Goal: Task Accomplishment & Management: Complete application form

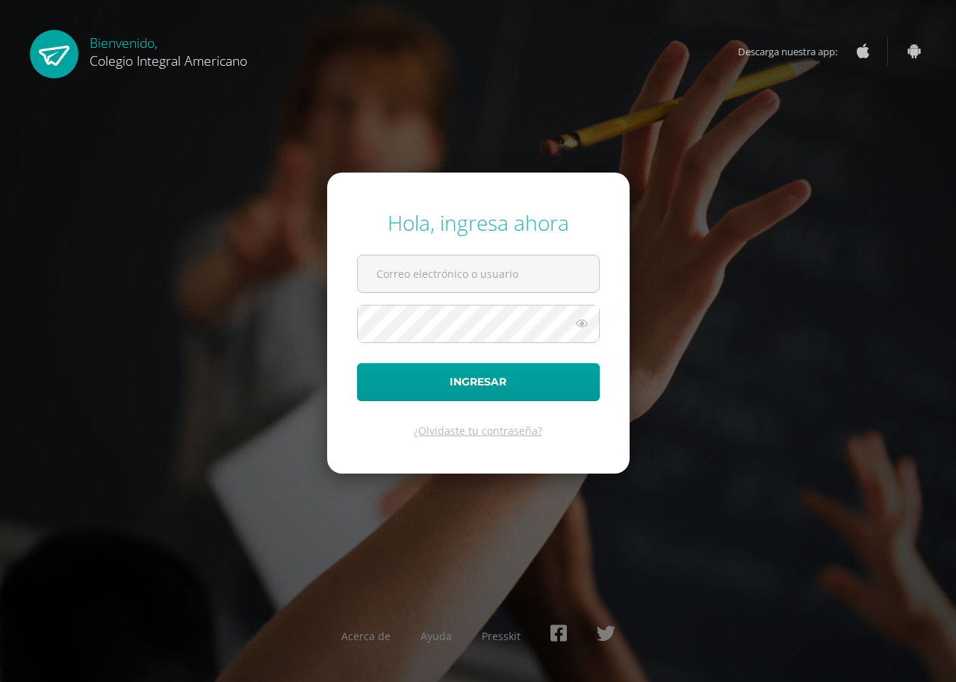
type input "cvicente@integralamericano.edu.gt"
click at [583, 324] on icon at bounding box center [581, 323] width 19 height 18
click at [583, 324] on icon at bounding box center [581, 323] width 21 height 18
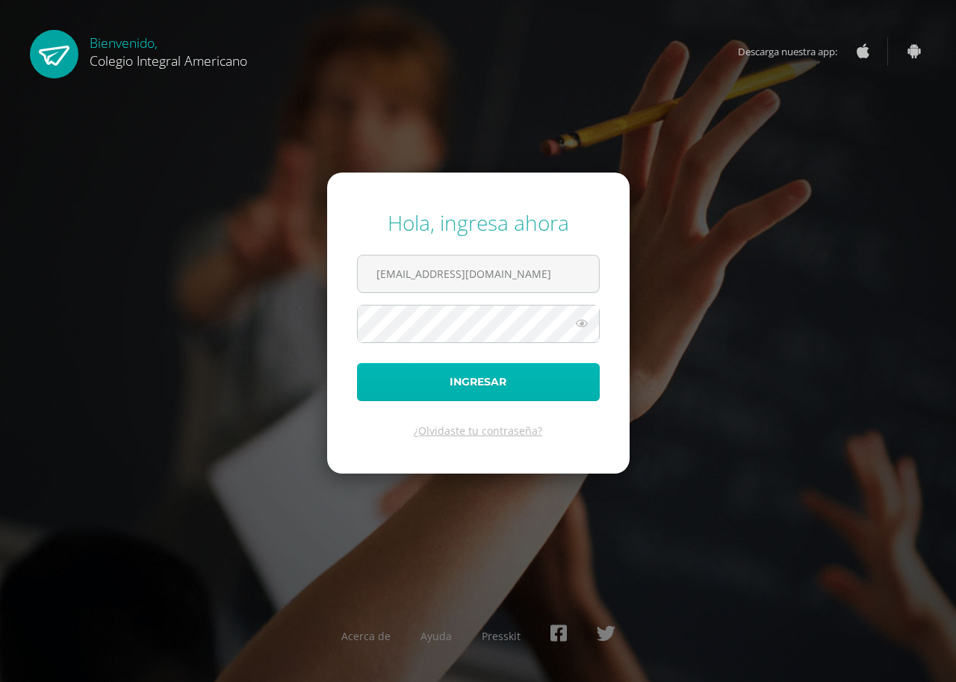
click at [499, 384] on button "Ingresar" at bounding box center [478, 382] width 243 height 38
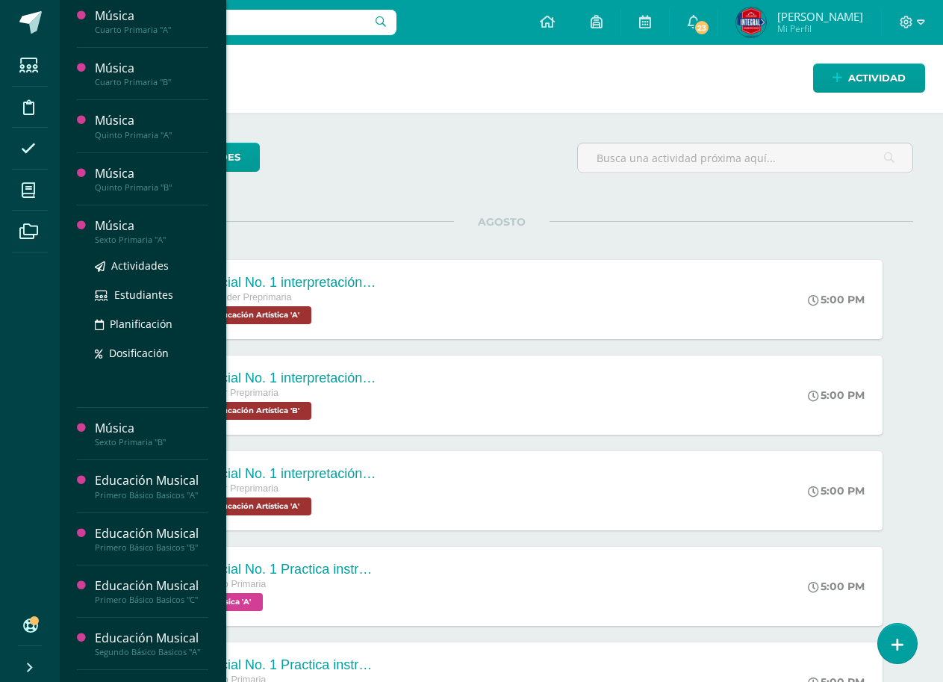
scroll to position [597, 0]
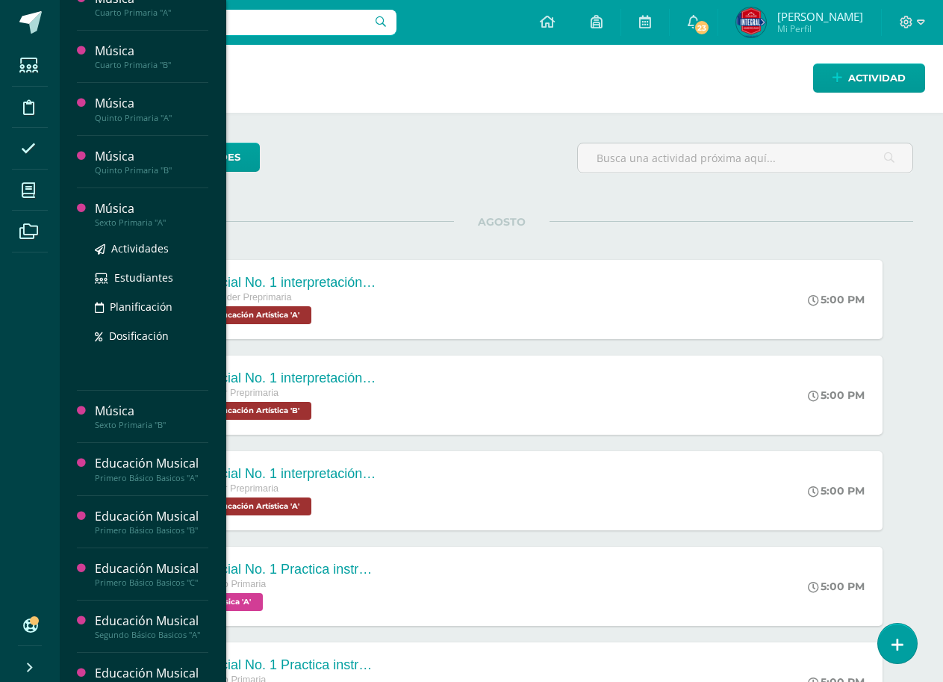
click at [122, 212] on div "Música" at bounding box center [152, 208] width 114 height 17
click at [133, 255] on span "Actividades" at bounding box center [140, 248] width 58 height 14
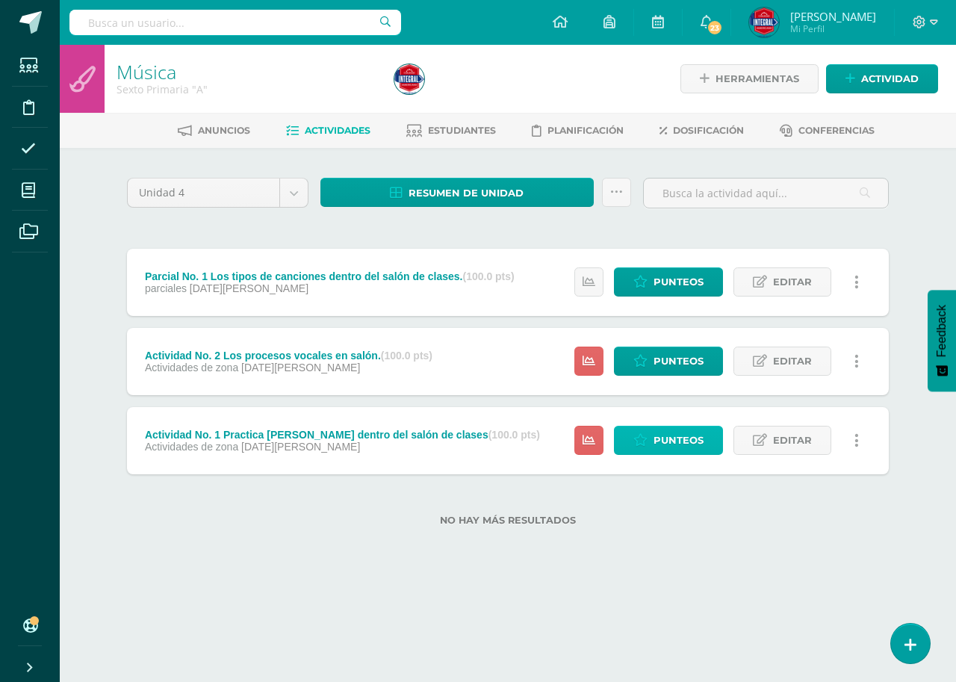
click at [701, 447] on span "Punteos" at bounding box center [678, 440] width 50 height 28
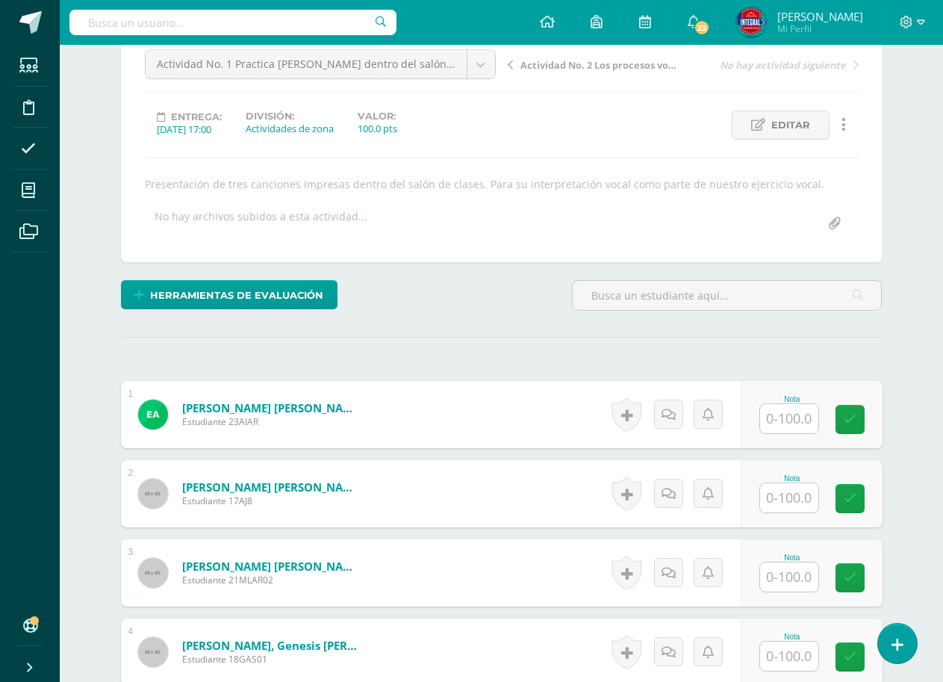
scroll to position [376, 0]
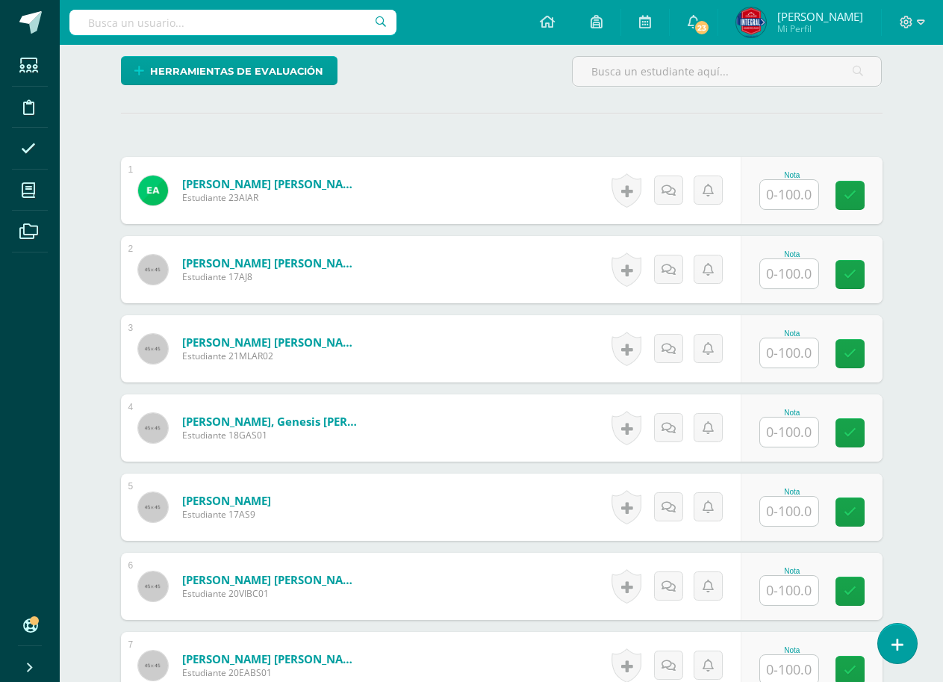
click at [796, 434] on input "text" at bounding box center [789, 431] width 58 height 29
type input "00"
click at [875, 440] on link at bounding box center [860, 433] width 30 height 30
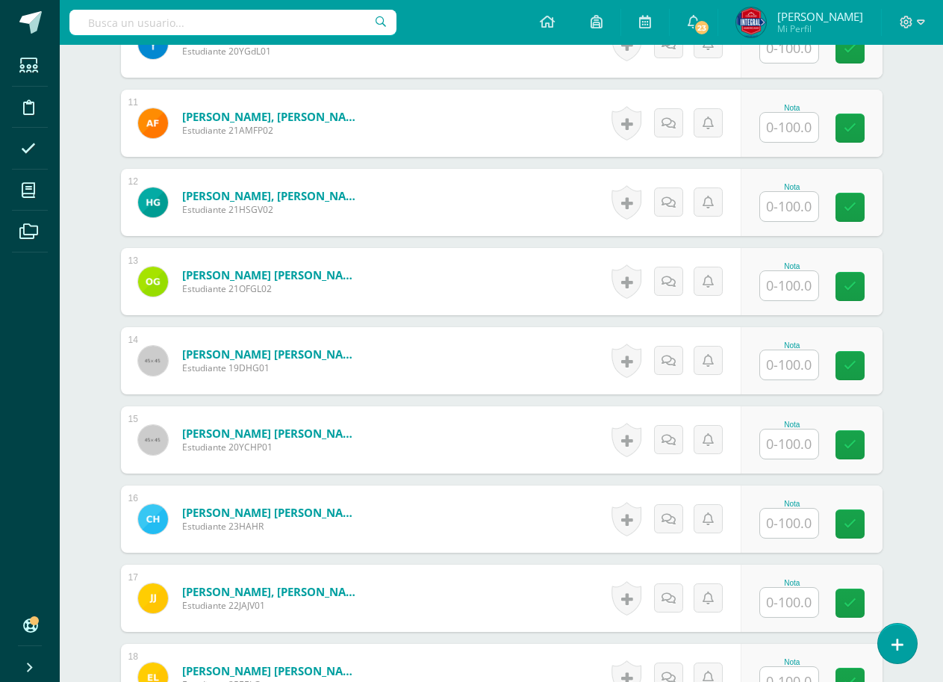
scroll to position [1273, 0]
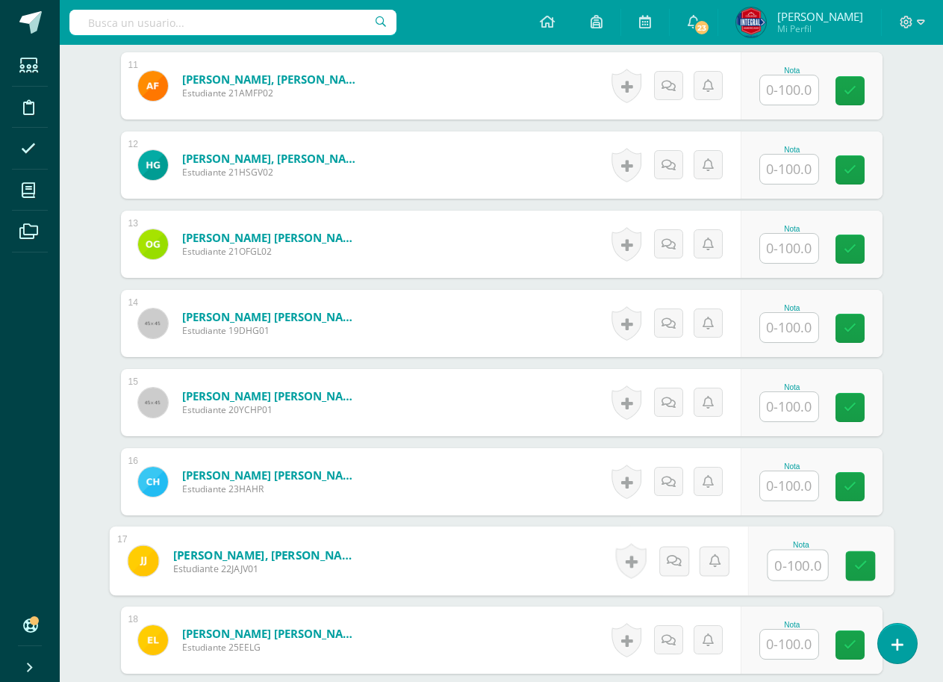
click at [775, 571] on input "text" at bounding box center [798, 565] width 60 height 30
type input "00"
click at [867, 563] on link at bounding box center [860, 566] width 30 height 30
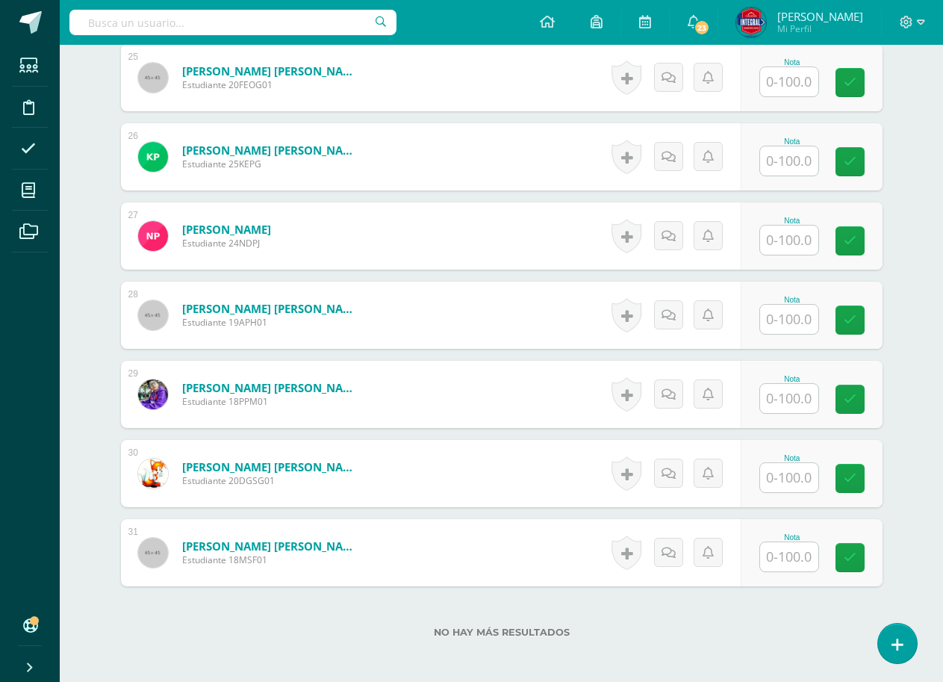
scroll to position [2393, 0]
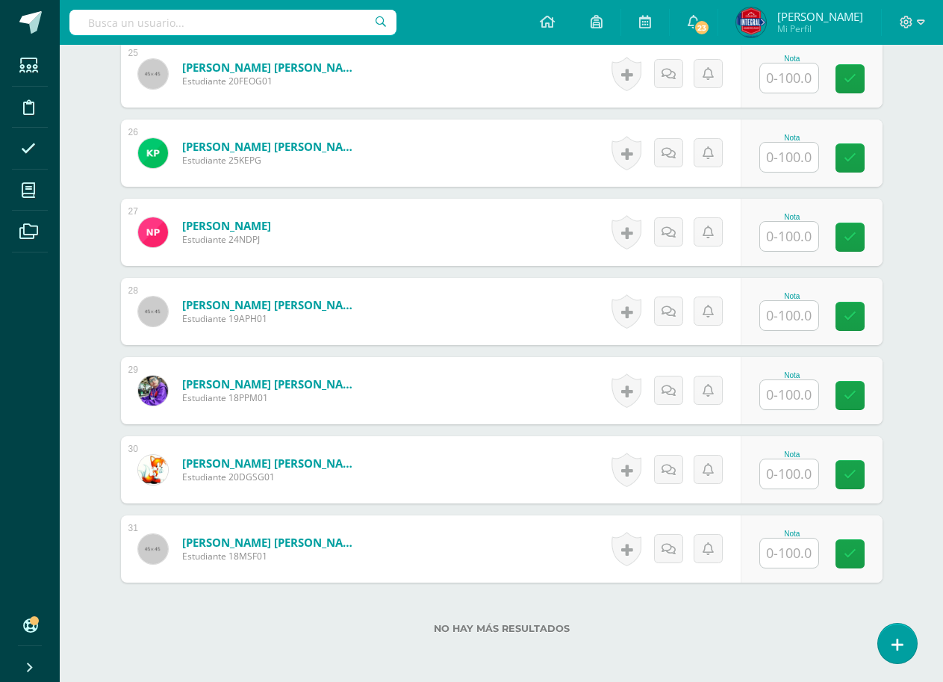
click at [774, 397] on input "text" at bounding box center [789, 394] width 58 height 29
type input "00"
click at [860, 378] on div "Nota 00" at bounding box center [821, 390] width 146 height 69
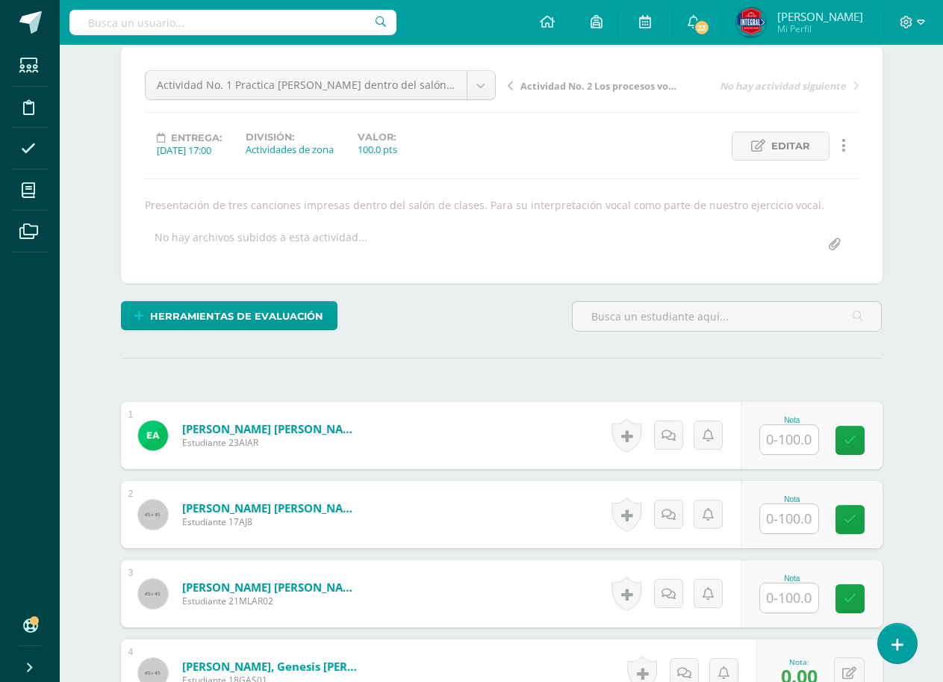
scroll to position [373, 0]
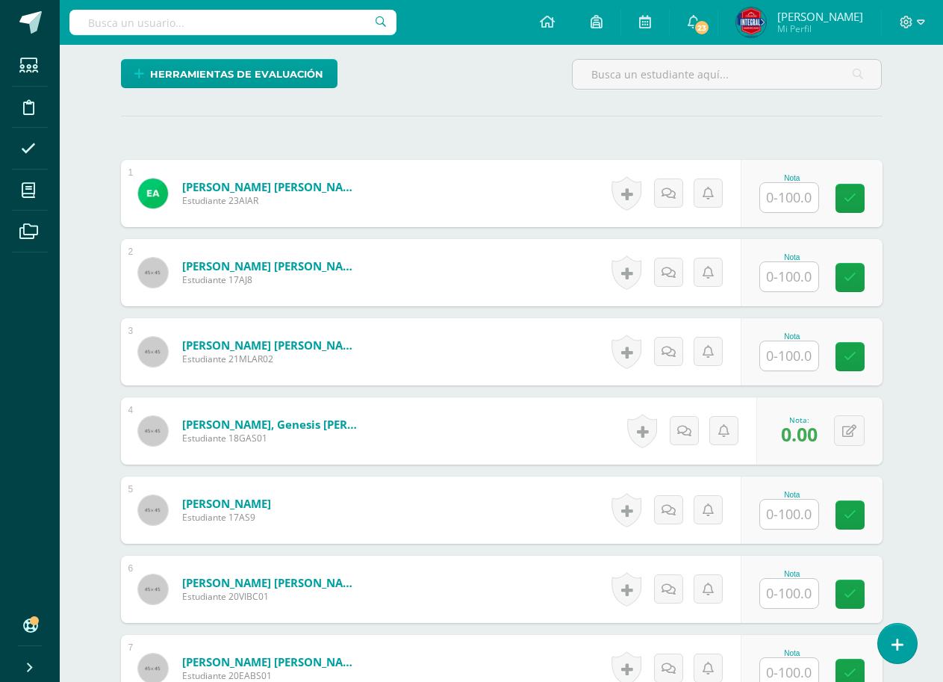
click at [789, 170] on div "Nota" at bounding box center [812, 193] width 142 height 67
click at [775, 201] on input "text" at bounding box center [789, 197] width 58 height 29
click at [854, 198] on icon at bounding box center [860, 198] width 13 height 13
type input "100"
click at [798, 268] on input "text" at bounding box center [798, 277] width 60 height 30
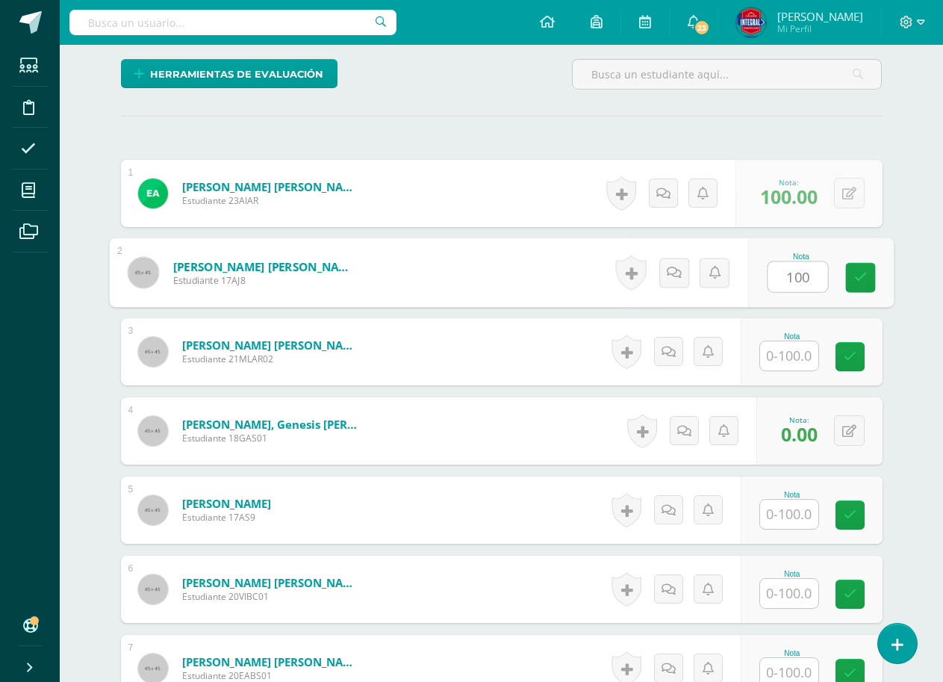
drag, startPoint x: 849, startPoint y: 276, endPoint x: 807, endPoint y: 306, distance: 52.0
click at [836, 290] on div "Nota 100" at bounding box center [821, 272] width 146 height 69
type input "100"
drag, startPoint x: 801, startPoint y: 327, endPoint x: 799, endPoint y: 350, distance: 23.3
click at [803, 332] on div "Nota" at bounding box center [812, 351] width 142 height 67
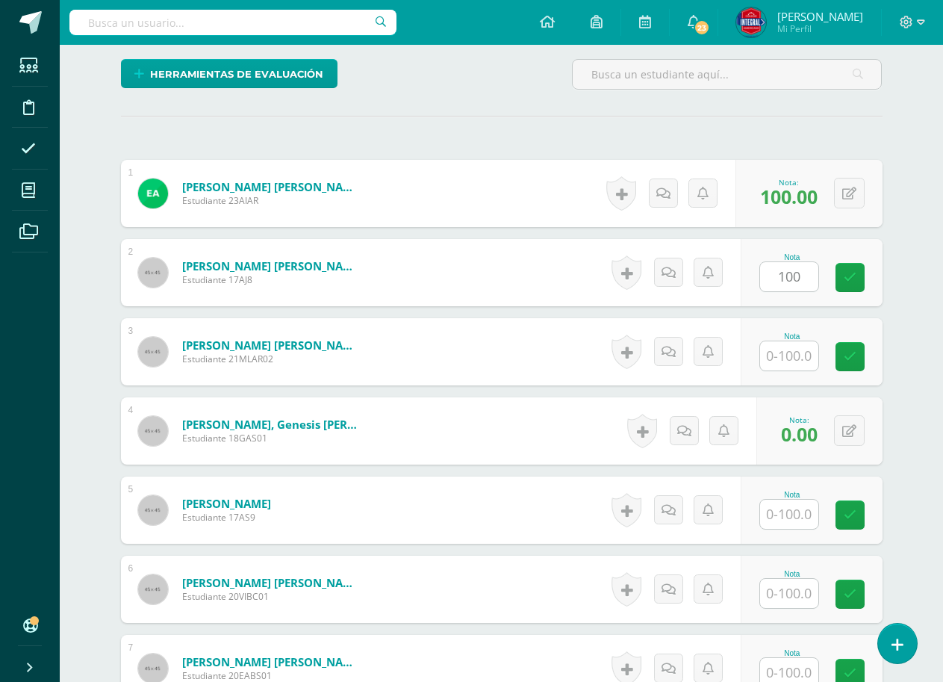
click at [799, 350] on input "text" at bounding box center [789, 355] width 58 height 29
type input "100"
click at [865, 353] on icon at bounding box center [860, 356] width 13 height 13
click at [859, 297] on div "Nota 100" at bounding box center [812, 272] width 142 height 67
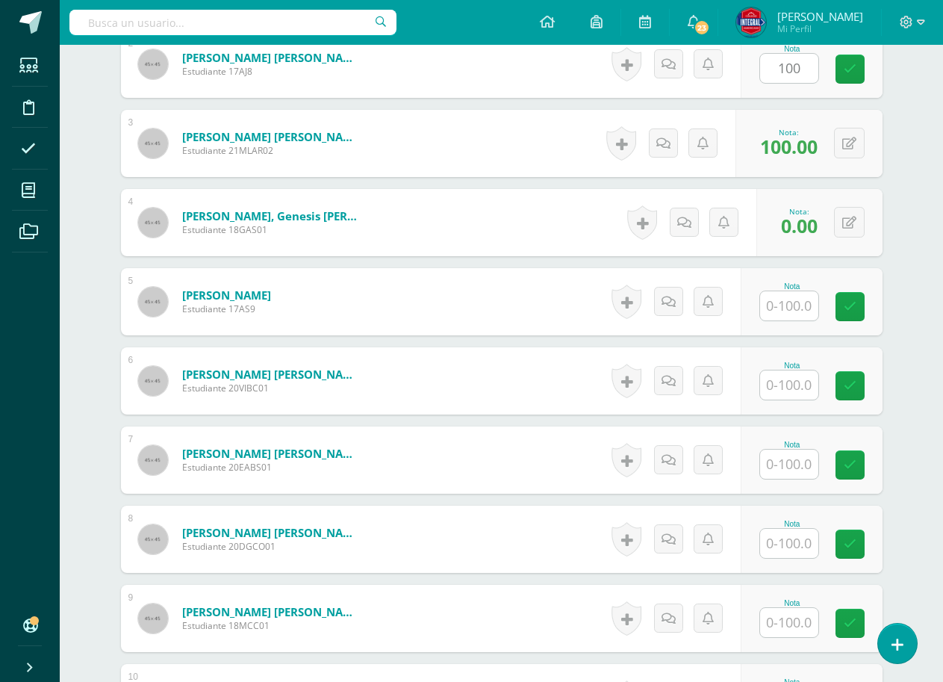
scroll to position [597, 0]
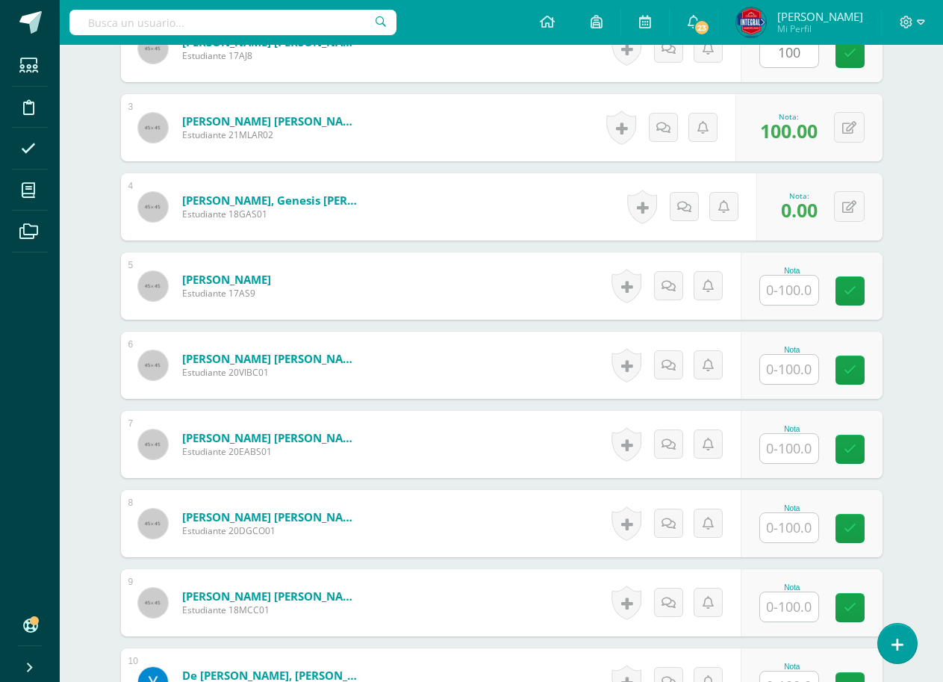
click at [787, 284] on input "text" at bounding box center [789, 290] width 58 height 29
drag, startPoint x: 858, startPoint y: 284, endPoint x: 802, endPoint y: 358, distance: 92.8
click at [833, 312] on div "Nota 100" at bounding box center [821, 286] width 146 height 69
type input "100"
click at [801, 359] on input "text" at bounding box center [789, 369] width 58 height 29
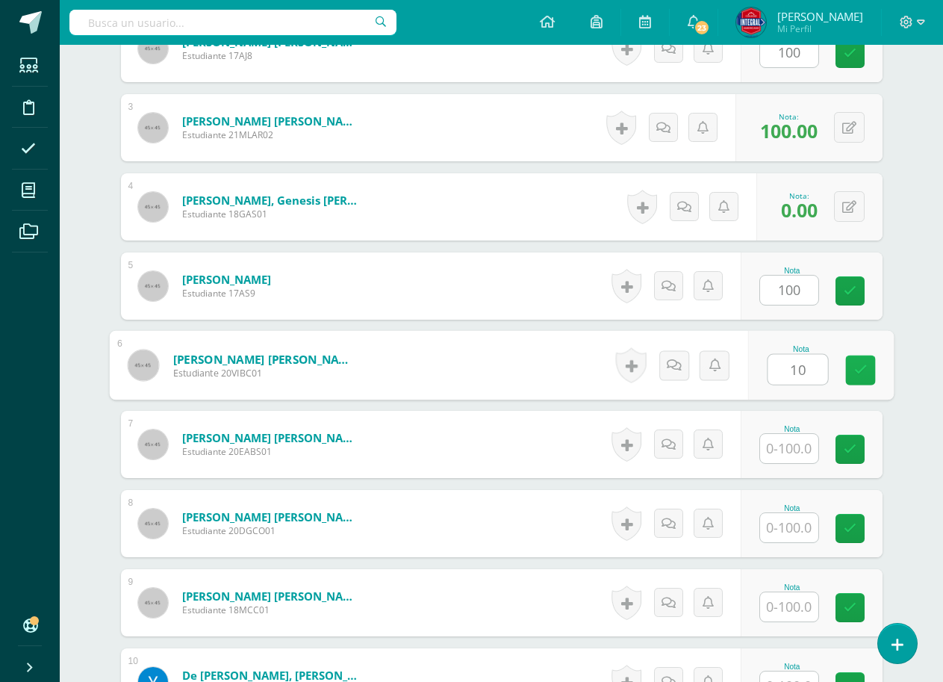
type input "100"
click at [861, 369] on icon at bounding box center [860, 370] width 13 height 13
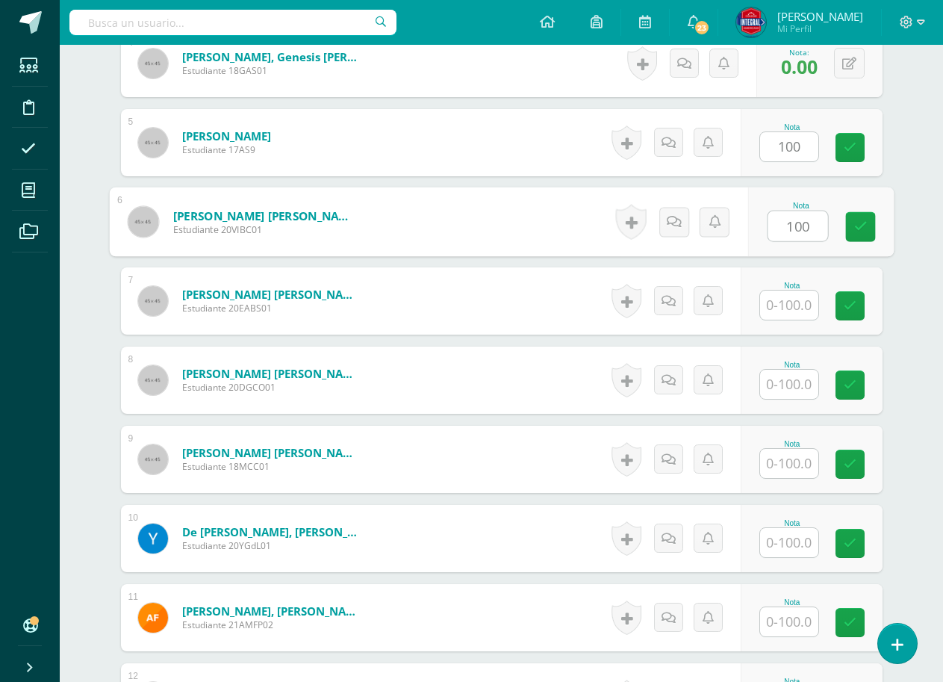
scroll to position [747, 0]
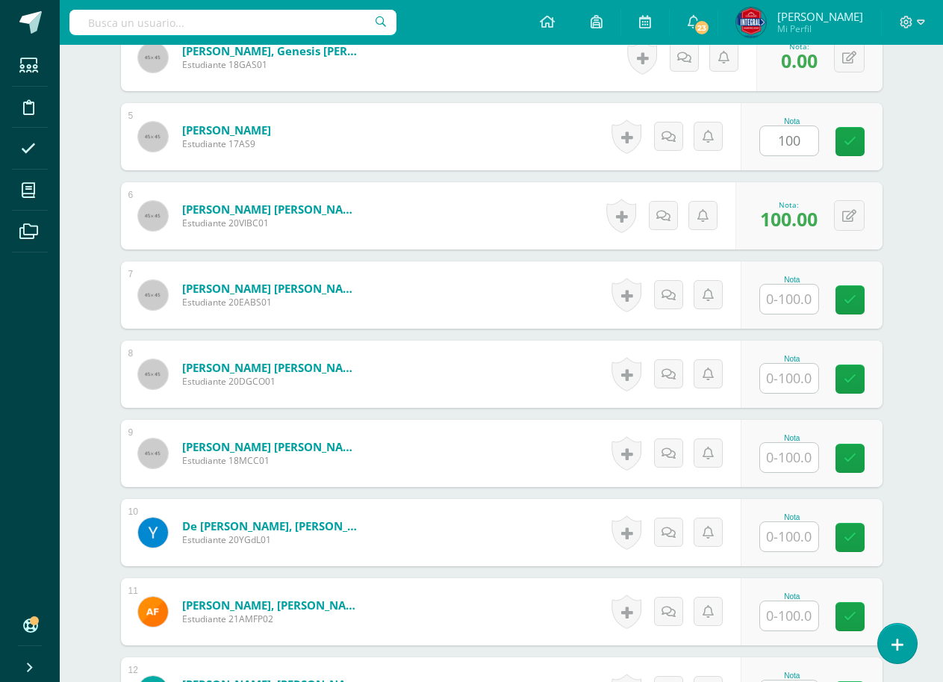
click at [781, 291] on input "text" at bounding box center [789, 299] width 58 height 29
type input "100"
click at [838, 297] on div "Nota 100" at bounding box center [821, 295] width 146 height 69
click at [851, 143] on icon at bounding box center [850, 141] width 13 height 13
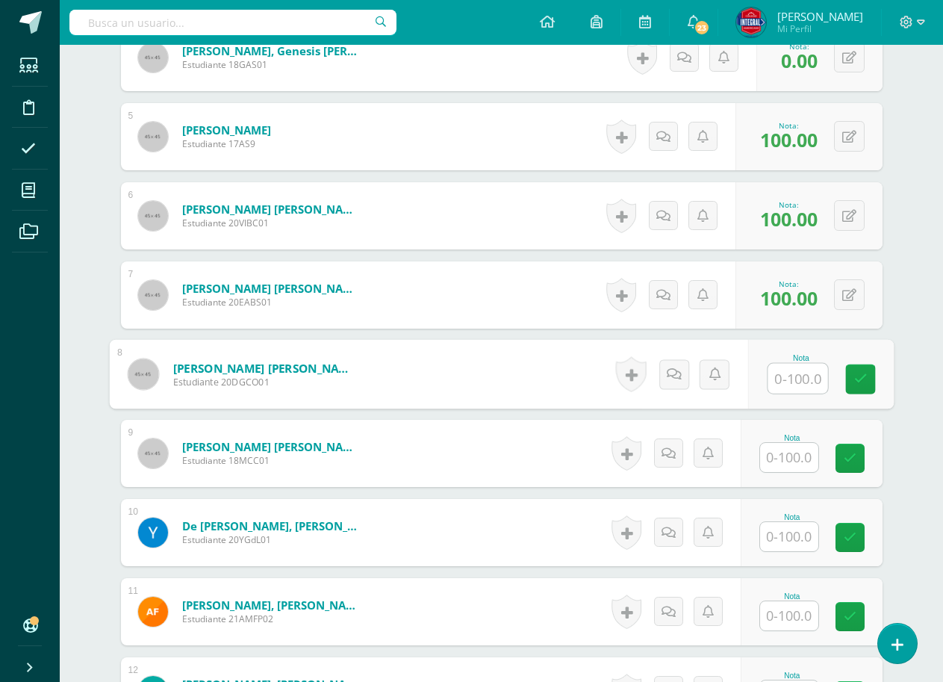
click at [792, 374] on input "text" at bounding box center [798, 379] width 60 height 30
type input "100"
click at [871, 378] on link at bounding box center [860, 379] width 30 height 30
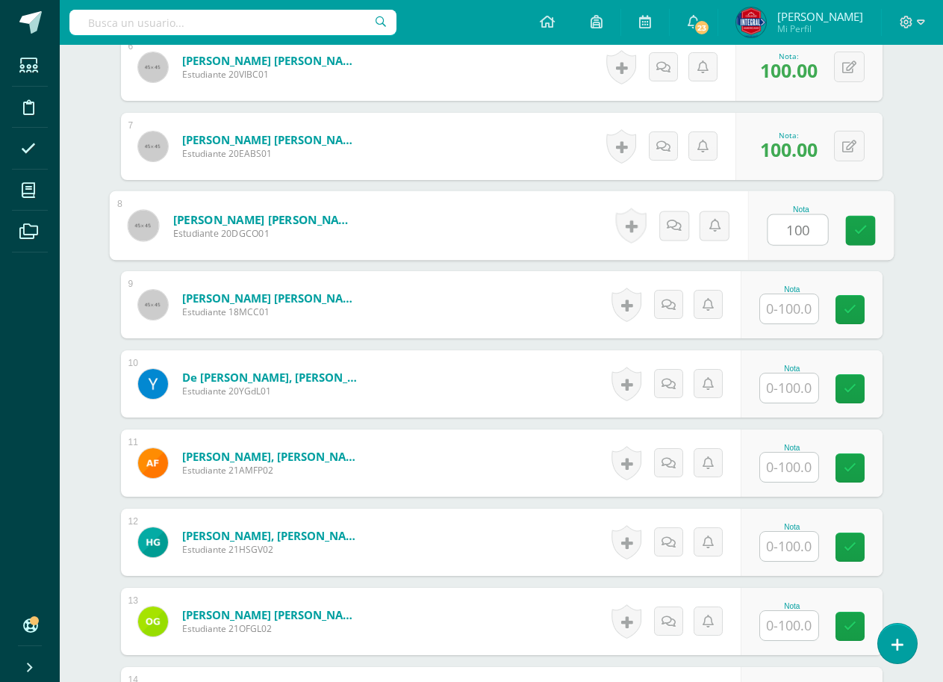
scroll to position [896, 0]
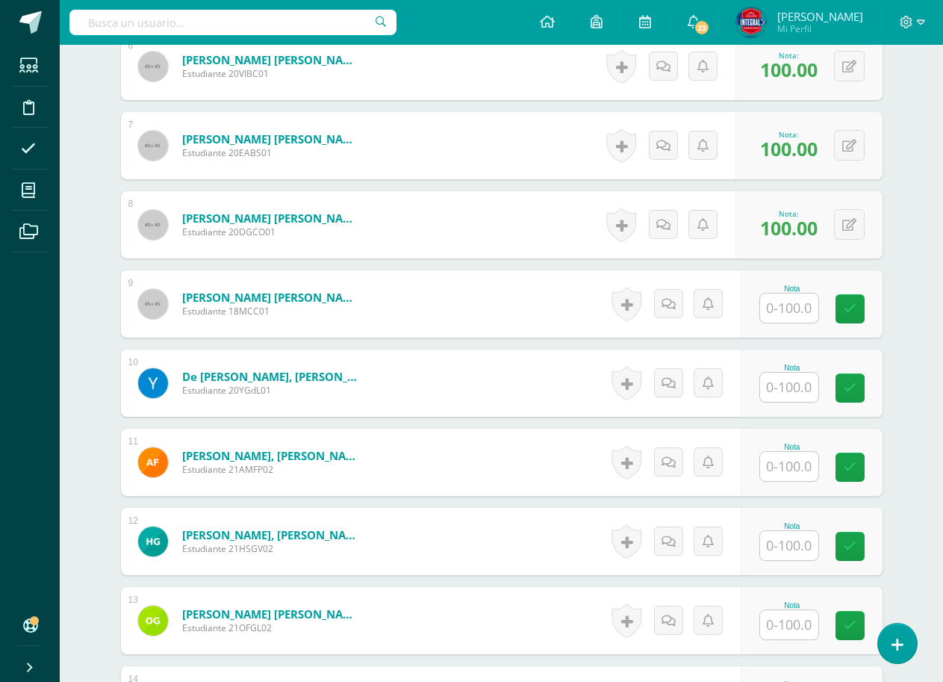
click at [798, 317] on input "text" at bounding box center [789, 308] width 58 height 29
type input "100"
click at [885, 315] on div "Nota 100" at bounding box center [821, 304] width 146 height 69
click at [780, 379] on input "text" at bounding box center [789, 387] width 58 height 29
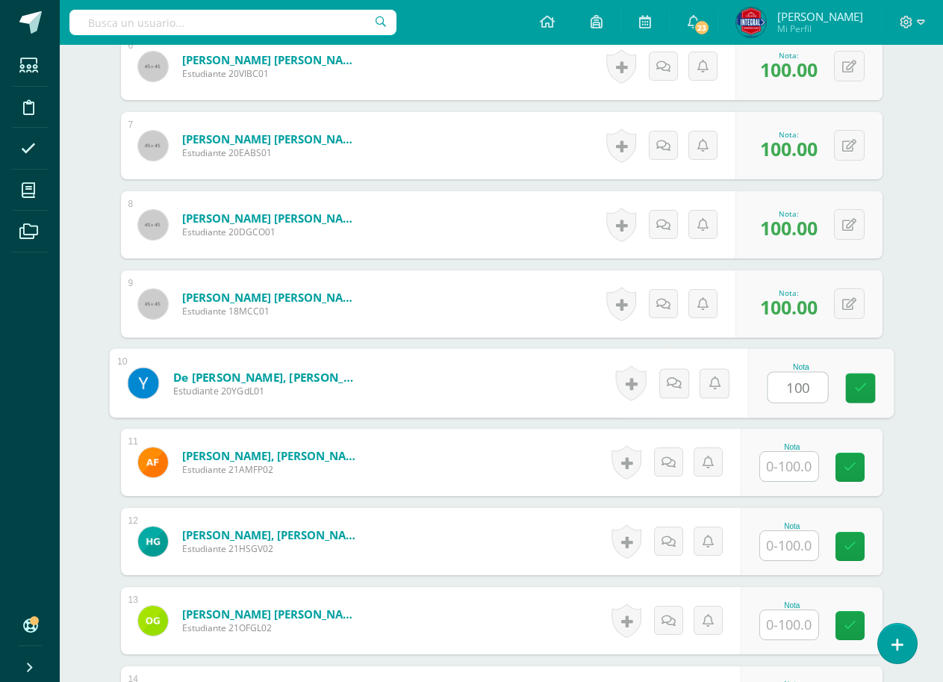
type input "100"
click at [845, 380] on div "Nota 100" at bounding box center [821, 383] width 146 height 69
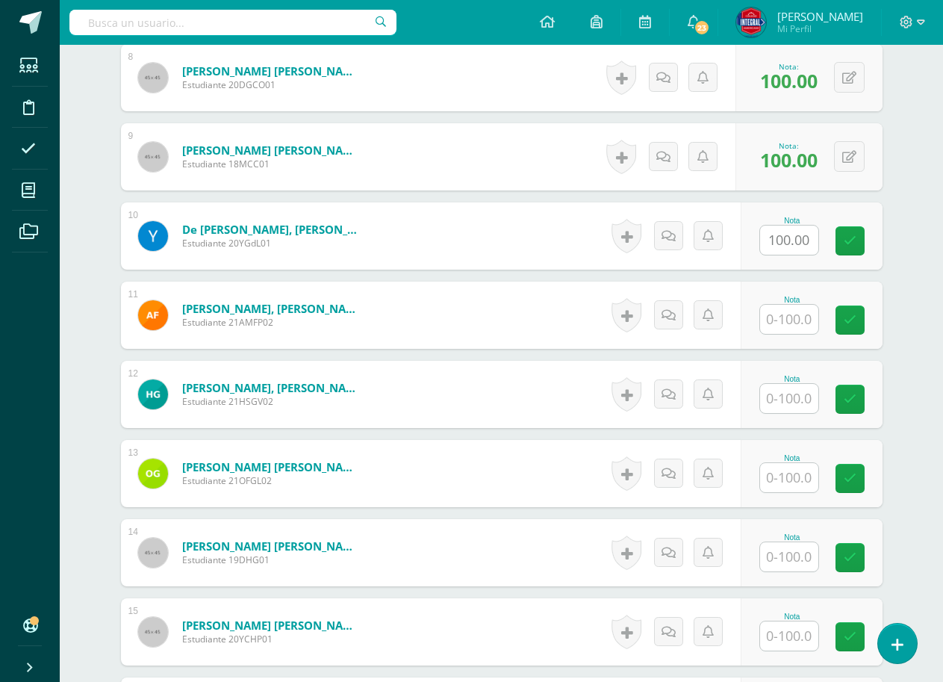
scroll to position [1046, 0]
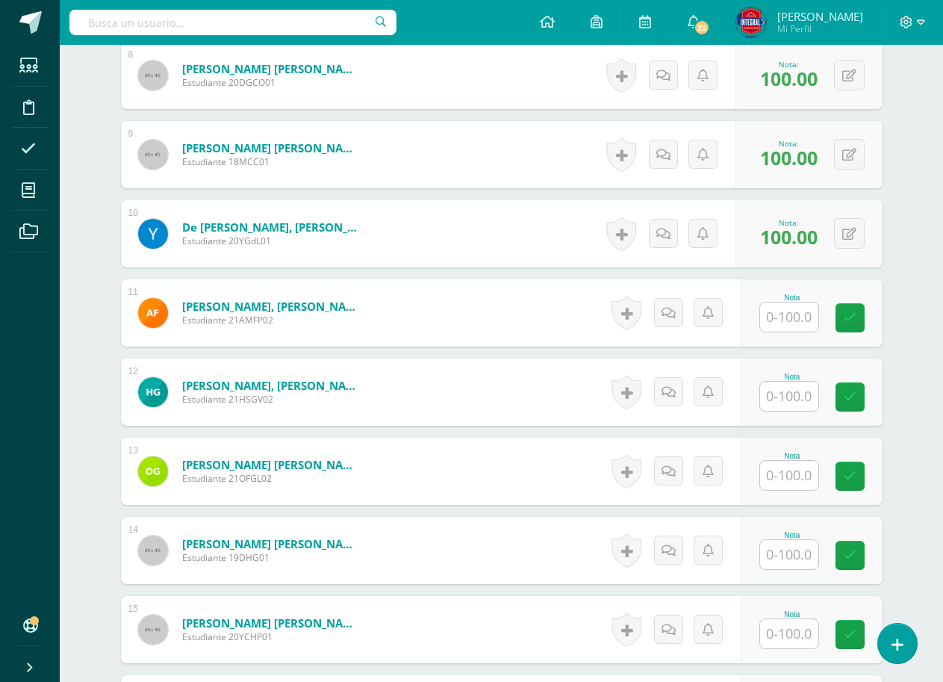
click at [803, 321] on input "text" at bounding box center [789, 316] width 58 height 29
type input "100"
click at [846, 314] on link at bounding box center [860, 318] width 30 height 30
click at [764, 416] on div "Nota" at bounding box center [812, 391] width 142 height 67
click at [777, 404] on input "text" at bounding box center [789, 396] width 58 height 29
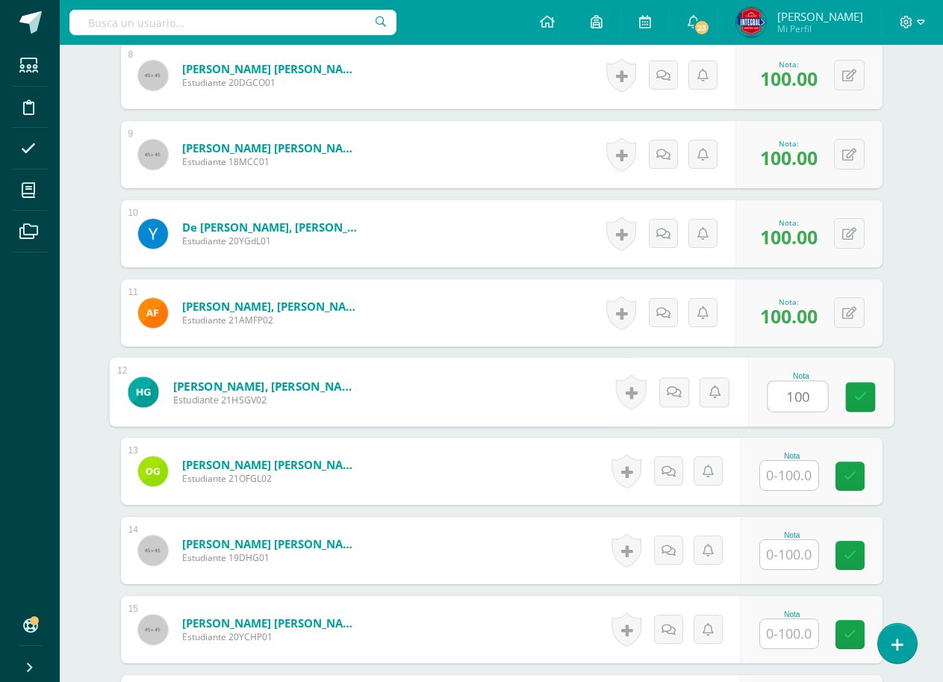
type input "100"
click at [844, 397] on div "Nota 100" at bounding box center [821, 392] width 146 height 69
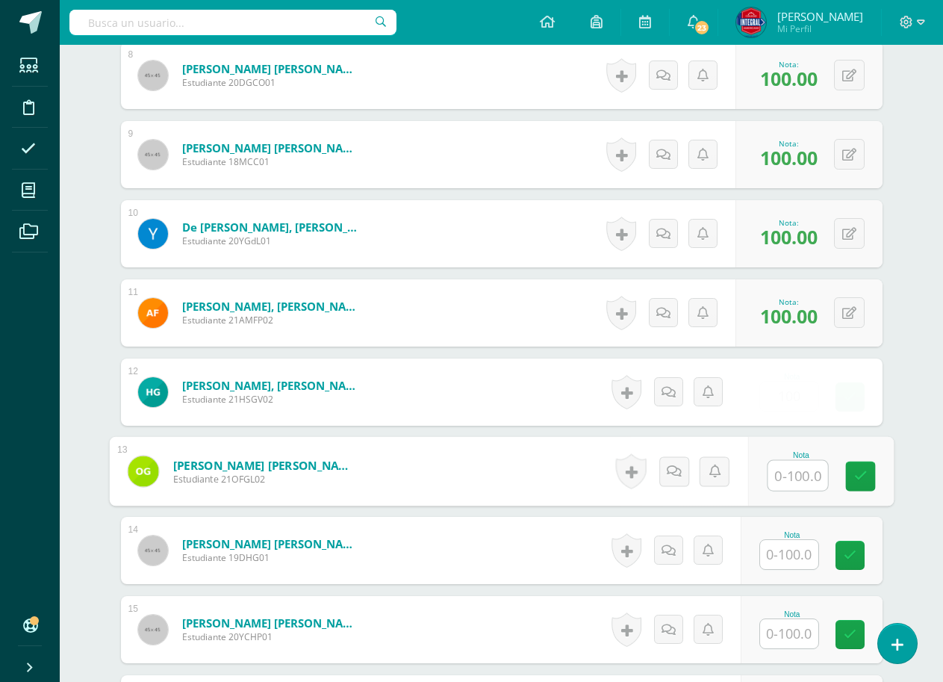
click at [810, 462] on input "text" at bounding box center [798, 476] width 60 height 30
type input "100"
click at [854, 472] on icon at bounding box center [860, 476] width 13 height 13
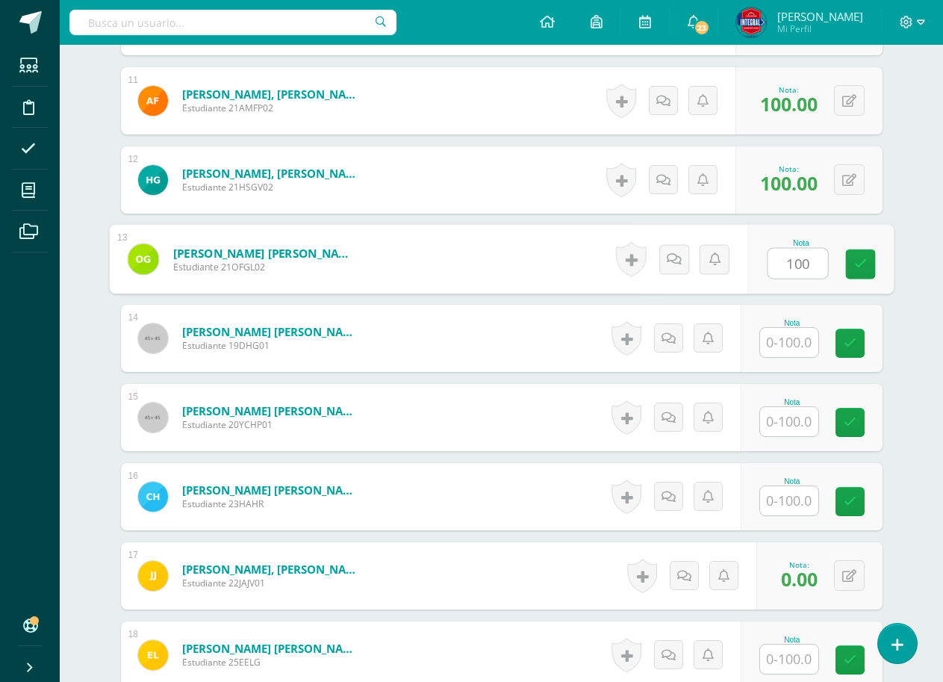
scroll to position [1270, 0]
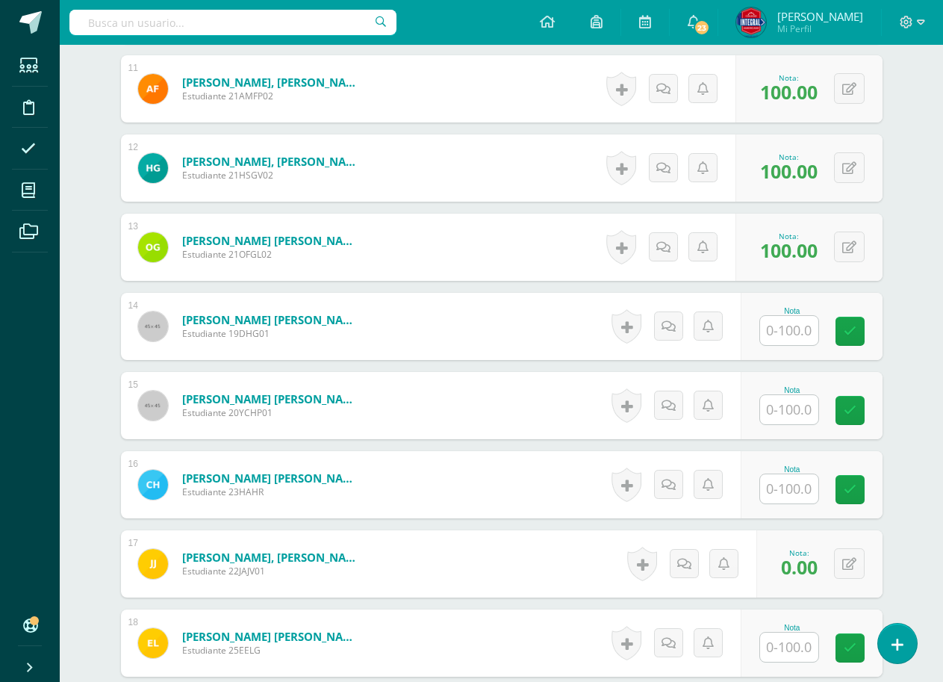
click at [792, 333] on input "text" at bounding box center [789, 330] width 58 height 29
type input "100"
click at [856, 317] on link at bounding box center [860, 332] width 30 height 30
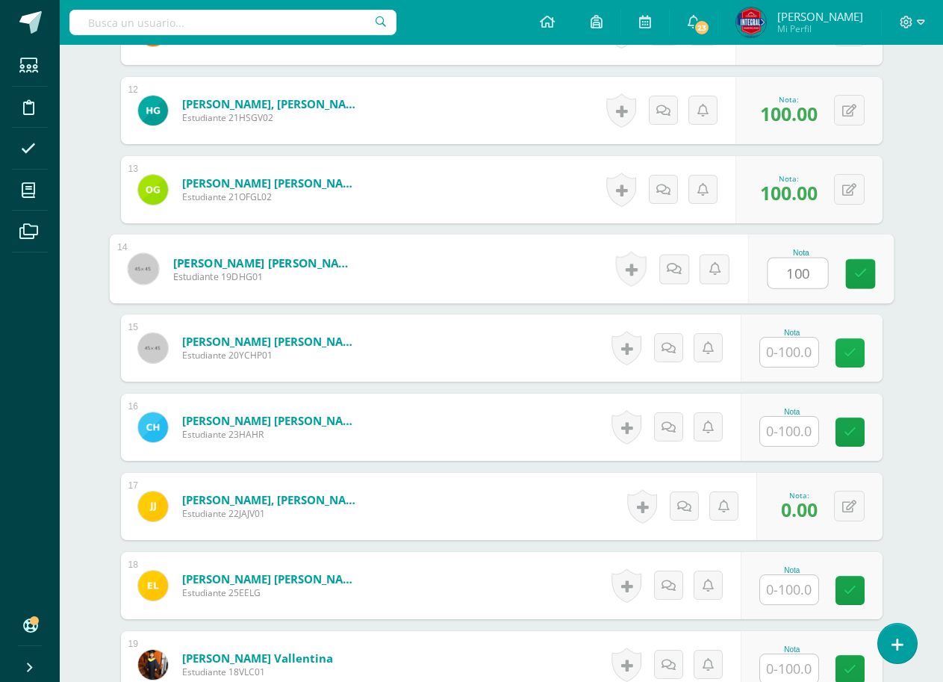
scroll to position [1344, 0]
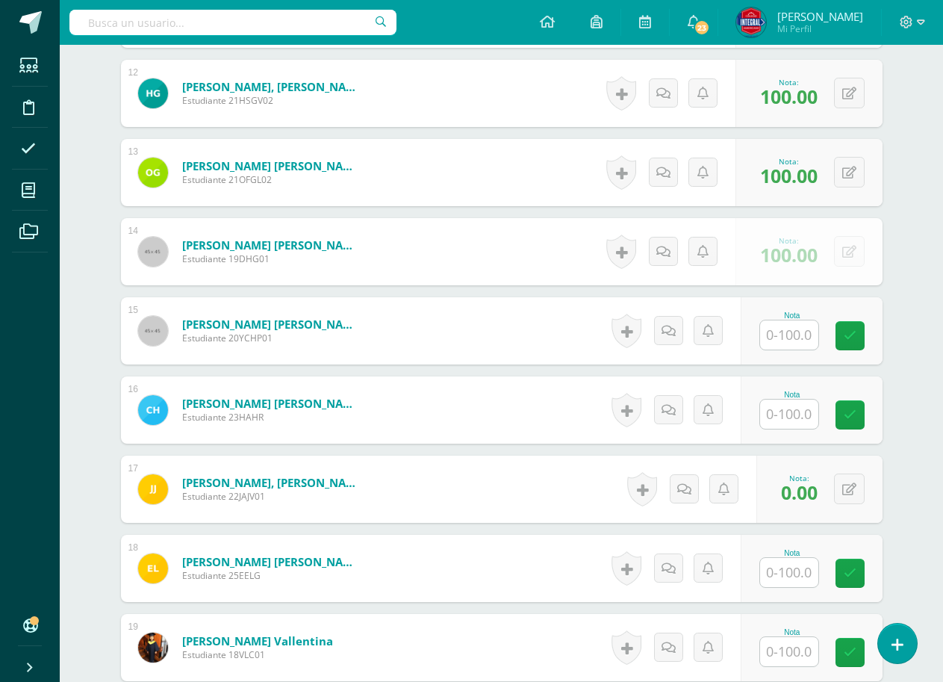
click at [812, 332] on input "text" at bounding box center [789, 334] width 58 height 29
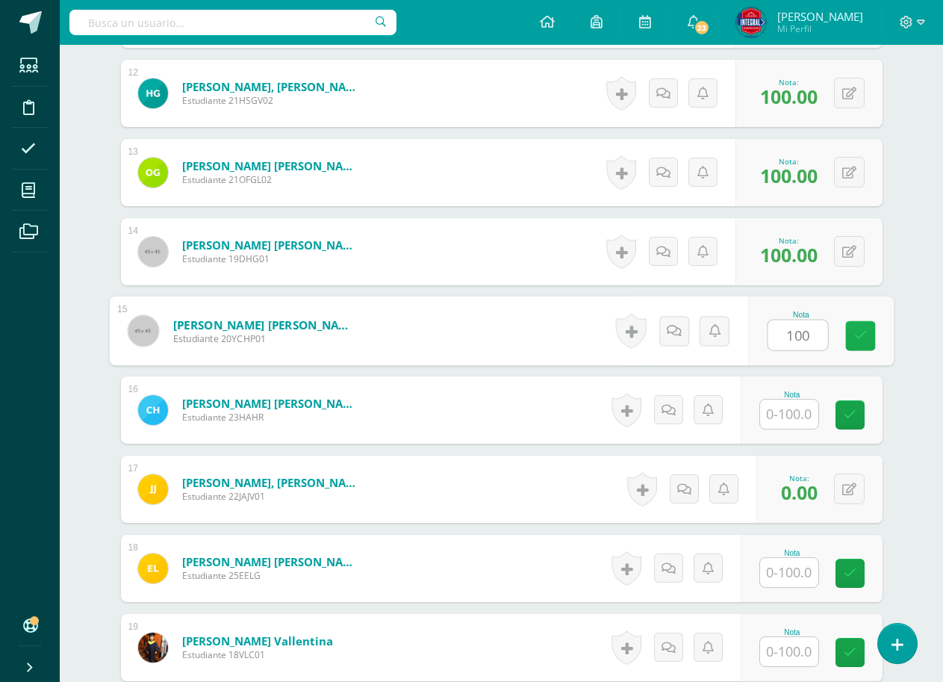
click at [848, 332] on link at bounding box center [860, 336] width 30 height 30
type input "100"
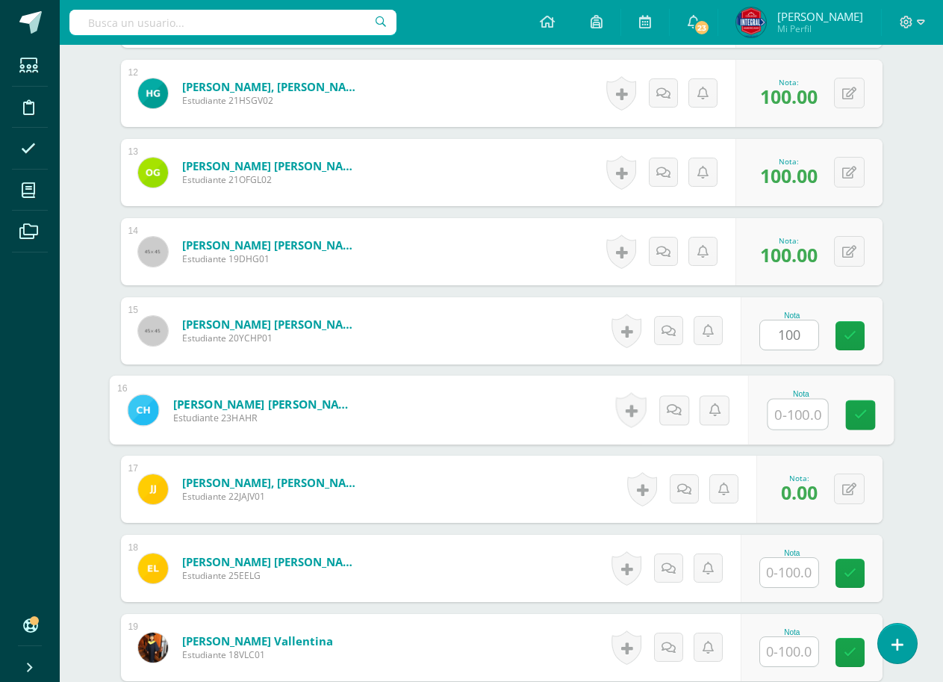
click at [801, 417] on input "text" at bounding box center [798, 415] width 60 height 30
type input "100"
click at [862, 405] on link at bounding box center [860, 415] width 30 height 30
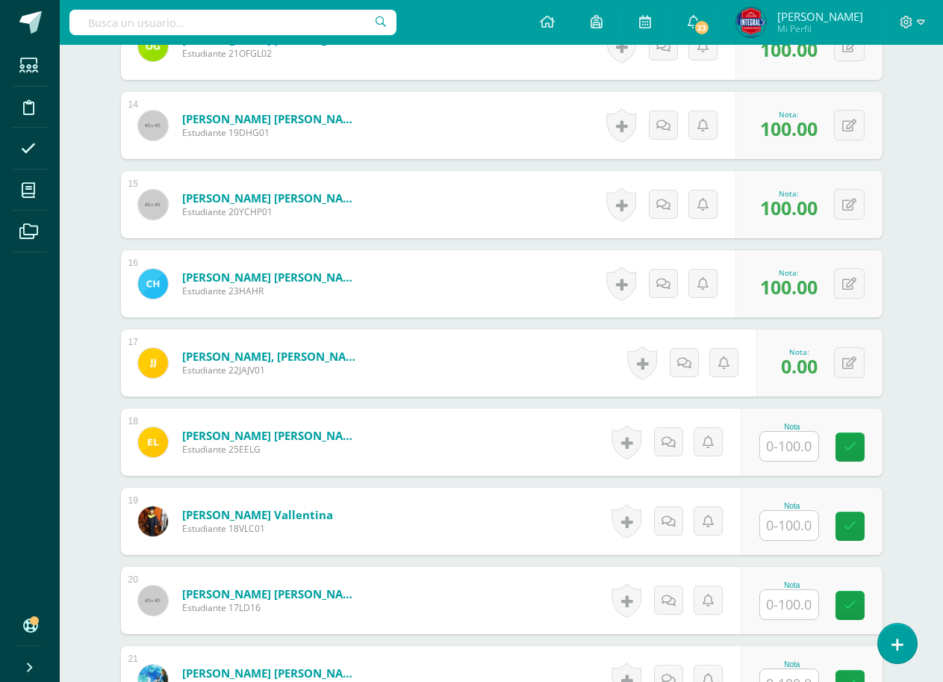
scroll to position [1494, 0]
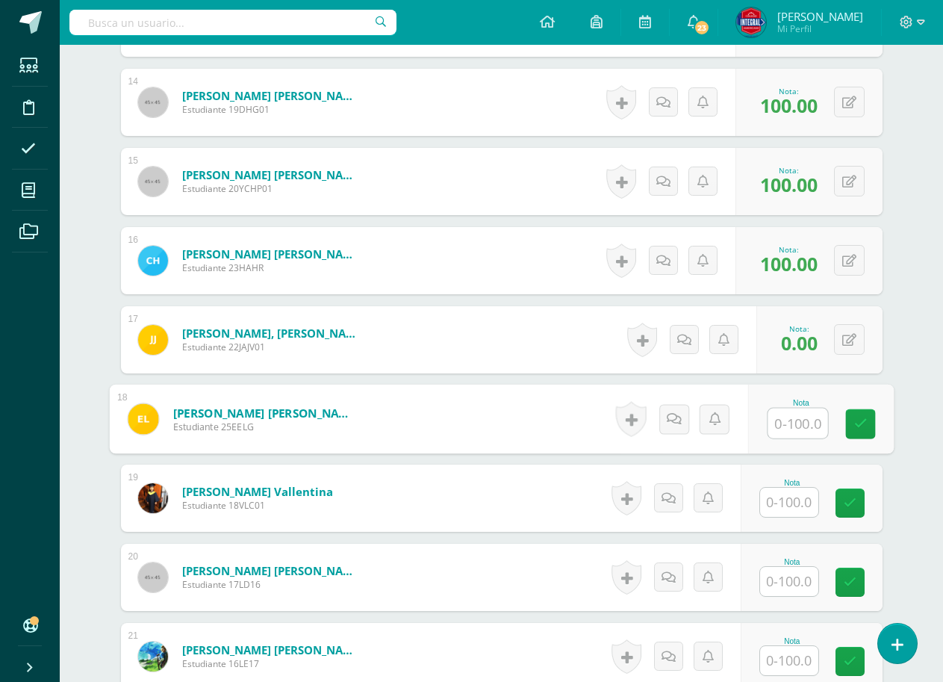
click at [807, 421] on input "text" at bounding box center [798, 424] width 60 height 30
type input "100"
click at [851, 414] on link at bounding box center [860, 424] width 30 height 30
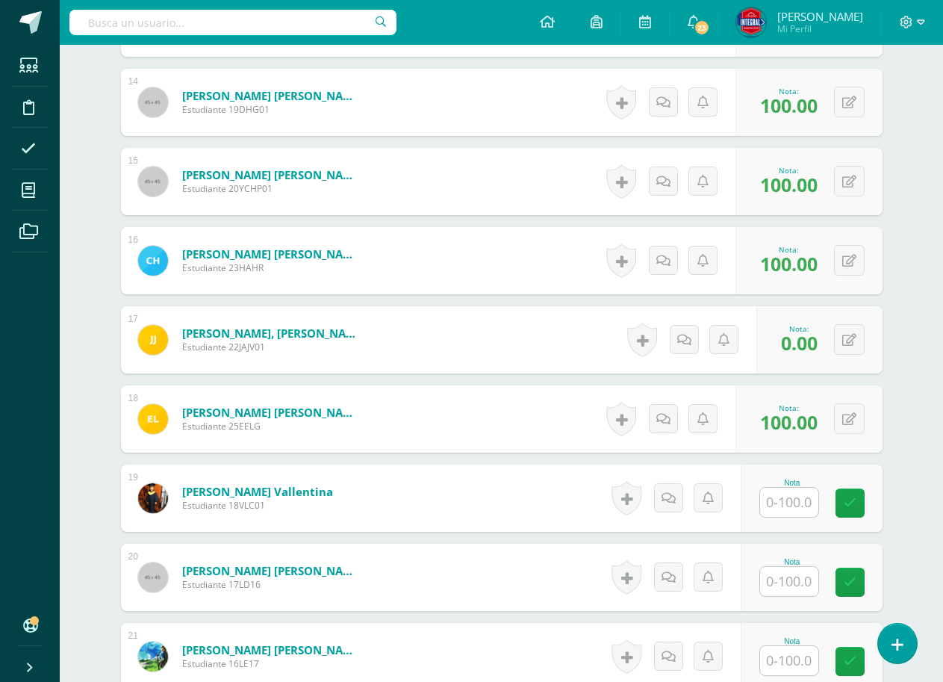
click at [786, 499] on input "text" at bounding box center [789, 502] width 58 height 29
type input "100"
click at [856, 494] on link at bounding box center [860, 503] width 30 height 30
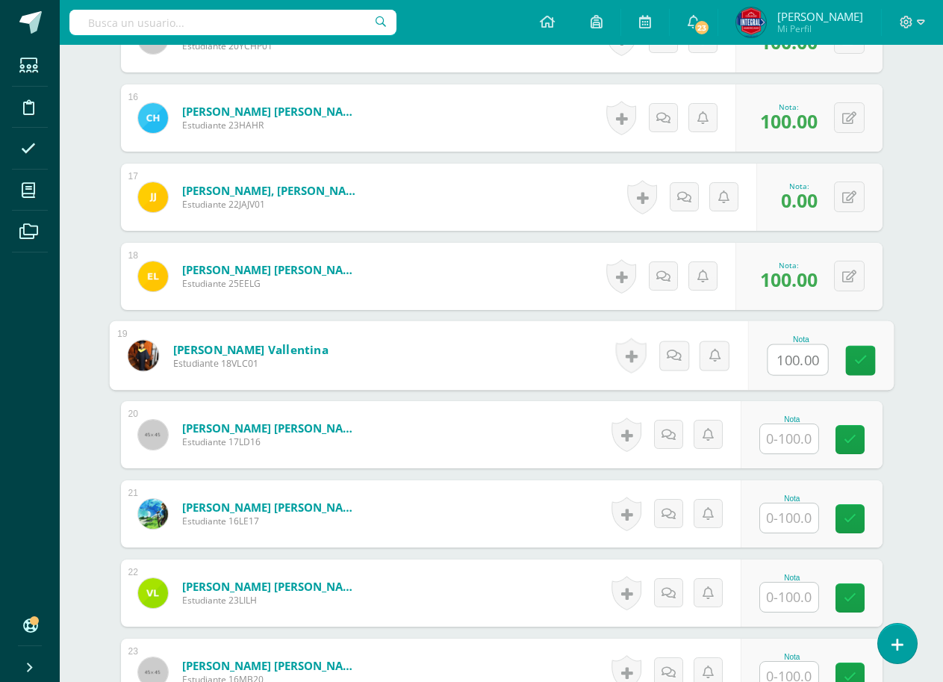
scroll to position [1643, 0]
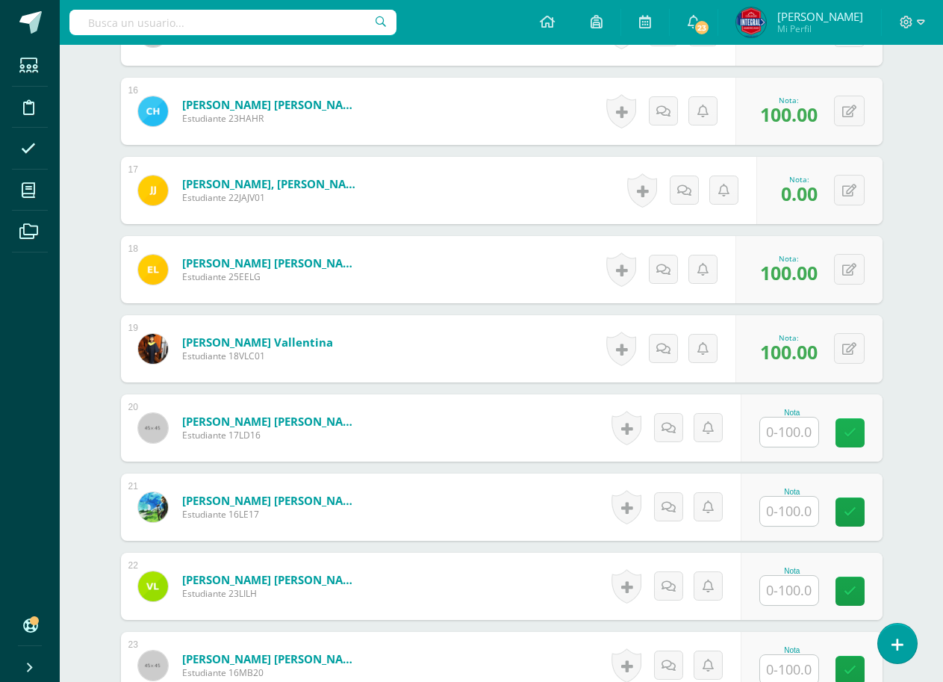
click at [786, 426] on input "text" at bounding box center [789, 431] width 58 height 29
drag, startPoint x: 793, startPoint y: 428, endPoint x: 833, endPoint y: 433, distance: 39.9
click at [793, 429] on input "1" at bounding box center [798, 432] width 60 height 30
click at [812, 438] on input "1" at bounding box center [798, 432] width 60 height 30
type input "100"
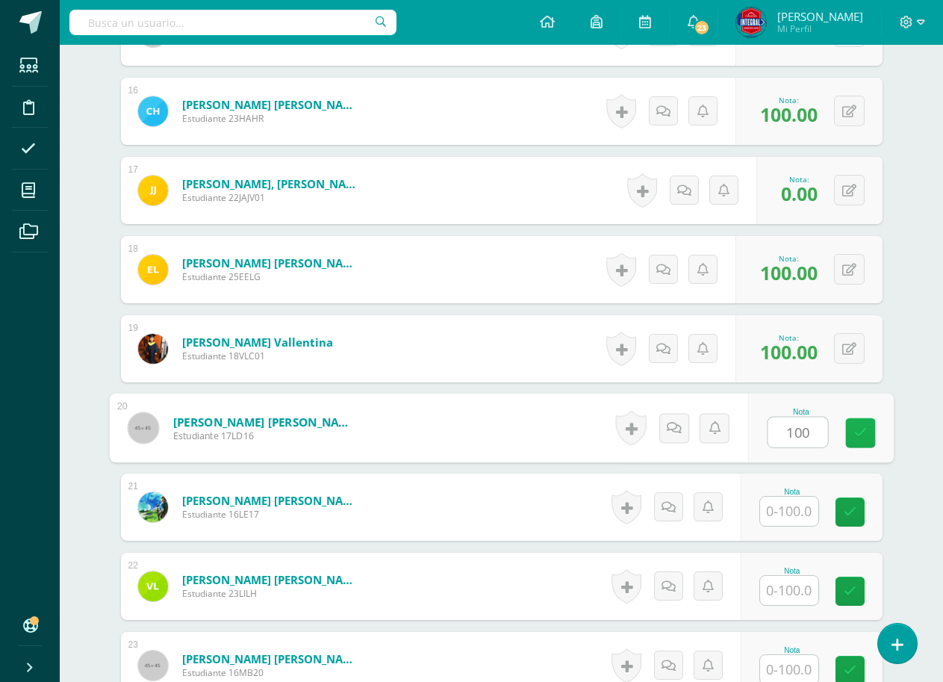
click at [861, 429] on icon at bounding box center [860, 432] width 13 height 13
click at [792, 509] on input "text" at bounding box center [789, 511] width 58 height 29
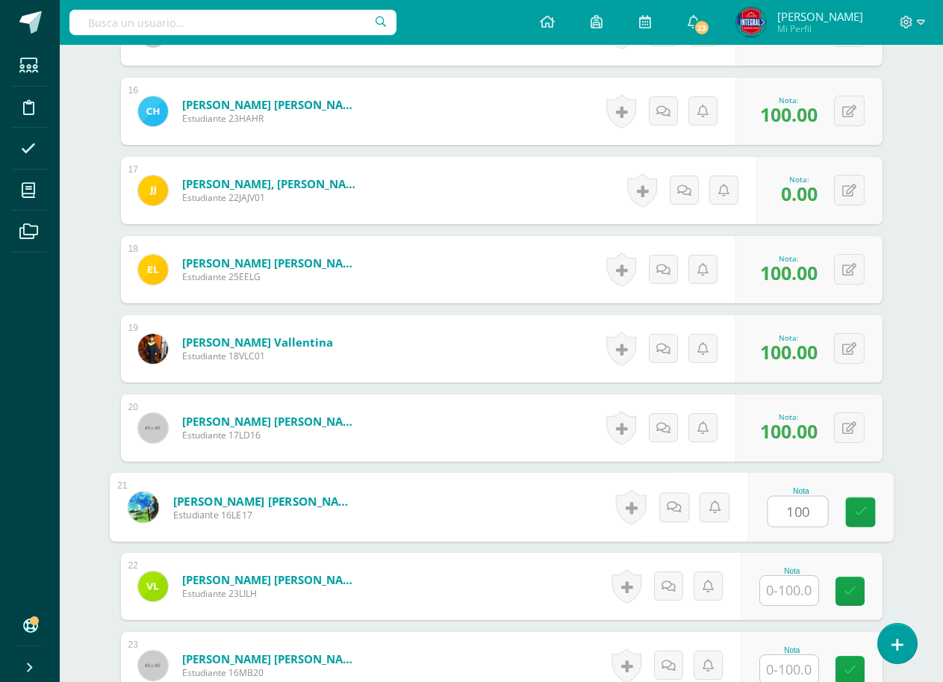
type input "100"
click at [845, 500] on div "Nota 100" at bounding box center [812, 506] width 142 height 67
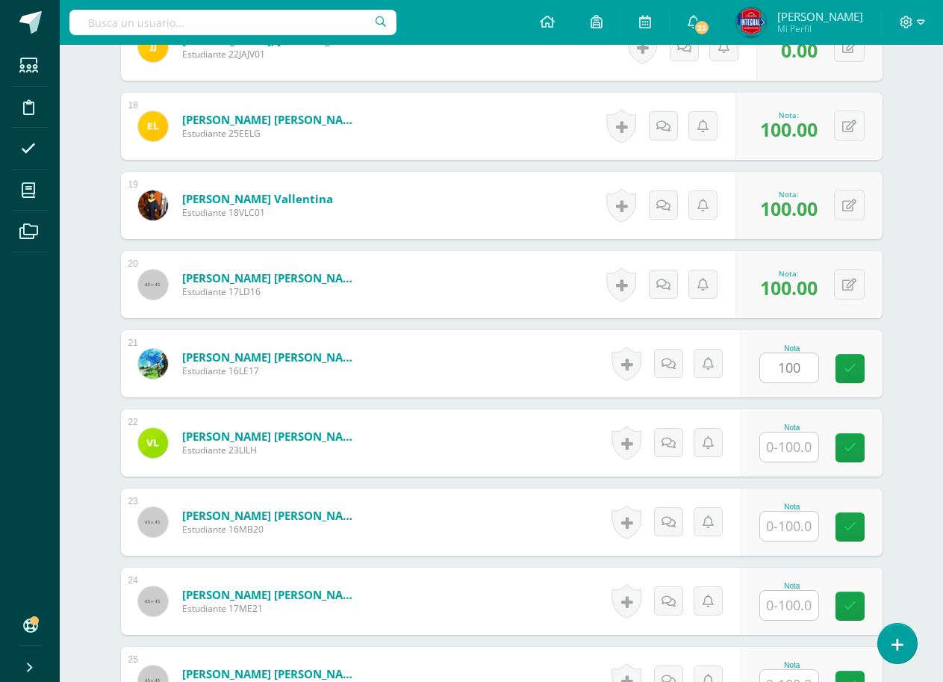
scroll to position [1792, 0]
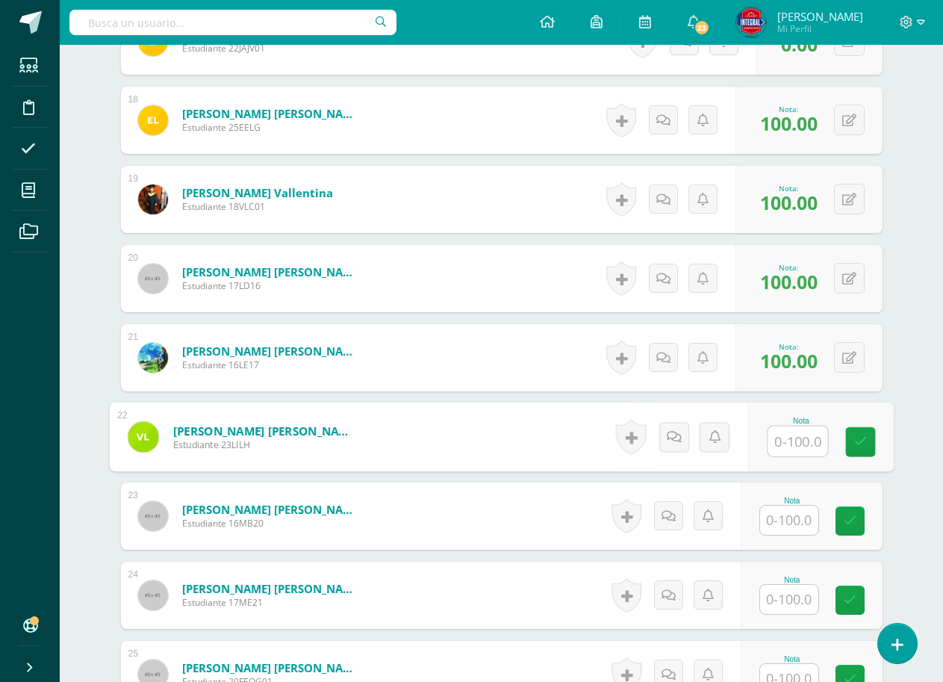
click at [804, 444] on input "text" at bounding box center [798, 441] width 60 height 30
type input "100"
click at [867, 448] on link at bounding box center [860, 442] width 30 height 30
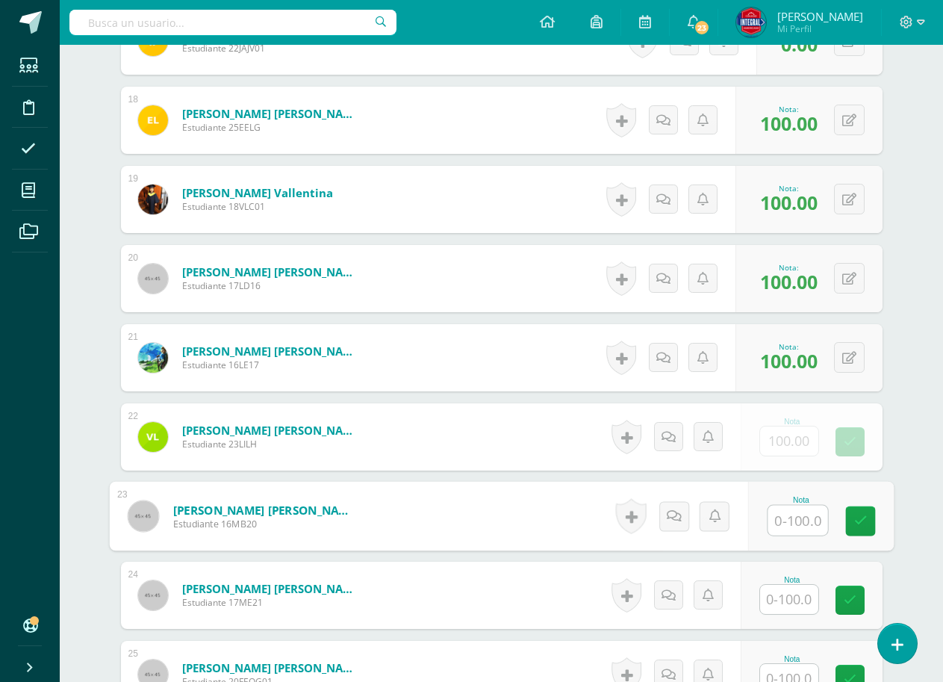
click at [806, 521] on input "text" at bounding box center [798, 521] width 60 height 30
type input "100"
click at [857, 515] on icon at bounding box center [860, 521] width 13 height 13
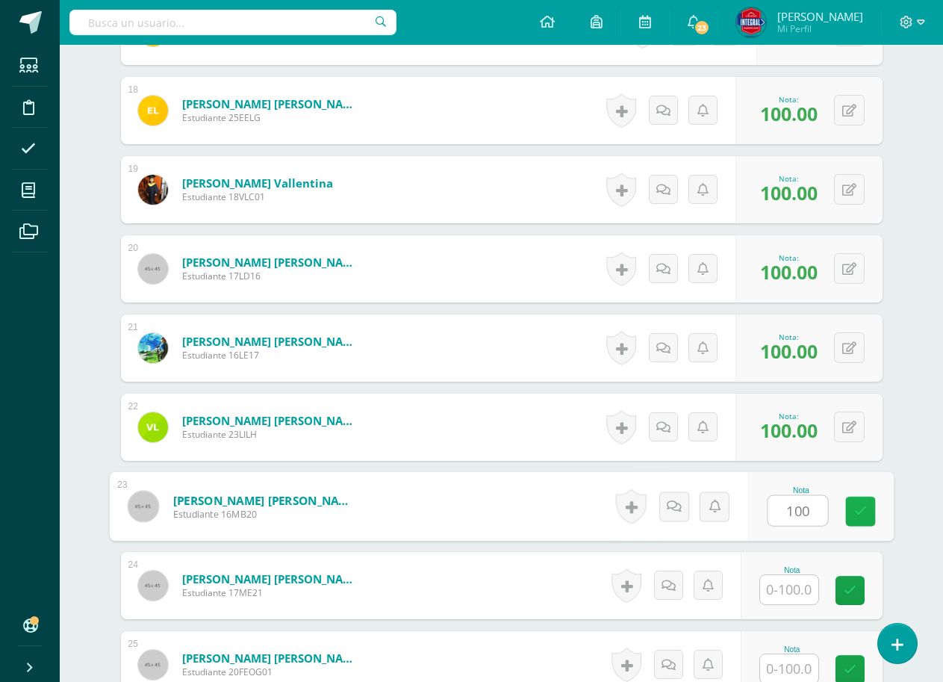
scroll to position [1942, 0]
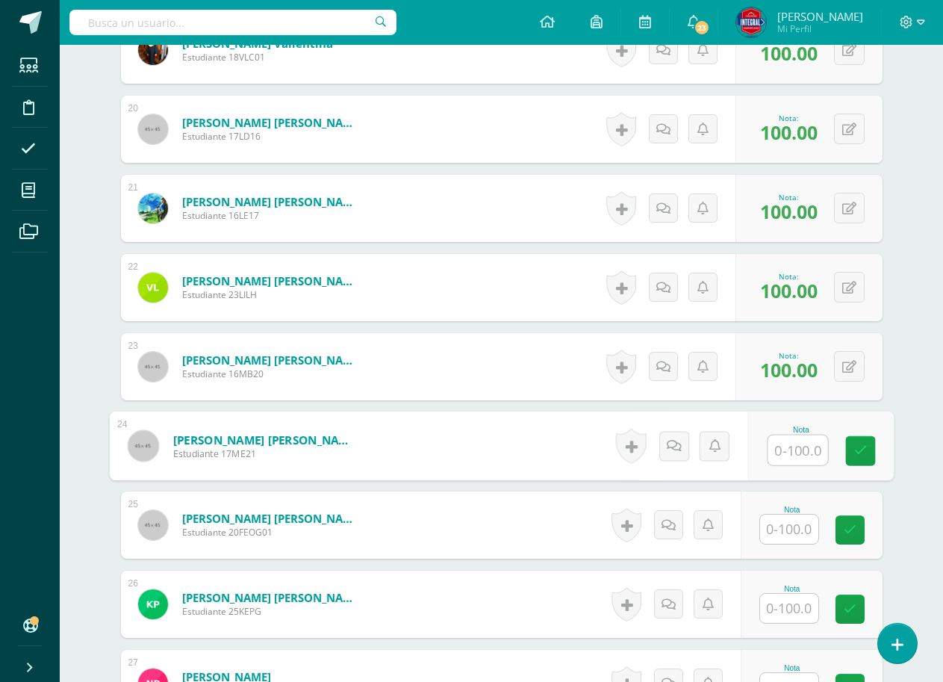
click at [811, 454] on input "text" at bounding box center [798, 450] width 60 height 30
type input "100"
click at [863, 458] on link at bounding box center [860, 451] width 30 height 30
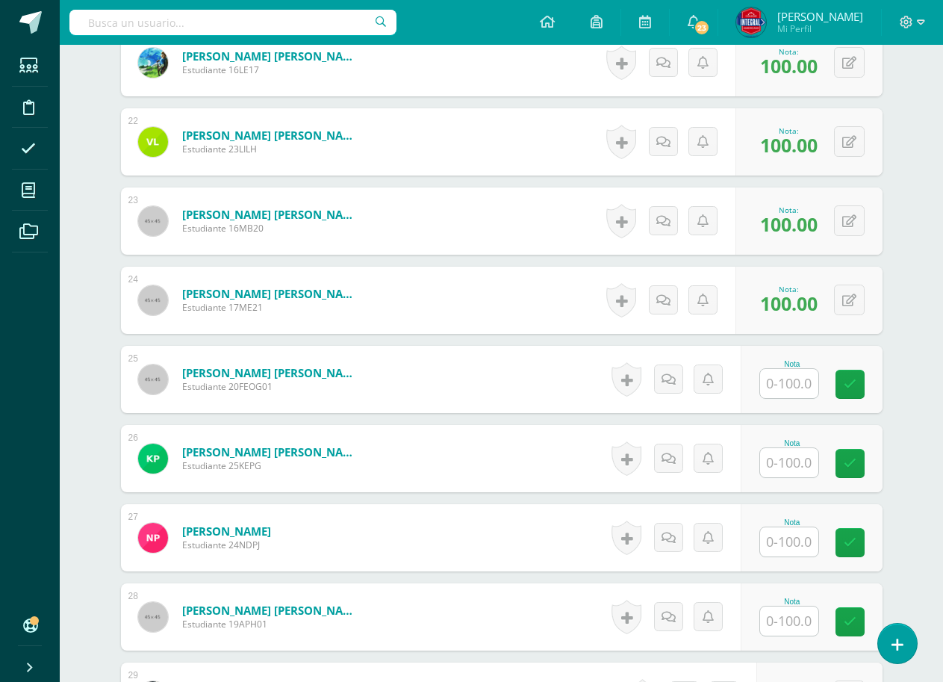
scroll to position [2091, 0]
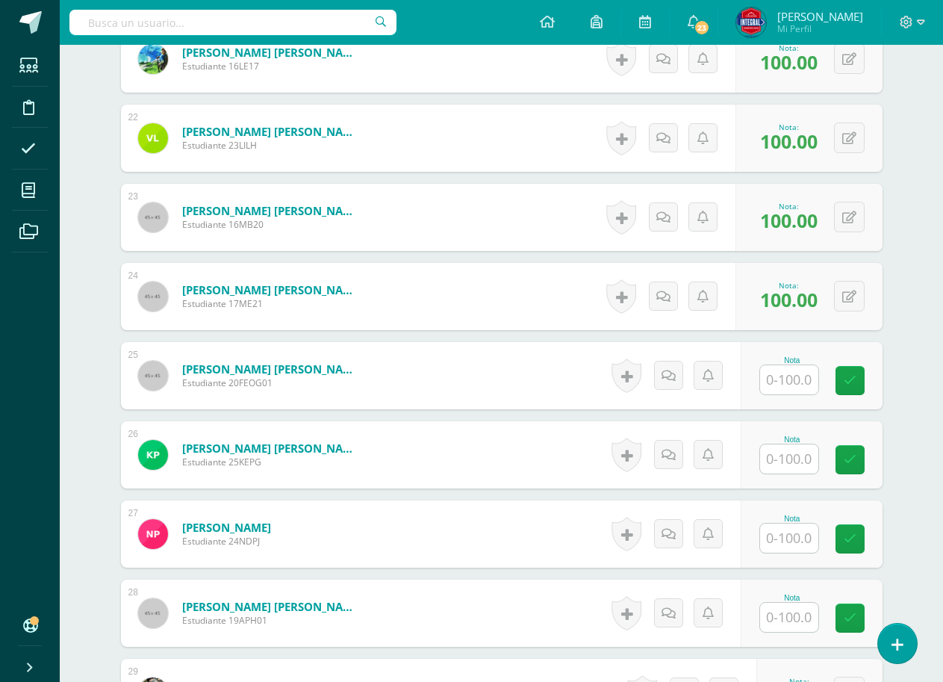
click at [808, 382] on input "text" at bounding box center [789, 379] width 58 height 29
type input "100"
click at [855, 379] on icon at bounding box center [860, 380] width 13 height 13
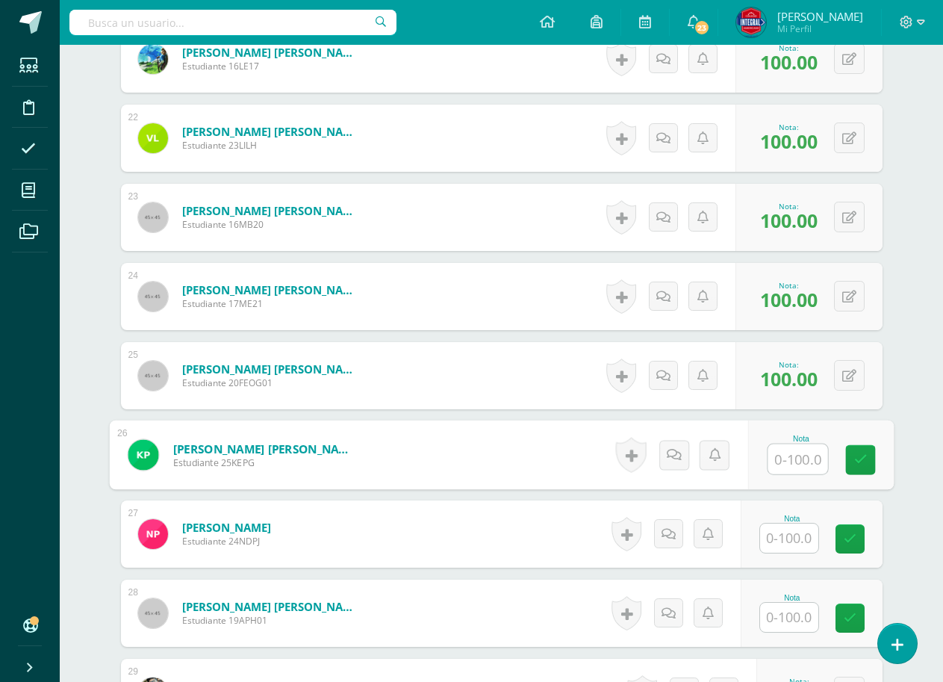
click at [795, 465] on input "text" at bounding box center [798, 459] width 60 height 30
type input "100"
click at [866, 465] on icon at bounding box center [860, 459] width 13 height 13
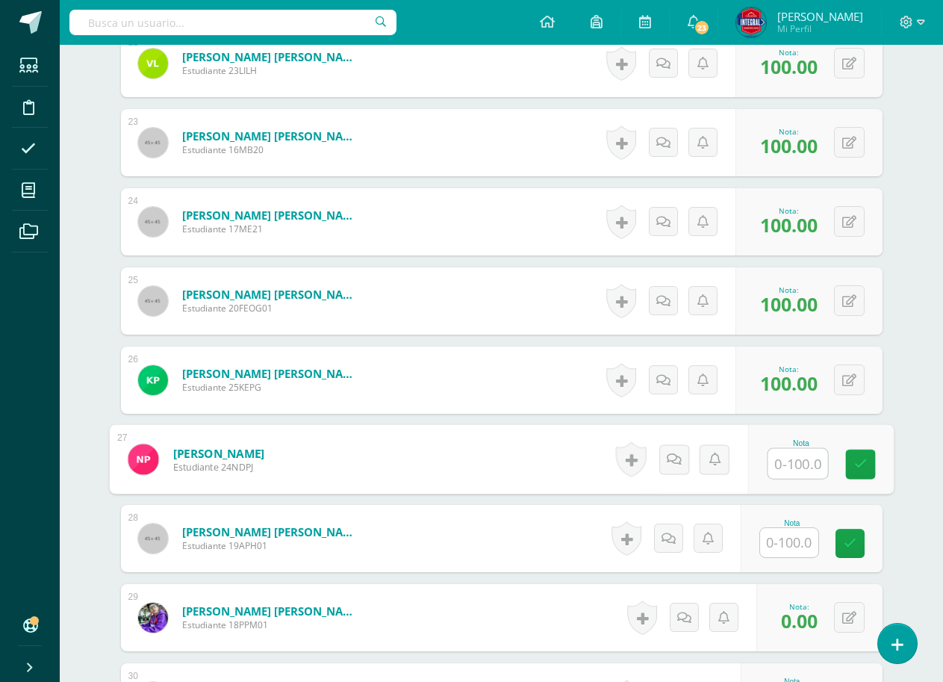
click at [793, 463] on input "text" at bounding box center [798, 464] width 60 height 30
type input "100"
click at [860, 460] on icon at bounding box center [860, 464] width 13 height 13
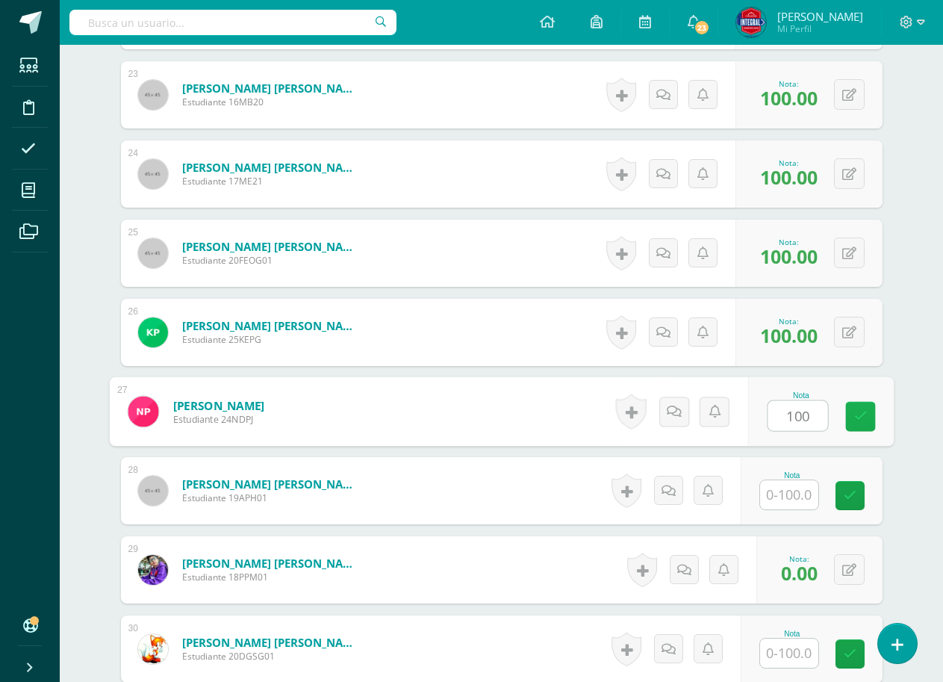
scroll to position [2240, 0]
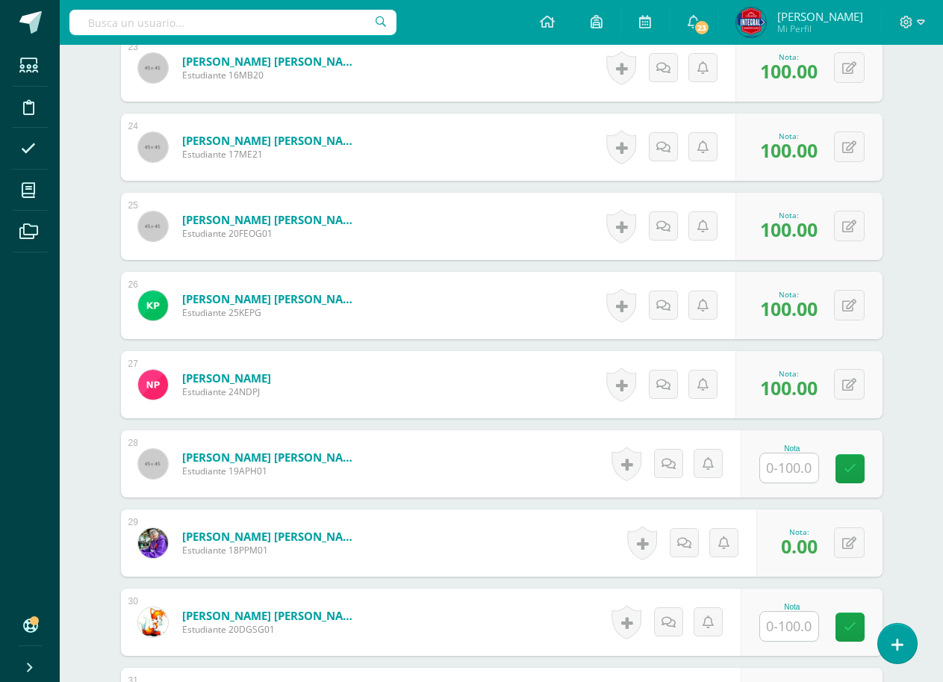
click at [801, 464] on input "text" at bounding box center [789, 467] width 58 height 29
type input "100"
click at [862, 469] on icon at bounding box center [860, 468] width 13 height 13
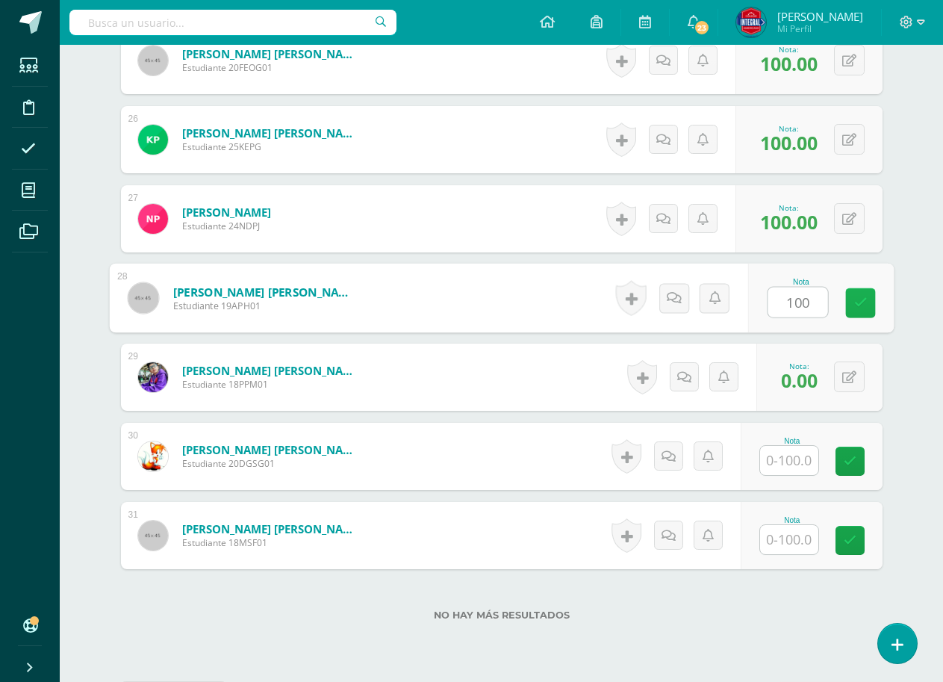
scroll to position [2465, 0]
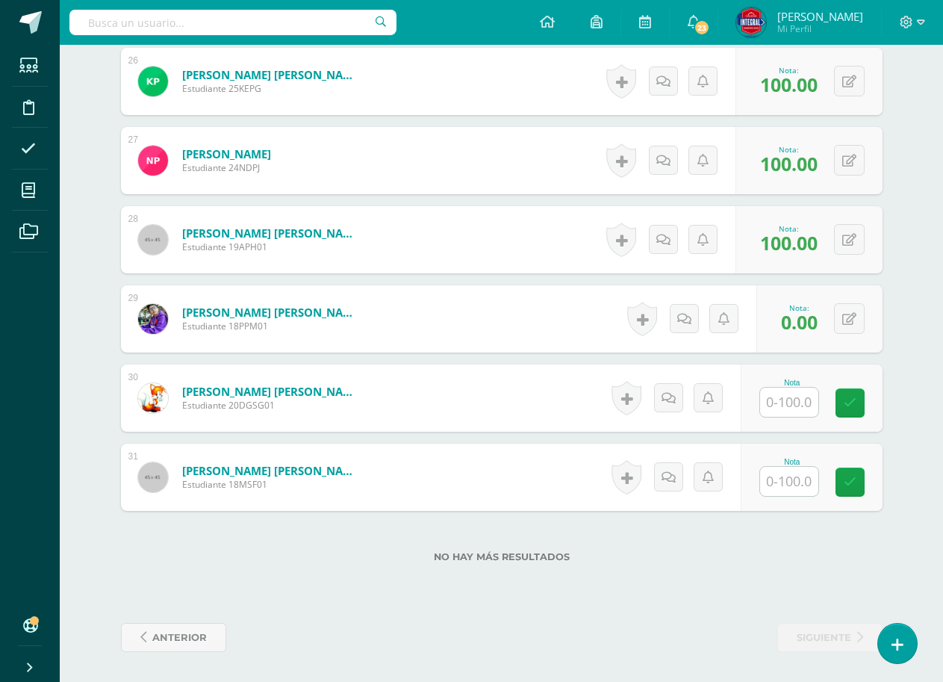
click at [789, 406] on input "text" at bounding box center [789, 402] width 58 height 29
type input "100"
click at [860, 406] on icon at bounding box center [860, 403] width 13 height 13
click at [795, 492] on input "text" at bounding box center [789, 481] width 58 height 29
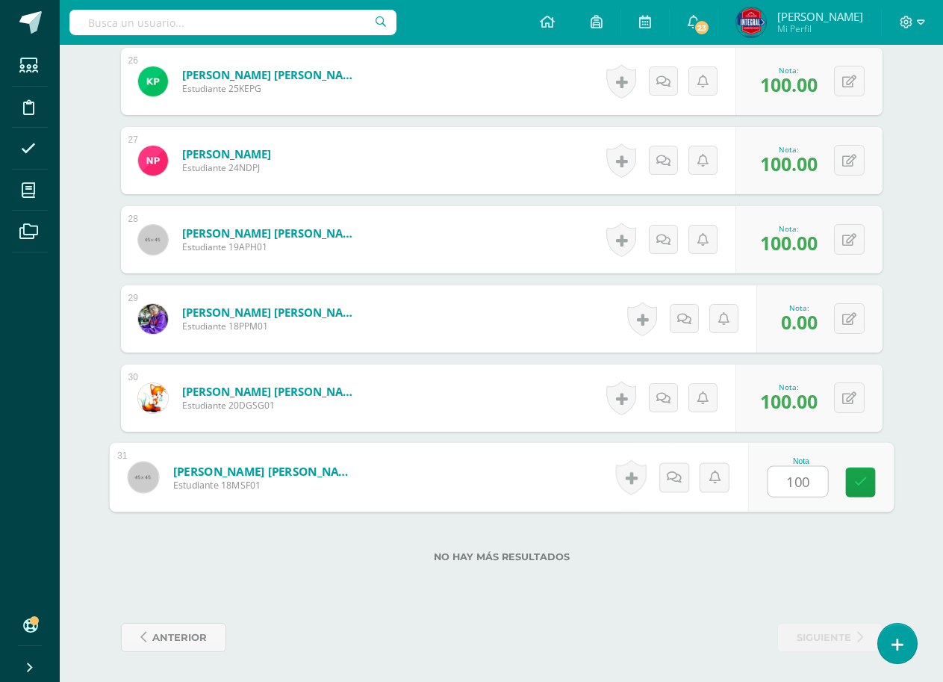
type input "100"
click at [835, 488] on div "Nota 100" at bounding box center [812, 477] width 142 height 67
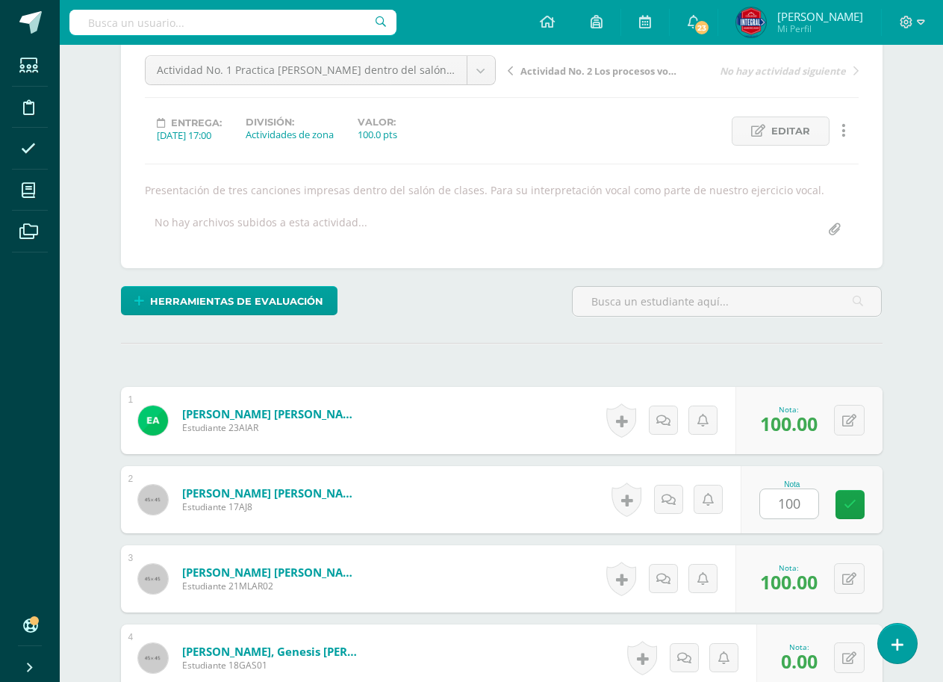
scroll to position [0, 0]
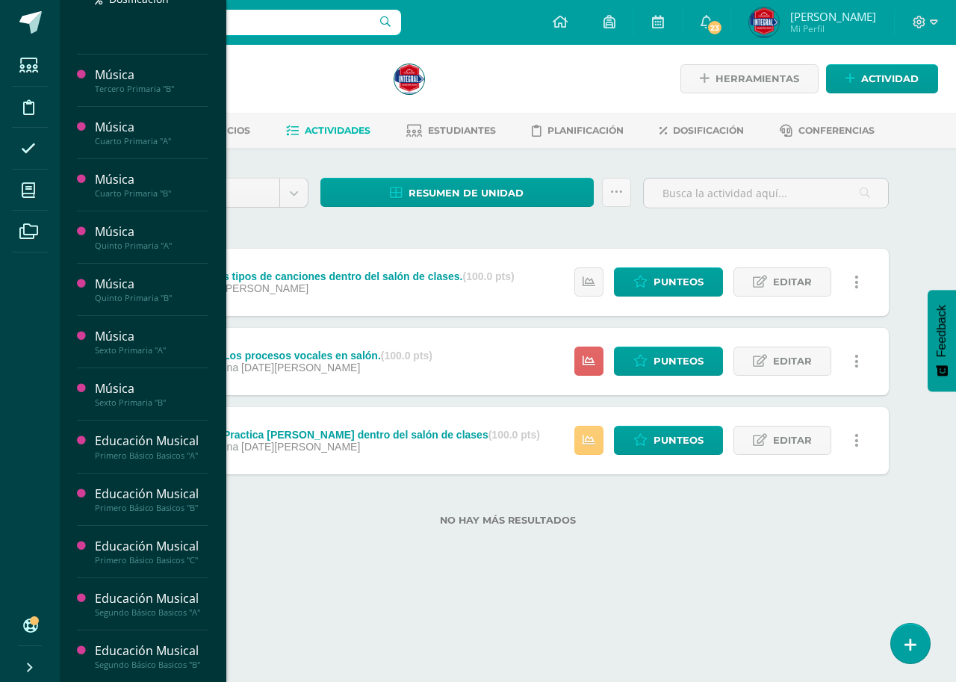
scroll to position [672, 0]
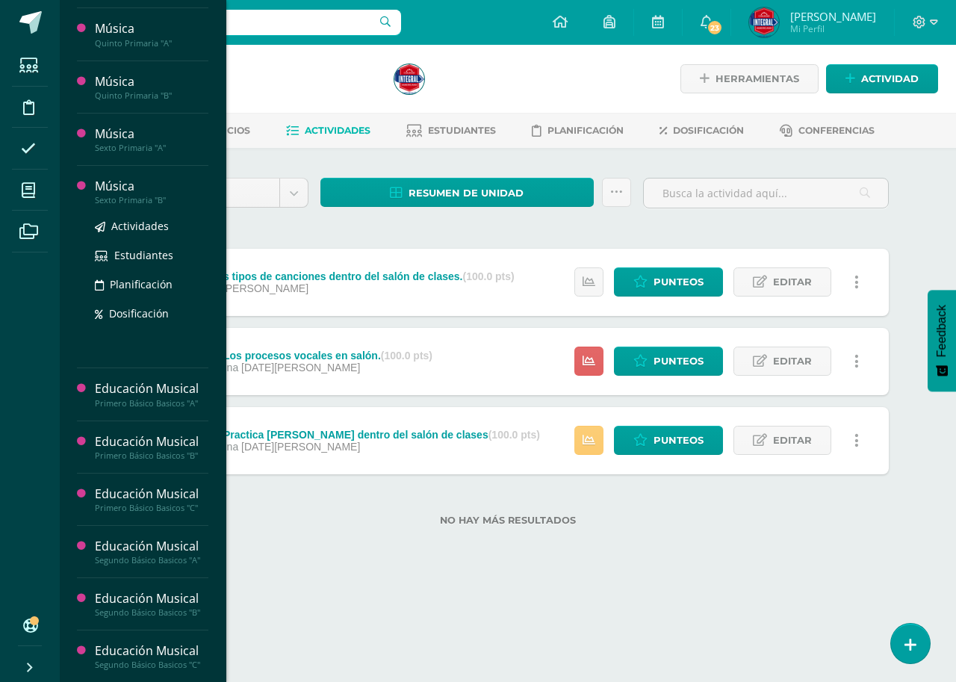
click at [126, 183] on div "Música" at bounding box center [152, 186] width 114 height 17
click at [142, 226] on span "Actividades" at bounding box center [140, 226] width 58 height 14
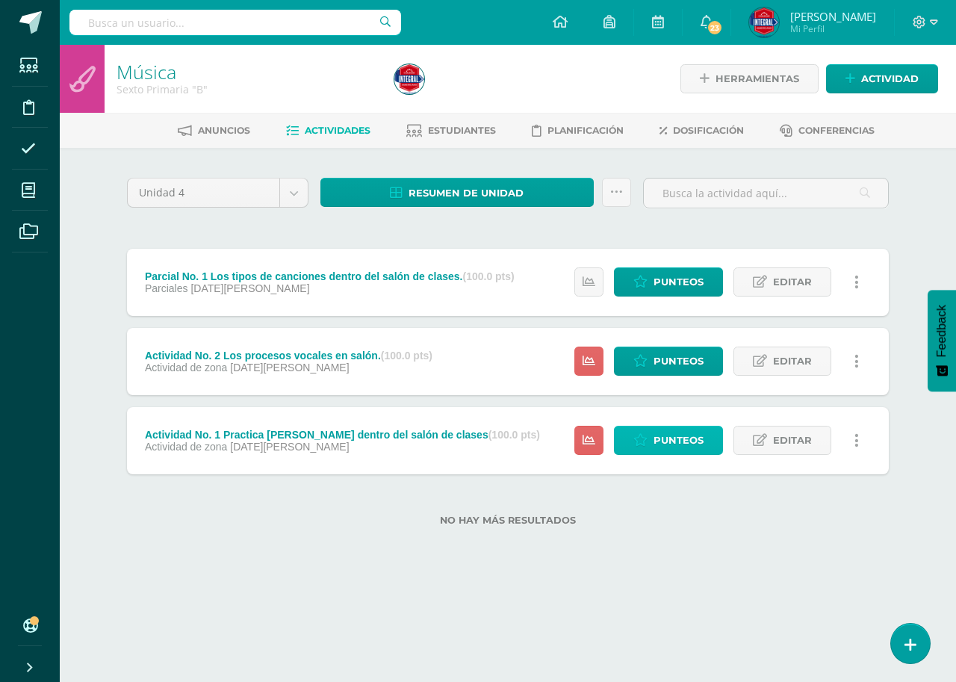
click at [689, 443] on span "Punteos" at bounding box center [678, 440] width 50 height 28
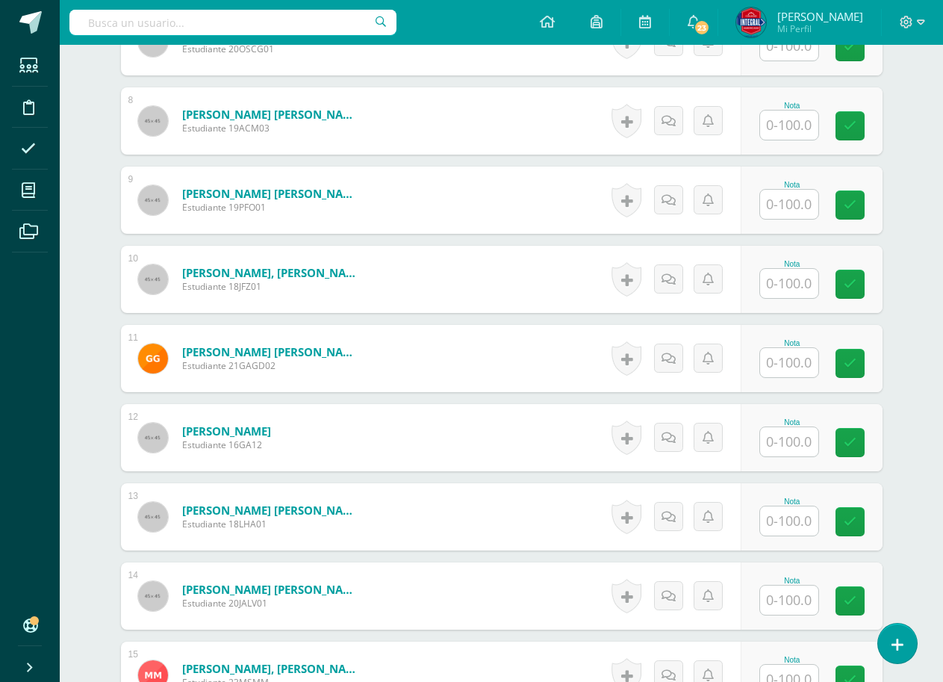
scroll to position [1027, 0]
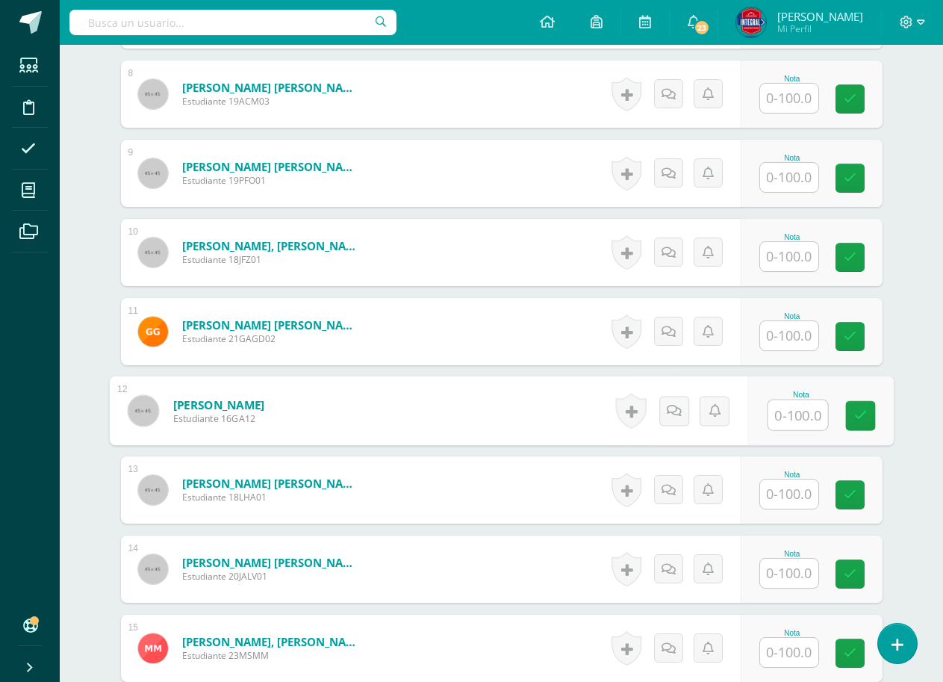
click at [804, 422] on input "text" at bounding box center [798, 415] width 60 height 30
type input "00"
click at [878, 412] on div "Nota 00" at bounding box center [821, 410] width 146 height 69
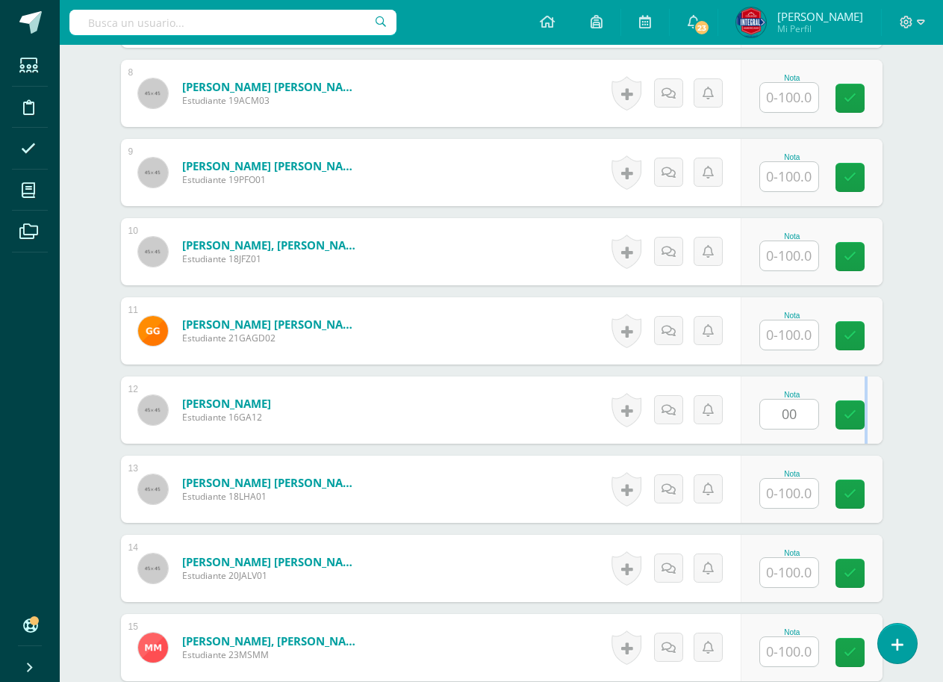
scroll to position [1028, 0]
click at [799, 486] on input "text" at bounding box center [789, 492] width 58 height 29
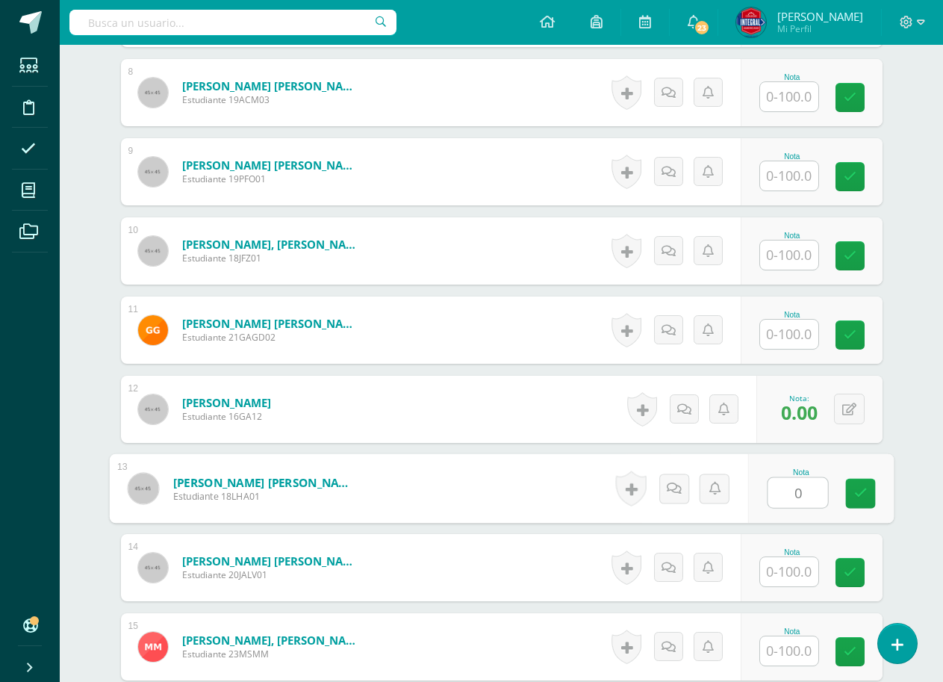
type input "00"
click at [854, 501] on link at bounding box center [860, 494] width 30 height 30
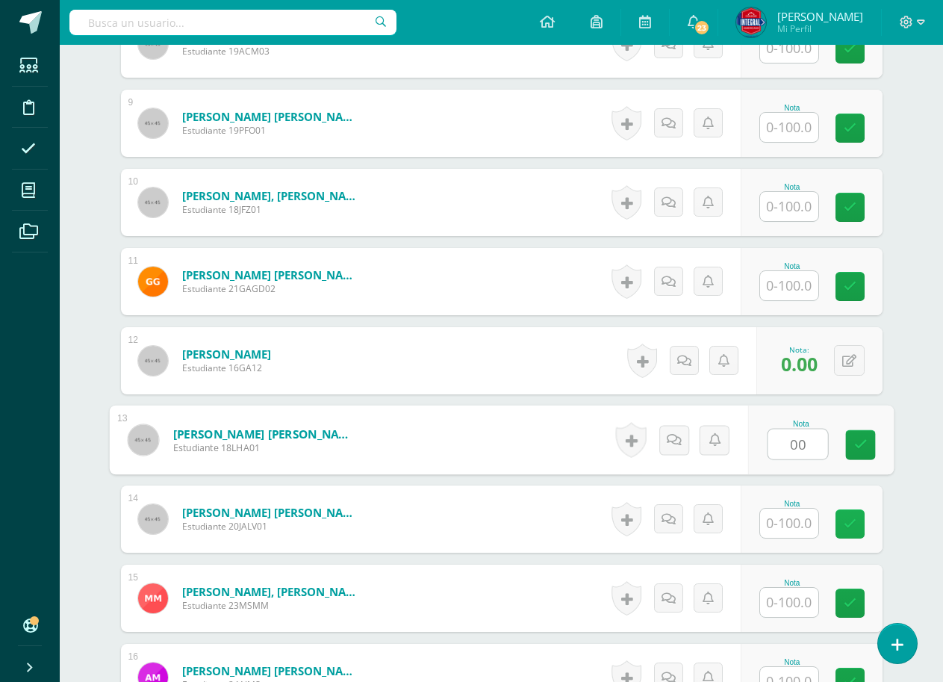
scroll to position [1103, 0]
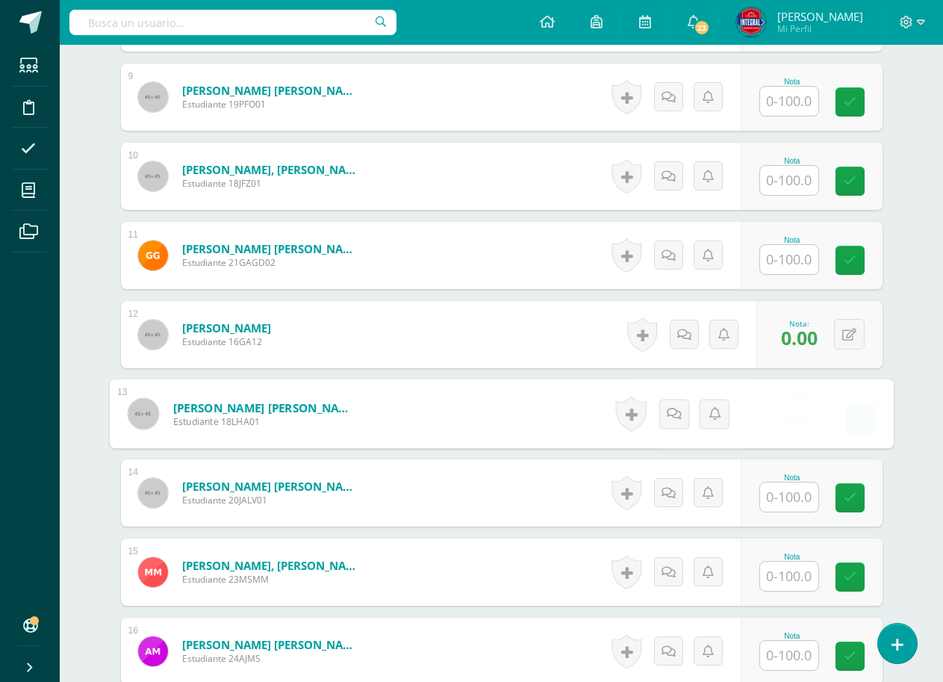
click at [824, 497] on div "Nota" at bounding box center [793, 492] width 66 height 39
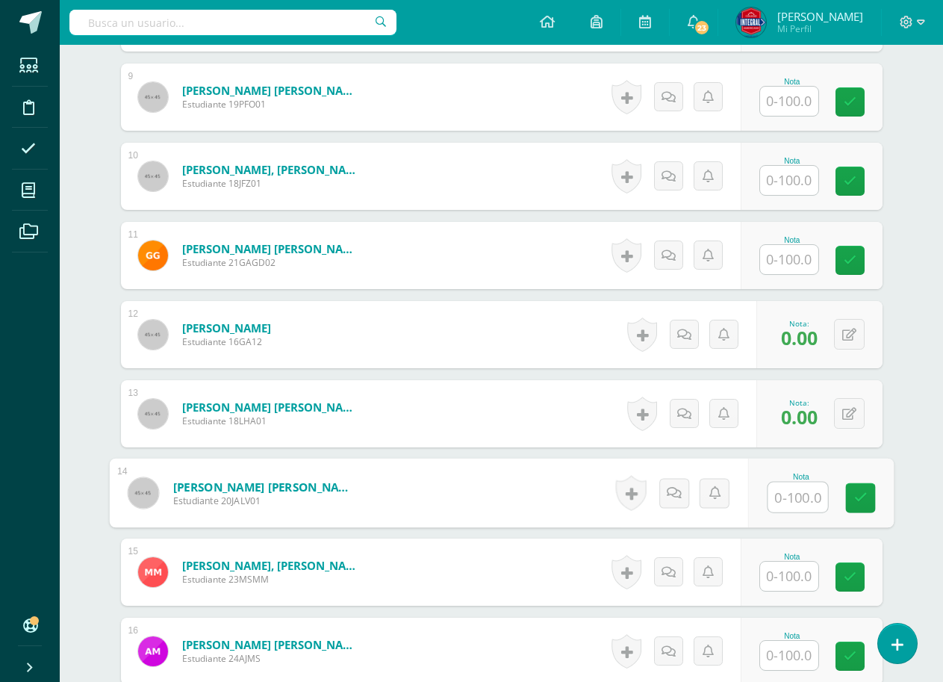
click at [786, 494] on input "text" at bounding box center [798, 497] width 60 height 30
type input "00"
click at [854, 497] on icon at bounding box center [860, 497] width 13 height 13
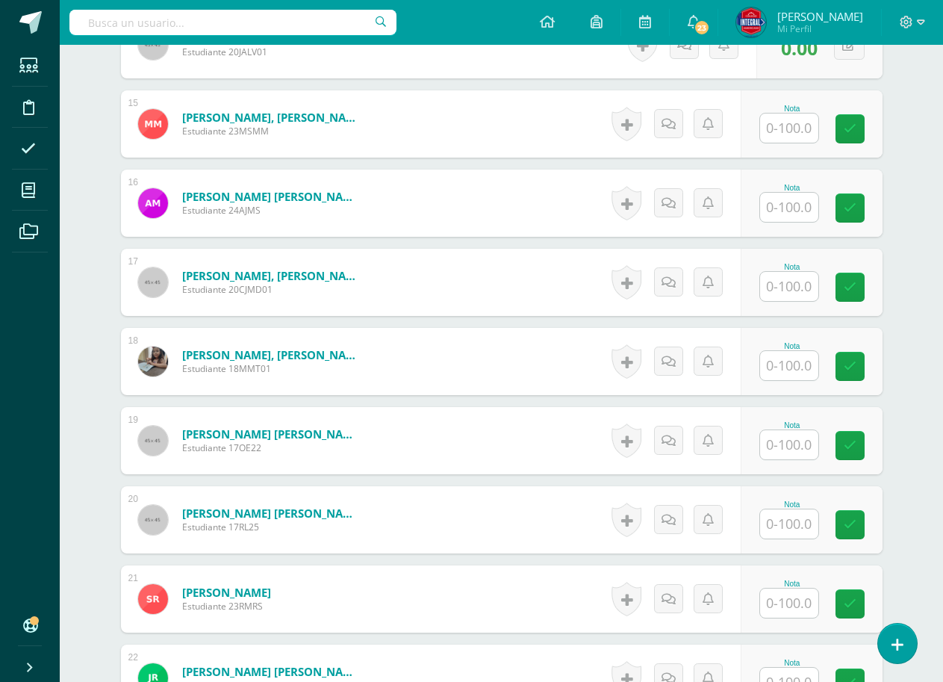
scroll to position [1701, 0]
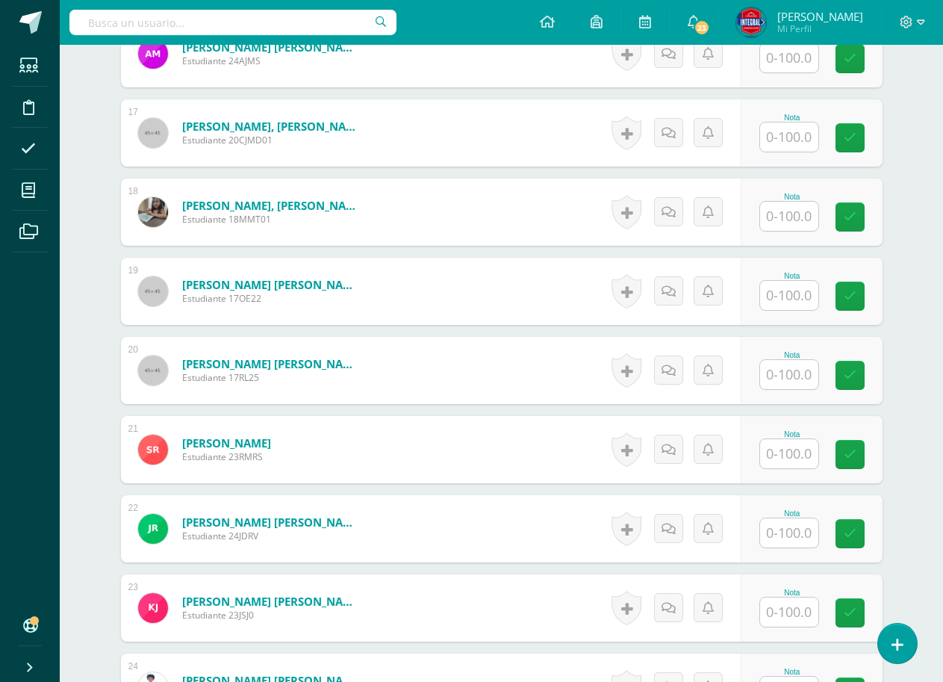
click at [784, 447] on input "text" at bounding box center [789, 453] width 58 height 29
type input "00"
click at [871, 467] on link at bounding box center [860, 455] width 30 height 30
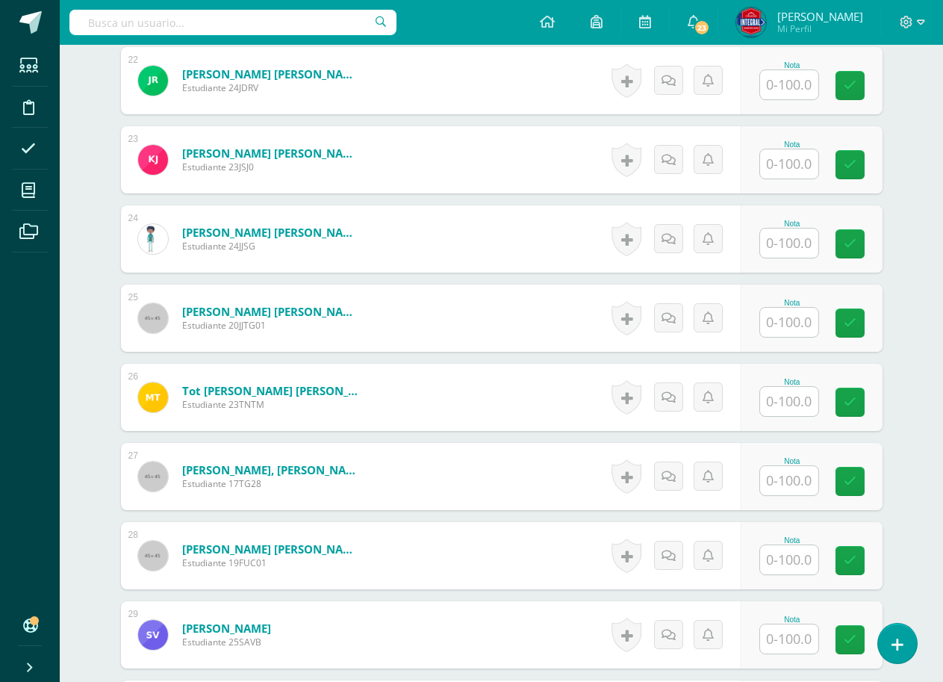
scroll to position [2447, 0]
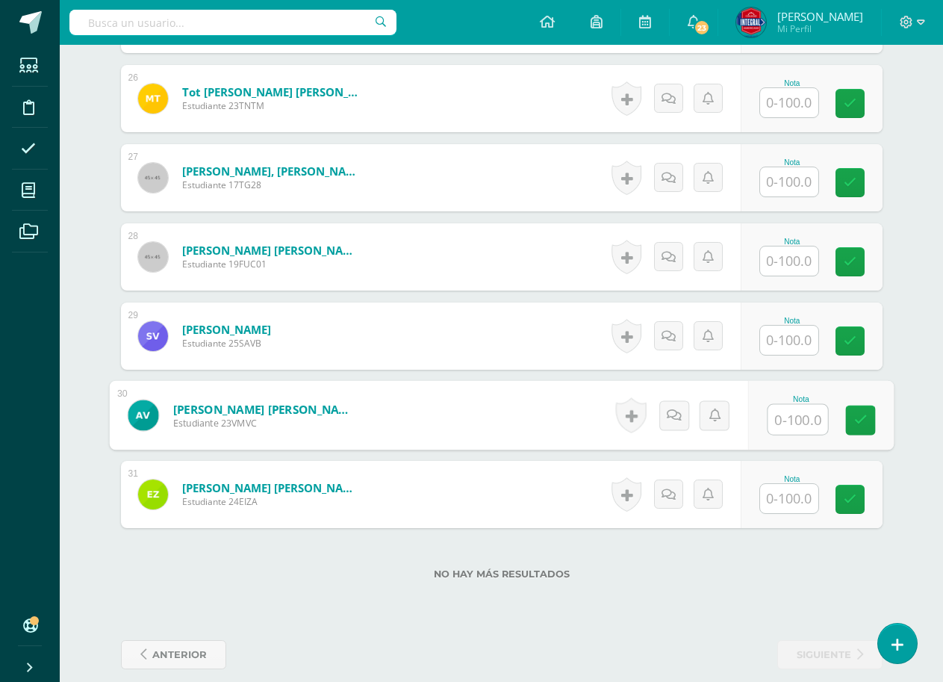
click at [812, 425] on input "text" at bounding box center [798, 420] width 60 height 30
type input "00"
click at [876, 421] on div "Nota 00" at bounding box center [821, 415] width 146 height 69
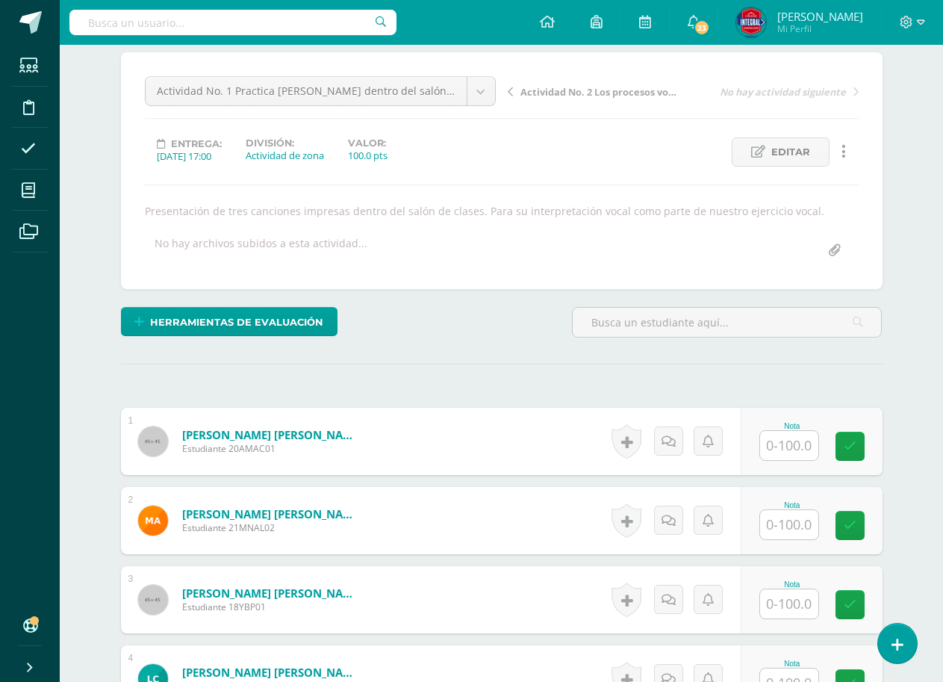
scroll to position [224, 0]
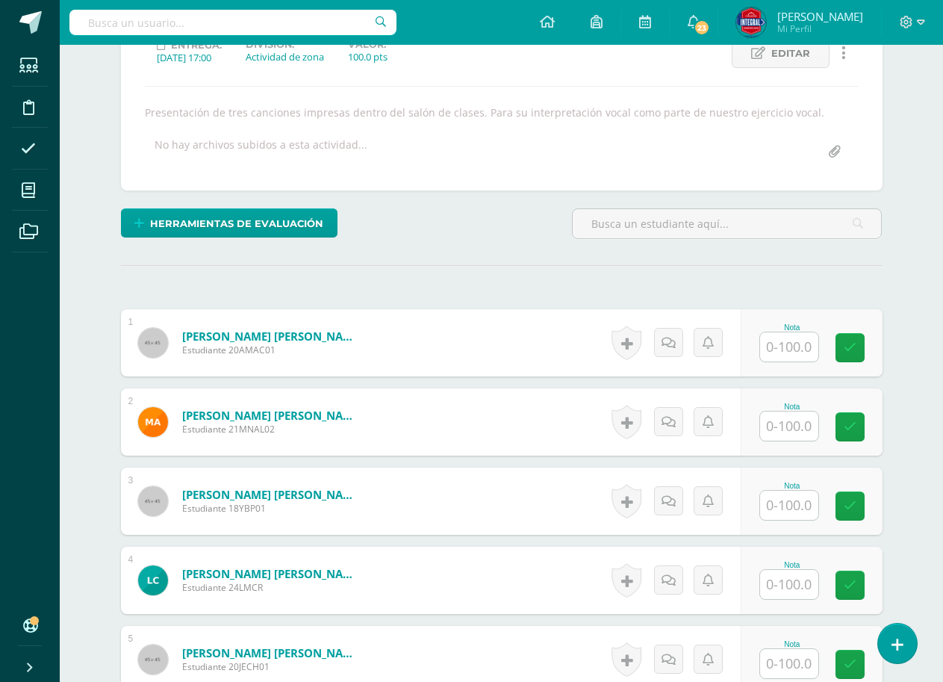
click at [784, 362] on div "Nota" at bounding box center [812, 342] width 142 height 67
click at [786, 353] on input "text" at bounding box center [789, 346] width 58 height 29
type input "100"
click at [839, 365] on div "Nota 100" at bounding box center [821, 342] width 146 height 69
click at [797, 429] on input "text" at bounding box center [789, 425] width 58 height 29
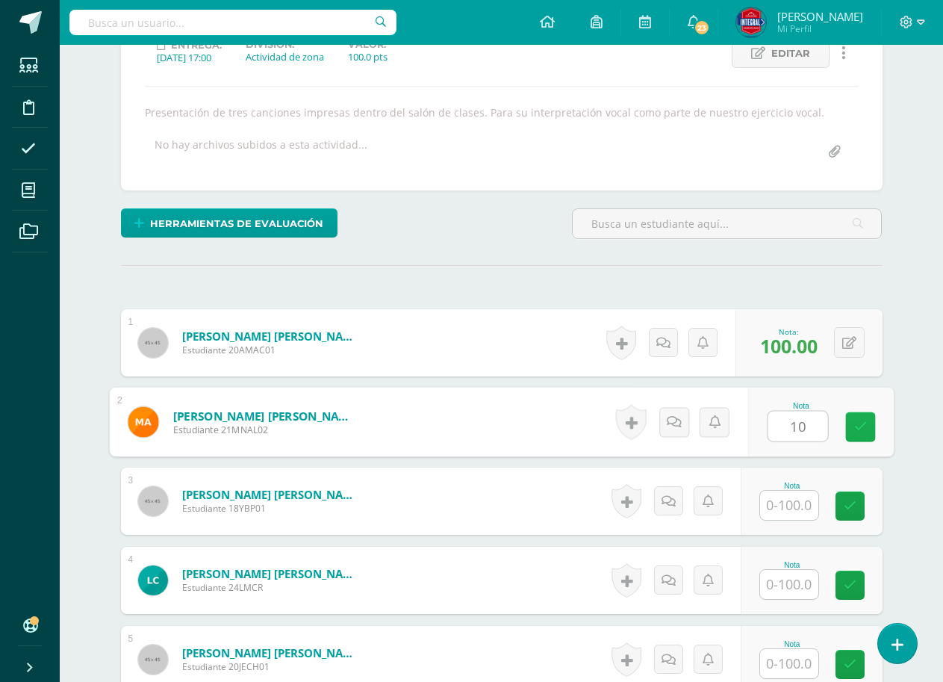
type input "100"
click at [866, 422] on icon at bounding box center [860, 426] width 13 height 13
click at [813, 498] on input "text" at bounding box center [789, 505] width 58 height 29
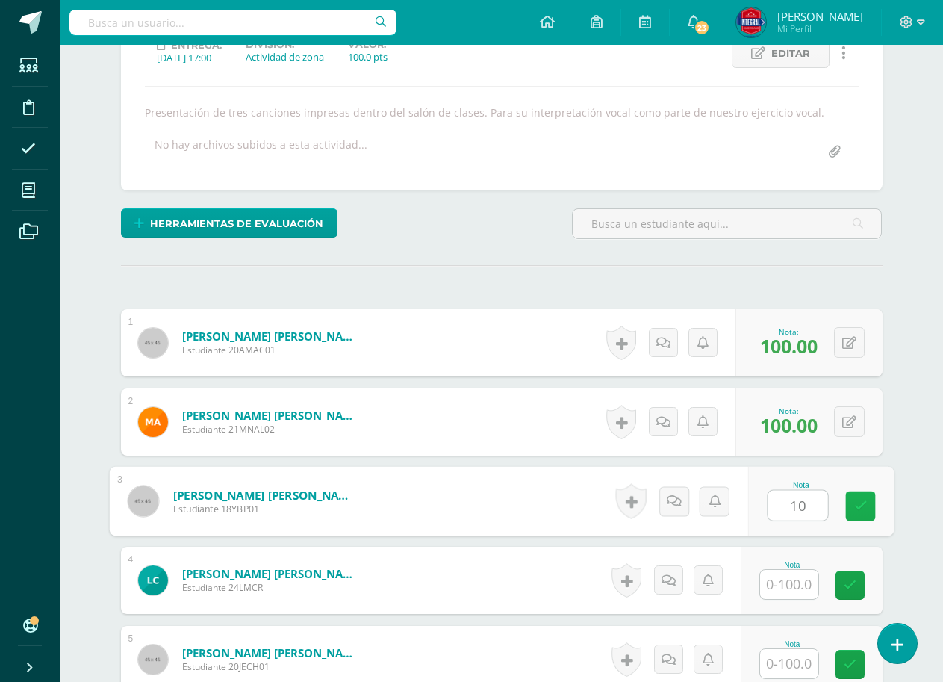
type input "100"
click at [852, 507] on link at bounding box center [860, 506] width 30 height 30
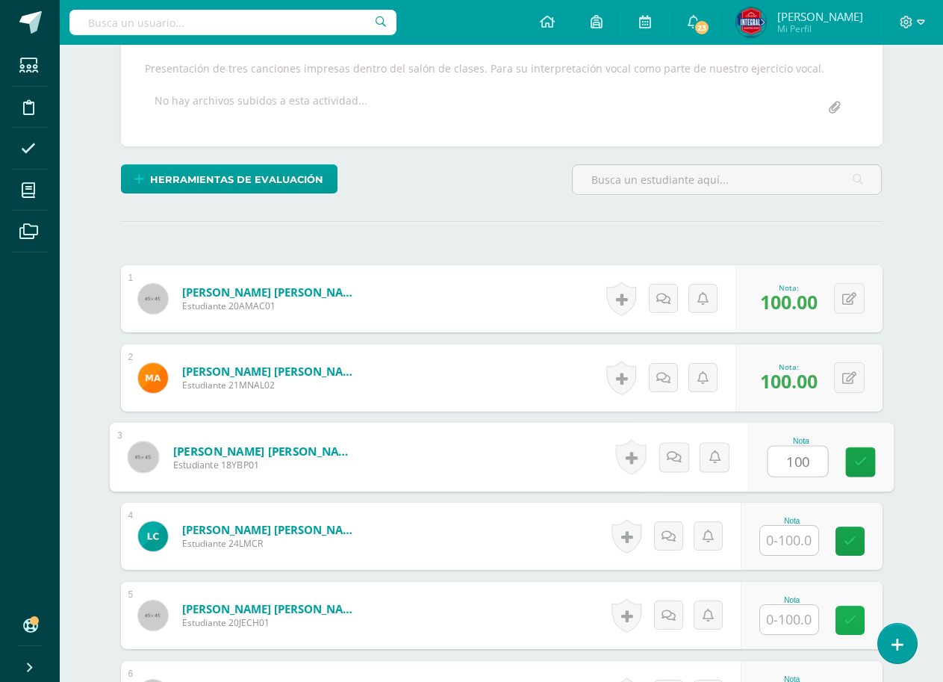
scroll to position [373, 0]
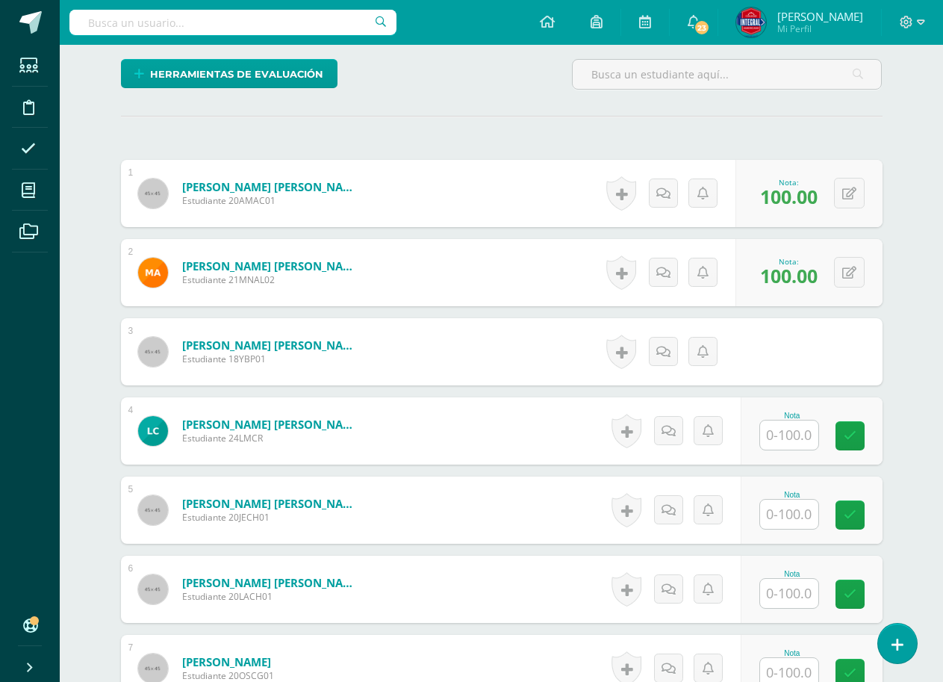
click at [798, 438] on input "text" at bounding box center [789, 434] width 58 height 29
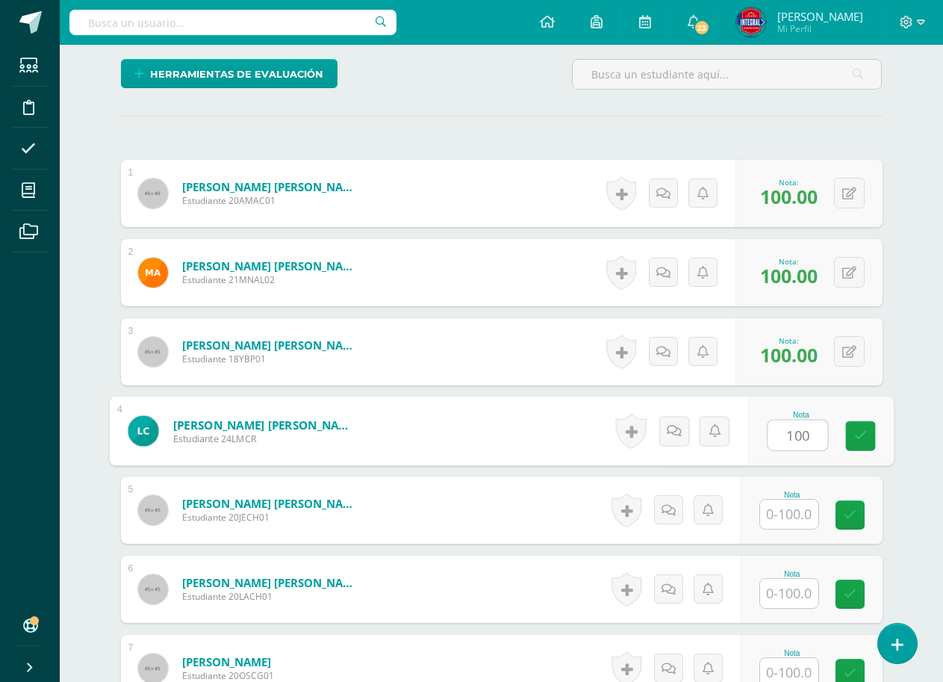
type input "100"
click at [844, 436] on div "Nota 100" at bounding box center [821, 431] width 146 height 69
click at [797, 506] on input "text" at bounding box center [789, 514] width 58 height 29
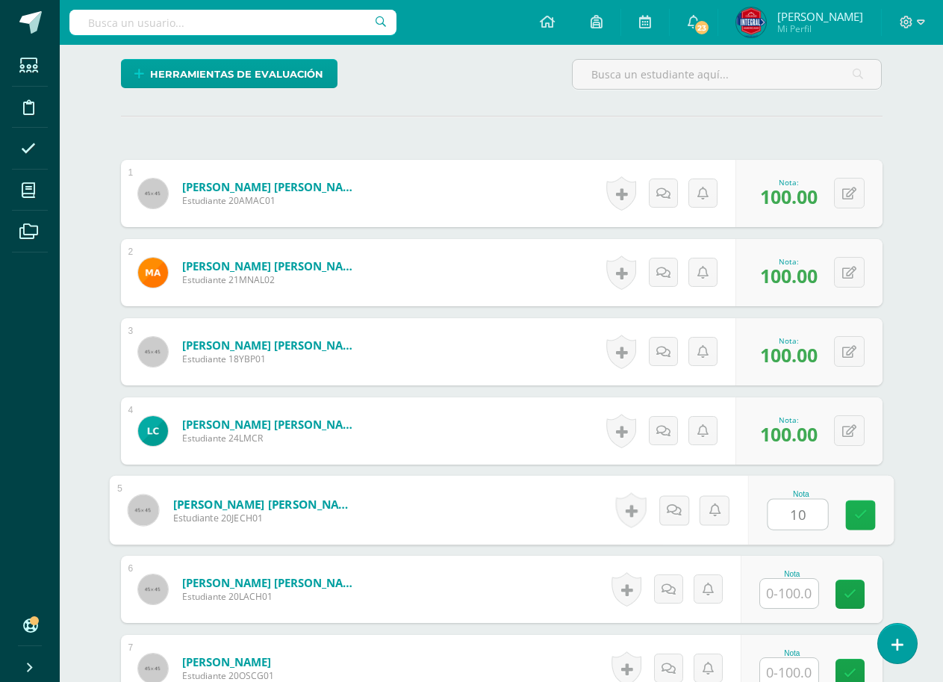
type input "100"
click at [863, 509] on icon at bounding box center [860, 515] width 13 height 13
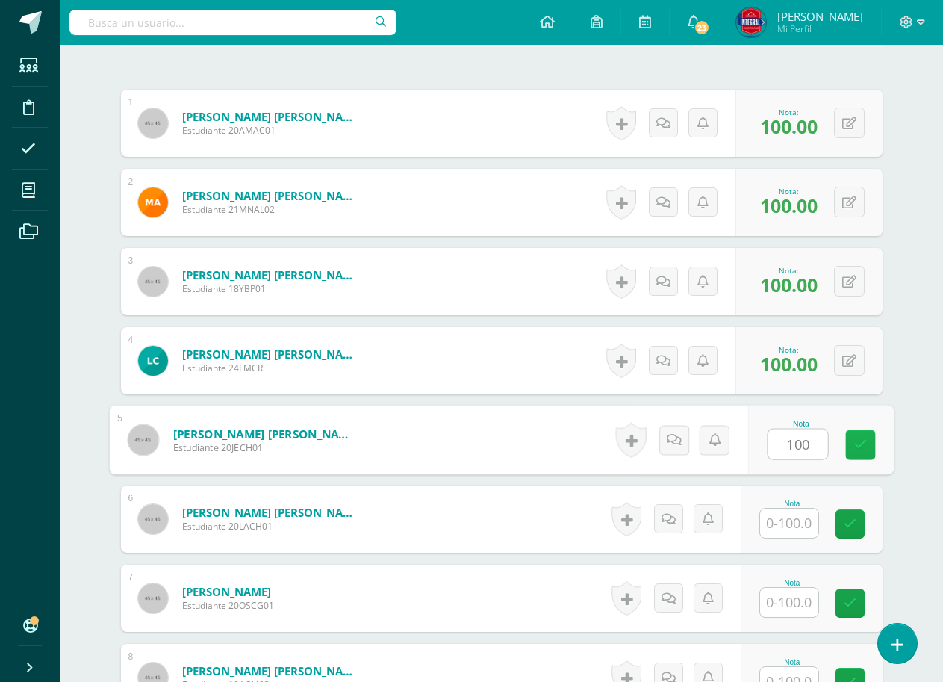
scroll to position [523, 0]
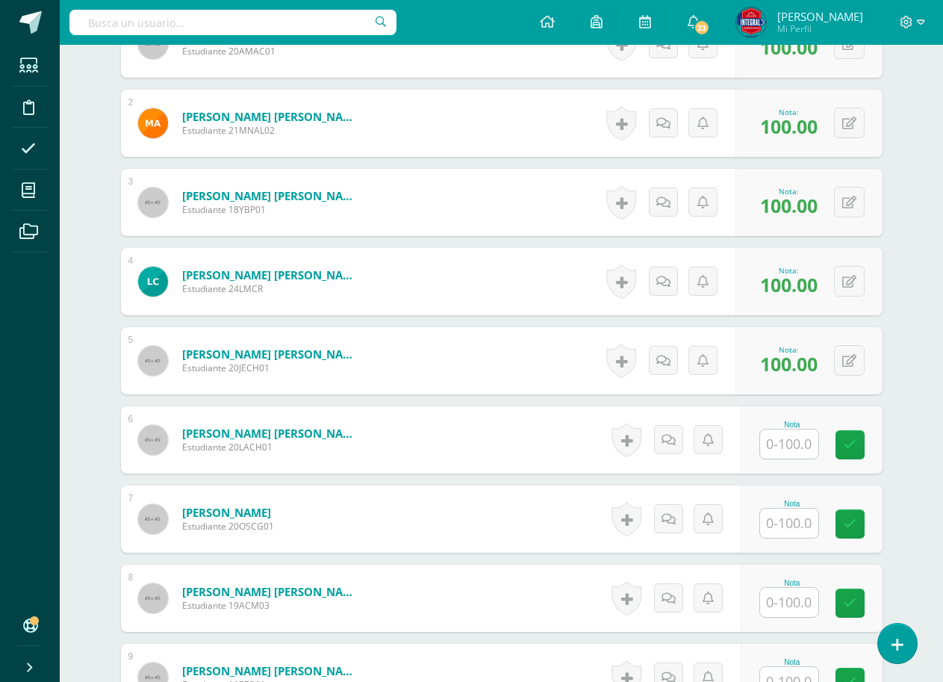
click at [777, 446] on input "text" at bounding box center [789, 443] width 58 height 29
click at [861, 441] on icon at bounding box center [860, 444] width 13 height 13
type input "100"
click at [782, 524] on input "text" at bounding box center [789, 523] width 58 height 29
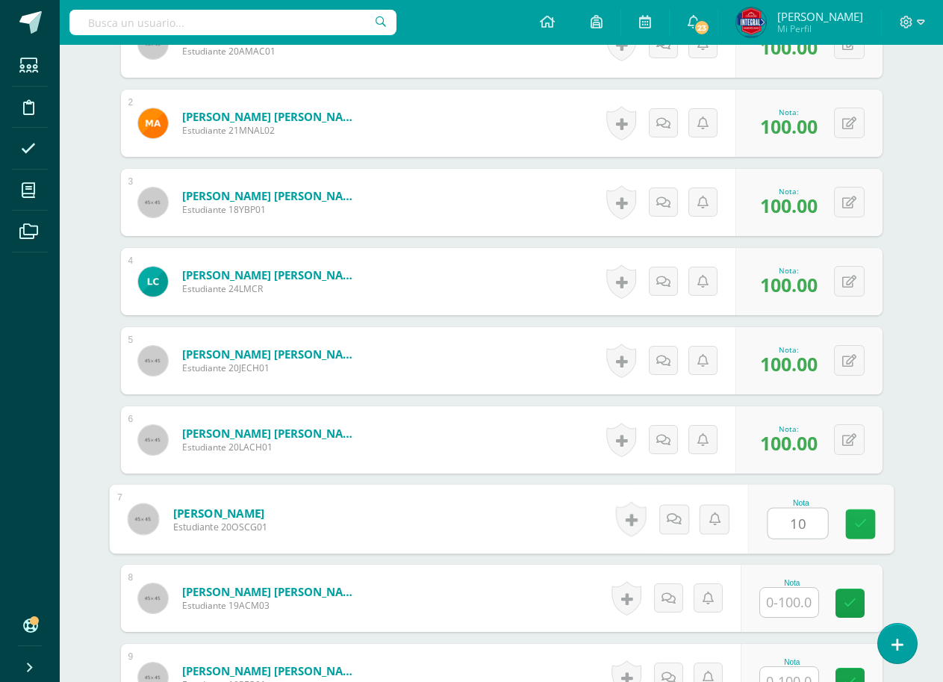
type input "100"
click at [850, 516] on link at bounding box center [860, 524] width 30 height 30
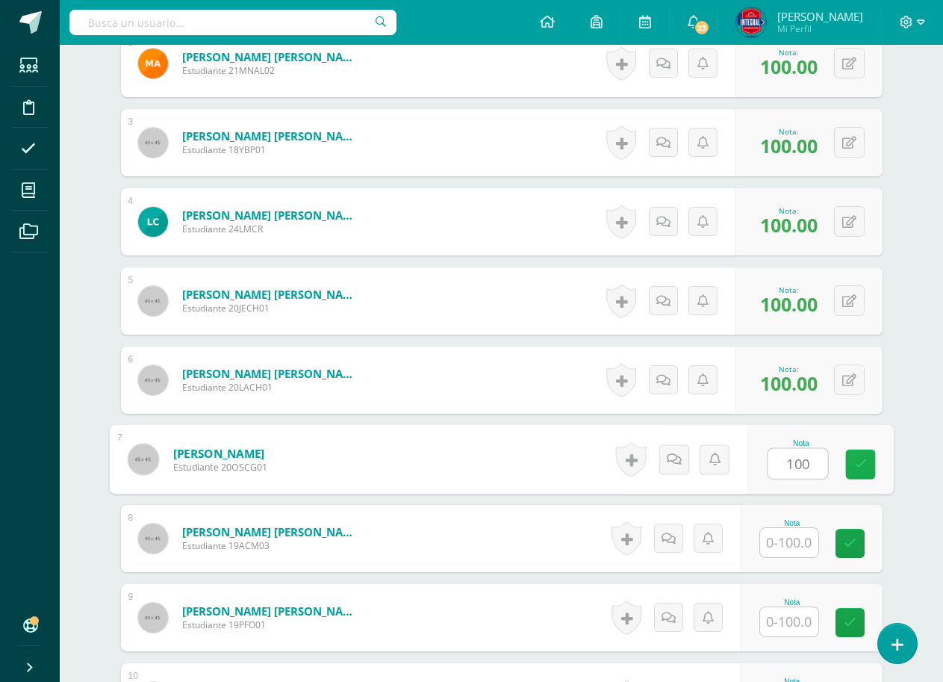
scroll to position [672, 0]
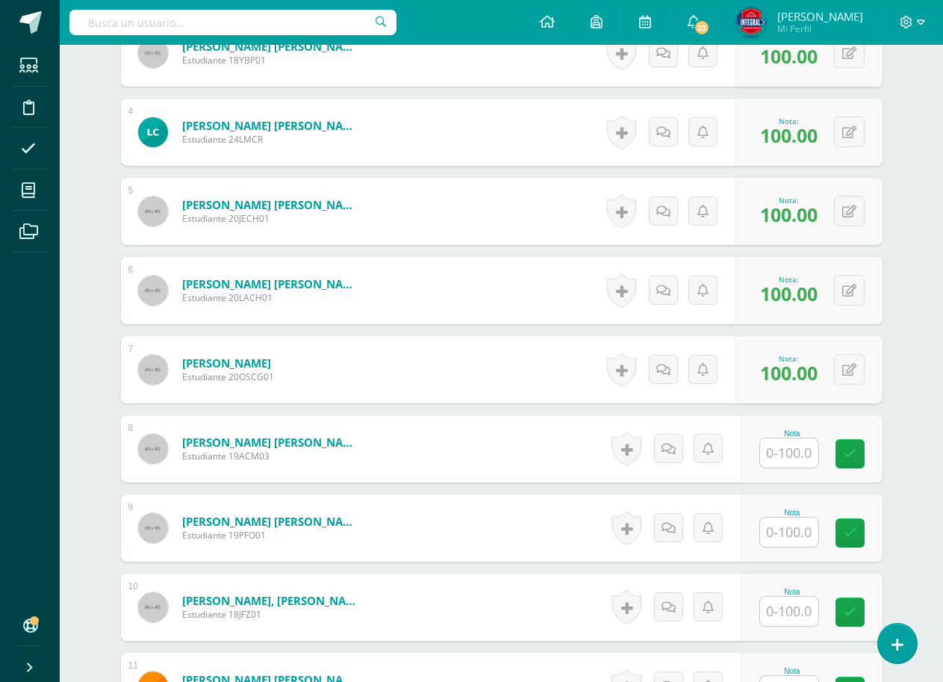
click at [805, 462] on input "text" at bounding box center [789, 452] width 58 height 29
type input "100"
click at [837, 449] on div "Nota 100" at bounding box center [821, 448] width 146 height 69
click at [802, 532] on input "text" at bounding box center [789, 532] width 58 height 29
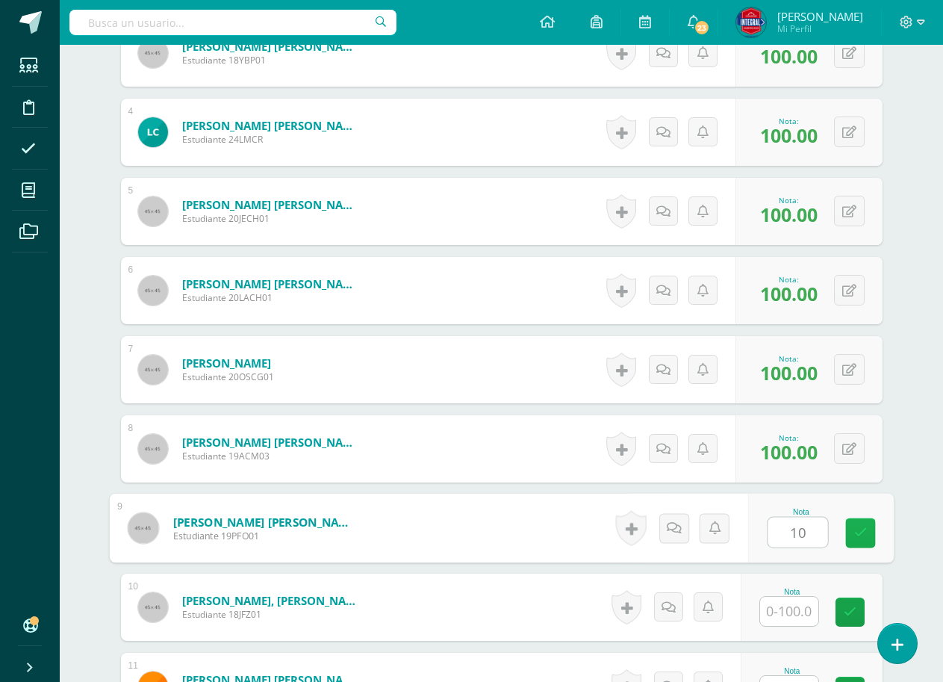
type input "100"
click at [852, 526] on link at bounding box center [860, 533] width 30 height 30
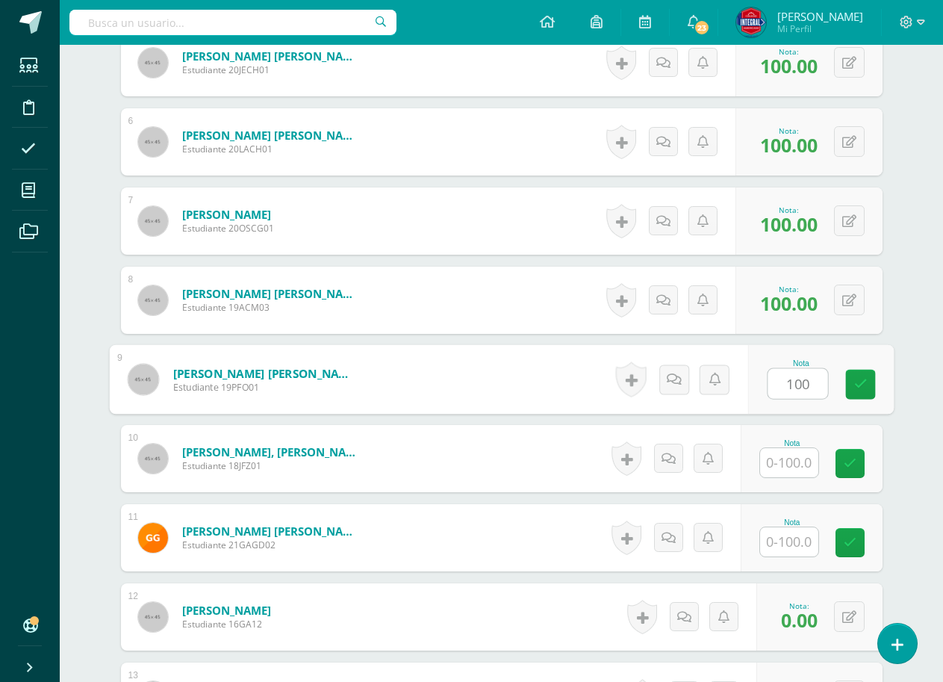
scroll to position [822, 0]
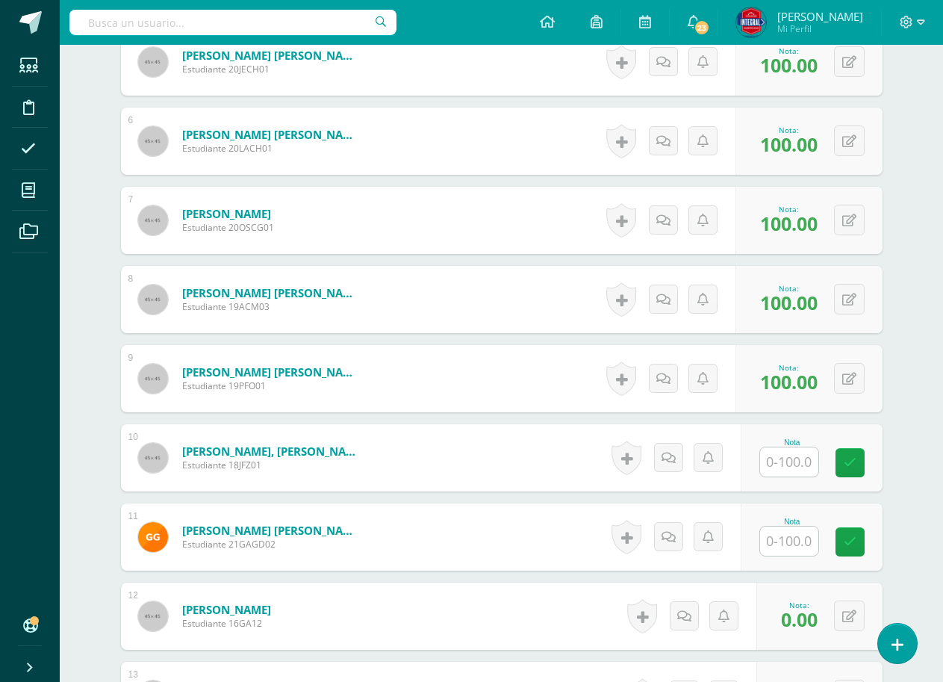
click at [807, 468] on input "text" at bounding box center [789, 461] width 58 height 29
click at [855, 460] on icon at bounding box center [860, 462] width 13 height 13
type input "100"
click at [794, 551] on input "text" at bounding box center [789, 541] width 58 height 29
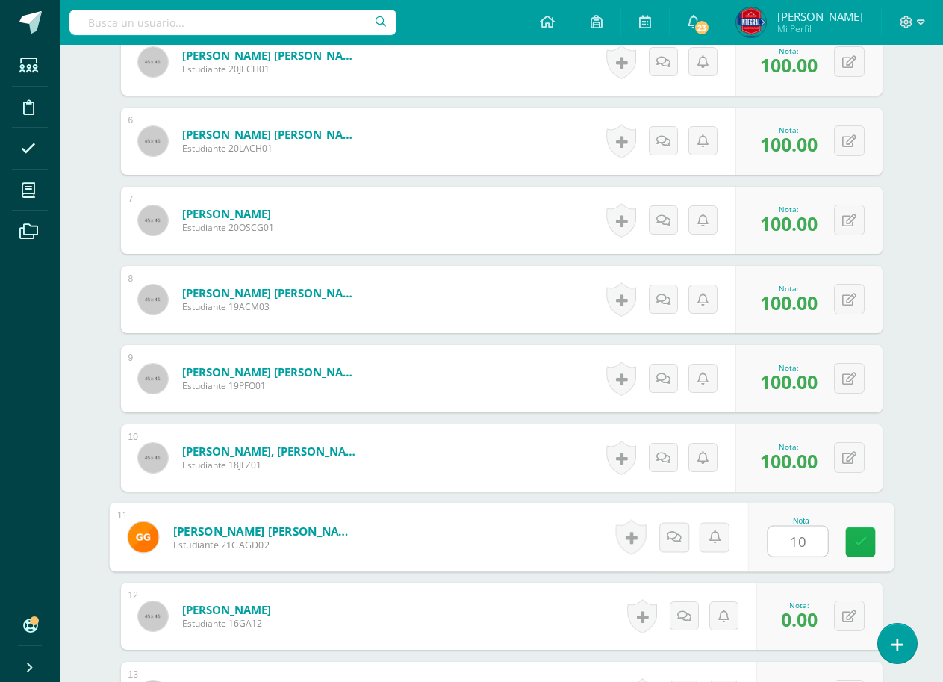
type input "100"
click at [854, 532] on link at bounding box center [860, 542] width 30 height 30
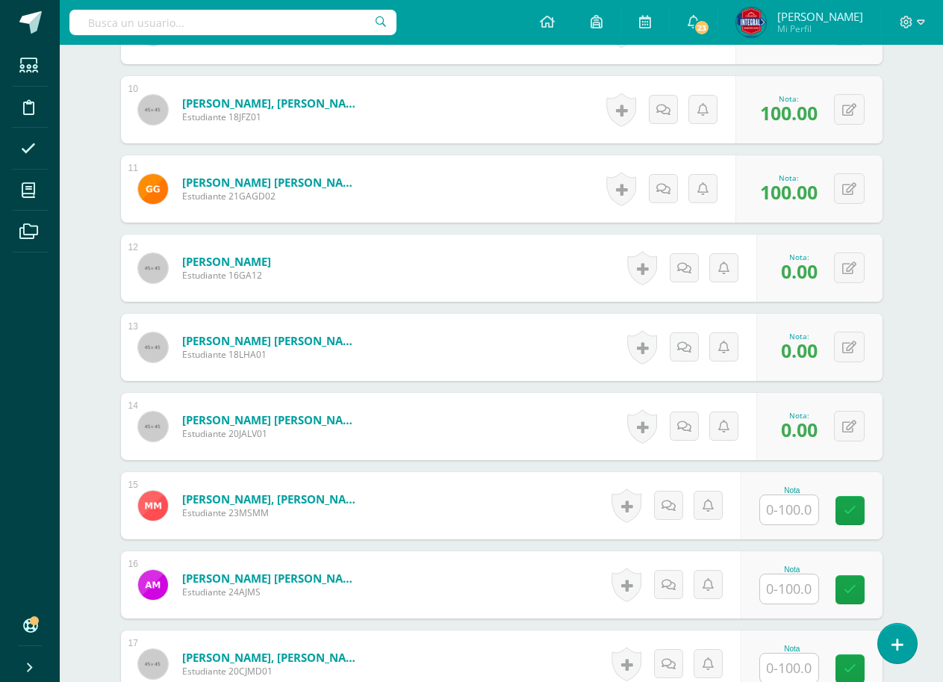
scroll to position [1195, 0]
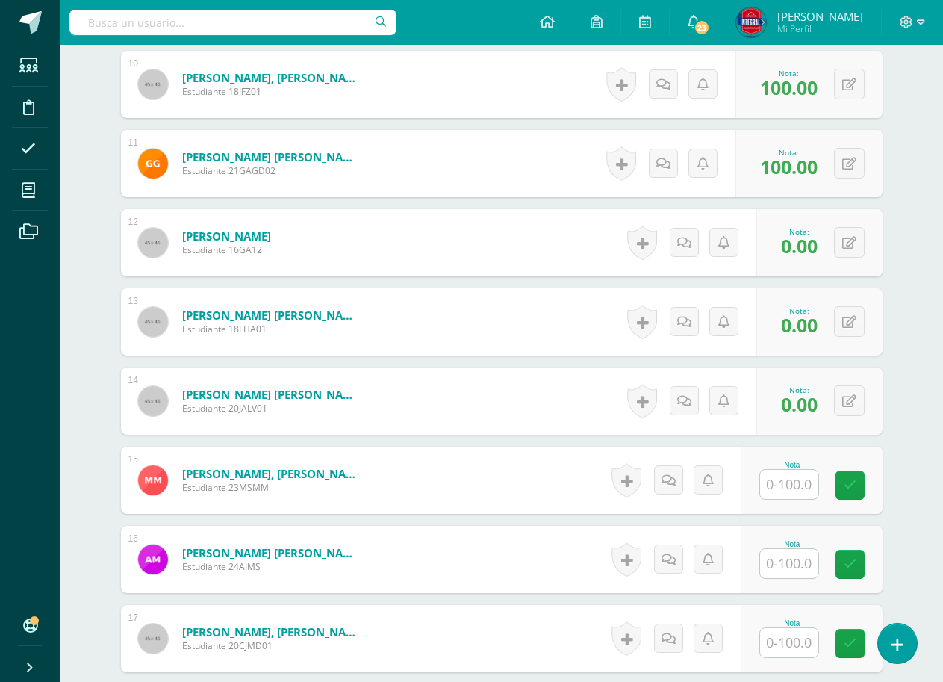
click at [792, 489] on input "text" at bounding box center [789, 484] width 58 height 29
click at [849, 485] on link at bounding box center [860, 485] width 30 height 30
type input "100"
click at [796, 555] on input "text" at bounding box center [798, 564] width 60 height 30
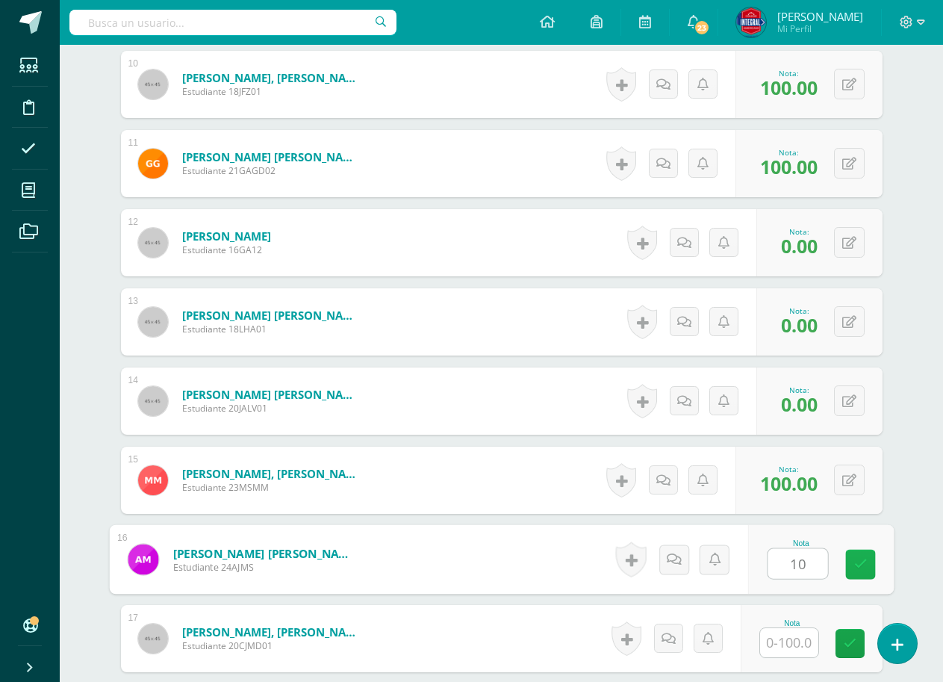
type input "100"
click at [854, 555] on link at bounding box center [860, 565] width 30 height 30
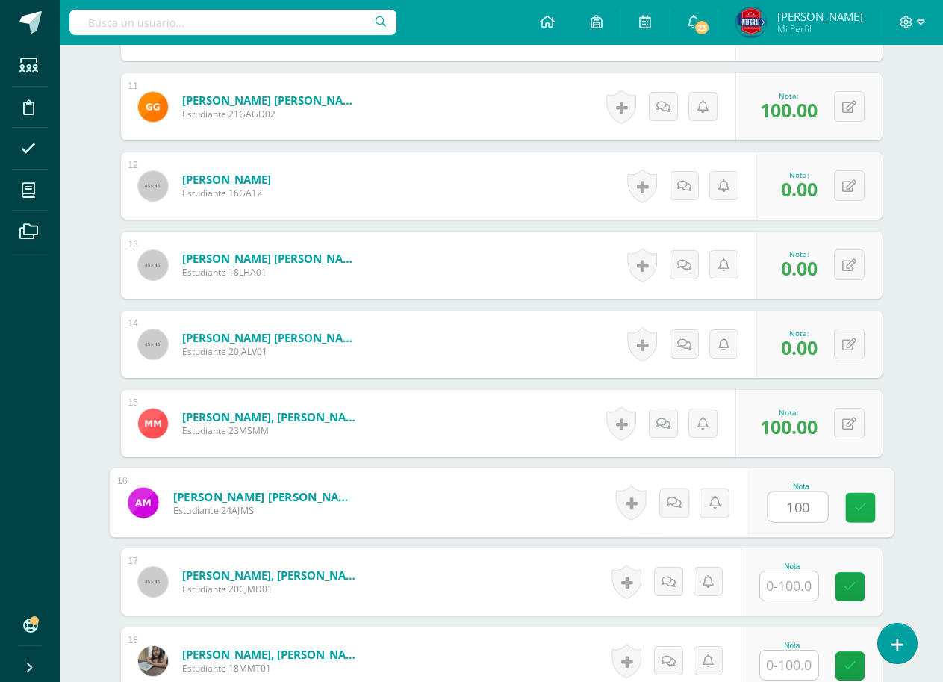
scroll to position [1344, 0]
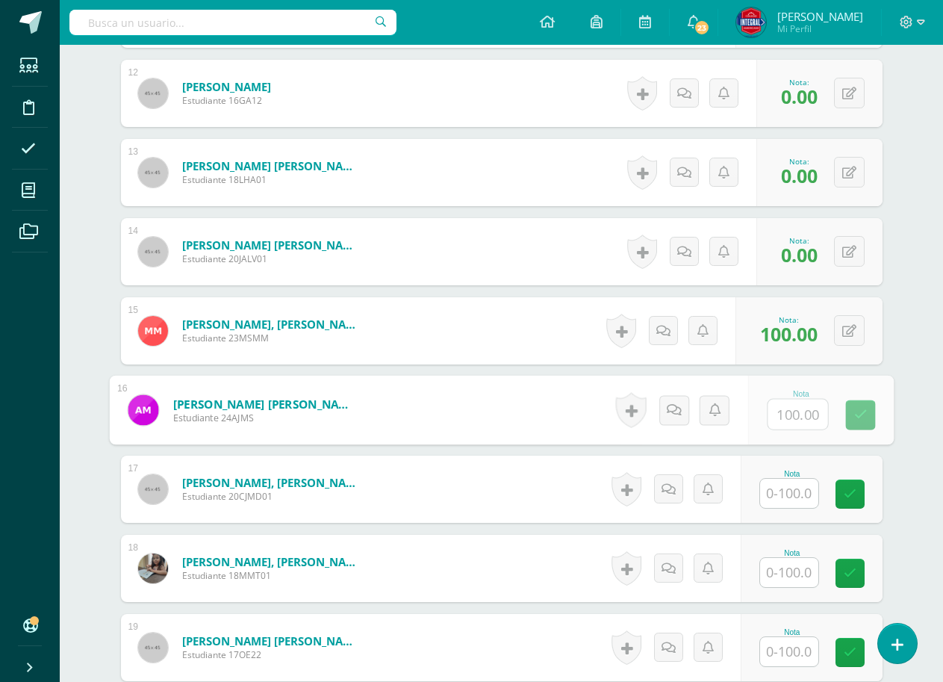
click at [790, 491] on input "text" at bounding box center [789, 493] width 58 height 29
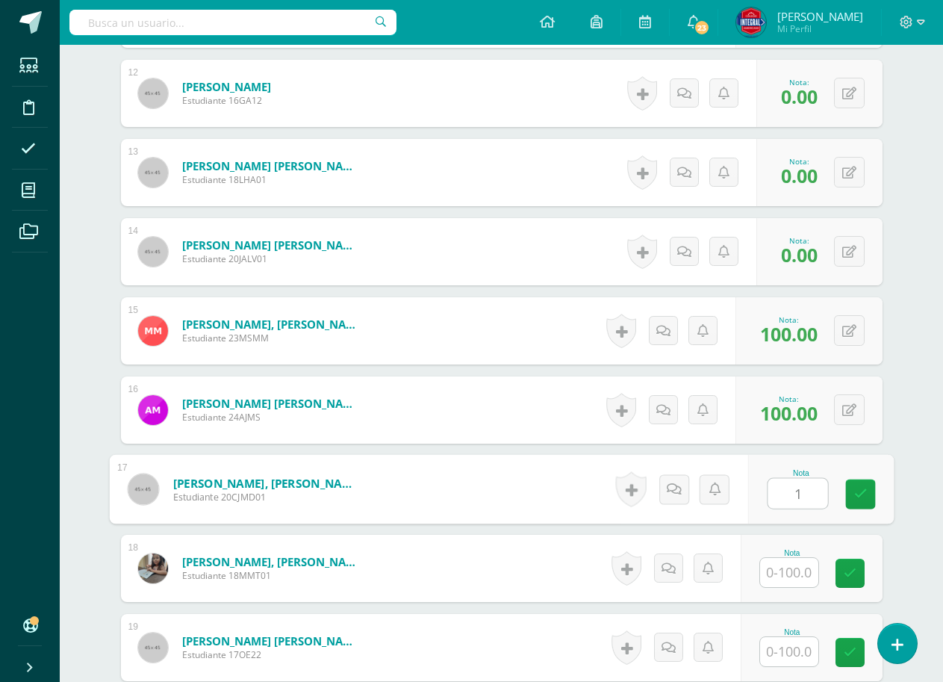
click at [800, 494] on input "1" at bounding box center [798, 494] width 60 height 30
click at [852, 492] on link at bounding box center [860, 494] width 30 height 30
type input "100"
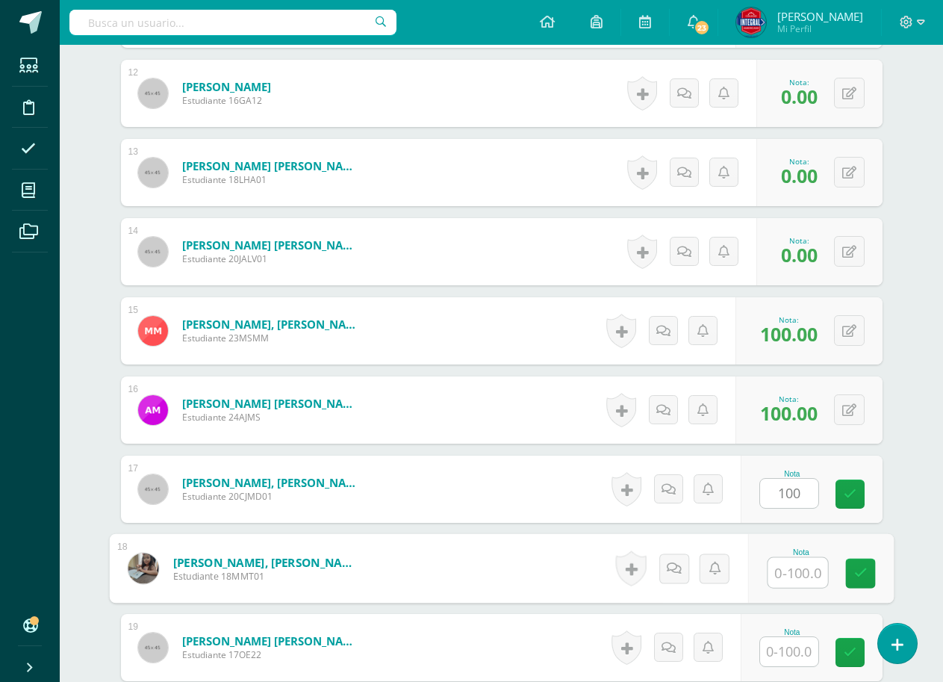
click at [799, 572] on input "text" at bounding box center [798, 573] width 60 height 30
type input "100"
click at [863, 569] on icon at bounding box center [860, 573] width 13 height 13
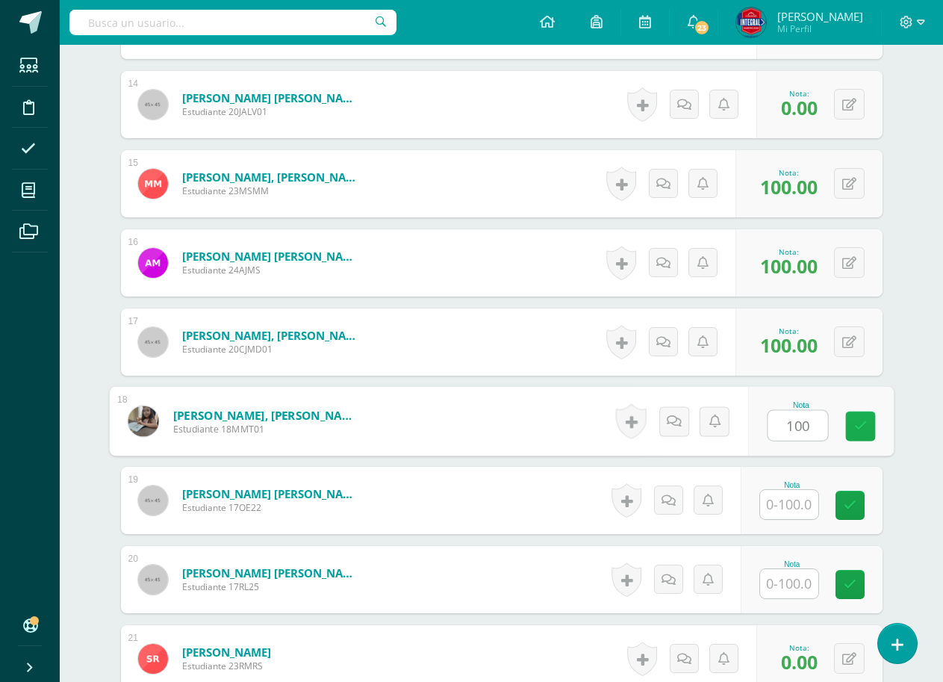
scroll to position [1494, 0]
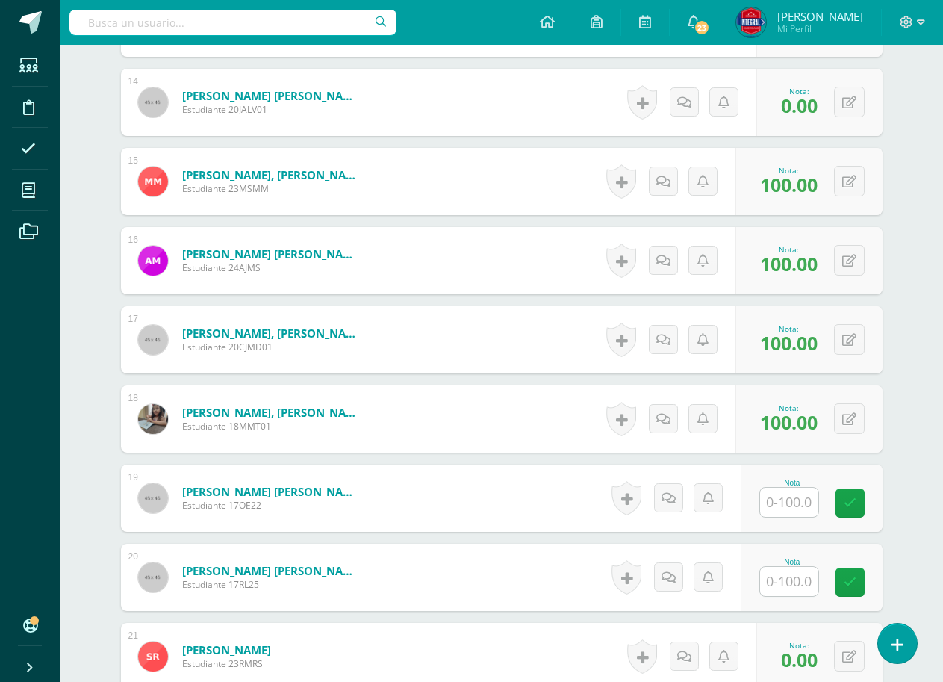
click at [780, 503] on input "text" at bounding box center [789, 502] width 58 height 29
type input "100"
click at [862, 497] on icon at bounding box center [860, 503] width 13 height 13
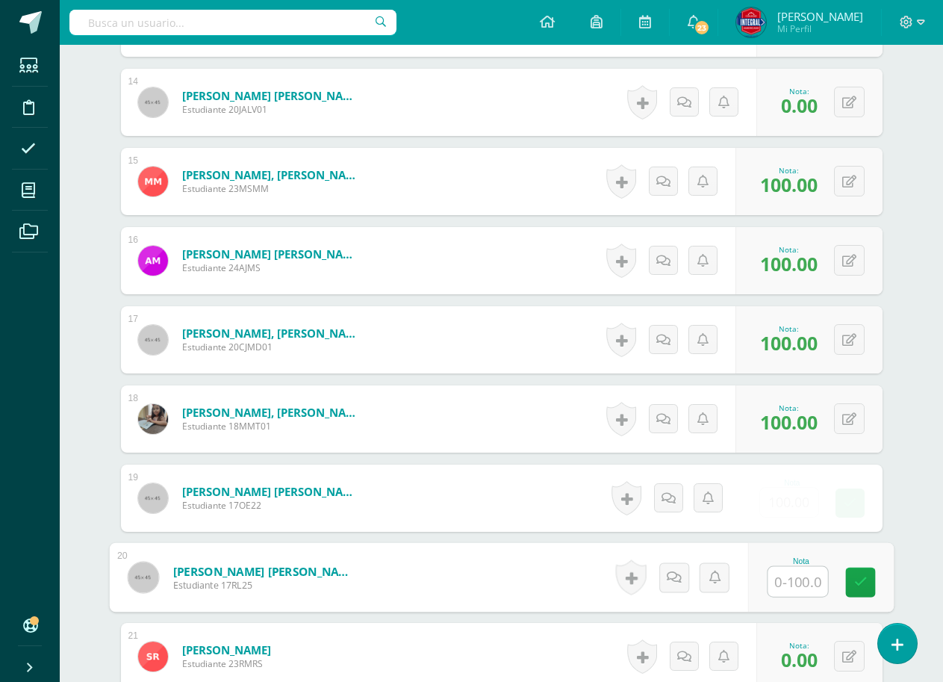
click at [804, 573] on input "text" at bounding box center [798, 582] width 60 height 30
type input "100"
click at [855, 572] on link at bounding box center [860, 583] width 30 height 30
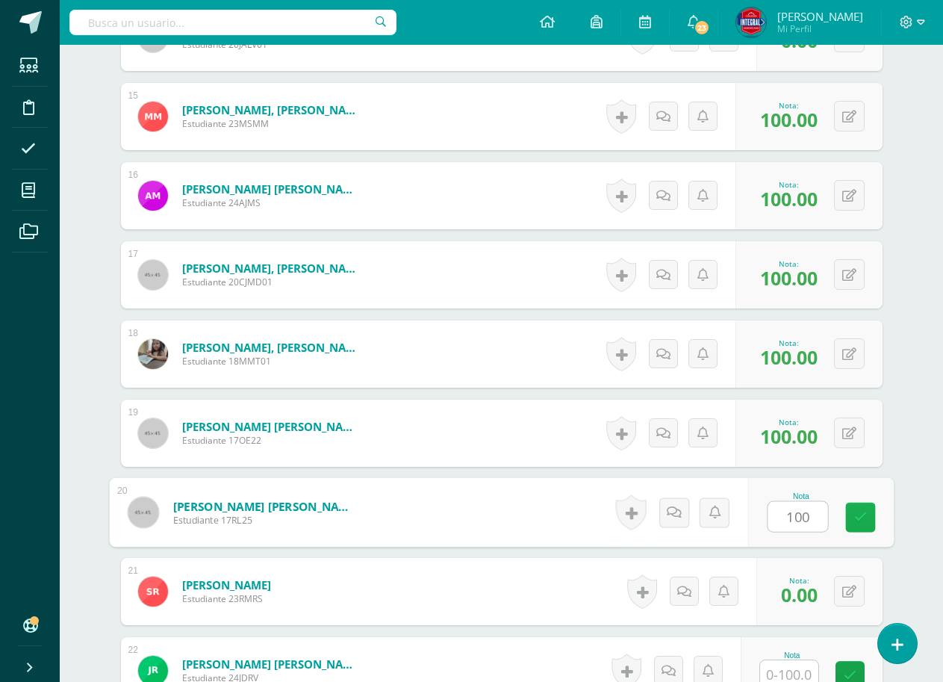
scroll to position [1718, 0]
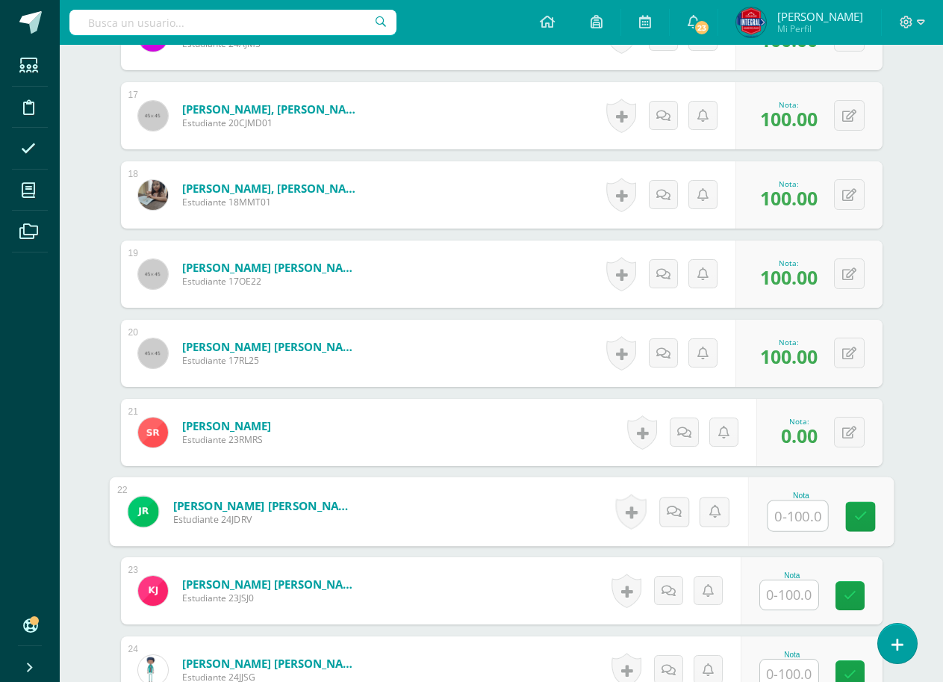
click at [792, 520] on input "text" at bounding box center [798, 516] width 60 height 30
type input "100"
click at [845, 512] on div "Nota 100" at bounding box center [812, 511] width 142 height 67
click at [791, 593] on input "text" at bounding box center [789, 594] width 58 height 29
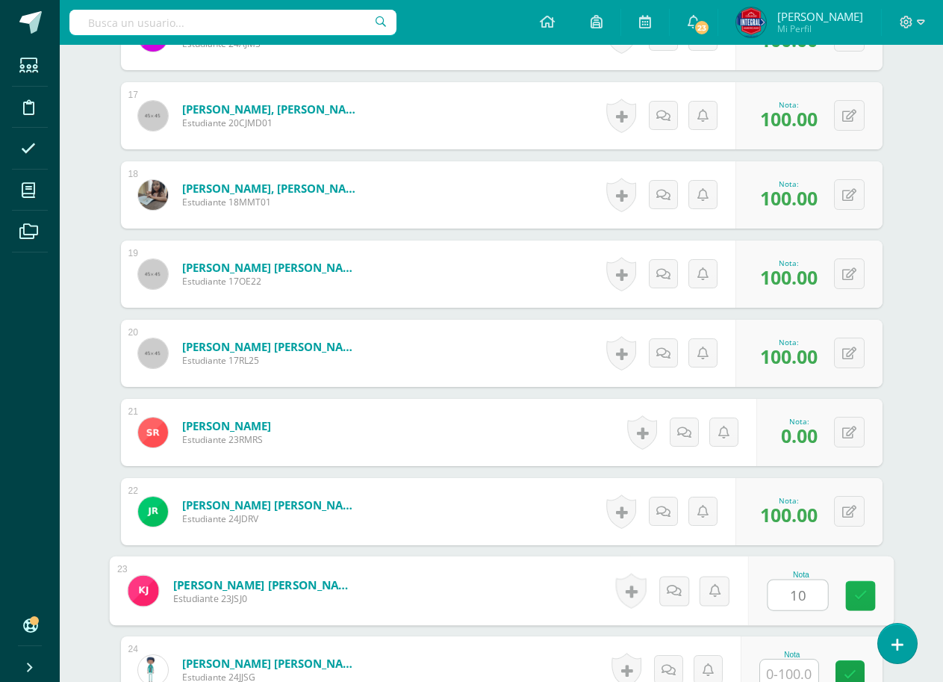
type input "100"
click at [848, 584] on link at bounding box center [860, 596] width 30 height 30
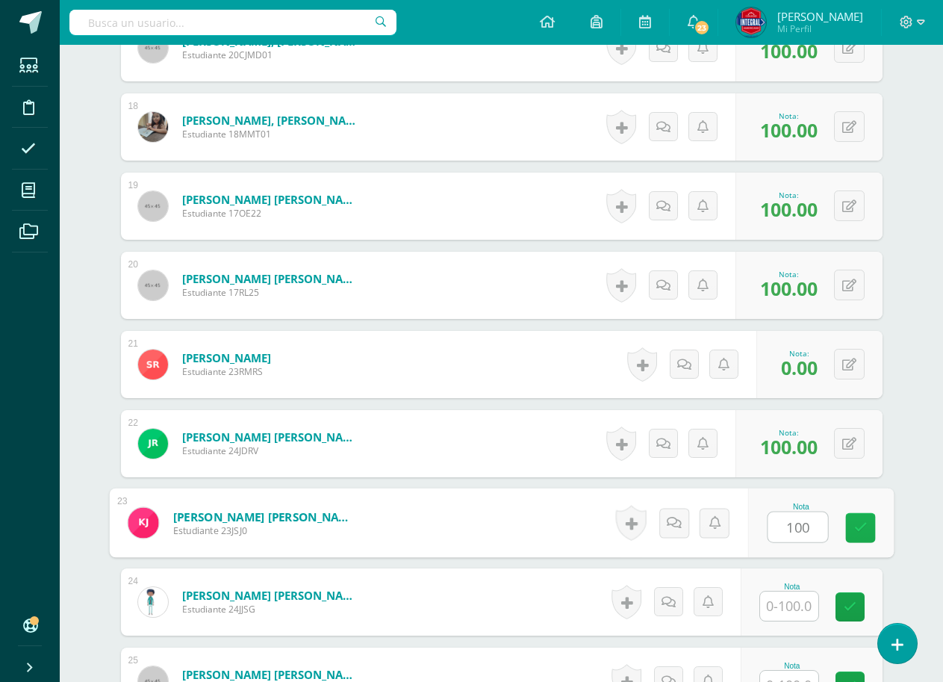
scroll to position [1867, 0]
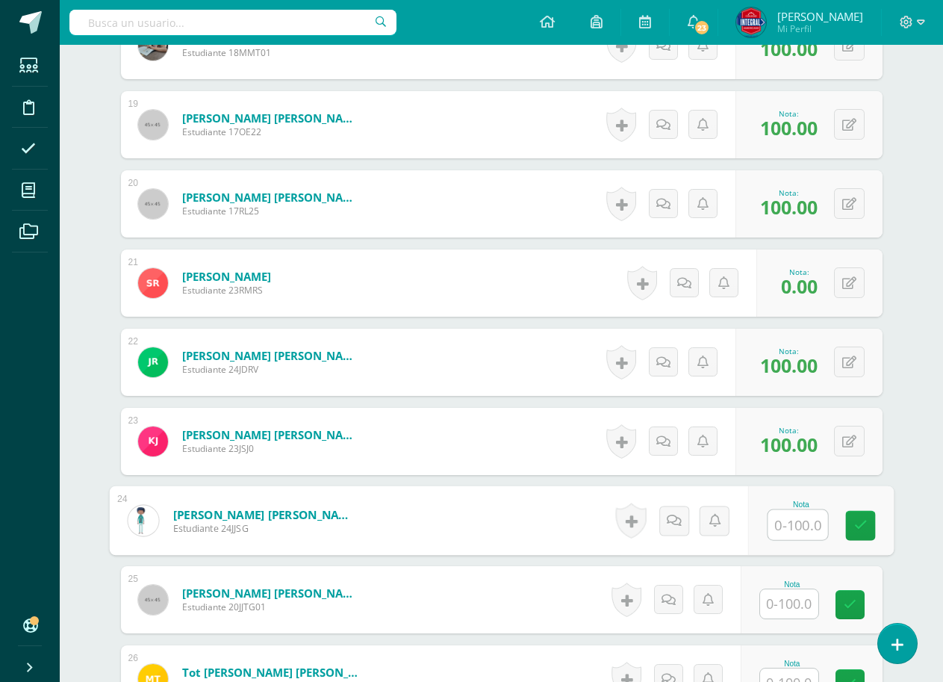
click at [799, 534] on input "text" at bounding box center [798, 525] width 60 height 30
type input "100"
click at [853, 525] on link at bounding box center [860, 526] width 30 height 30
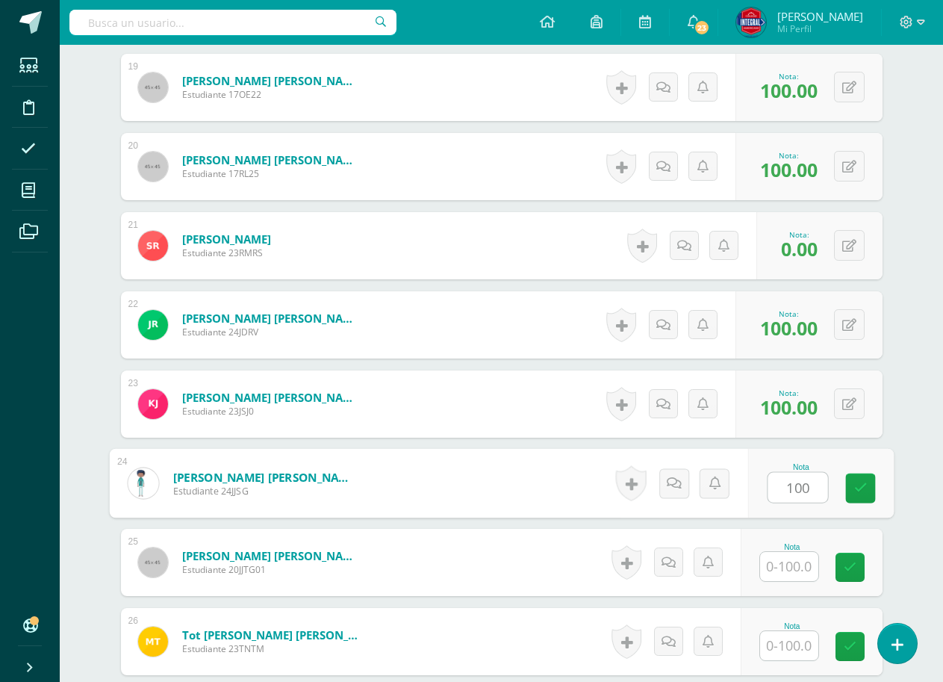
scroll to position [1942, 0]
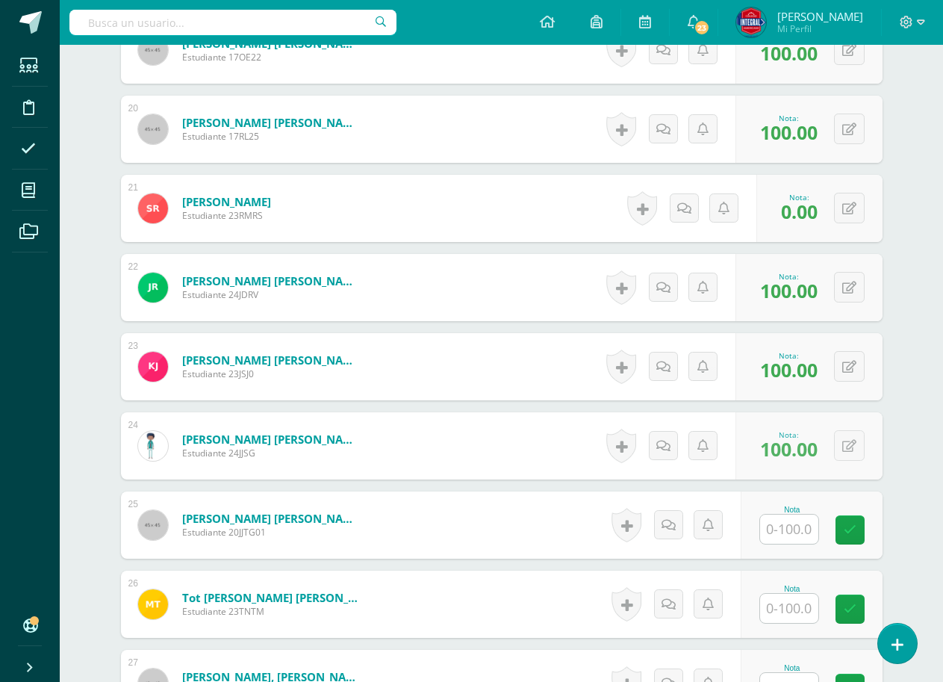
click at [804, 532] on input "text" at bounding box center [789, 529] width 58 height 29
type input "100"
click at [857, 530] on icon at bounding box center [860, 530] width 13 height 13
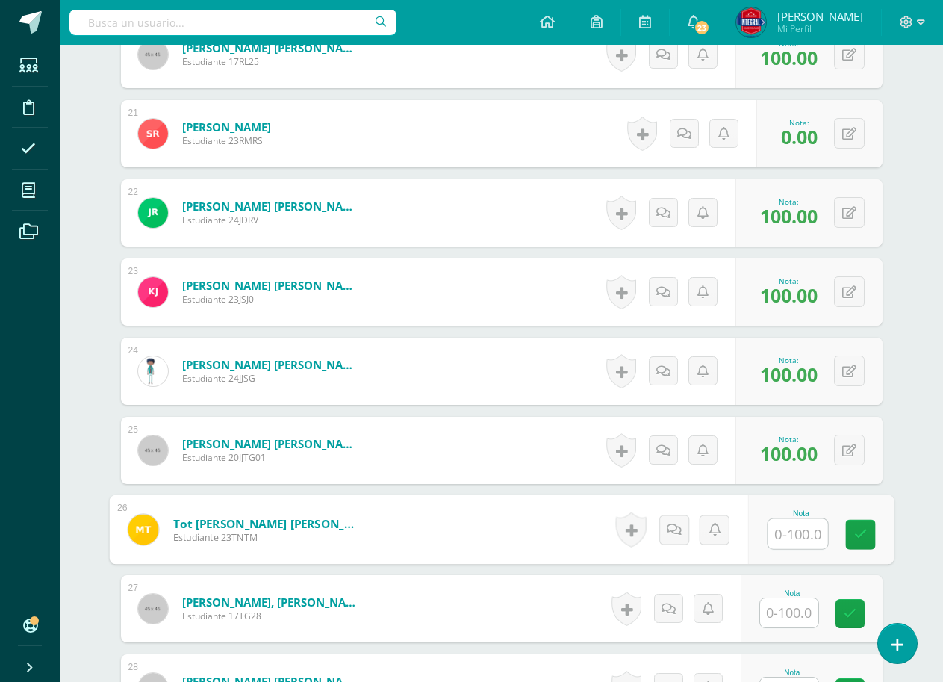
click at [808, 531] on input "text" at bounding box center [798, 534] width 60 height 30
type input "100"
click at [854, 530] on icon at bounding box center [860, 534] width 13 height 13
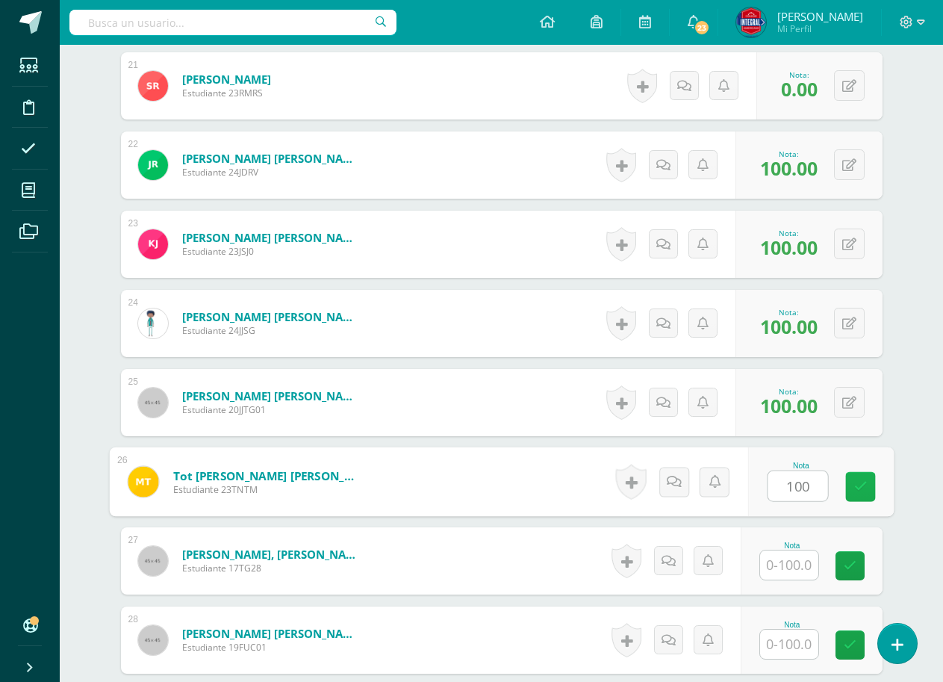
scroll to position [2091, 0]
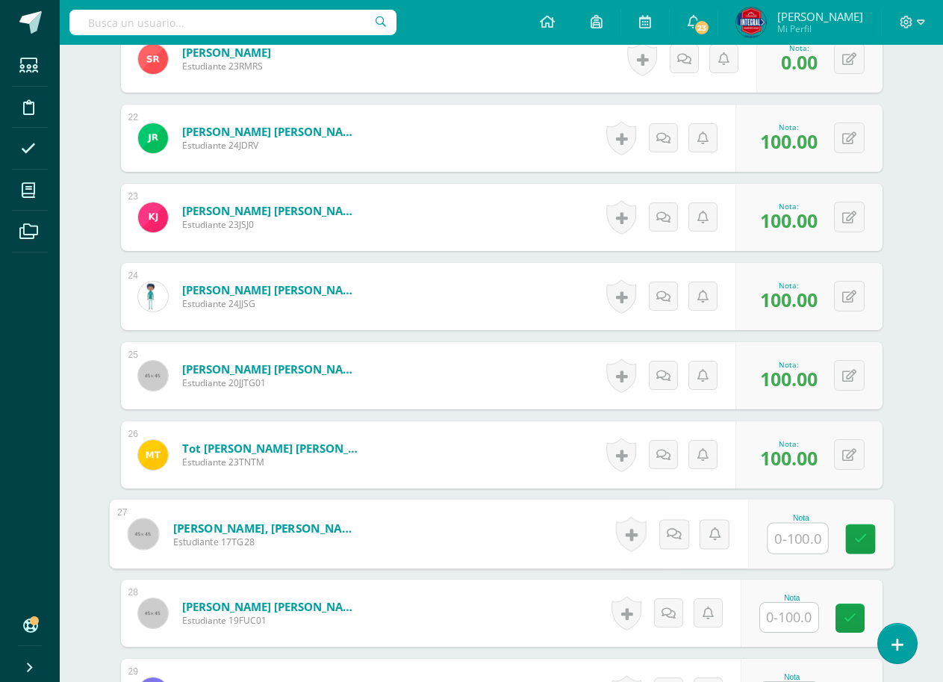
click at [804, 531] on input "text" at bounding box center [798, 539] width 60 height 30
type input "100"
click at [857, 532] on icon at bounding box center [860, 538] width 13 height 13
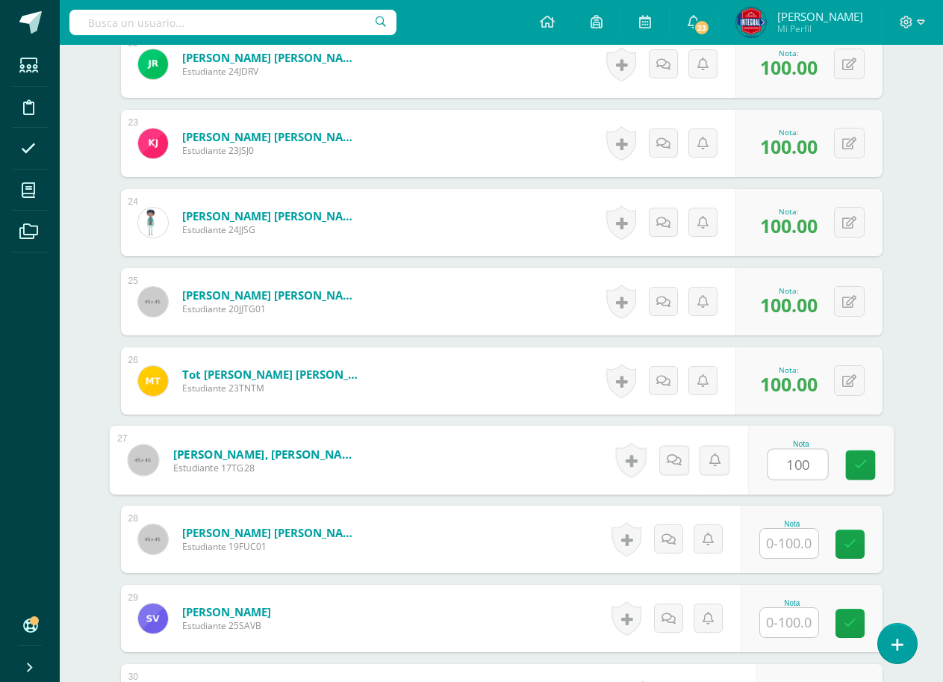
scroll to position [2166, 0]
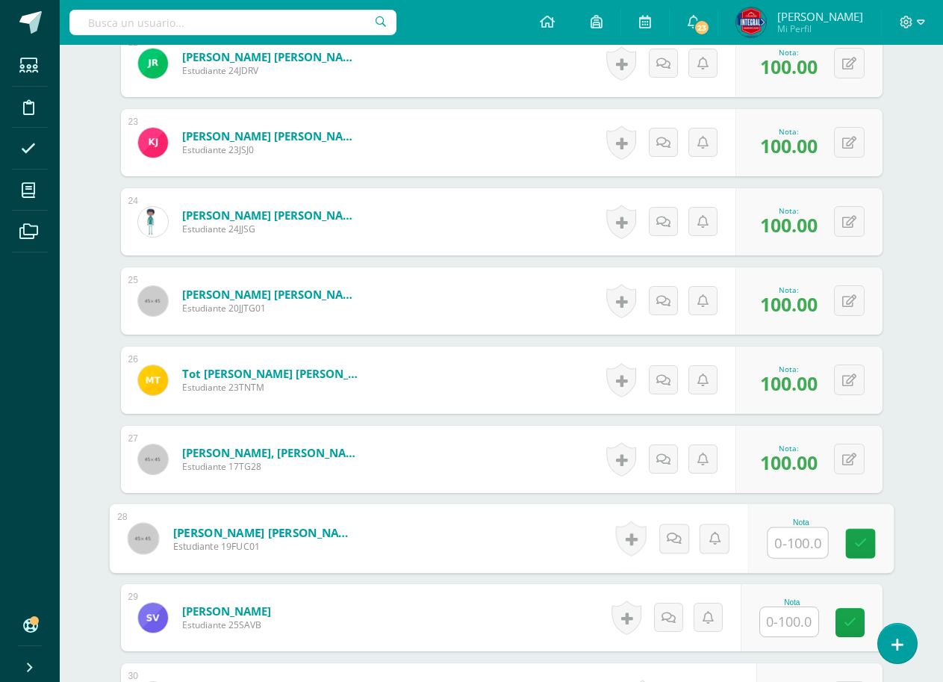
click at [816, 544] on input "text" at bounding box center [798, 543] width 60 height 30
type input "100"
click at [857, 539] on icon at bounding box center [860, 543] width 13 height 13
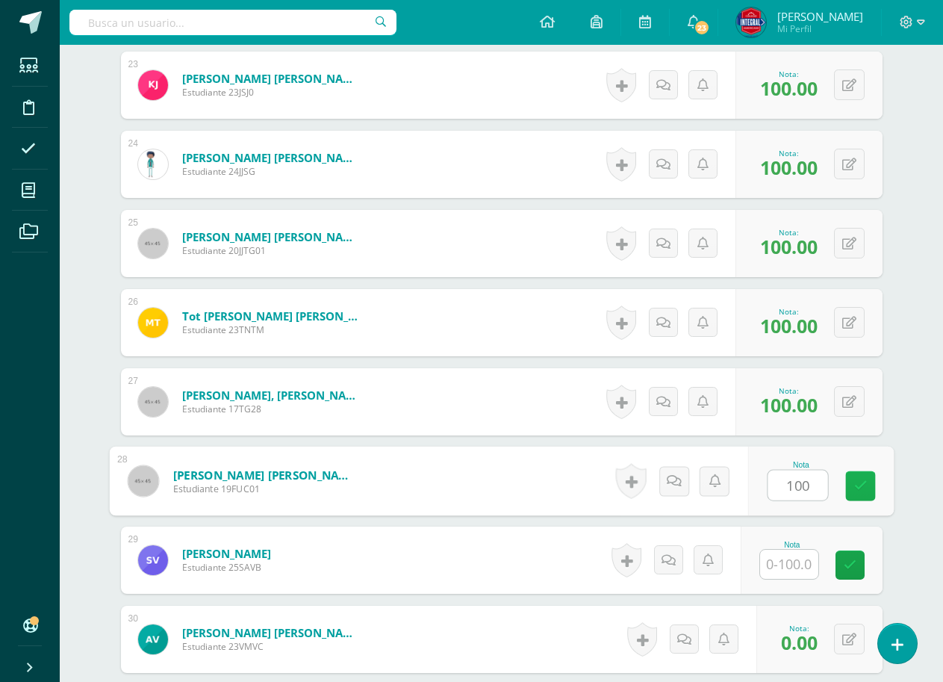
scroll to position [2240, 0]
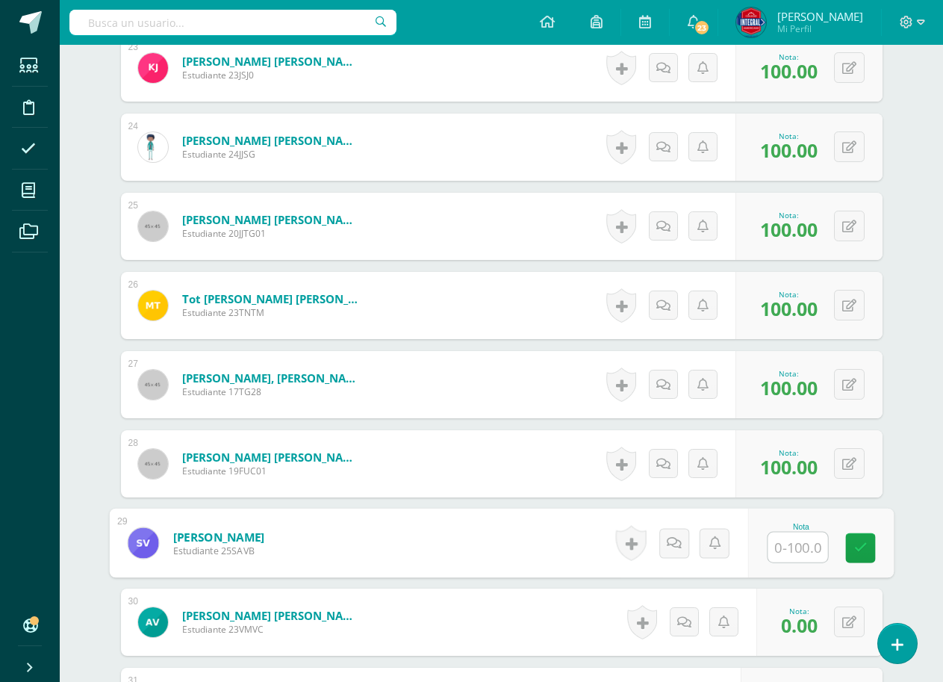
click at [806, 541] on input "text" at bounding box center [798, 547] width 60 height 30
type input "100"
click at [853, 545] on link at bounding box center [860, 548] width 30 height 30
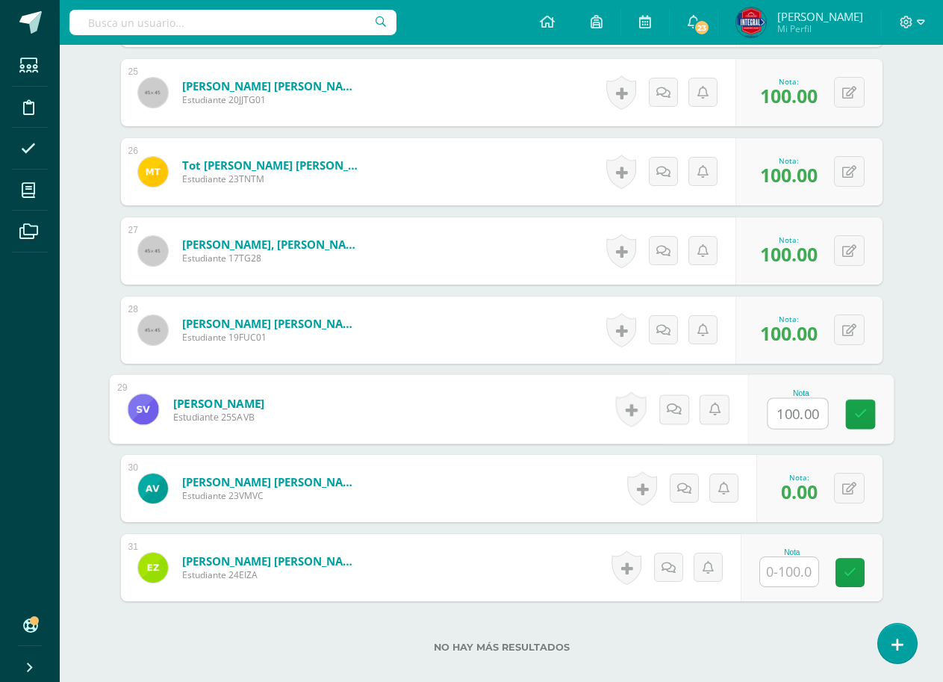
scroll to position [2390, 0]
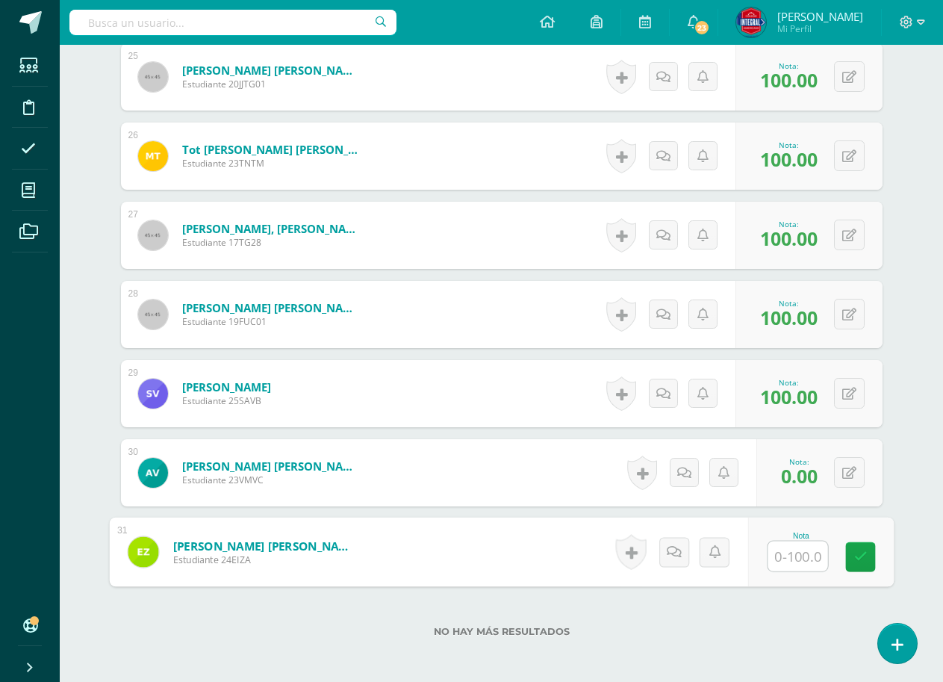
click at [792, 565] on input "text" at bounding box center [798, 556] width 60 height 30
type input "100"
click at [851, 556] on link at bounding box center [860, 557] width 30 height 30
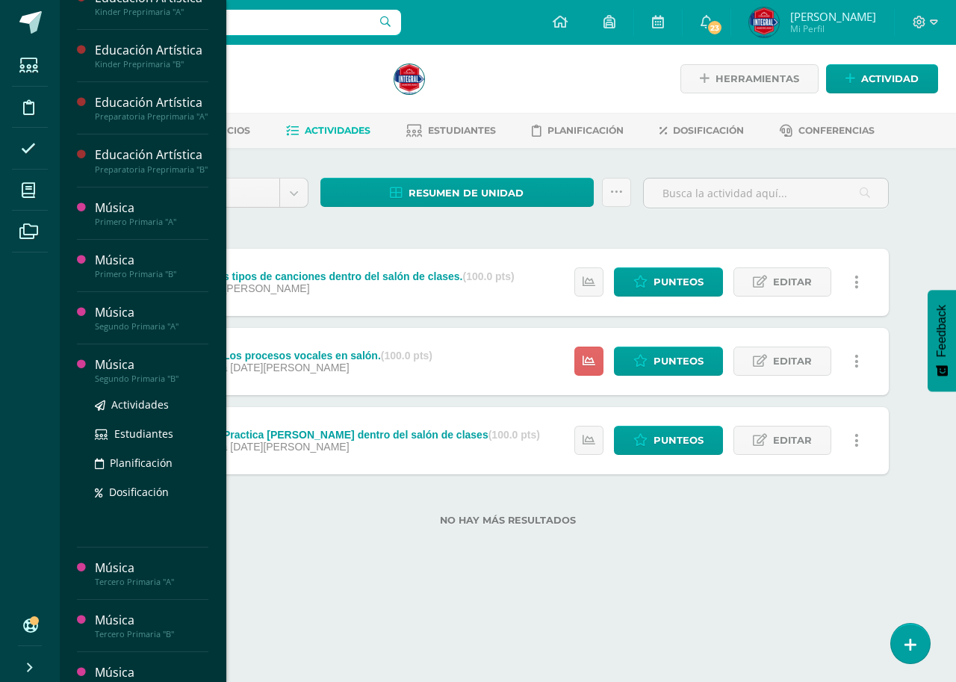
scroll to position [149, 0]
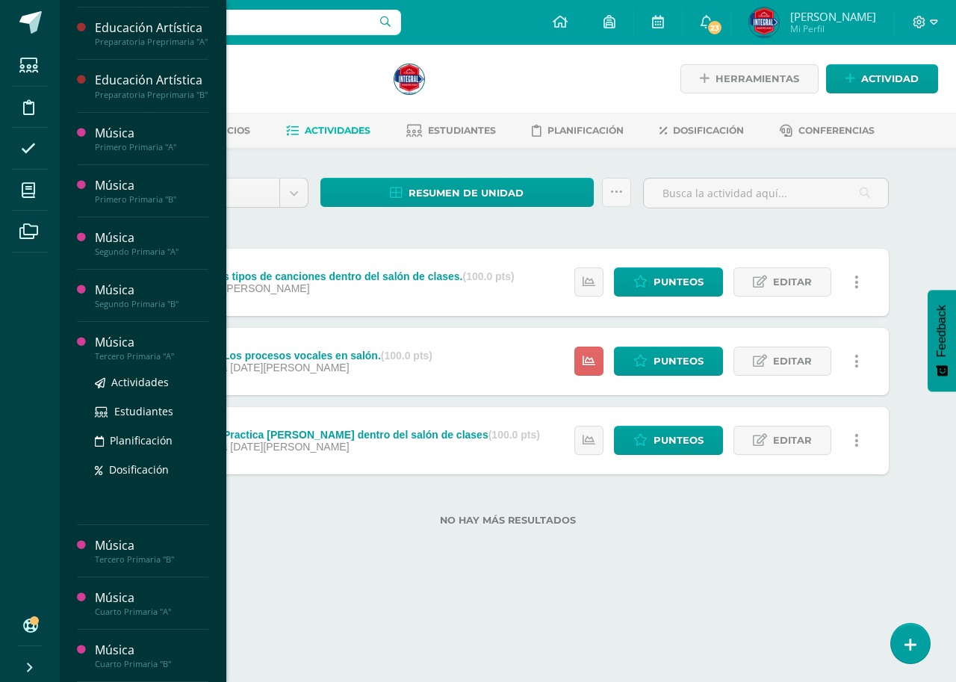
click at [130, 347] on div "Música" at bounding box center [152, 342] width 114 height 17
click at [140, 378] on span "Actividades" at bounding box center [140, 382] width 58 height 14
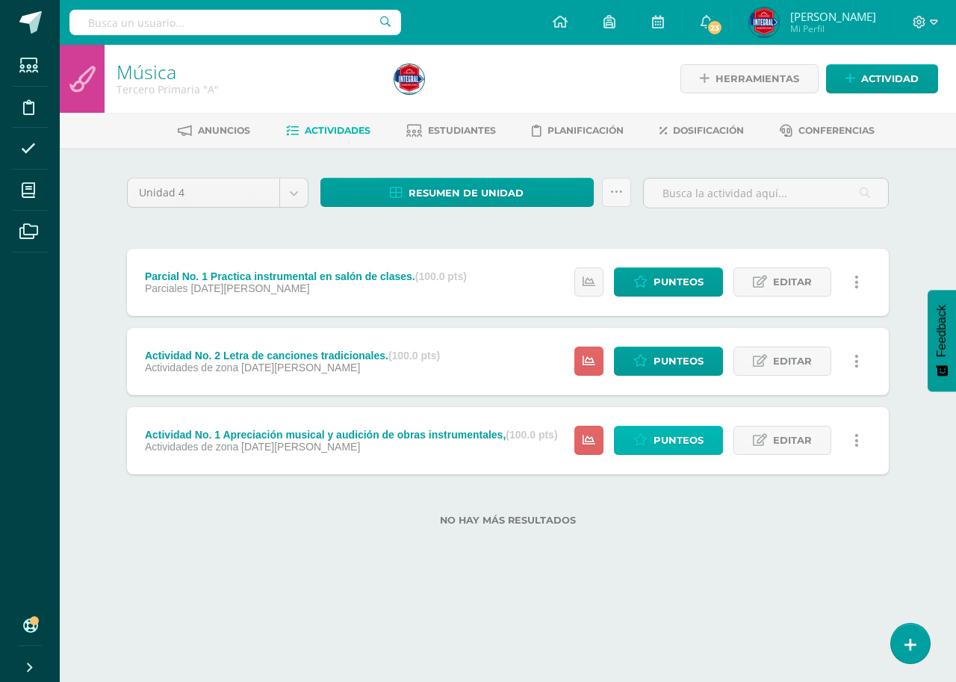
click at [659, 444] on span "Punteos" at bounding box center [678, 440] width 50 height 28
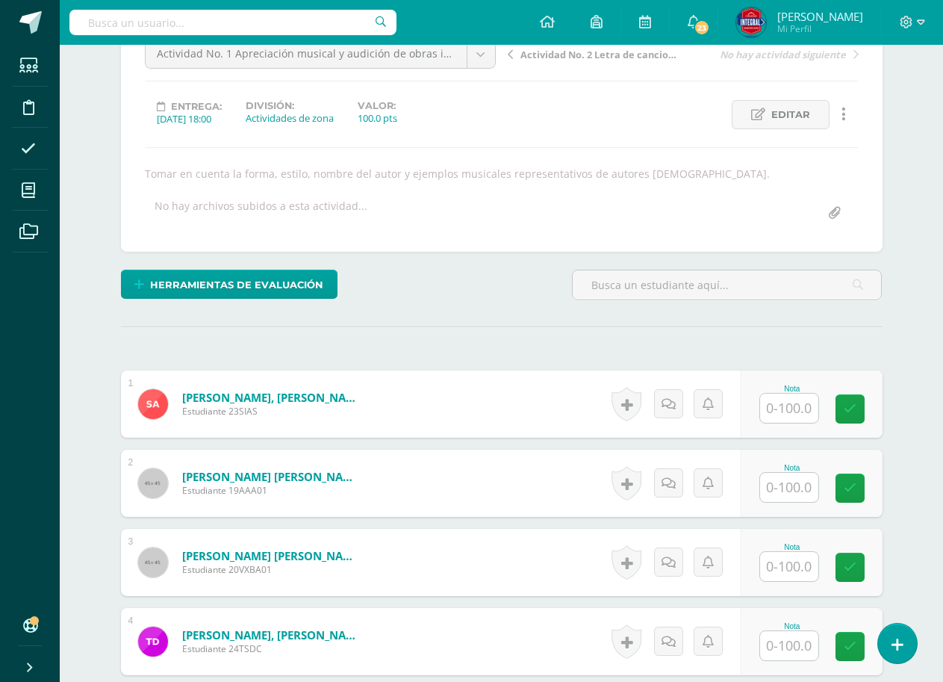
scroll to position [237, 0]
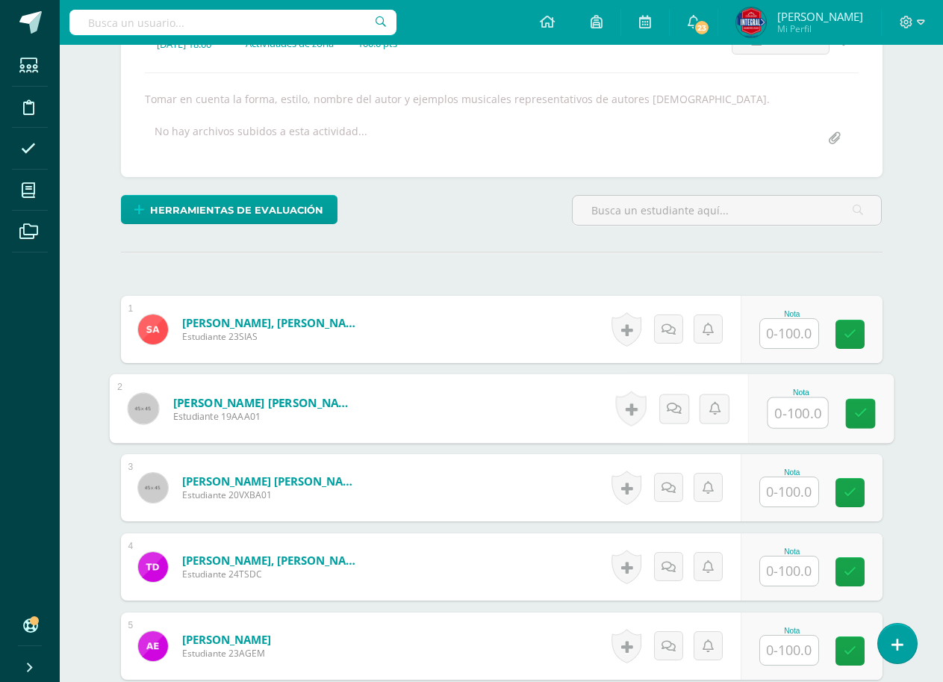
click at [771, 416] on input "text" at bounding box center [798, 413] width 60 height 30
type input "00"
click at [865, 404] on link at bounding box center [860, 413] width 30 height 30
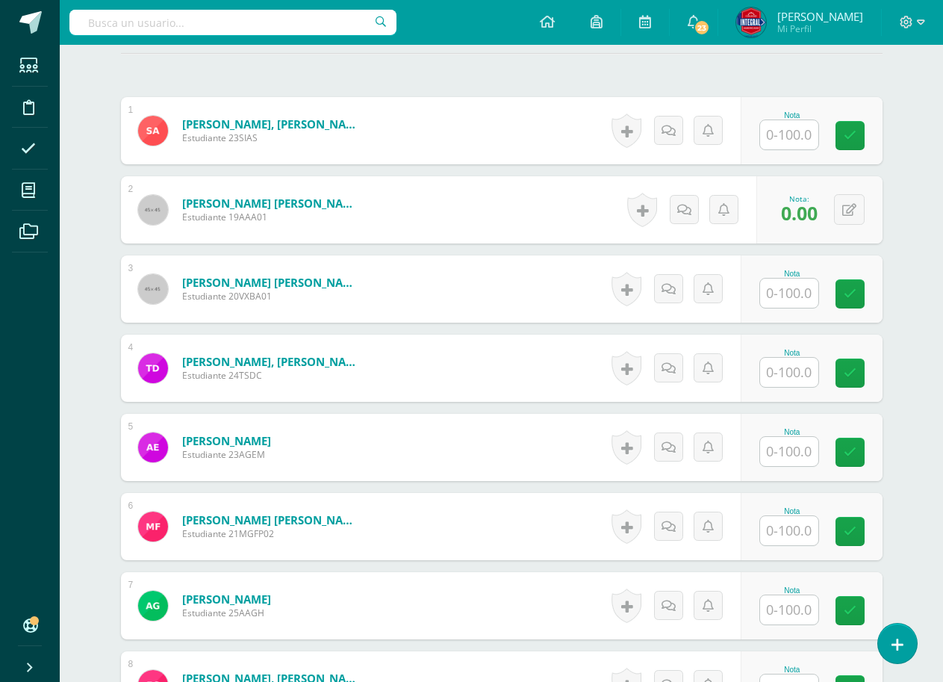
scroll to position [463, 0]
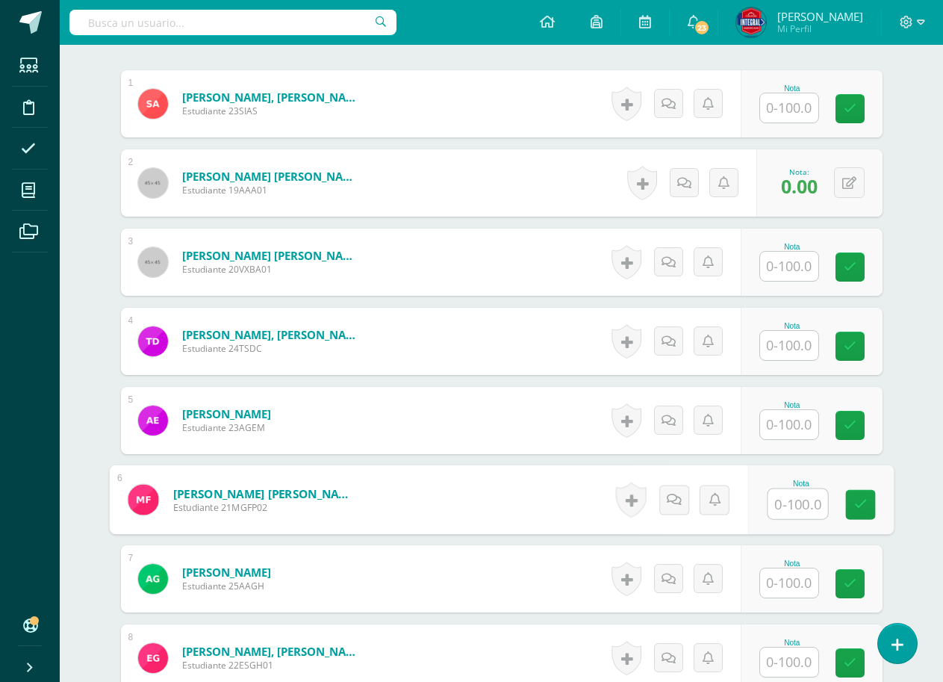
click at [782, 508] on input "text" at bounding box center [798, 504] width 60 height 30
type input "00"
click at [834, 500] on div "Nota 00" at bounding box center [821, 499] width 146 height 69
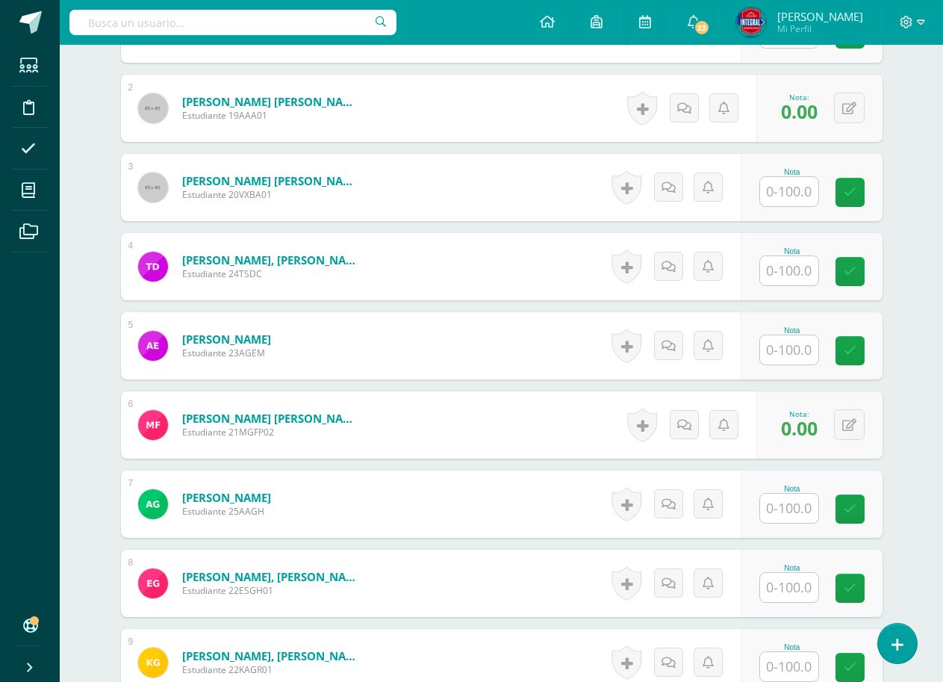
scroll to position [612, 0]
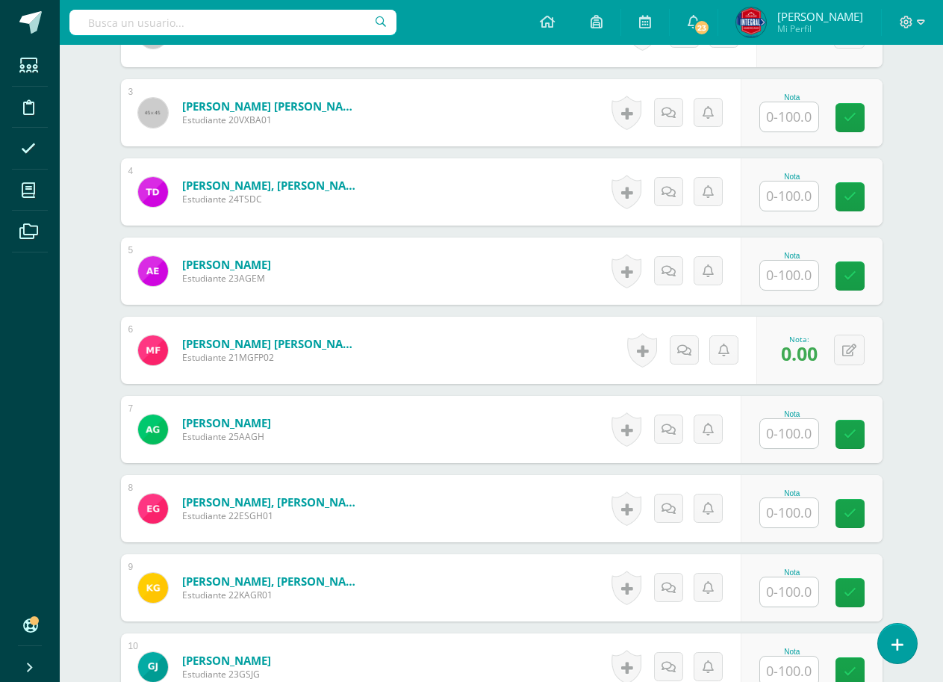
click at [777, 513] on input "text" at bounding box center [789, 512] width 58 height 29
type input "90"
click at [863, 518] on icon at bounding box center [860, 513] width 13 height 13
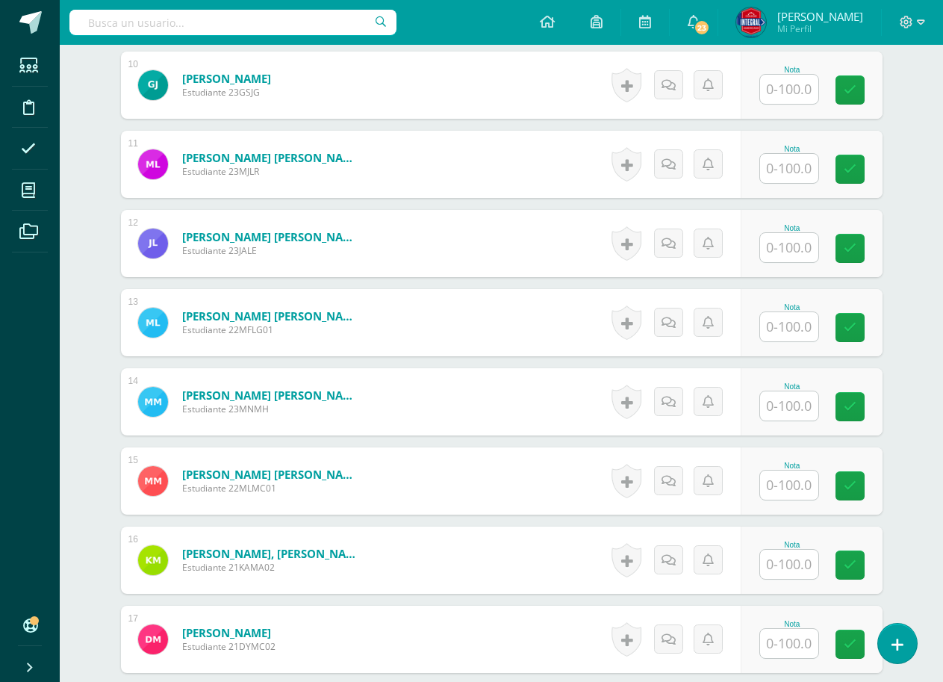
scroll to position [1210, 0]
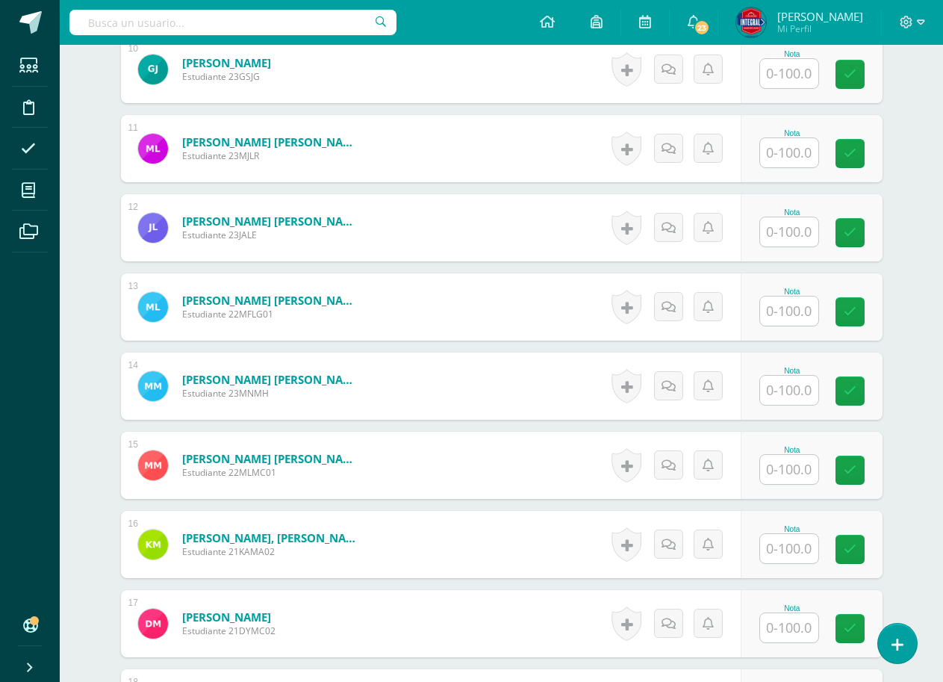
click at [786, 468] on input "text" at bounding box center [789, 469] width 58 height 29
type input "80"
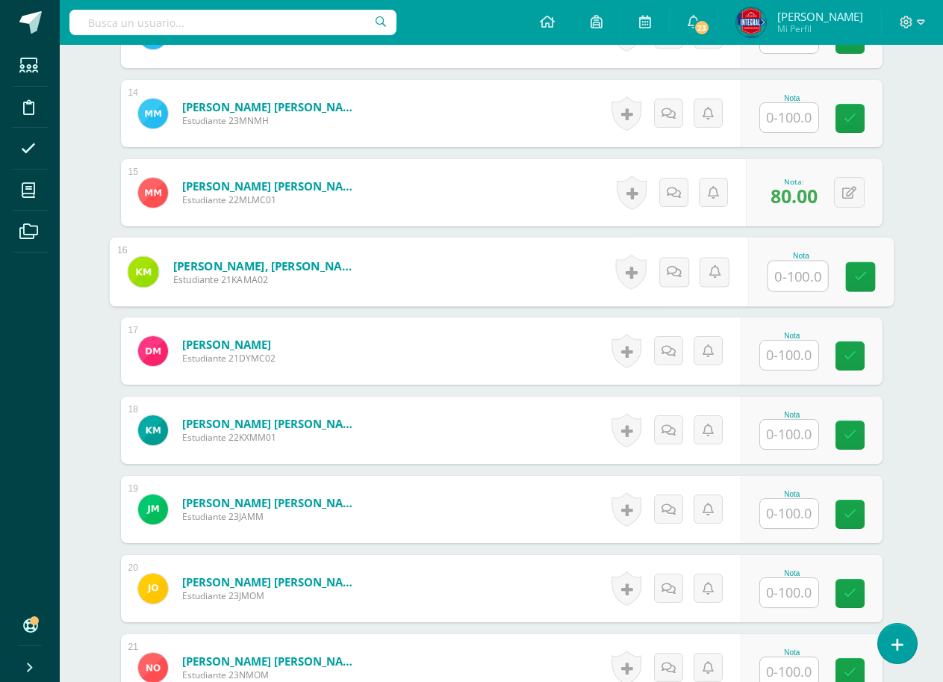
scroll to position [1509, 0]
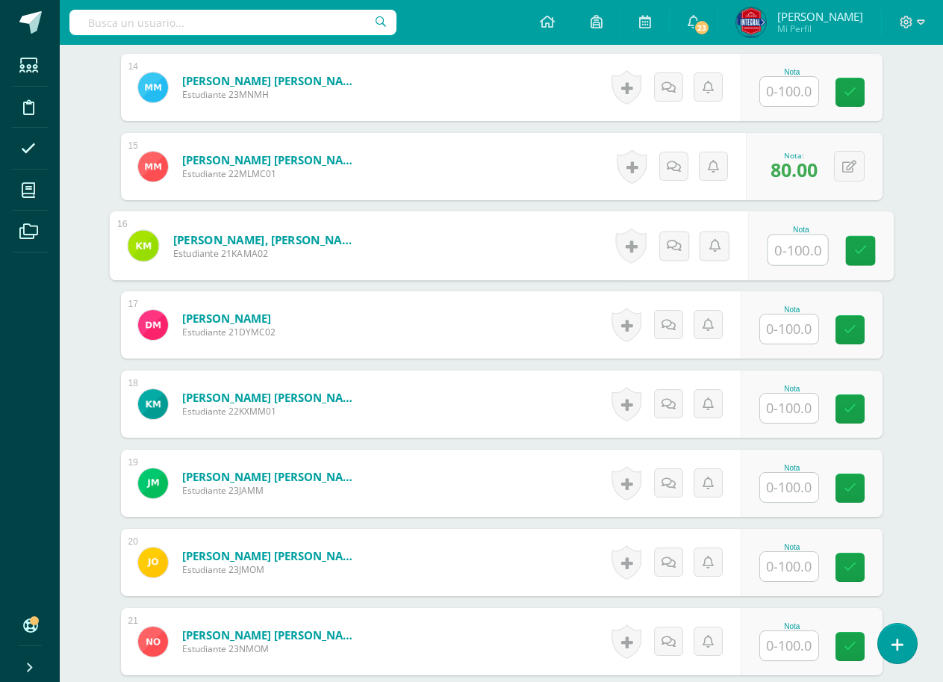
click at [783, 403] on input "text" at bounding box center [789, 408] width 58 height 29
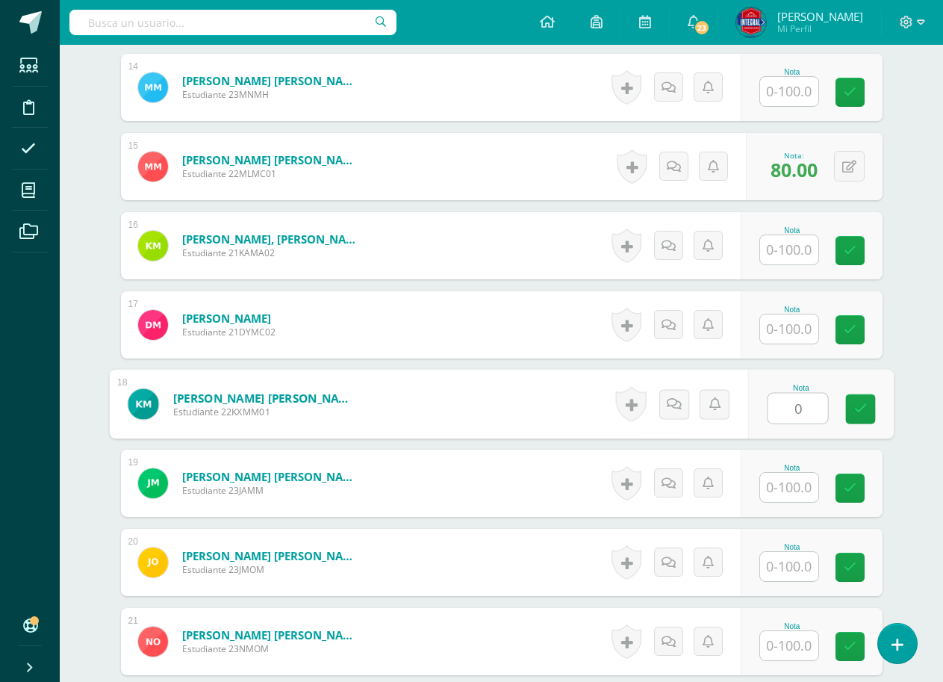
type input "00"
click at [854, 407] on icon at bounding box center [860, 409] width 13 height 13
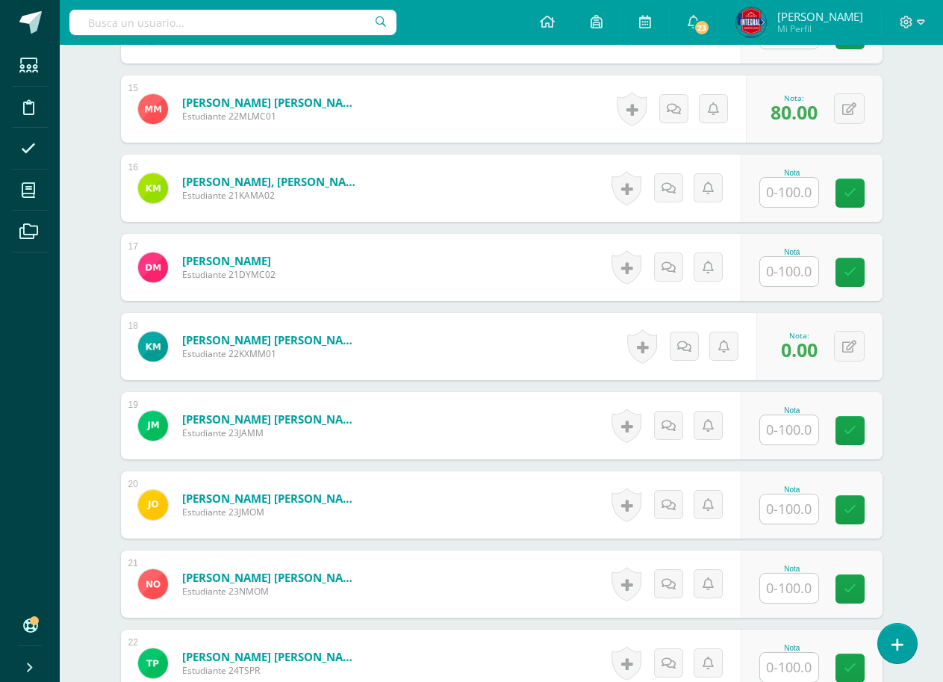
scroll to position [1583, 0]
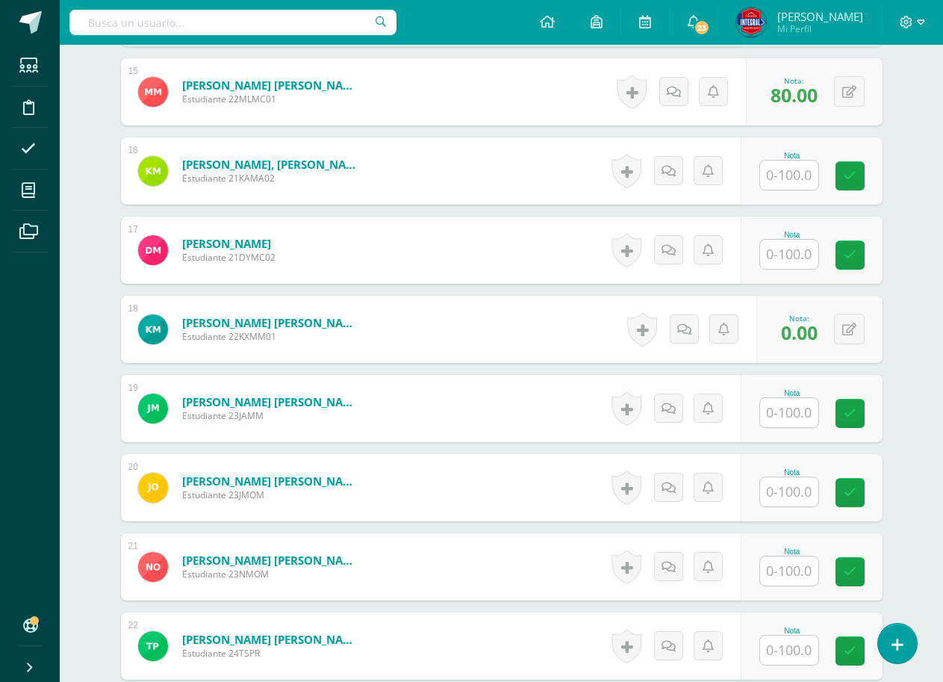
click at [811, 411] on input "text" at bounding box center [789, 412] width 58 height 29
type input "00"
click at [841, 414] on div "Nota 00" at bounding box center [821, 408] width 146 height 69
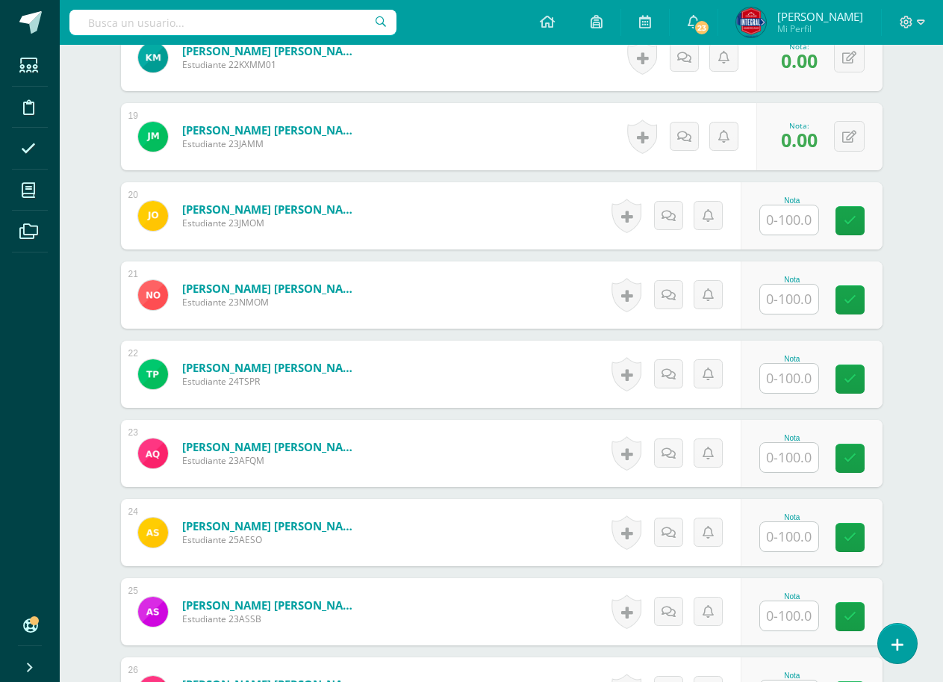
scroll to position [1882, 0]
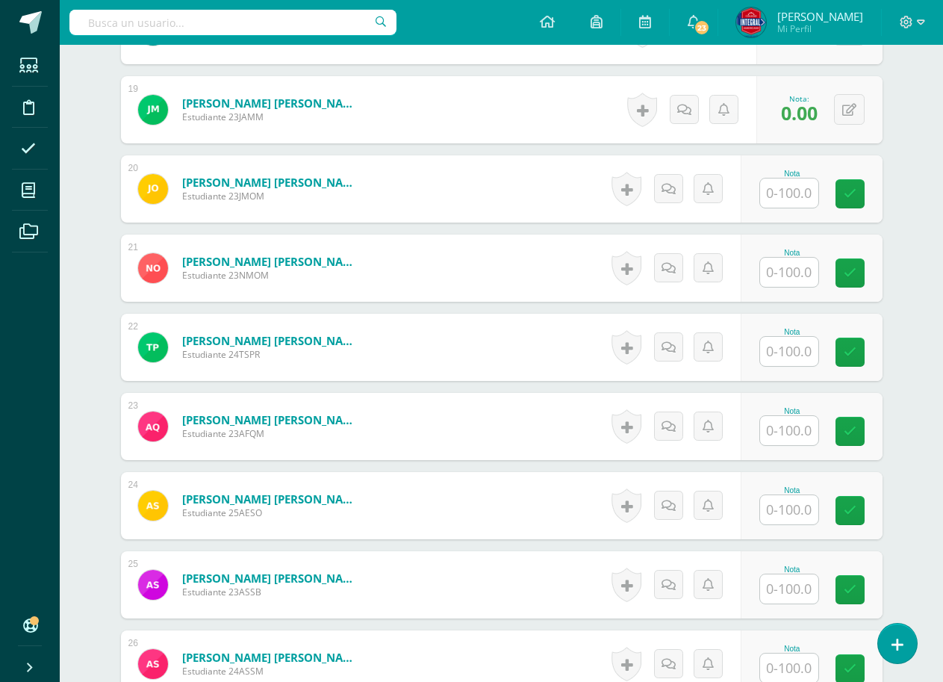
click at [815, 509] on input "text" at bounding box center [789, 509] width 58 height 29
type input "00"
click at [877, 515] on div "Nota 00" at bounding box center [812, 505] width 142 height 67
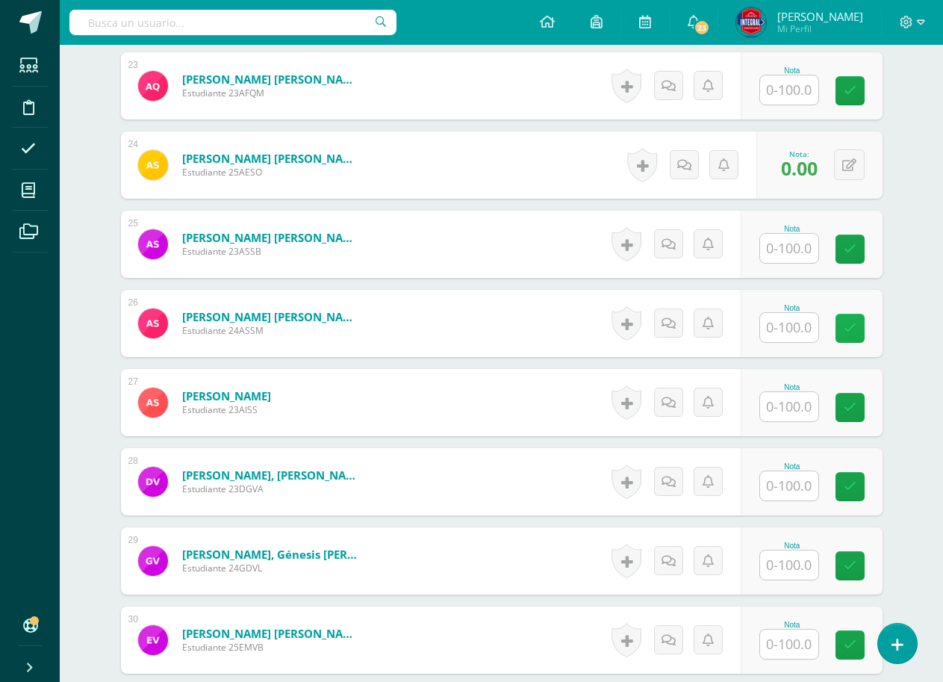
scroll to position [2255, 0]
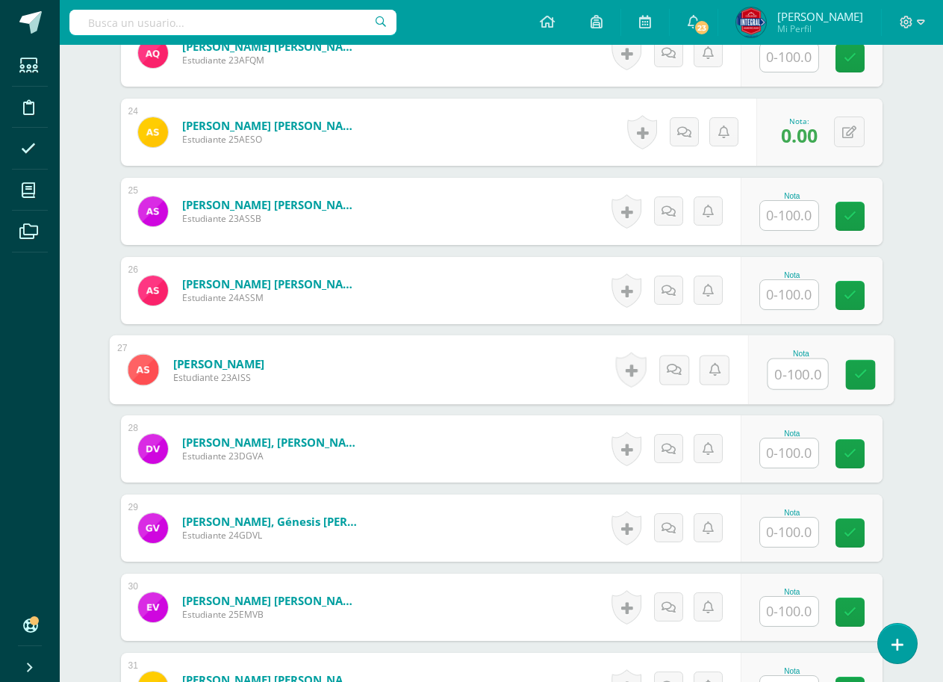
click at [789, 376] on input "text" at bounding box center [798, 374] width 60 height 30
type input "00"
click at [858, 377] on icon at bounding box center [860, 374] width 13 height 13
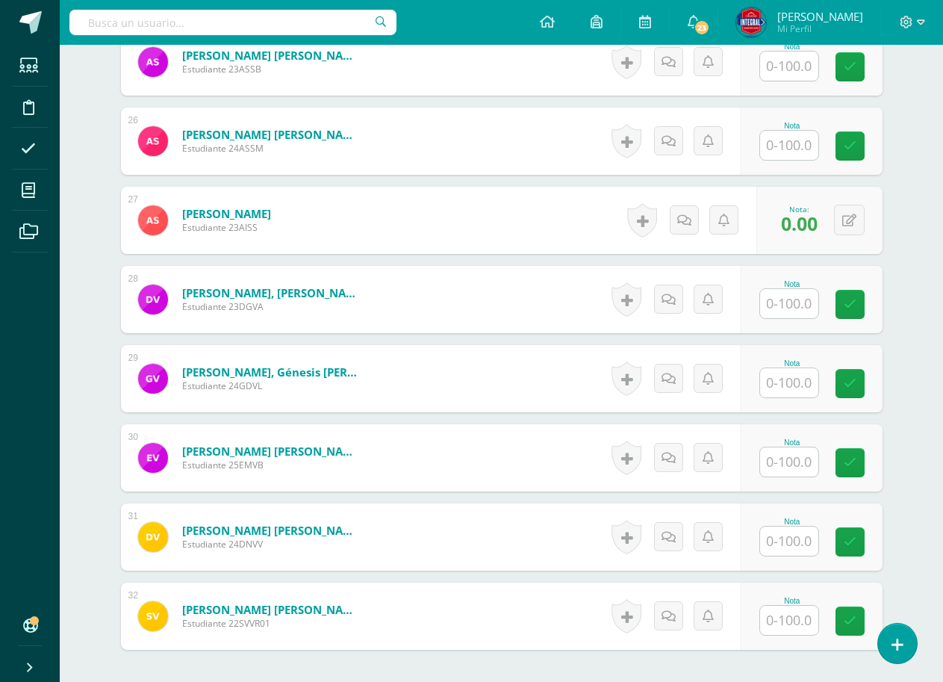
scroll to position [2479, 0]
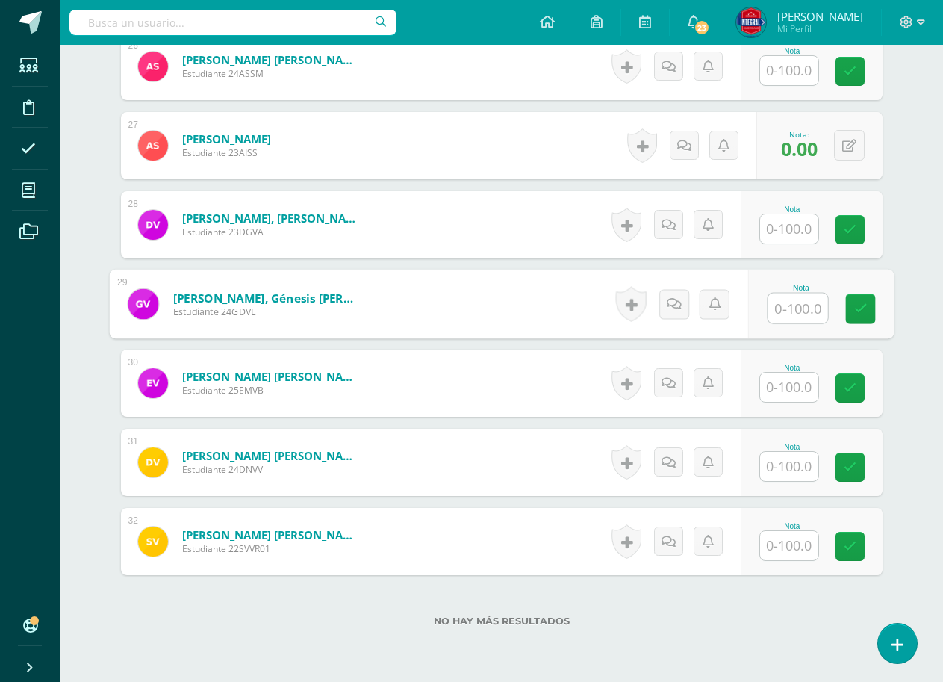
click at [778, 317] on input "text" at bounding box center [798, 309] width 60 height 30
type input "80"
click at [861, 297] on link at bounding box center [860, 309] width 30 height 30
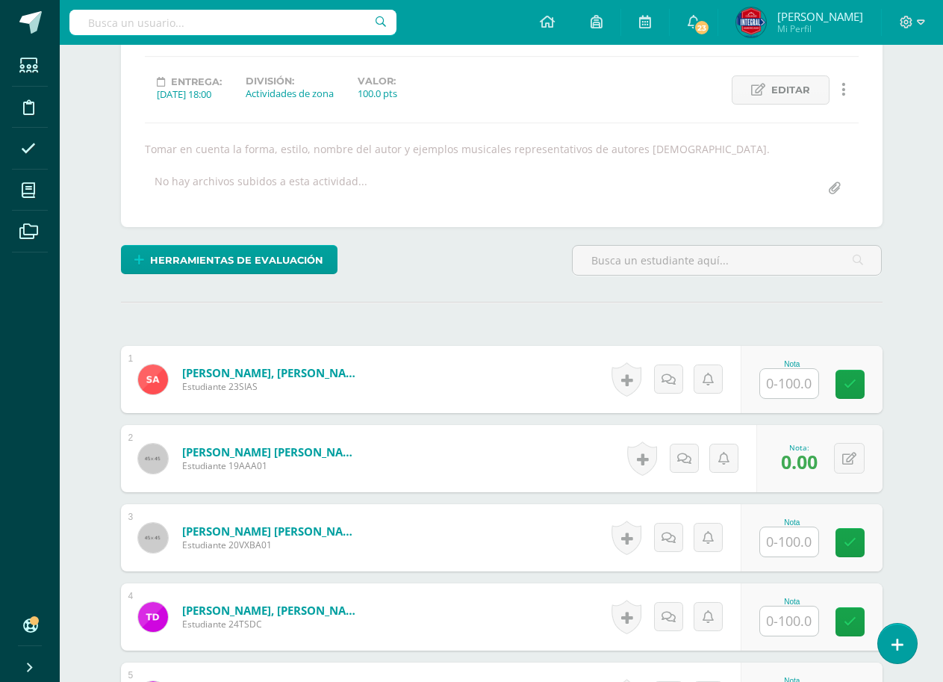
scroll to position [299, 0]
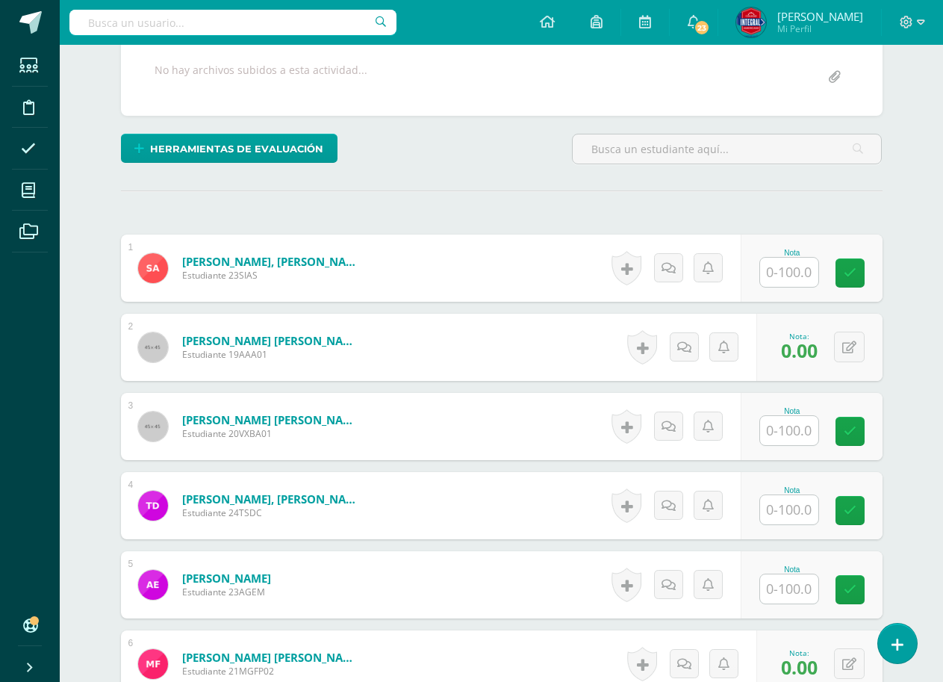
click at [772, 269] on input "text" at bounding box center [789, 272] width 58 height 29
click at [863, 279] on icon at bounding box center [860, 273] width 13 height 13
type input "100"
click at [802, 416] on input "text" at bounding box center [789, 430] width 58 height 29
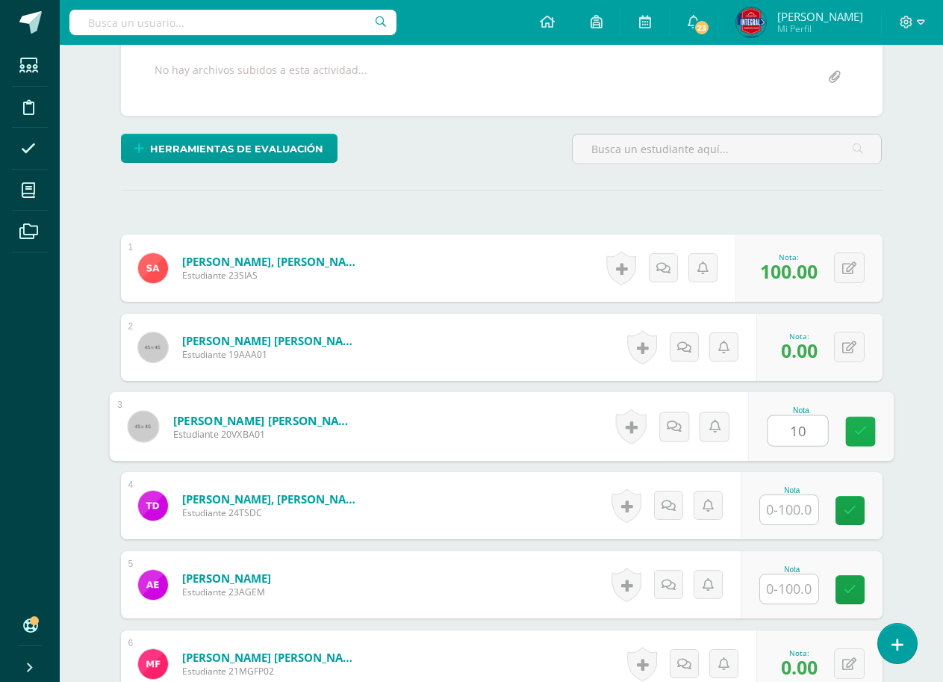
type input "100"
click at [860, 427] on icon at bounding box center [860, 431] width 13 height 13
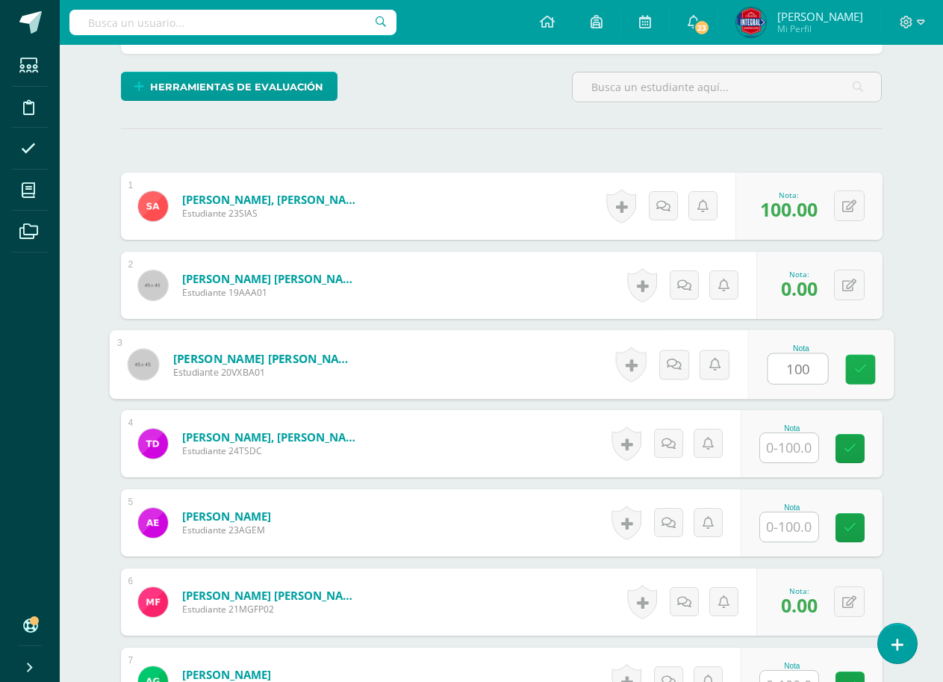
scroll to position [448, 0]
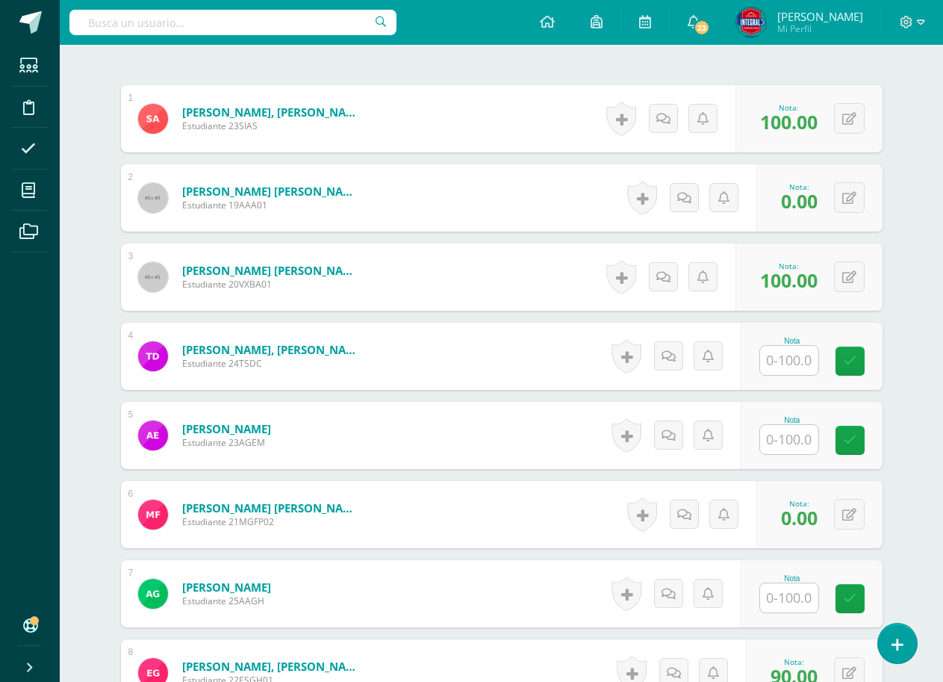
click at [819, 368] on div at bounding box center [790, 360] width 60 height 31
click at [804, 367] on input "text" at bounding box center [789, 360] width 58 height 29
click at [852, 362] on link at bounding box center [860, 362] width 30 height 30
type input "100"
click at [801, 435] on input "text" at bounding box center [789, 439] width 58 height 29
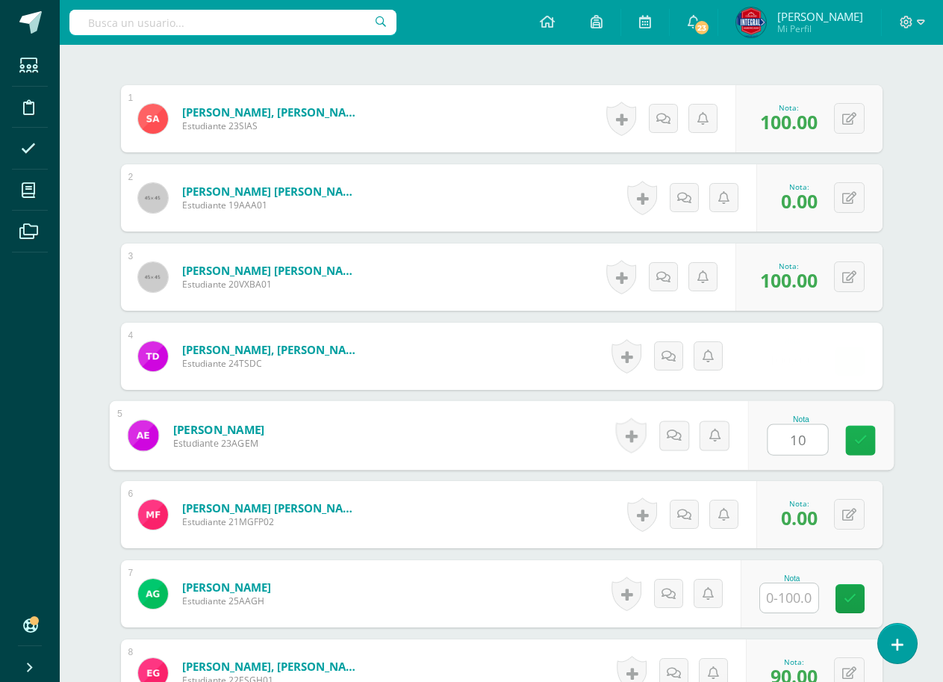
type input "100"
click at [860, 435] on icon at bounding box center [860, 440] width 13 height 13
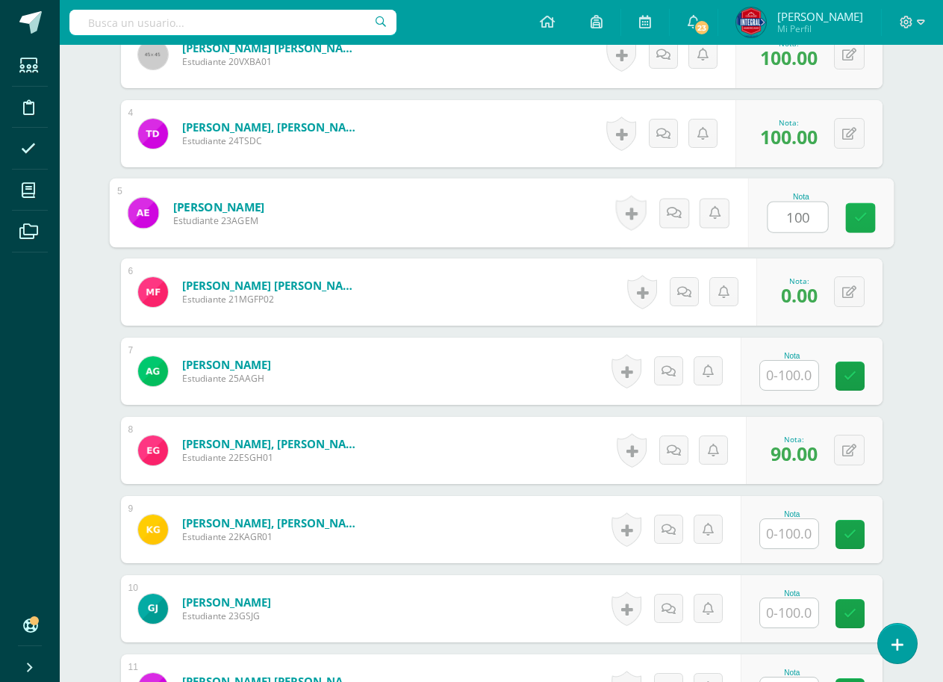
scroll to position [672, 0]
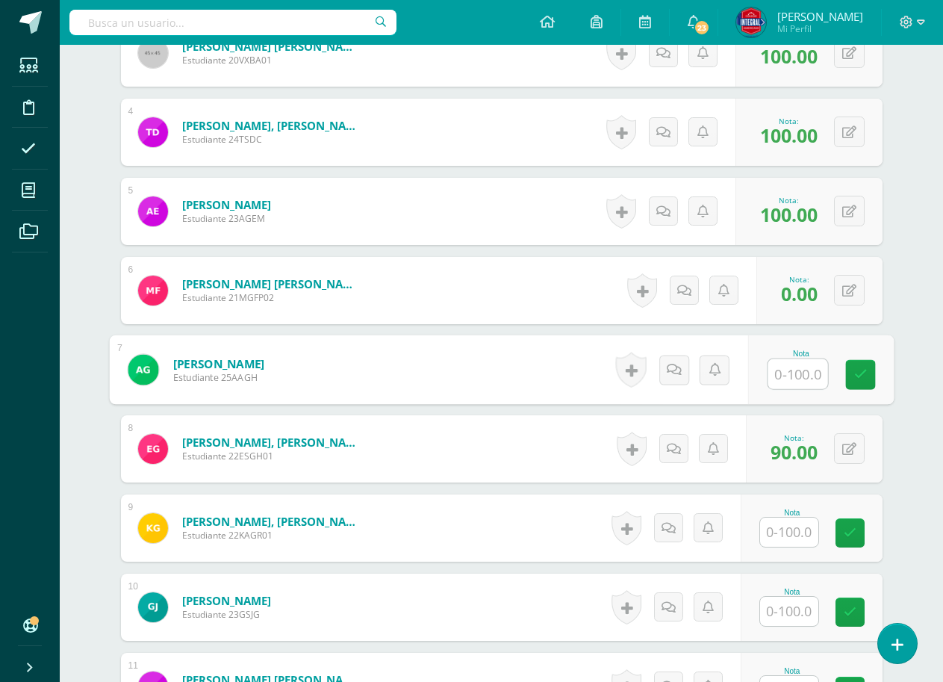
click at [796, 381] on input "text" at bounding box center [798, 374] width 60 height 30
type input "100"
click at [863, 373] on icon at bounding box center [860, 374] width 13 height 13
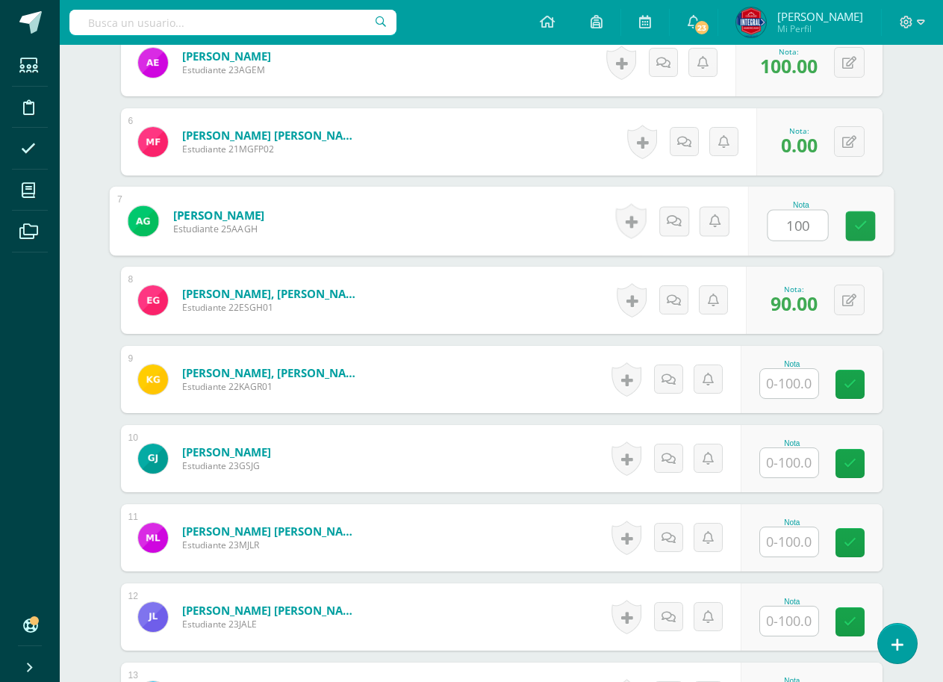
scroll to position [822, 0]
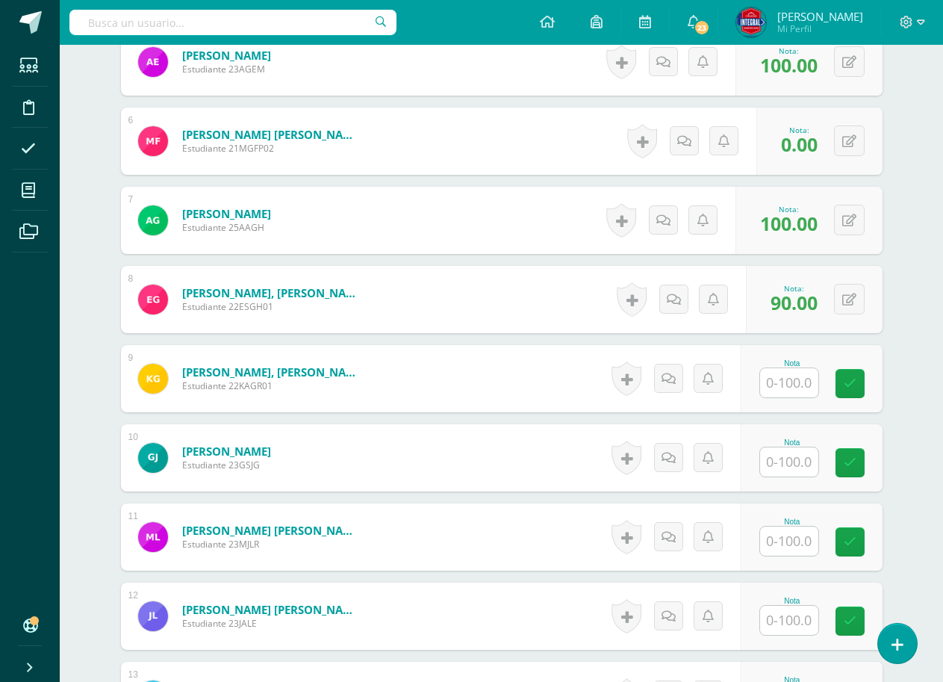
click at [778, 370] on input "text" at bounding box center [789, 382] width 58 height 29
click at [858, 379] on icon at bounding box center [860, 383] width 13 height 13
type input "100"
click at [813, 453] on input "text" at bounding box center [798, 462] width 60 height 30
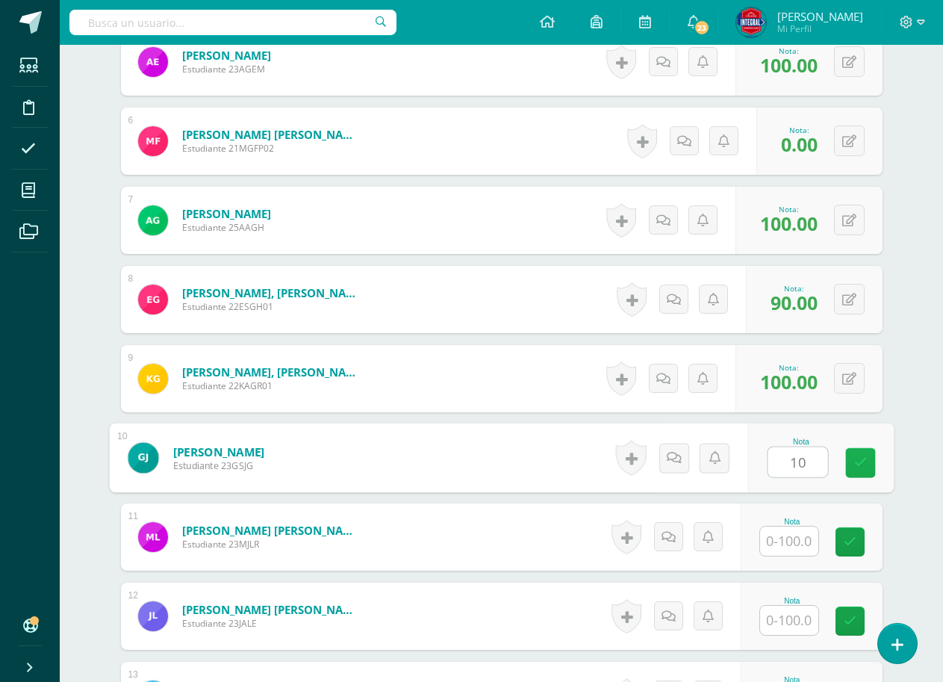
type input "100"
click at [856, 459] on icon at bounding box center [860, 462] width 13 height 13
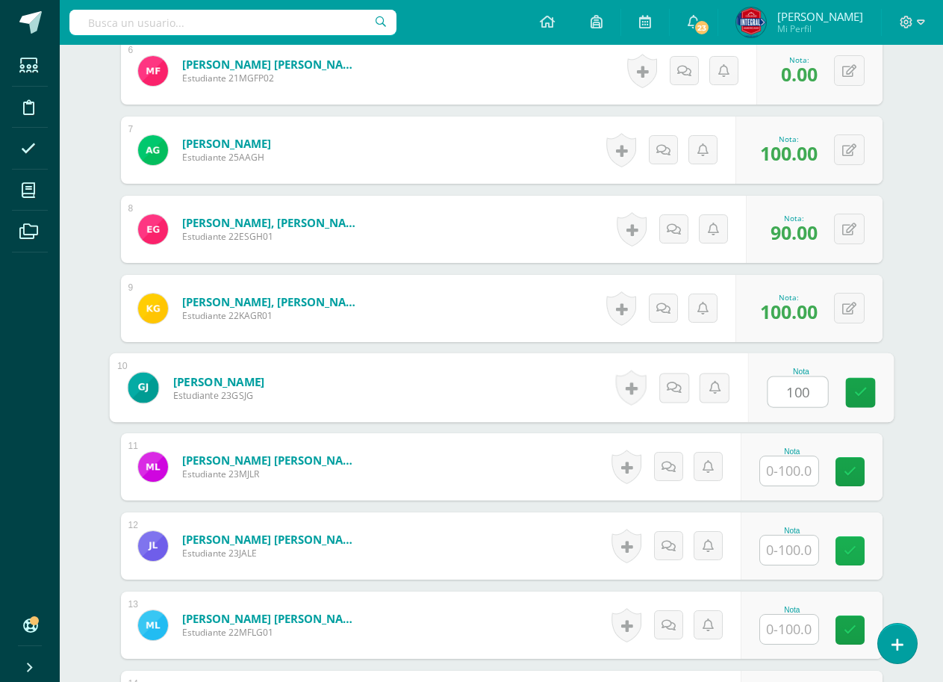
scroll to position [971, 0]
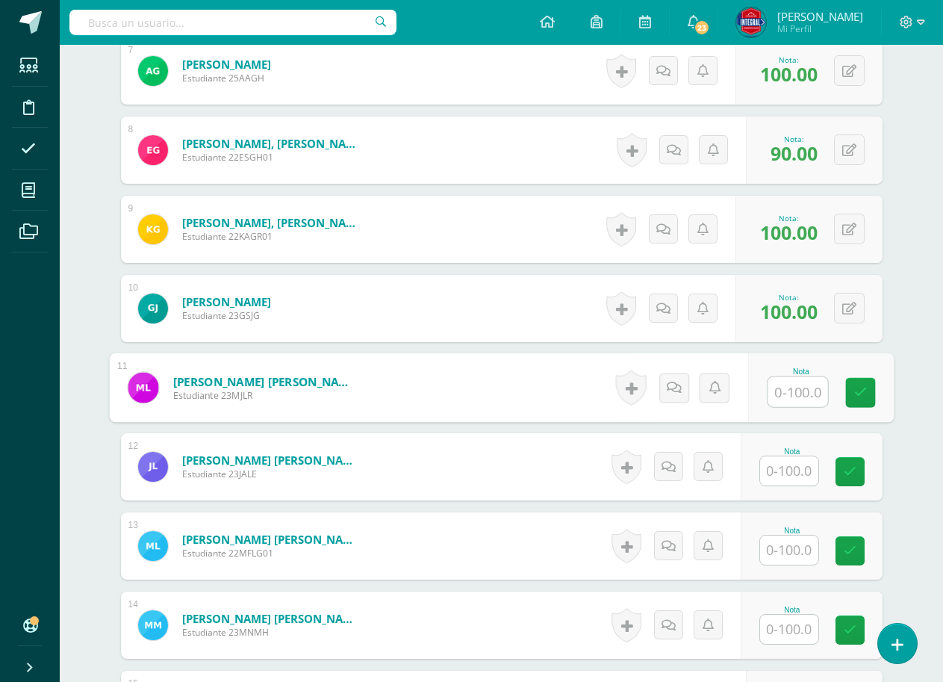
click at [784, 385] on input "text" at bounding box center [798, 392] width 60 height 30
click at [859, 394] on icon at bounding box center [860, 392] width 13 height 13
type input "100"
click at [804, 473] on input "text" at bounding box center [789, 470] width 58 height 29
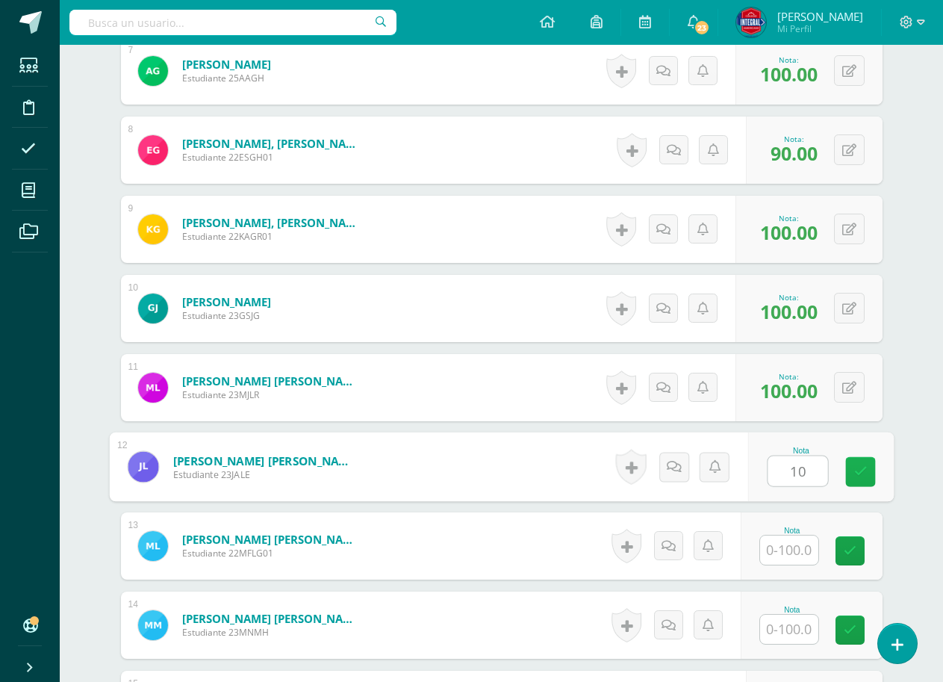
type input "100"
click at [870, 466] on link at bounding box center [860, 472] width 30 height 30
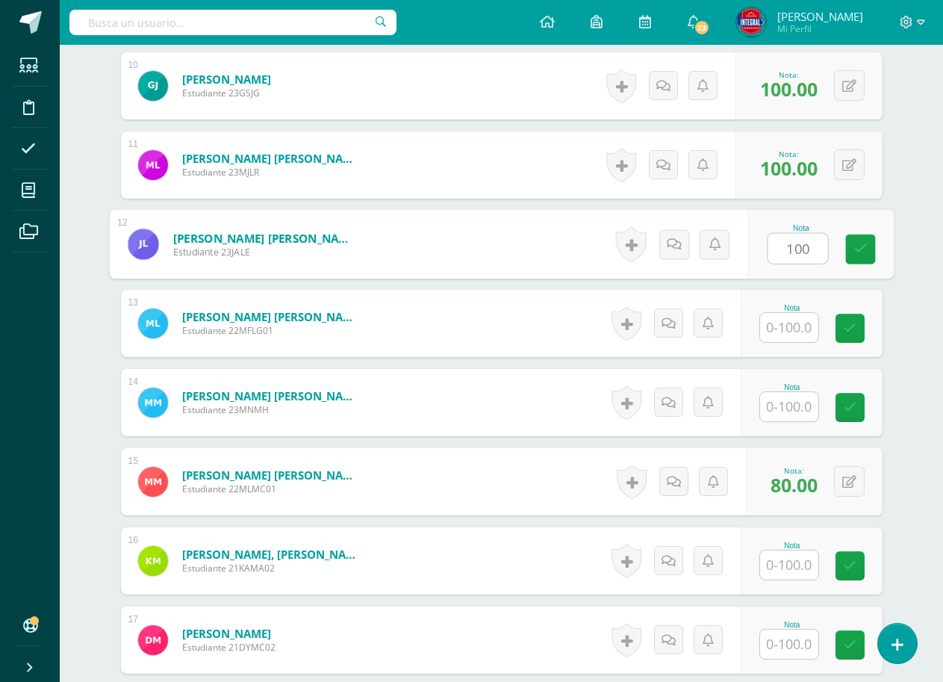
scroll to position [1195, 0]
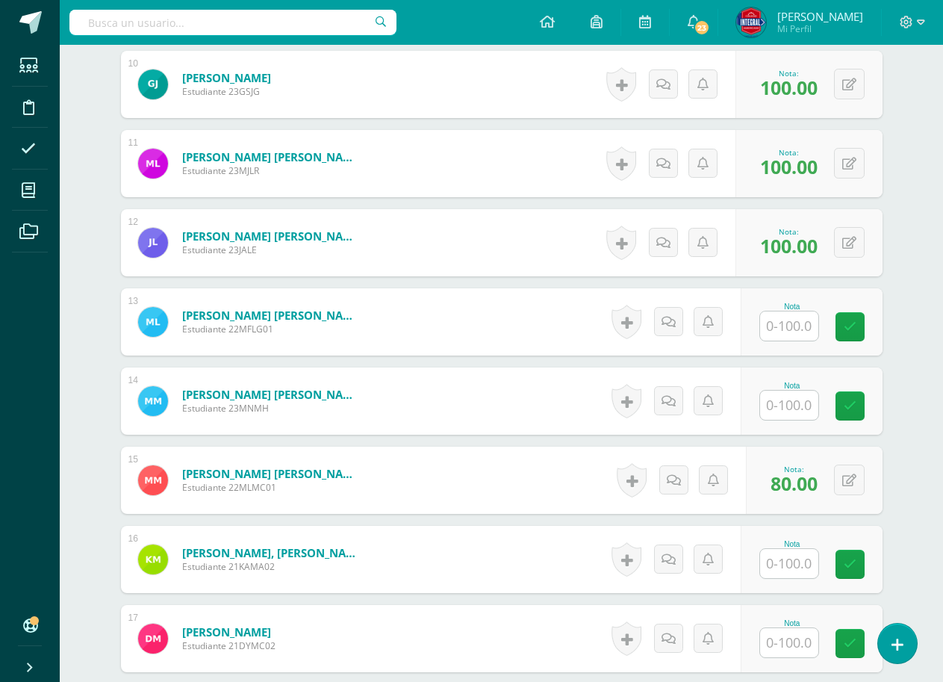
click at [789, 339] on input "text" at bounding box center [789, 325] width 58 height 29
click at [848, 323] on link at bounding box center [860, 327] width 30 height 30
type input "100"
click at [786, 423] on div "Nota" at bounding box center [812, 400] width 142 height 67
click at [789, 411] on input "text" at bounding box center [789, 405] width 58 height 29
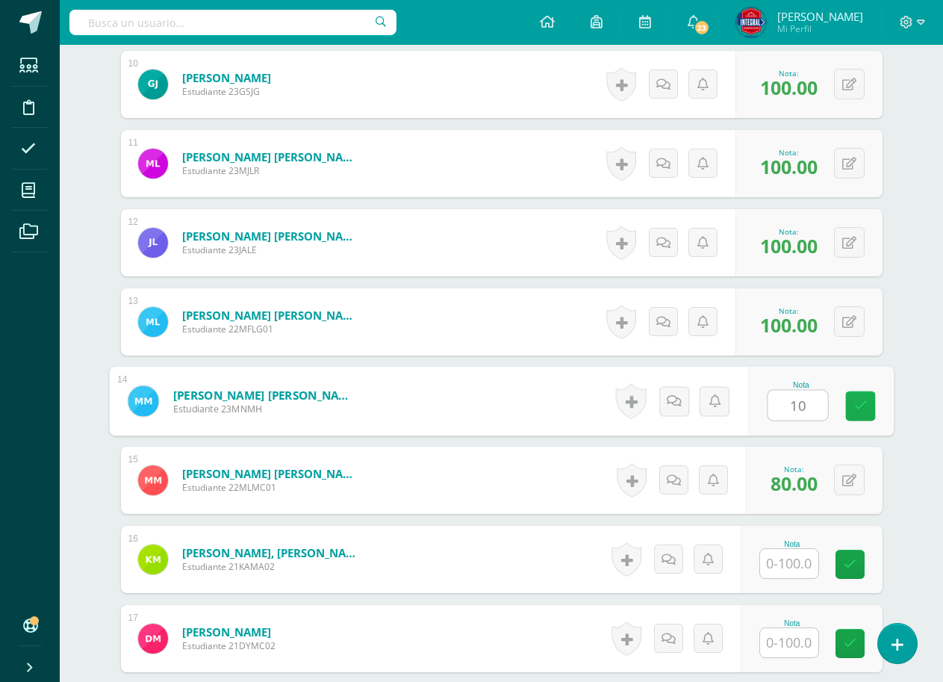
type input "100"
click at [862, 403] on icon at bounding box center [860, 406] width 13 height 13
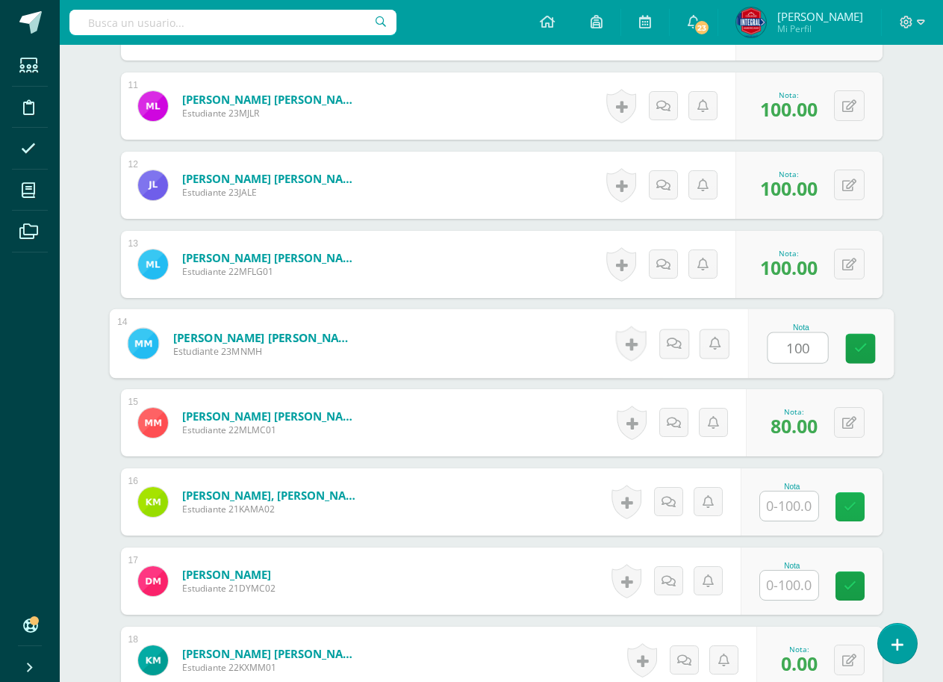
scroll to position [1344, 0]
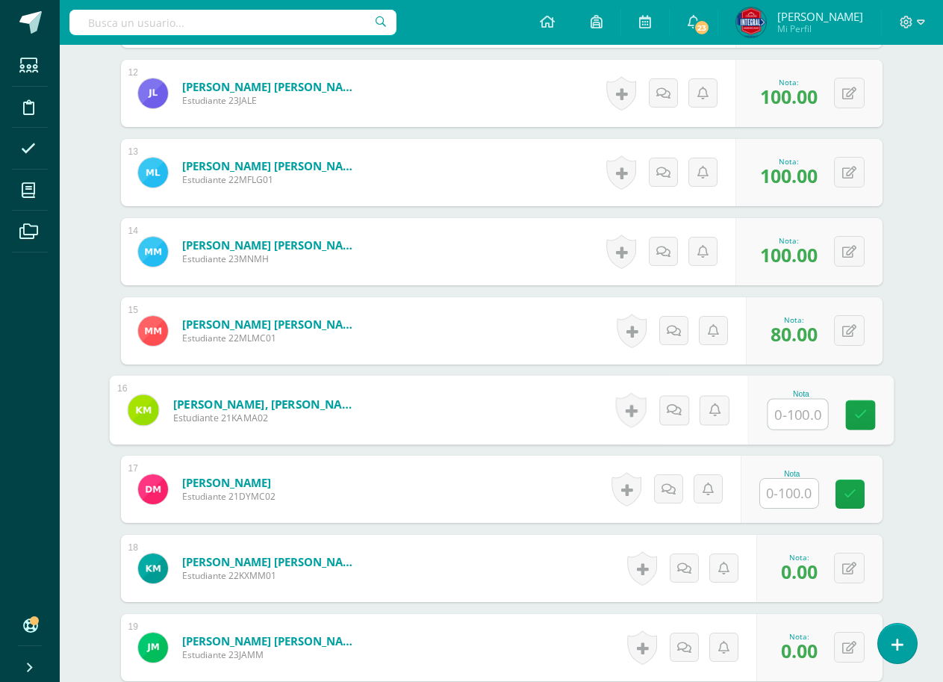
click at [801, 417] on input "text" at bounding box center [798, 415] width 60 height 30
click at [854, 411] on icon at bounding box center [860, 415] width 13 height 13
type input "100"
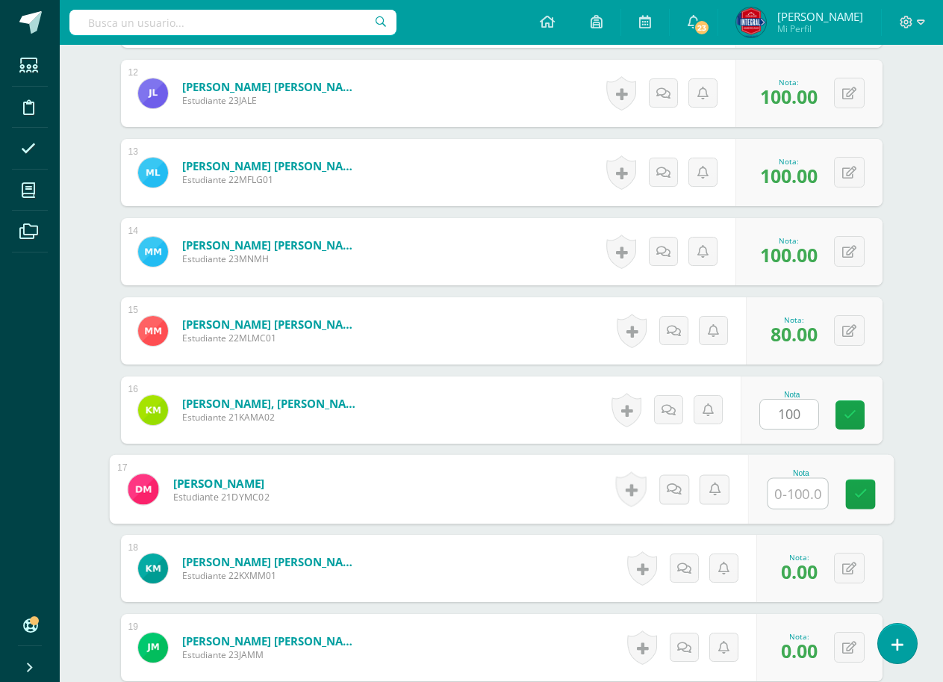
click at [785, 498] on input "text" at bounding box center [798, 494] width 60 height 30
type input "100"
click at [854, 488] on icon at bounding box center [860, 494] width 13 height 13
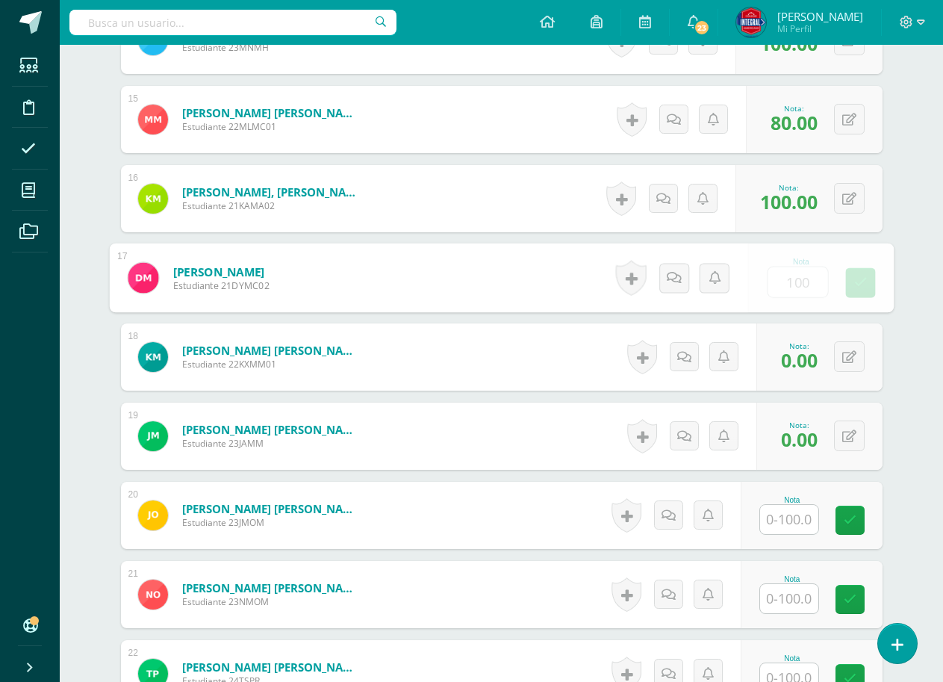
scroll to position [1568, 0]
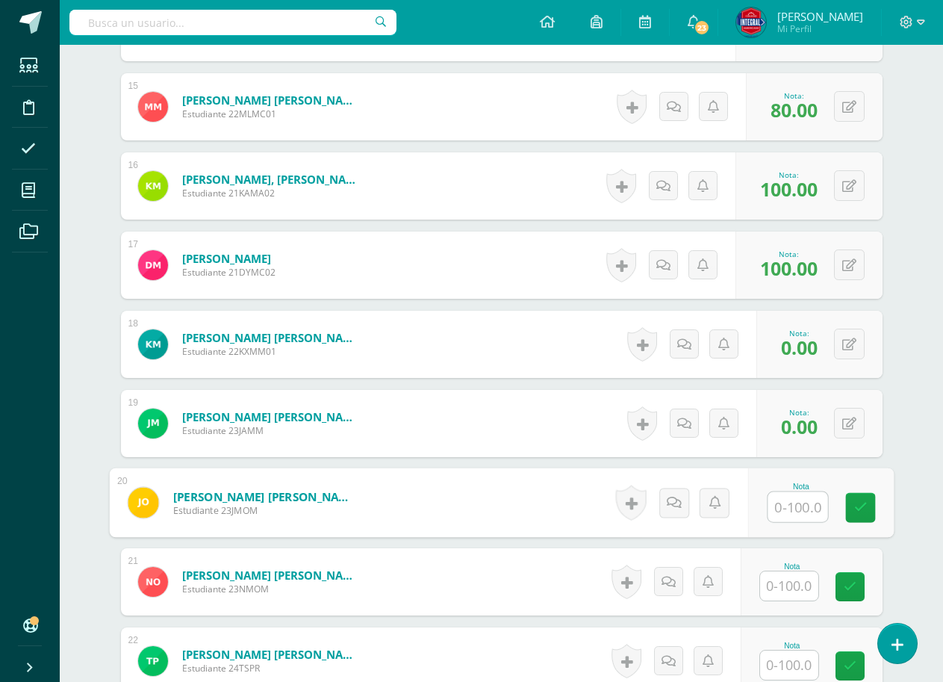
click at [798, 517] on input "text" at bounding box center [798, 507] width 60 height 30
type input "100"
click at [848, 497] on link at bounding box center [860, 508] width 30 height 30
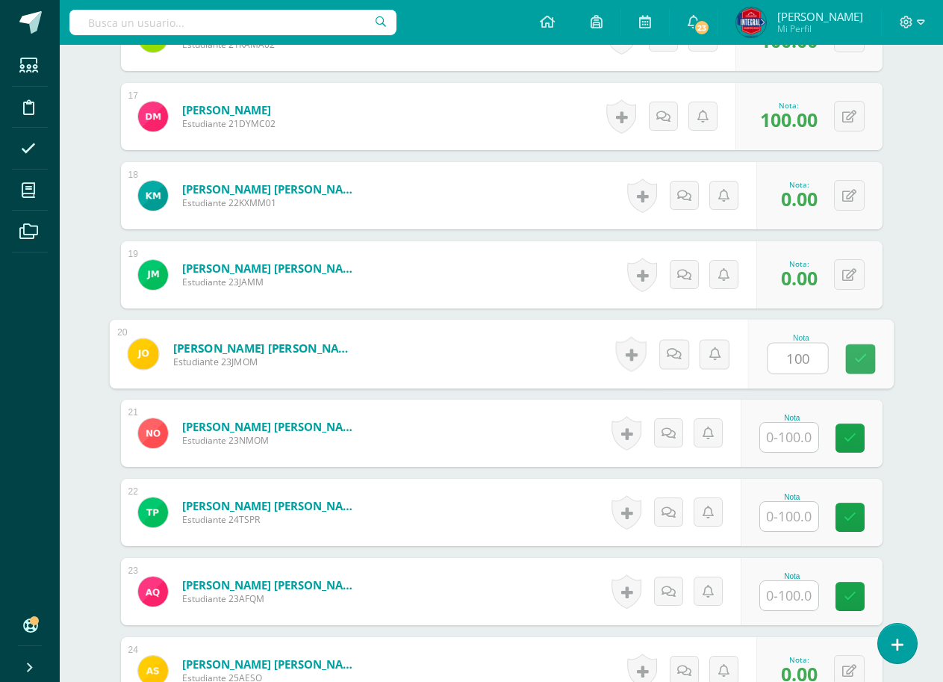
scroll to position [1718, 0]
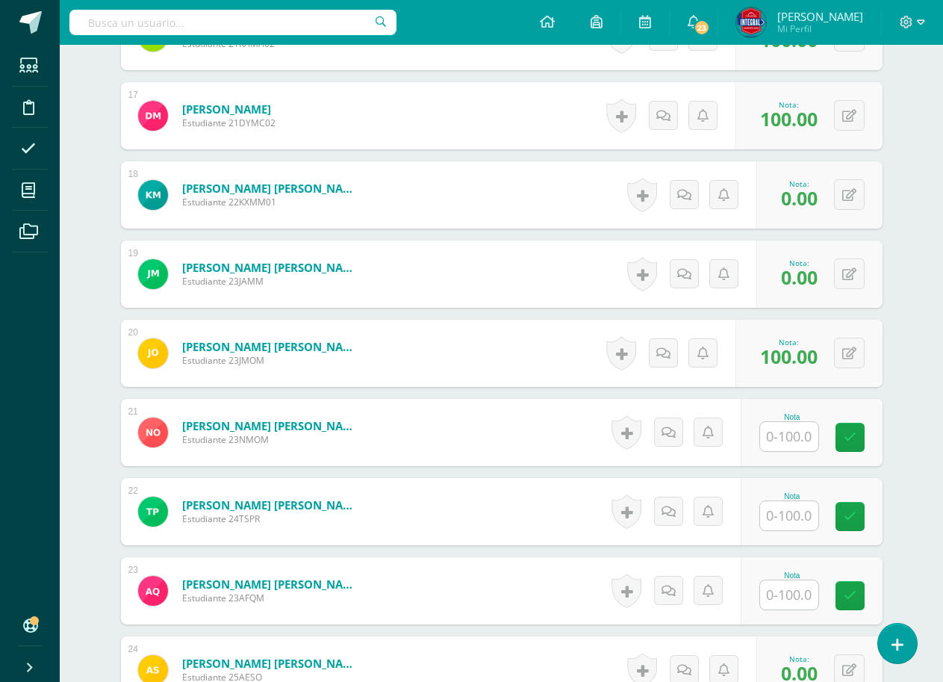
click at [802, 441] on input "text" at bounding box center [789, 436] width 58 height 29
click at [820, 439] on input "10" at bounding box center [798, 437] width 60 height 30
click at [855, 439] on icon at bounding box center [860, 437] width 13 height 13
type input "100"
click at [798, 509] on input "text" at bounding box center [798, 516] width 60 height 30
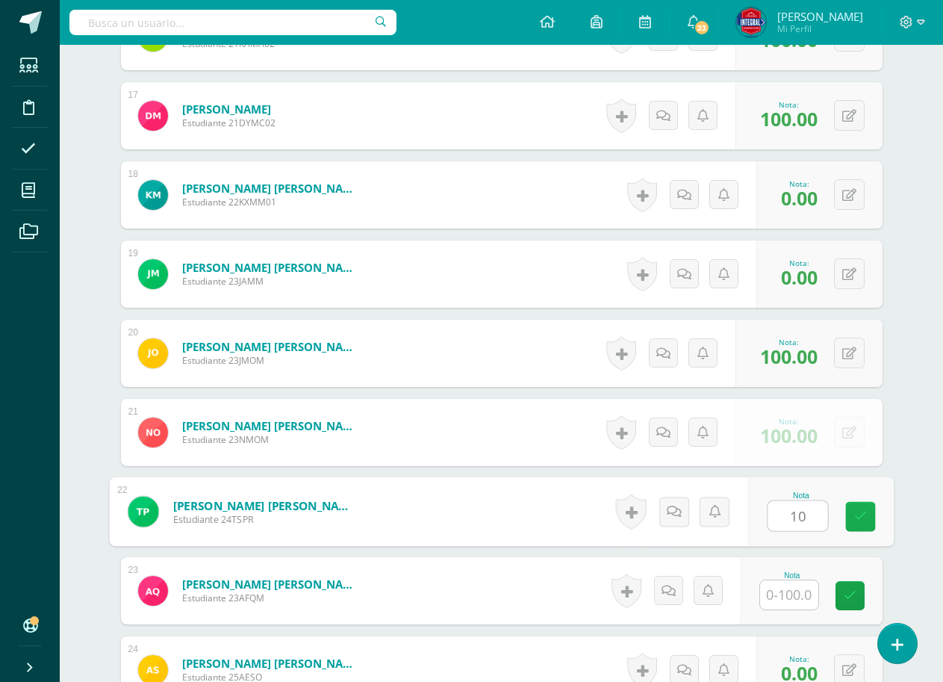
type input "100"
click at [862, 513] on icon at bounding box center [860, 516] width 13 height 13
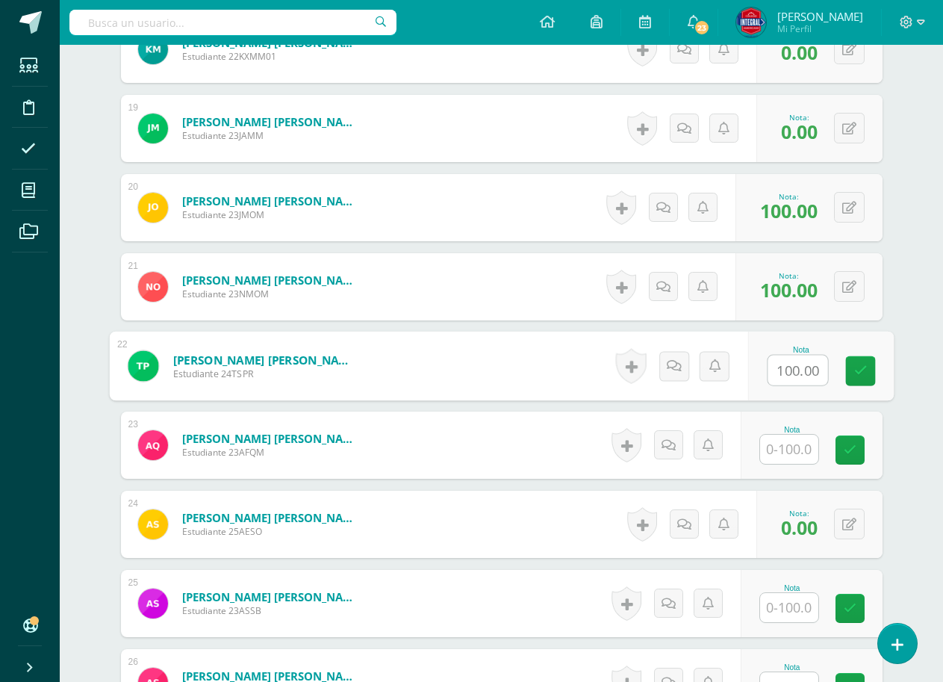
scroll to position [1867, 0]
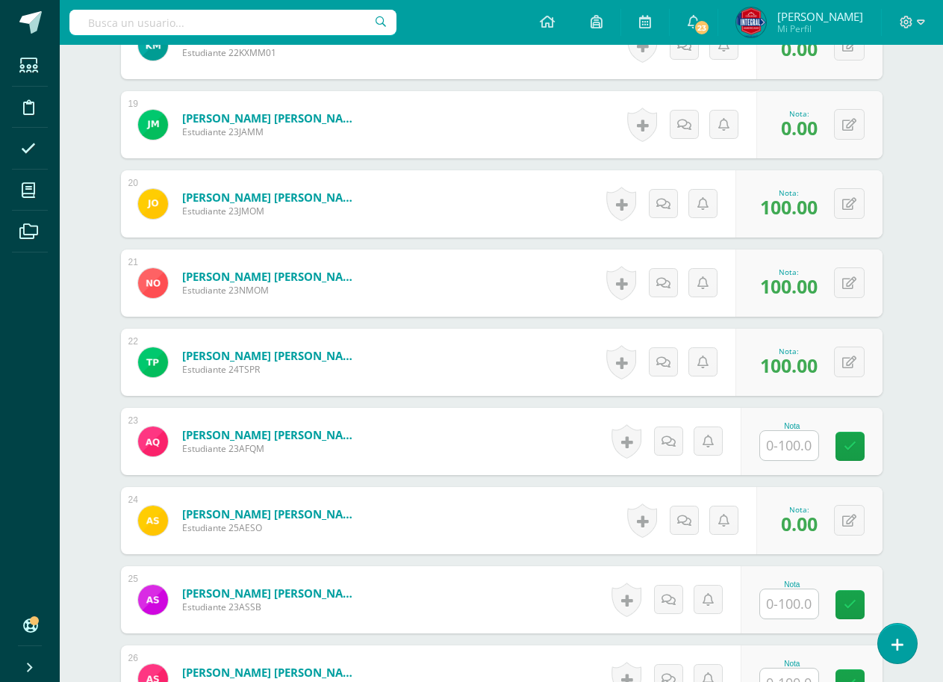
click at [794, 448] on input "text" at bounding box center [789, 445] width 58 height 29
click at [857, 440] on icon at bounding box center [860, 446] width 13 height 13
type input "100"
click at [789, 598] on input "text" at bounding box center [789, 603] width 58 height 29
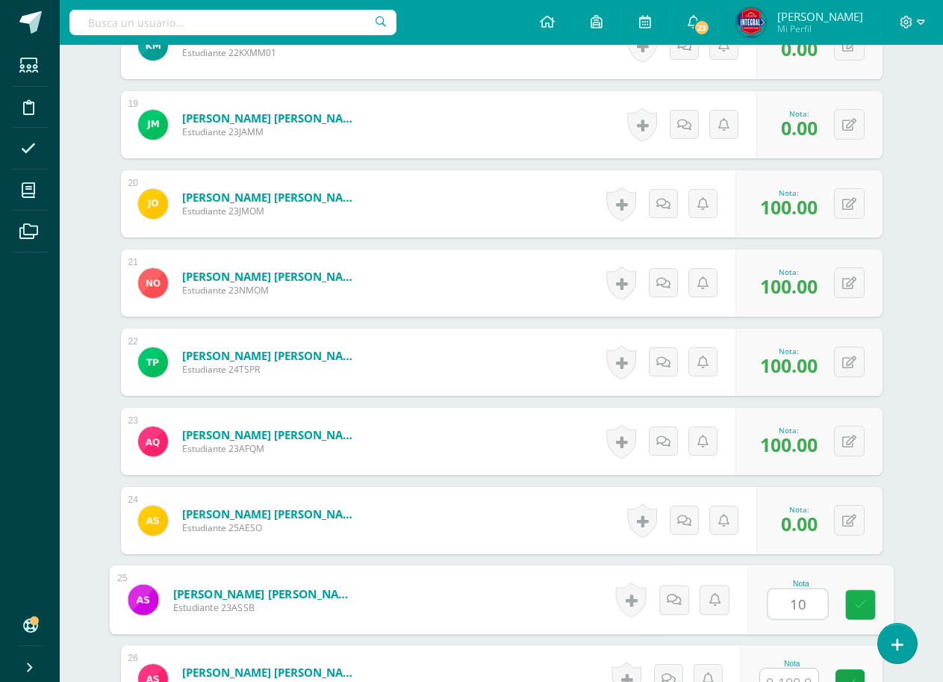
type input "100"
click at [853, 598] on link at bounding box center [860, 605] width 30 height 30
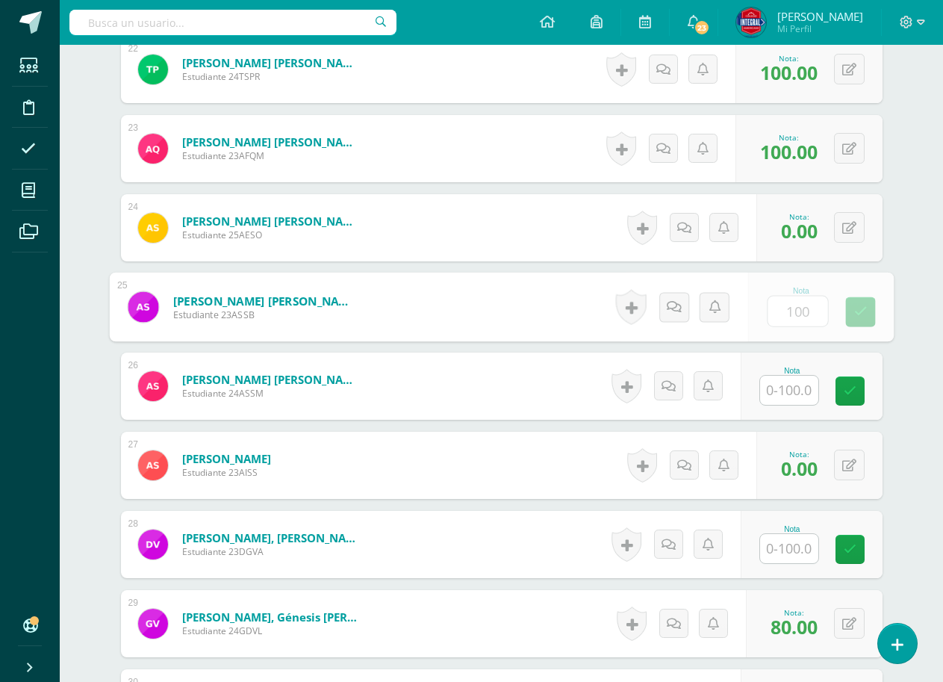
scroll to position [2166, 0]
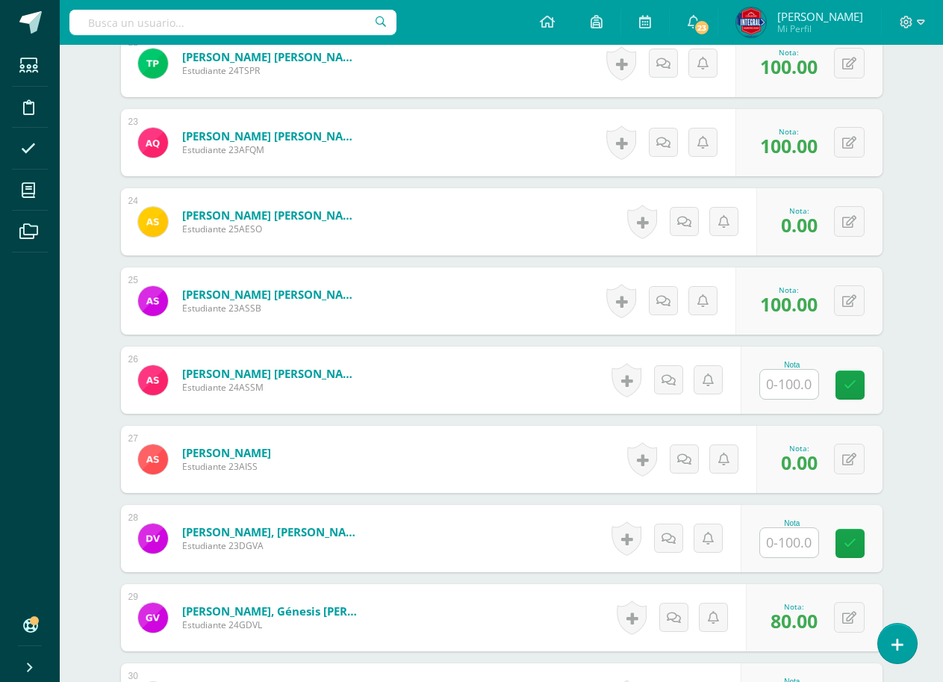
click at [792, 389] on input "text" at bounding box center [789, 384] width 58 height 29
type input "100"
click at [844, 378] on div "Nota 100" at bounding box center [821, 380] width 146 height 69
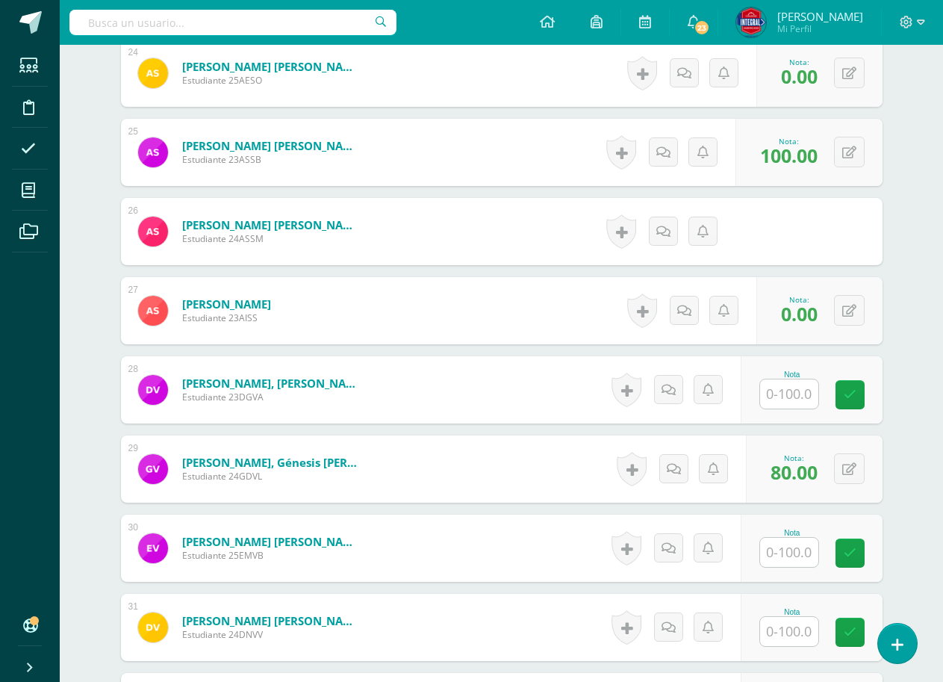
scroll to position [2315, 0]
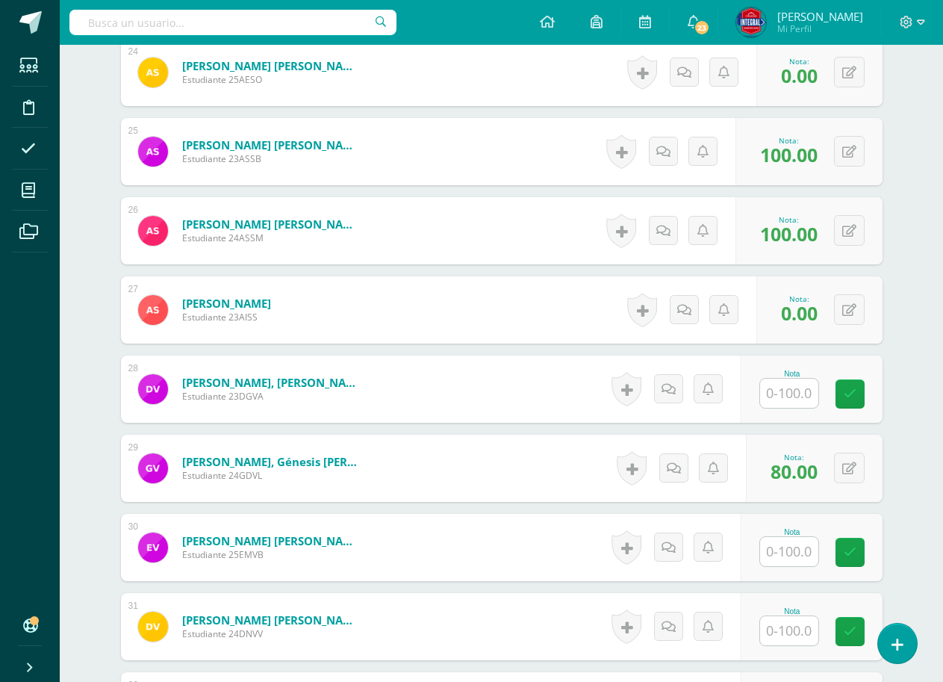
click at [822, 389] on div "Nota" at bounding box center [793, 389] width 66 height 39
click at [801, 394] on input "text" at bounding box center [789, 393] width 58 height 29
type input "100"
click at [851, 393] on link at bounding box center [860, 394] width 30 height 30
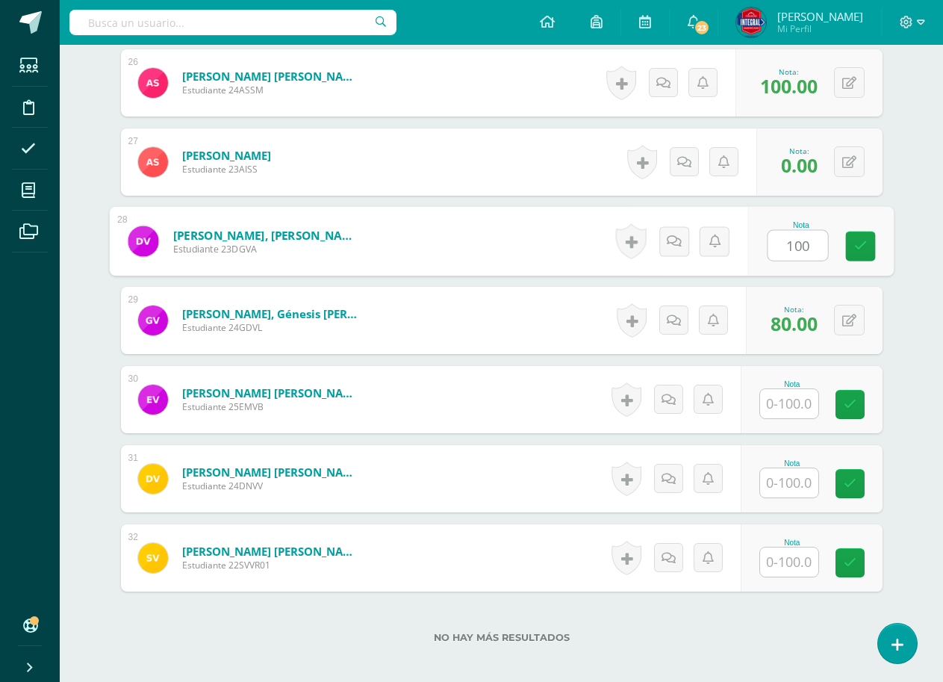
scroll to position [2465, 0]
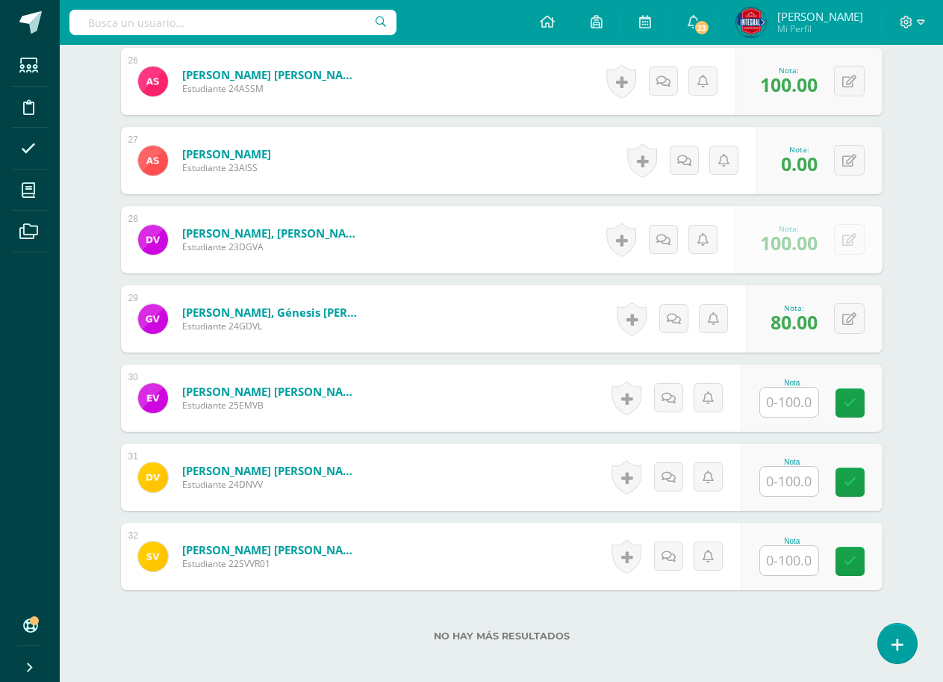
click at [795, 400] on input "text" at bounding box center [789, 402] width 58 height 29
type input "100"
click at [842, 396] on div "Nota 100" at bounding box center [812, 397] width 142 height 67
click at [804, 482] on input "text" at bounding box center [789, 481] width 58 height 29
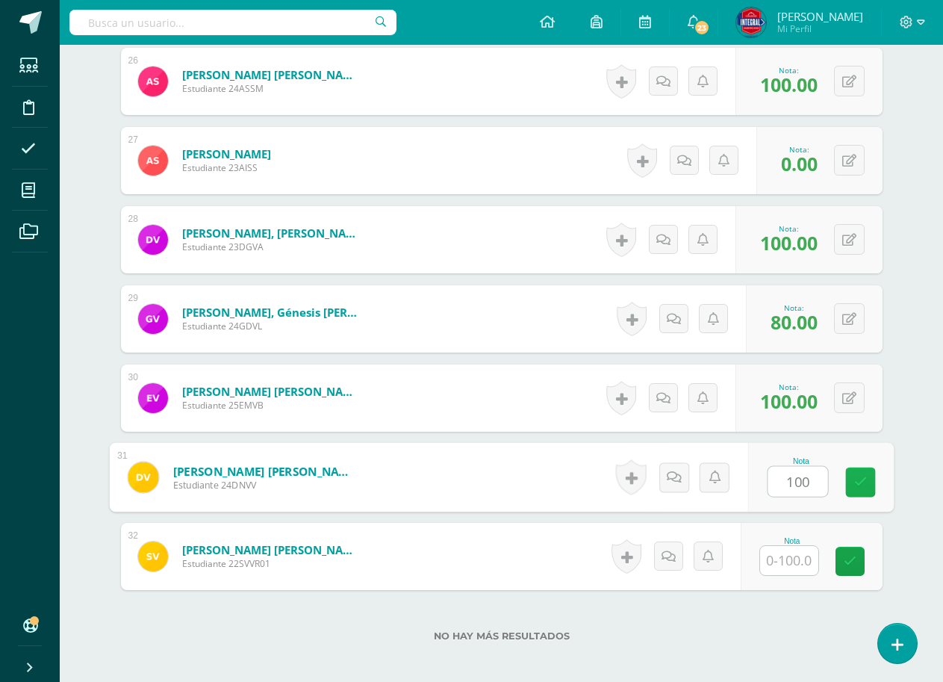
click at [867, 475] on link at bounding box center [860, 483] width 30 height 30
type input "100"
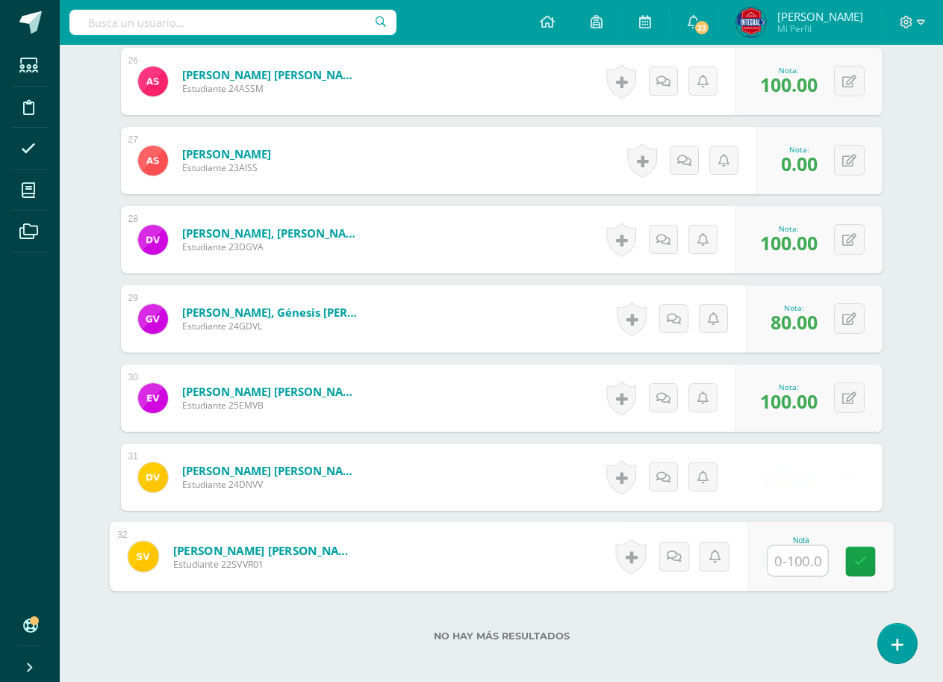
click at [809, 561] on input "text" at bounding box center [798, 561] width 60 height 30
type input "100"
click at [869, 565] on link at bounding box center [860, 562] width 30 height 30
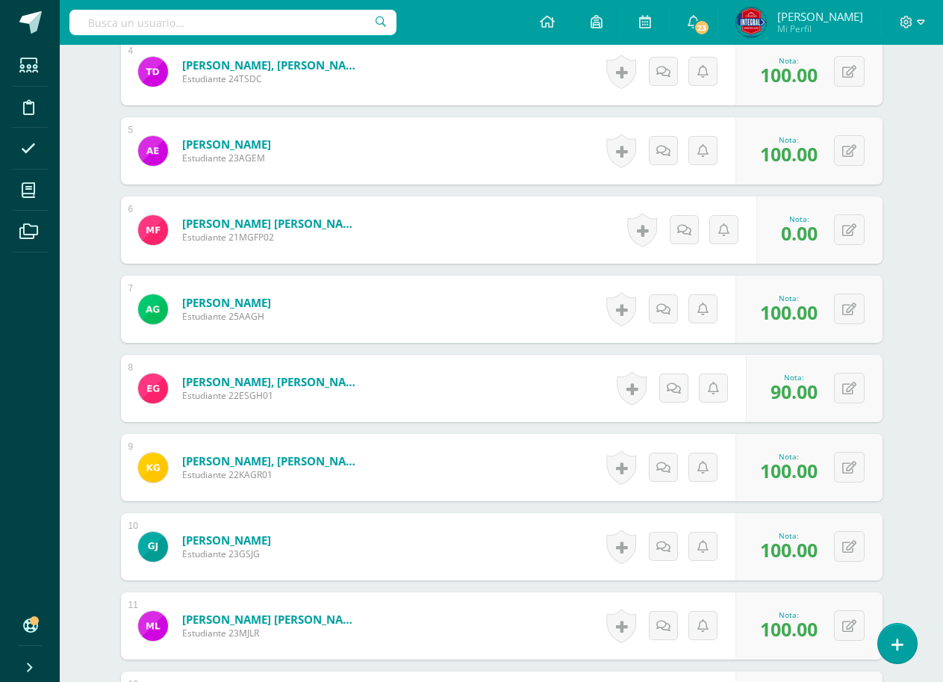
scroll to position [672, 0]
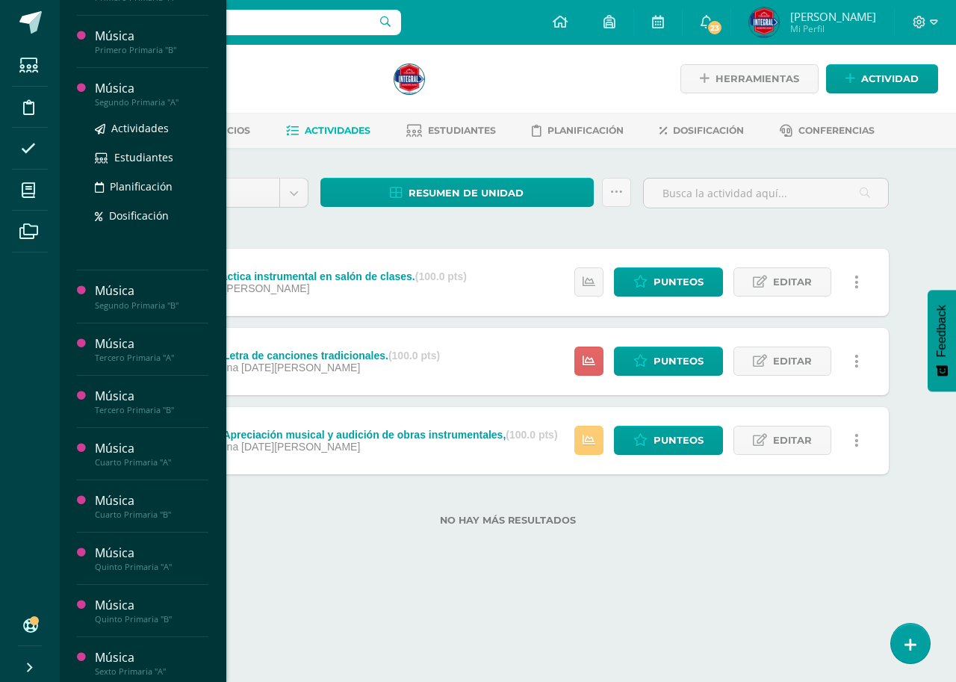
scroll to position [373, 0]
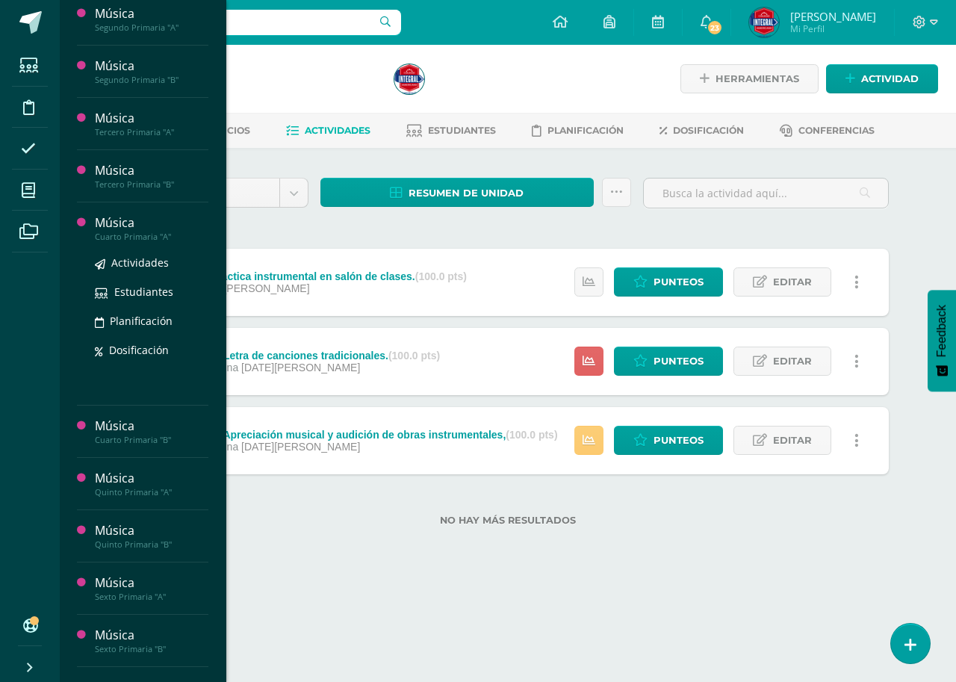
click at [146, 235] on div "Cuarto Primaria "A"" at bounding box center [152, 237] width 114 height 10
click at [146, 262] on span "Actividades" at bounding box center [140, 262] width 58 height 14
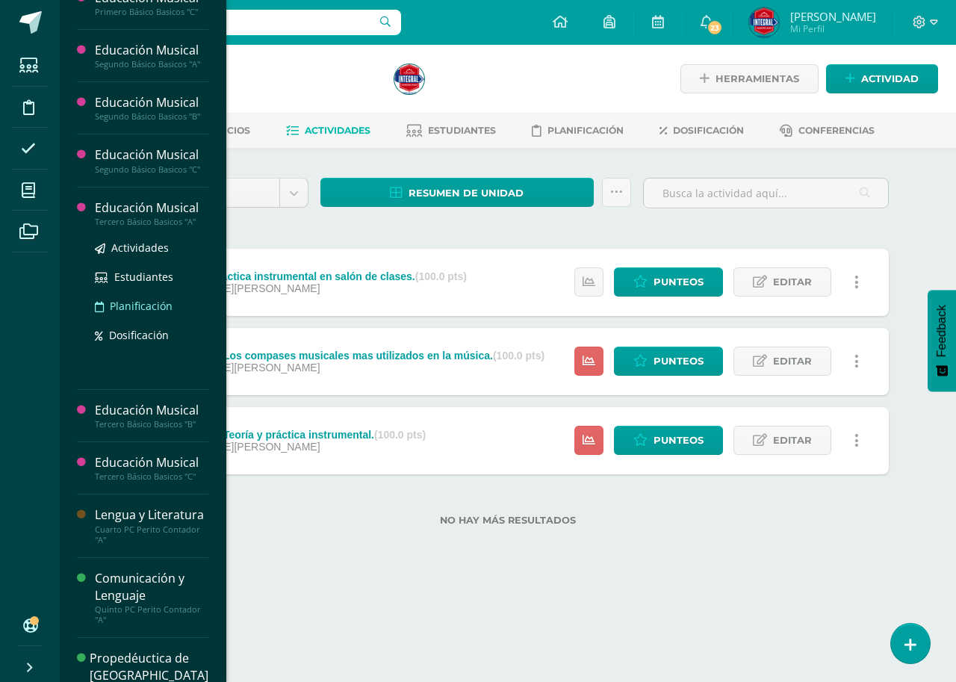
scroll to position [1043, 0]
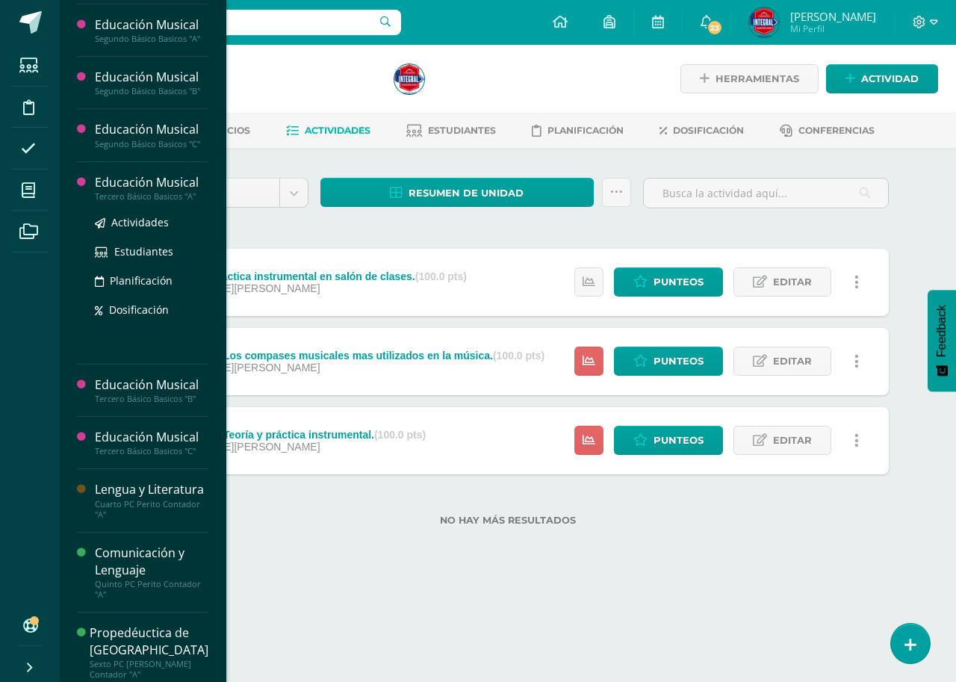
click at [155, 182] on div "Educación Musical" at bounding box center [152, 182] width 114 height 17
click at [144, 223] on span "Actividades" at bounding box center [140, 222] width 58 height 14
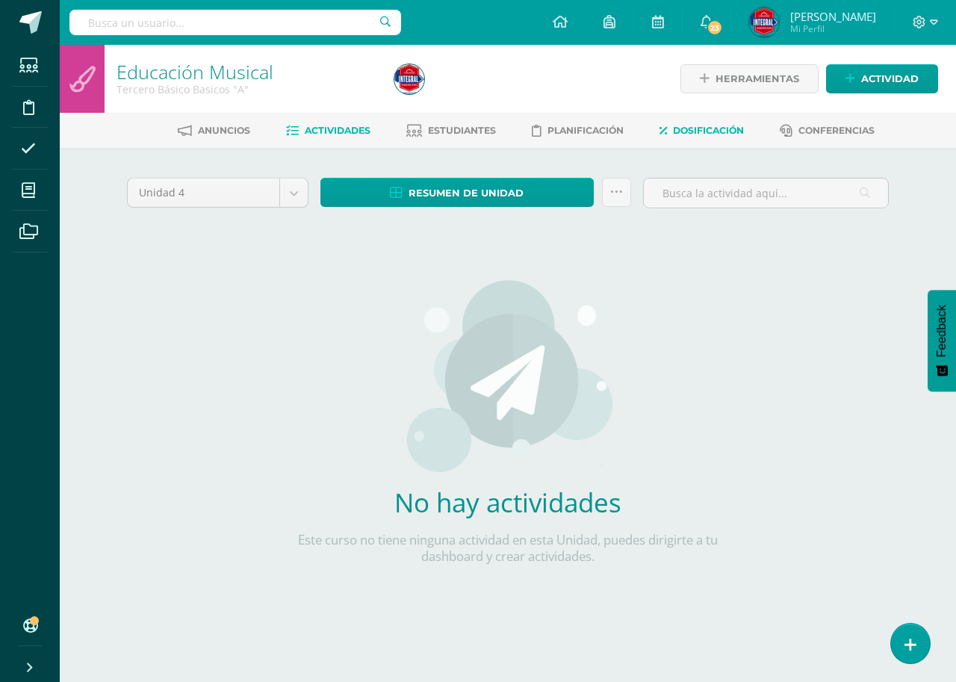
click at [733, 140] on link "Dosificación" at bounding box center [701, 131] width 84 height 24
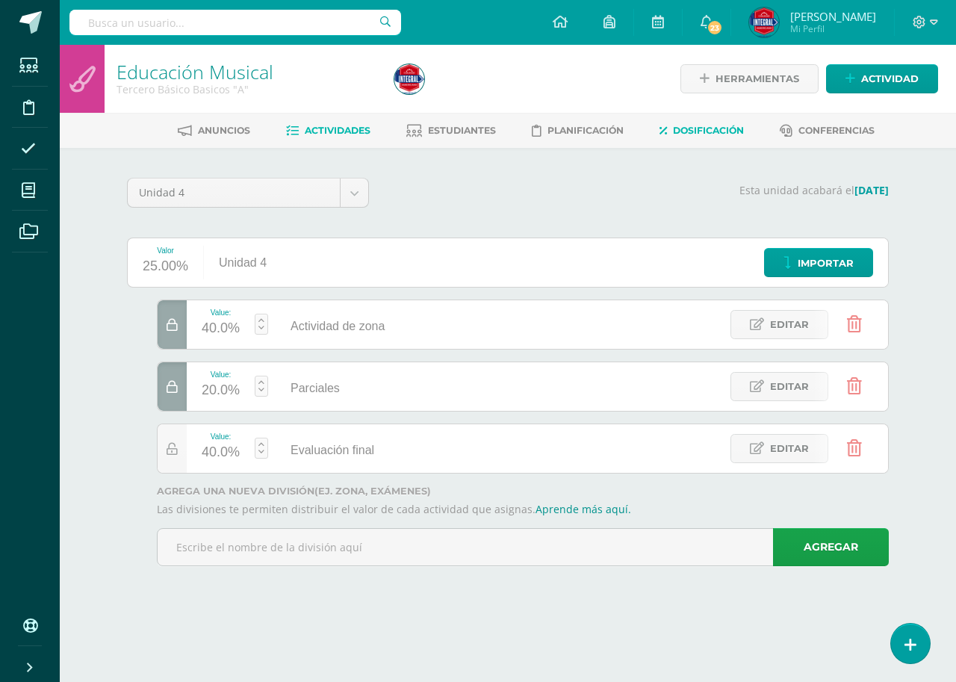
click at [305, 130] on span "Actividades" at bounding box center [338, 130] width 66 height 11
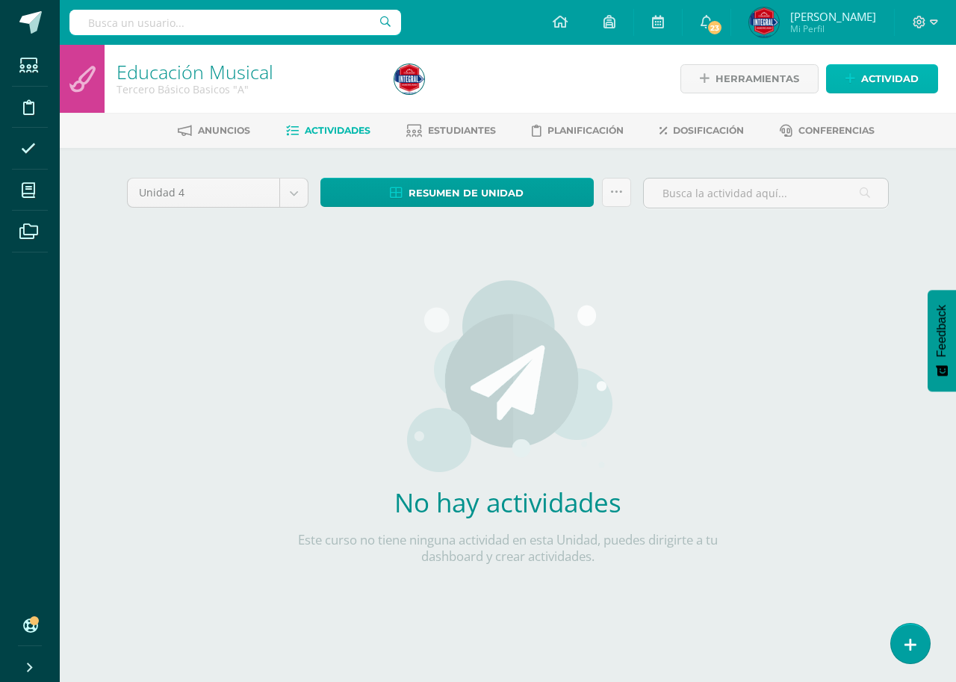
click at [895, 69] on span "Actividad" at bounding box center [890, 79] width 58 height 28
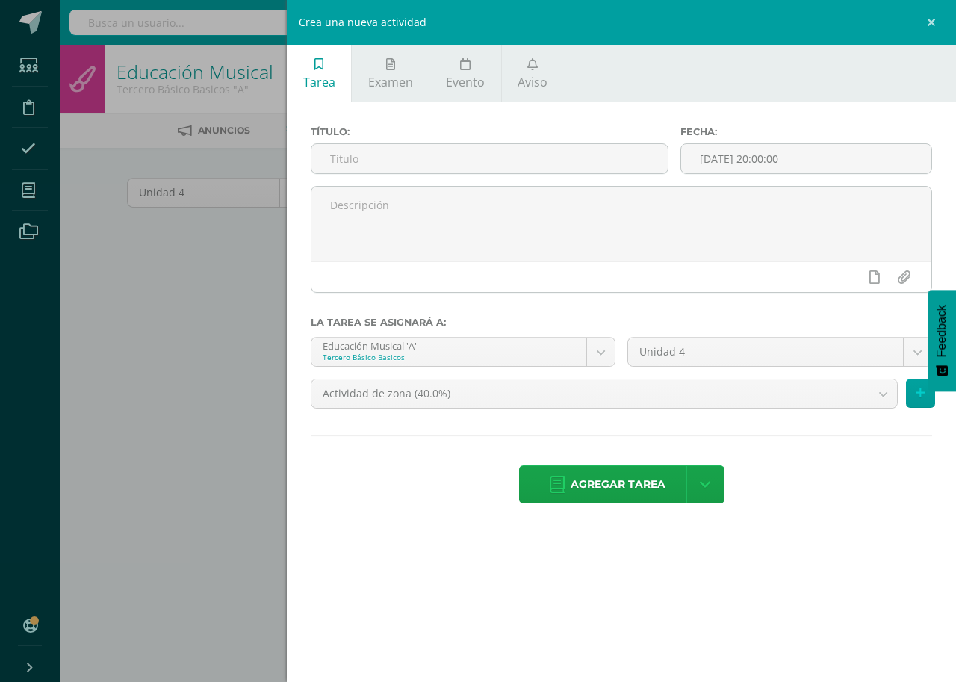
click at [357, 179] on div "Título:" at bounding box center [490, 156] width 370 height 60
click at [343, 167] on input "text" at bounding box center [489, 158] width 356 height 29
paste input "El periodo romántico musical en salón de clases."
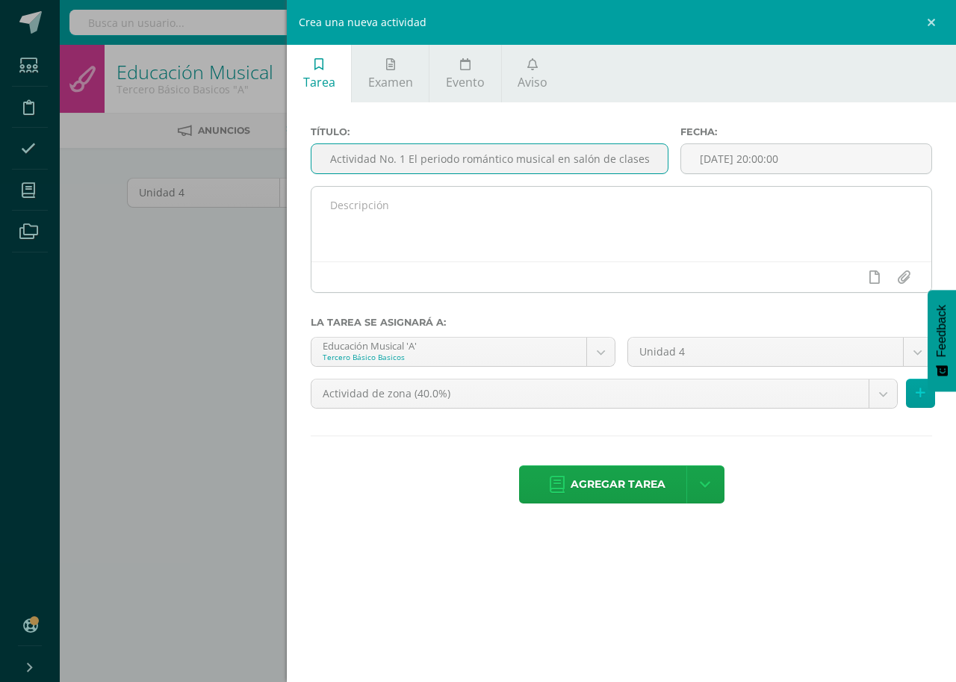
scroll to position [0, 7]
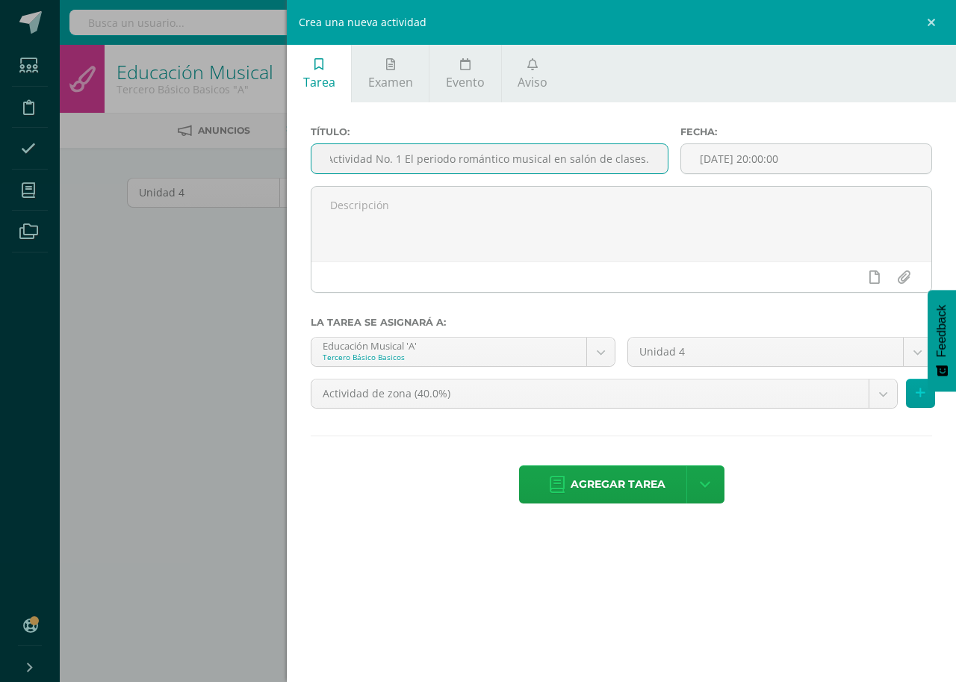
click at [642, 158] on input "Actividad No. 1 El periodo romántico musical en salón de clases." at bounding box center [489, 158] width 356 height 29
type input "Actividad No. 1 El periodo romántico y la música de independencia."
click at [715, 164] on input "[DATE] 20:00:00" at bounding box center [806, 158] width 250 height 29
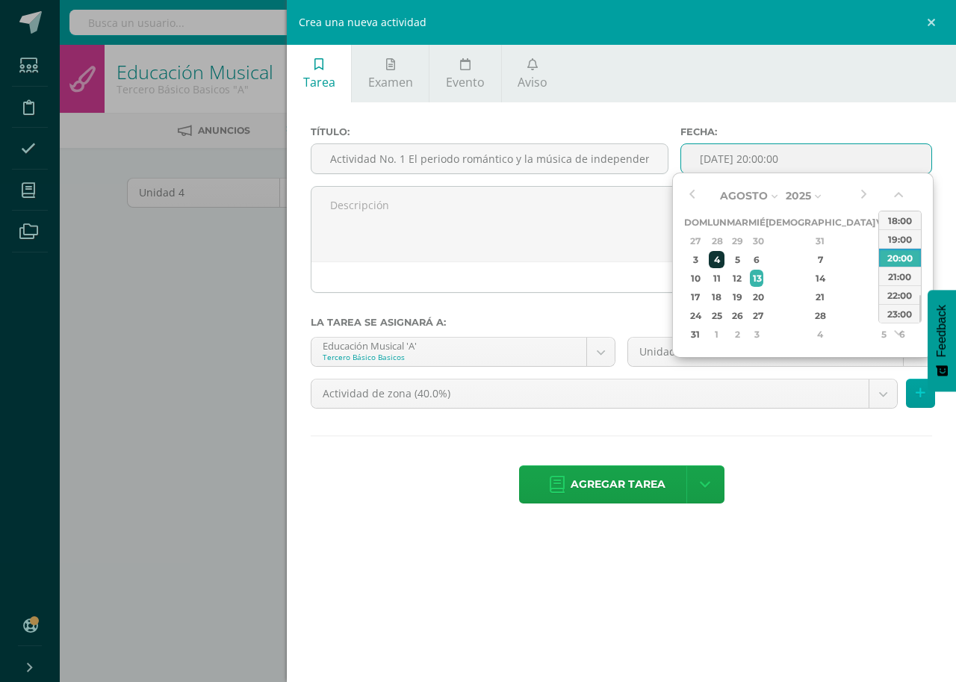
click at [723, 254] on div "4" at bounding box center [717, 259] width 16 height 17
click at [894, 228] on div "15:00" at bounding box center [900, 223] width 42 height 19
type input "[DATE] 15:00"
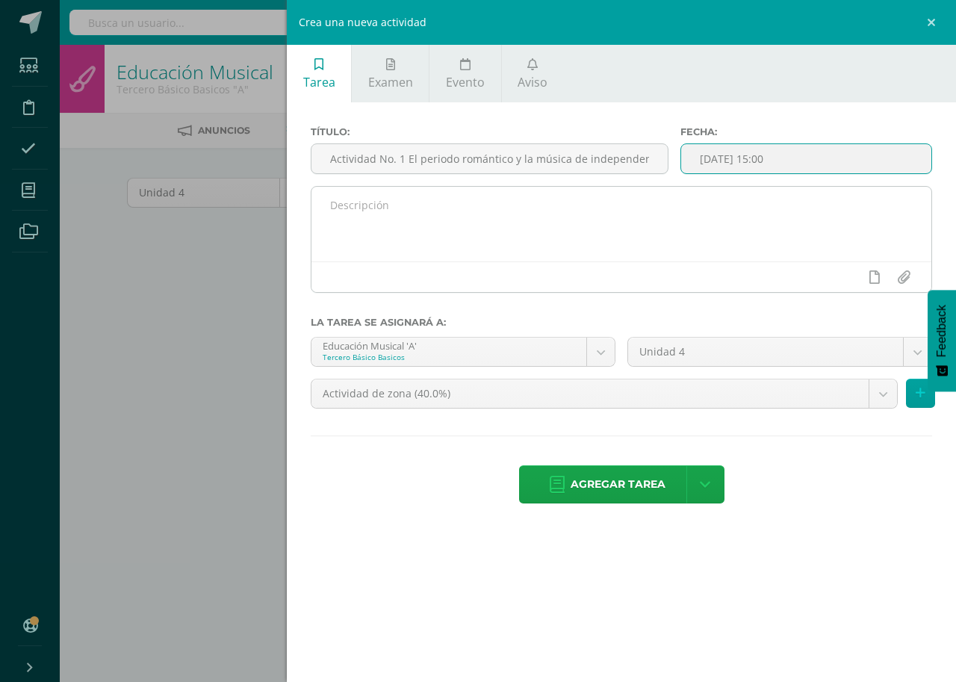
click at [433, 243] on textarea at bounding box center [621, 224] width 620 height 75
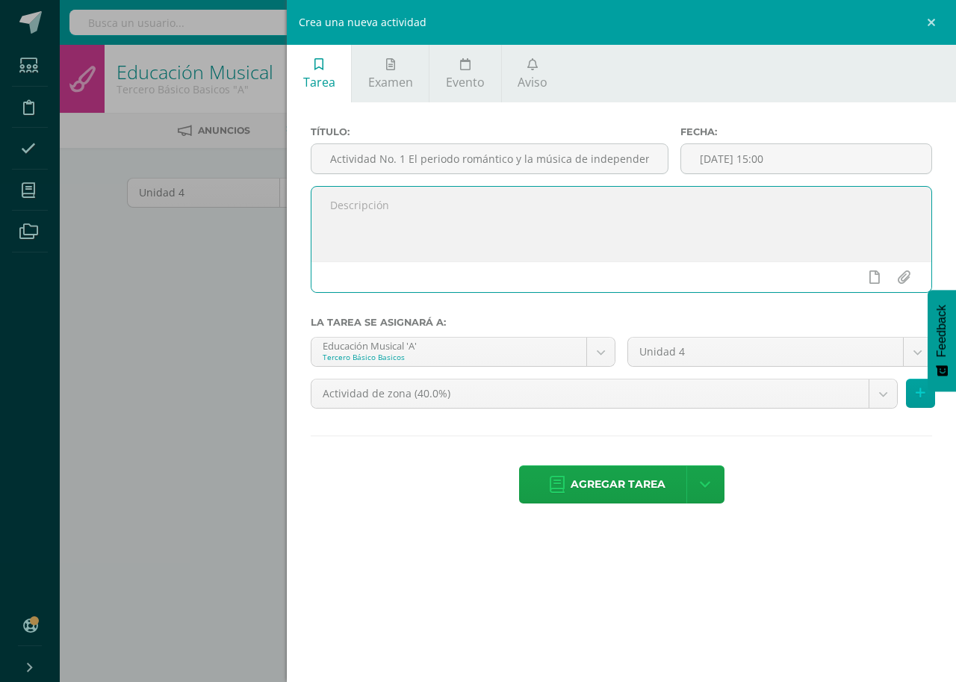
paste textarea "Breve exposición del periodo de independencia y la creación de los himnos patri…"
click at [456, 222] on textarea "Breve exposición del periodo de independencia y la creación de los himnos patri…" at bounding box center [621, 224] width 620 height 75
click at [488, 218] on textarea "Breve exposición del periodo de independencia y la creación de los himnos patri…" at bounding box center [621, 224] width 620 height 75
type textarea "Breve exposición del periodo de independencia y la creación de los himnos patri…"
click at [606, 358] on body "Estudiantes Disciplina Asistencia Mis cursos Archivos Soporte Centro de ayuda Ú…" at bounding box center [478, 321] width 956 height 642
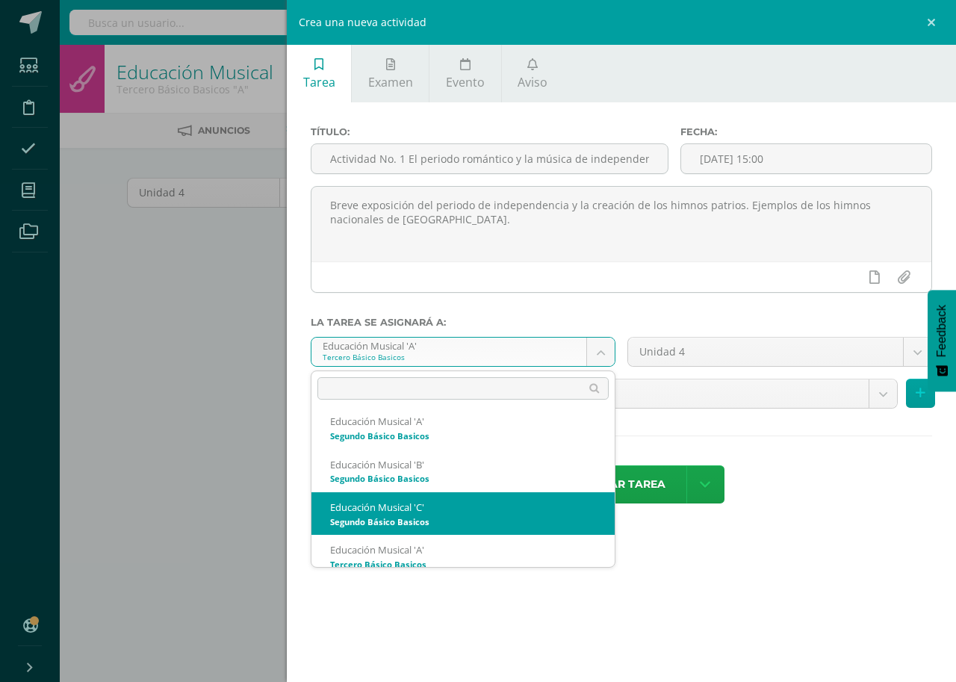
scroll to position [867, 0]
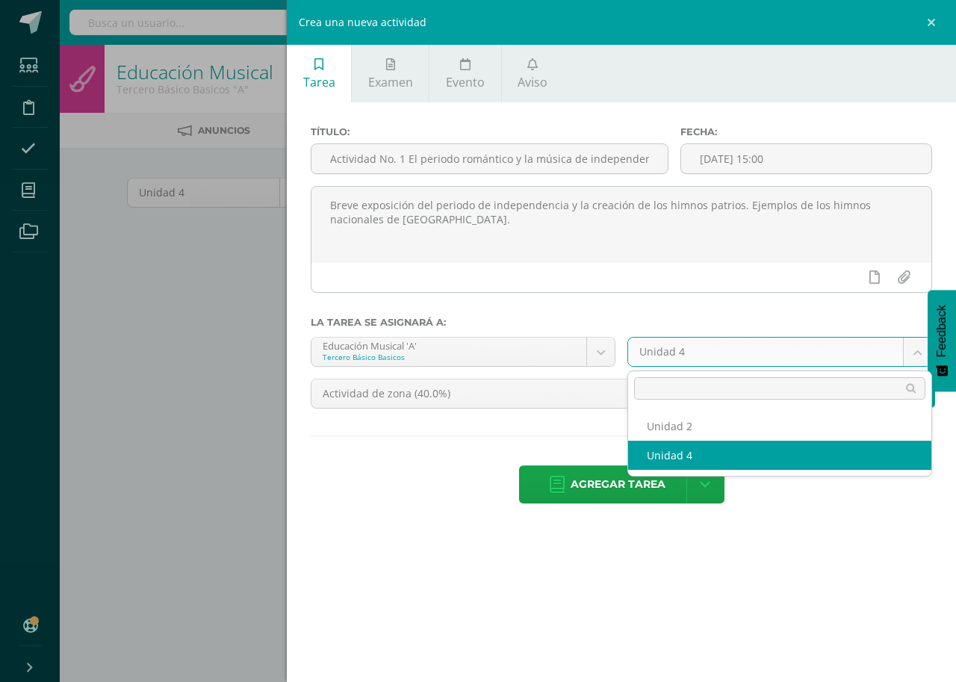
click at [915, 348] on body "Estudiantes Disciplina Asistencia Mis cursos Archivos Soporte Centro de ayuda Ú…" at bounding box center [478, 321] width 956 height 642
select select "168571"
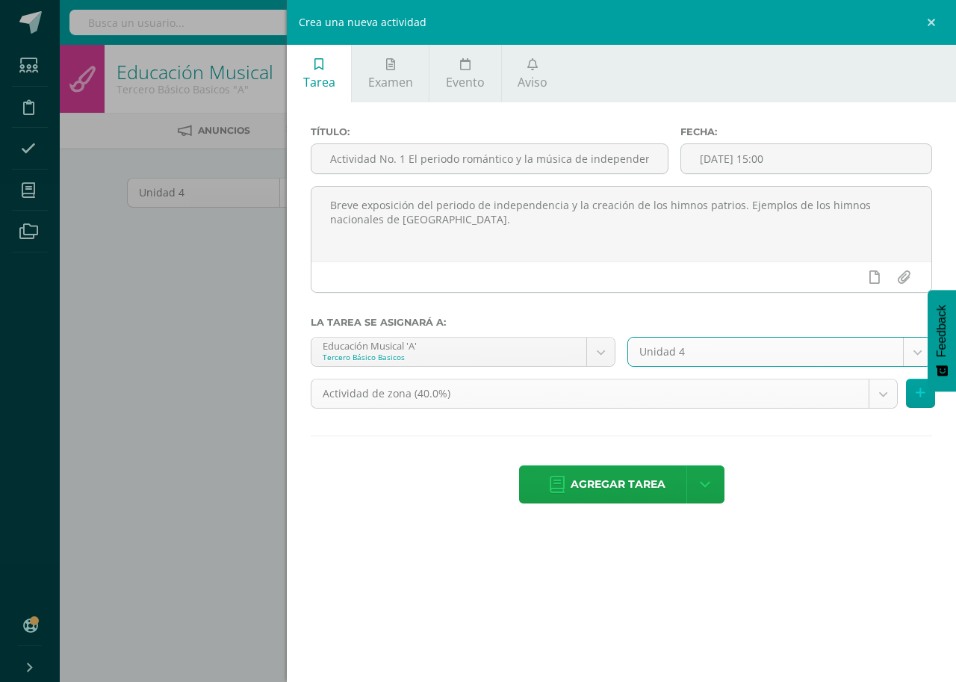
click at [878, 397] on body "Estudiantes Disciplina Asistencia Mis cursos Archivos Soporte Centro de ayuda Ú…" at bounding box center [478, 321] width 956 height 642
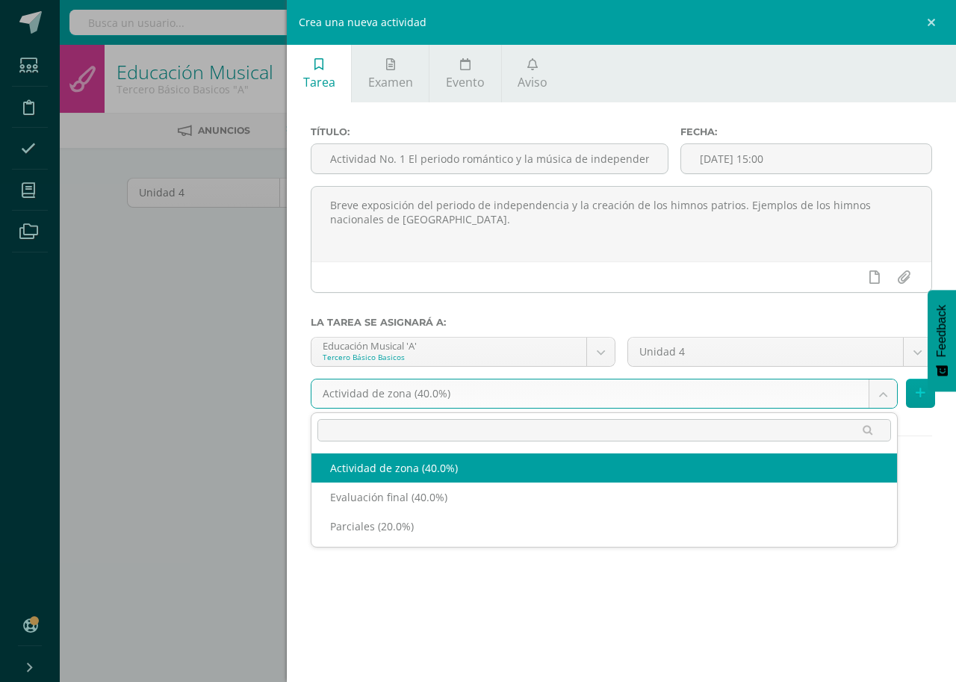
select select "190914"
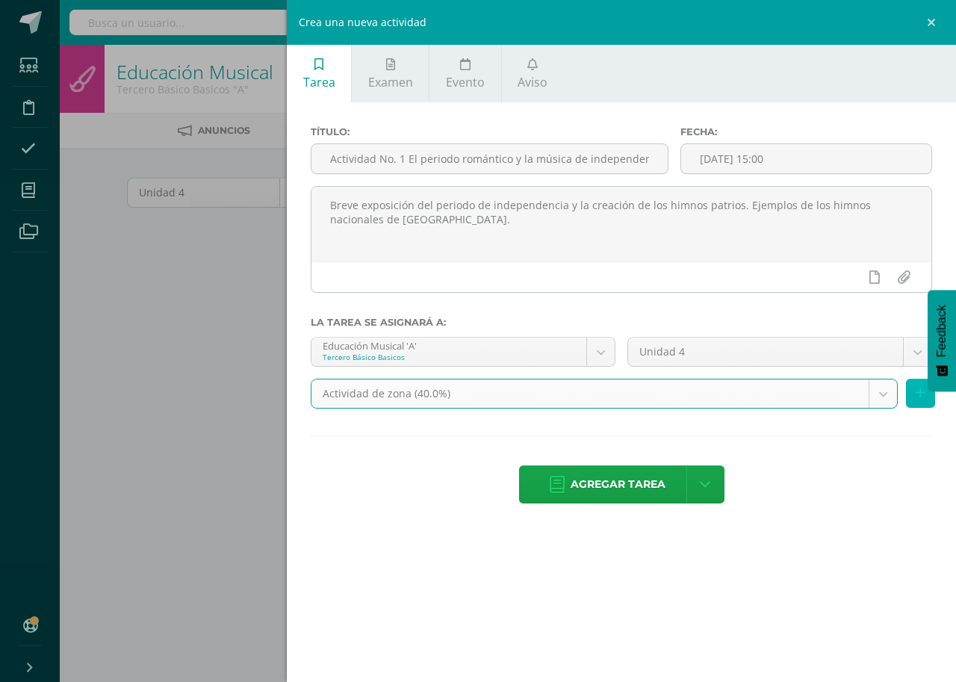
click at [914, 391] on button at bounding box center [920, 393] width 29 height 29
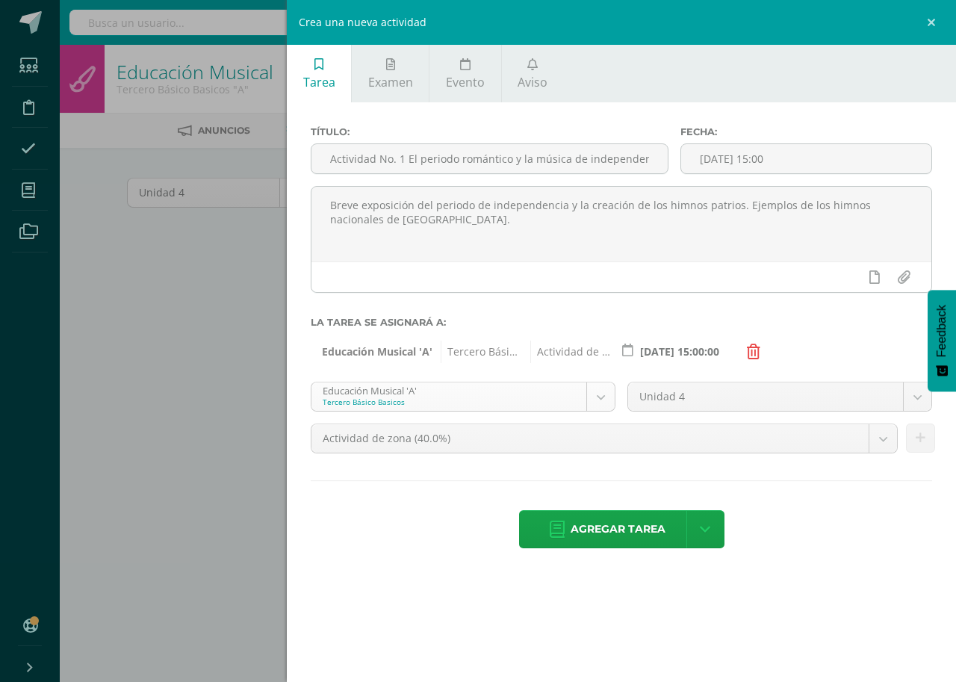
click at [600, 395] on body "Estudiantes Disciplina Asistencia Mis cursos Archivos Soporte Centro de ayuda Ú…" at bounding box center [478, 321] width 956 height 642
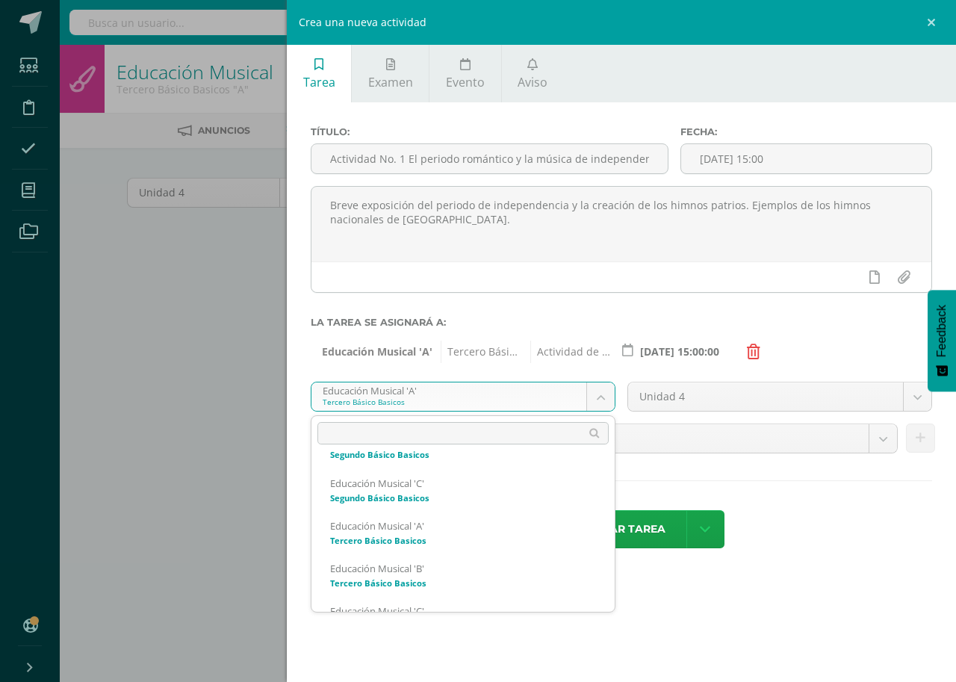
scroll to position [952, 0]
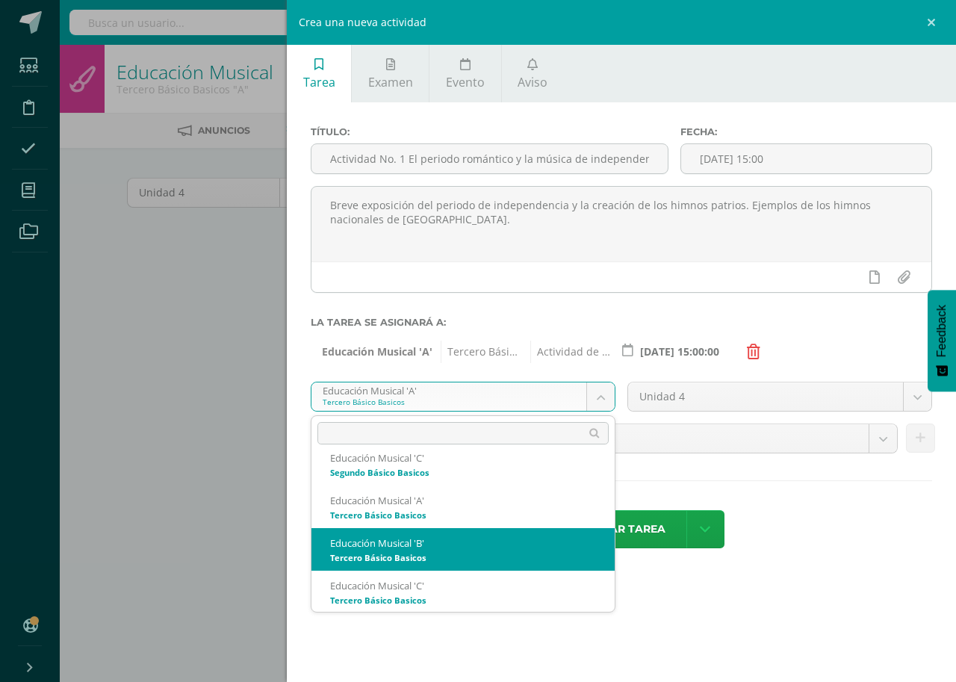
select select "168656"
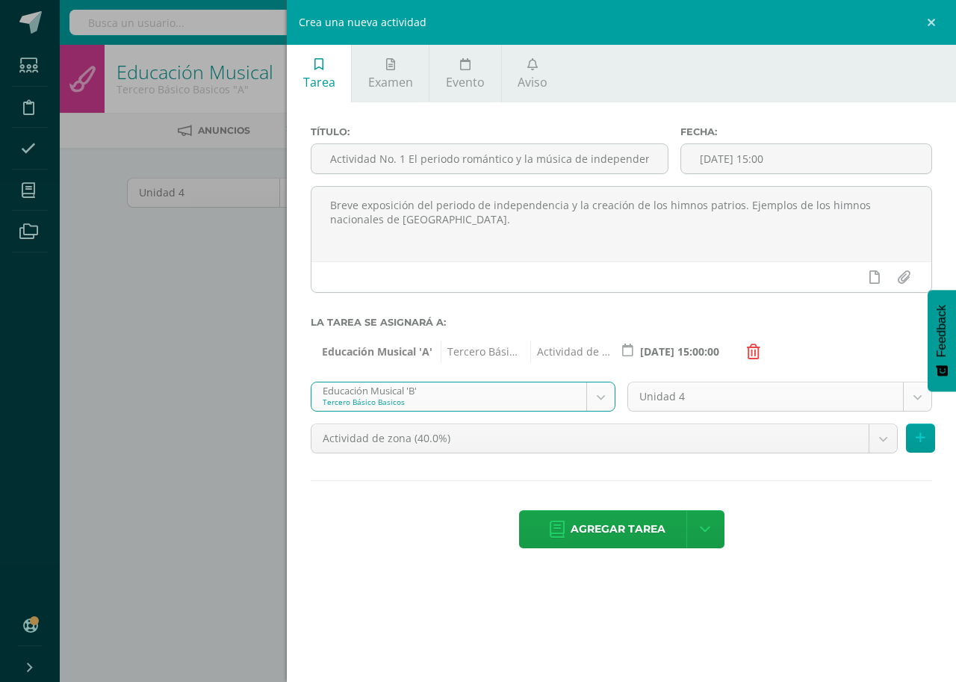
click at [915, 400] on body "Estudiantes Disciplina Asistencia Mis cursos Archivos Soporte Centro de ayuda Ú…" at bounding box center [478, 321] width 956 height 642
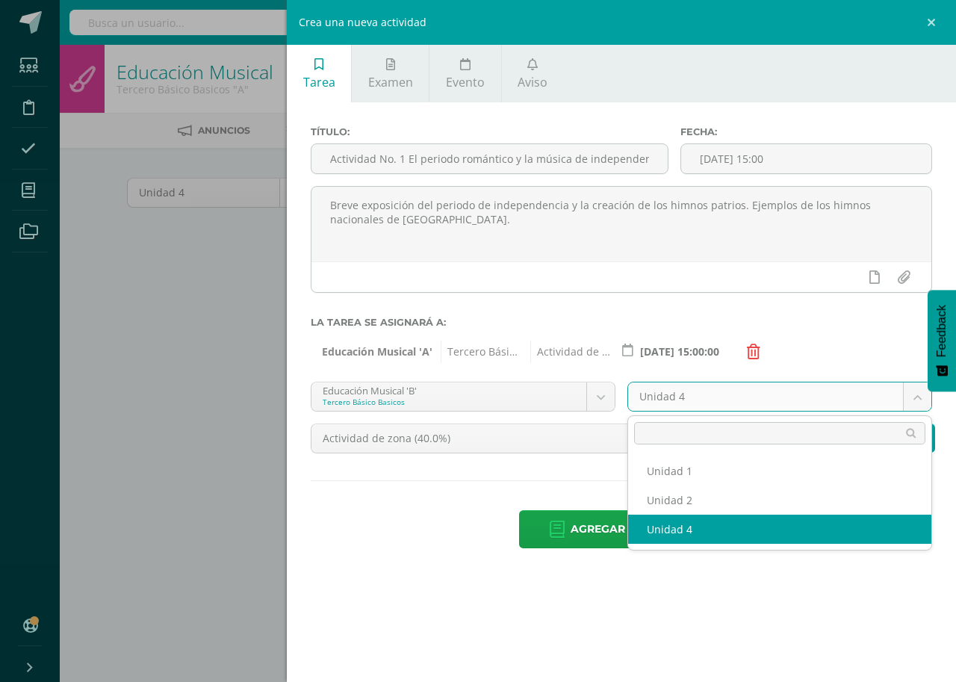
select select "168662"
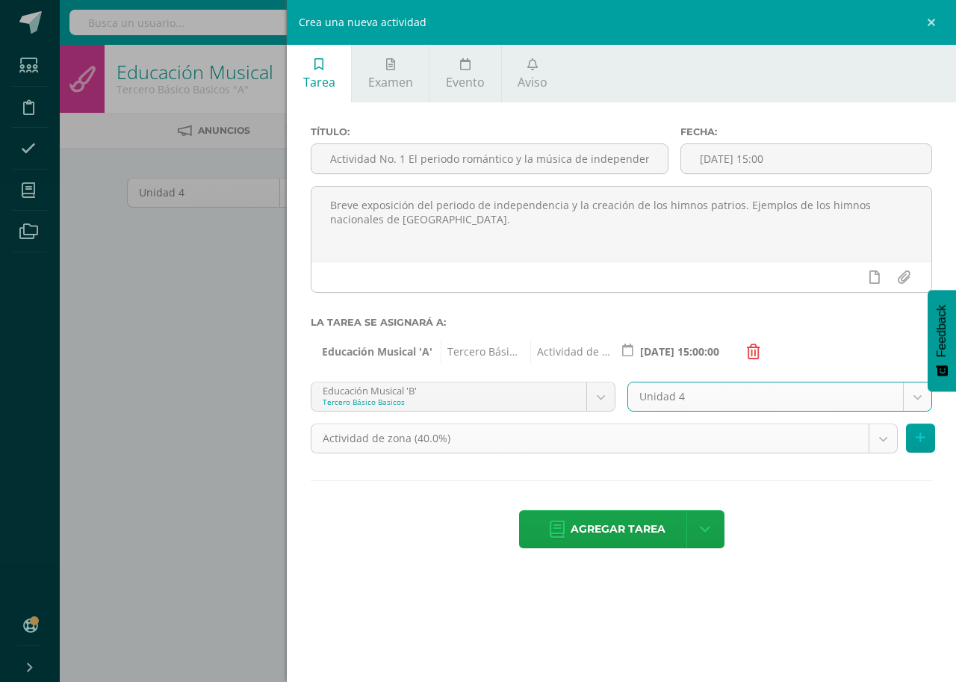
click at [889, 436] on body "Estudiantes Disciplina Asistencia Mis cursos Archivos Soporte Centro de ayuda Ú…" at bounding box center [478, 321] width 956 height 642
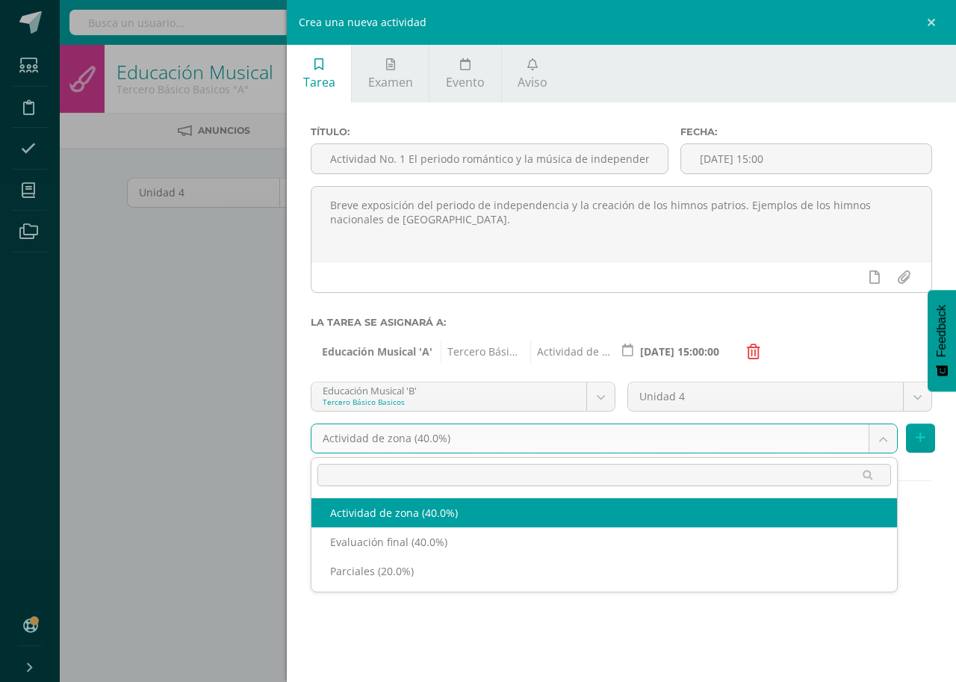
select select "190917"
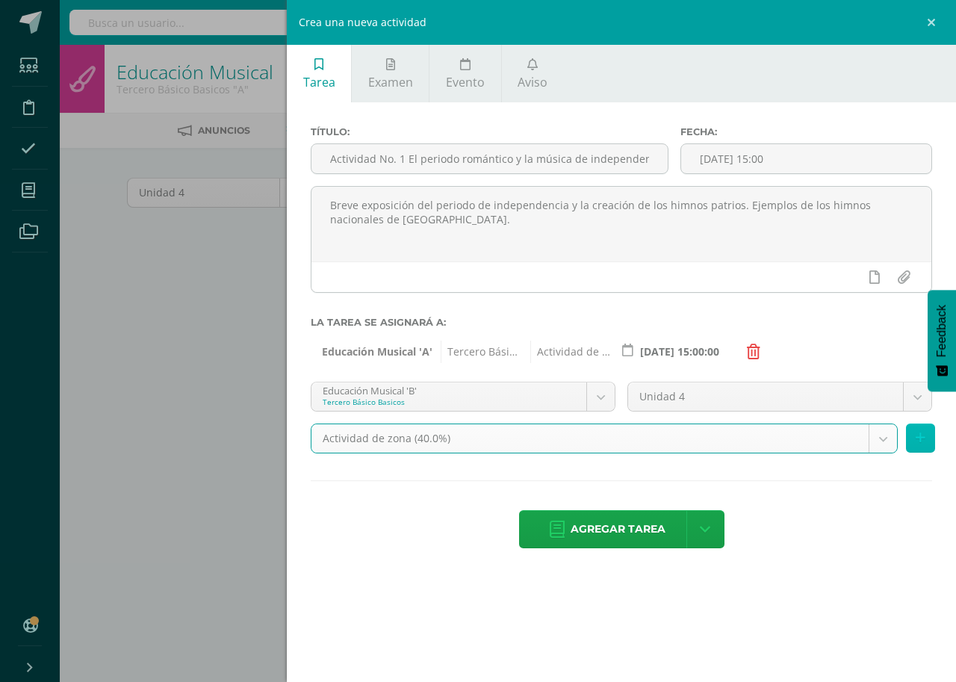
click at [917, 438] on icon at bounding box center [921, 438] width 10 height 13
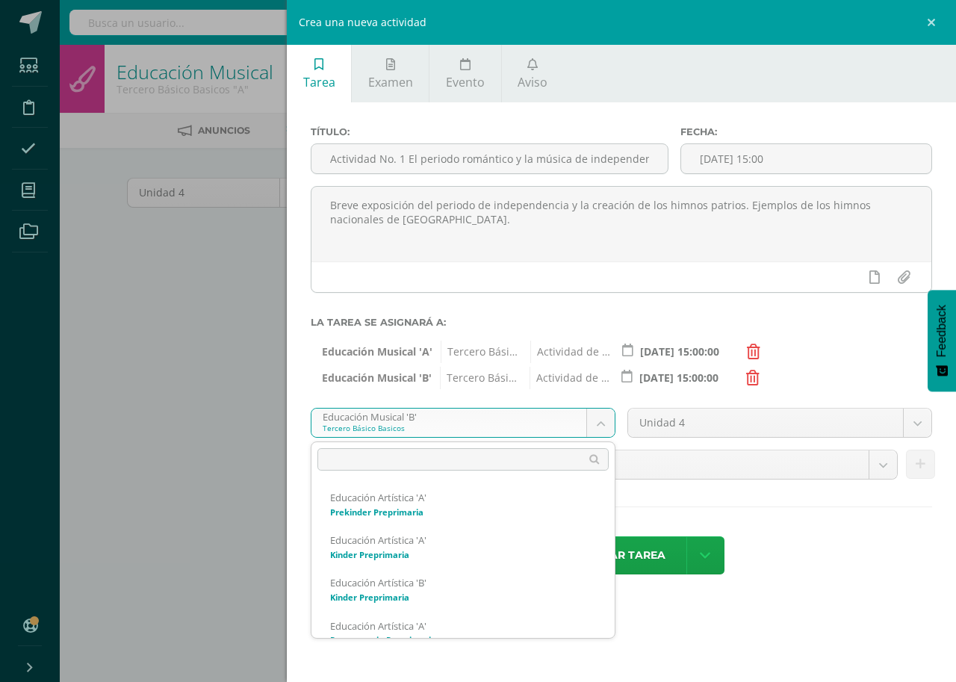
click at [600, 424] on body "Estudiantes Disciplina Asistencia Mis cursos Archivos Soporte Centro de ayuda Ú…" at bounding box center [478, 321] width 956 height 642
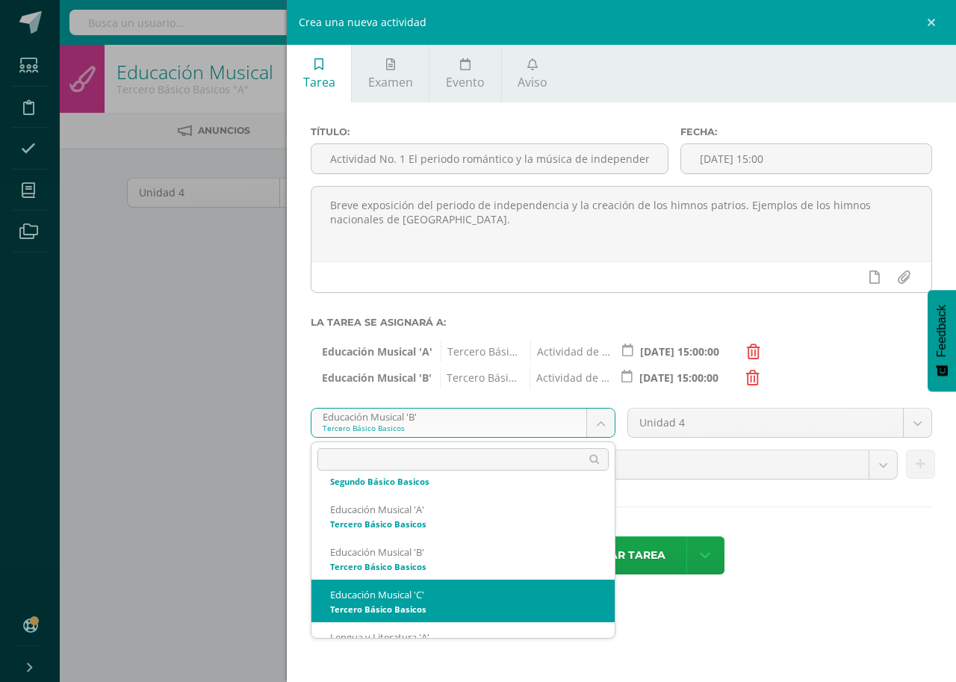
select select "168747"
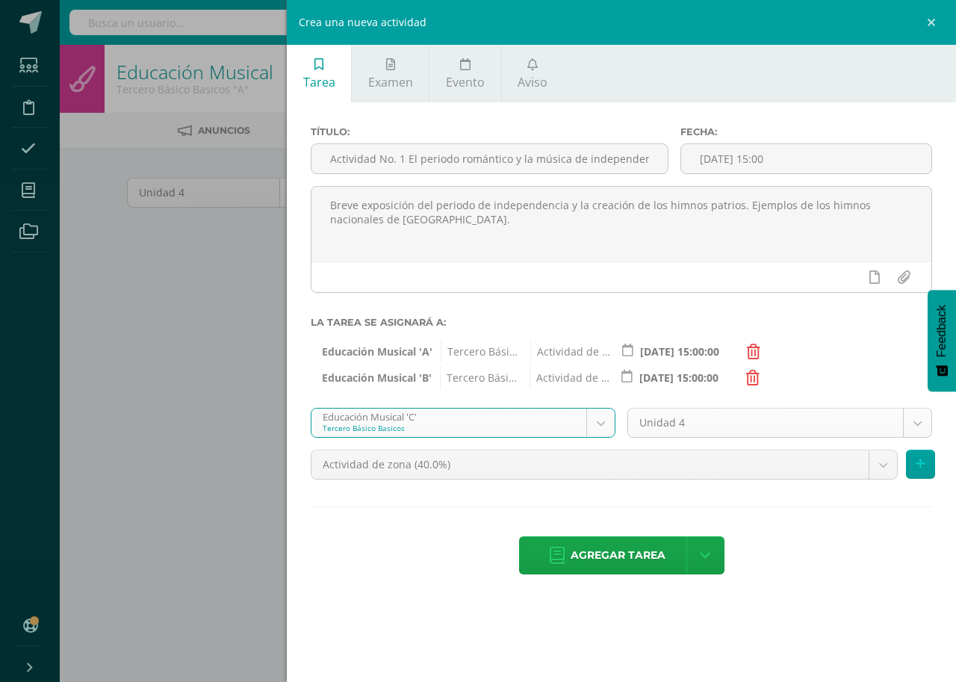
click at [919, 432] on body "Estudiantes Disciplina Asistencia Mis cursos Archivos Soporte Centro de ayuda Ú…" at bounding box center [478, 321] width 956 height 642
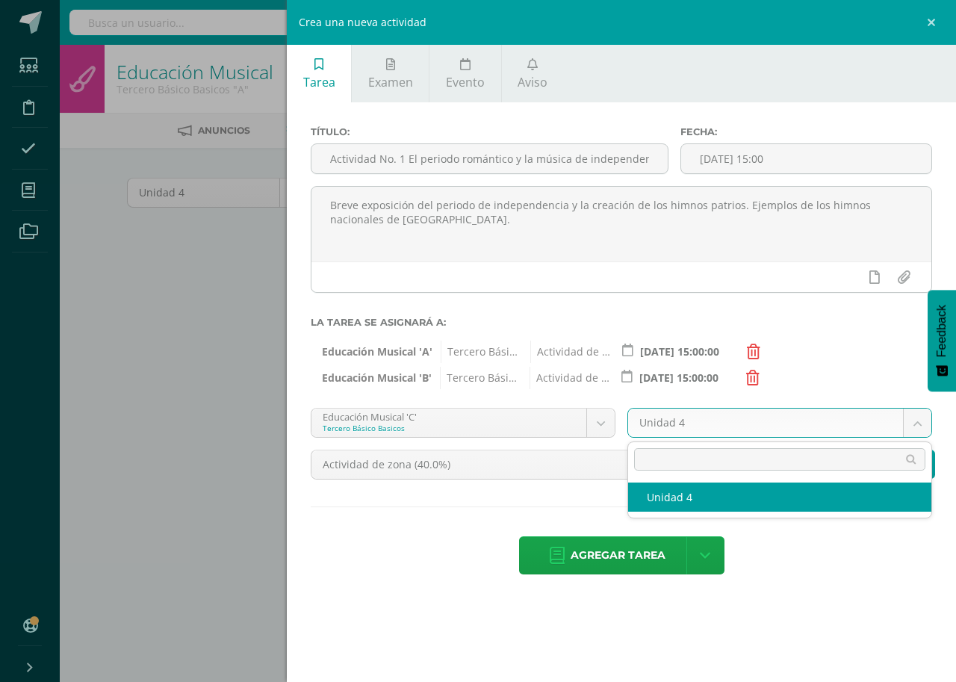
select select "168753"
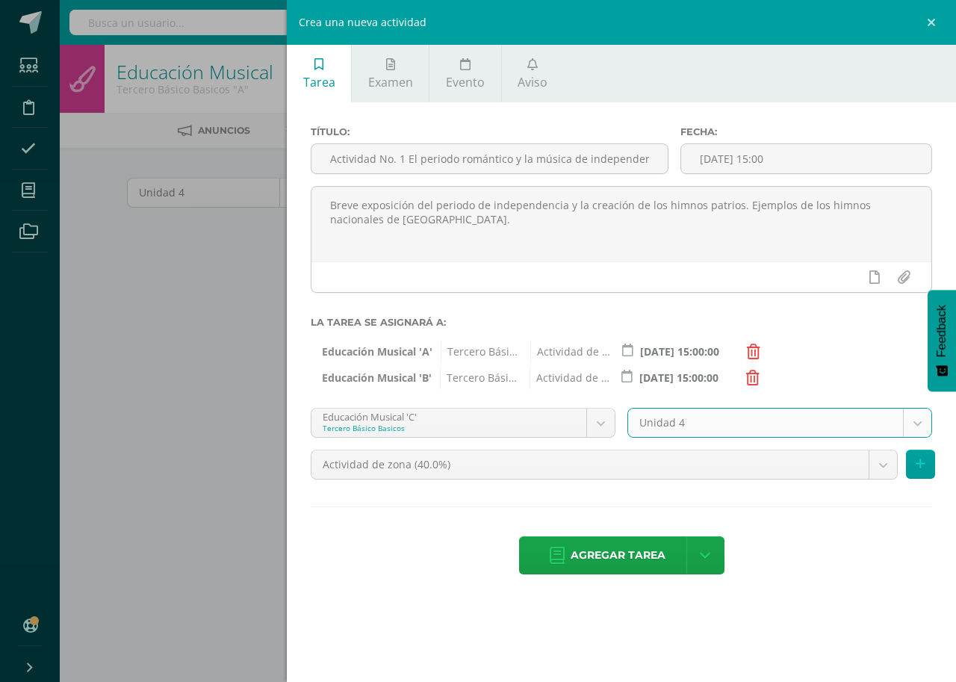
click at [876, 461] on body "Estudiantes Disciplina Asistencia Mis cursos Archivos Soporte Centro de ayuda Ú…" at bounding box center [478, 321] width 956 height 642
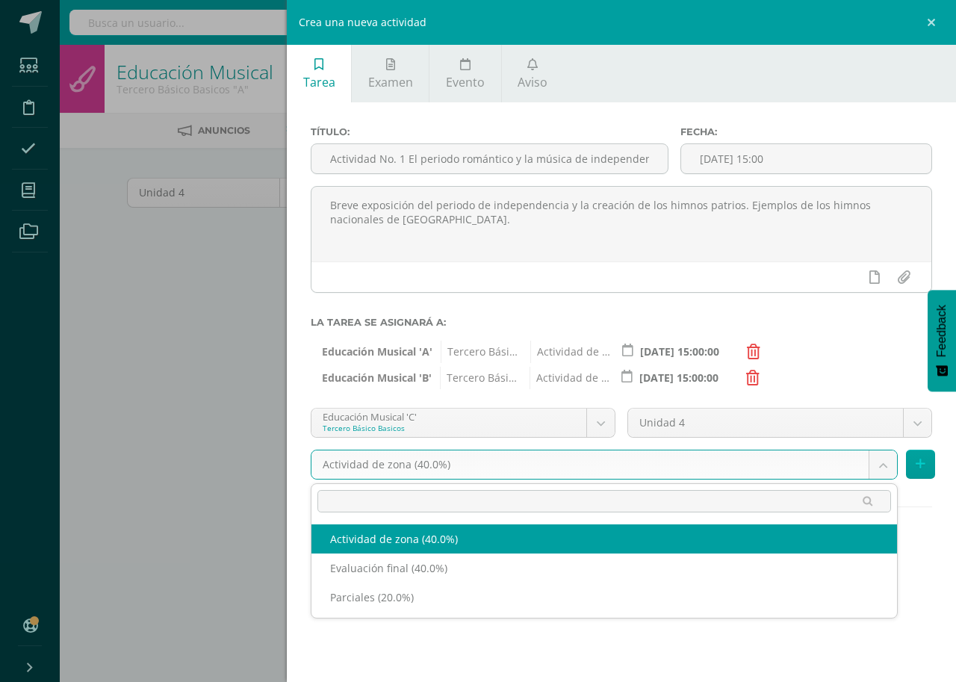
select select "190920"
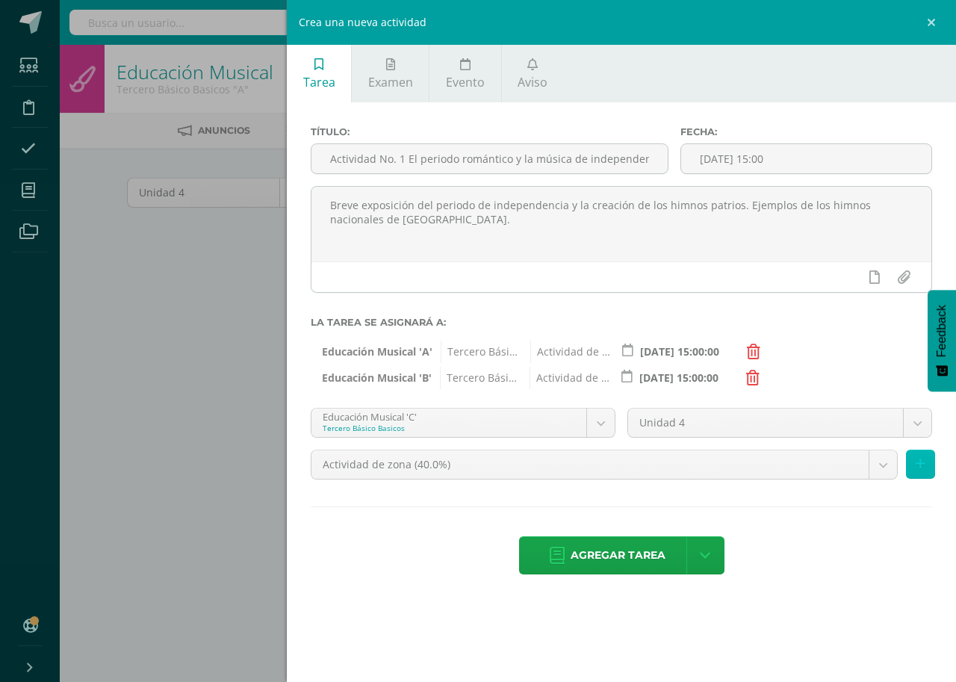
click at [913, 462] on button at bounding box center [920, 464] width 29 height 29
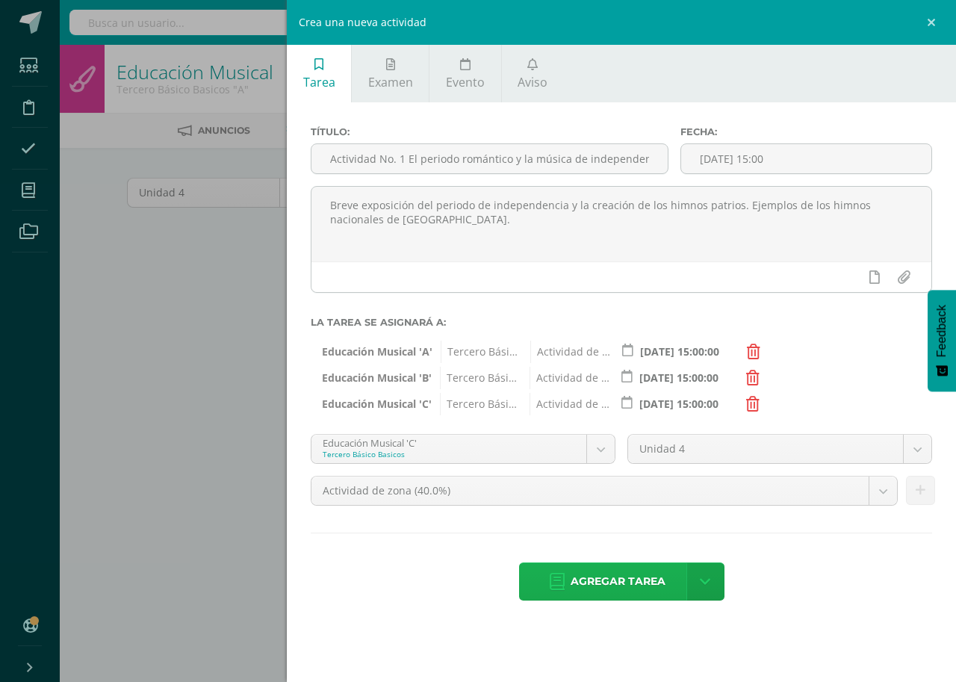
click at [621, 591] on span "Agregar tarea" at bounding box center [618, 581] width 95 height 37
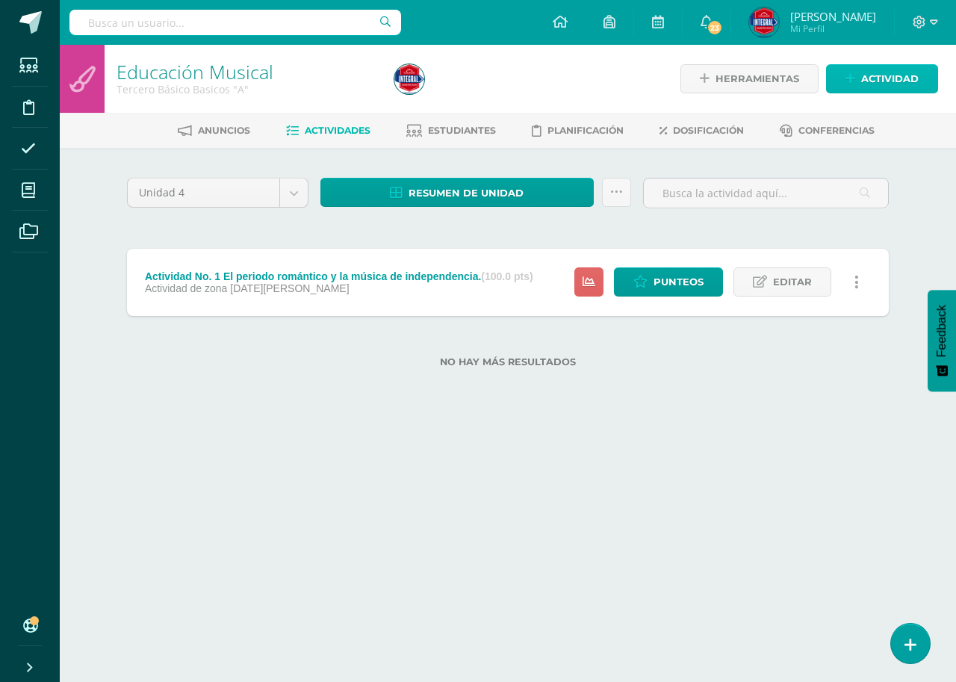
click at [891, 75] on span "Actividad" at bounding box center [890, 79] width 58 height 28
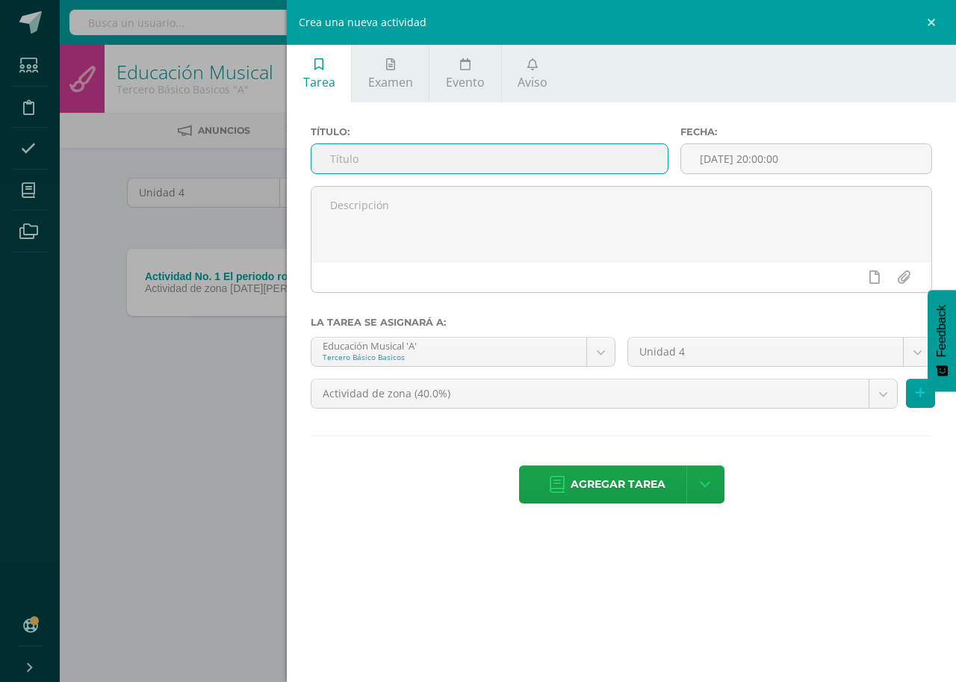
click at [340, 153] on input "text" at bounding box center [489, 158] width 356 height 29
click at [363, 164] on input "text" at bounding box center [489, 158] width 356 height 29
paste input "La música, ciudadanía, tradición cultural y folklore"
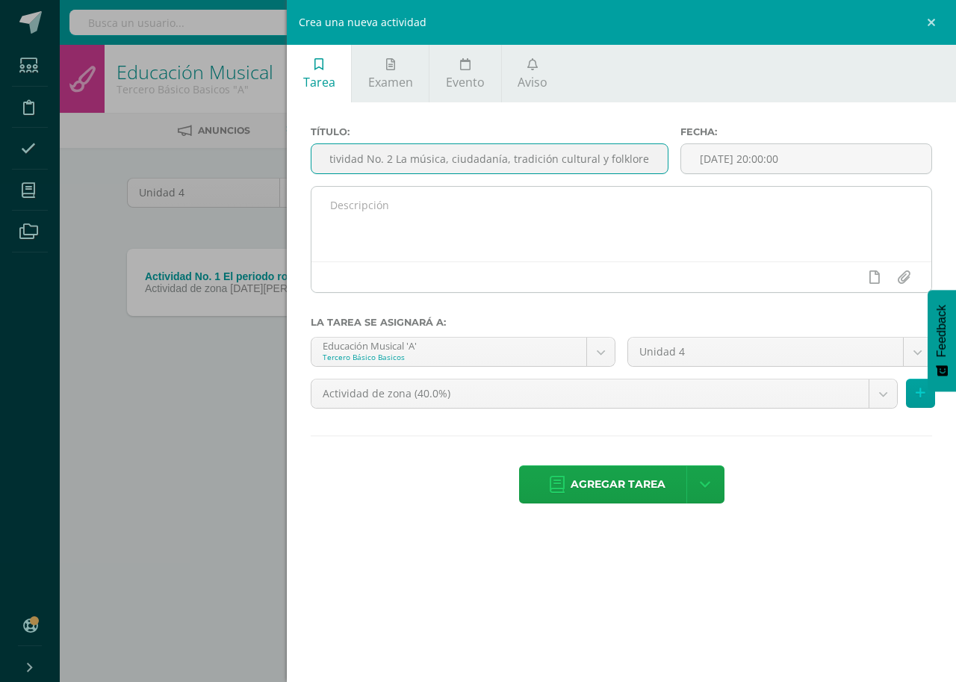
scroll to position [0, 16]
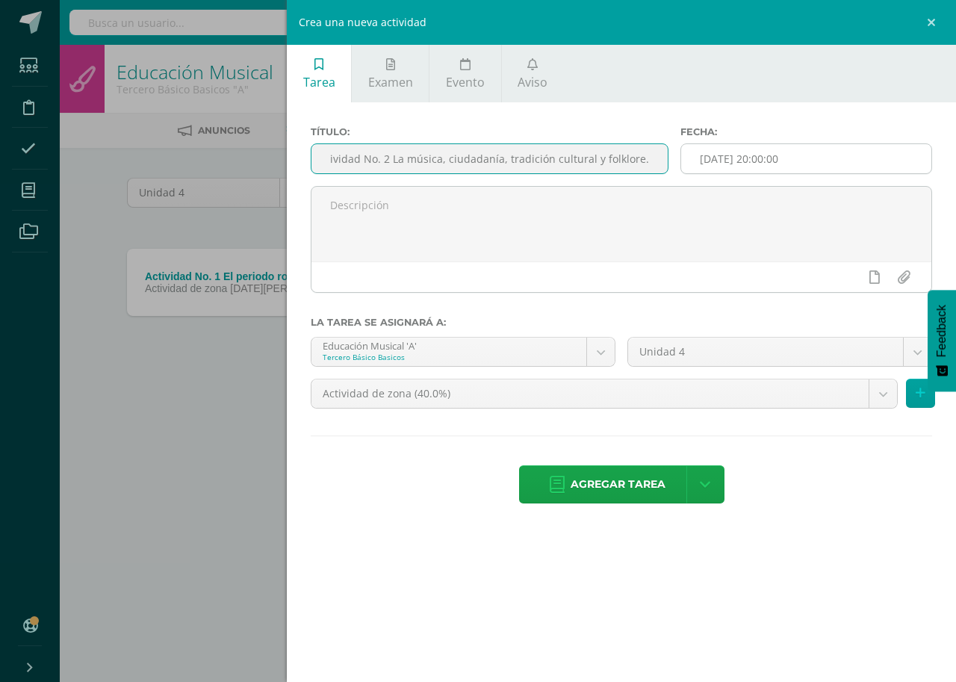
type input "Actividad No. 2 La música, ciudadanía, tradición cultural y folklore."
click at [762, 152] on input "[DATE] 20:00:00" at bounding box center [806, 158] width 250 height 29
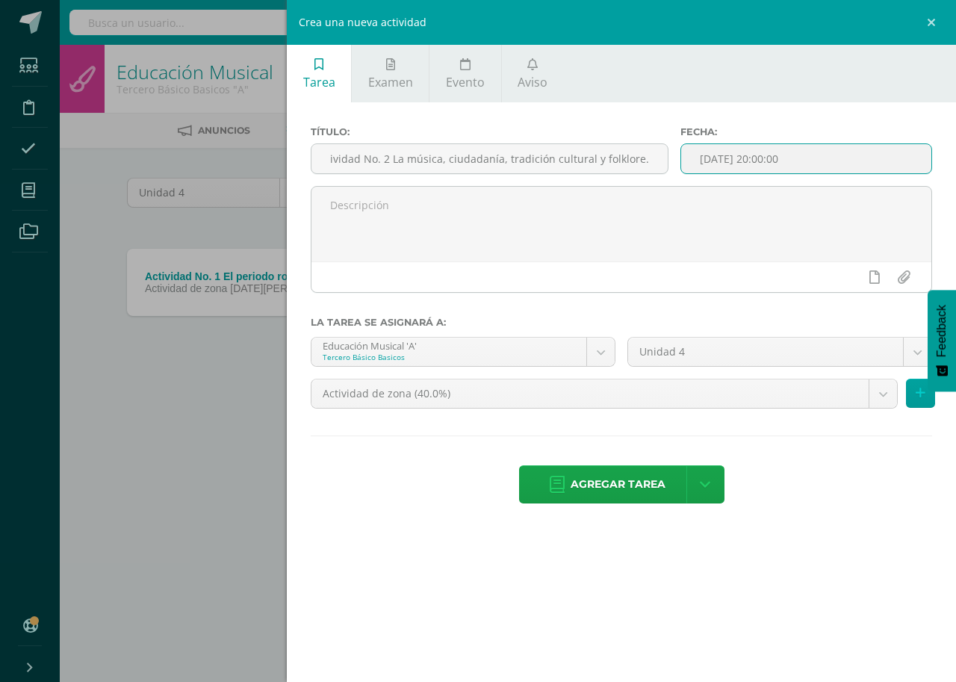
scroll to position [0, 0]
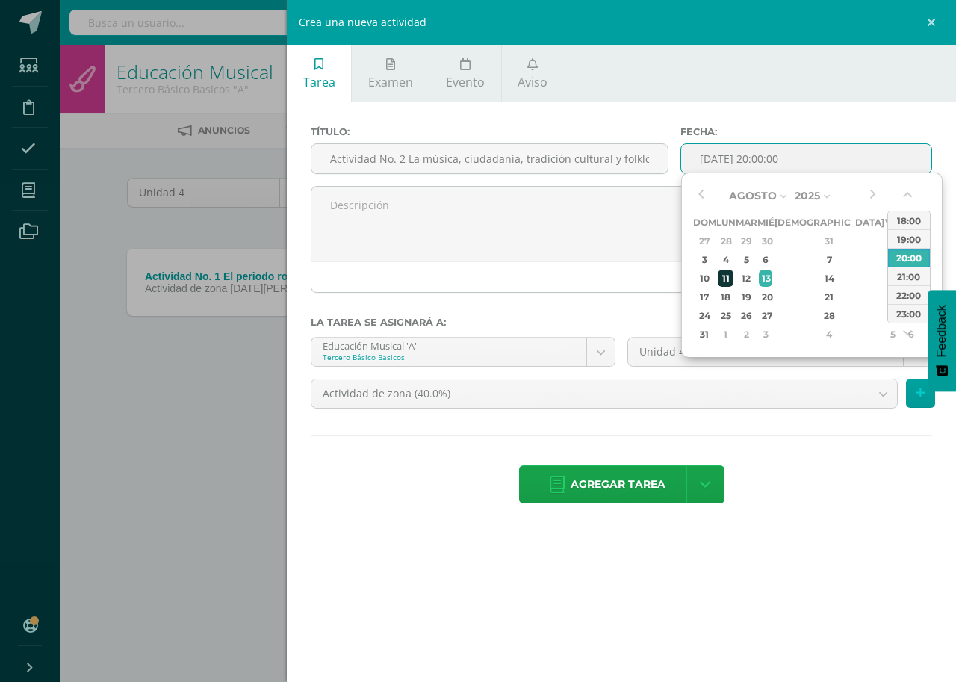
click at [730, 276] on div "11" at bounding box center [726, 278] width 16 height 17
click at [904, 232] on div "16:00" at bounding box center [909, 227] width 42 height 19
type input "2025-08-11 16:00"
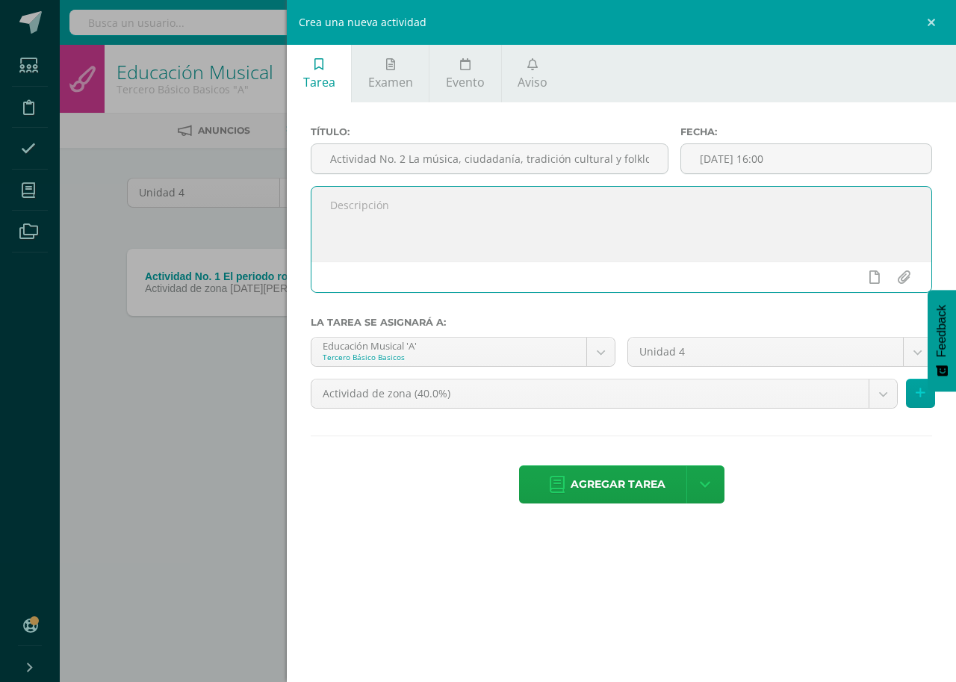
click at [462, 231] on textarea at bounding box center [621, 224] width 620 height 75
paste textarea "Realizar dentro del periodo de clases tres mapas conceptuales como organizadore…"
click at [510, 237] on textarea "Realizar dentro del periodo de clases tres mapas conceptuales como organizadore…" at bounding box center [621, 224] width 620 height 75
type textarea "Realizar dentro del periodo de clases tres mapas conceptuales como organizadore…"
click at [607, 351] on body "Tarea asignada exitosamente Estudiantes Disciplina Asistencia Mis cursos Archiv…" at bounding box center [478, 207] width 956 height 415
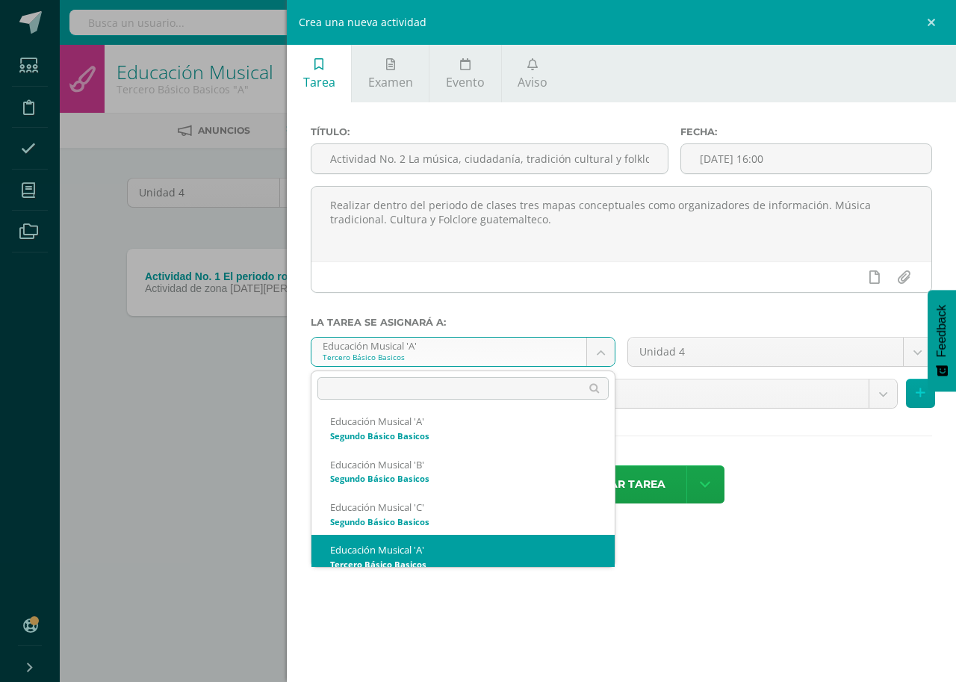
scroll to position [867, 0]
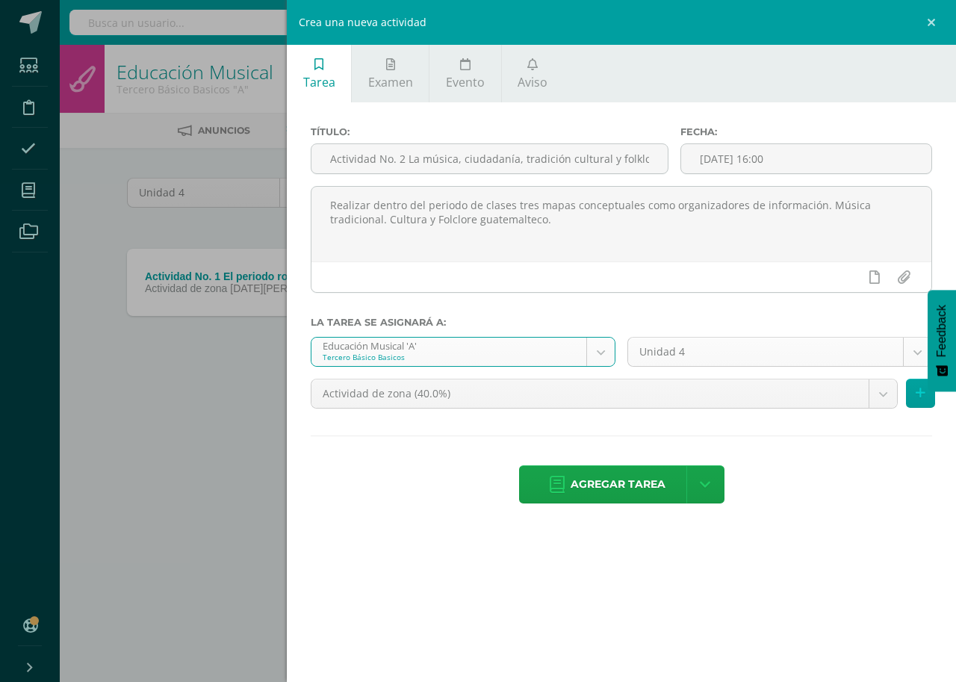
click at [907, 353] on body "Tarea asignada exitosamente Estudiantes Disciplina Asistencia Mis cursos Archiv…" at bounding box center [478, 207] width 956 height 415
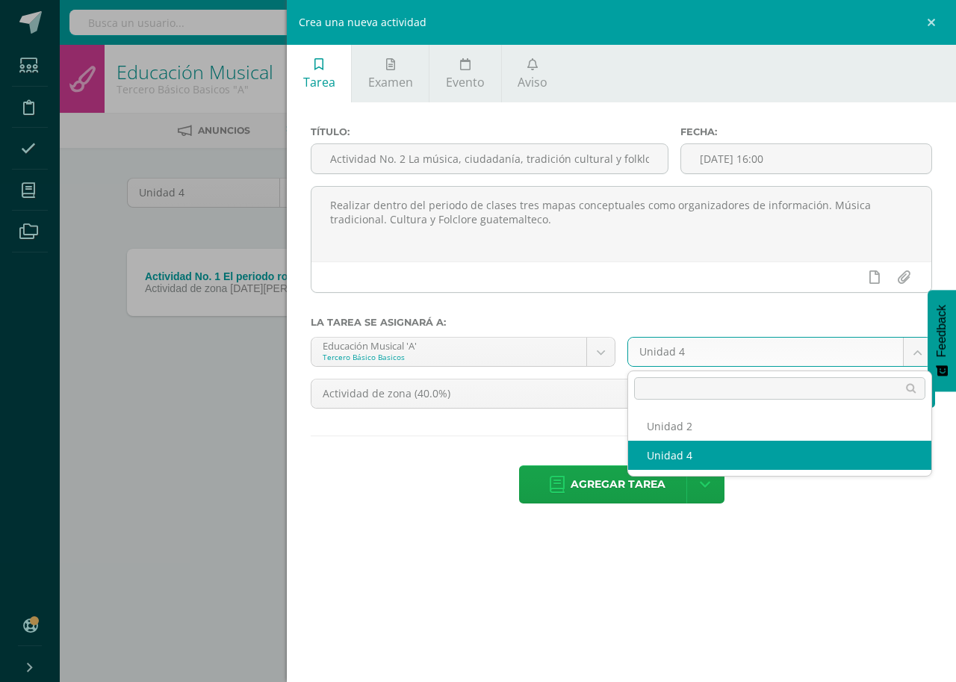
select select "168571"
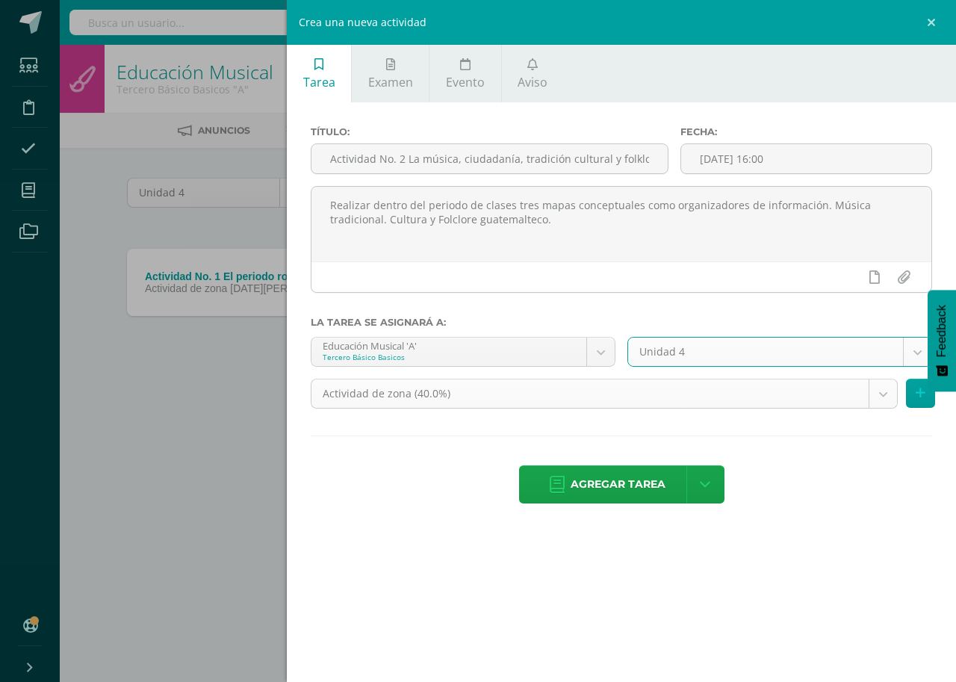
click at [879, 393] on body "Tarea asignada exitosamente Estudiantes Disciplina Asistencia Mis cursos Archiv…" at bounding box center [478, 207] width 956 height 415
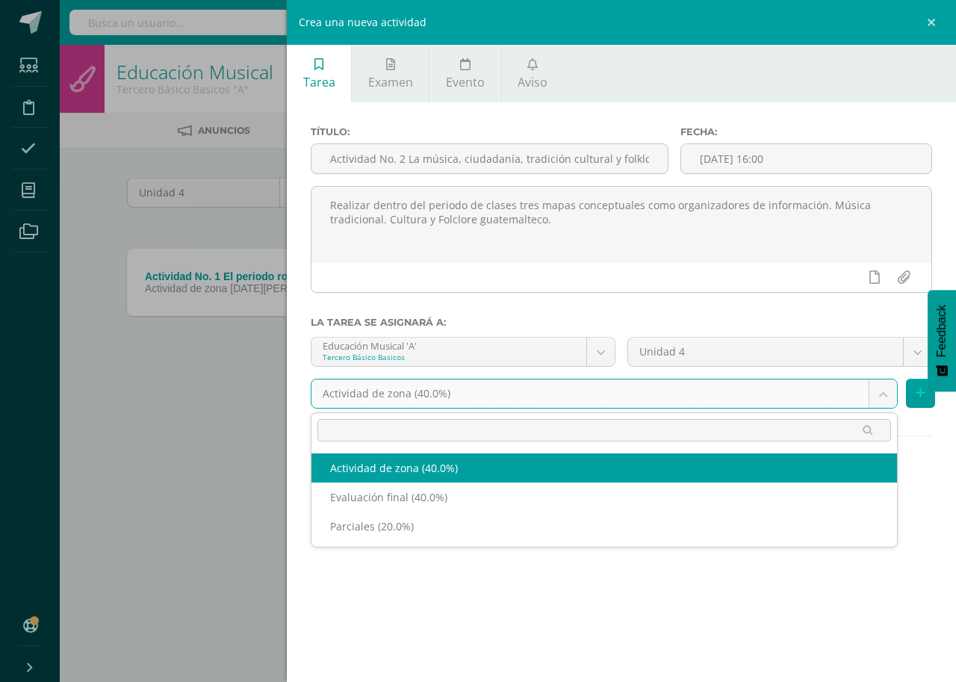
select select "190914"
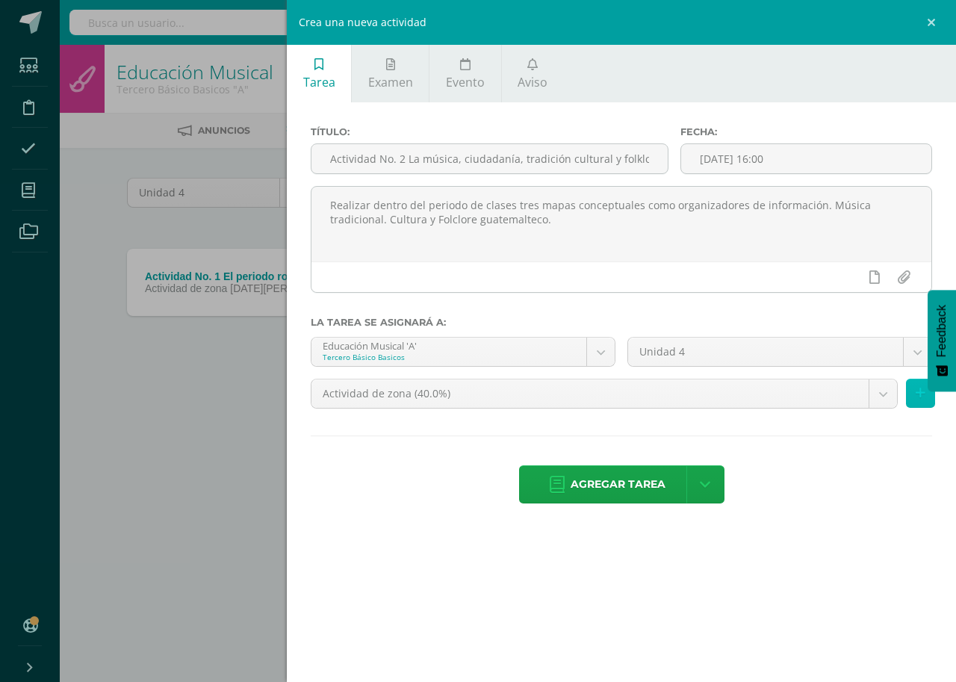
click at [910, 394] on button at bounding box center [920, 393] width 29 height 29
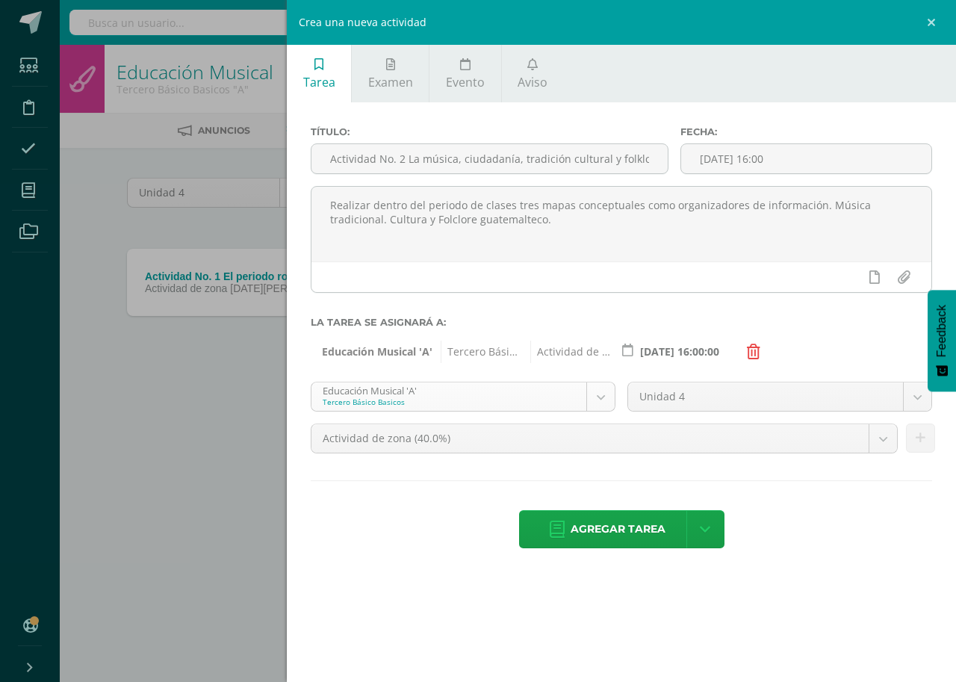
click at [595, 394] on body "Tarea asignada exitosamente Estudiantes Disciplina Asistencia Mis cursos Archiv…" at bounding box center [478, 207] width 956 height 415
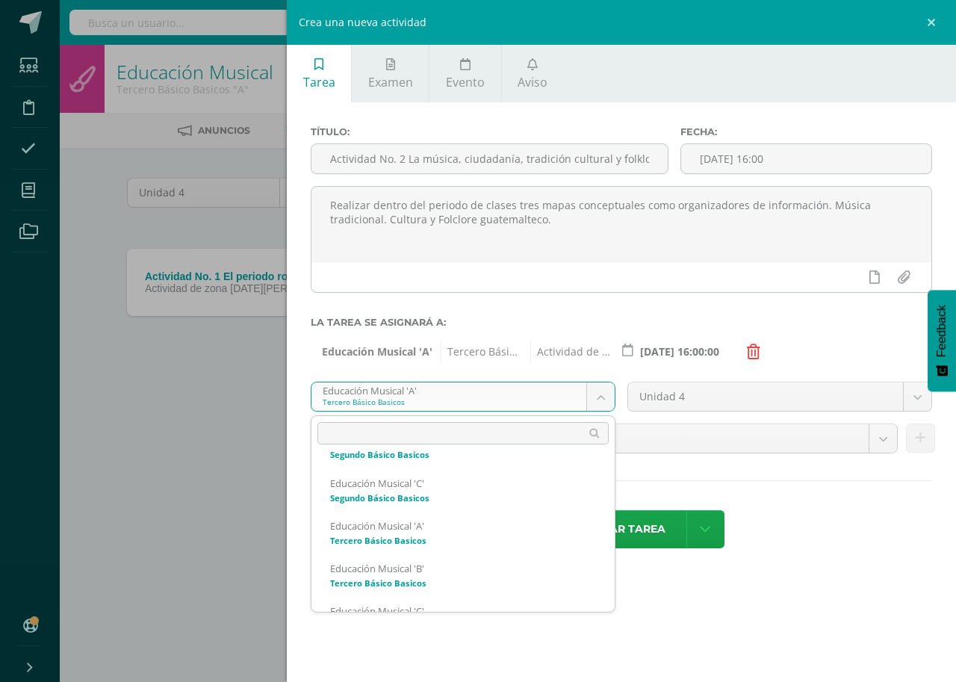
scroll to position [952, 0]
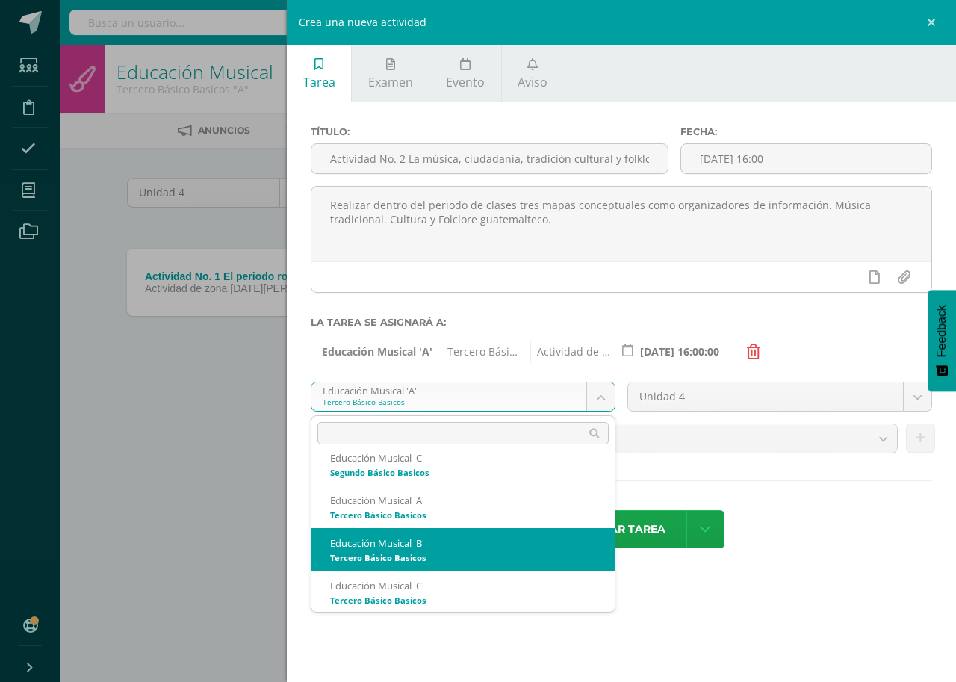
select select "168656"
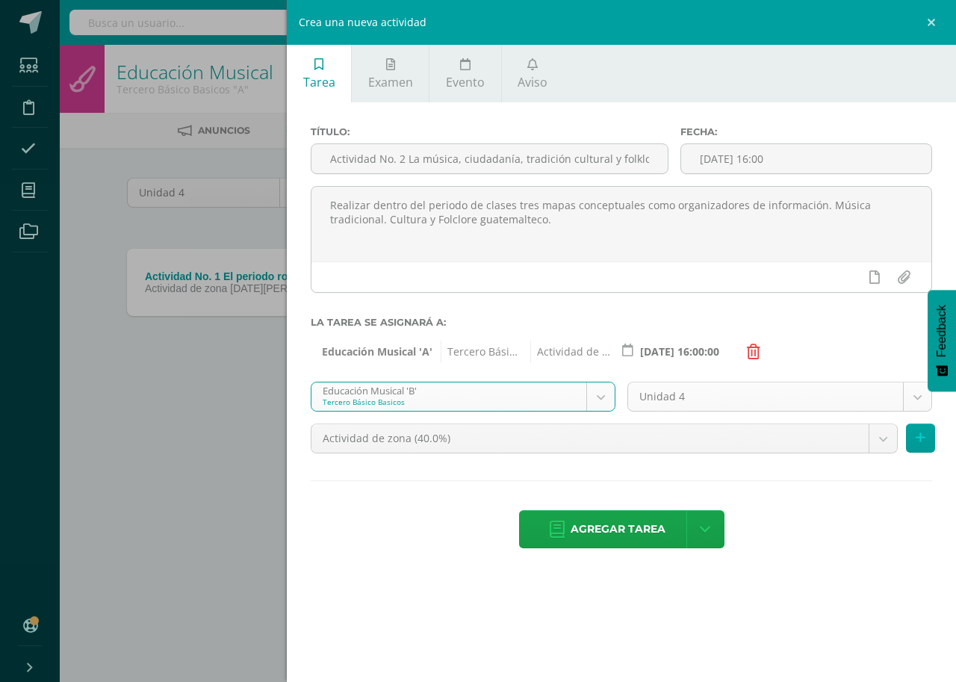
click at [922, 400] on body "Tarea asignada exitosamente Estudiantes Disciplina Asistencia Mis cursos Archiv…" at bounding box center [478, 207] width 956 height 415
select select "168662"
click at [883, 415] on body "Tarea asignada exitosamente Estudiantes Disciplina Asistencia Mis cursos Archiv…" at bounding box center [478, 207] width 956 height 415
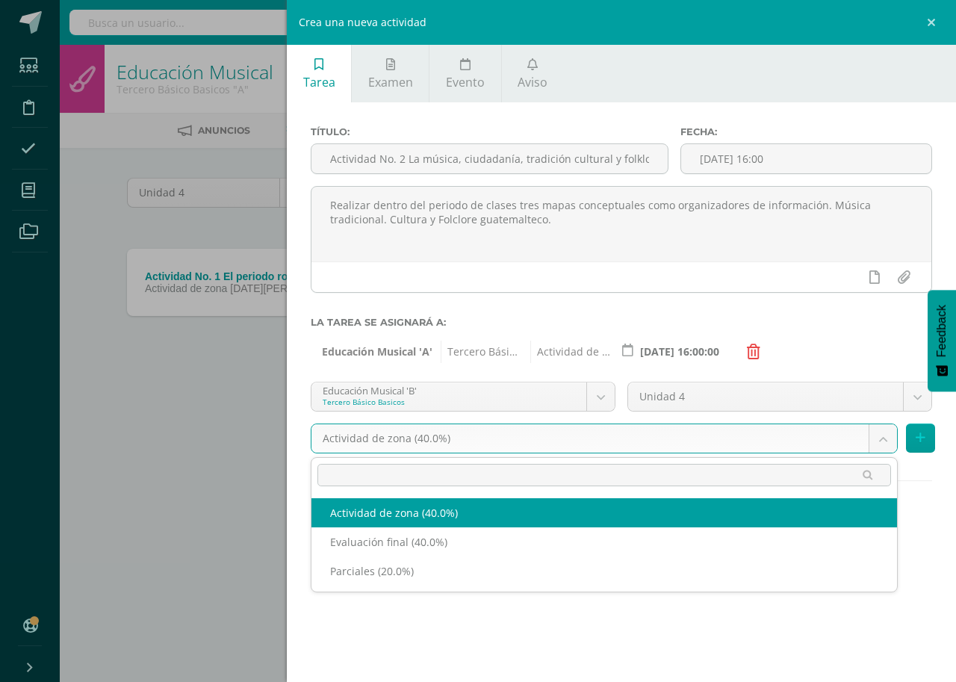
select select "190917"
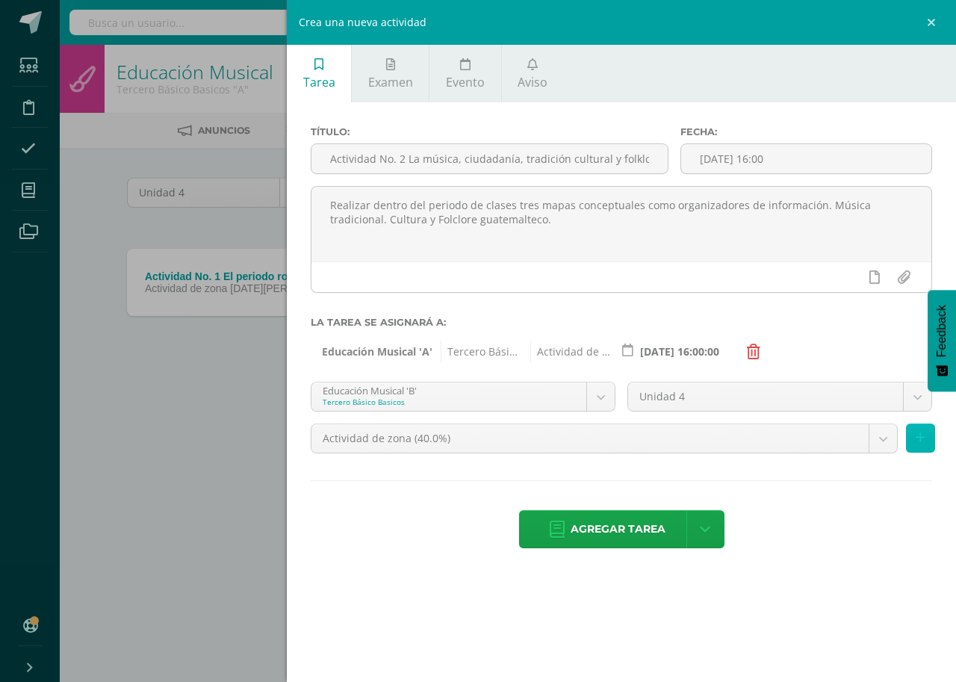
click at [913, 439] on button at bounding box center [920, 437] width 29 height 29
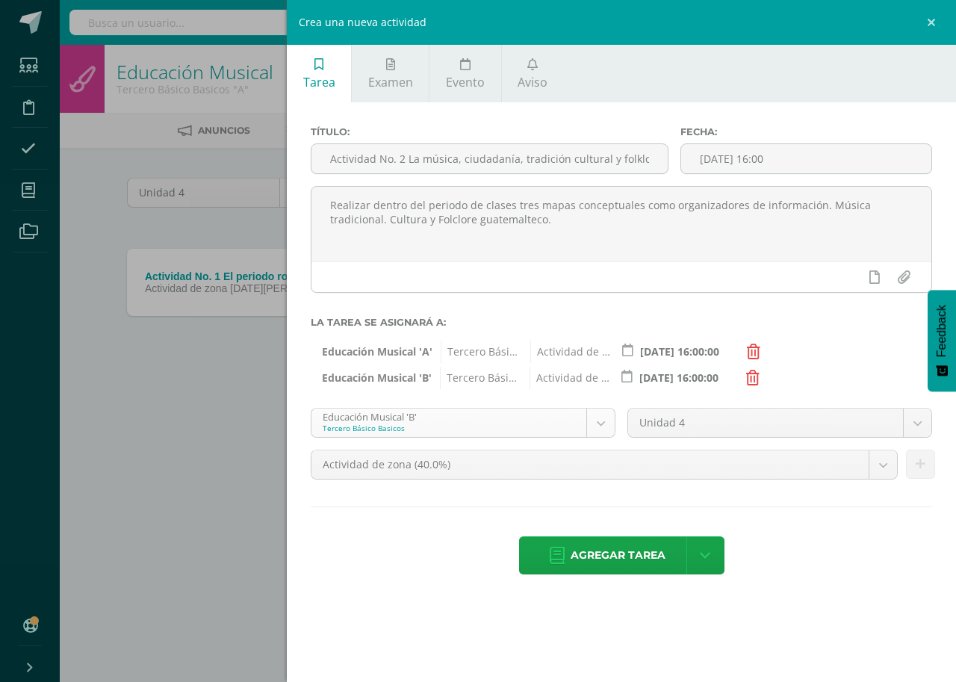
click at [598, 415] on body "Tarea asignada exitosamente Estudiantes Disciplina Asistencia Mis cursos Archiv…" at bounding box center [478, 207] width 956 height 415
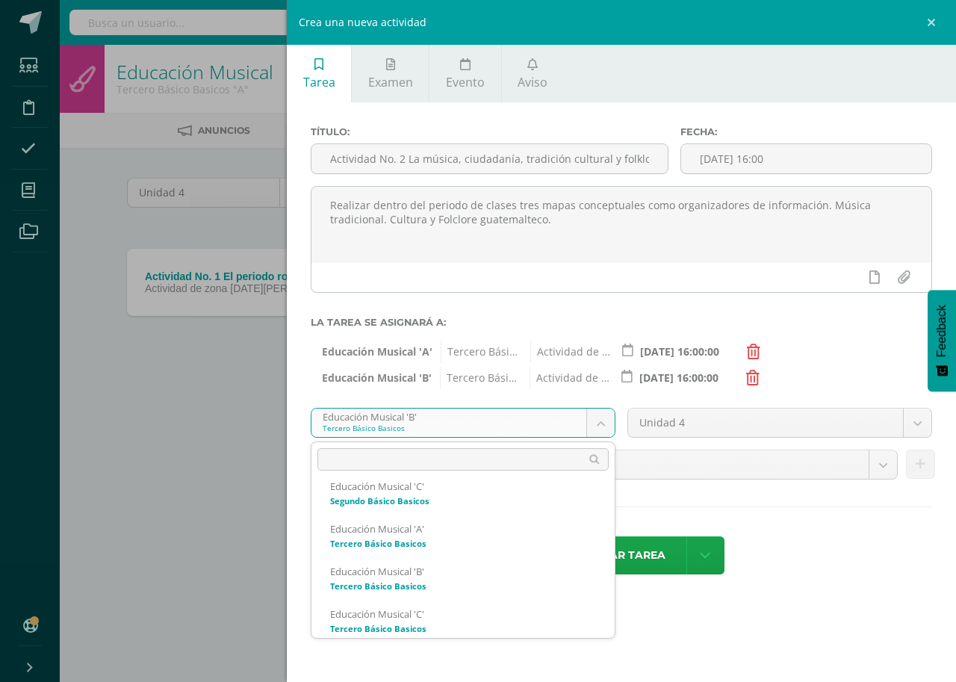
scroll to position [960, 0]
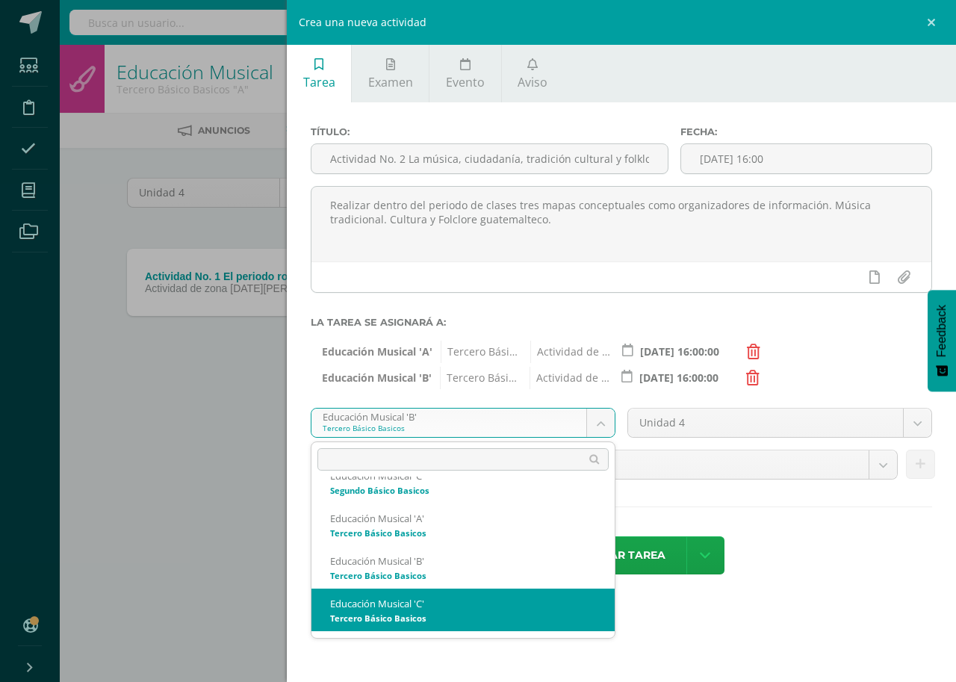
select select "168747"
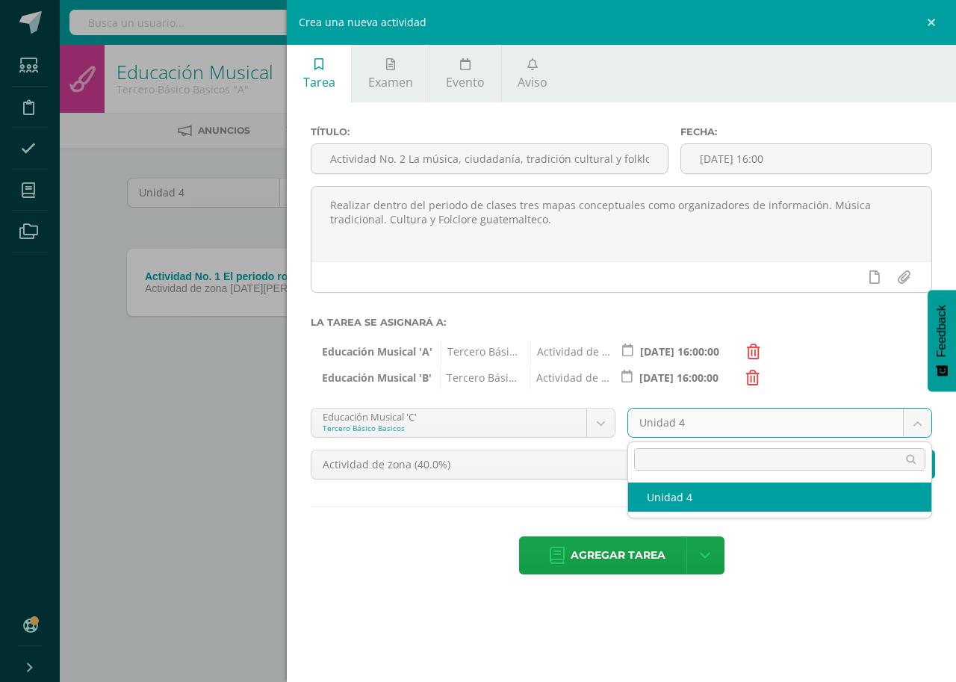
click at [917, 415] on body "Tarea asignada exitosamente Estudiantes Disciplina Asistencia Mis cursos Archiv…" at bounding box center [478, 207] width 956 height 415
select select "168753"
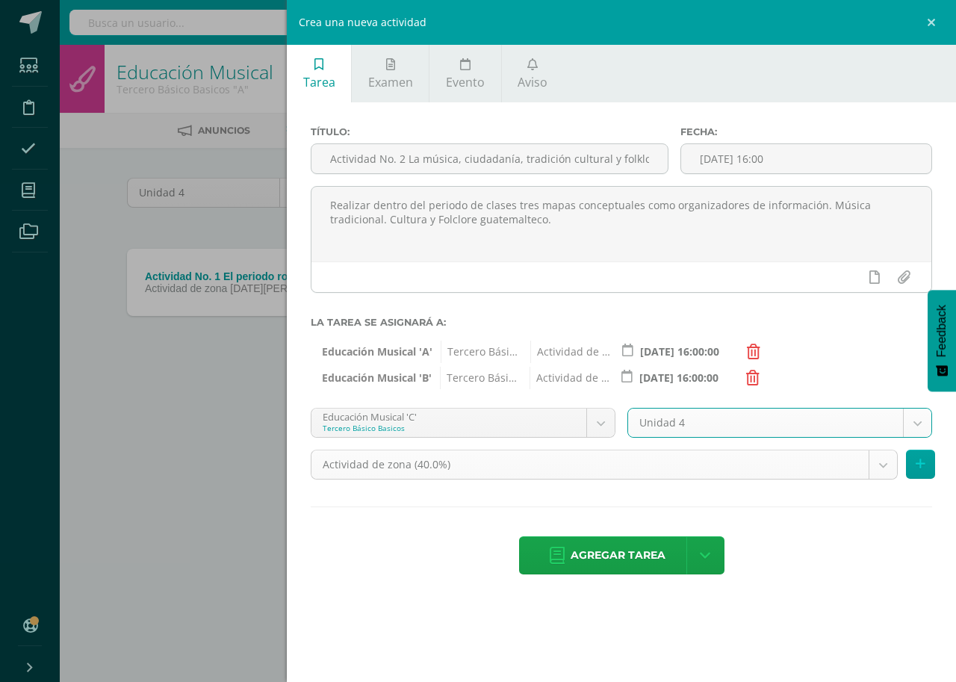
click at [878, 415] on body "Tarea asignada exitosamente Estudiantes Disciplina Asistencia Mis cursos Archiv…" at bounding box center [478, 207] width 956 height 415
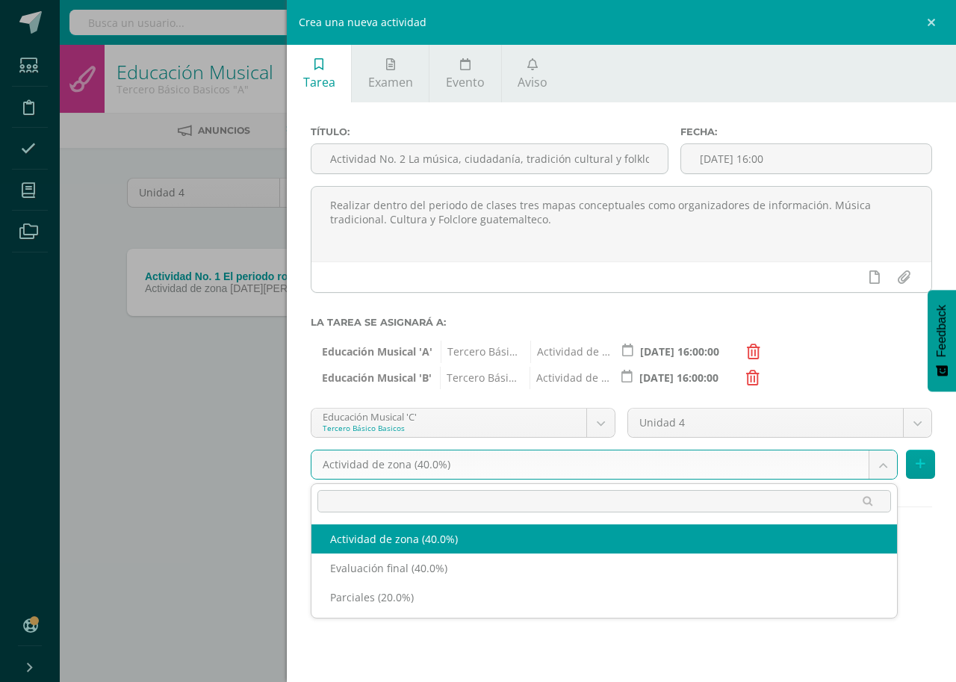
select select "190920"
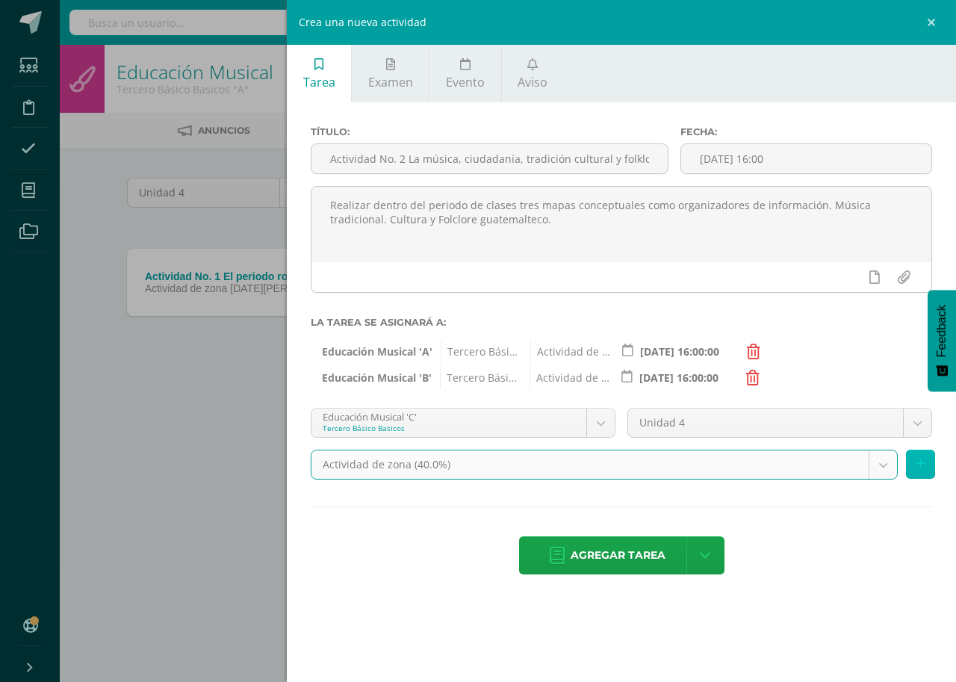
click at [912, 459] on button at bounding box center [920, 464] width 29 height 29
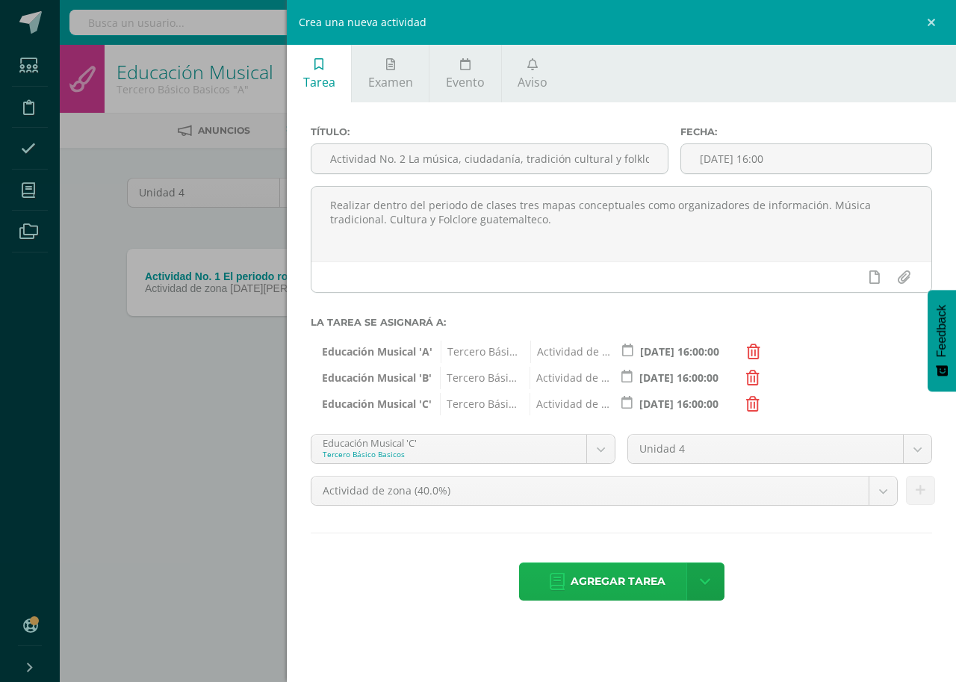
click at [606, 571] on span "Agregar tarea" at bounding box center [618, 581] width 95 height 37
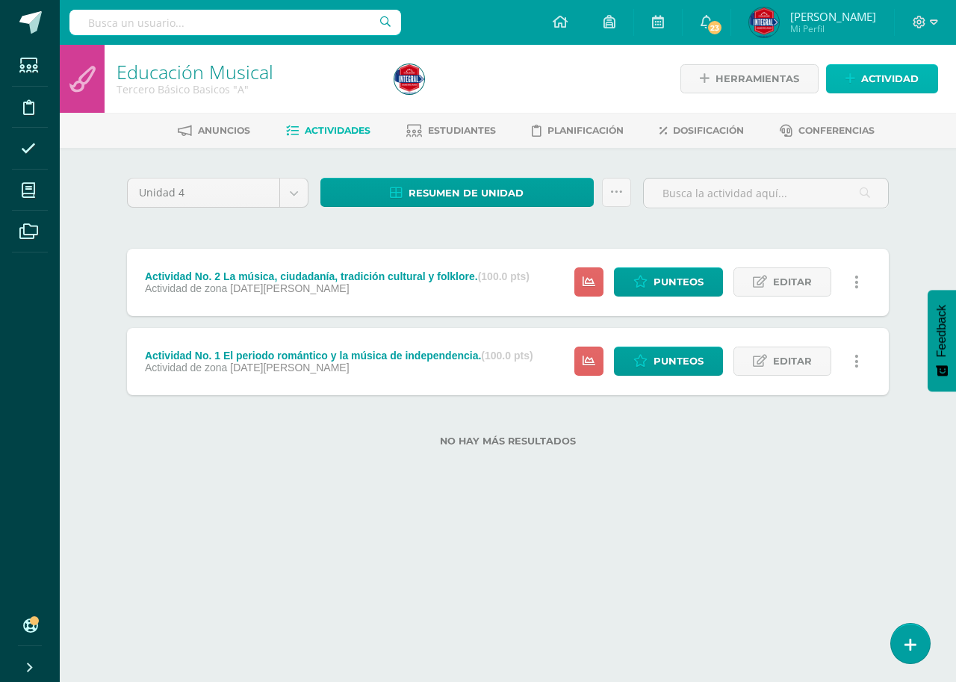
click at [858, 78] on link "Actividad" at bounding box center [882, 78] width 112 height 29
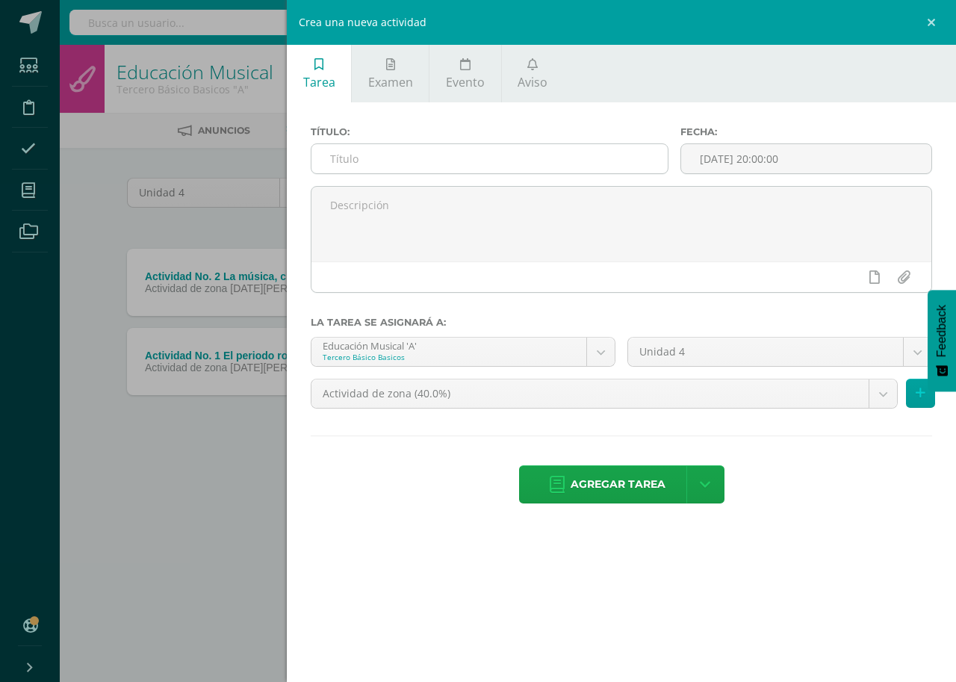
click at [354, 149] on input "text" at bounding box center [489, 158] width 356 height 29
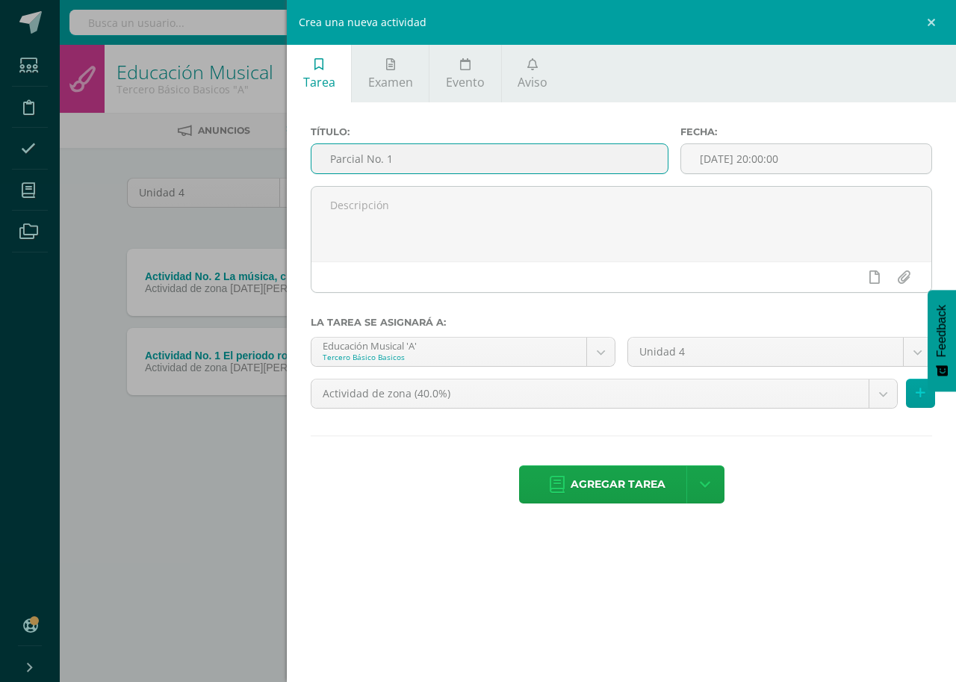
paste input "Practica instrumental dentro del salón de clases y practica vocal"
type input "Parcial No. 1 Practica instrumental dentro del salón de clases y practica vocal."
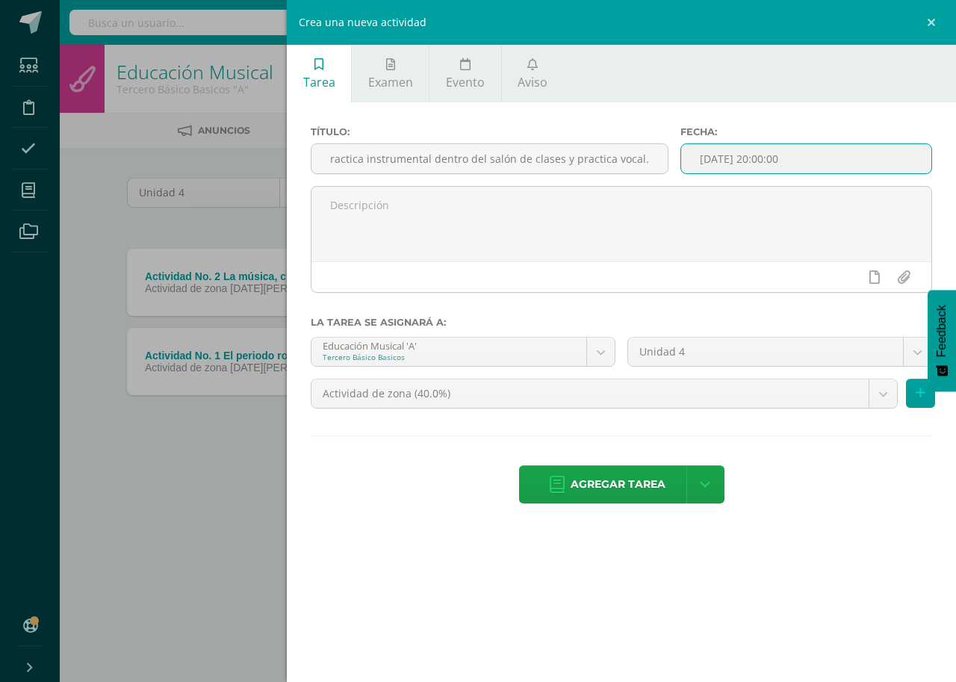
click at [737, 162] on input "[DATE] 20:00:00" at bounding box center [806, 158] width 250 height 29
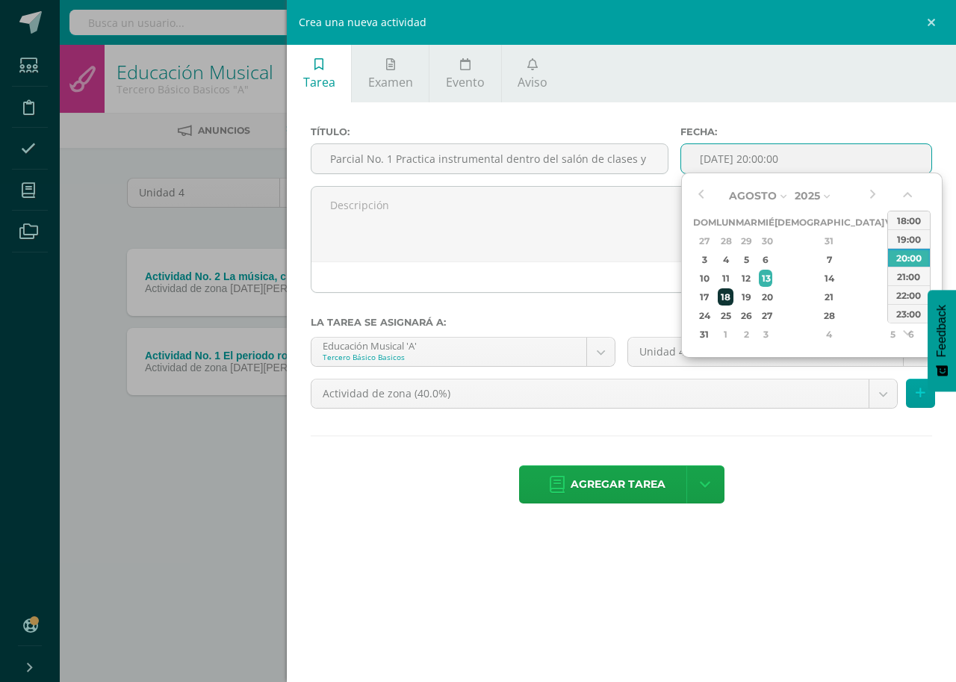
click at [726, 293] on div "18" at bounding box center [726, 296] width 16 height 17
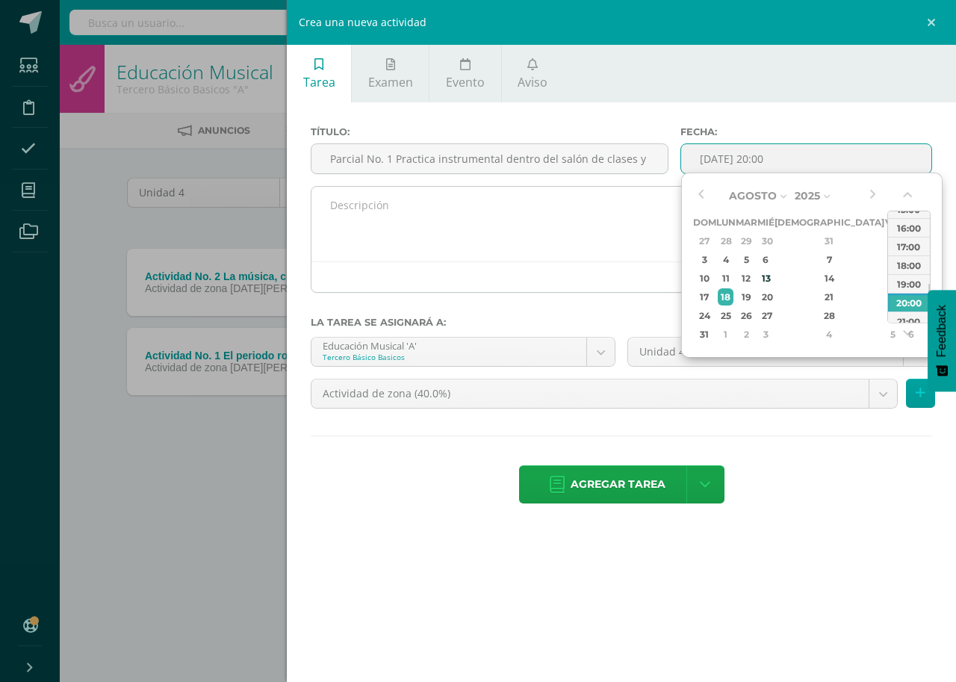
click at [907, 226] on div "16:00" at bounding box center [909, 227] width 42 height 19
type input "[DATE] 16:00"
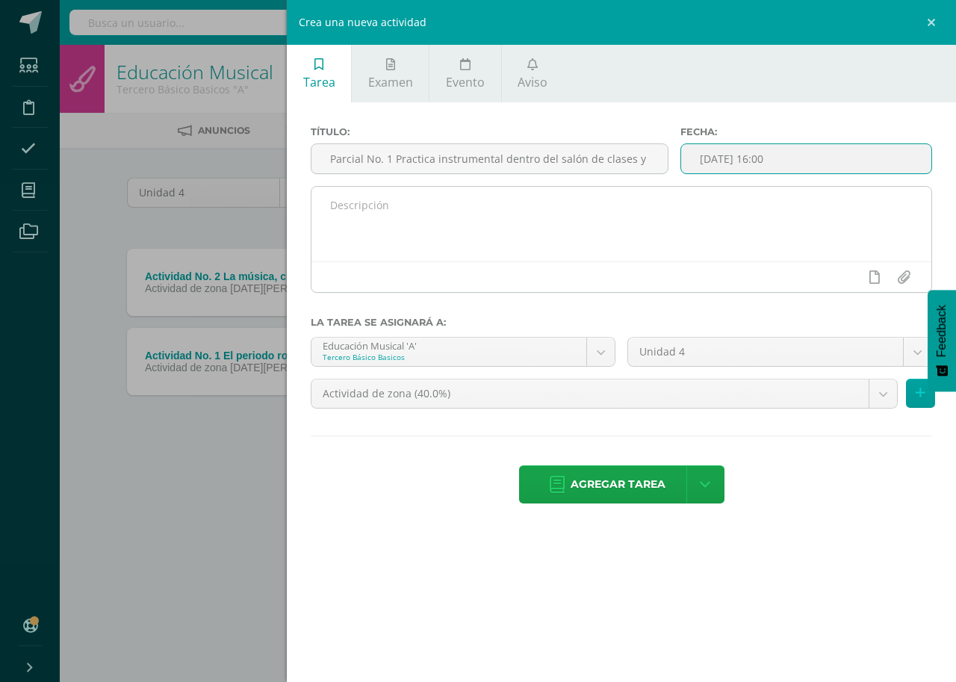
click at [488, 227] on textarea at bounding box center [621, 224] width 620 height 75
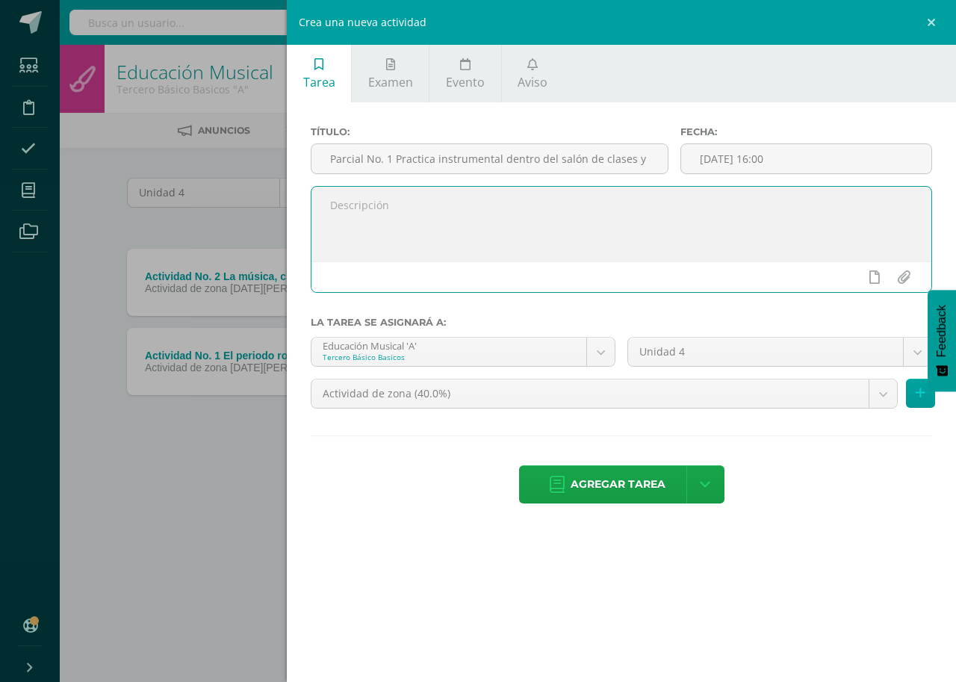
paste textarea "Interpretación de una lección musical y canto de las canciones del repertorio m…"
type textarea "Interpretación de una lección musical y canto de las canciones del repertorio m…"
click at [595, 353] on body "Tarea asignada exitosamente Estudiantes Disciplina Asistencia Mis cursos Archiv…" at bounding box center [478, 247] width 956 height 494
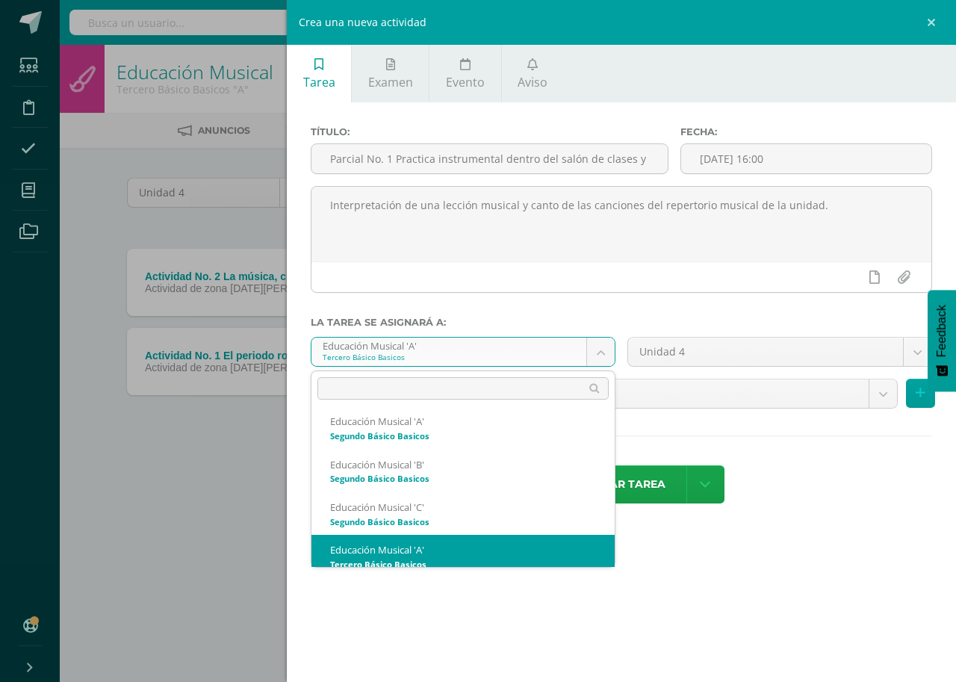
scroll to position [867, 0]
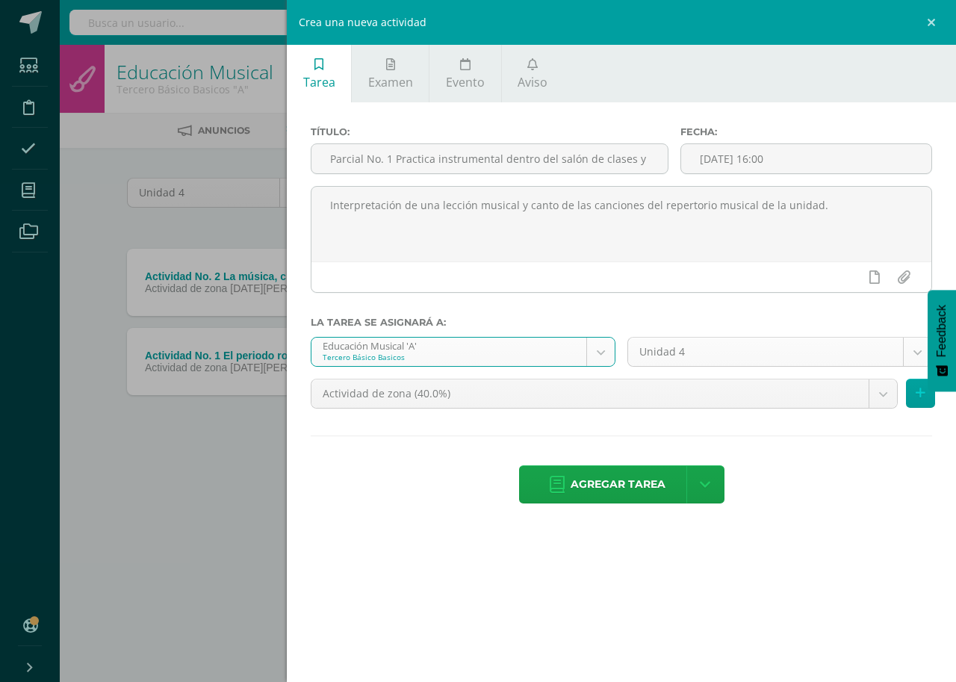
click at [916, 352] on body "Tarea asignada exitosamente Estudiantes Disciplina Asistencia Mis cursos Archiv…" at bounding box center [478, 247] width 956 height 494
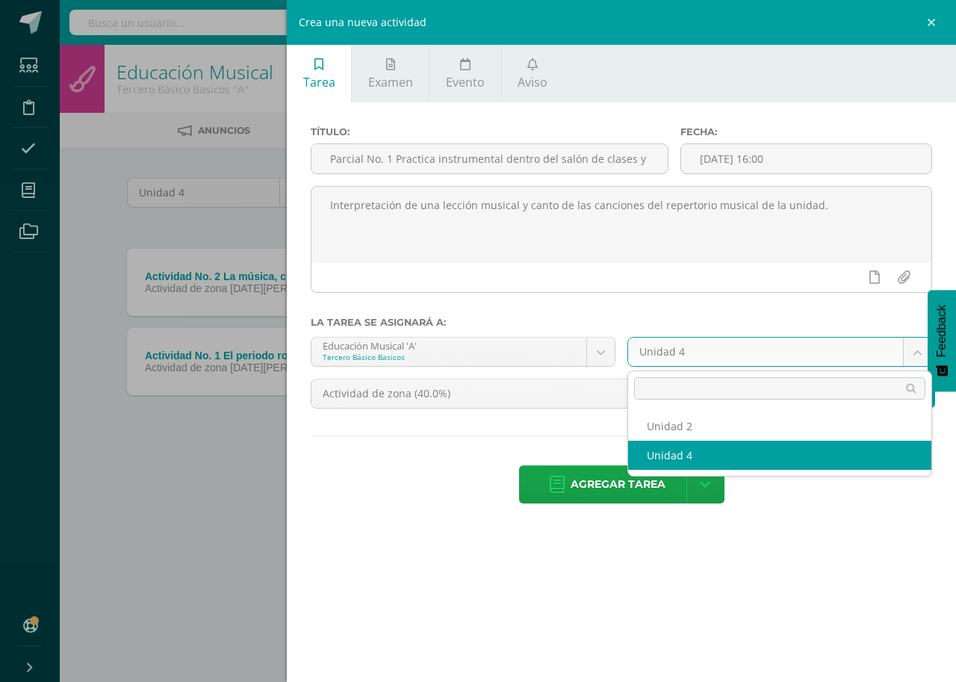
select select "168571"
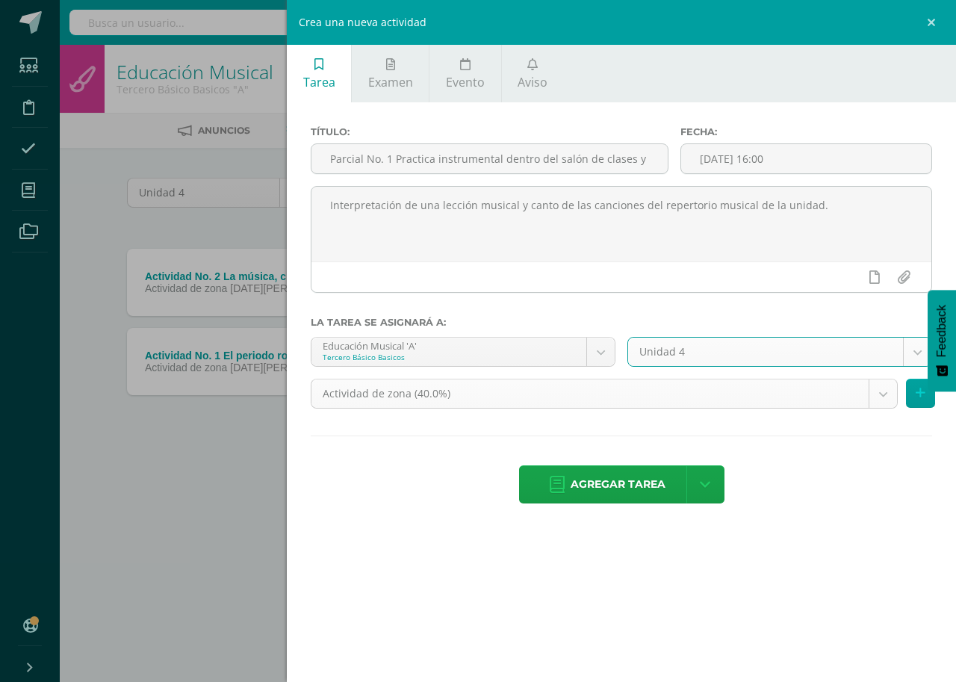
click at [881, 389] on body "Tarea asignada exitosamente Estudiantes Disciplina Asistencia Mis cursos Archiv…" at bounding box center [478, 247] width 956 height 494
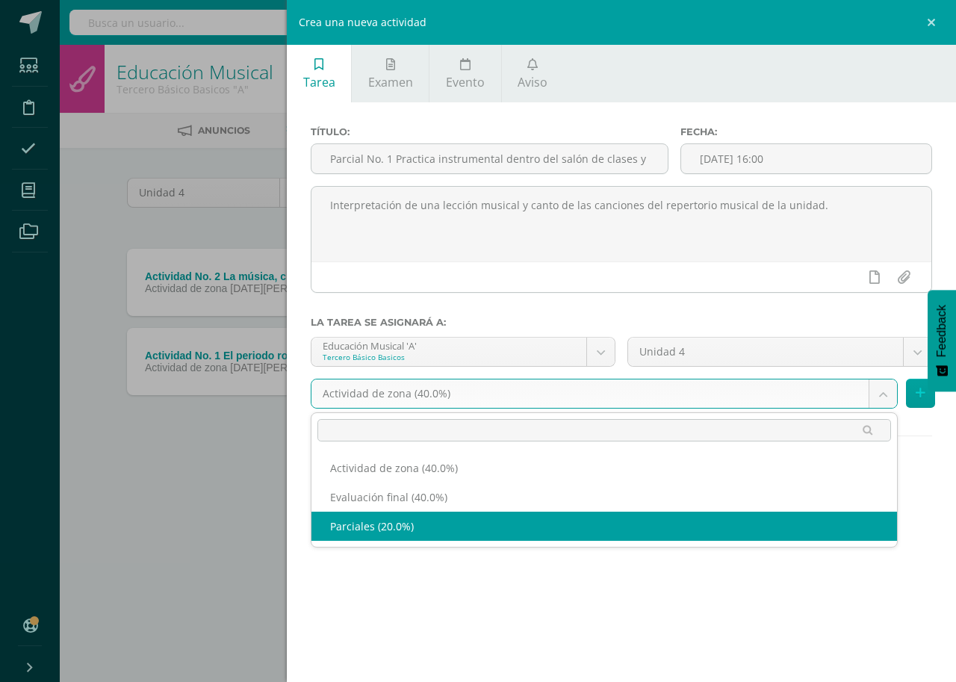
select select "190915"
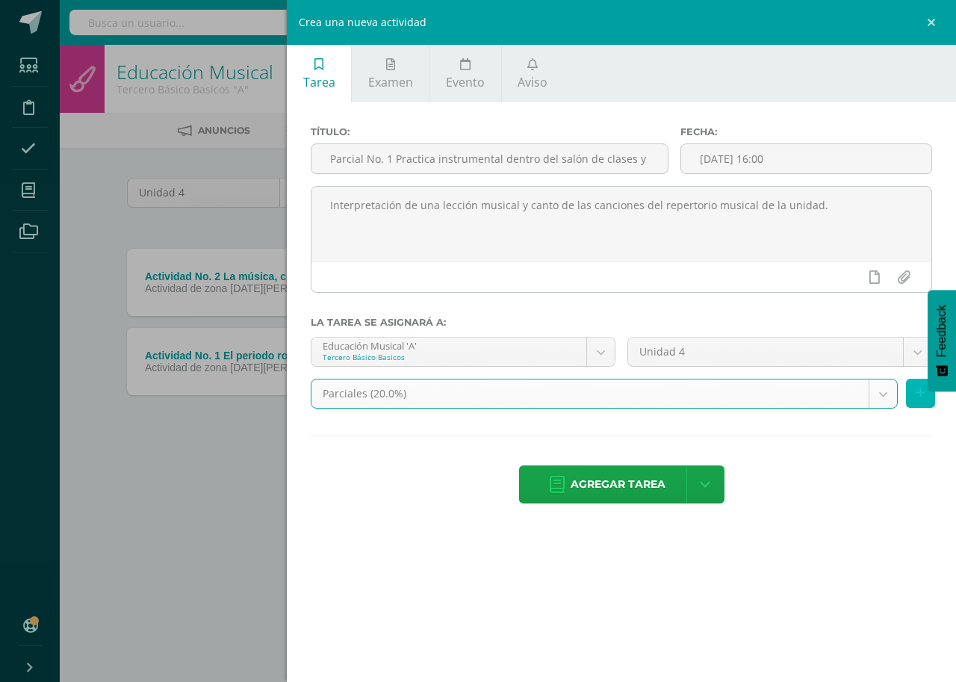
click at [922, 391] on icon at bounding box center [921, 393] width 10 height 13
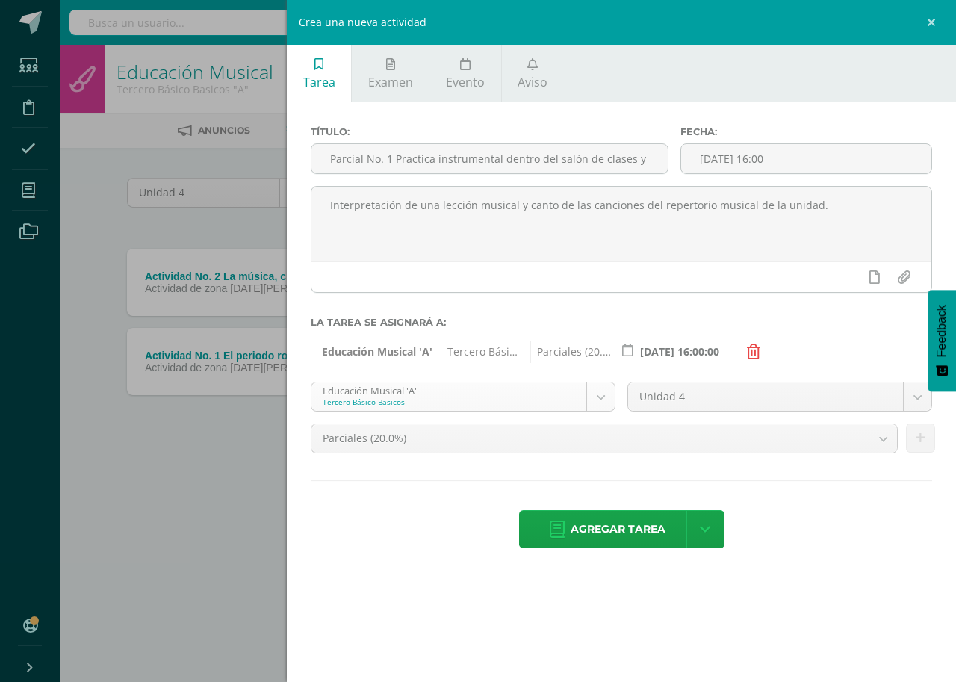
click at [602, 400] on body "Tarea asignada exitosamente Estudiantes Disciplina Asistencia Mis cursos Archiv…" at bounding box center [478, 247] width 956 height 494
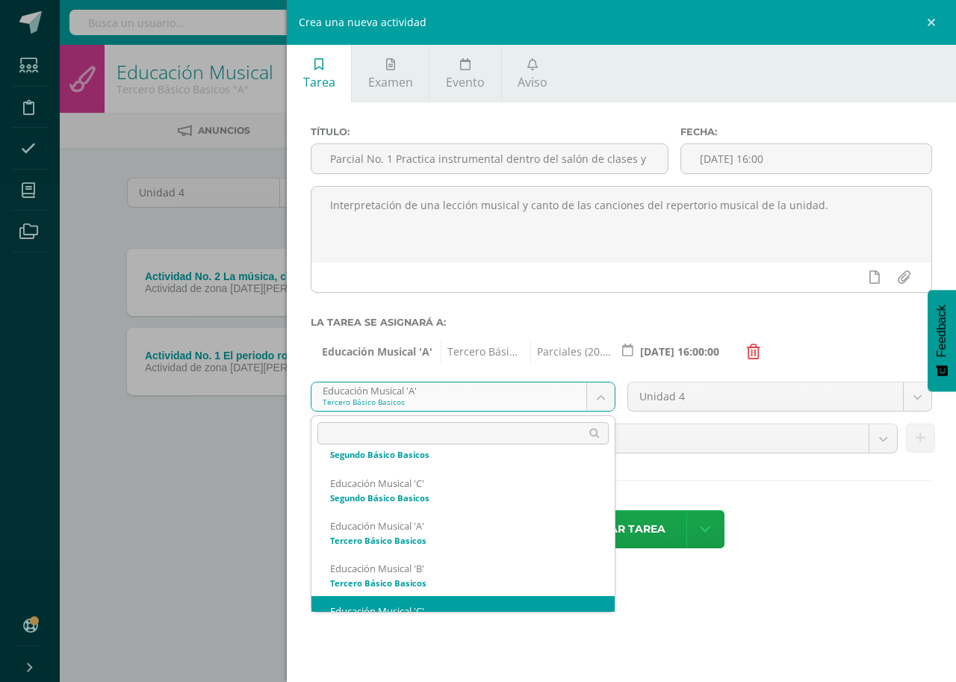
scroll to position [952, 0]
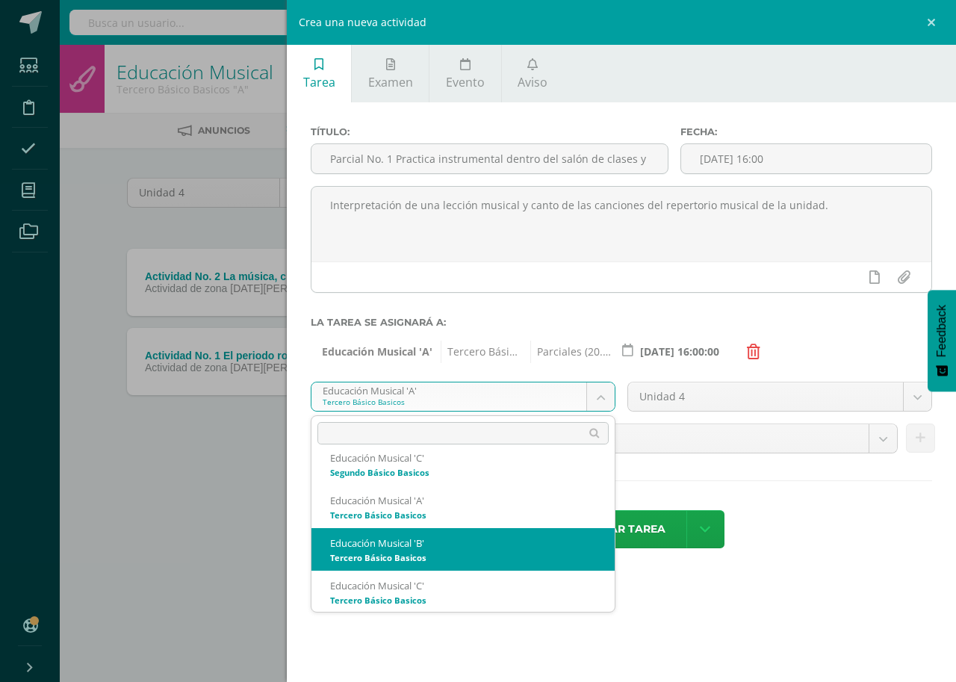
select select "168656"
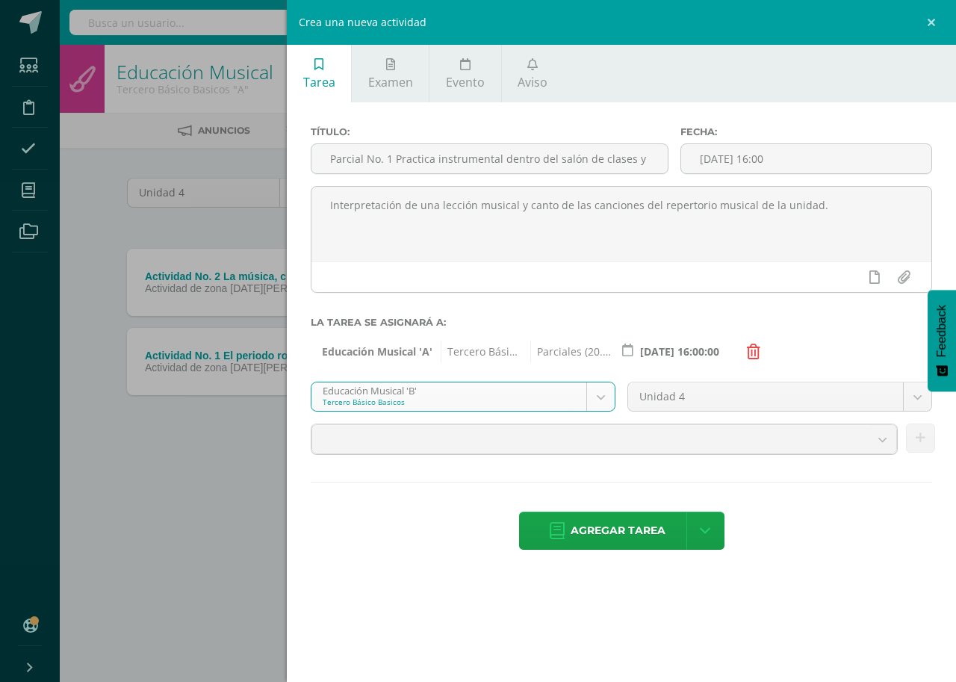
click at [919, 393] on body "Tarea asignada exitosamente Estudiantes Disciplina Asistencia Mis cursos Archiv…" at bounding box center [478, 247] width 956 height 494
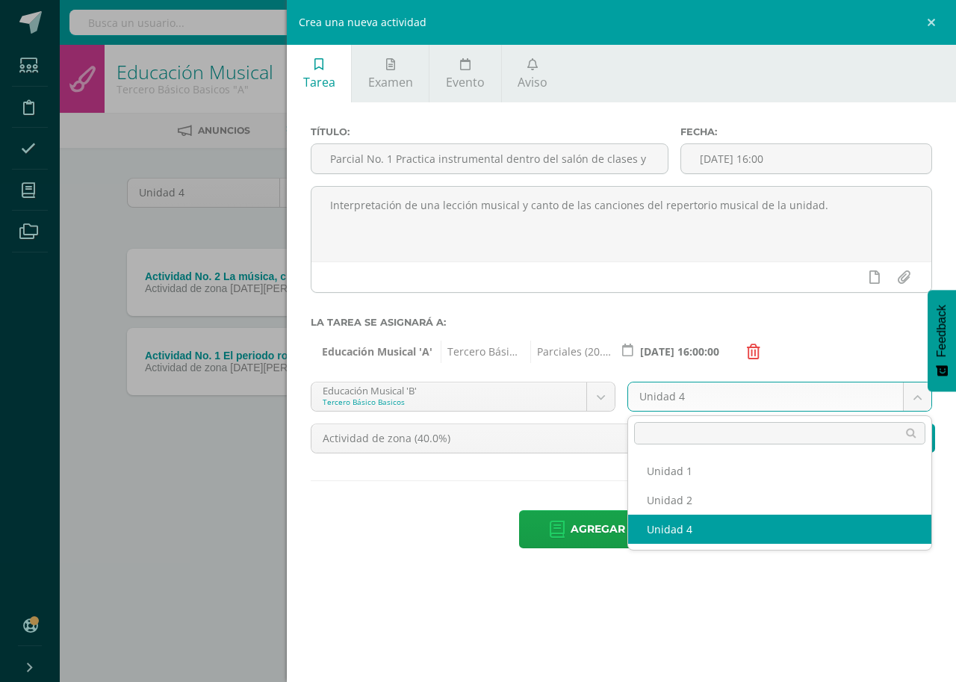
select select "168662"
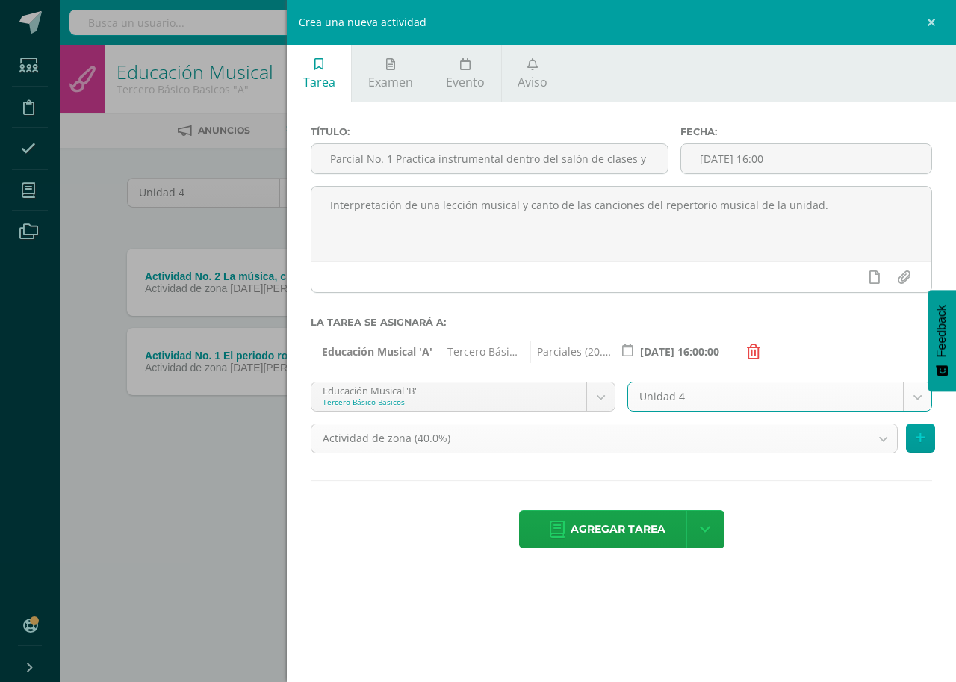
click at [873, 437] on body "Tarea asignada exitosamente Estudiantes Disciplina Asistencia Mis cursos Archiv…" at bounding box center [478, 247] width 956 height 494
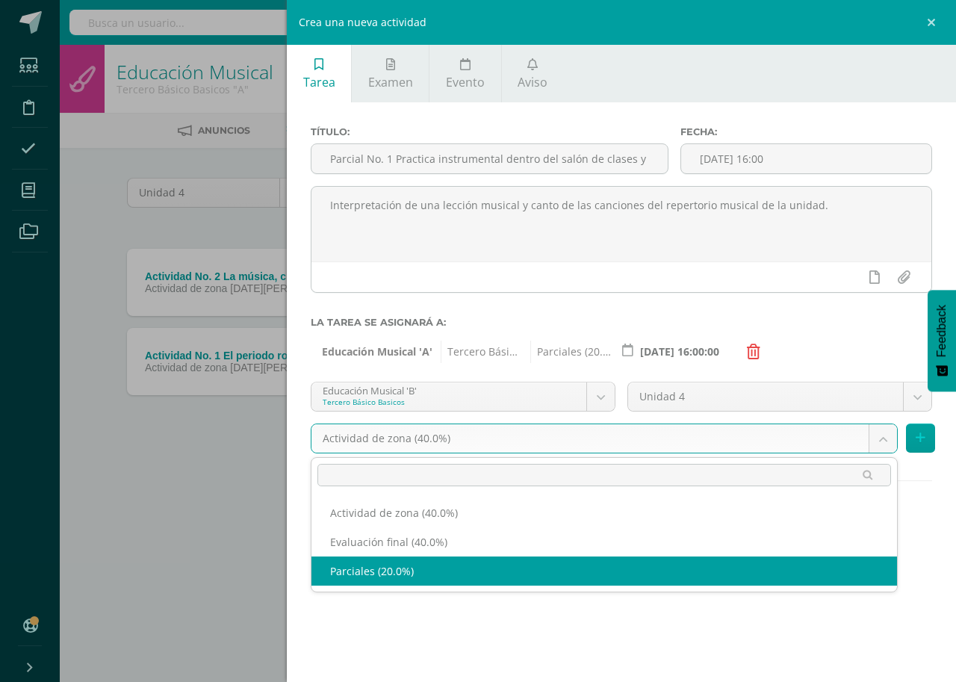
select select "190918"
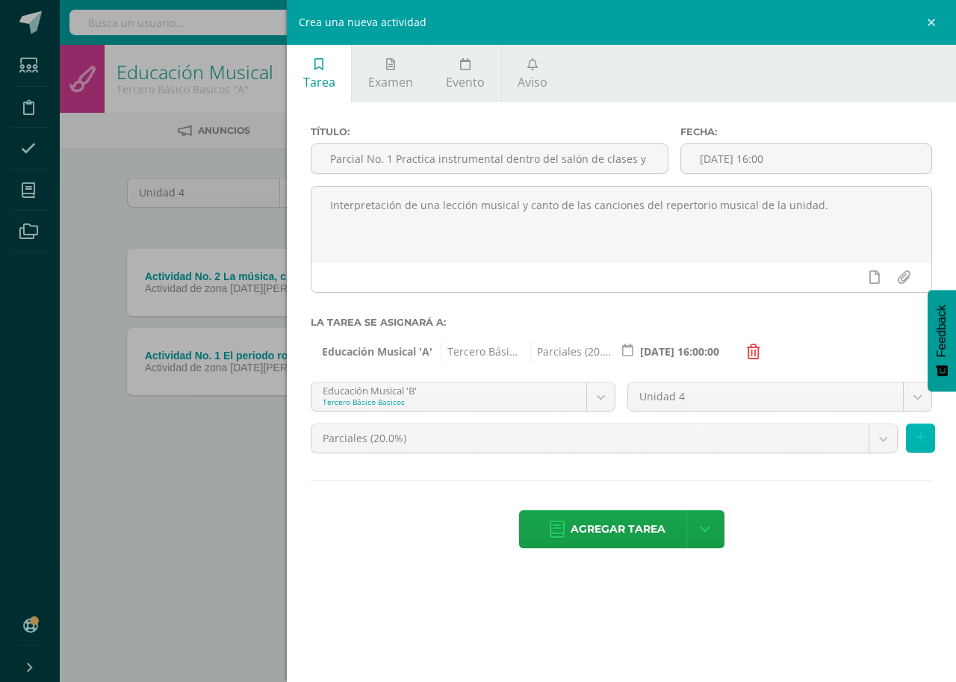
click at [915, 439] on button at bounding box center [920, 437] width 29 height 29
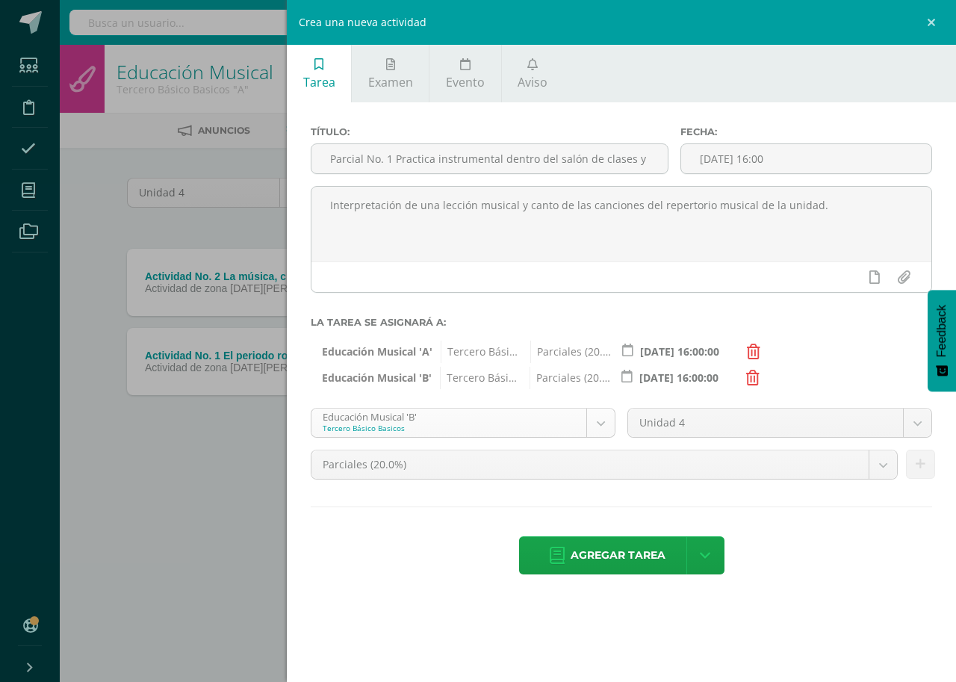
click at [594, 429] on body "Tarea asignada exitosamente Estudiantes Disciplina Asistencia Mis cursos Archiv…" at bounding box center [478, 247] width 956 height 494
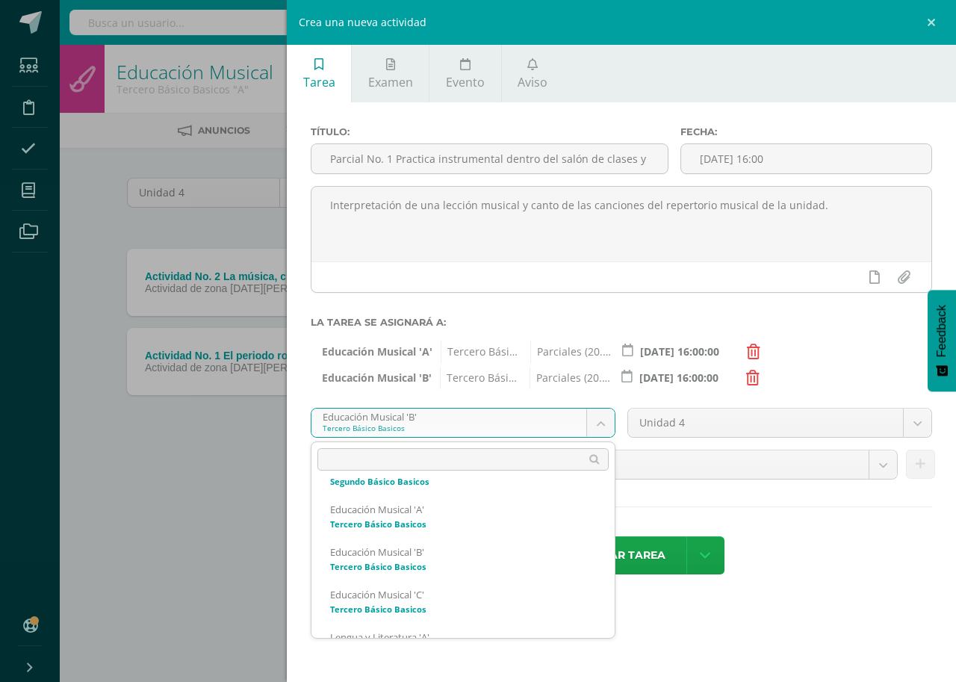
scroll to position [996, 0]
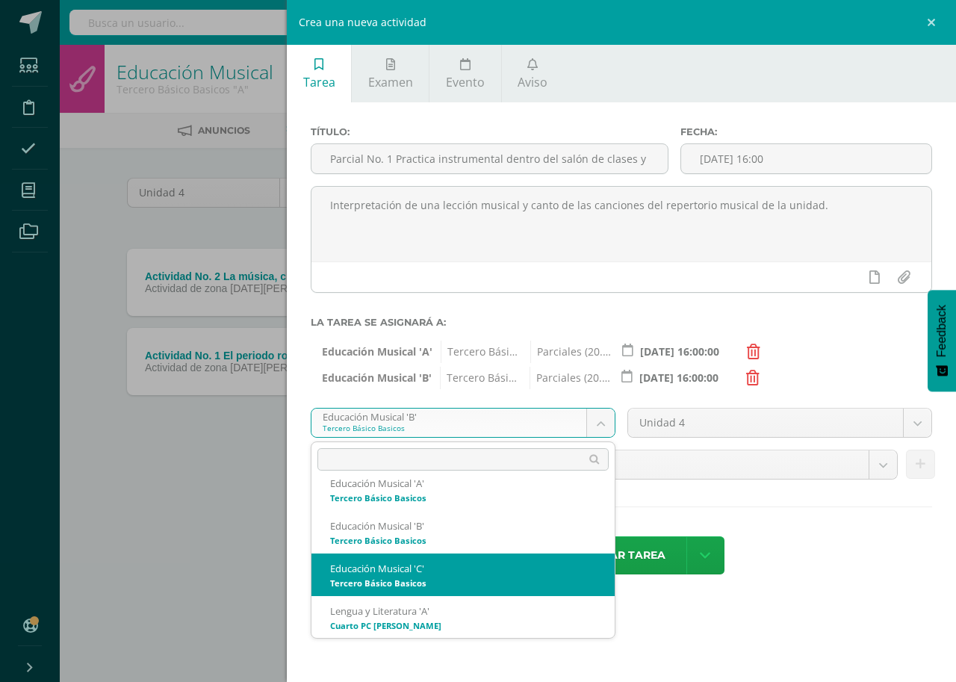
select select "168747"
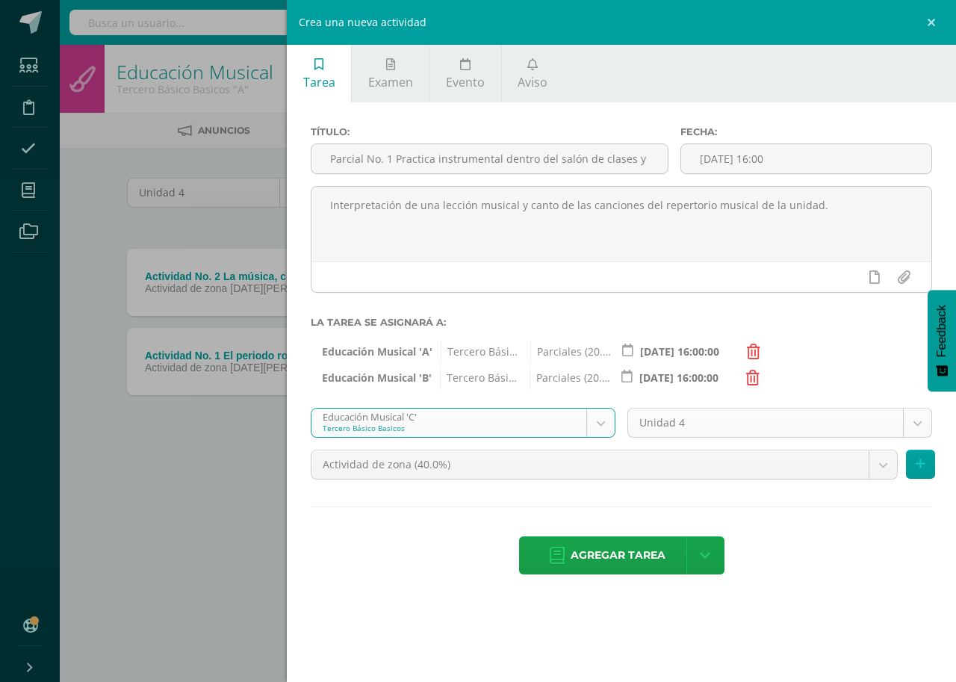
click at [917, 429] on body "Tarea asignada exitosamente Estudiantes Disciplina Asistencia Mis cursos Archiv…" at bounding box center [478, 247] width 956 height 494
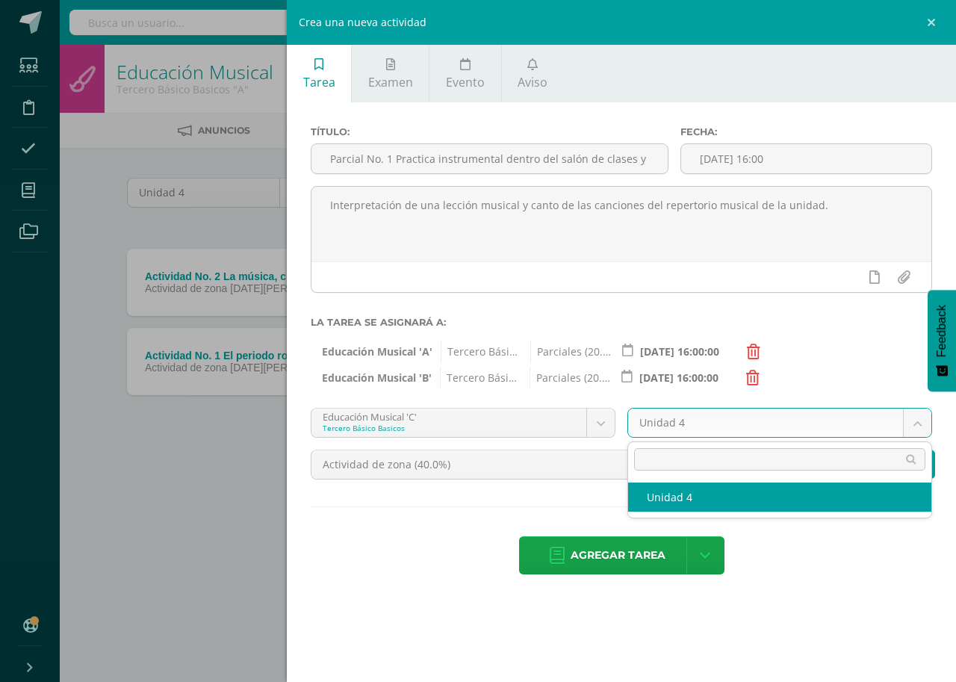
select select "168753"
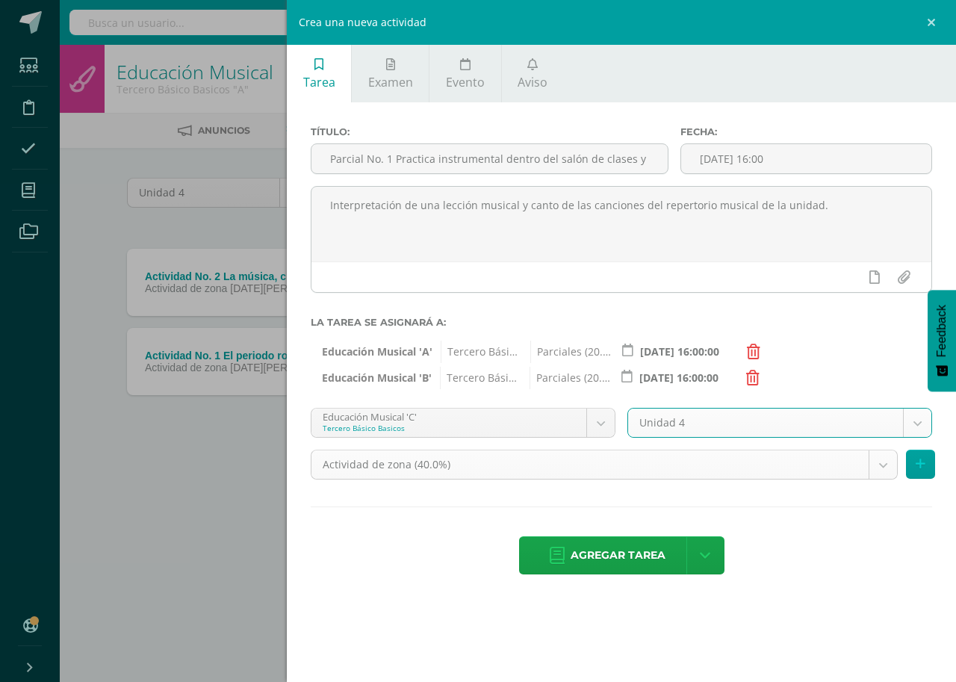
click at [875, 467] on body "Tarea asignada exitosamente Estudiantes Disciplina Asistencia Mis cursos Archiv…" at bounding box center [478, 247] width 956 height 494
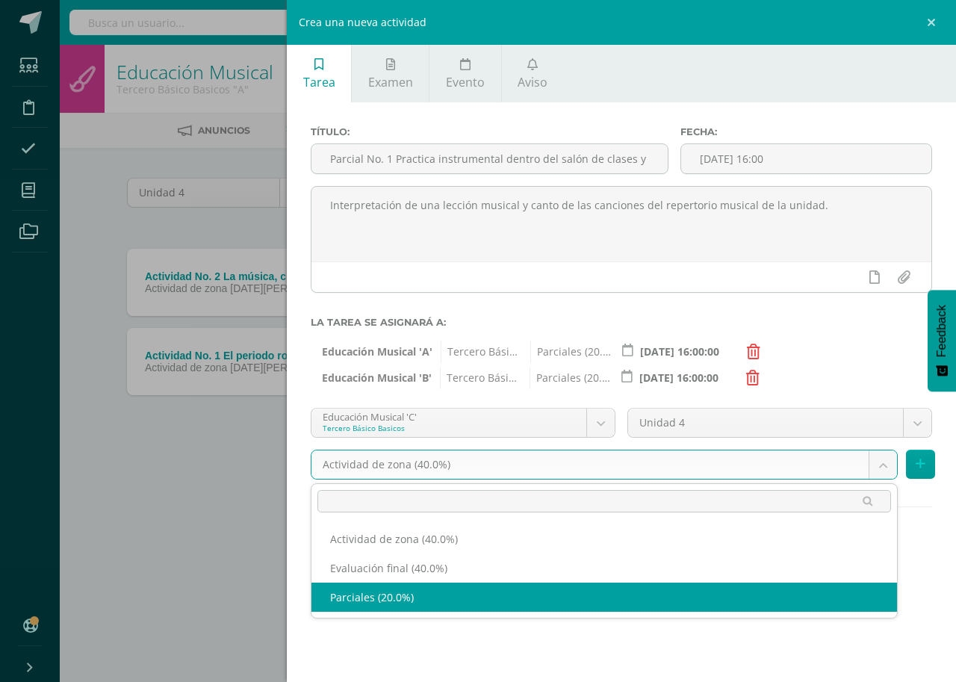
select select "190921"
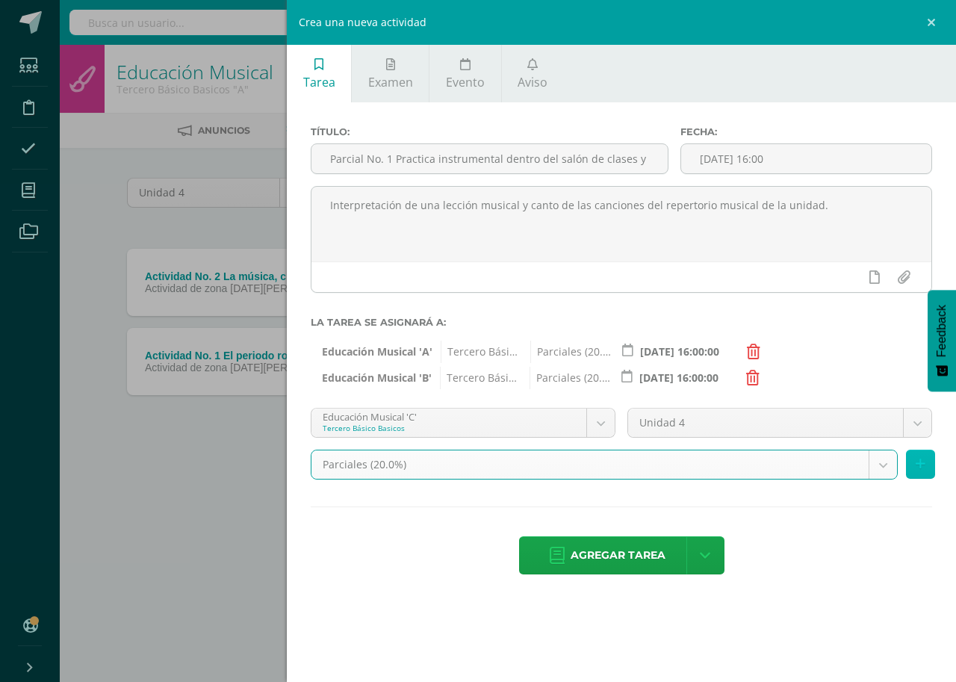
click at [920, 465] on icon at bounding box center [921, 464] width 10 height 13
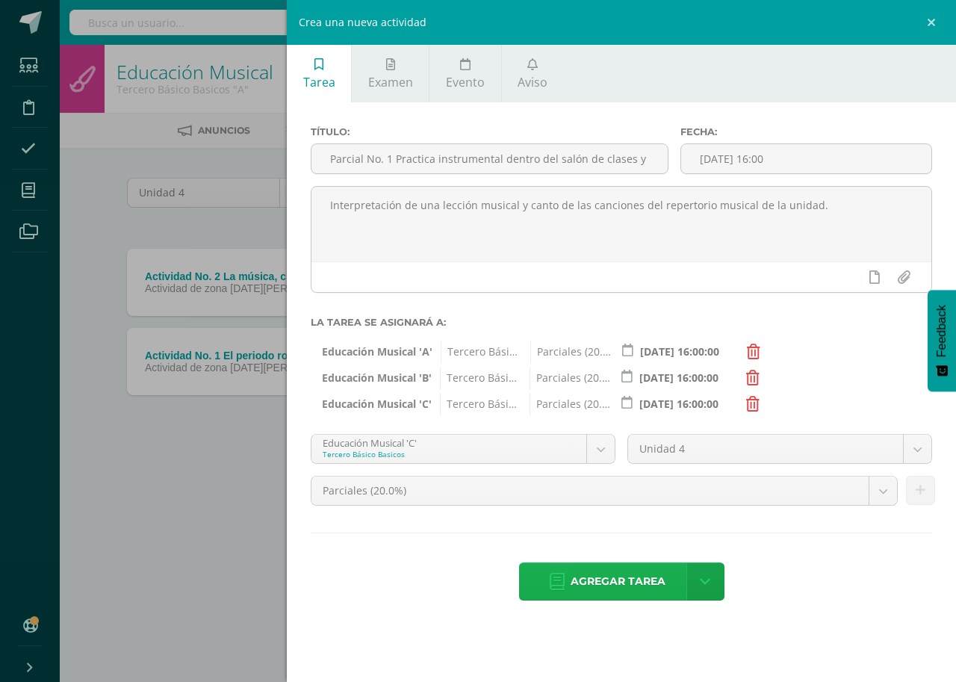
click at [633, 584] on span "Agregar tarea" at bounding box center [618, 581] width 95 height 37
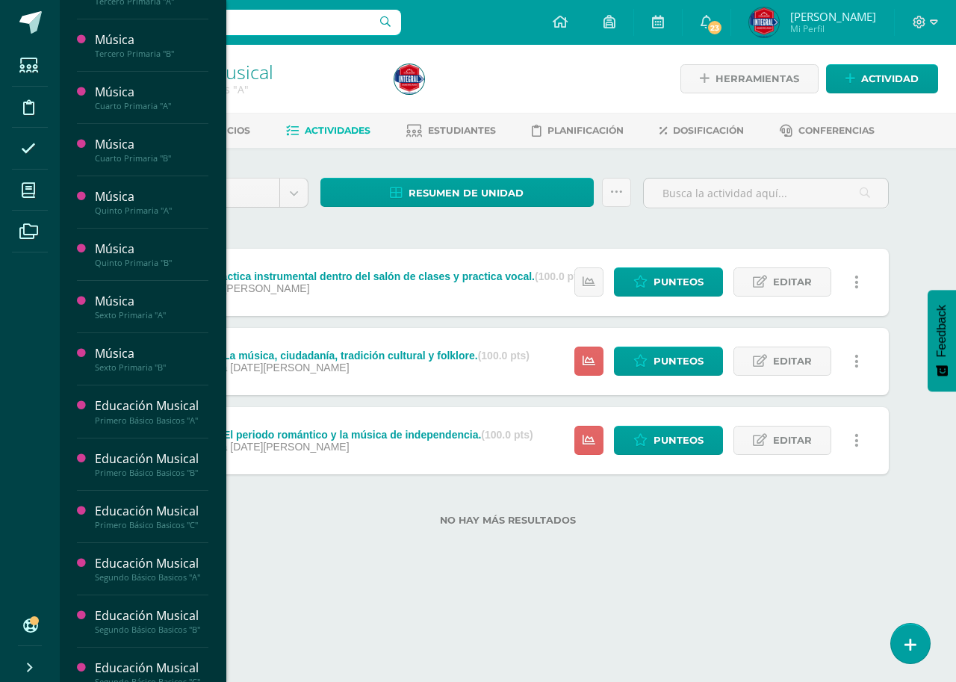
scroll to position [672, 0]
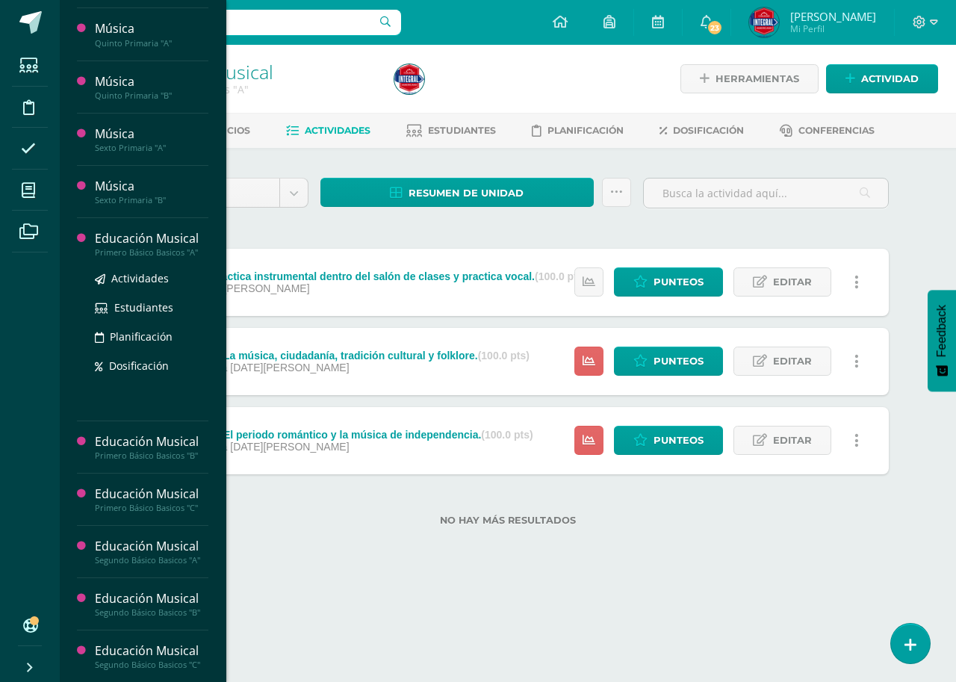
click at [140, 240] on div "Educación Musical" at bounding box center [152, 238] width 114 height 17
click at [138, 272] on span "Actividades" at bounding box center [140, 278] width 58 height 14
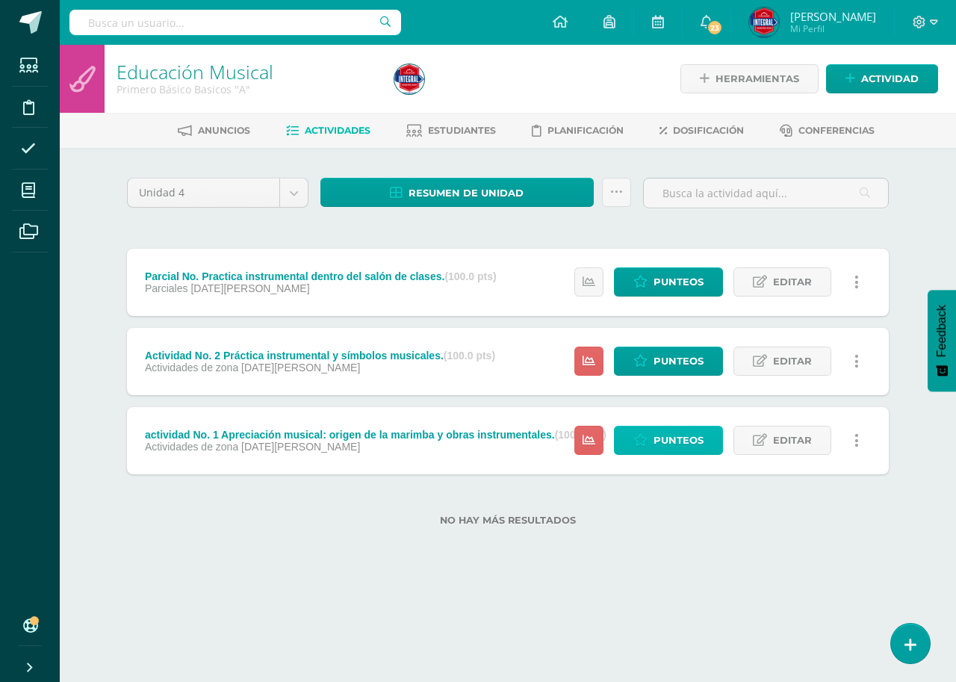
click at [665, 438] on span "Punteos" at bounding box center [678, 440] width 50 height 28
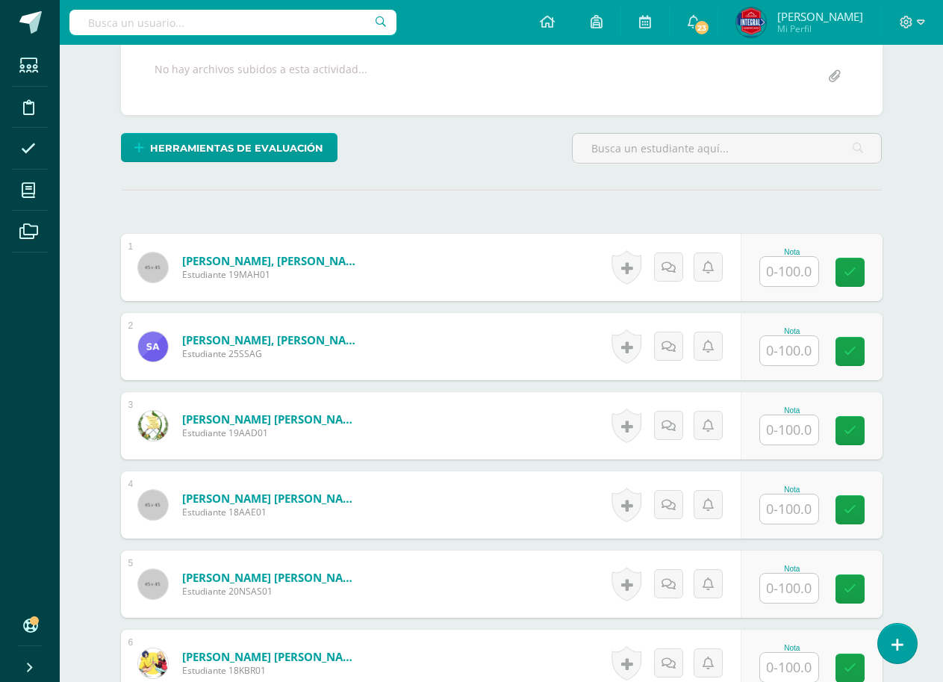
scroll to position [300, 0]
click at [800, 503] on input "text" at bounding box center [789, 508] width 58 height 29
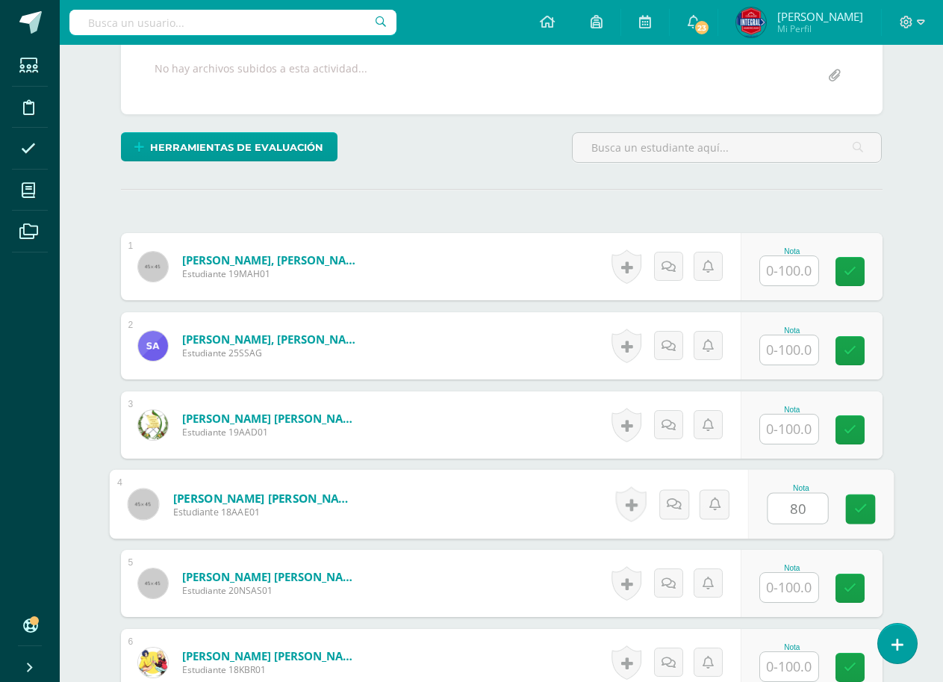
scroll to position [301, 0]
type input "80"
click at [839, 507] on div "Nota 80" at bounding box center [821, 503] width 146 height 69
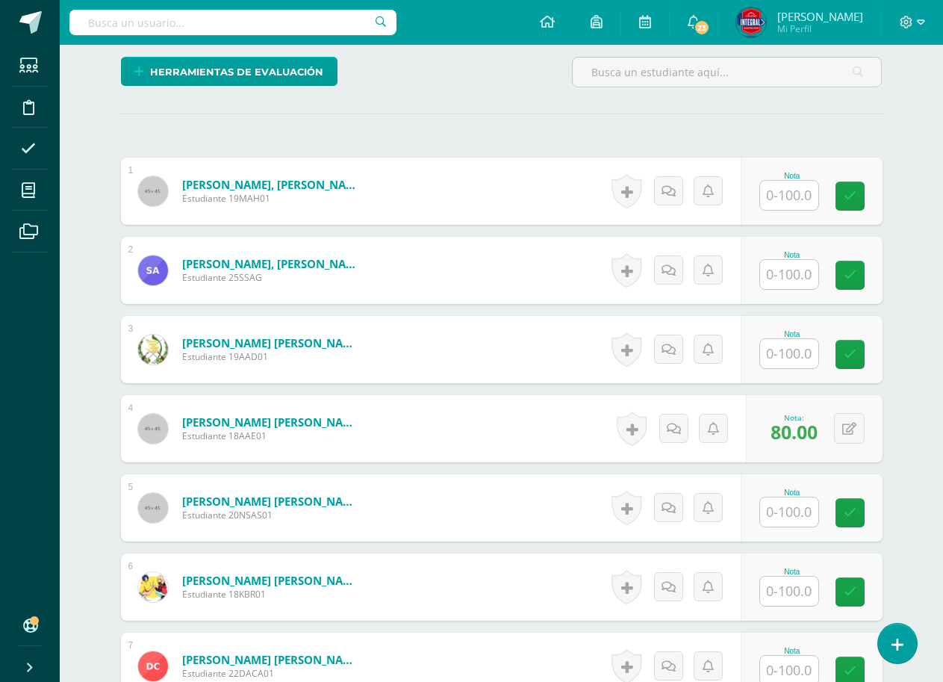
scroll to position [450, 0]
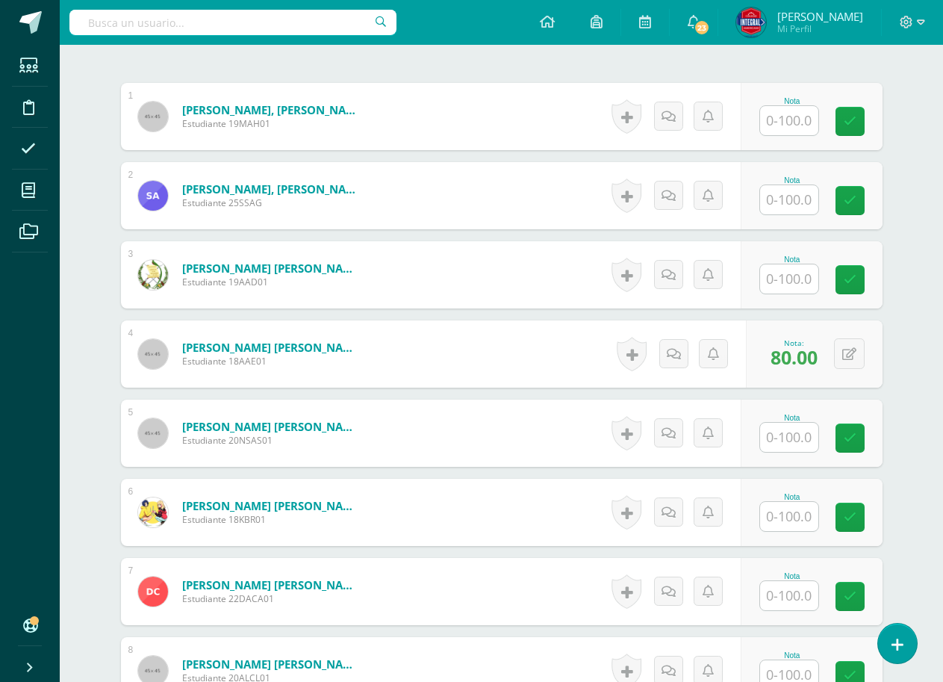
click at [813, 510] on input "text" at bounding box center [789, 516] width 58 height 29
type input "80"
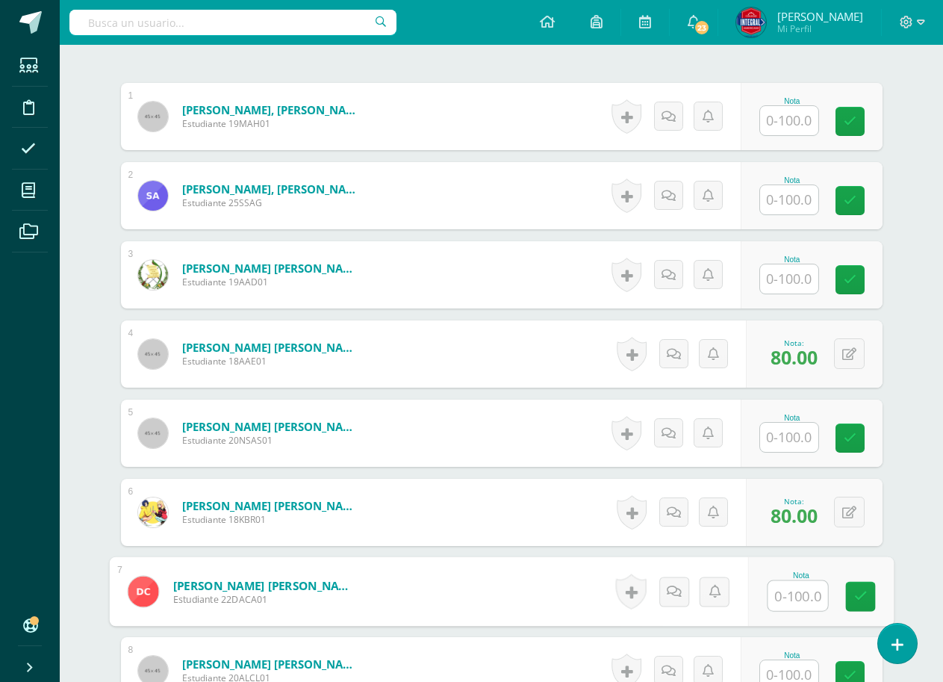
scroll to position [600, 0]
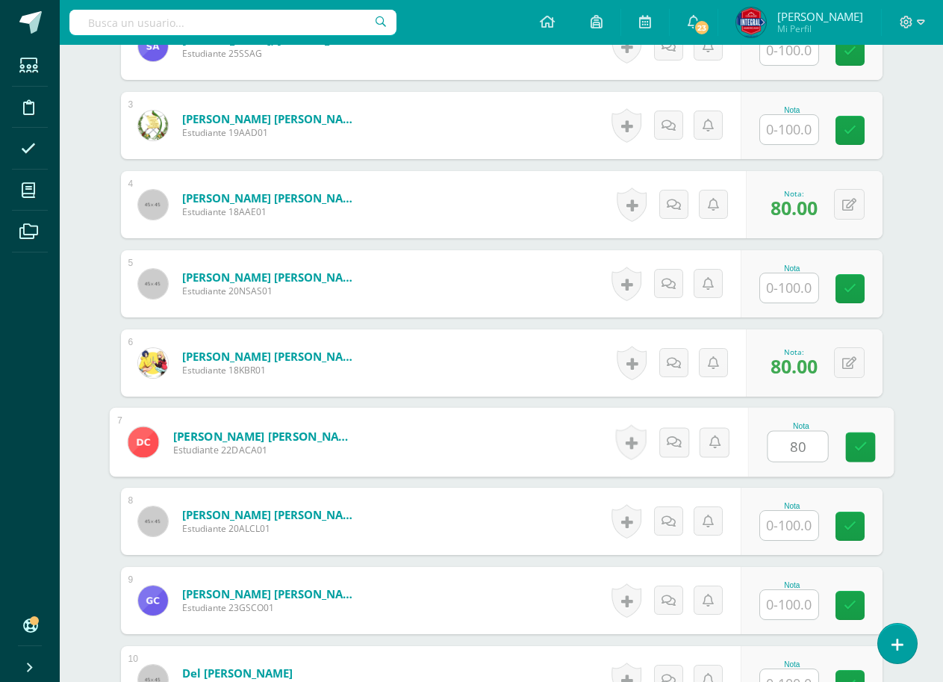
type input "80"
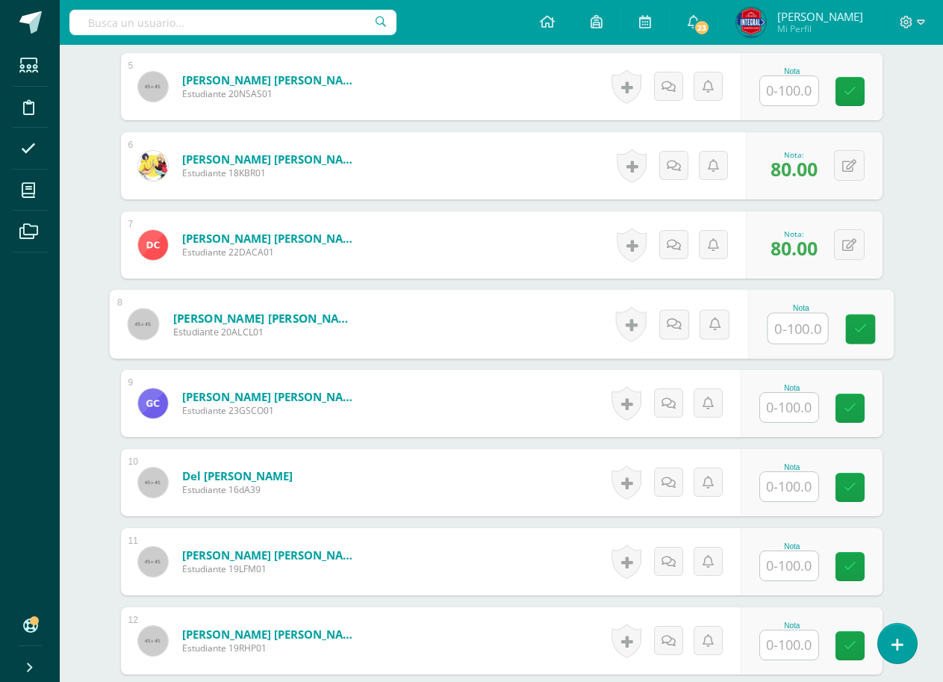
scroll to position [824, 0]
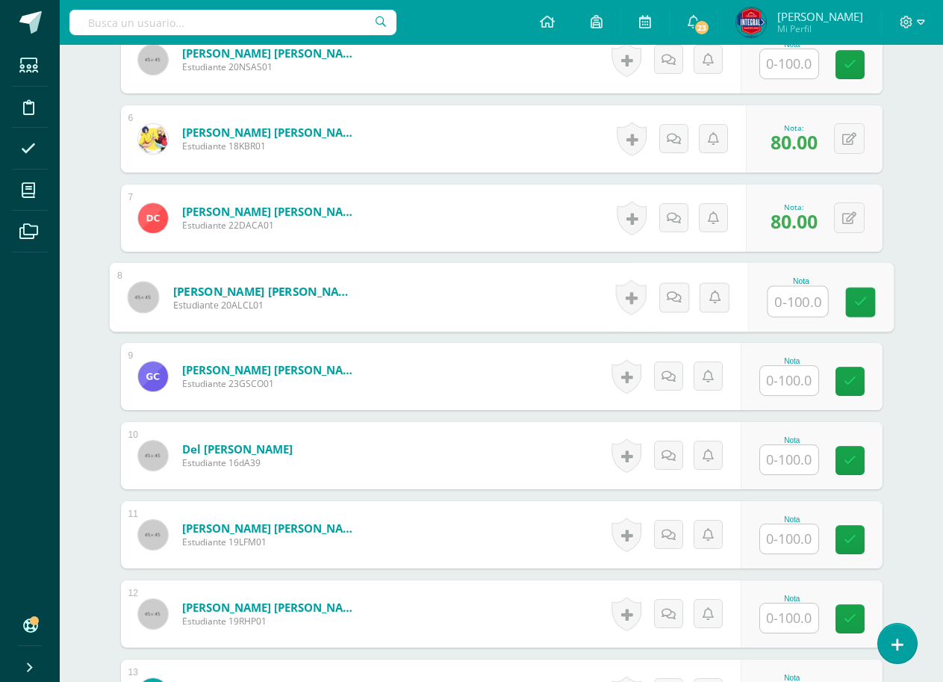
click at [771, 458] on input "text" at bounding box center [789, 459] width 58 height 29
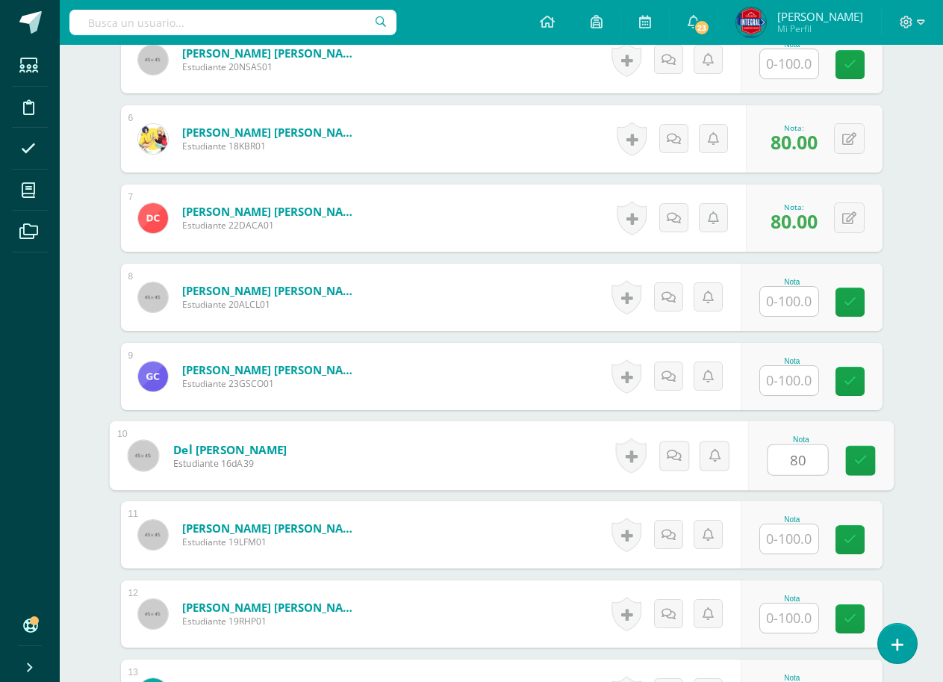
type input "80"
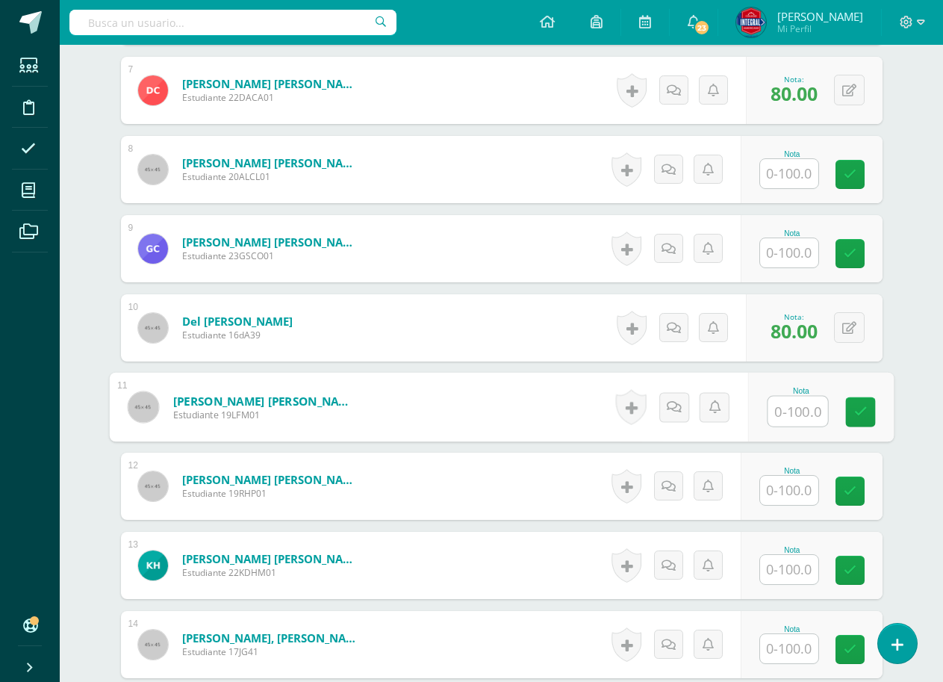
scroll to position [973, 0]
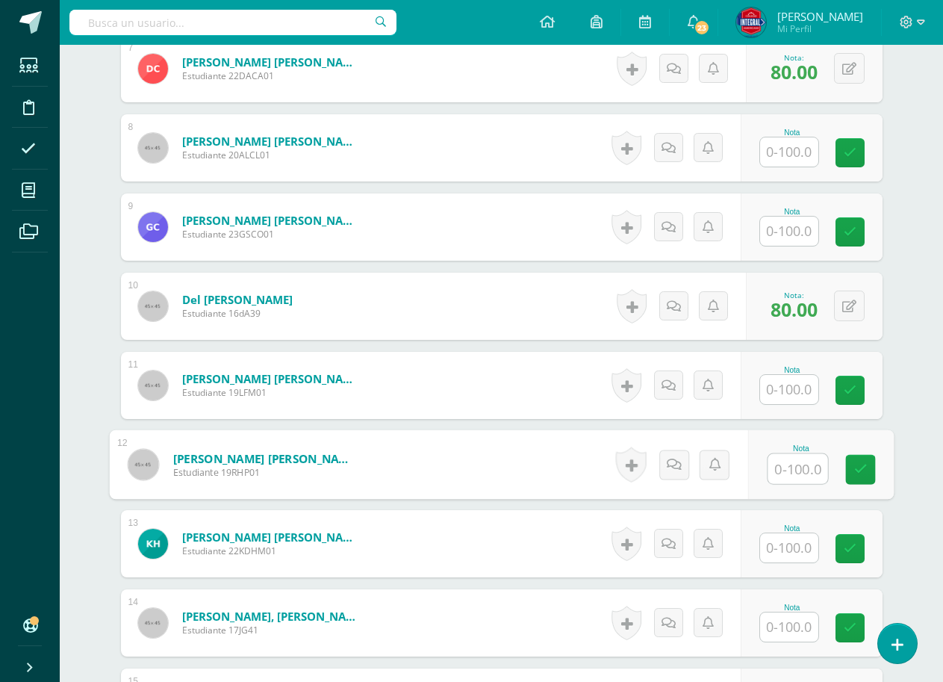
click at [810, 463] on input "text" at bounding box center [798, 469] width 60 height 30
type input "80"
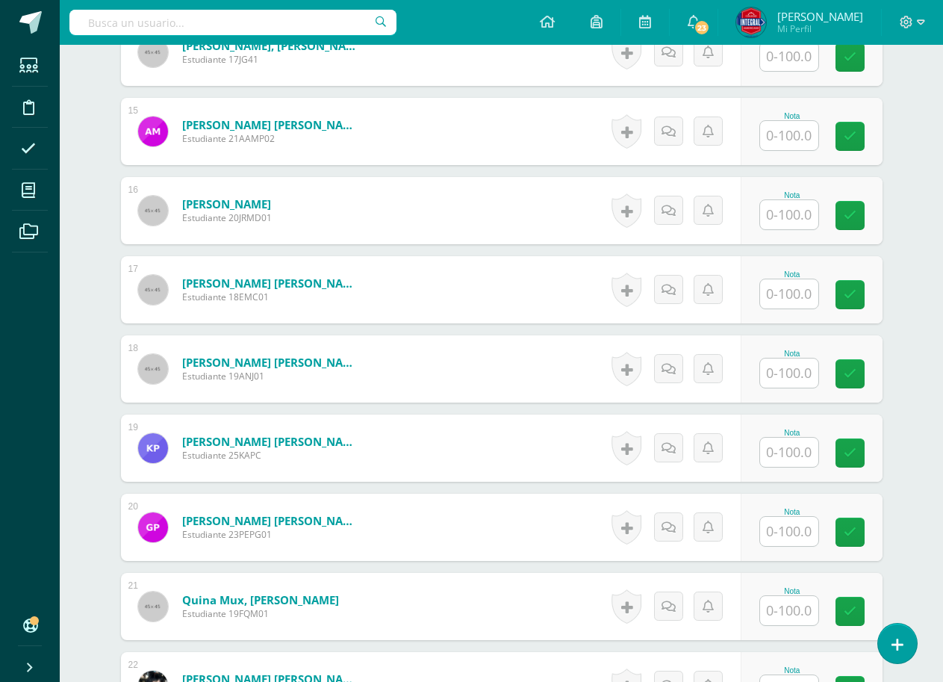
scroll to position [1571, 0]
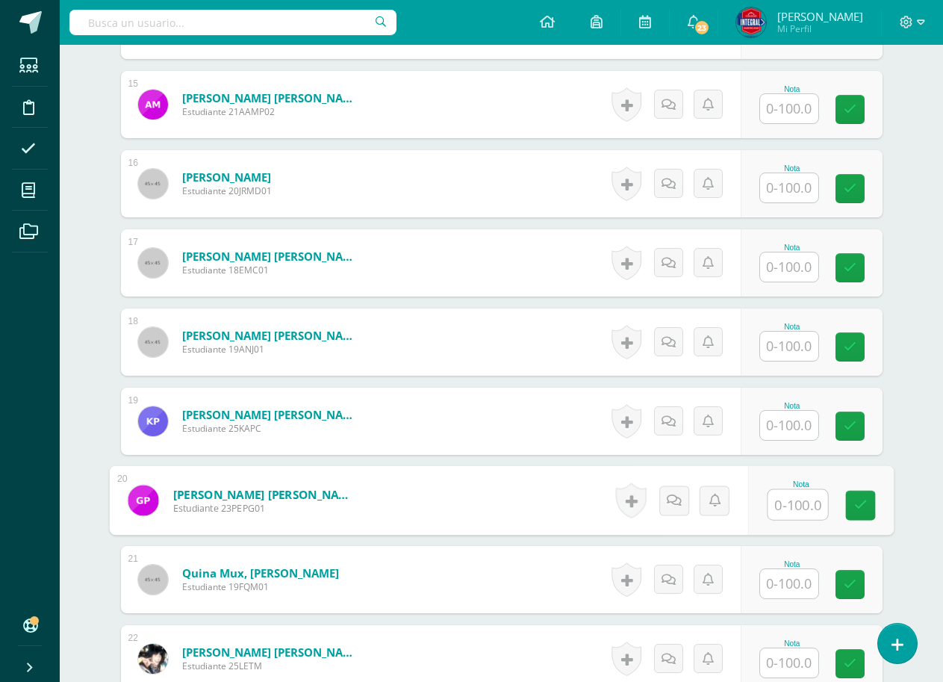
click at [788, 507] on input "text" at bounding box center [798, 505] width 60 height 30
type input "80"
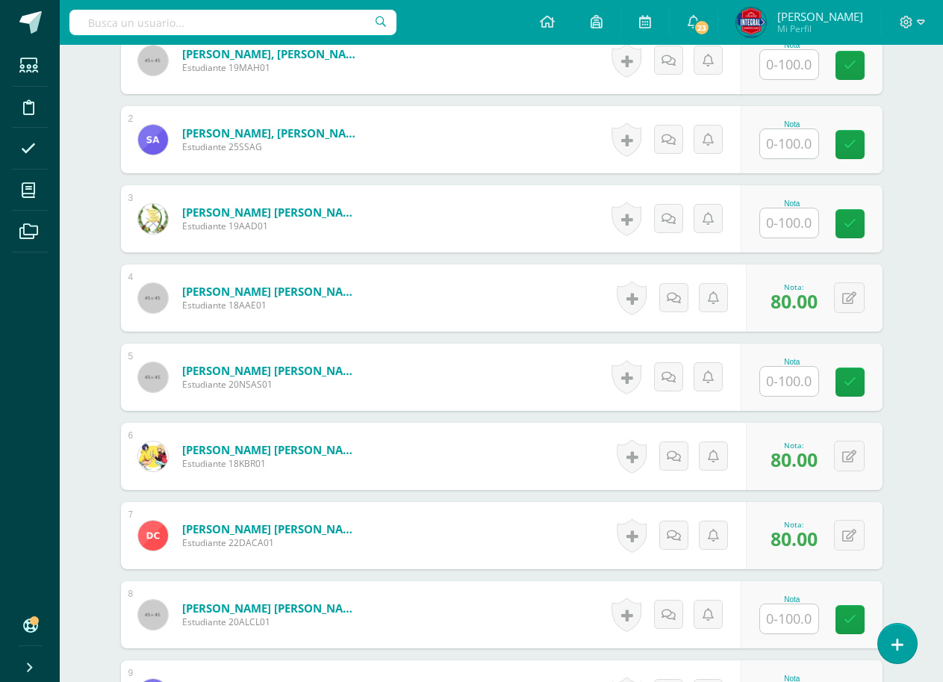
scroll to position [77, 0]
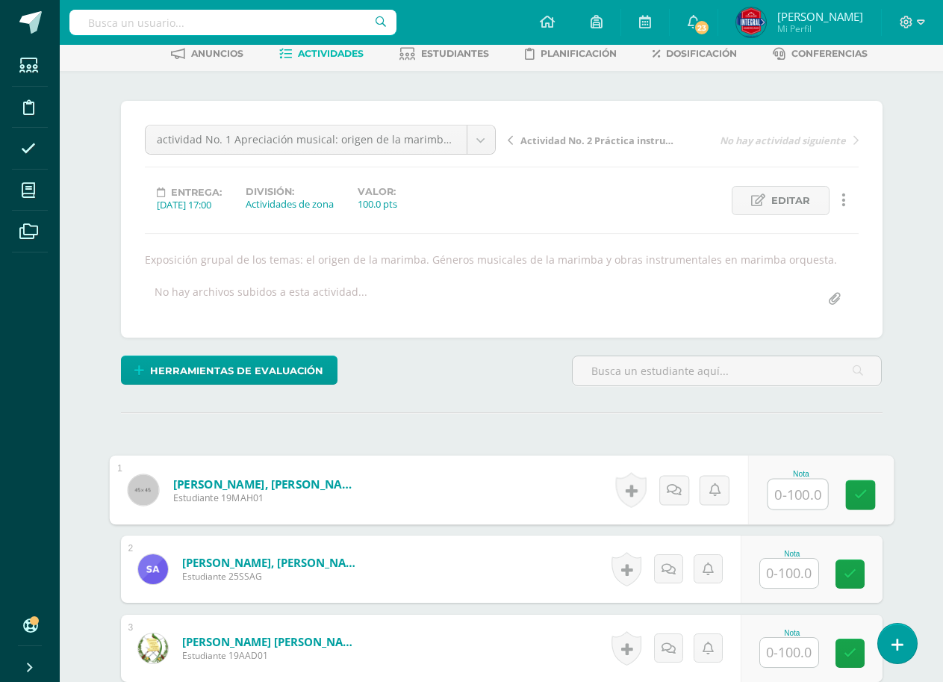
click at [787, 501] on input "text" at bounding box center [798, 494] width 60 height 30
type input "100"
click at [832, 488] on div "Nota 100" at bounding box center [812, 489] width 142 height 67
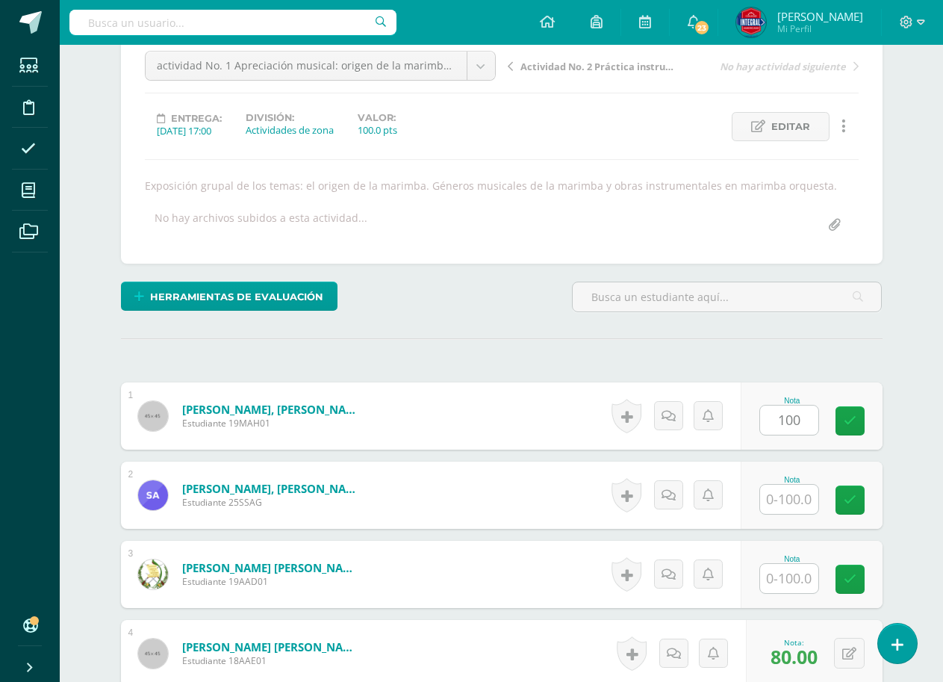
scroll to position [226, 0]
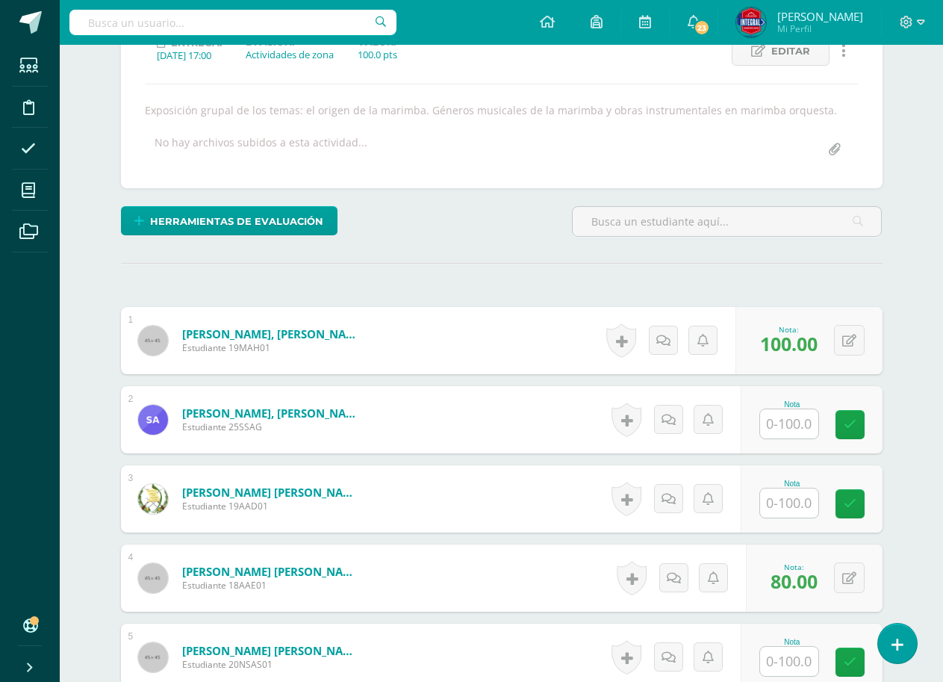
click at [795, 429] on input "text" at bounding box center [789, 423] width 58 height 29
click at [857, 418] on icon at bounding box center [860, 424] width 13 height 13
type input "100"
click at [792, 504] on input "text" at bounding box center [789, 502] width 58 height 29
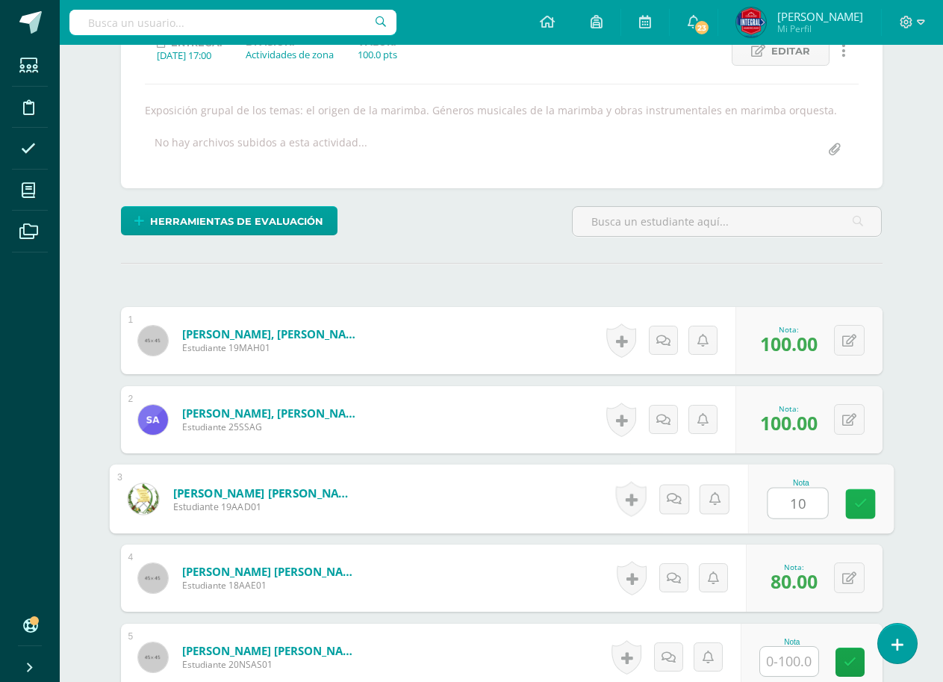
type input "100"
click at [851, 493] on link at bounding box center [860, 504] width 30 height 30
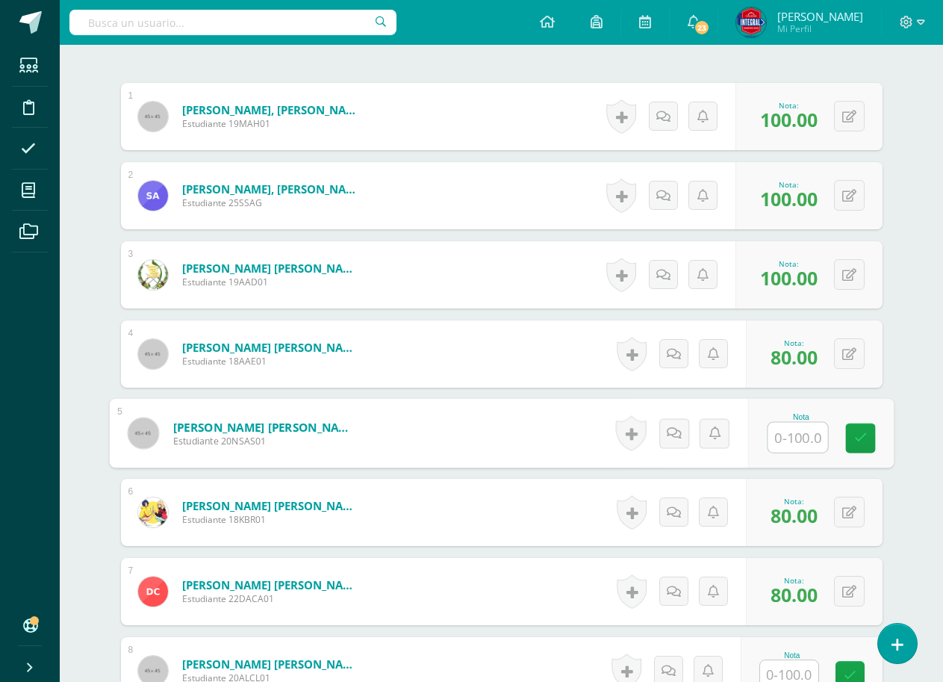
click at [793, 438] on input "text" at bounding box center [798, 438] width 60 height 30
type input "100"
click at [845, 427] on div "Nota 100" at bounding box center [821, 433] width 146 height 69
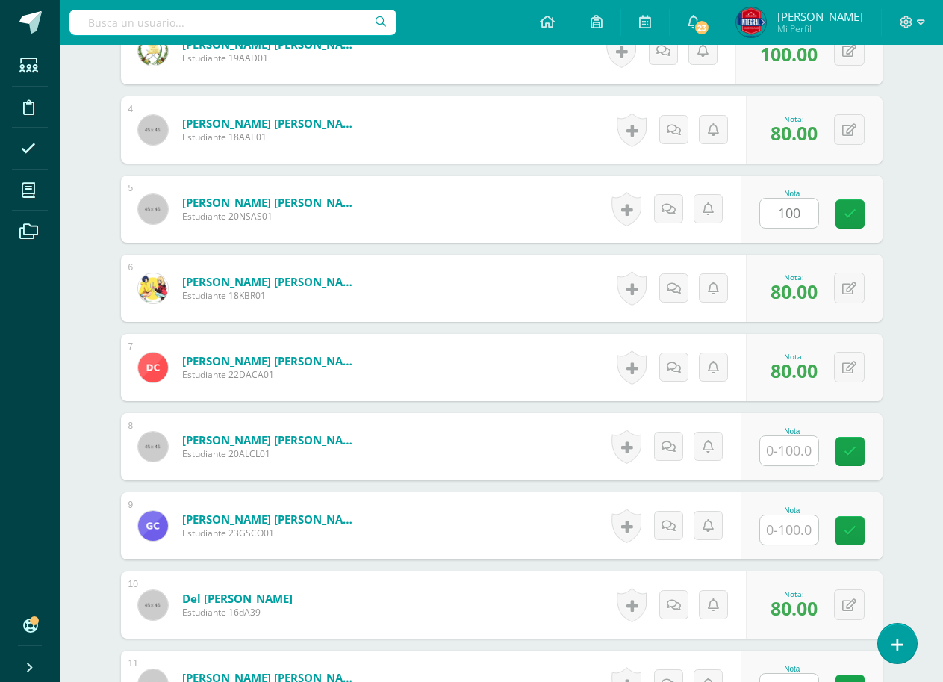
click at [804, 458] on input "text" at bounding box center [789, 450] width 58 height 29
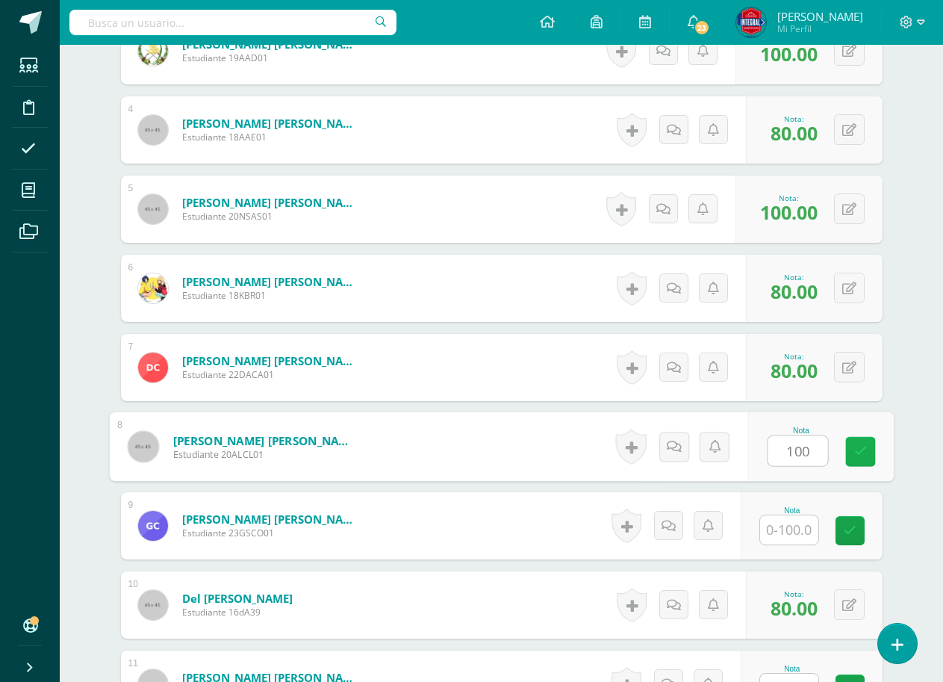
click at [858, 446] on icon at bounding box center [860, 451] width 13 height 13
type input "100"
click at [790, 527] on input "text" at bounding box center [789, 529] width 58 height 29
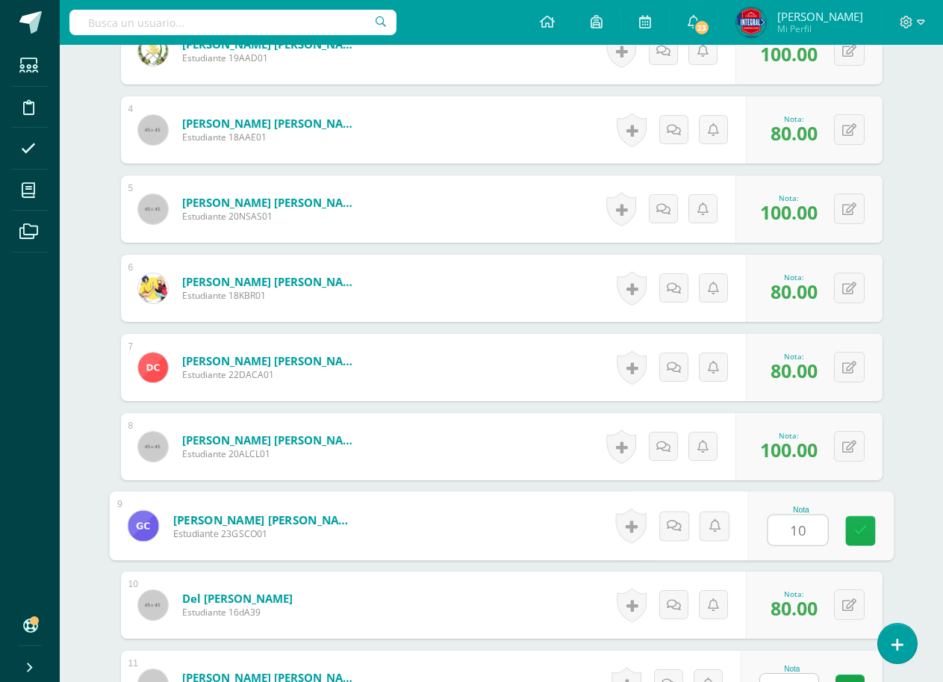
type input "100"
click at [857, 525] on icon at bounding box center [860, 530] width 13 height 13
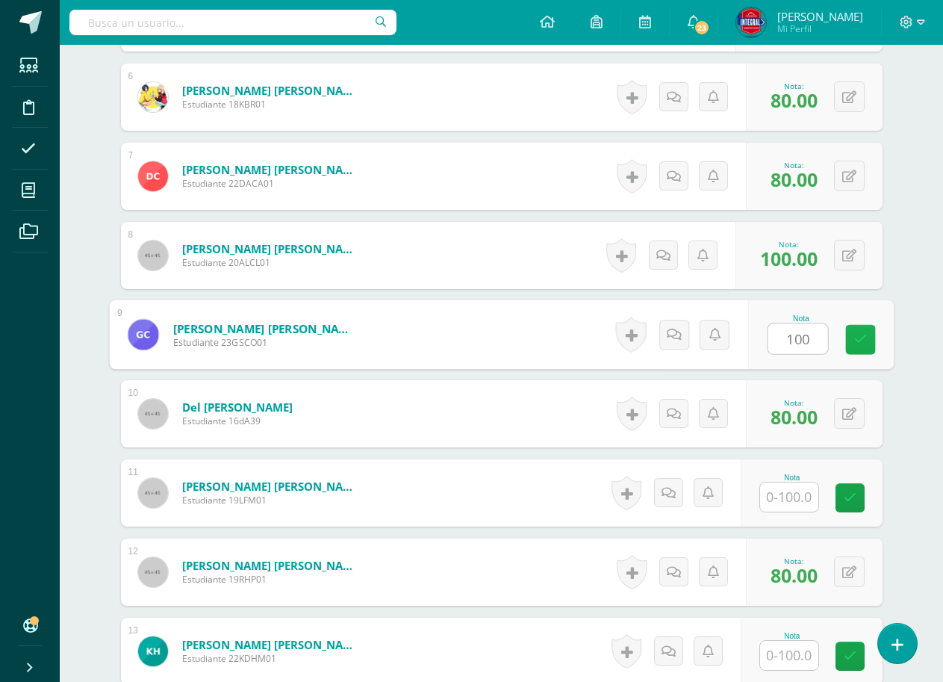
scroll to position [898, 0]
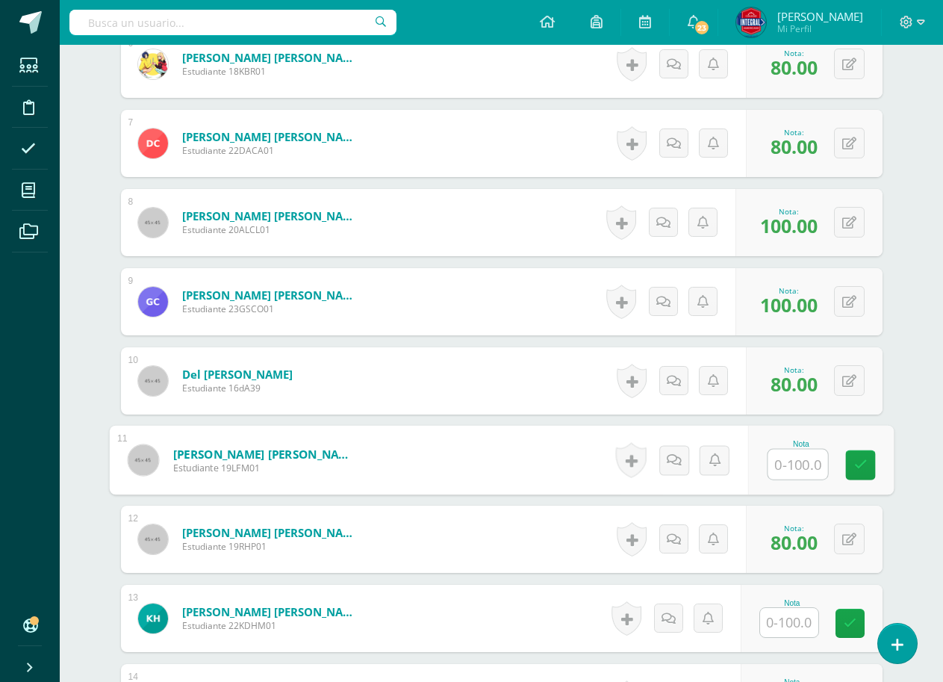
click at [789, 468] on input "text" at bounding box center [798, 465] width 60 height 30
type input "100"
click at [852, 465] on link at bounding box center [860, 465] width 30 height 30
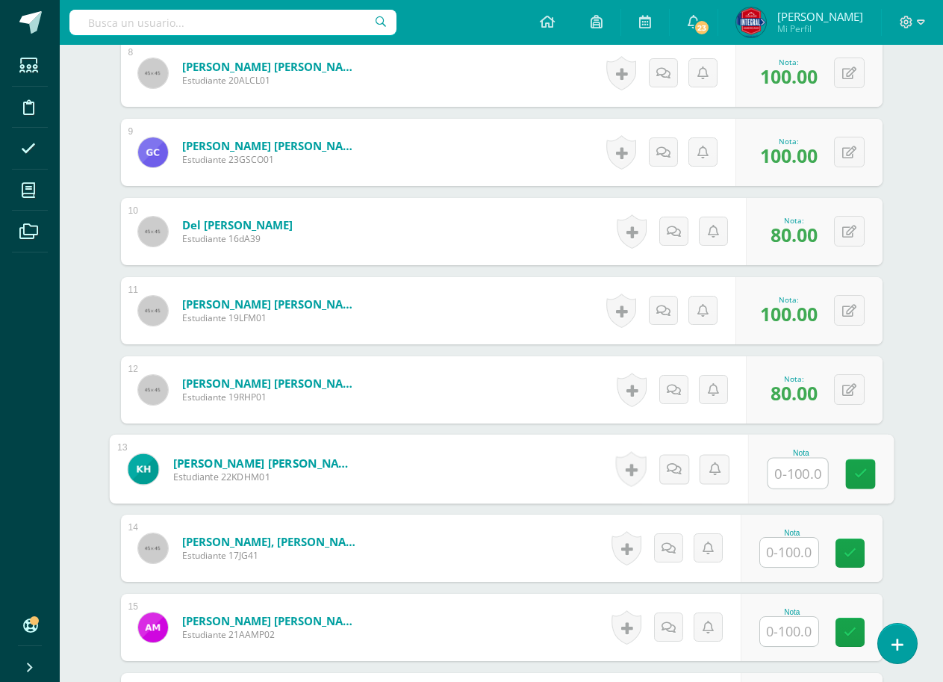
click at [791, 468] on input "text" at bounding box center [798, 474] width 60 height 30
type input "100"
click at [851, 471] on link at bounding box center [860, 474] width 30 height 30
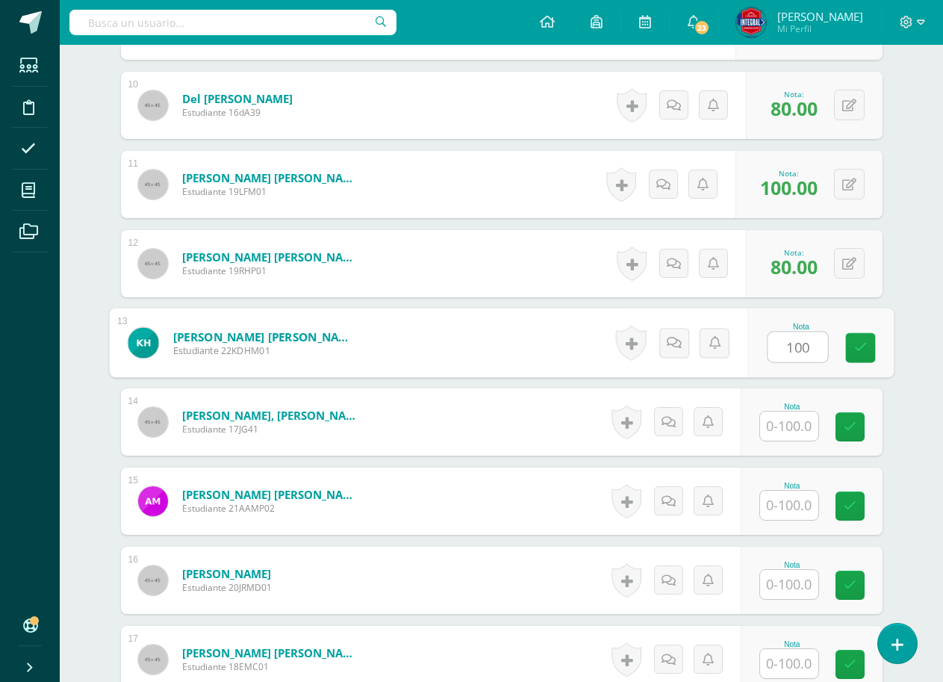
scroll to position [1197, 0]
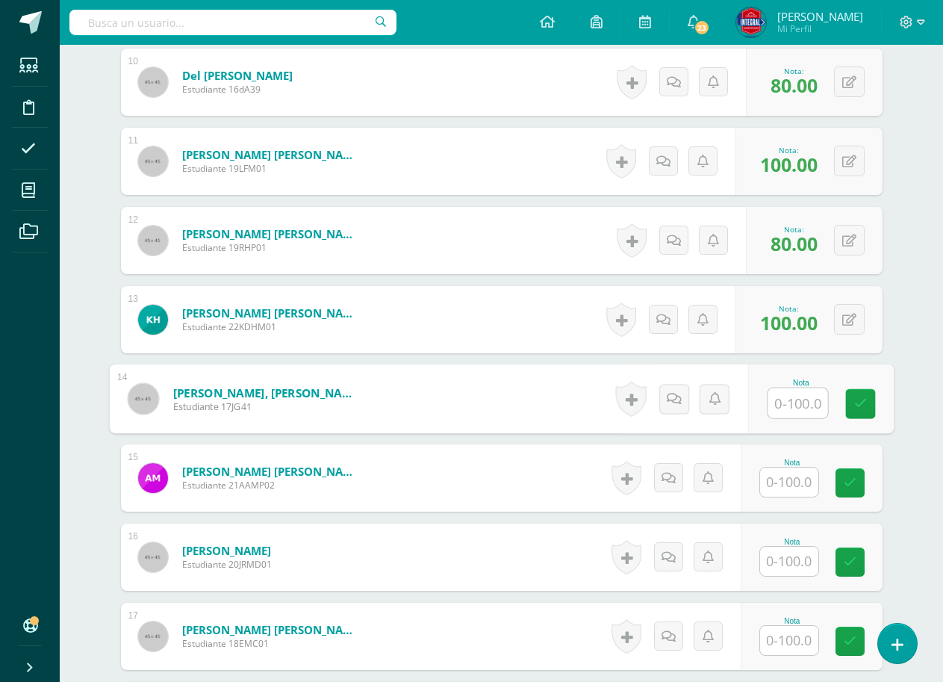
click at [792, 411] on input "text" at bounding box center [798, 403] width 60 height 30
type input "100"
drag, startPoint x: 840, startPoint y: 402, endPoint x: 839, endPoint y: 416, distance: 14.2
click at [841, 402] on div "Nota 100" at bounding box center [821, 398] width 146 height 69
click at [794, 478] on input "text" at bounding box center [789, 482] width 58 height 29
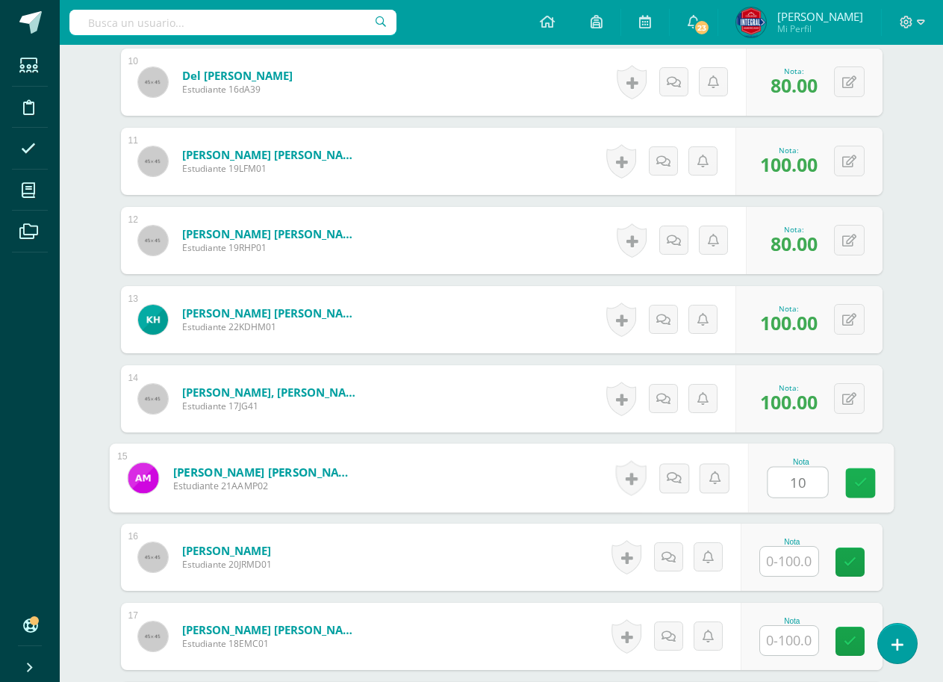
type input "100"
click at [848, 479] on link at bounding box center [860, 483] width 30 height 30
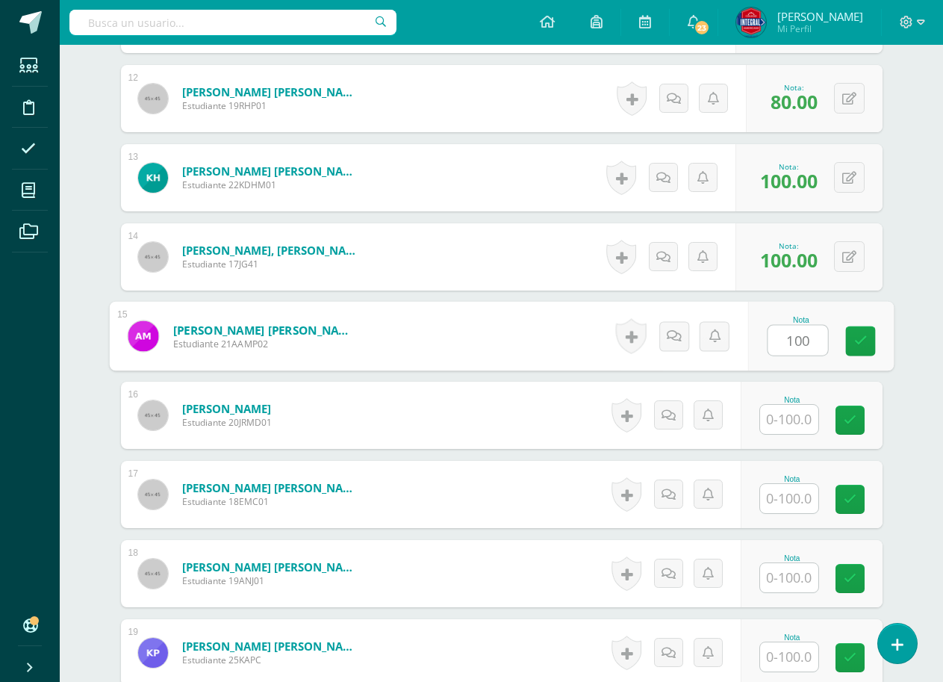
scroll to position [1347, 0]
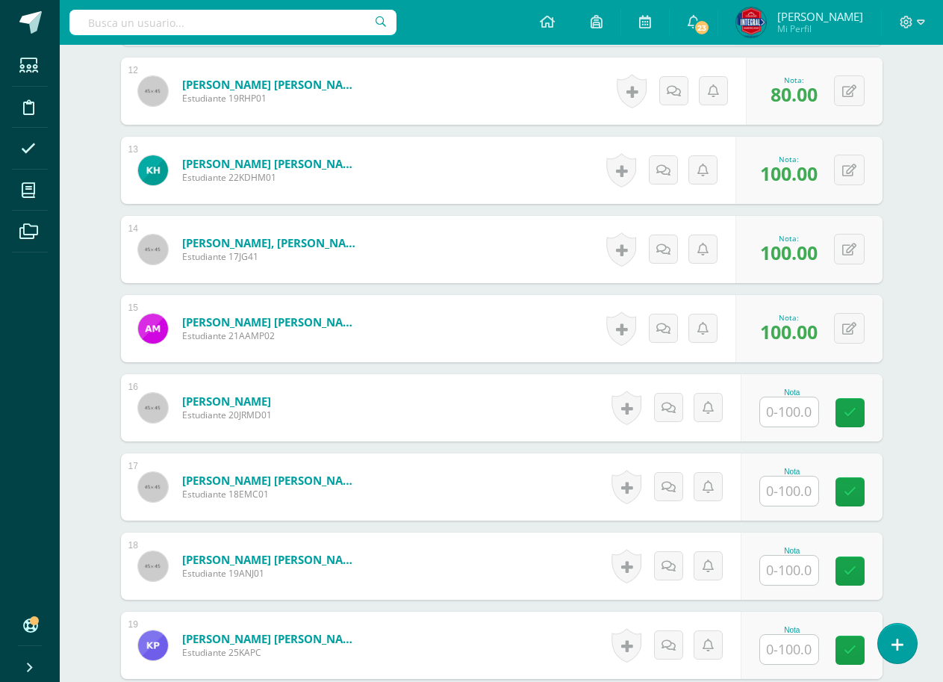
click at [796, 417] on input "text" at bounding box center [789, 411] width 58 height 29
click at [867, 408] on link at bounding box center [860, 413] width 30 height 30
type input "100"
click at [787, 481] on input "text" at bounding box center [789, 490] width 58 height 29
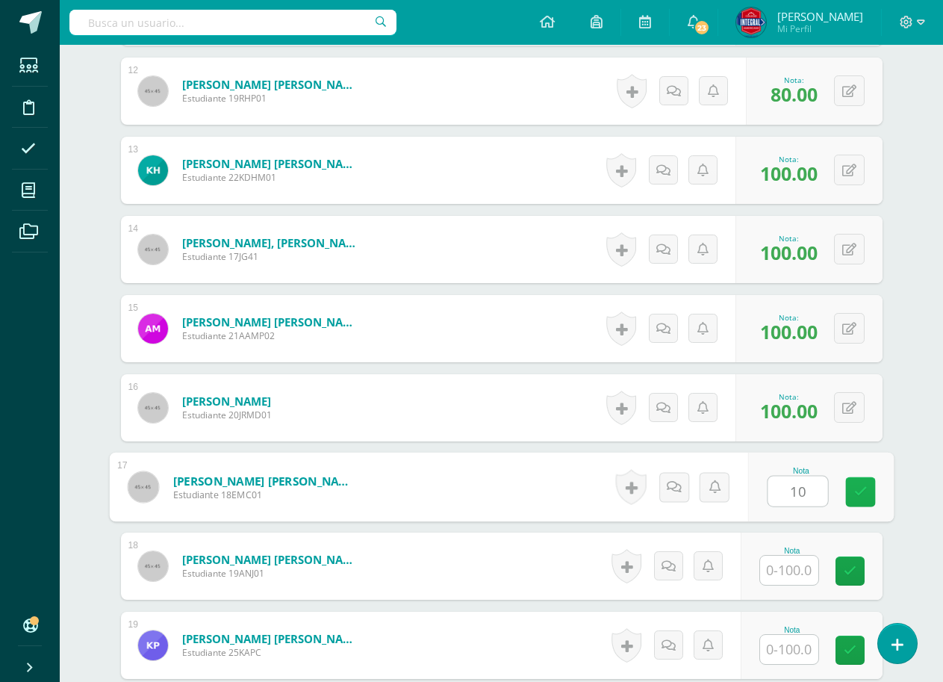
type input "100"
click at [859, 491] on icon at bounding box center [860, 491] width 13 height 13
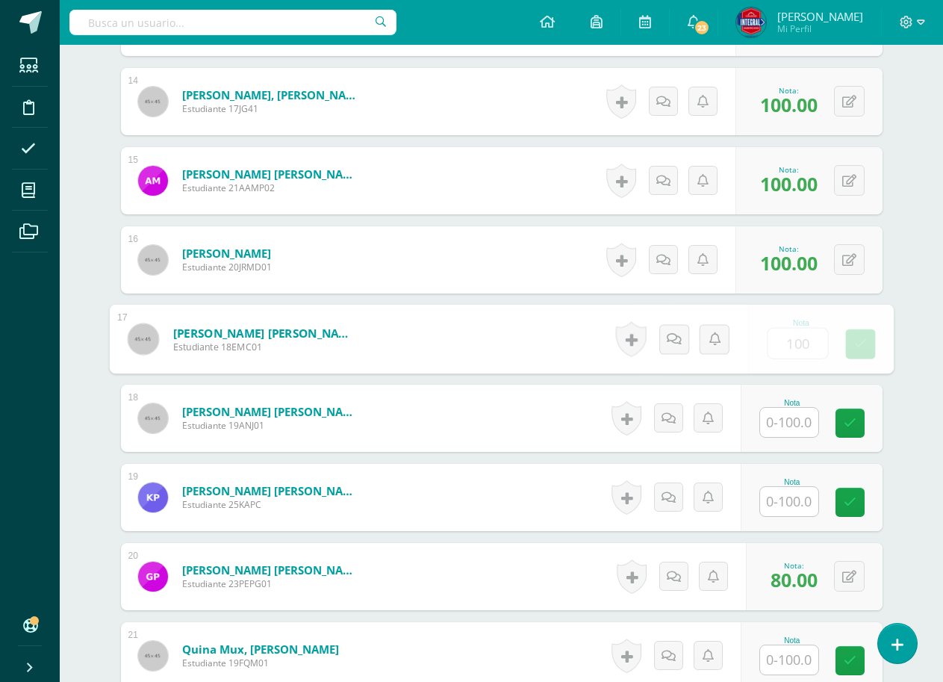
scroll to position [1496, 0]
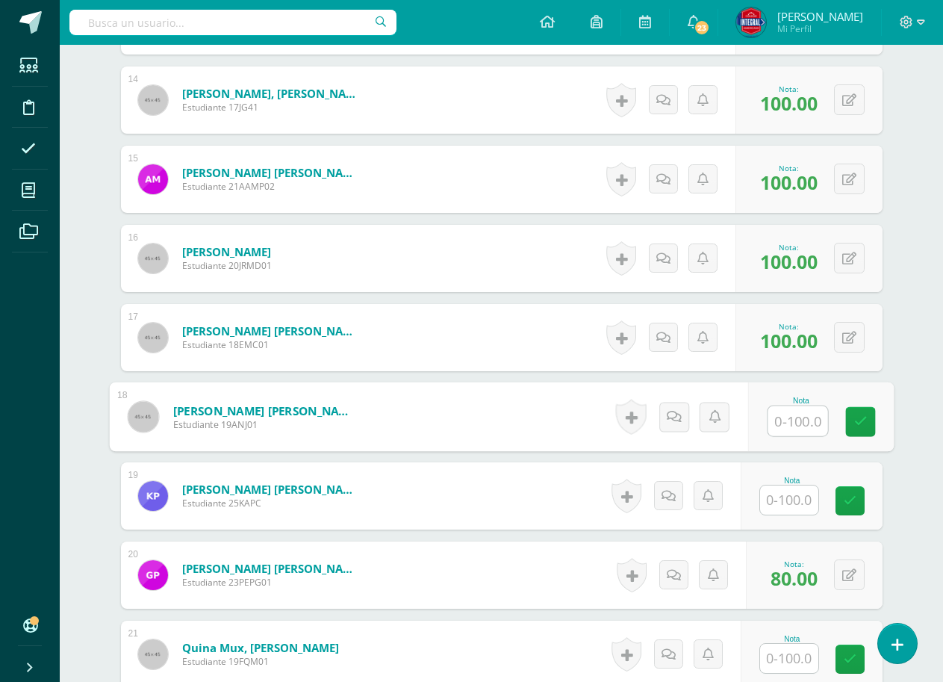
click at [795, 429] on input "text" at bounding box center [798, 421] width 60 height 30
click at [851, 423] on link at bounding box center [860, 422] width 30 height 30
type input "100"
click at [781, 499] on input "text" at bounding box center [789, 499] width 58 height 29
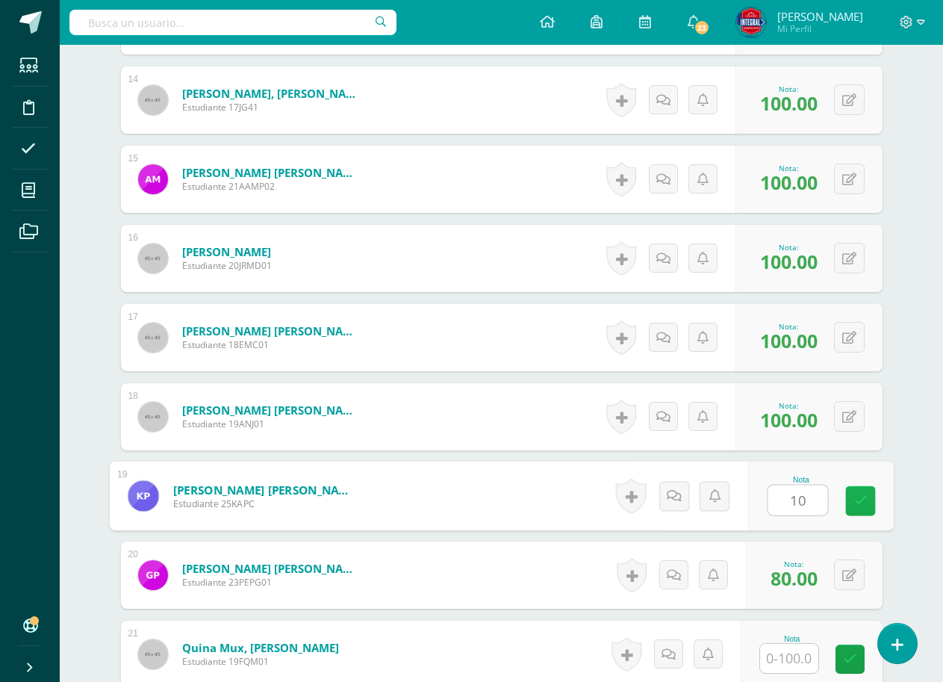
type input "100"
click at [851, 495] on link at bounding box center [860, 501] width 30 height 30
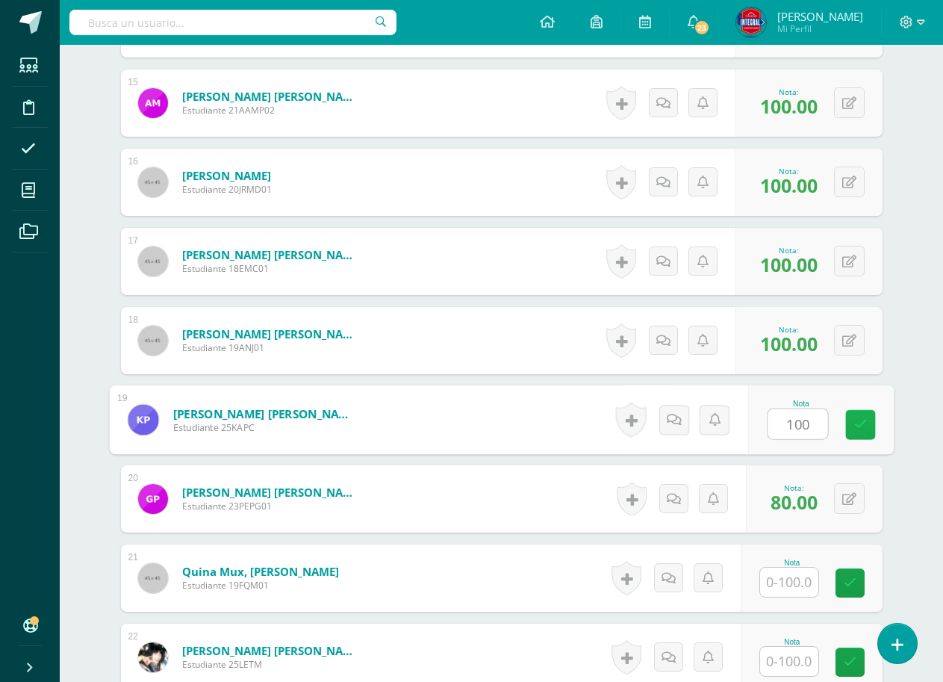
scroll to position [1645, 0]
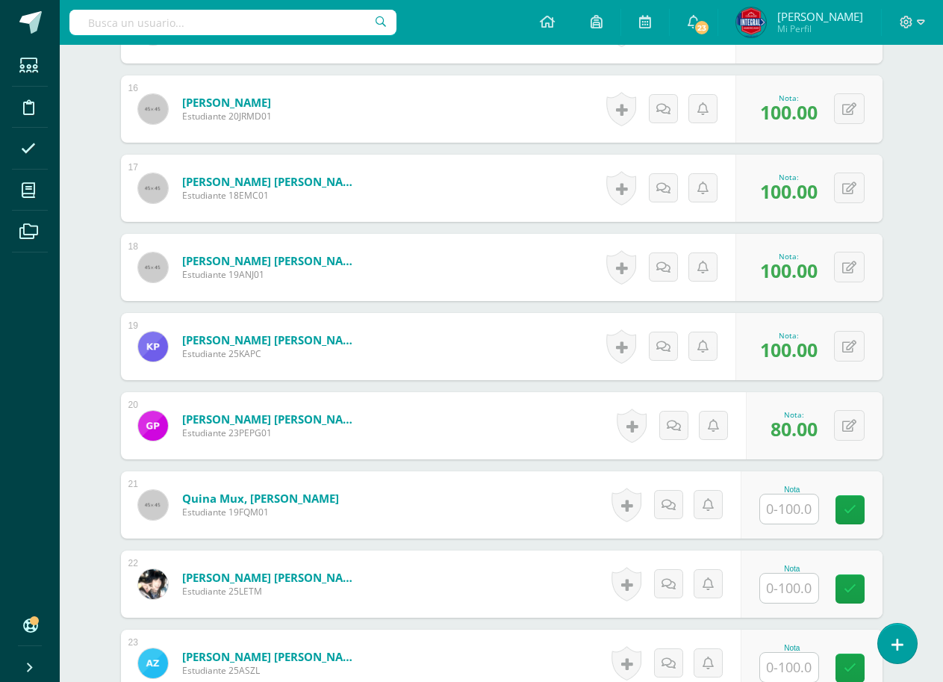
click at [792, 512] on input "text" at bounding box center [789, 508] width 58 height 29
type input "100"
click at [844, 509] on div "Nota 100" at bounding box center [821, 504] width 146 height 69
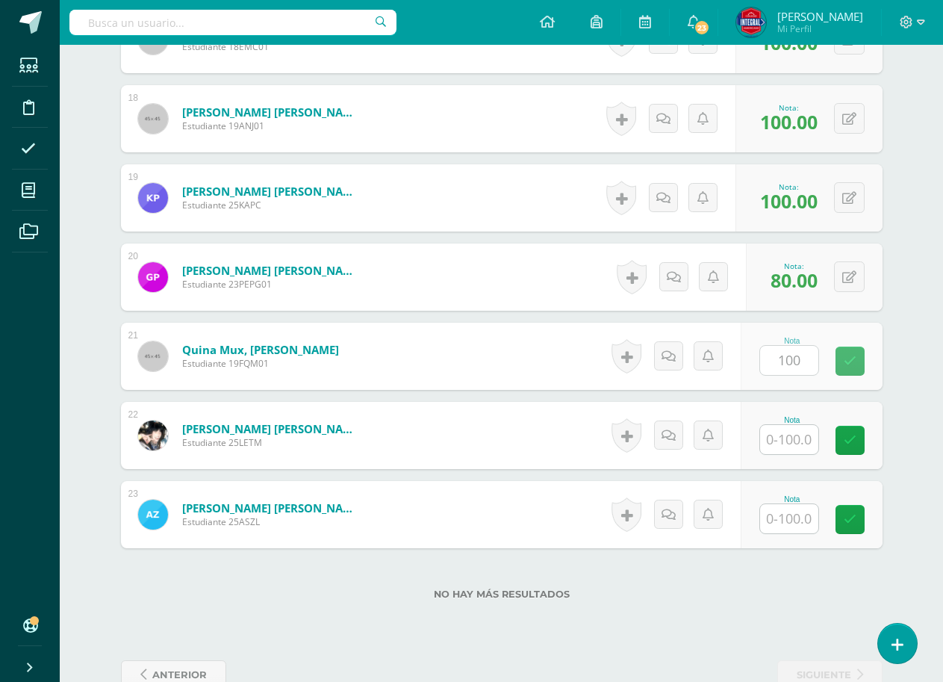
scroll to position [1795, 0]
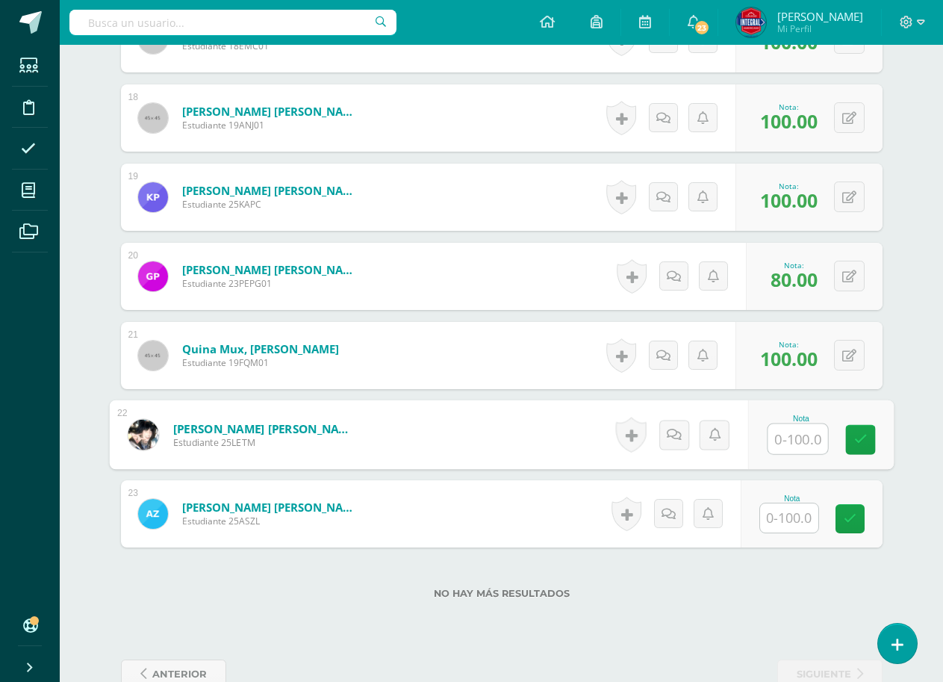
drag, startPoint x: 793, startPoint y: 441, endPoint x: 804, endPoint y: 439, distance: 10.7
click at [793, 441] on input "text" at bounding box center [798, 439] width 60 height 30
type input "100"
click at [842, 436] on div "Nota 100" at bounding box center [821, 434] width 146 height 69
click at [772, 506] on input "text" at bounding box center [789, 517] width 58 height 29
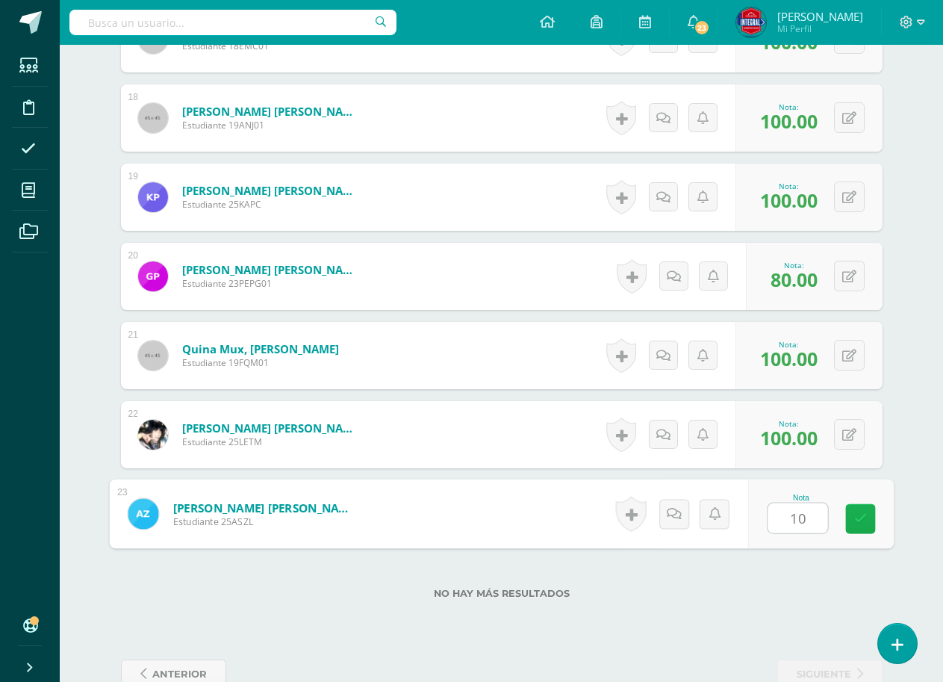
type input "100"
click at [851, 516] on link at bounding box center [860, 519] width 30 height 30
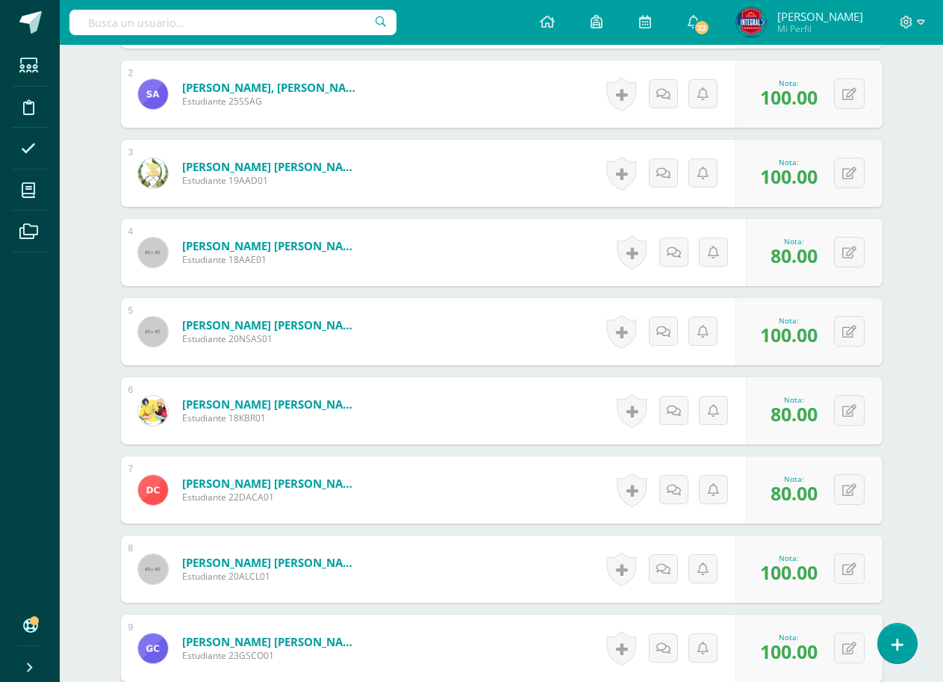
scroll to position [450, 0]
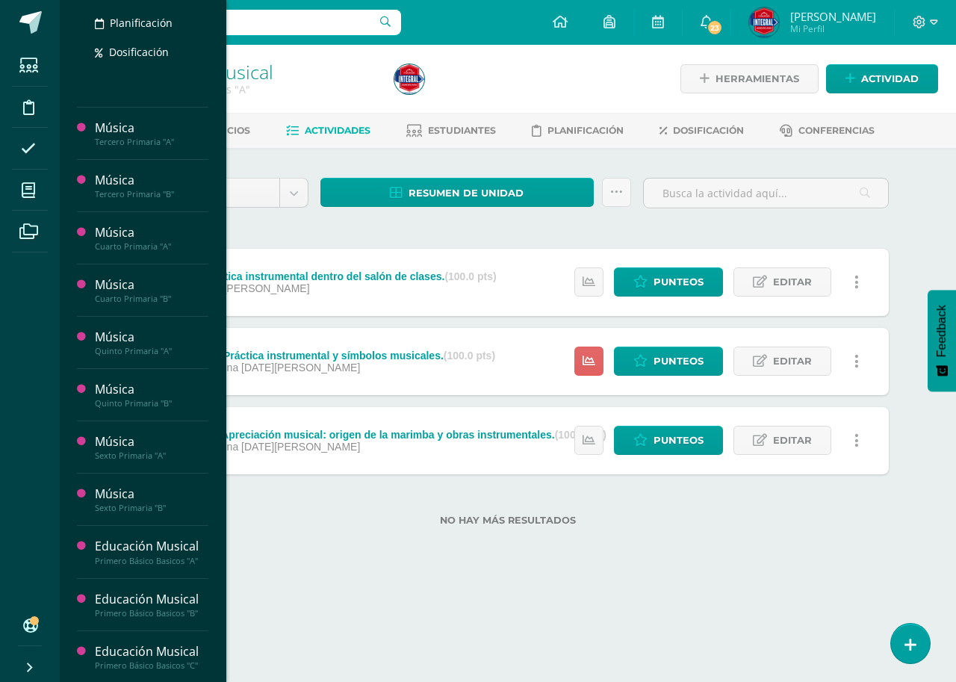
scroll to position [523, 0]
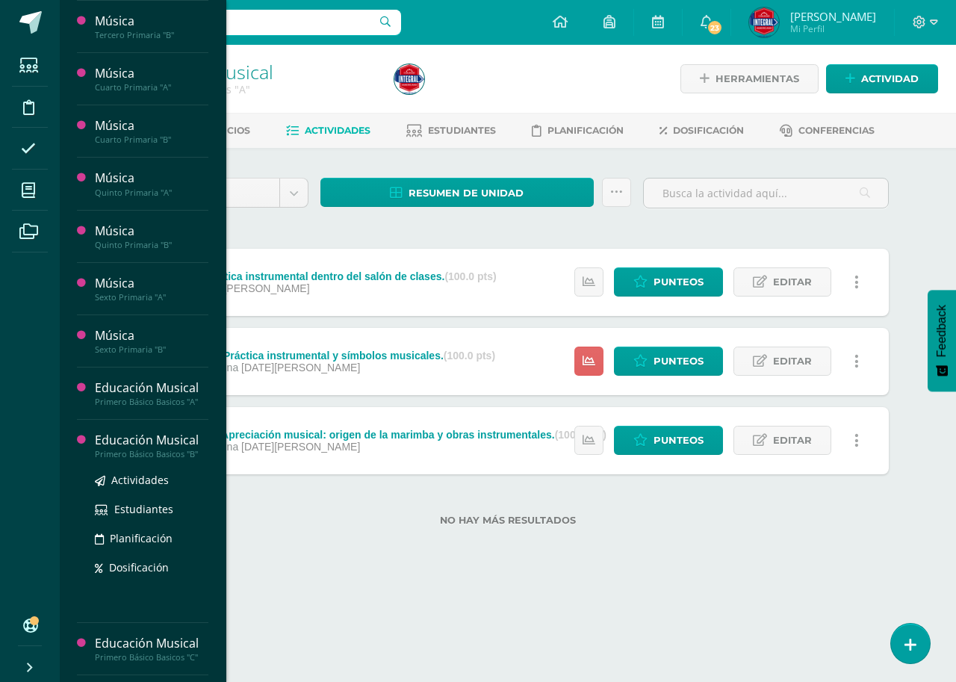
click at [134, 441] on div "Educación Musical" at bounding box center [152, 440] width 114 height 17
click at [133, 472] on link "Actividades" at bounding box center [152, 479] width 114 height 17
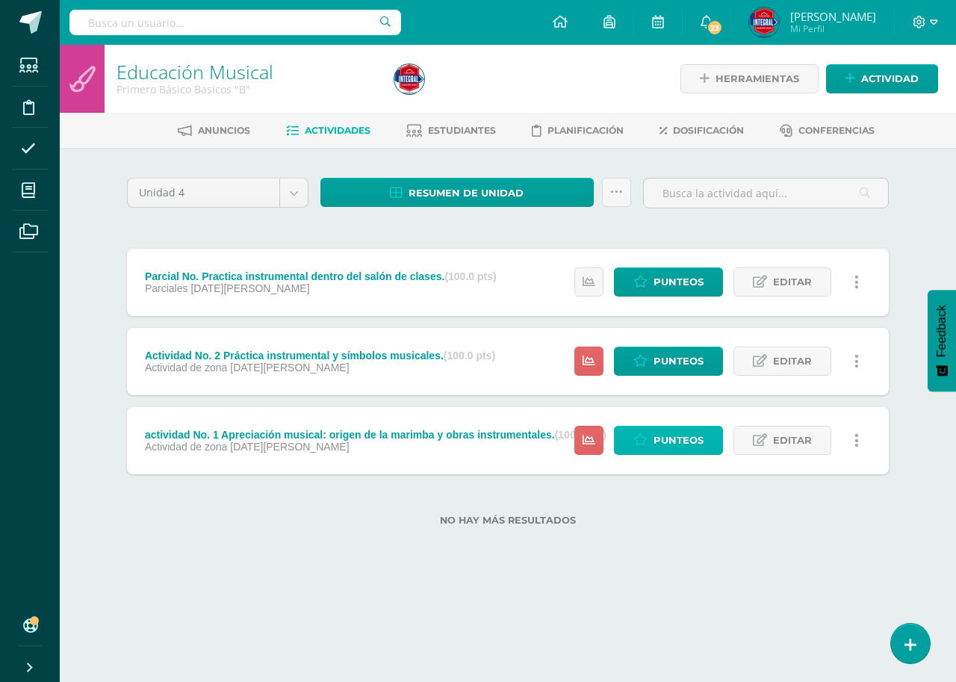
click at [680, 446] on span "Punteos" at bounding box center [678, 440] width 50 height 28
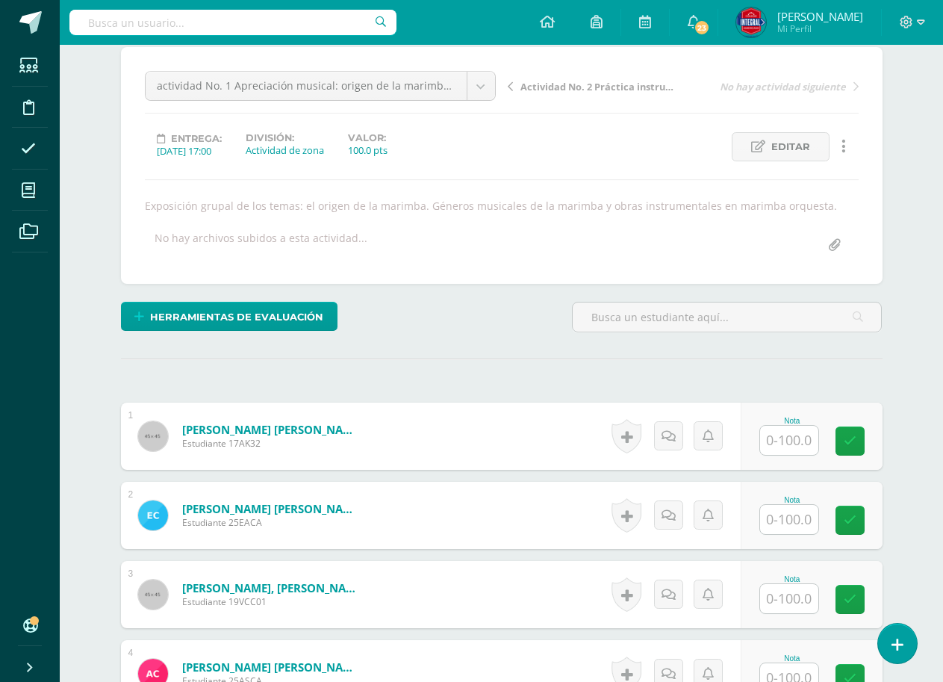
scroll to position [205, 0]
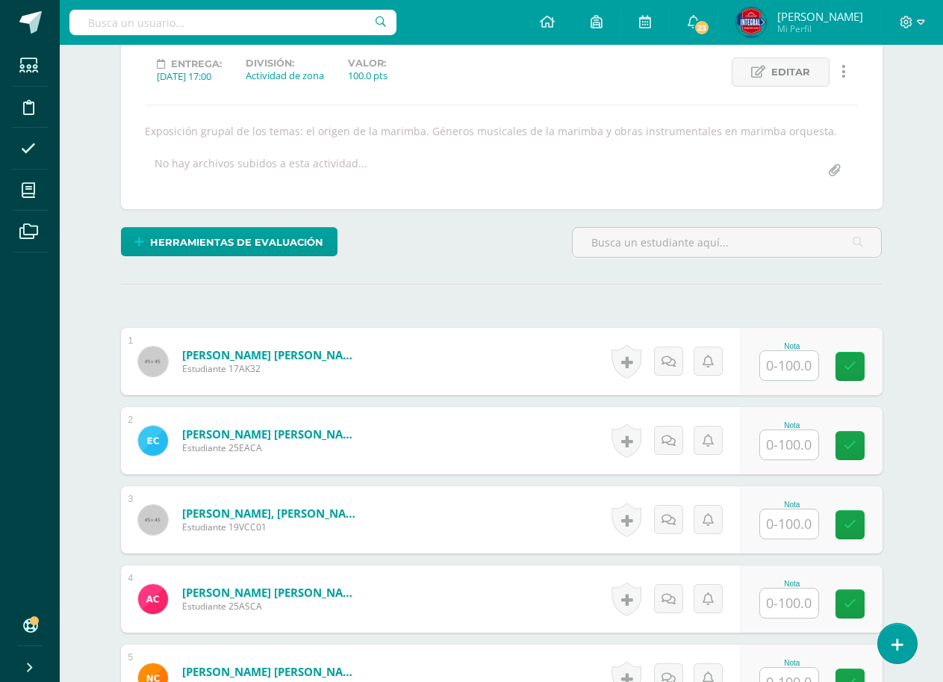
click at [777, 446] on input "text" at bounding box center [789, 444] width 58 height 29
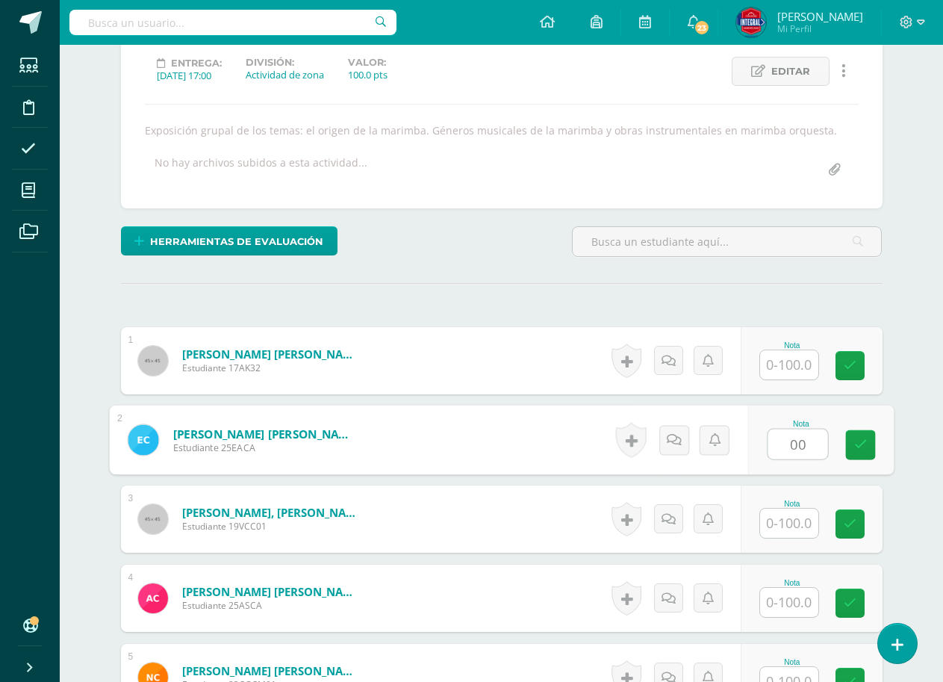
scroll to position [207, 0]
type input "00"
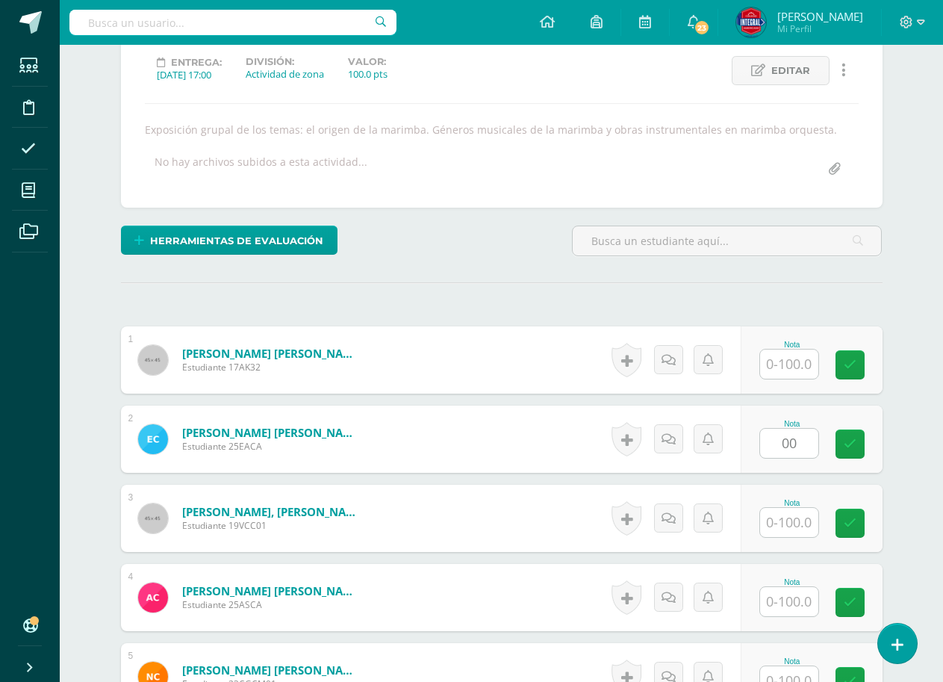
click at [842, 454] on div "Nota 00" at bounding box center [812, 439] width 142 height 67
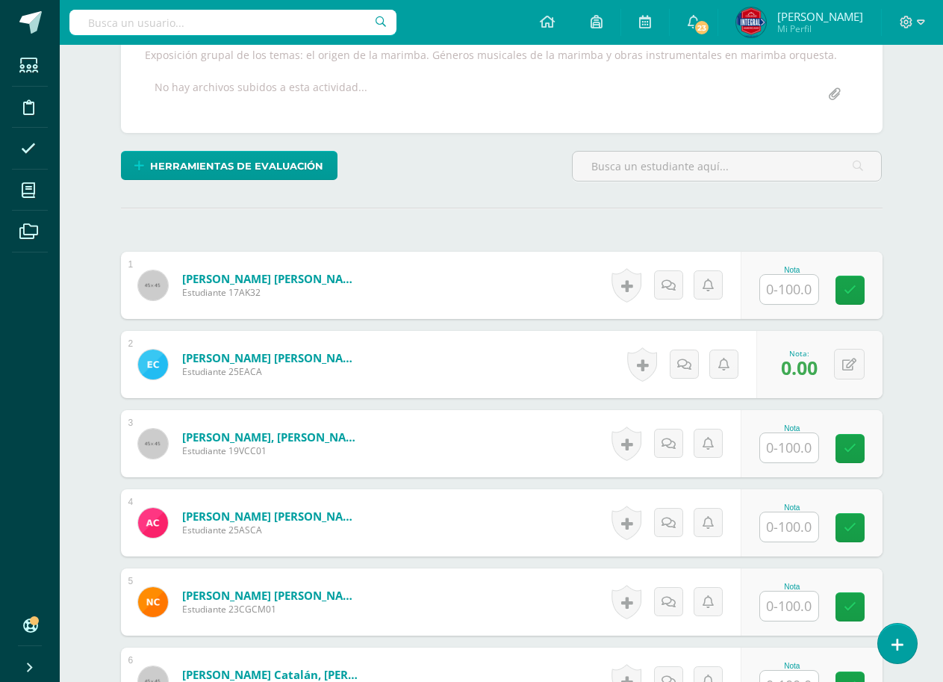
scroll to position [356, 0]
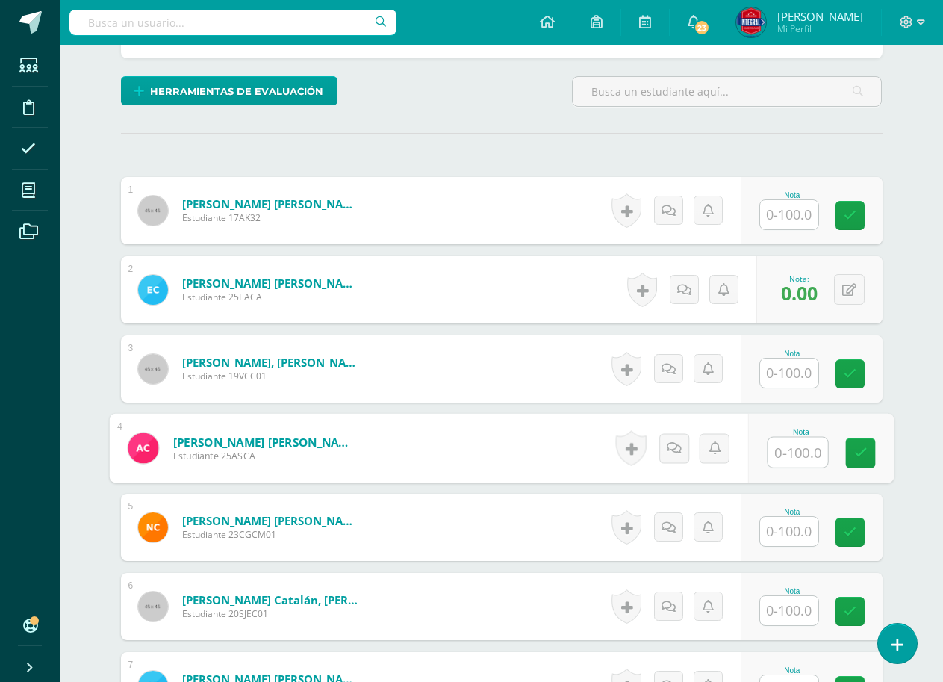
click at [793, 451] on input "text" at bounding box center [798, 453] width 60 height 30
type input "00"
click at [848, 448] on link at bounding box center [860, 453] width 30 height 30
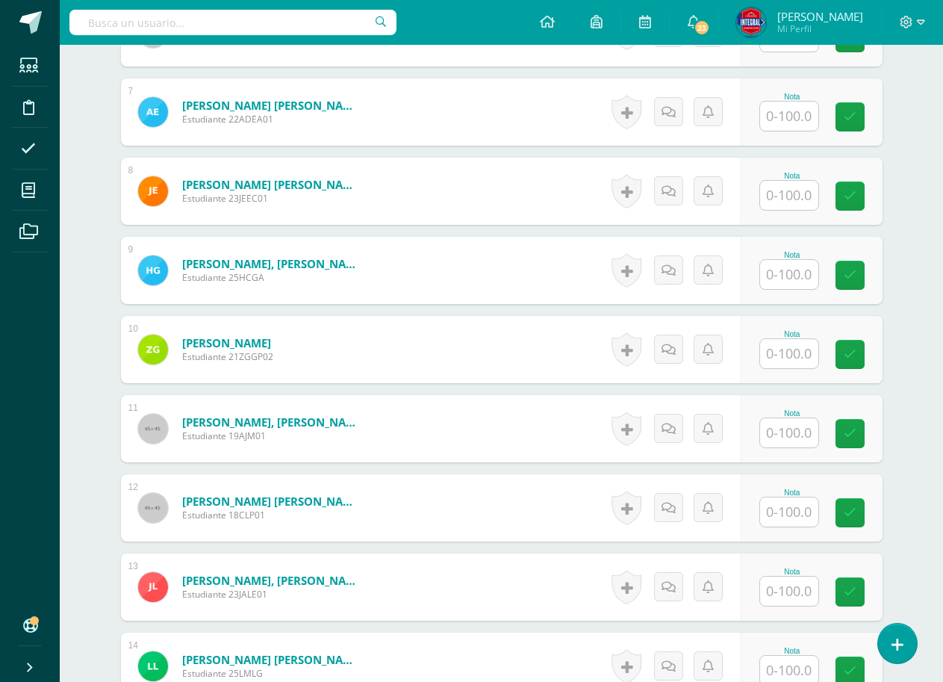
scroll to position [954, 0]
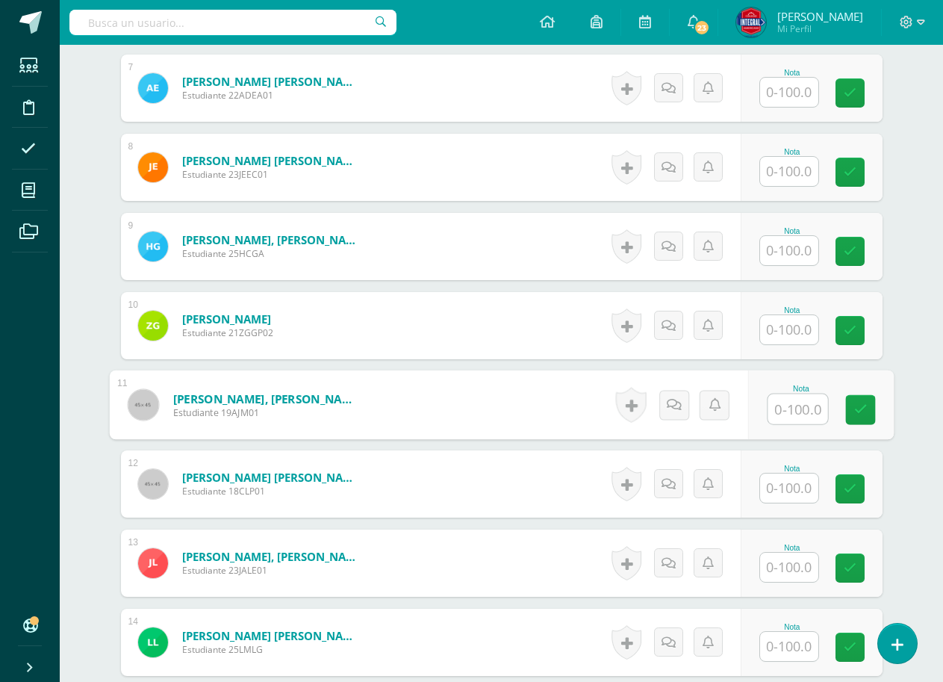
click at [770, 405] on input "text" at bounding box center [798, 409] width 60 height 30
type input "00"
click at [877, 402] on div "Nota 00" at bounding box center [821, 404] width 146 height 69
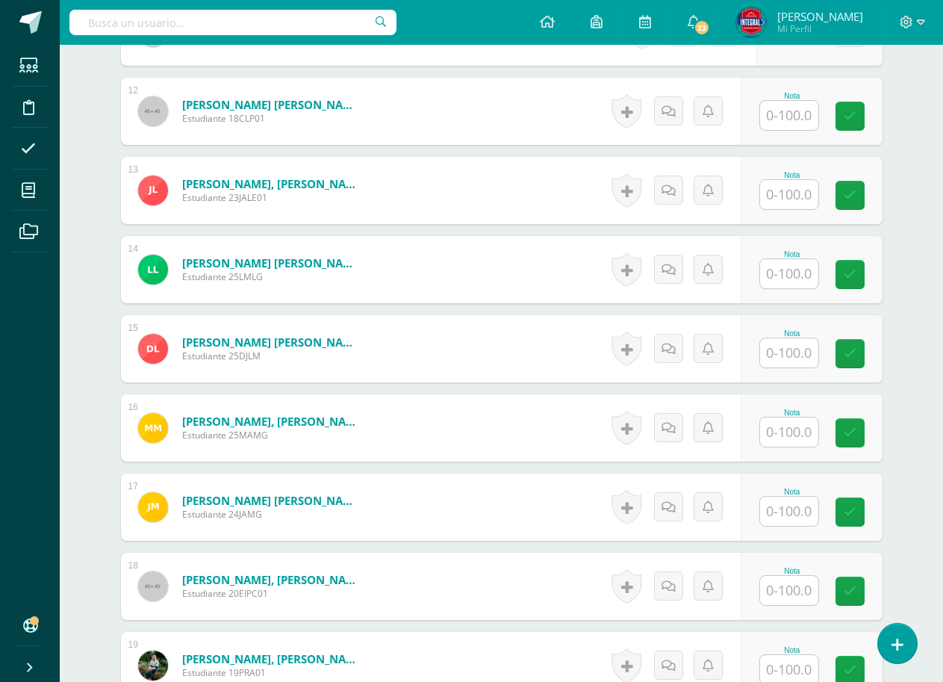
scroll to position [1327, 0]
click at [790, 344] on input "text" at bounding box center [789, 352] width 58 height 29
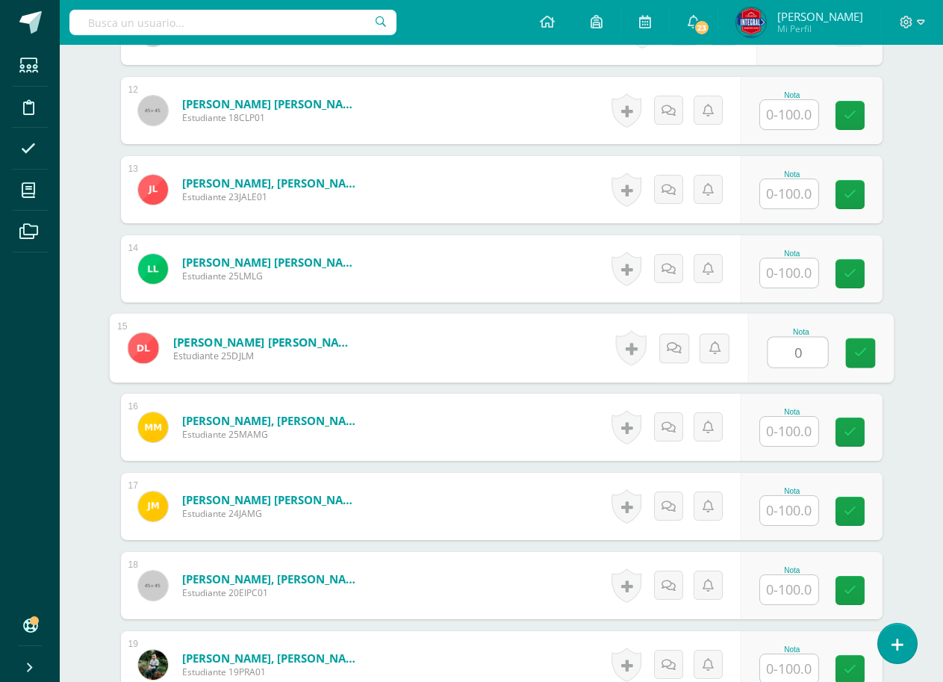
type input "00"
click at [853, 357] on link at bounding box center [860, 353] width 30 height 30
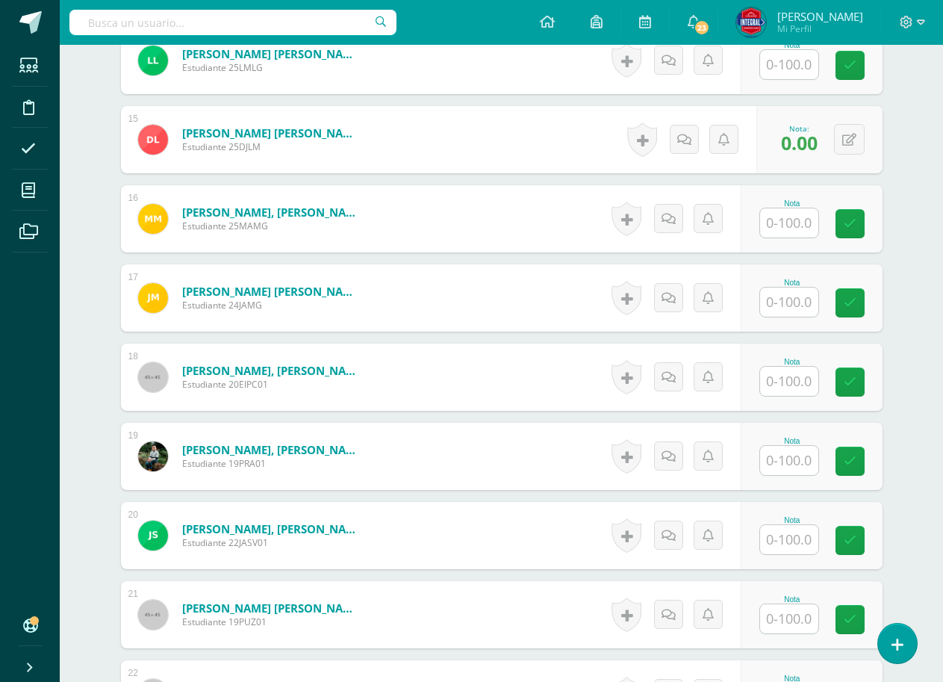
scroll to position [1626, 0]
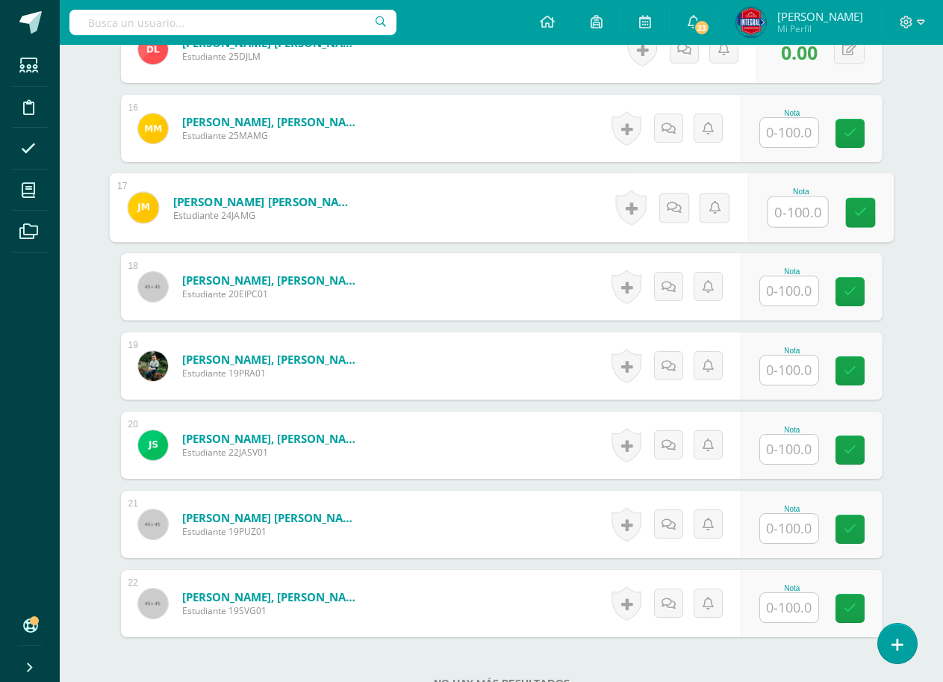
click at [777, 213] on input "text" at bounding box center [798, 212] width 60 height 30
type input "00"
click at [862, 219] on icon at bounding box center [860, 212] width 13 height 13
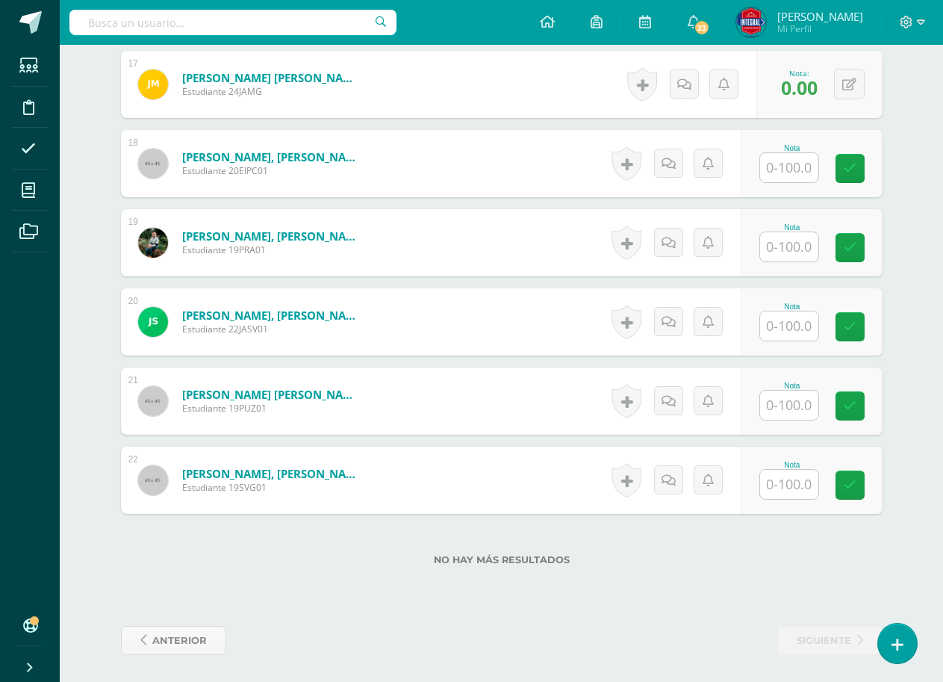
scroll to position [1752, 0]
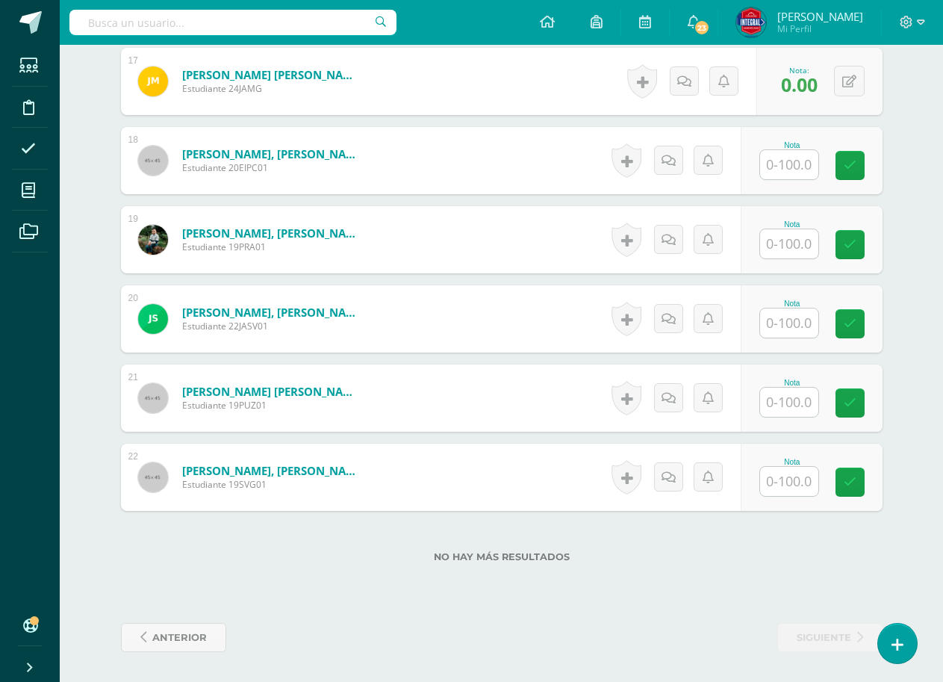
click at [783, 397] on input "text" at bounding box center [789, 402] width 58 height 29
click at [848, 400] on link at bounding box center [860, 403] width 30 height 30
type input "00"
click at [795, 495] on input "text" at bounding box center [789, 481] width 58 height 29
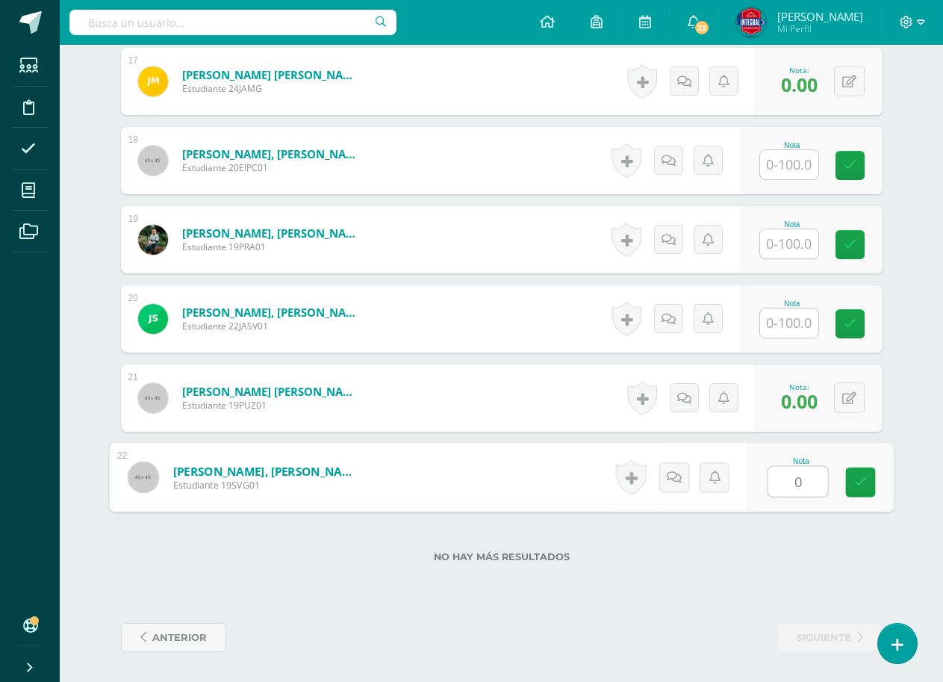
type input "00"
click at [860, 483] on icon at bounding box center [860, 482] width 13 height 13
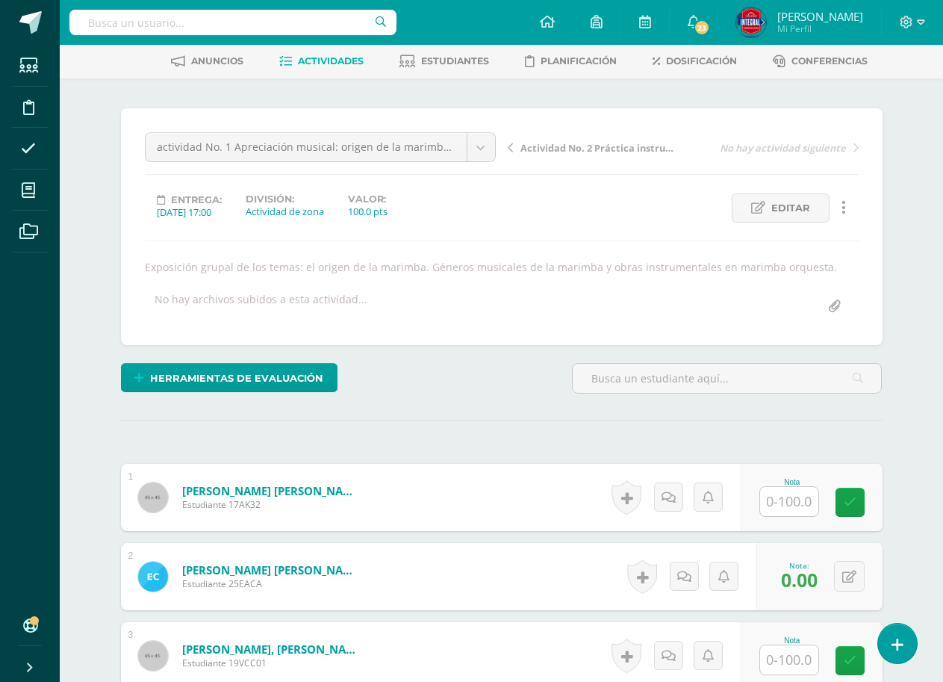
scroll to position [224, 0]
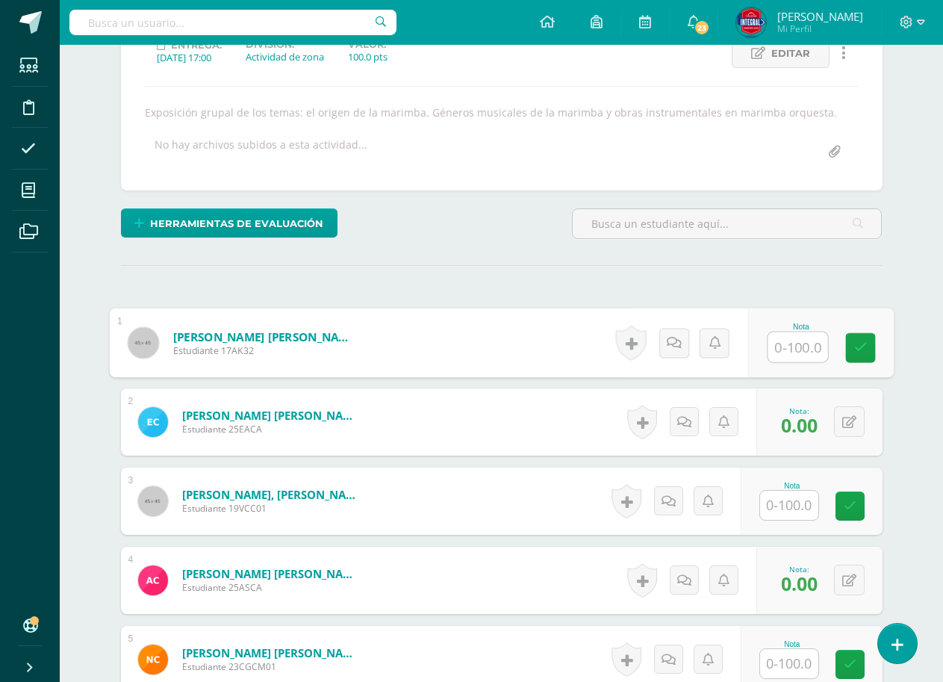
click at [798, 341] on input "text" at bounding box center [798, 347] width 60 height 30
type input "100"
click at [844, 344] on div "Nota 100" at bounding box center [821, 342] width 146 height 69
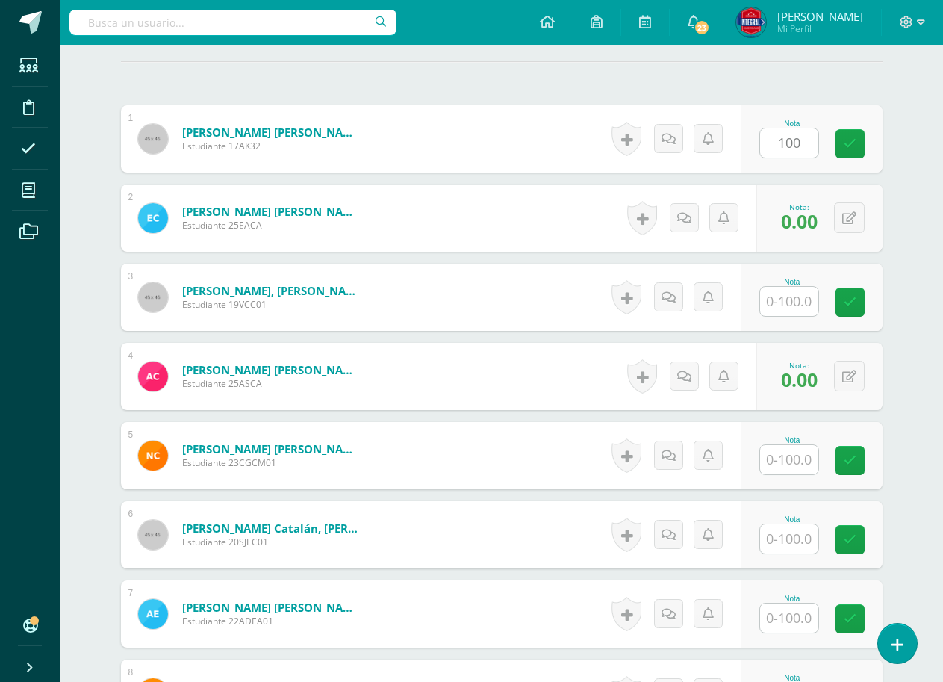
scroll to position [448, 0]
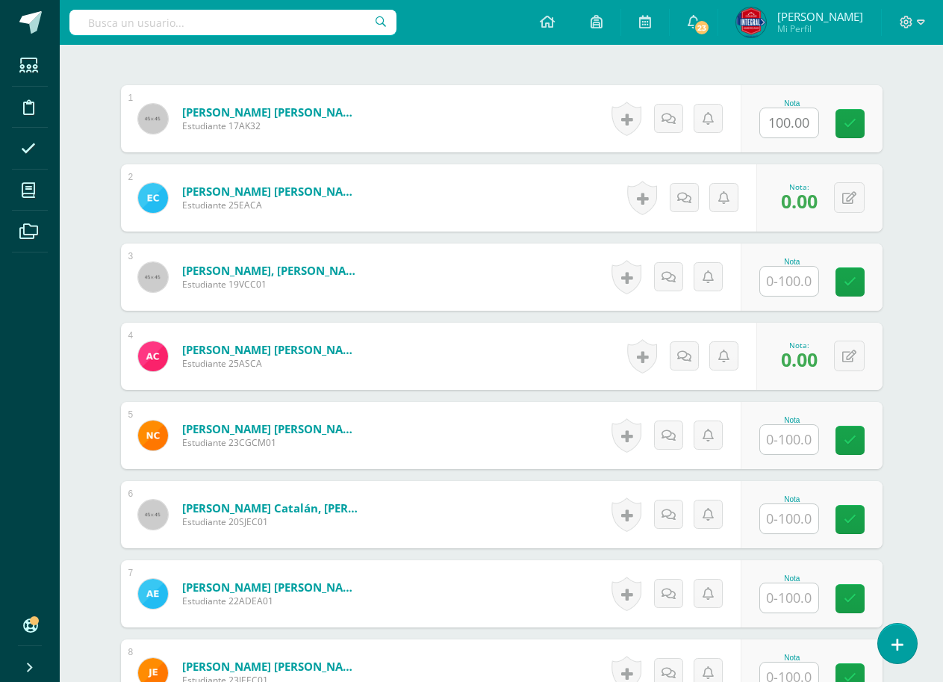
click at [795, 278] on input "text" at bounding box center [789, 281] width 58 height 29
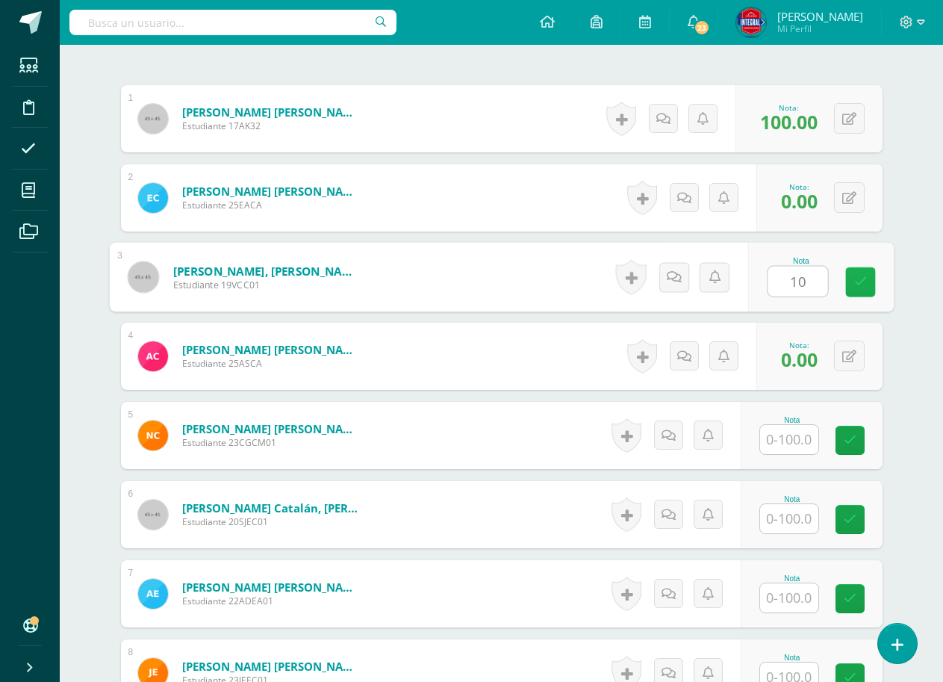
type input "100"
click at [861, 285] on icon at bounding box center [860, 282] width 13 height 13
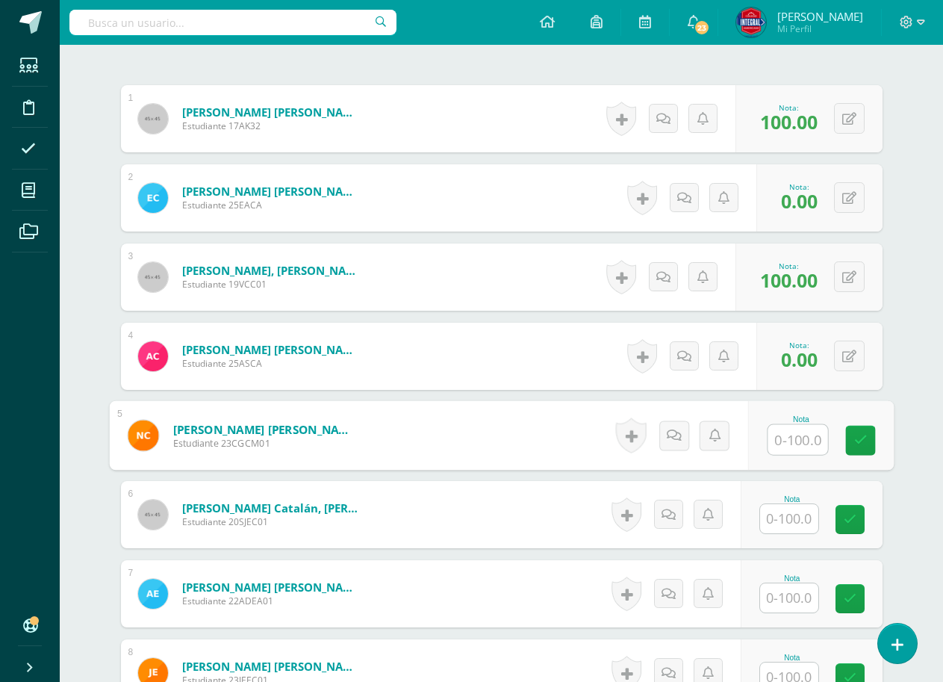
click at [786, 441] on input "text" at bounding box center [798, 440] width 60 height 30
type input "100"
click at [852, 442] on link at bounding box center [860, 441] width 30 height 30
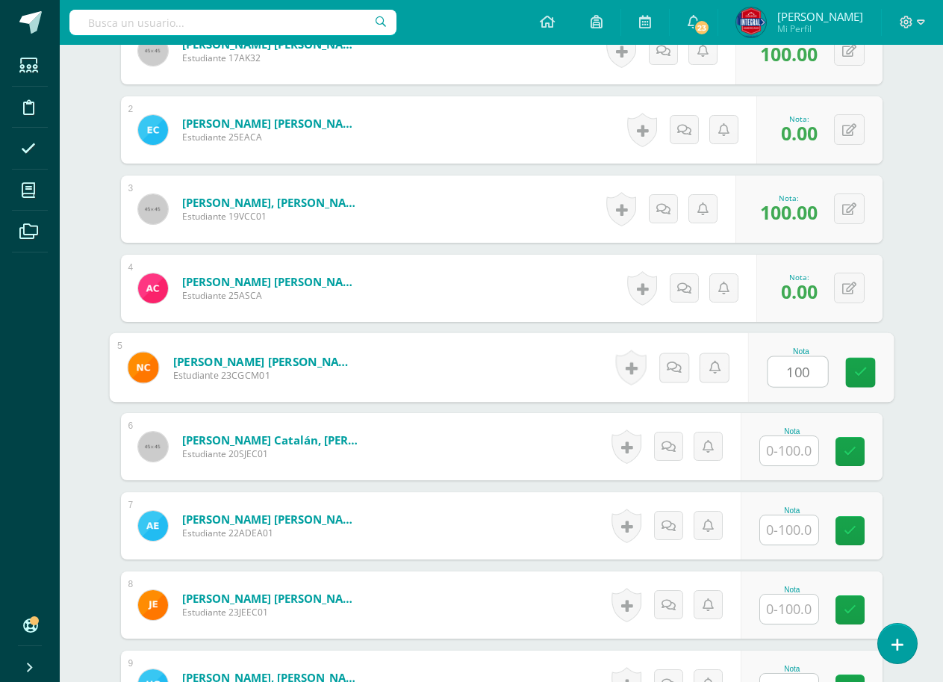
scroll to position [597, 0]
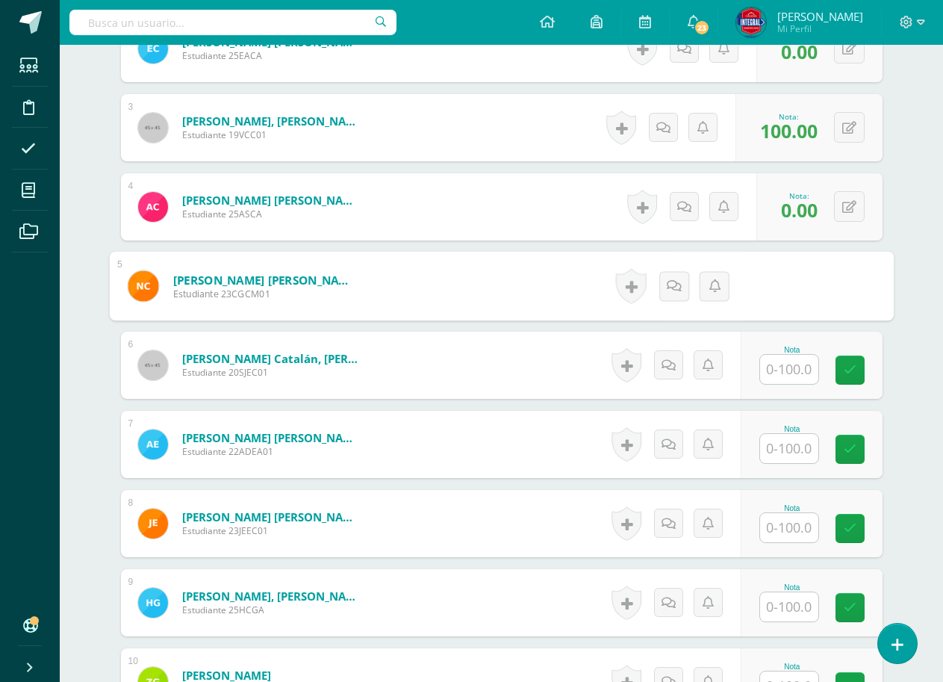
click at [800, 362] on input "text" at bounding box center [789, 369] width 58 height 29
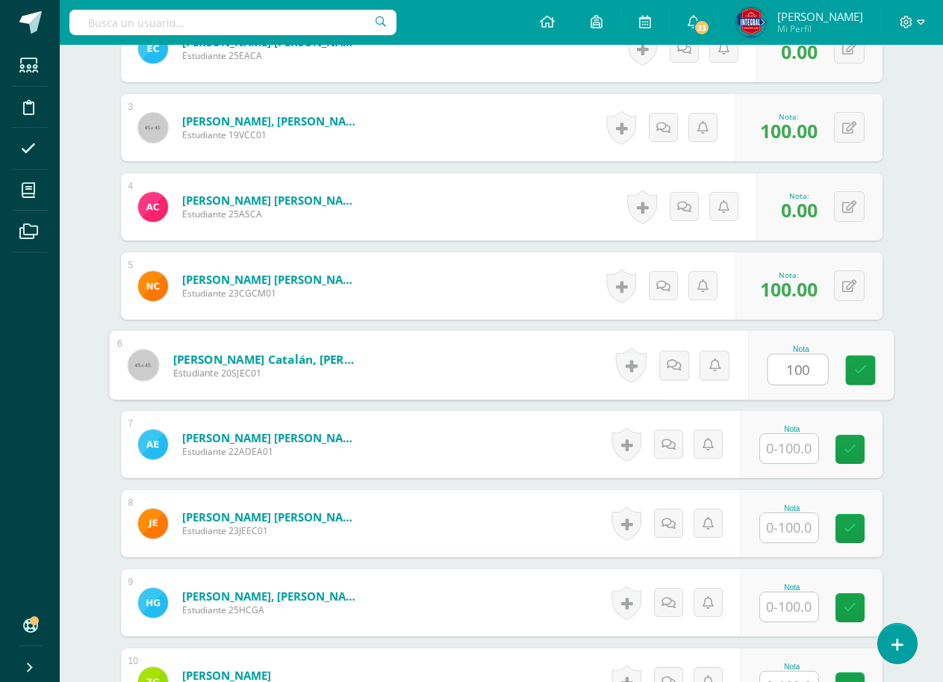
click at [845, 375] on div "Nota 100" at bounding box center [821, 365] width 146 height 69
type input "100"
click at [792, 441] on input "text" at bounding box center [789, 448] width 58 height 29
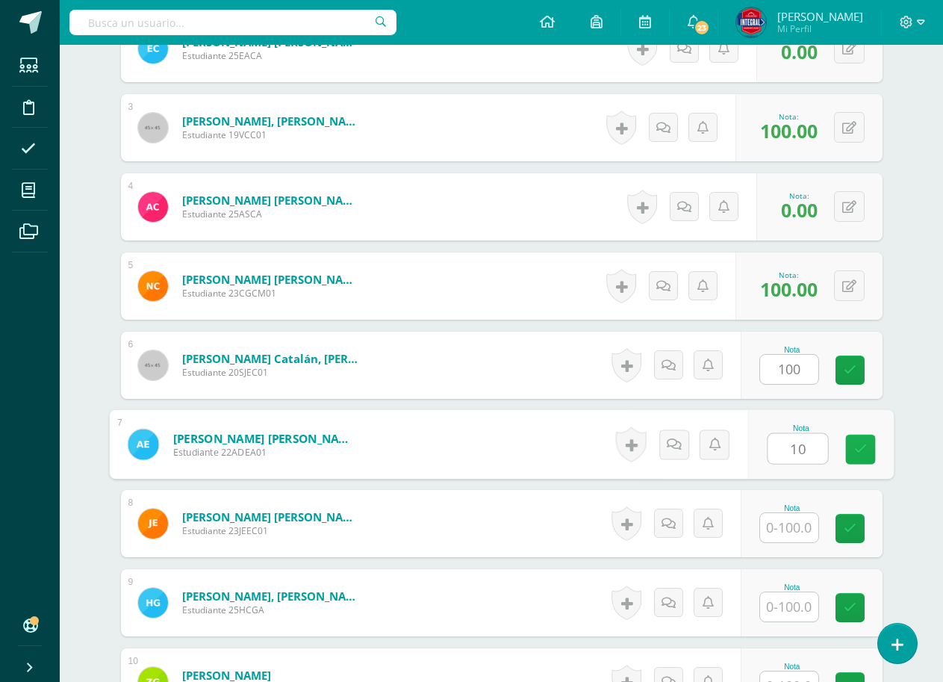
type input "100"
click at [854, 448] on icon at bounding box center [860, 449] width 13 height 13
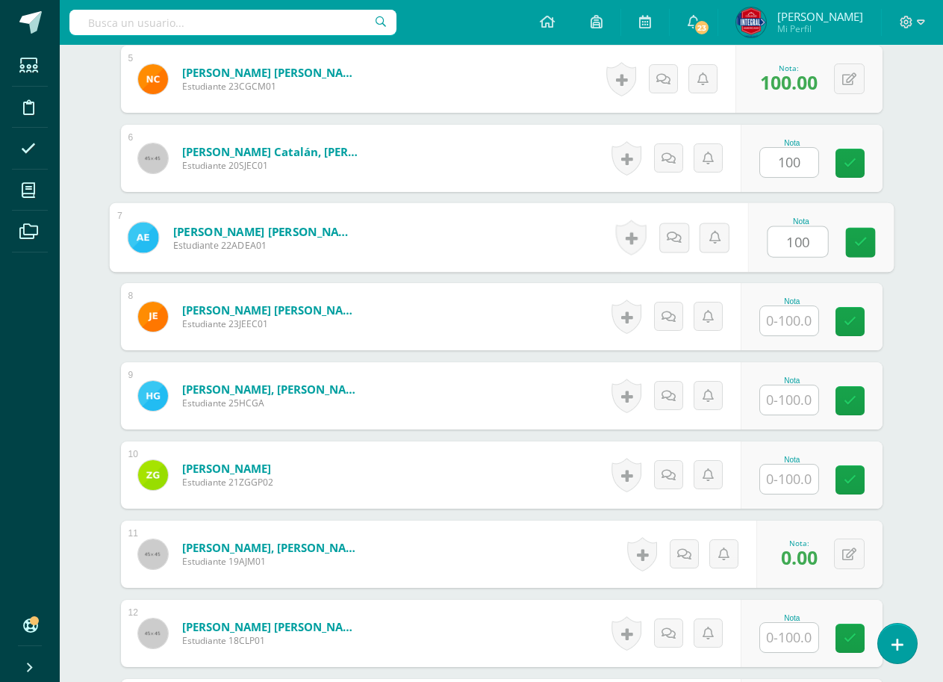
scroll to position [822, 0]
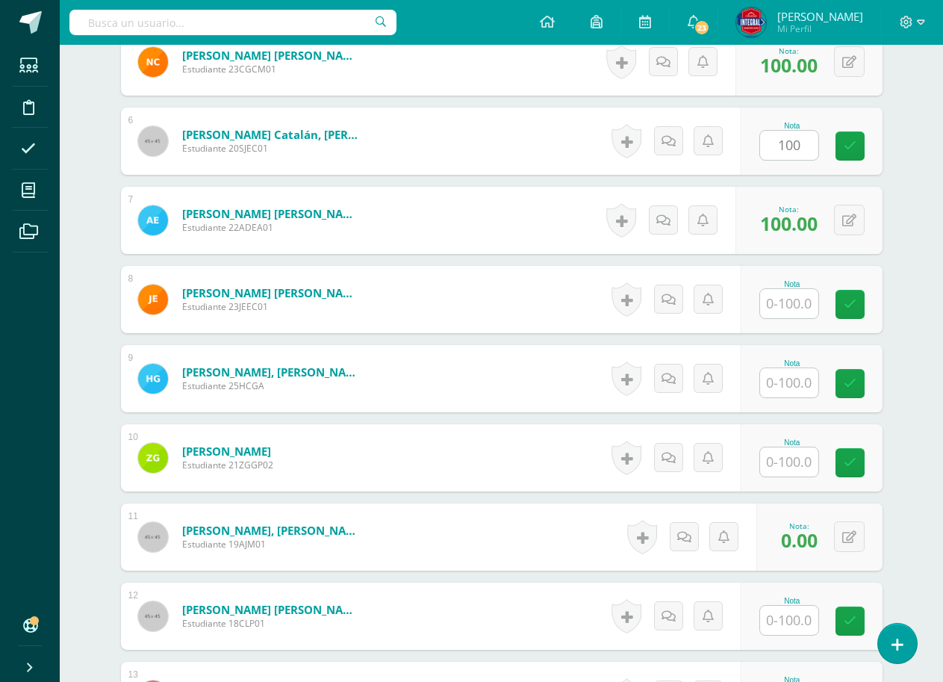
click at [796, 307] on input "text" at bounding box center [789, 303] width 58 height 29
type input "100"
click at [852, 299] on link at bounding box center [860, 305] width 30 height 30
click at [846, 136] on link at bounding box center [850, 145] width 29 height 29
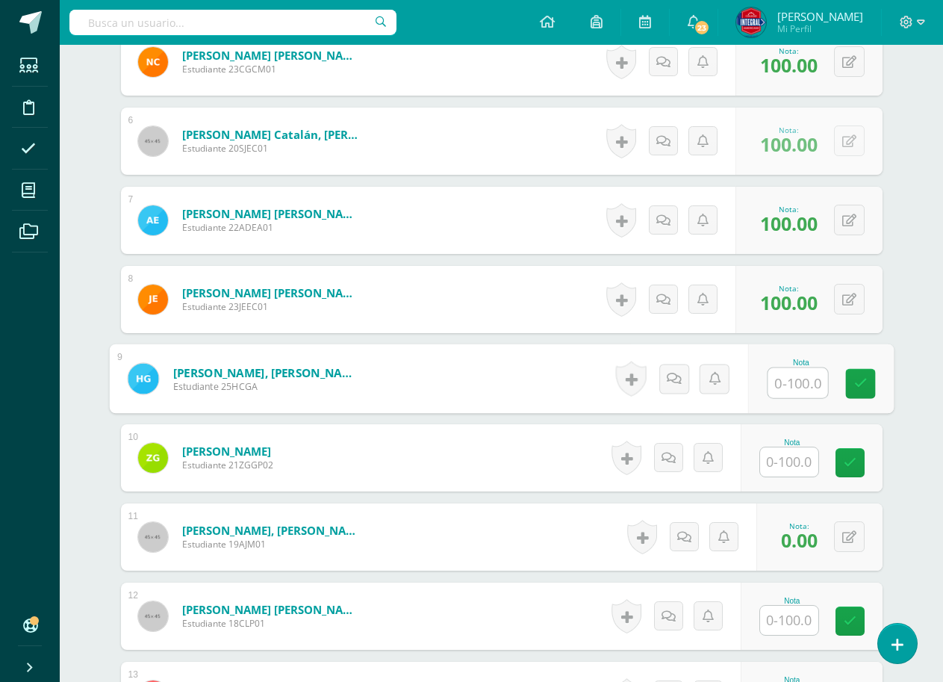
click at [794, 388] on input "text" at bounding box center [798, 383] width 60 height 30
click at [847, 375] on link at bounding box center [860, 384] width 30 height 30
type input "100"
click at [810, 462] on input "text" at bounding box center [789, 461] width 58 height 29
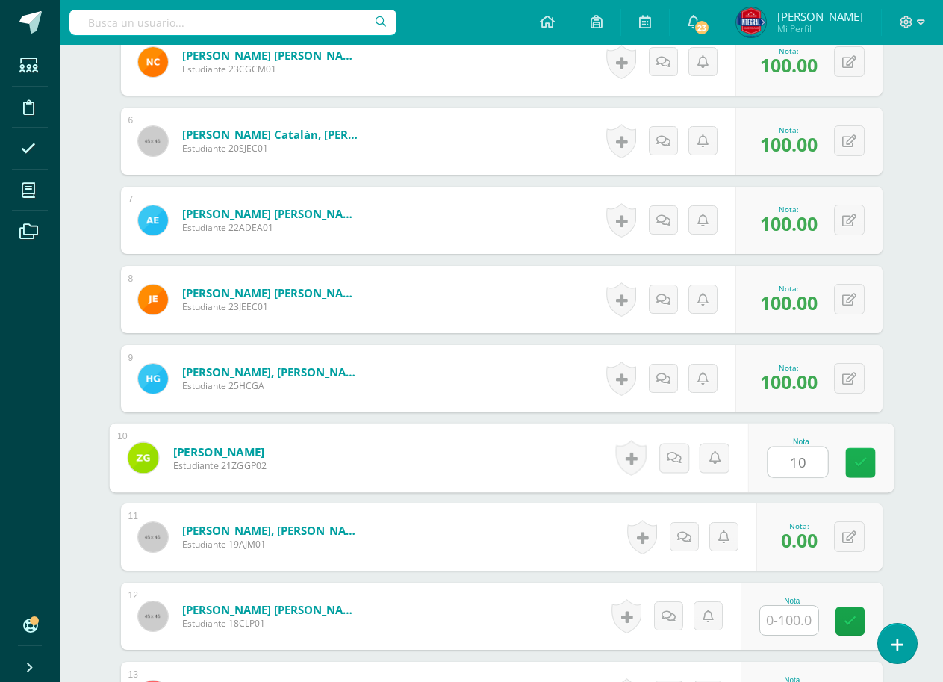
type input "100"
click at [849, 456] on link at bounding box center [860, 463] width 30 height 30
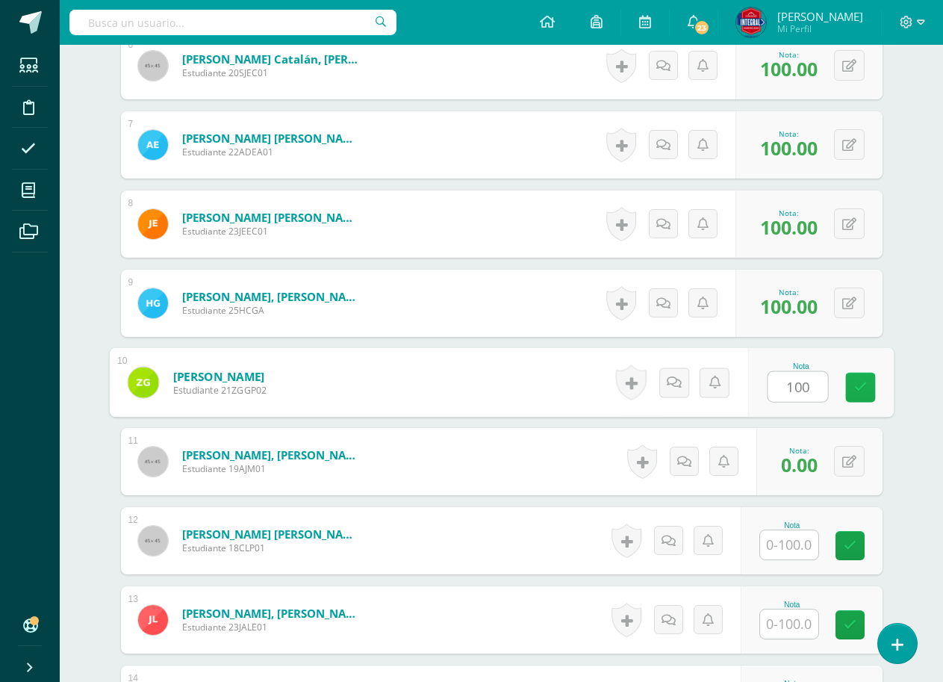
scroll to position [1046, 0]
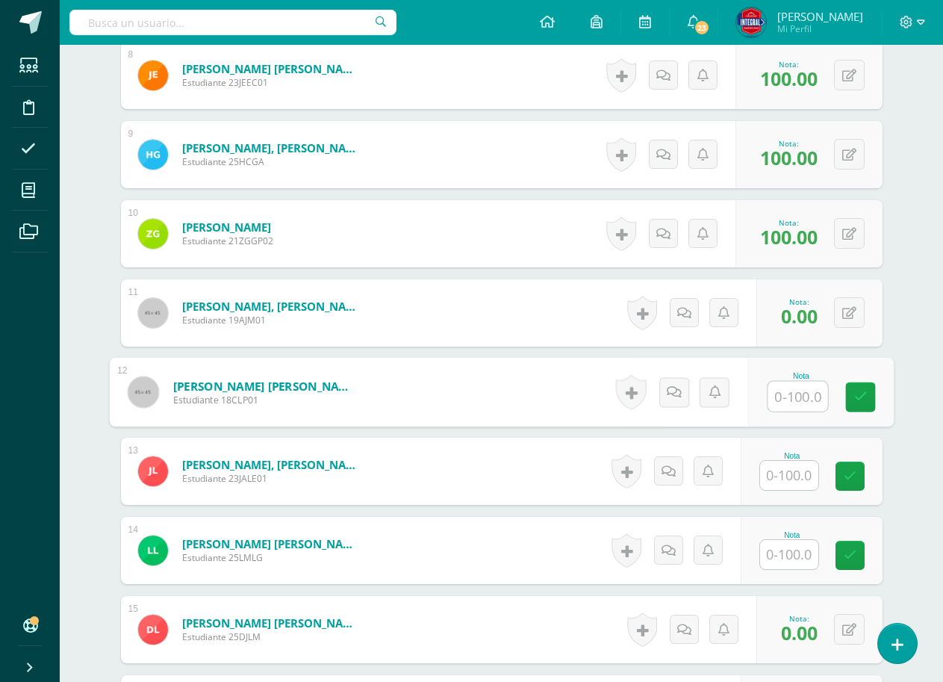
click at [795, 397] on input "text" at bounding box center [798, 397] width 60 height 30
click at [863, 391] on icon at bounding box center [860, 397] width 13 height 13
type input "100"
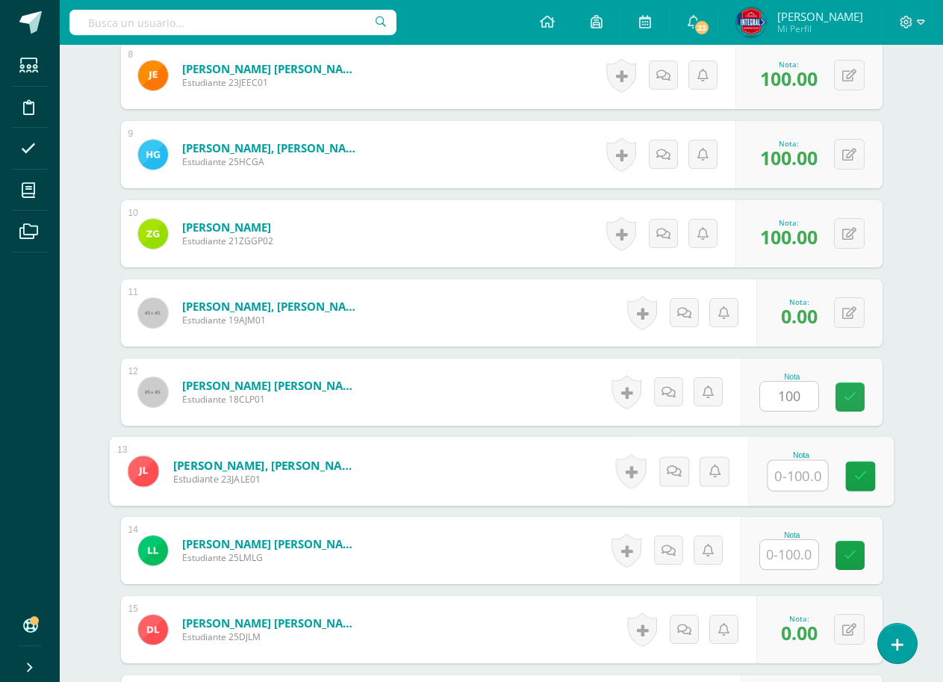
click at [804, 484] on input "text" at bounding box center [798, 476] width 60 height 30
type input "100"
click at [844, 469] on div "Nota 100" at bounding box center [821, 471] width 146 height 69
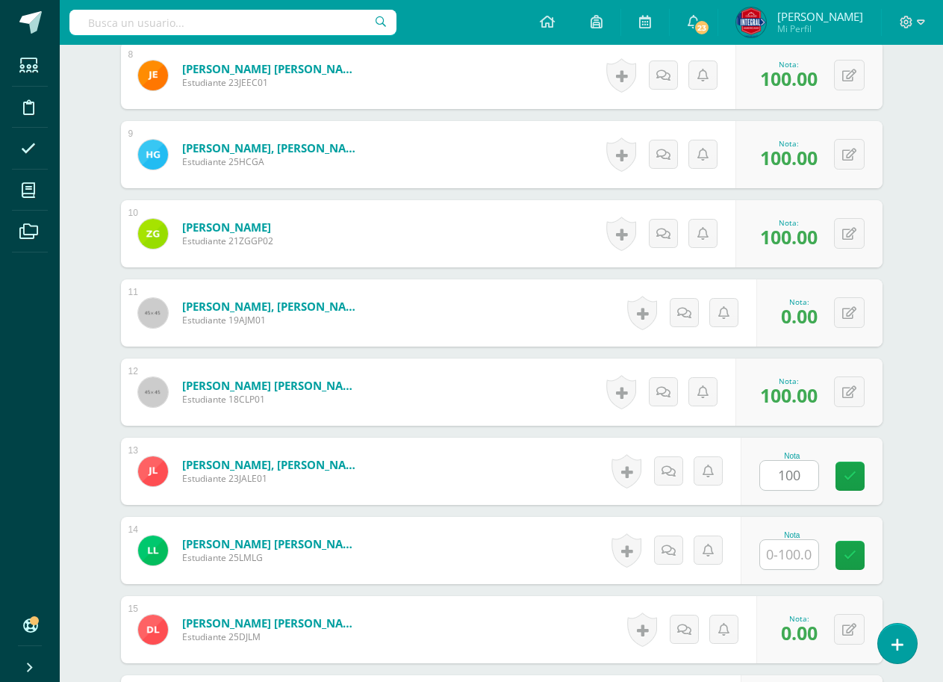
scroll to position [1195, 0]
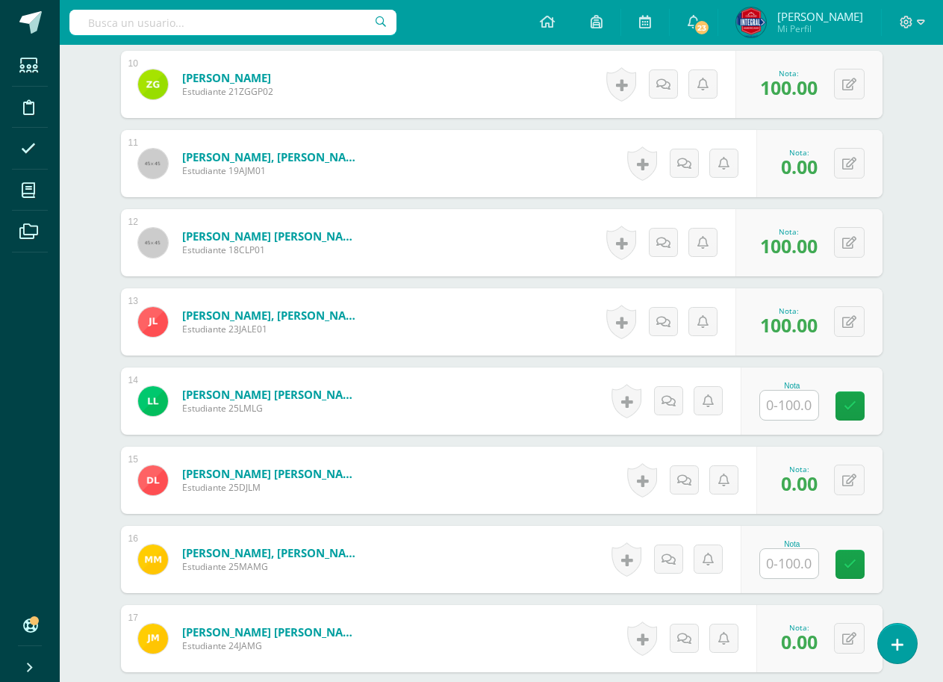
click at [797, 409] on input "text" at bounding box center [789, 405] width 58 height 29
type input "100"
click at [854, 404] on icon at bounding box center [860, 406] width 13 height 13
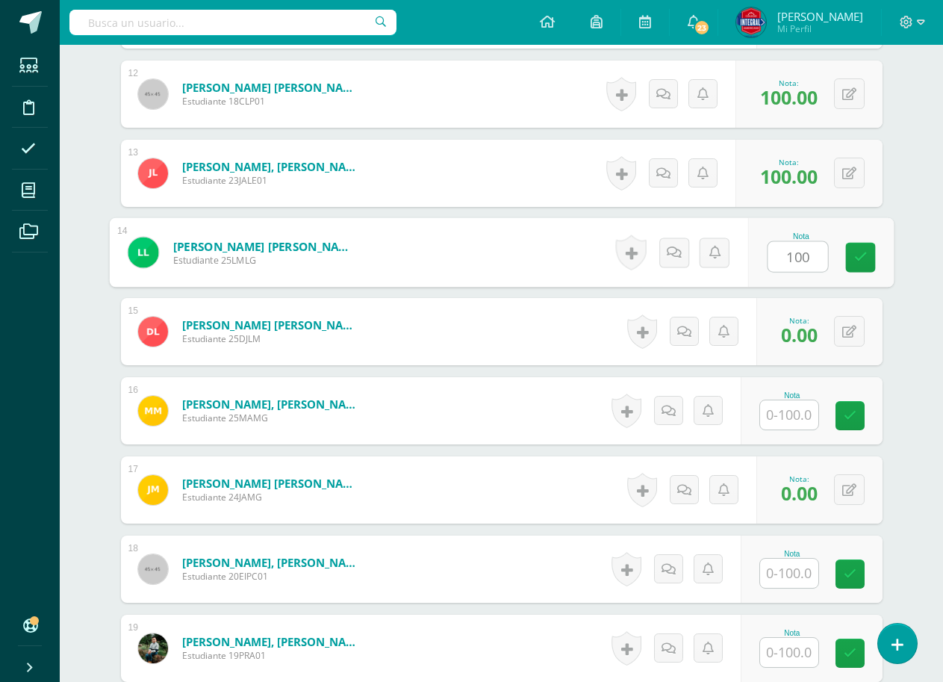
scroll to position [1344, 0]
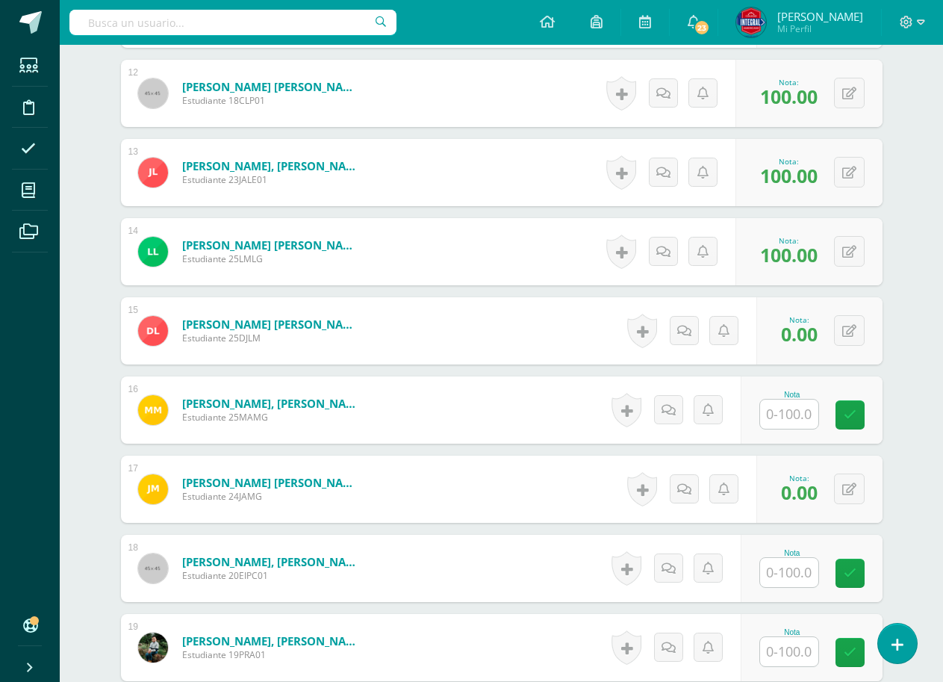
click at [804, 403] on input "text" at bounding box center [789, 414] width 58 height 29
type input "100"
click at [854, 406] on link at bounding box center [860, 415] width 30 height 30
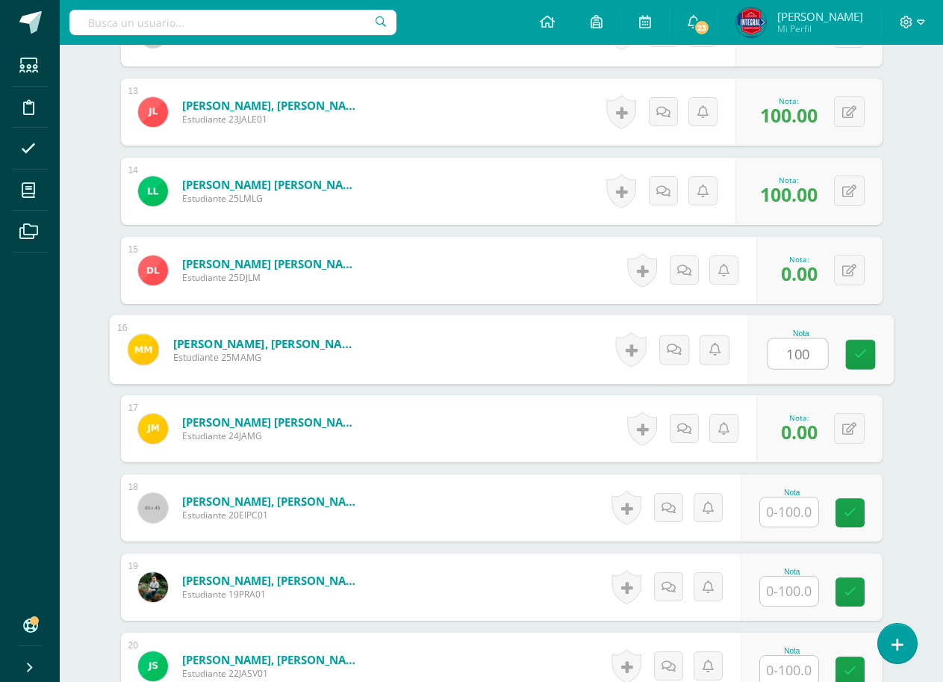
scroll to position [1494, 0]
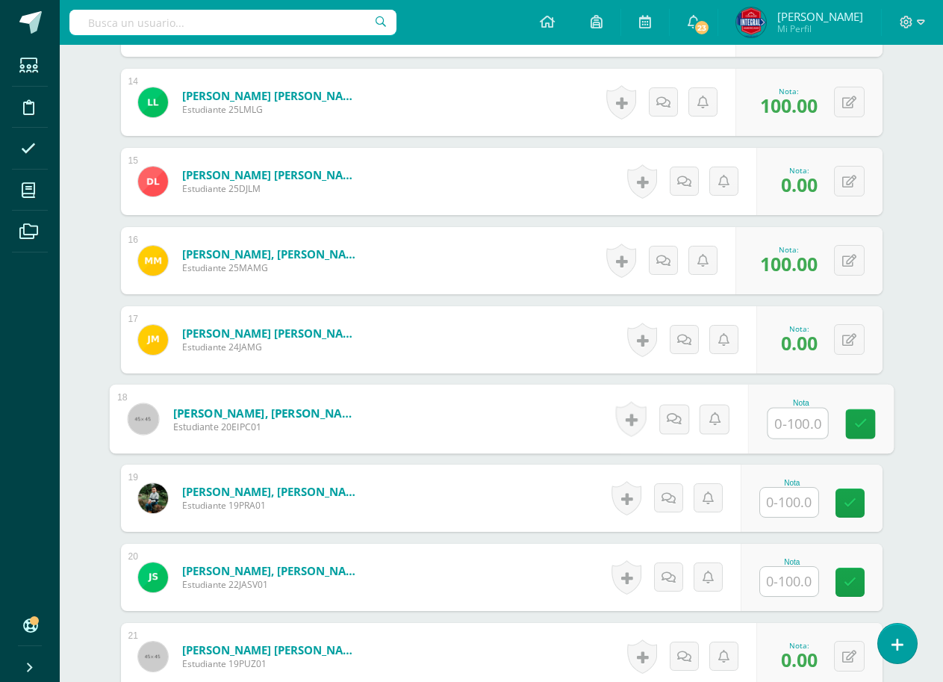
click at [798, 427] on input "text" at bounding box center [798, 424] width 60 height 30
type input "100"
click at [854, 417] on icon at bounding box center [860, 423] width 13 height 13
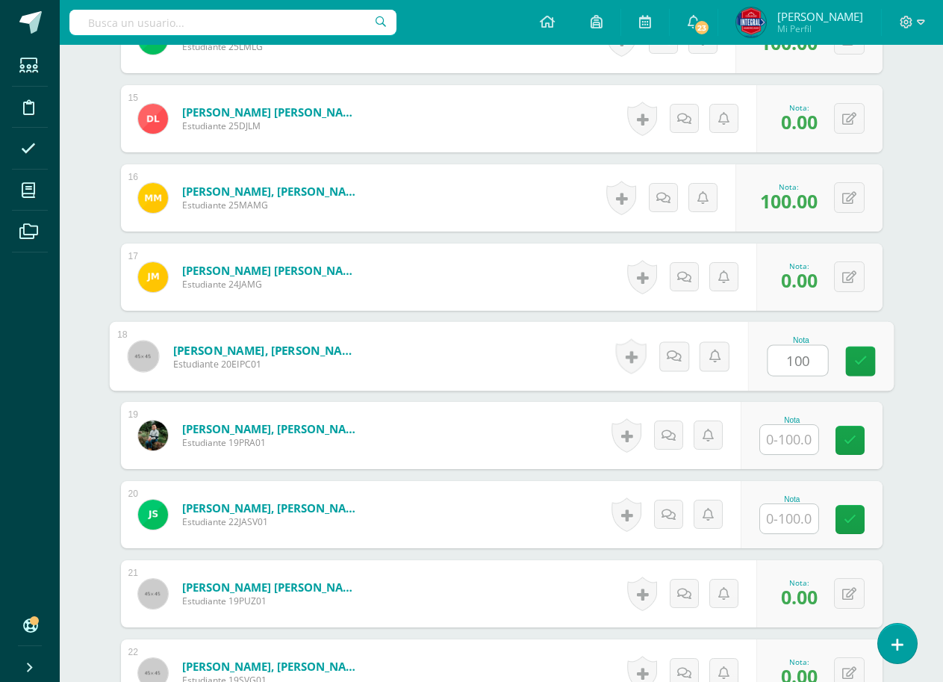
scroll to position [1643, 0]
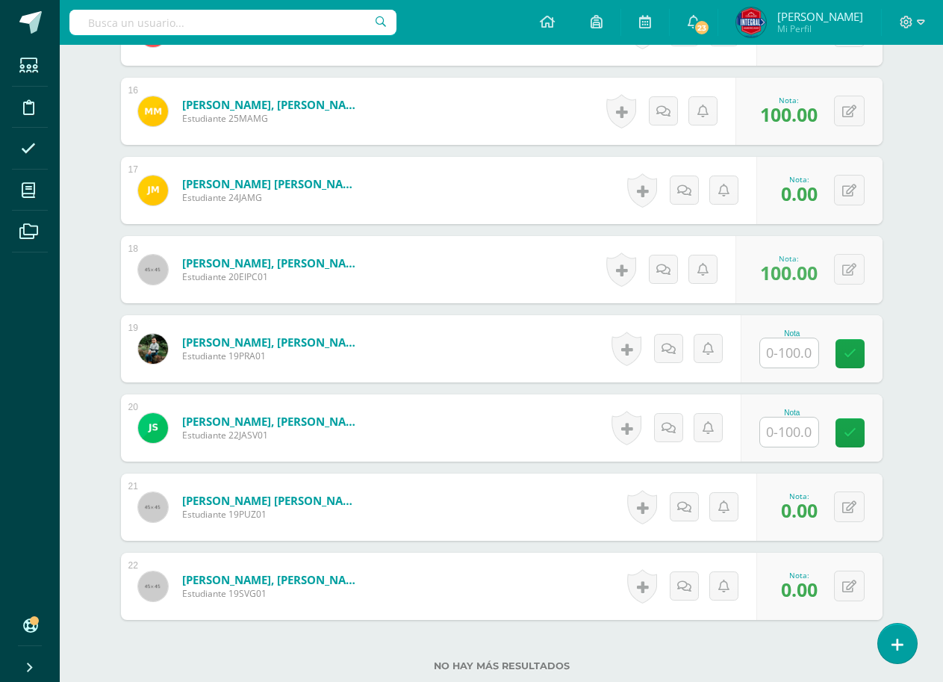
click at [783, 355] on input "text" at bounding box center [789, 352] width 58 height 29
click at [846, 353] on link at bounding box center [860, 354] width 30 height 30
type input "100"
click at [789, 426] on input "text" at bounding box center [789, 431] width 58 height 29
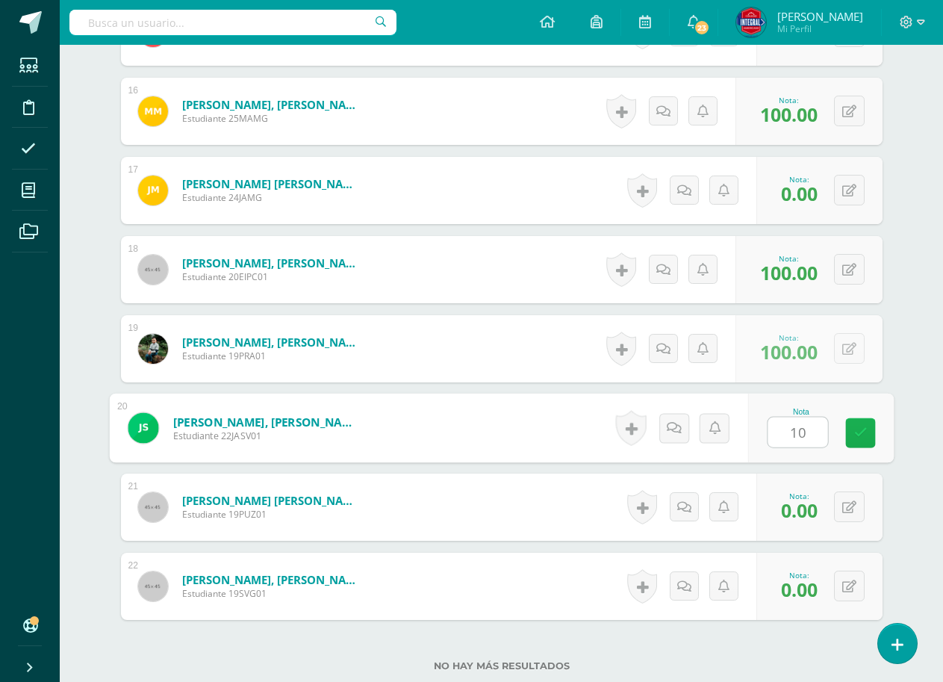
type input "100"
click at [856, 430] on icon at bounding box center [860, 432] width 13 height 13
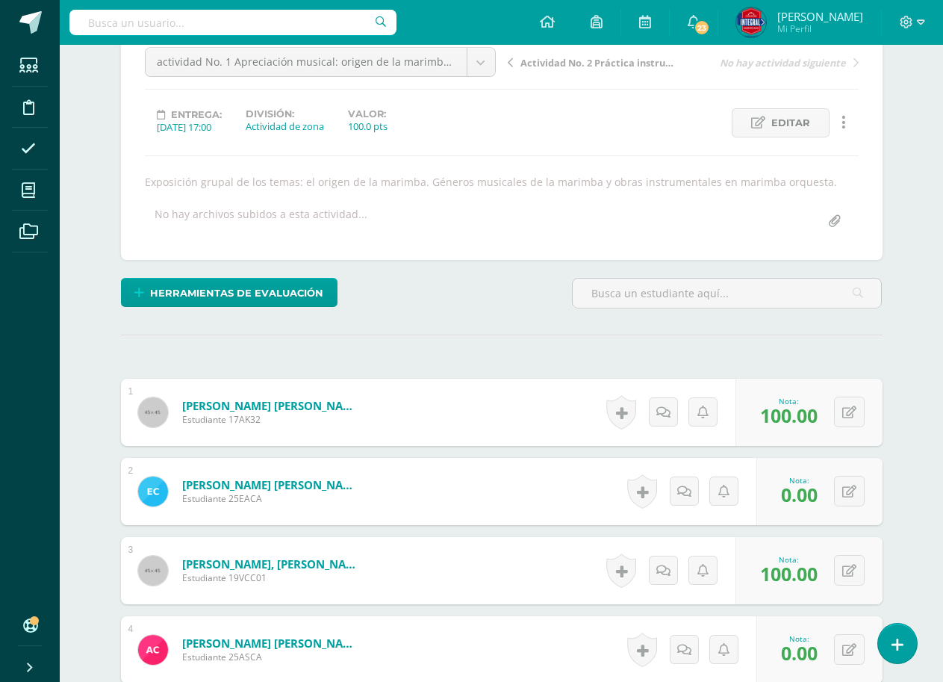
scroll to position [0, 0]
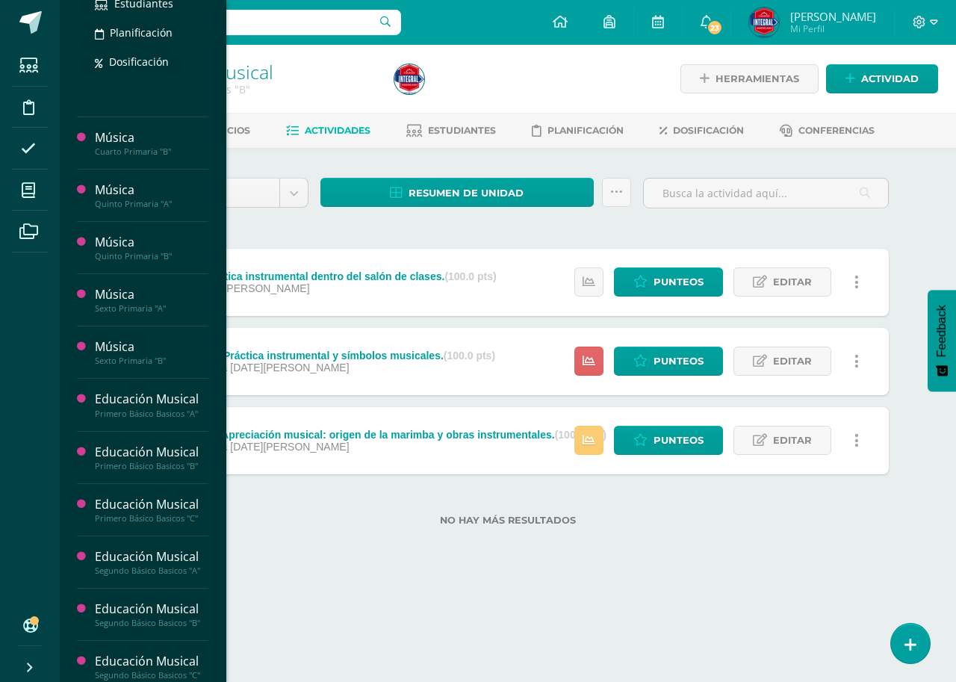
scroll to position [672, 0]
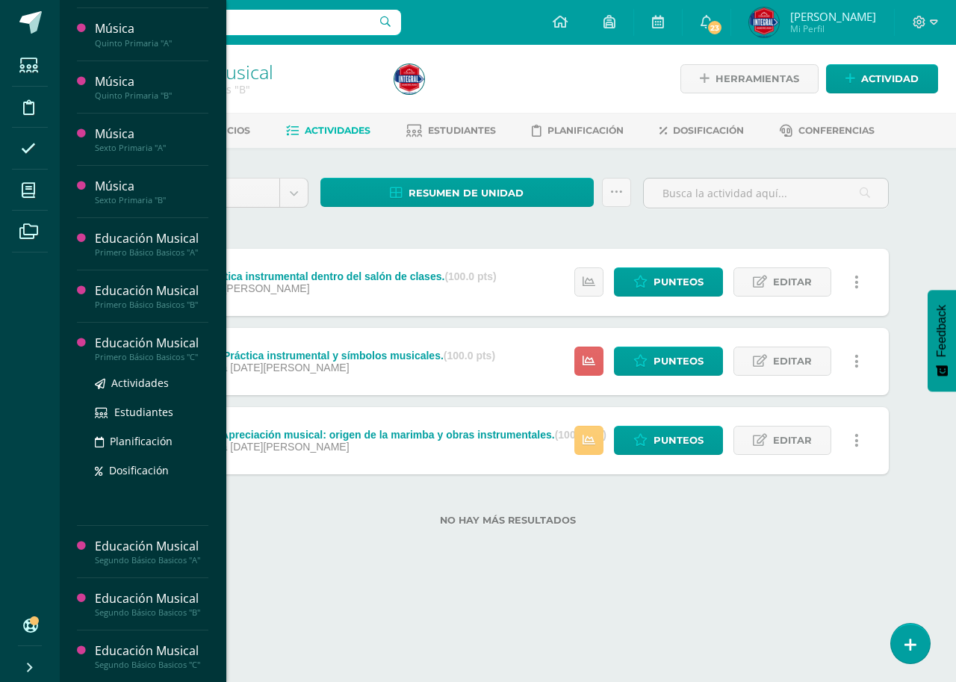
click at [155, 345] on div "Educación Musical" at bounding box center [152, 343] width 114 height 17
click at [145, 379] on span "Actividades" at bounding box center [140, 383] width 58 height 14
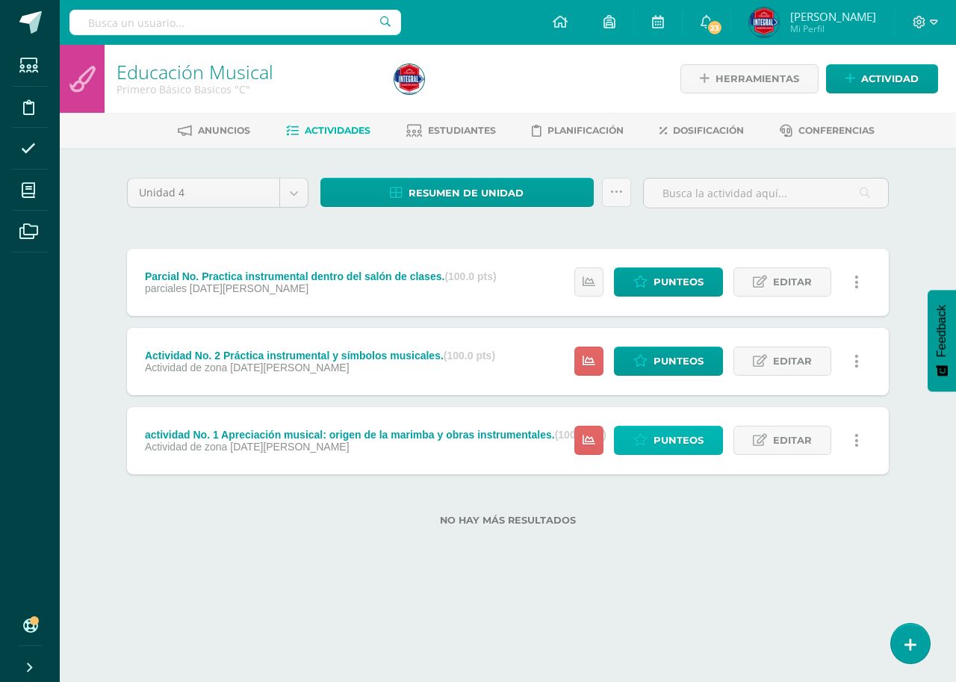
click at [653, 442] on link "Punteos" at bounding box center [668, 440] width 109 height 29
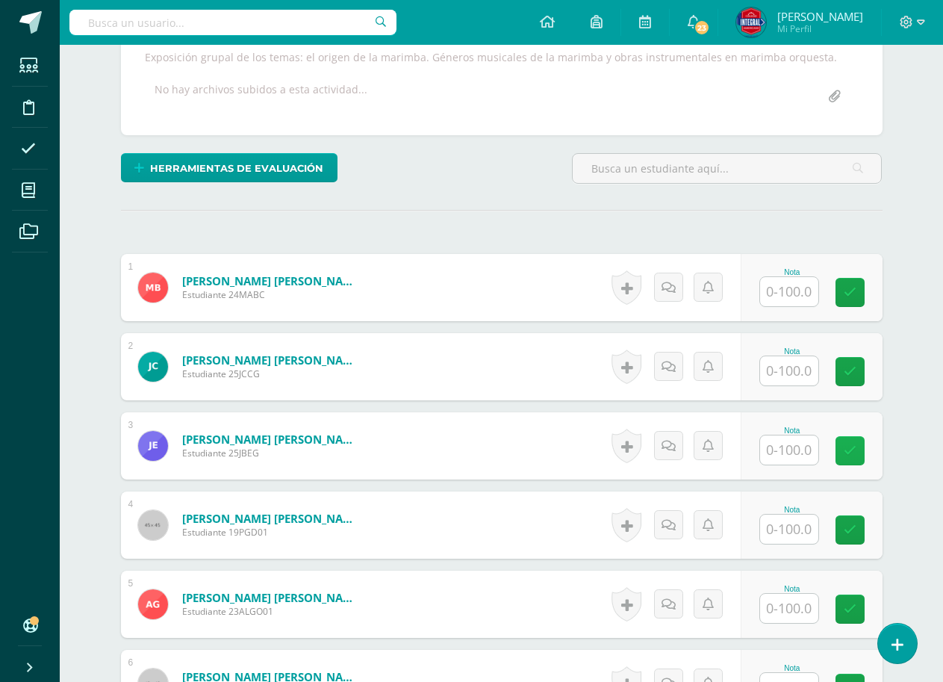
scroll to position [356, 0]
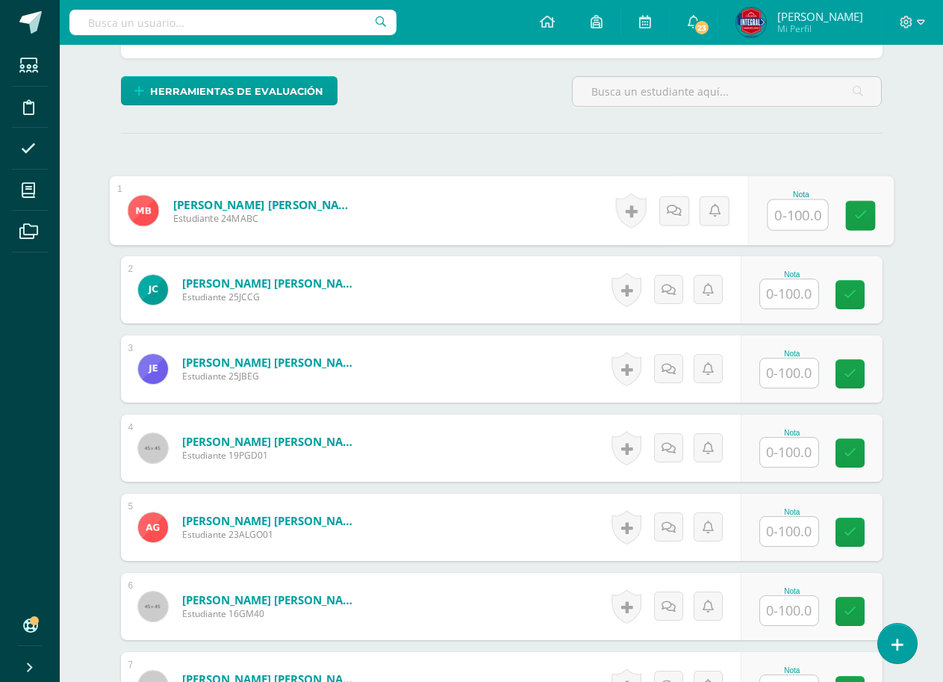
click at [796, 214] on input "text" at bounding box center [798, 215] width 60 height 30
type input "50"
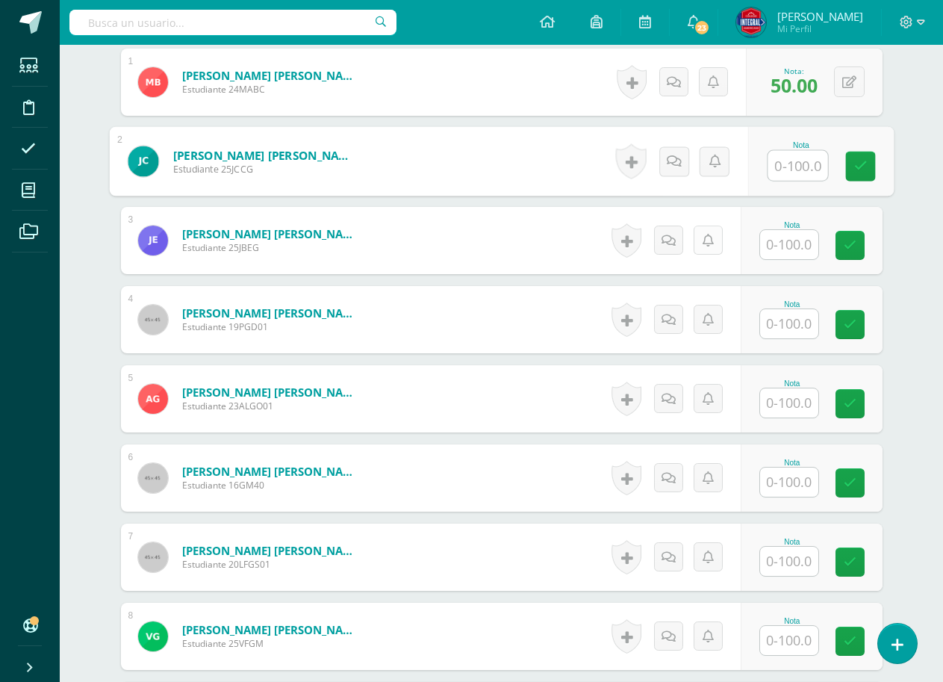
scroll to position [506, 0]
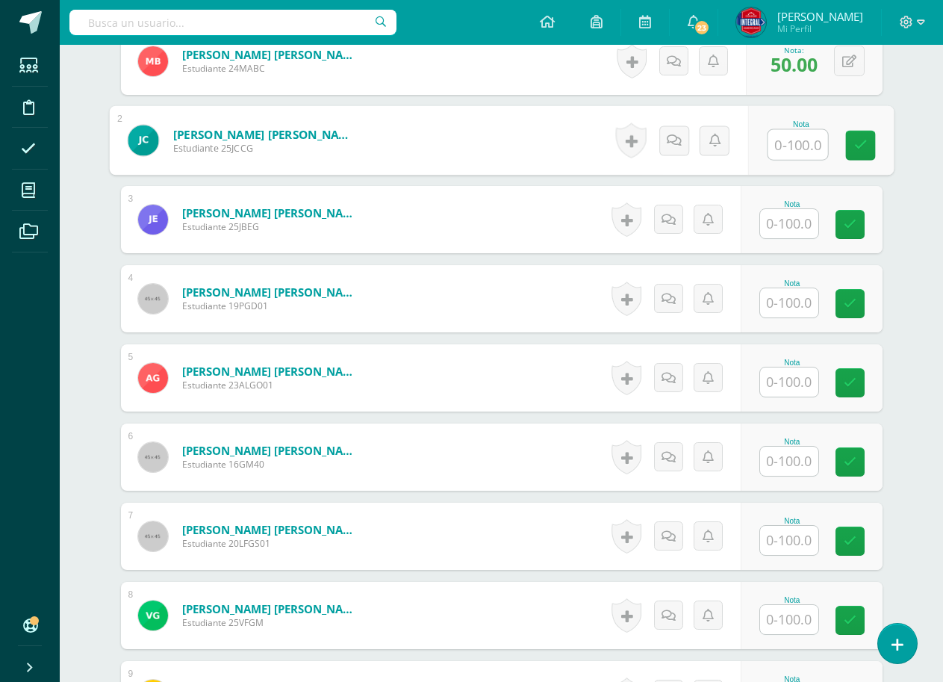
click at [797, 307] on input "text" at bounding box center [789, 302] width 58 height 29
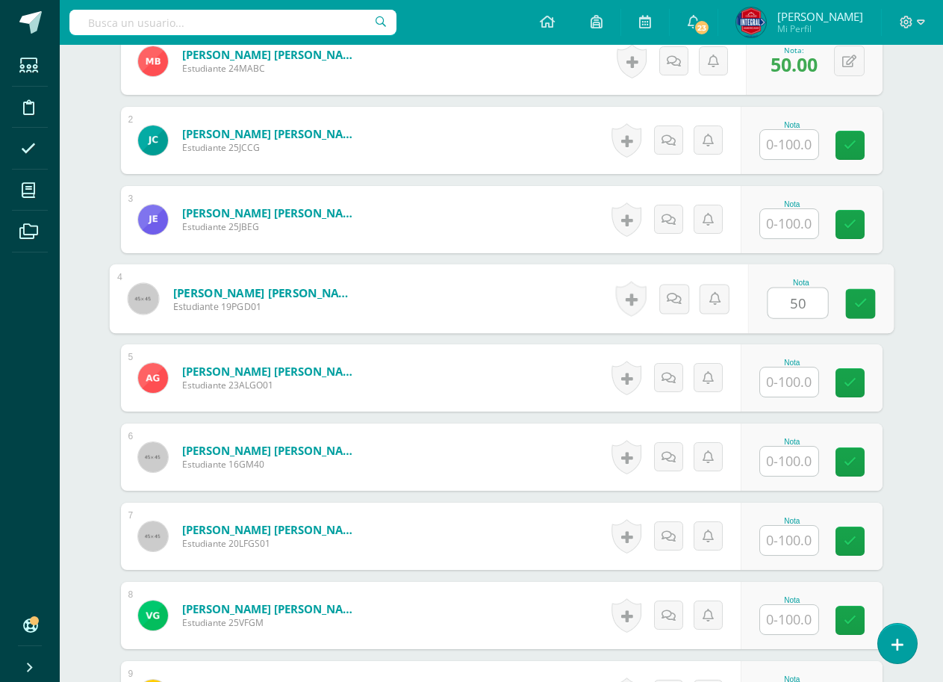
type input "50"
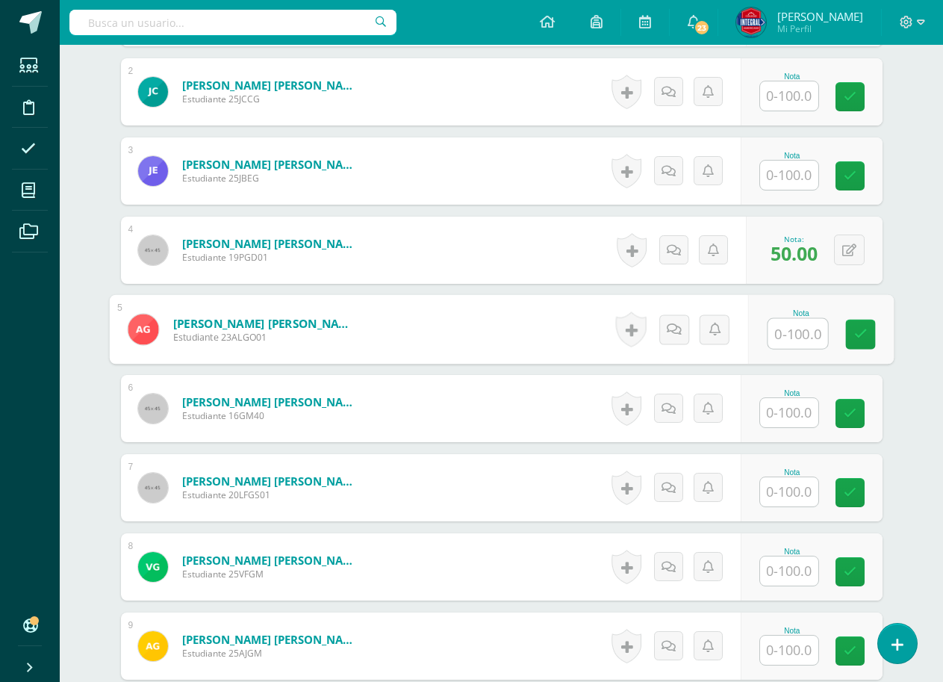
scroll to position [580, 0]
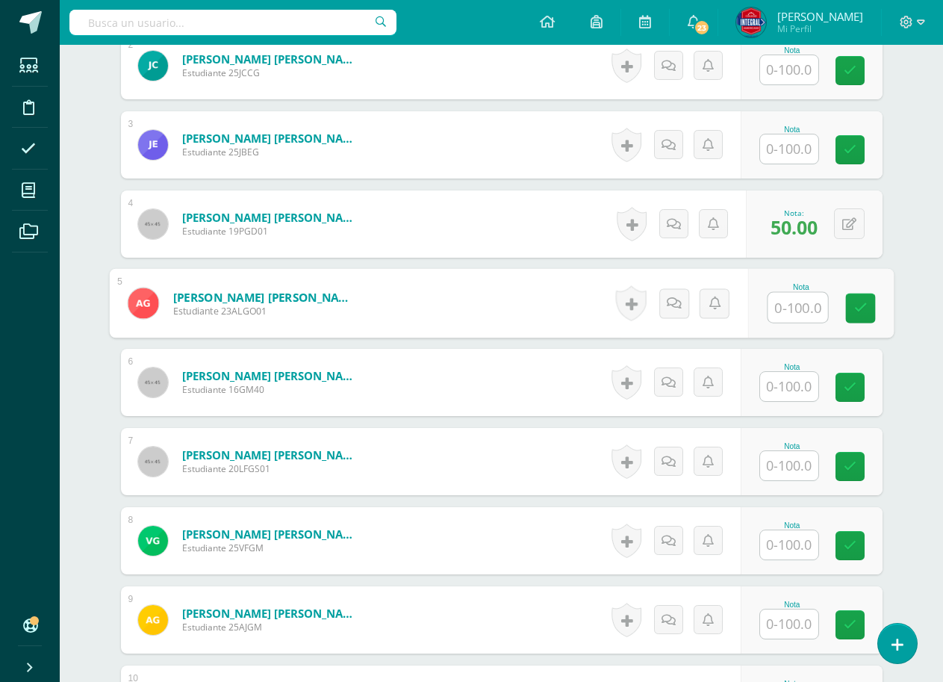
click at [769, 302] on input "text" at bounding box center [798, 308] width 60 height 30
type input "50"
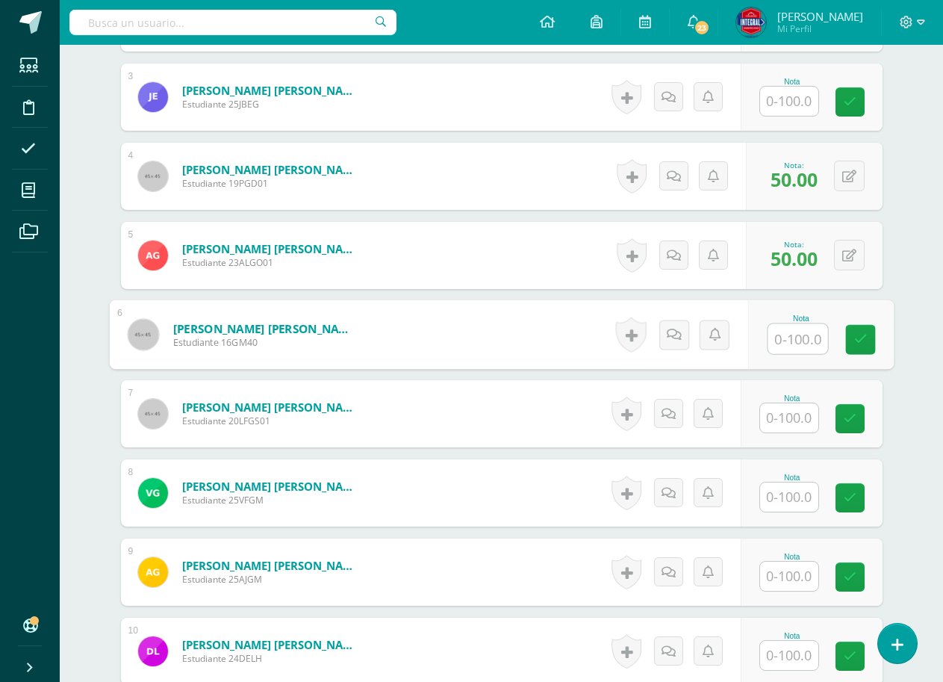
scroll to position [655, 0]
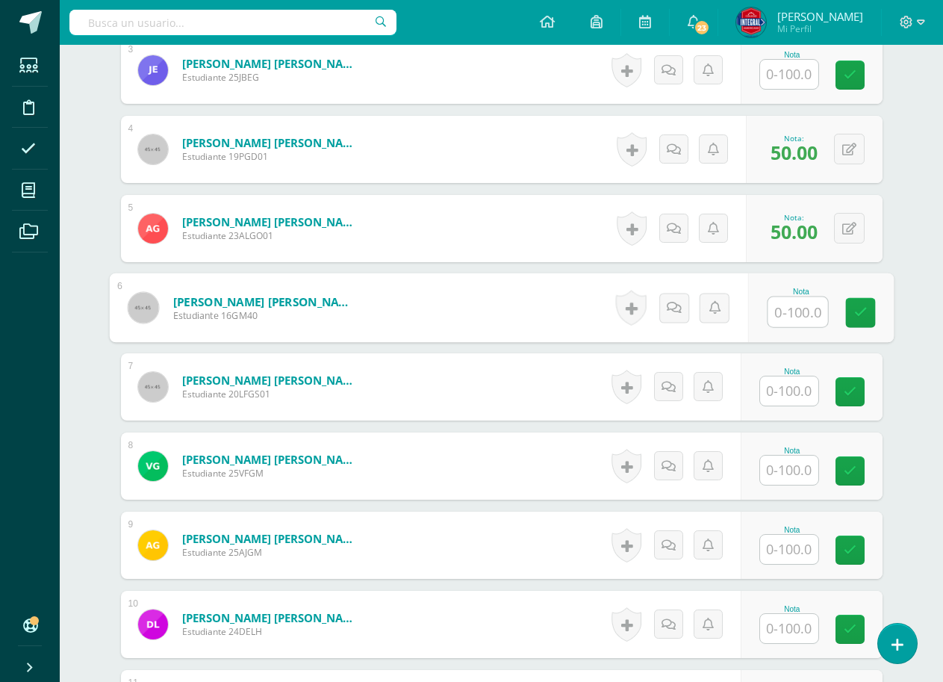
click at [781, 382] on input "text" at bounding box center [789, 390] width 58 height 29
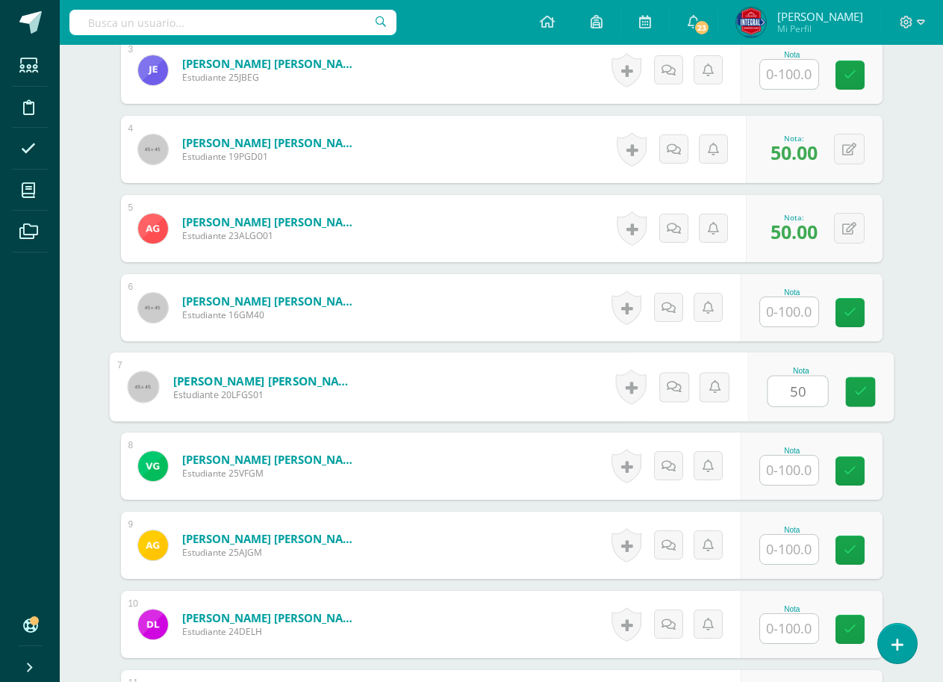
type input "50"
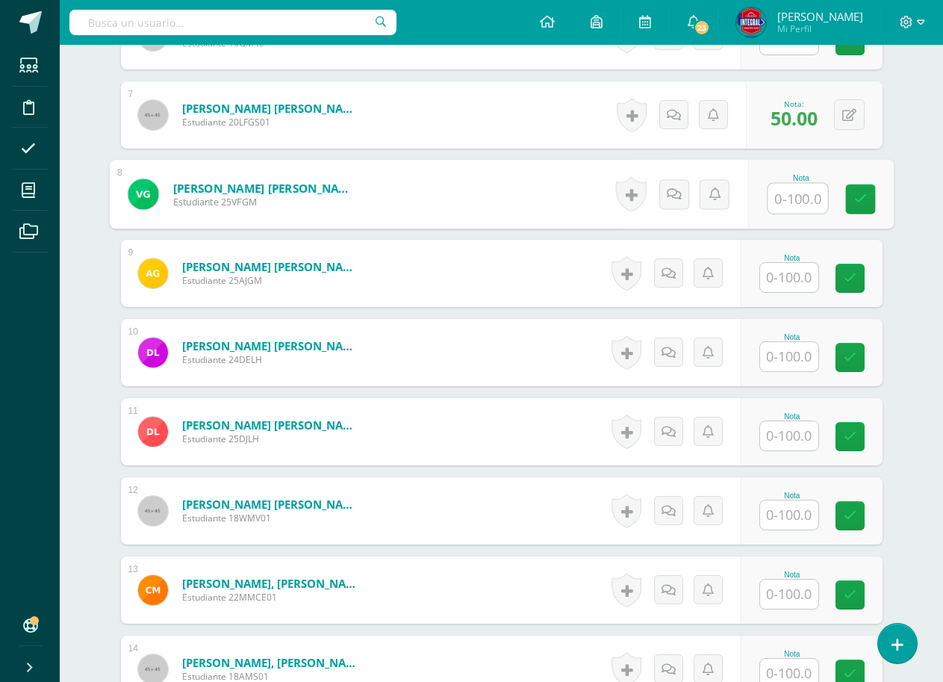
scroll to position [954, 0]
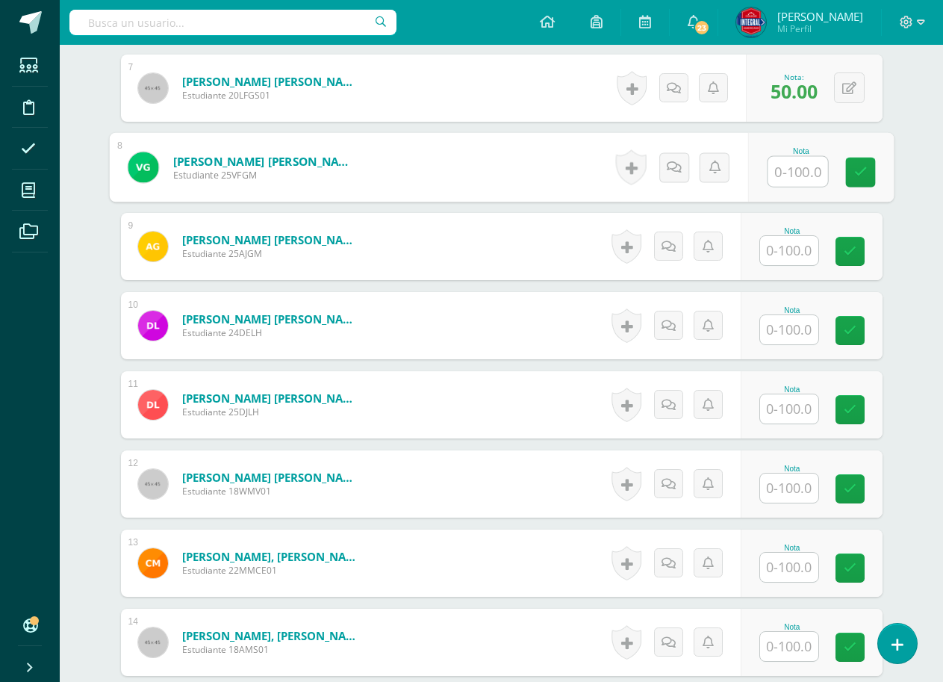
click at [822, 409] on div "Nota" at bounding box center [793, 404] width 66 height 39
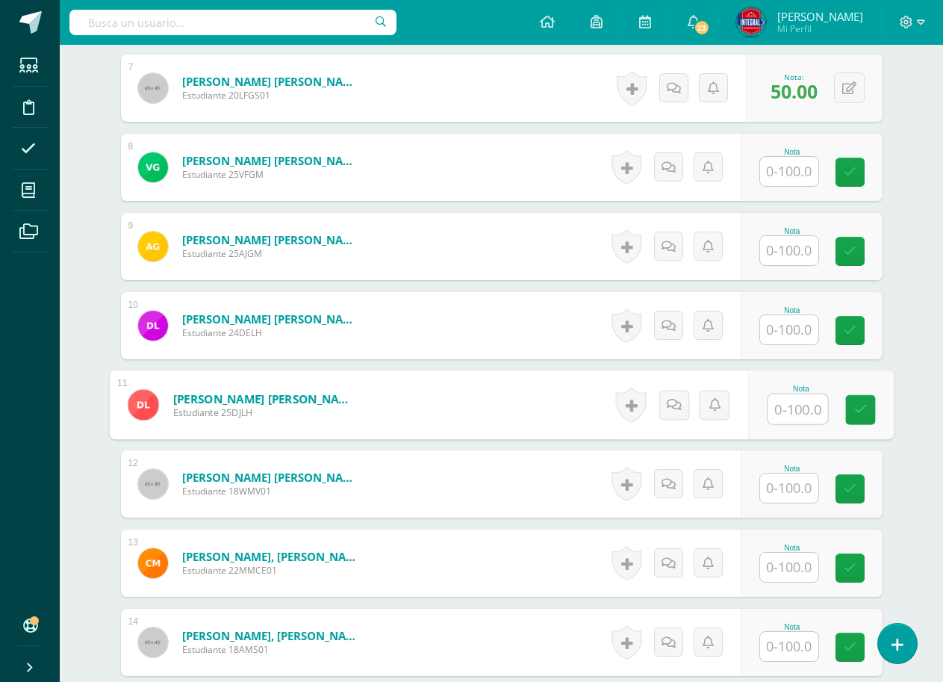
click at [795, 409] on input "text" at bounding box center [798, 409] width 60 height 30
type input "50"
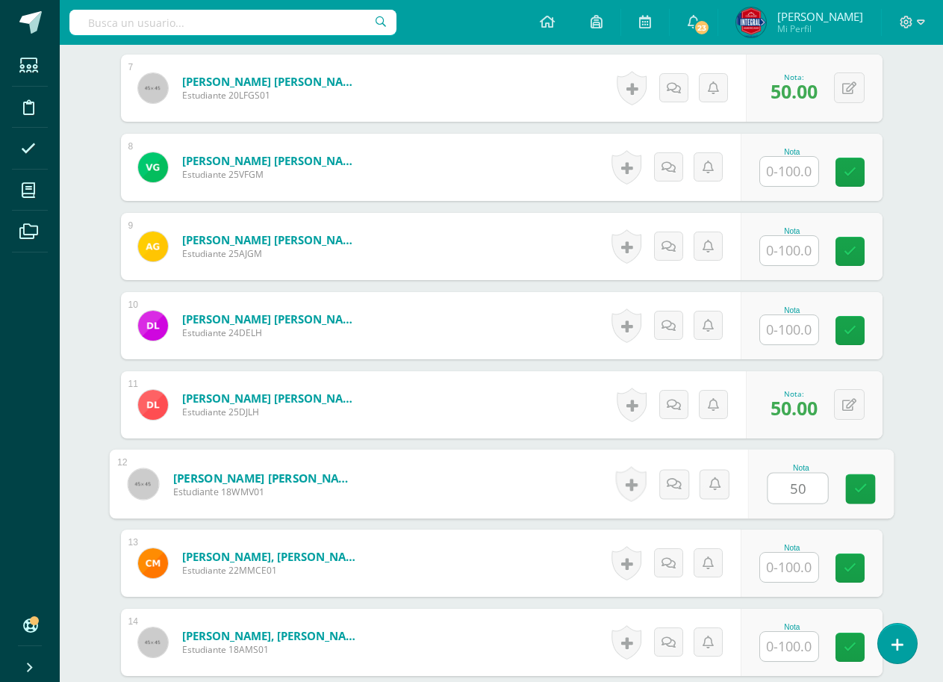
type input "50"
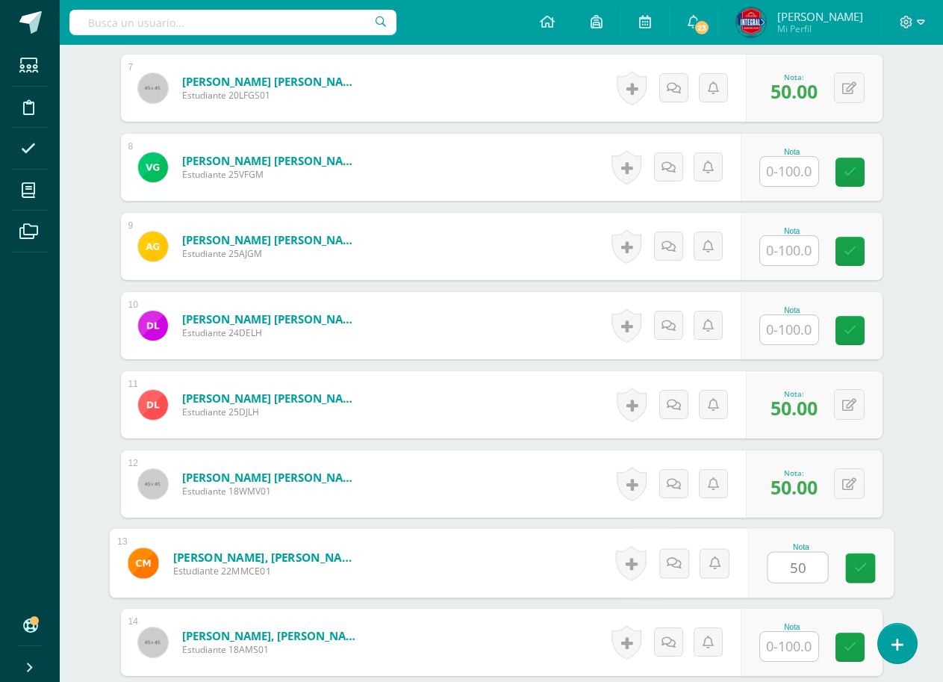
type input "50"
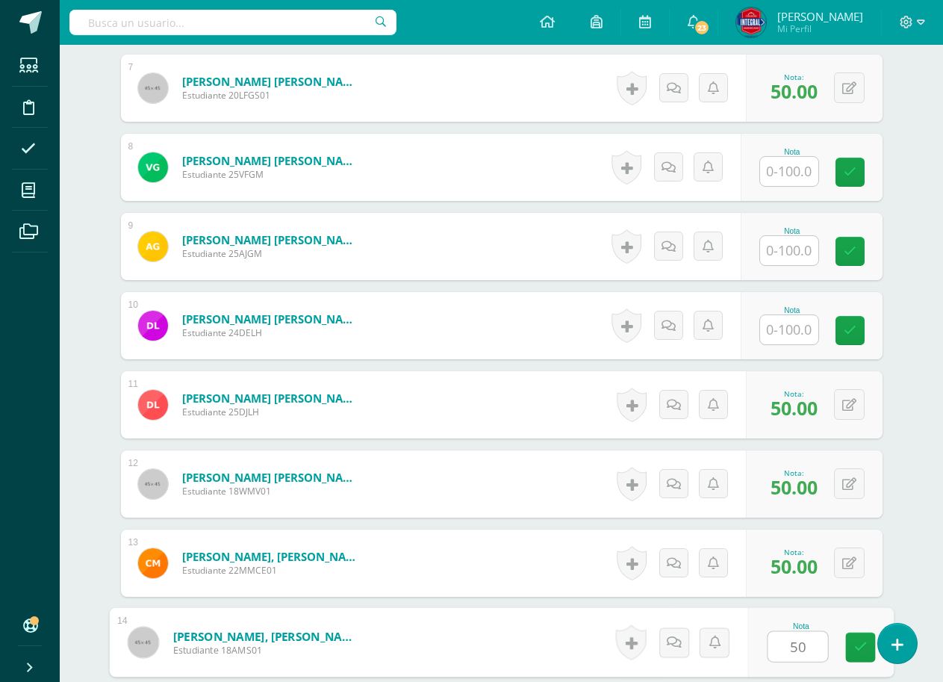
type input "50"
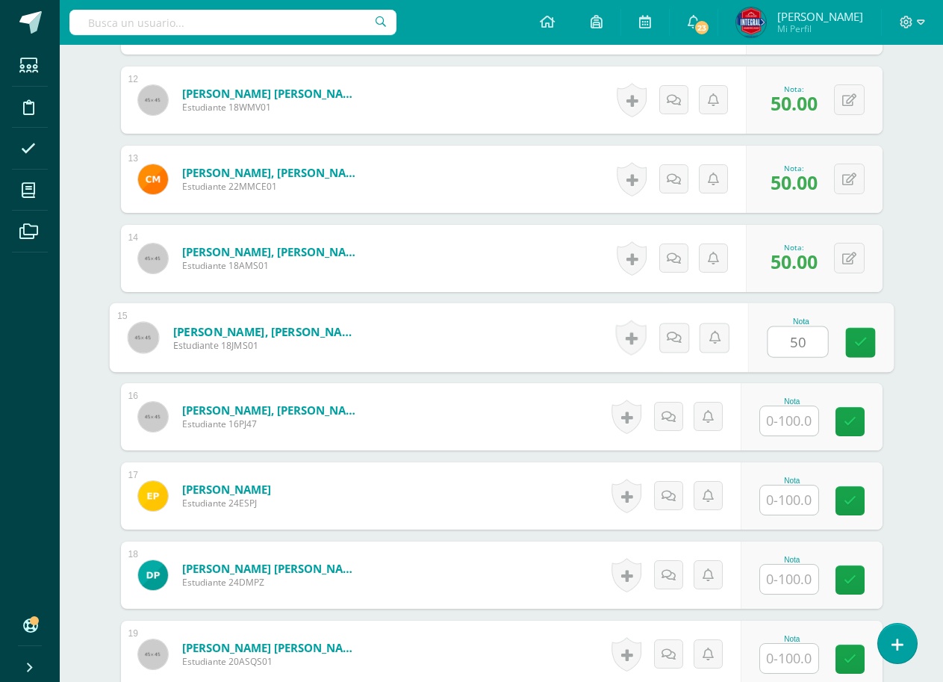
type input "50"
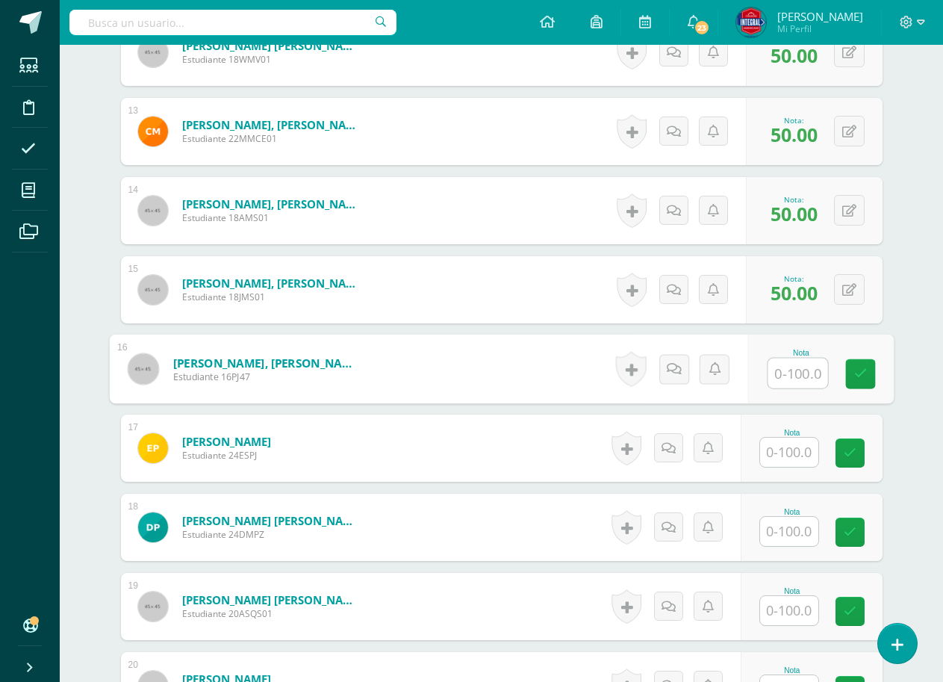
scroll to position [1412, 0]
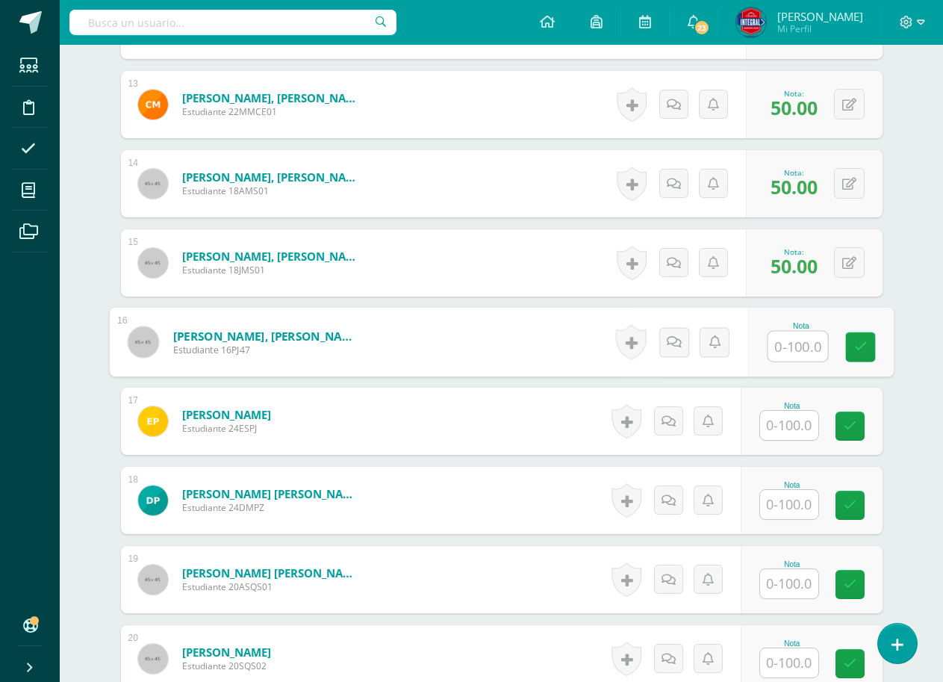
click at [797, 437] on input "text" at bounding box center [789, 425] width 58 height 29
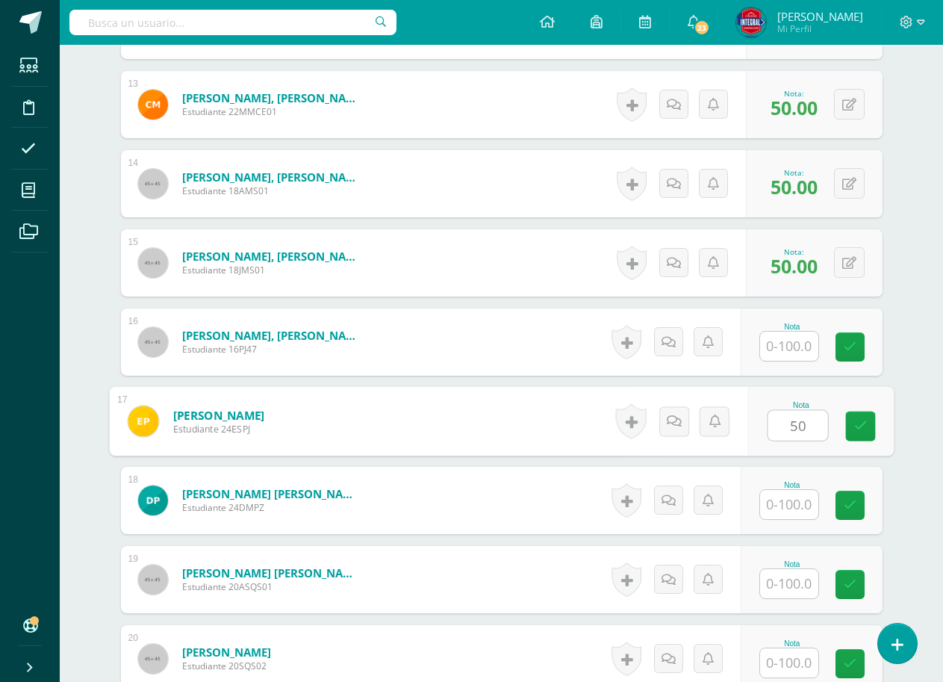
type input "50"
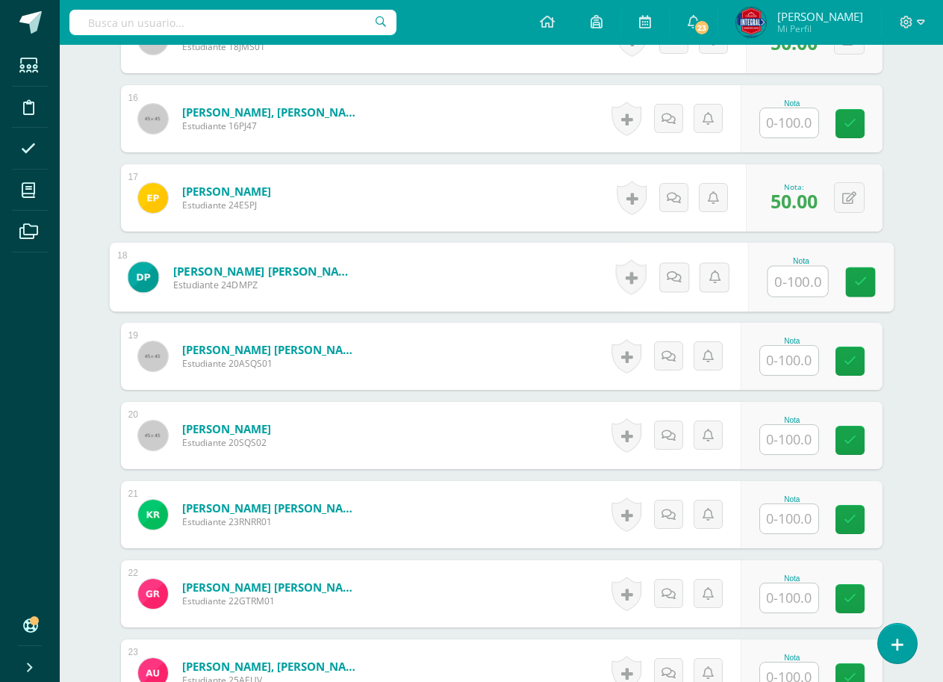
scroll to position [1636, 0]
click at [789, 437] on input "text" at bounding box center [789, 438] width 58 height 29
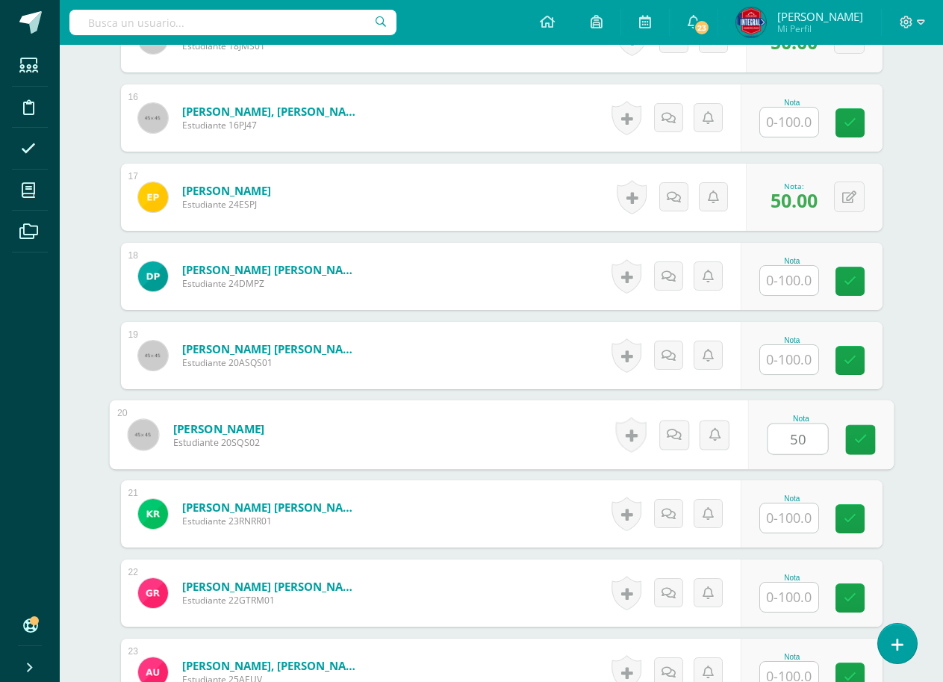
type input "50"
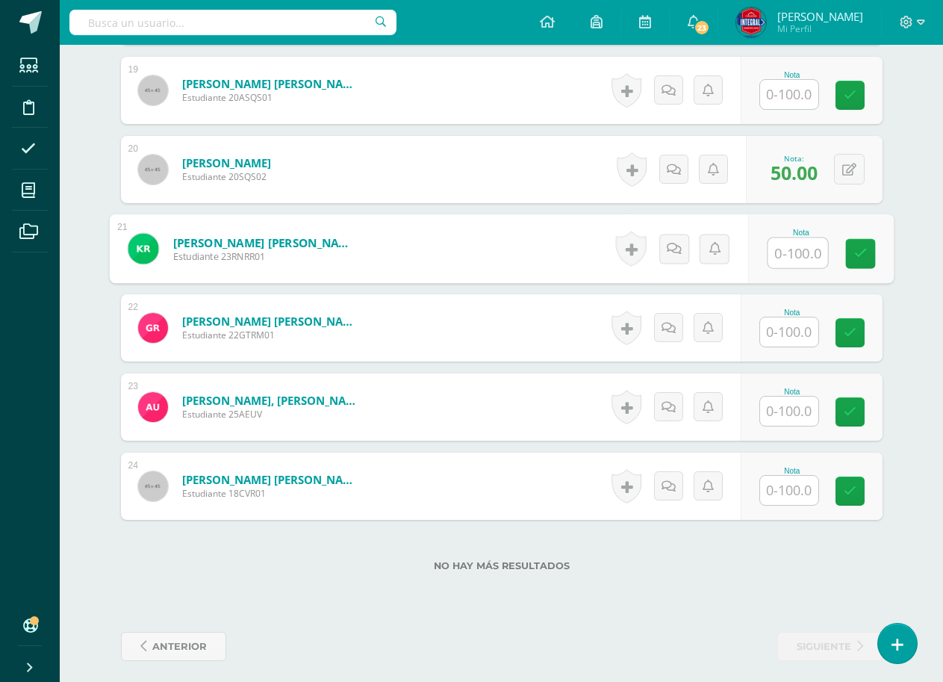
scroll to position [1910, 0]
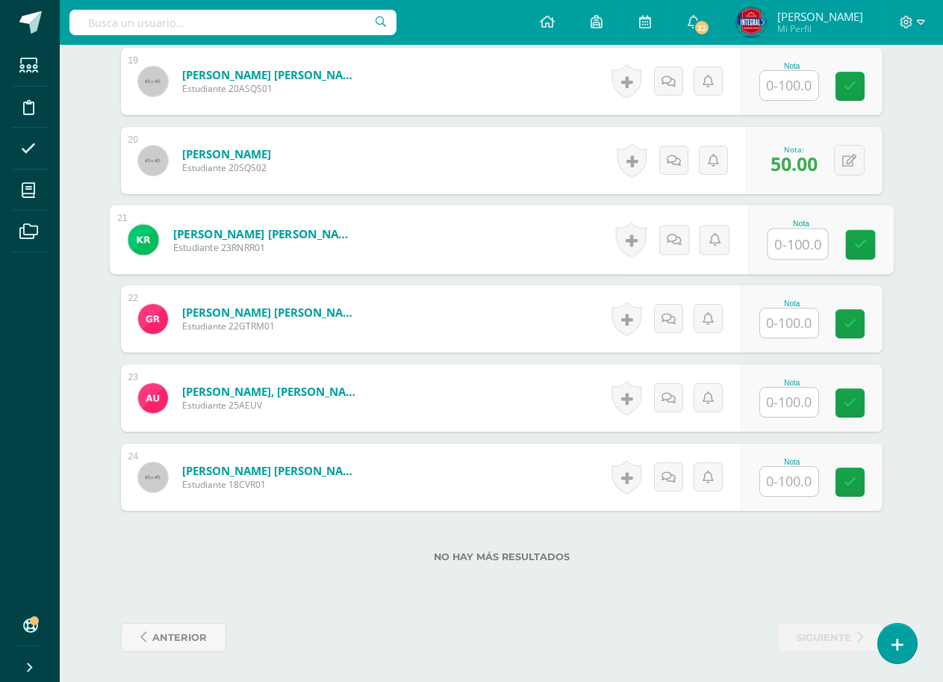
click at [798, 414] on input "text" at bounding box center [789, 402] width 58 height 29
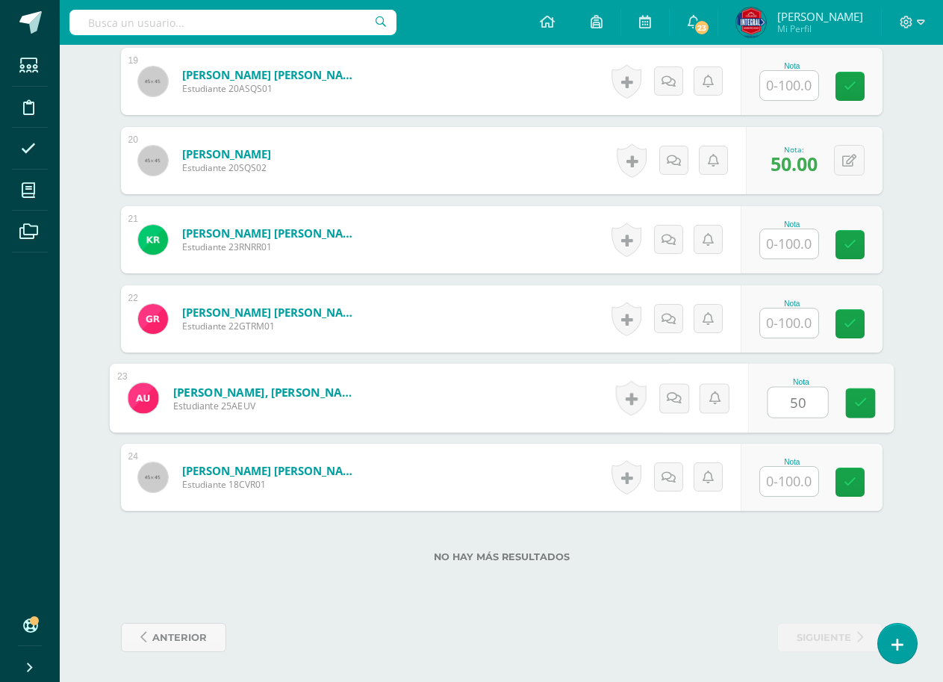
type input "50"
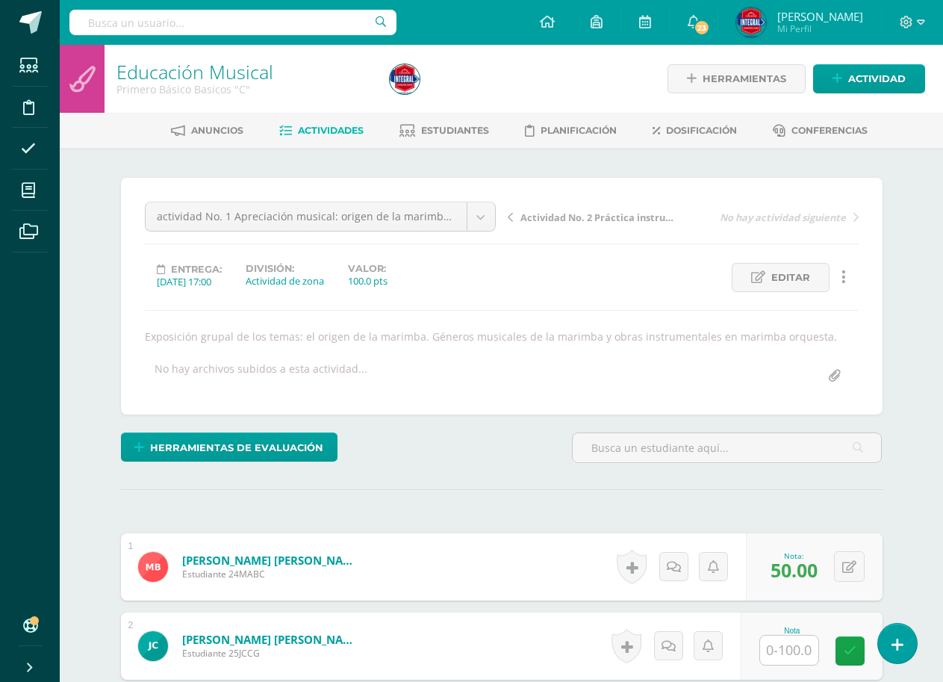
scroll to position [224, 0]
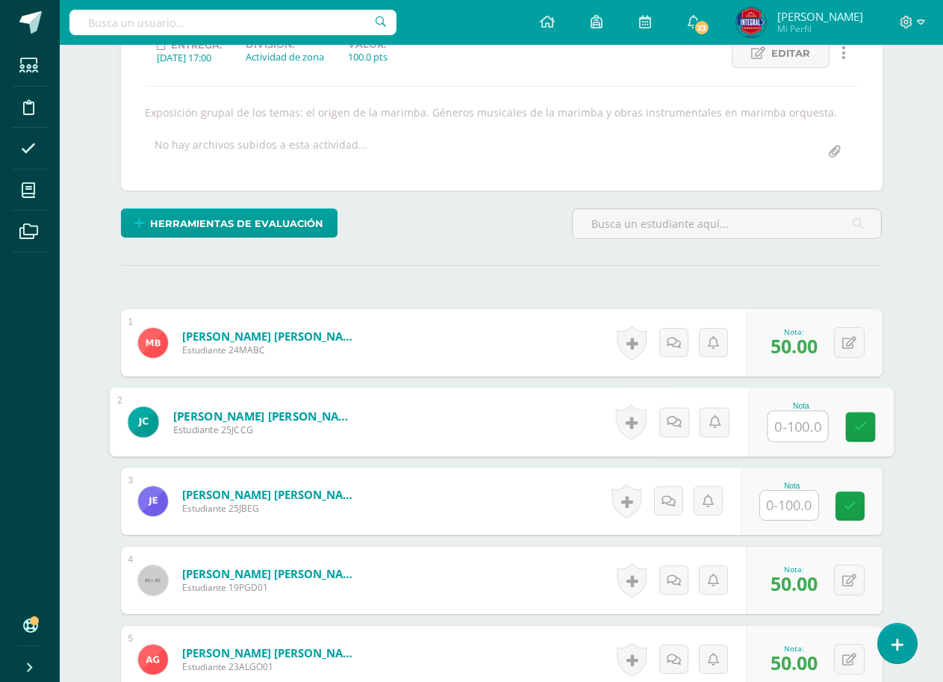
click at [787, 433] on input "text" at bounding box center [798, 426] width 60 height 30
type input "100"
click at [842, 417] on div "Nota 100" at bounding box center [812, 421] width 142 height 67
click at [803, 480] on div "Nota" at bounding box center [812, 501] width 142 height 67
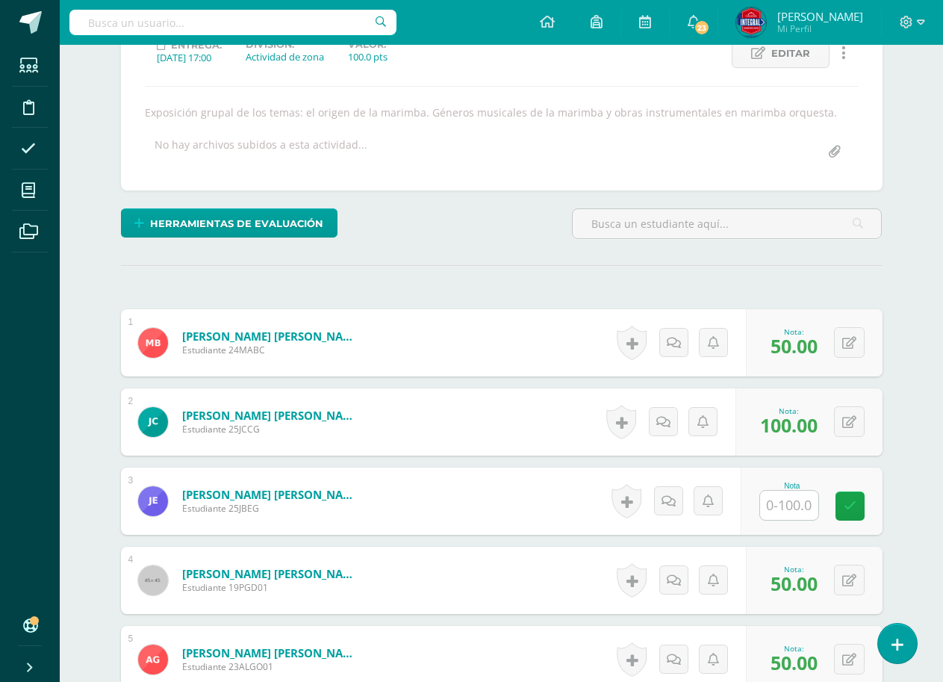
click at [786, 502] on input "text" at bounding box center [789, 505] width 58 height 29
type input "100"
click at [851, 498] on link at bounding box center [860, 506] width 30 height 30
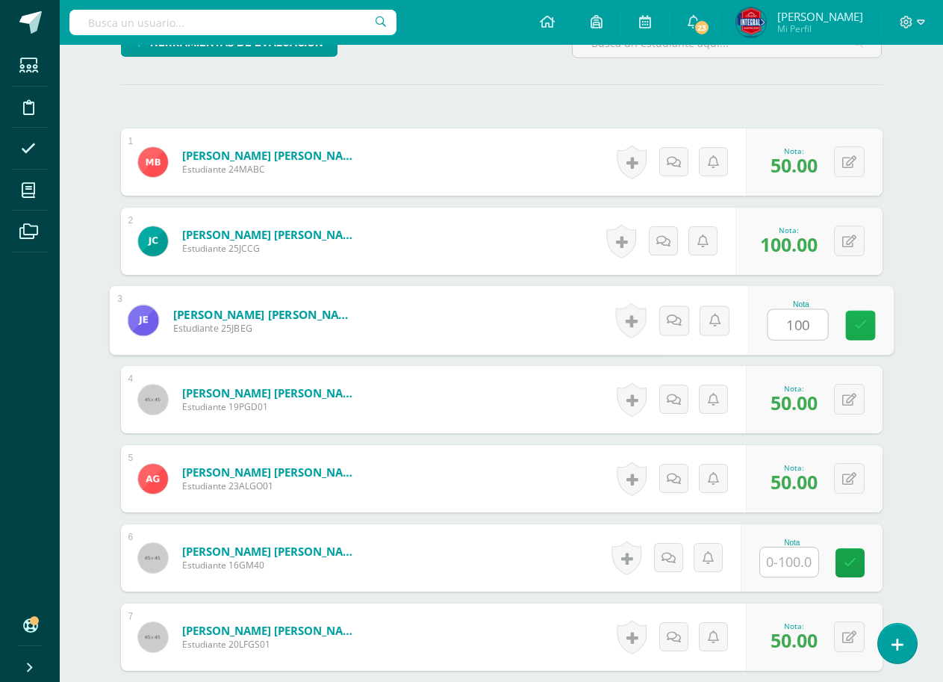
scroll to position [448, 0]
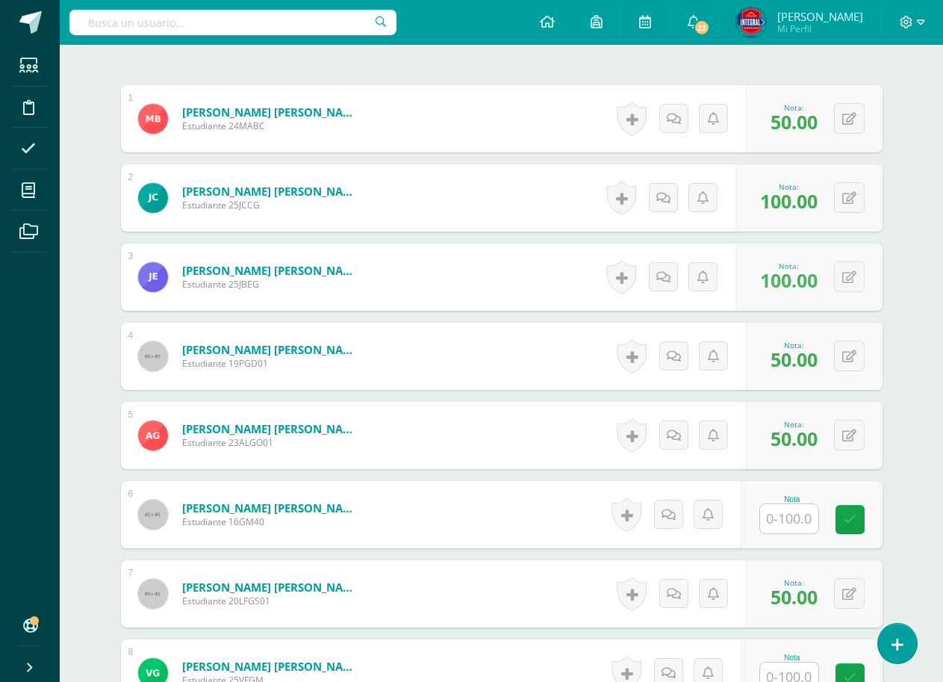
click at [815, 513] on input "text" at bounding box center [789, 518] width 58 height 29
type input "100"
click at [860, 513] on icon at bounding box center [860, 519] width 13 height 13
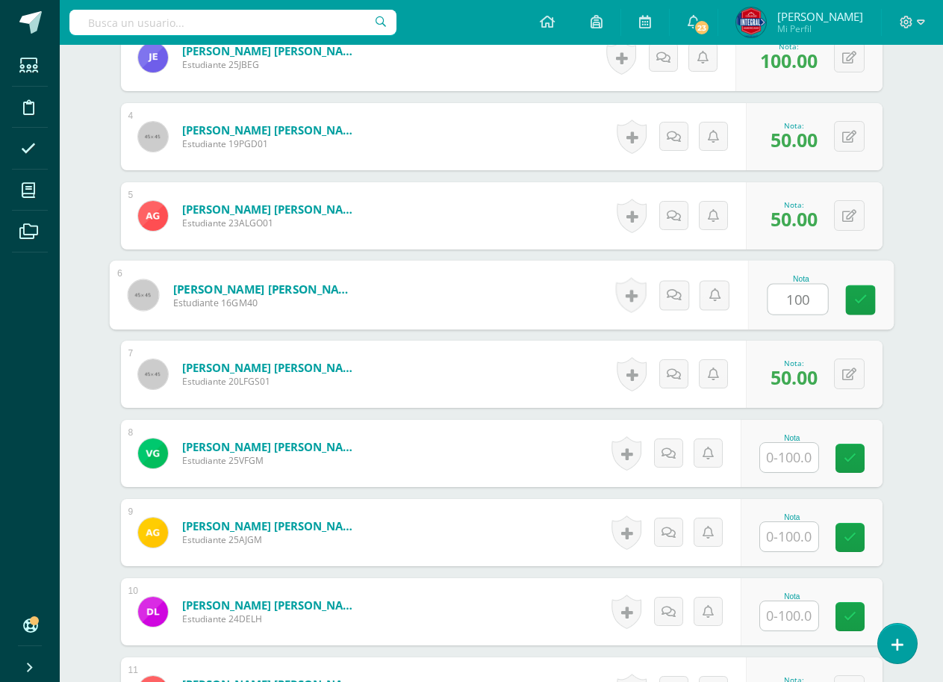
scroll to position [672, 0]
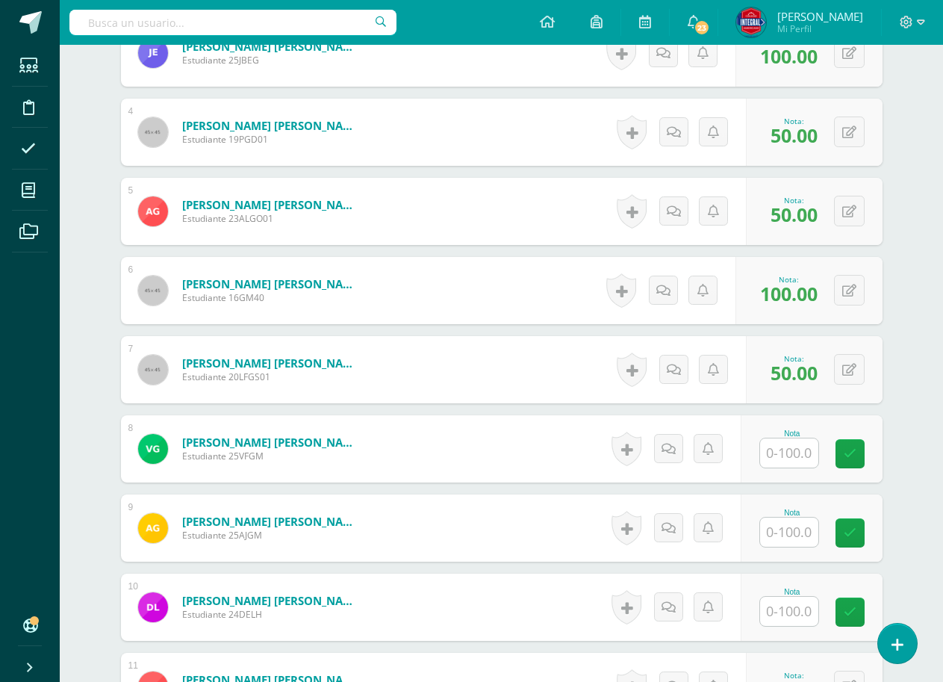
click at [786, 459] on input "text" at bounding box center [789, 452] width 58 height 29
type input "100"
click at [858, 448] on icon at bounding box center [860, 453] width 13 height 13
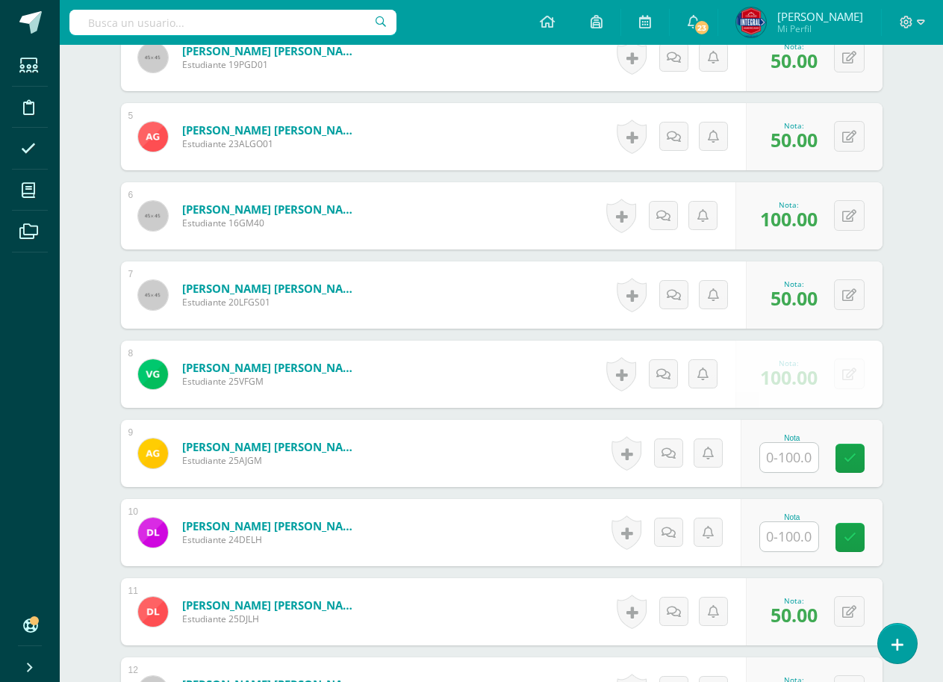
click at [792, 455] on input "text" at bounding box center [789, 457] width 58 height 29
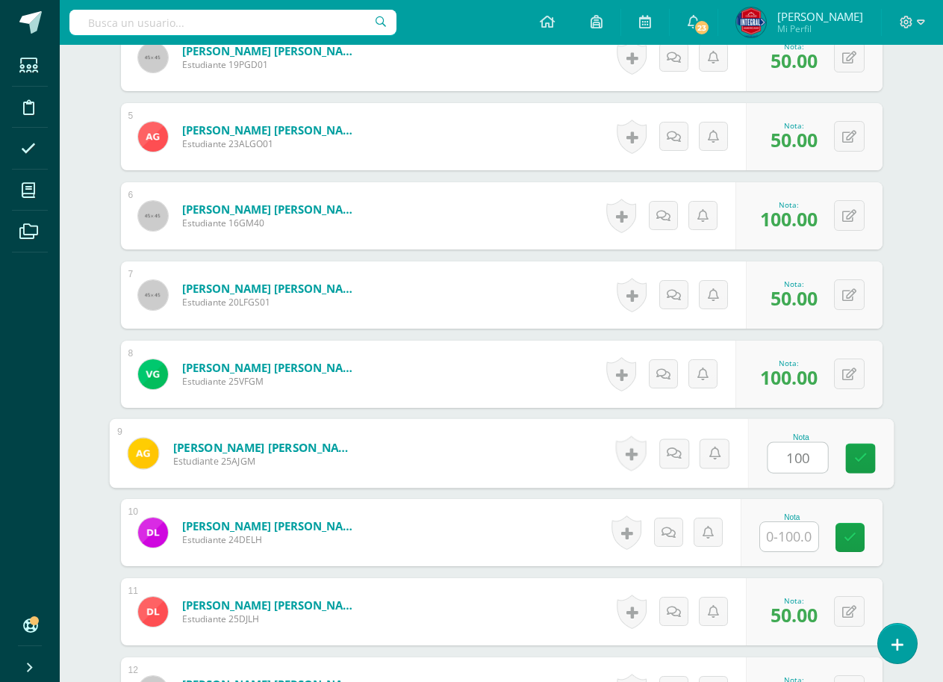
type input "100"
click at [876, 453] on div "Nota 100" at bounding box center [821, 453] width 146 height 69
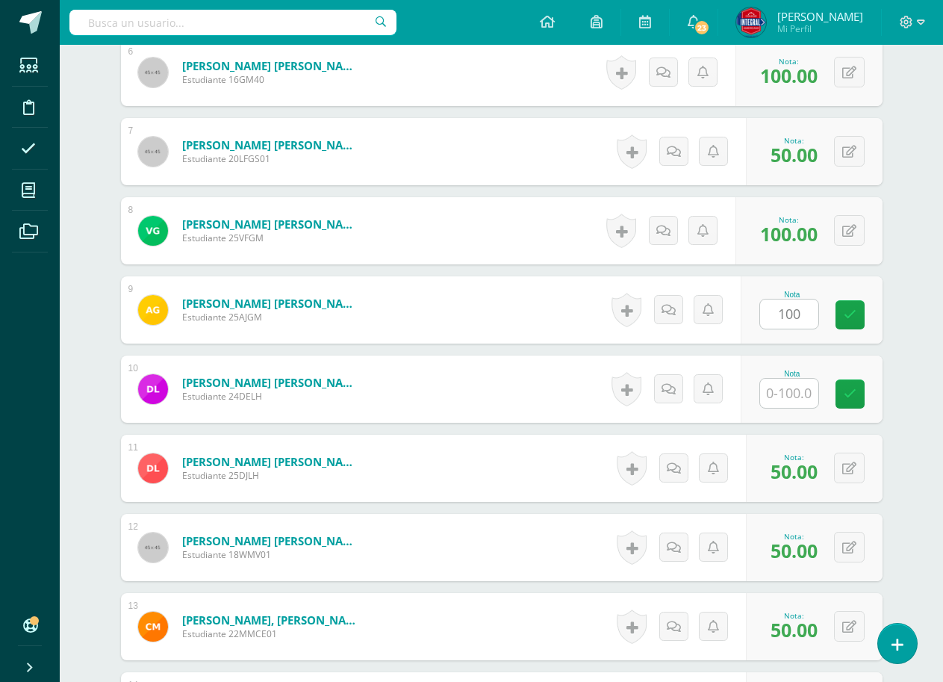
scroll to position [896, 0]
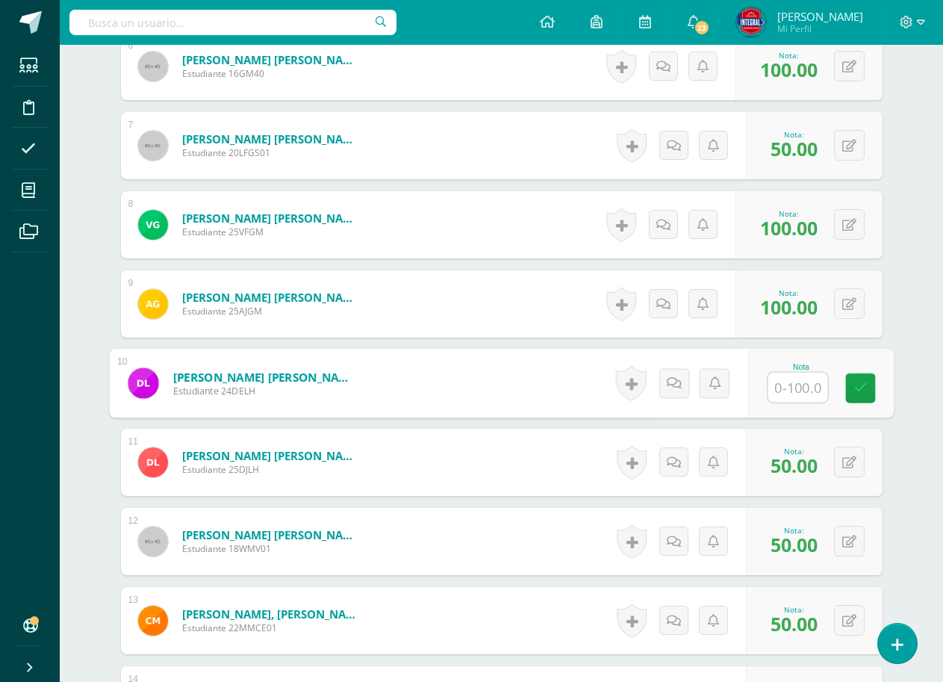
click at [790, 393] on input "text" at bounding box center [798, 388] width 60 height 30
type input "100"
click at [839, 383] on div "Nota 100" at bounding box center [812, 383] width 142 height 67
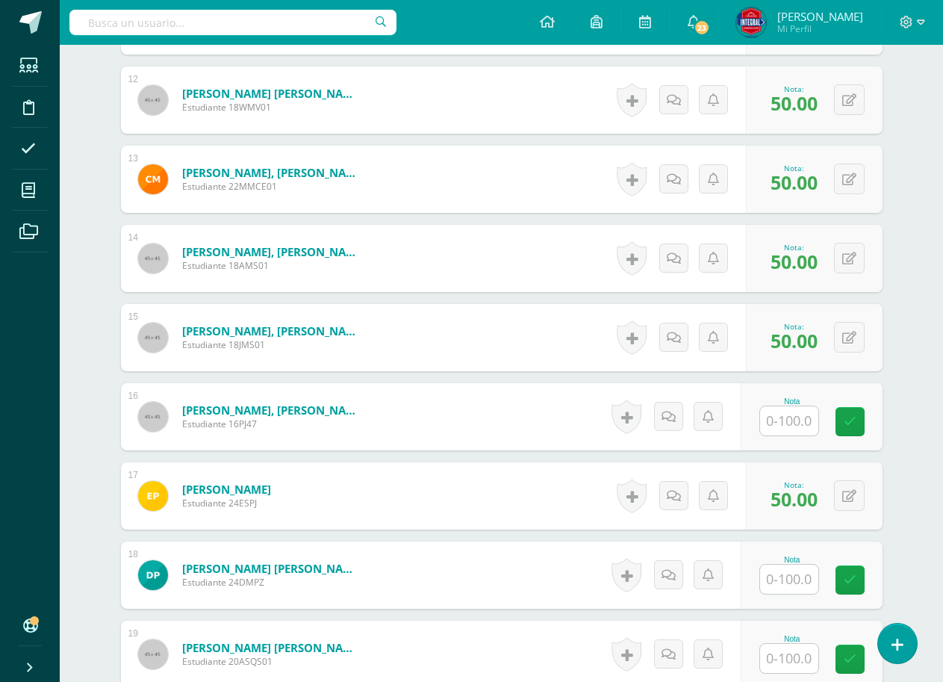
scroll to position [1419, 0]
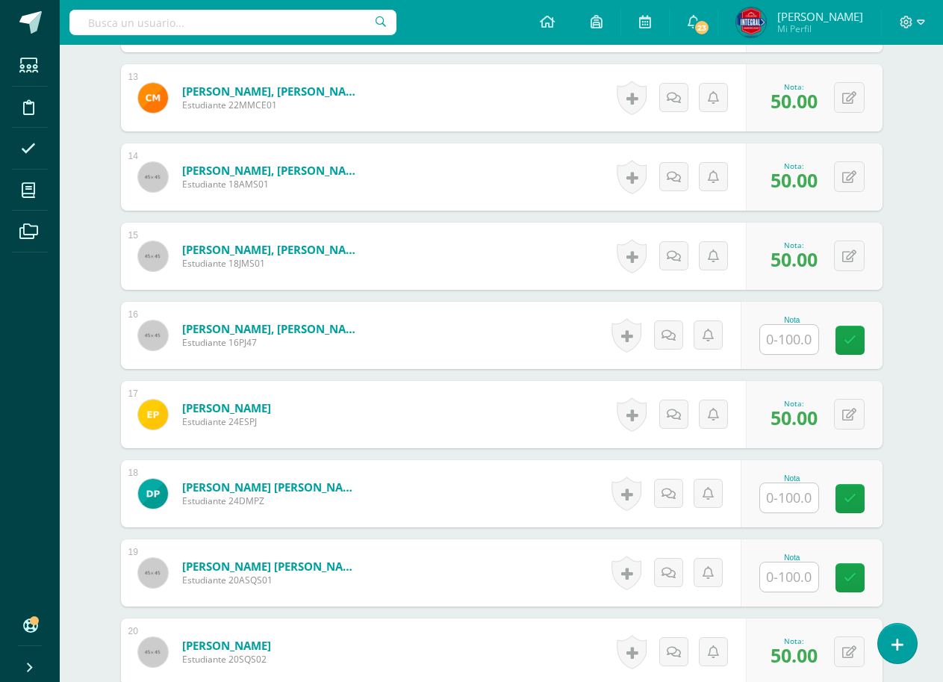
click at [783, 358] on div "Nota" at bounding box center [812, 335] width 142 height 67
click at [786, 351] on input "text" at bounding box center [789, 339] width 58 height 29
click at [857, 342] on icon at bounding box center [860, 340] width 13 height 13
type input "100"
click at [791, 483] on input "text" at bounding box center [789, 497] width 58 height 29
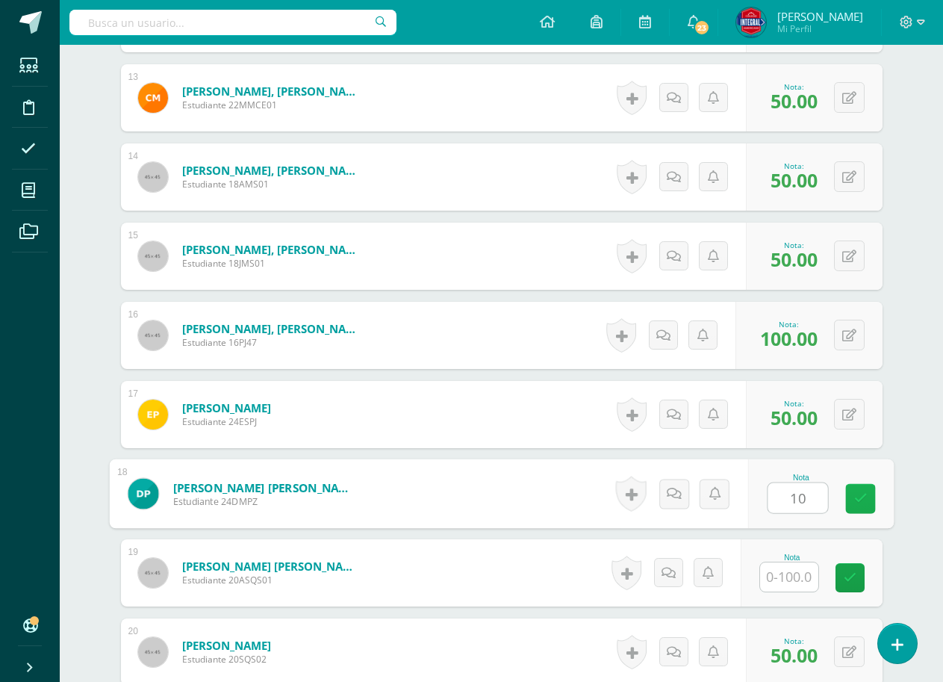
type input "100"
click at [852, 494] on link at bounding box center [860, 499] width 30 height 30
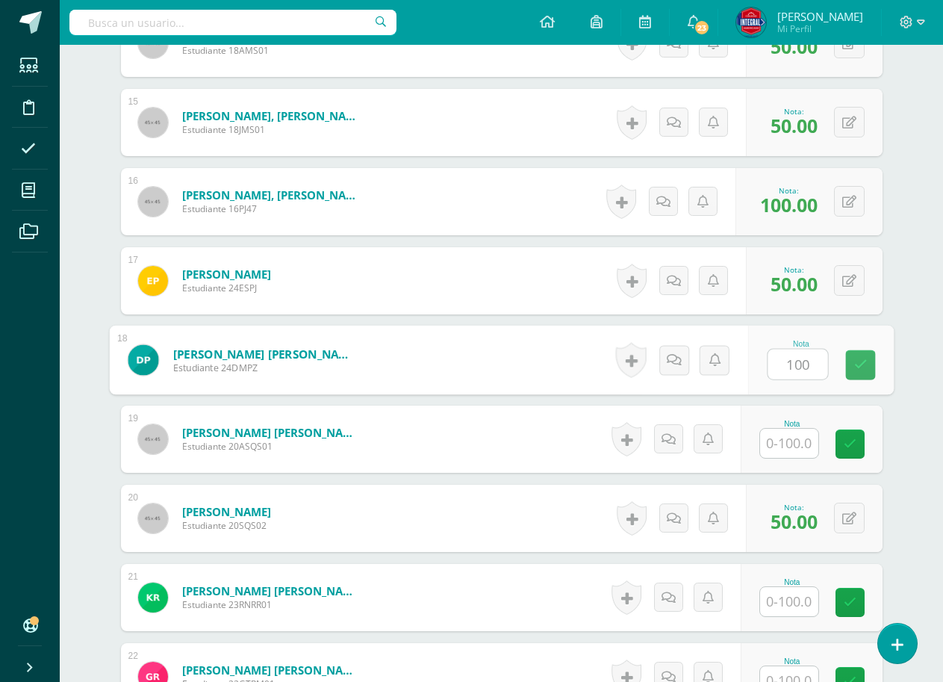
scroll to position [1568, 0]
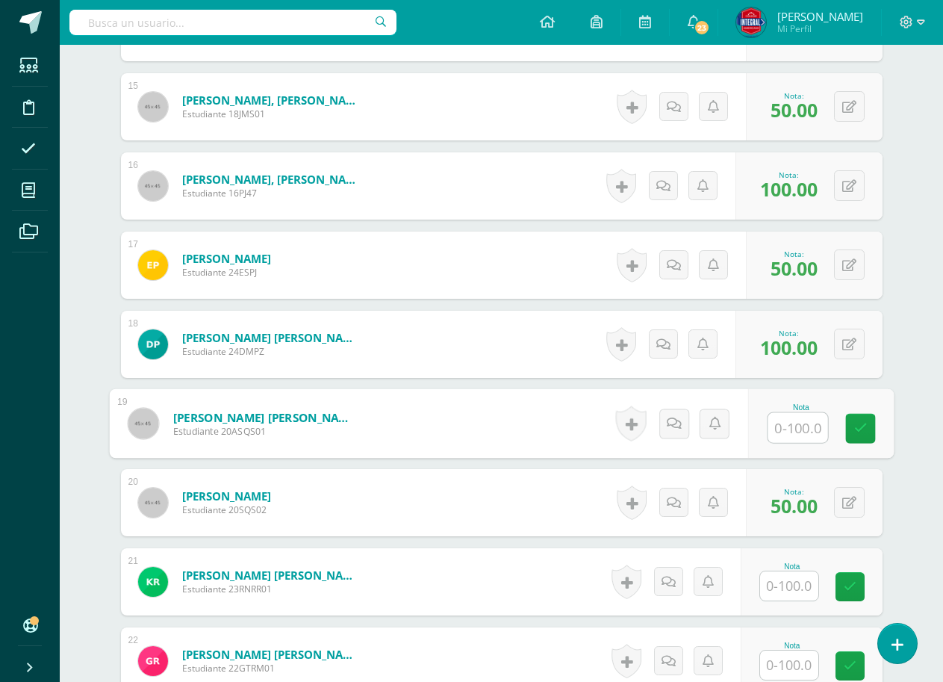
click at [788, 421] on input "text" at bounding box center [798, 428] width 60 height 30
type input "100"
click at [859, 422] on icon at bounding box center [860, 428] width 13 height 13
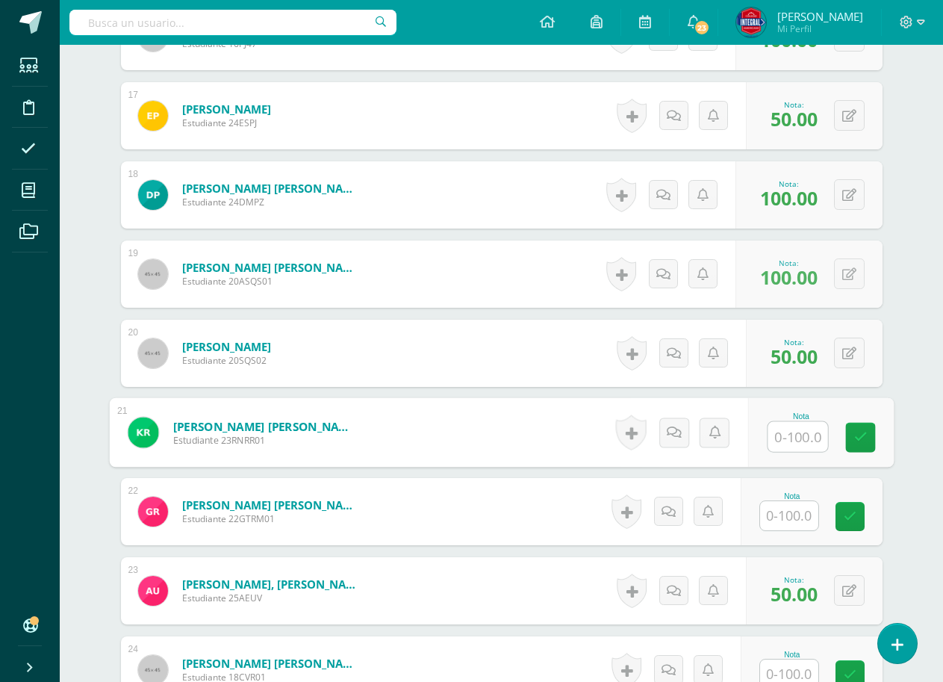
click at [811, 427] on input "text" at bounding box center [798, 437] width 60 height 30
type input "100"
click at [848, 435] on link at bounding box center [860, 438] width 30 height 30
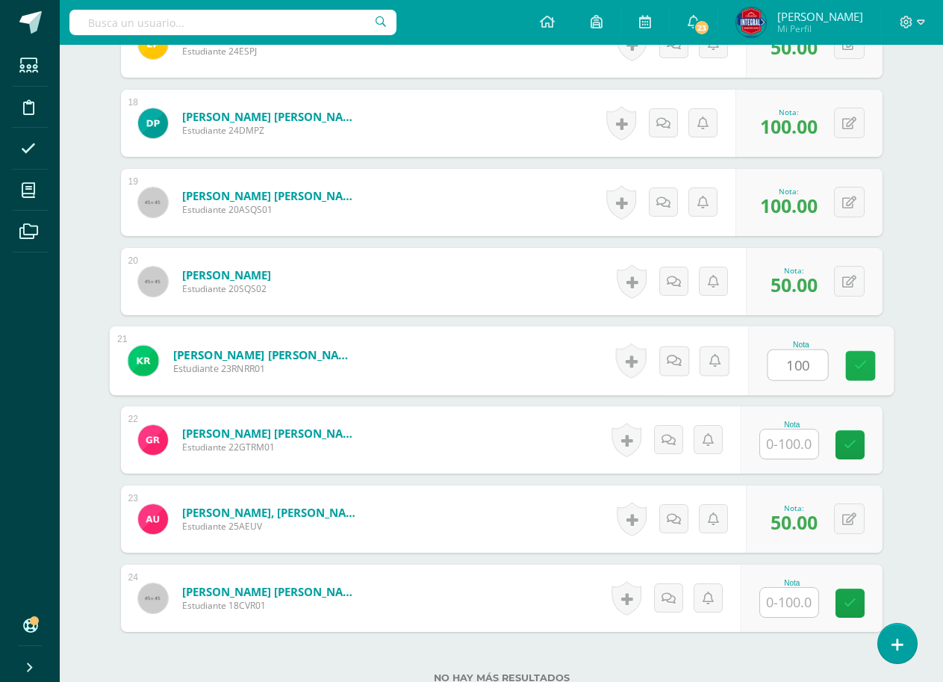
scroll to position [1867, 0]
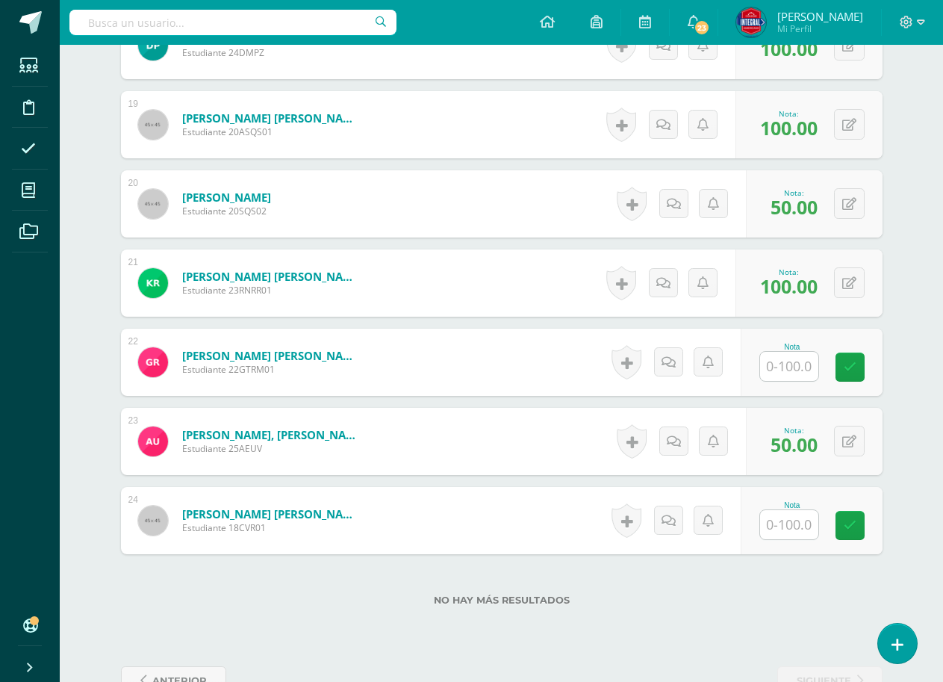
click at [786, 377] on input "text" at bounding box center [789, 366] width 58 height 29
click at [853, 362] on link at bounding box center [860, 368] width 30 height 30
type input "100"
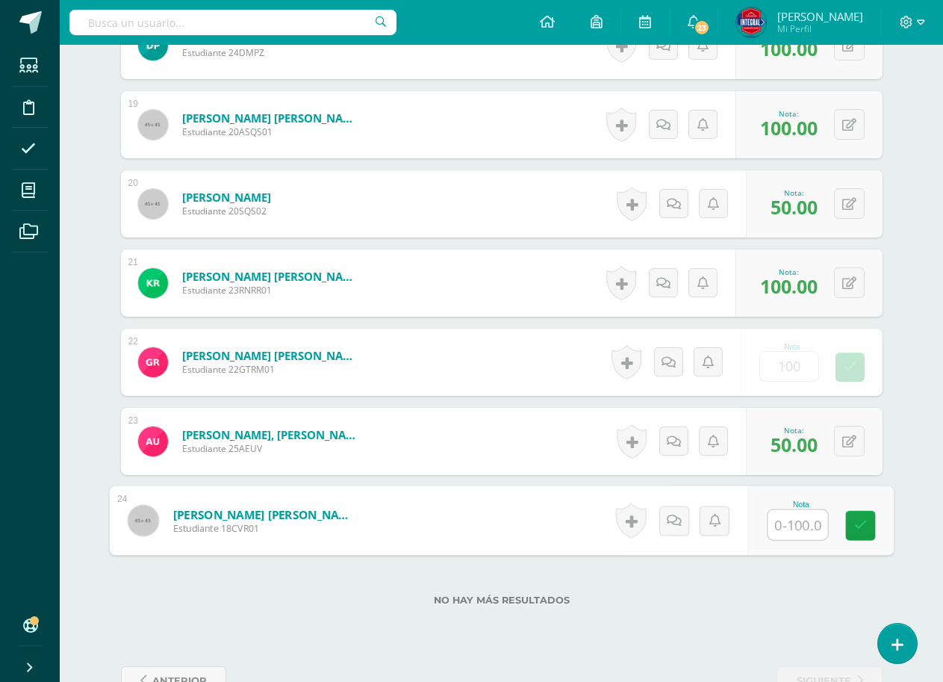
click at [794, 527] on input "text" at bounding box center [798, 525] width 60 height 30
type input "100"
click at [847, 524] on link at bounding box center [860, 526] width 30 height 30
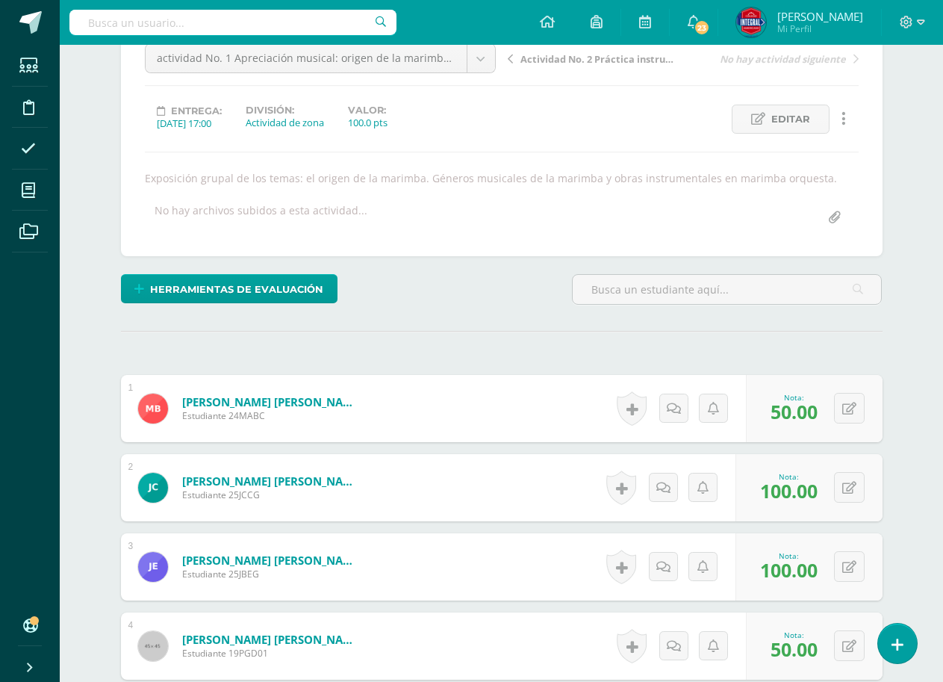
scroll to position [0, 0]
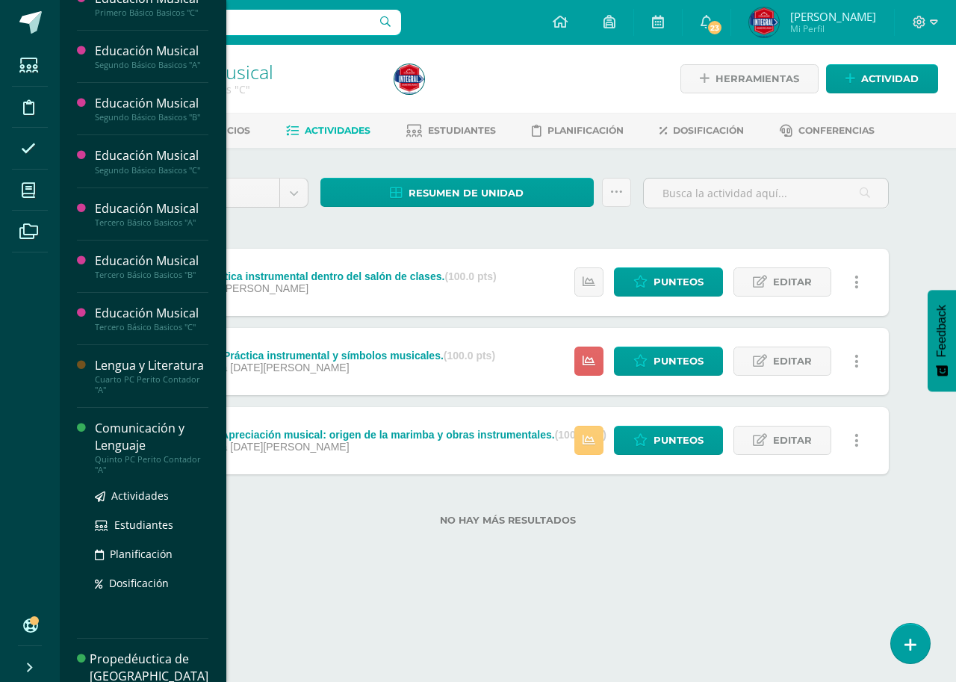
scroll to position [1043, 0]
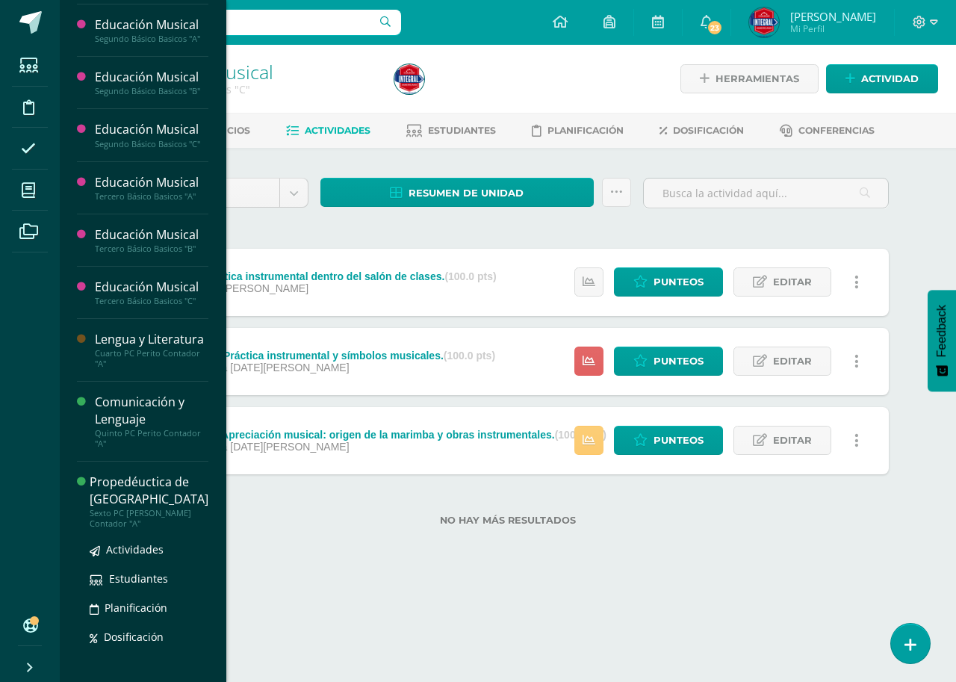
click at [133, 479] on div "Propedéuctica de [GEOGRAPHIC_DATA]" at bounding box center [149, 490] width 119 height 34
click at [129, 542] on span "Actividades" at bounding box center [135, 549] width 58 height 14
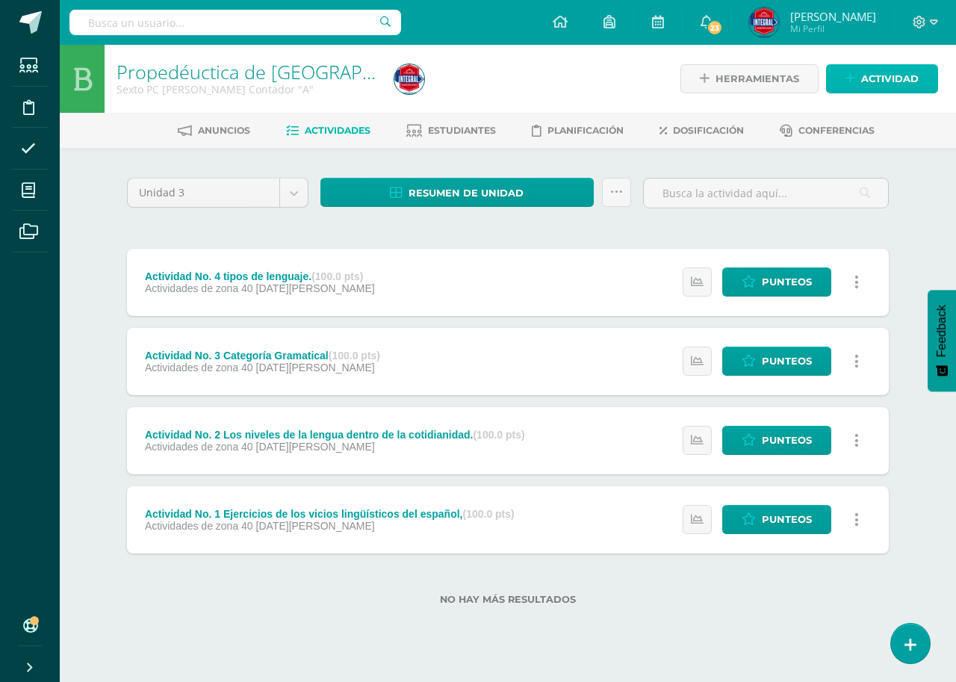
click at [873, 87] on span "Actividad" at bounding box center [890, 79] width 58 height 28
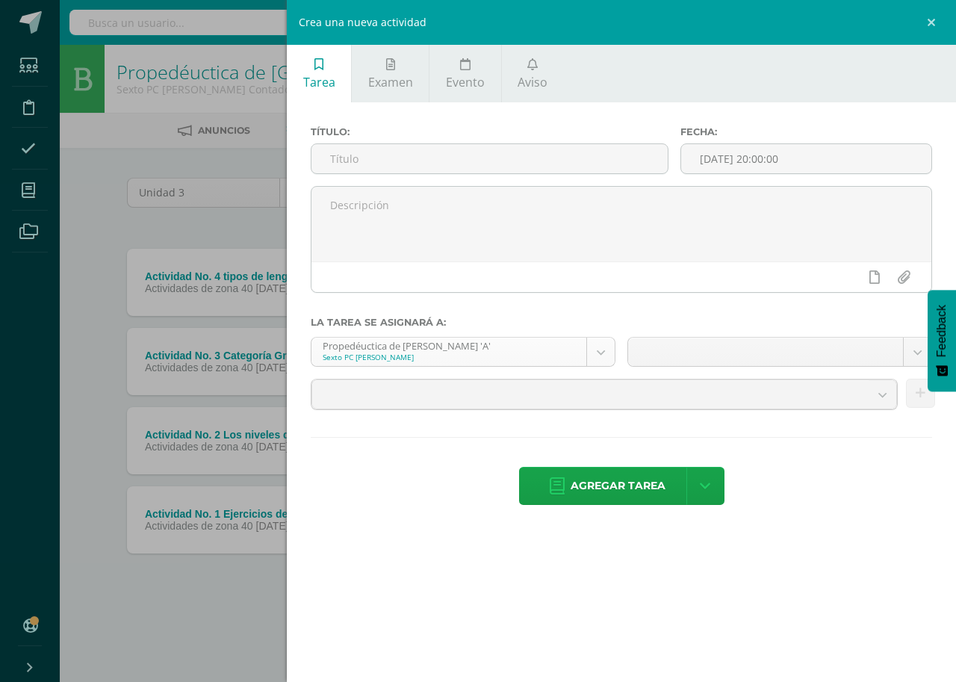
click at [594, 353] on body "Estudiantes Disciplina Asistencia Mis cursos Archivos Soporte Centro de ayuda Ú…" at bounding box center [478, 326] width 956 height 653
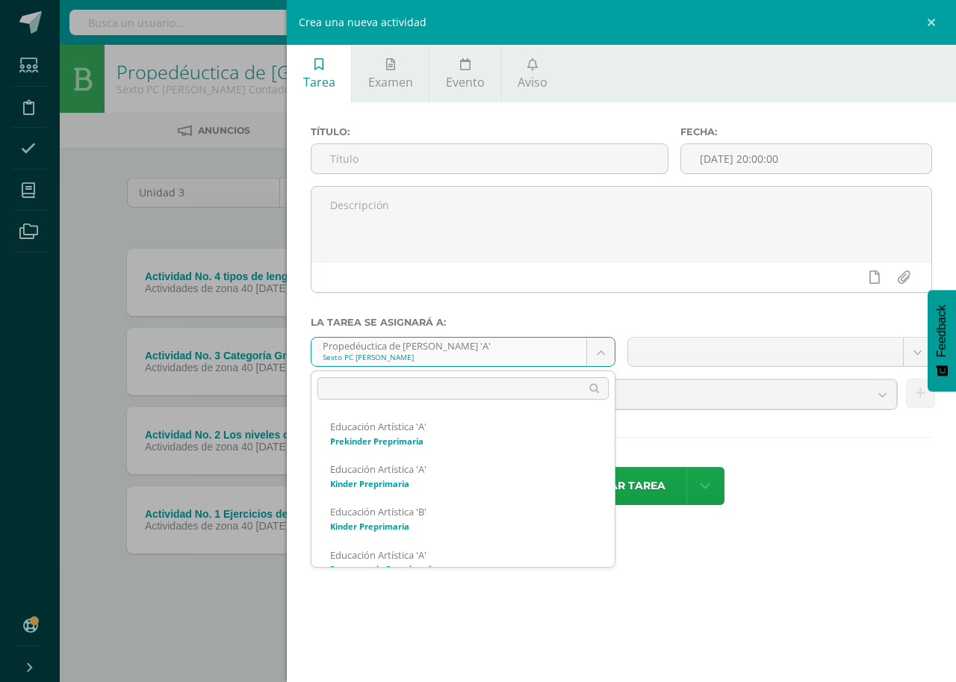
scroll to position [1081, 0]
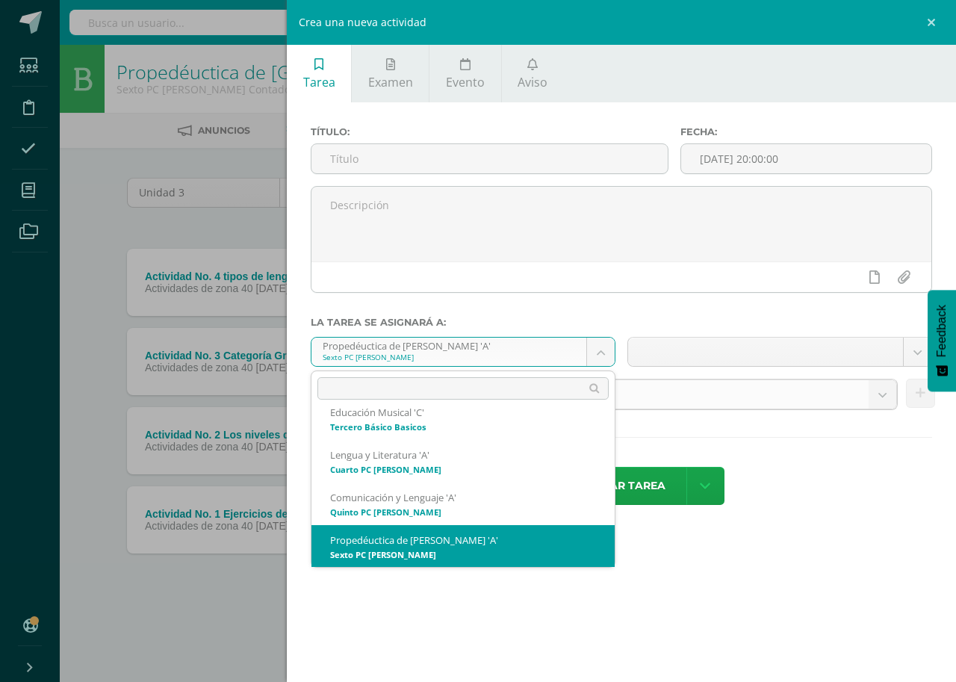
click at [884, 400] on body "Estudiantes Disciplina Asistencia Mis cursos Archivos Soporte Centro de ayuda Ú…" at bounding box center [478, 326] width 956 height 653
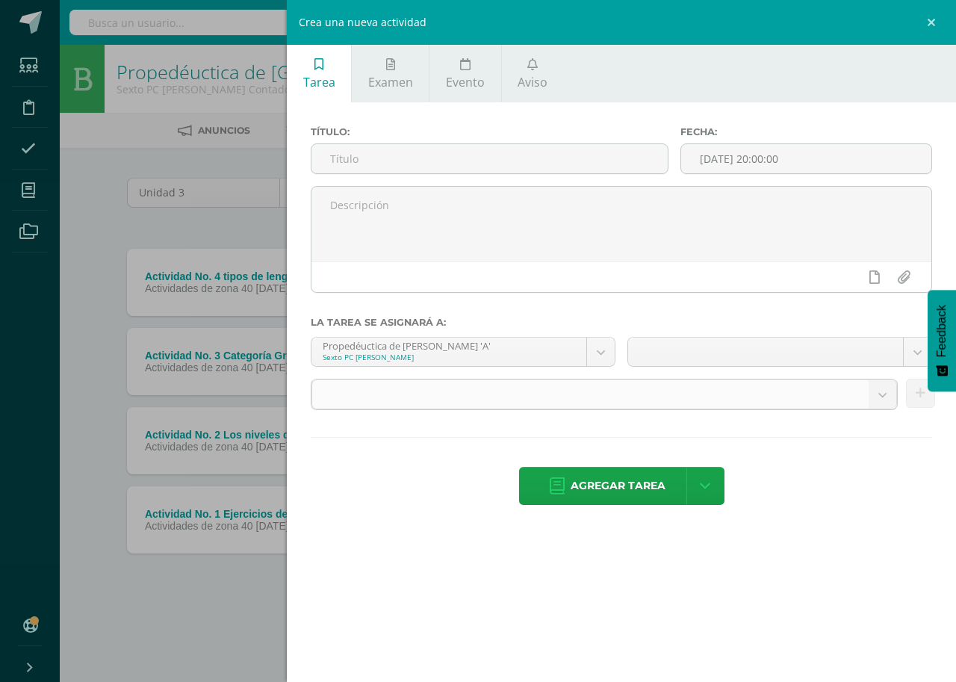
click at [884, 399] on b at bounding box center [883, 394] width 28 height 28
click at [883, 395] on b at bounding box center [883, 394] width 28 height 28
click at [919, 348] on body "Estudiantes Disciplina Asistencia Mis cursos Archivos Soporte Centro de ayuda Ú…" at bounding box center [478, 326] width 956 height 653
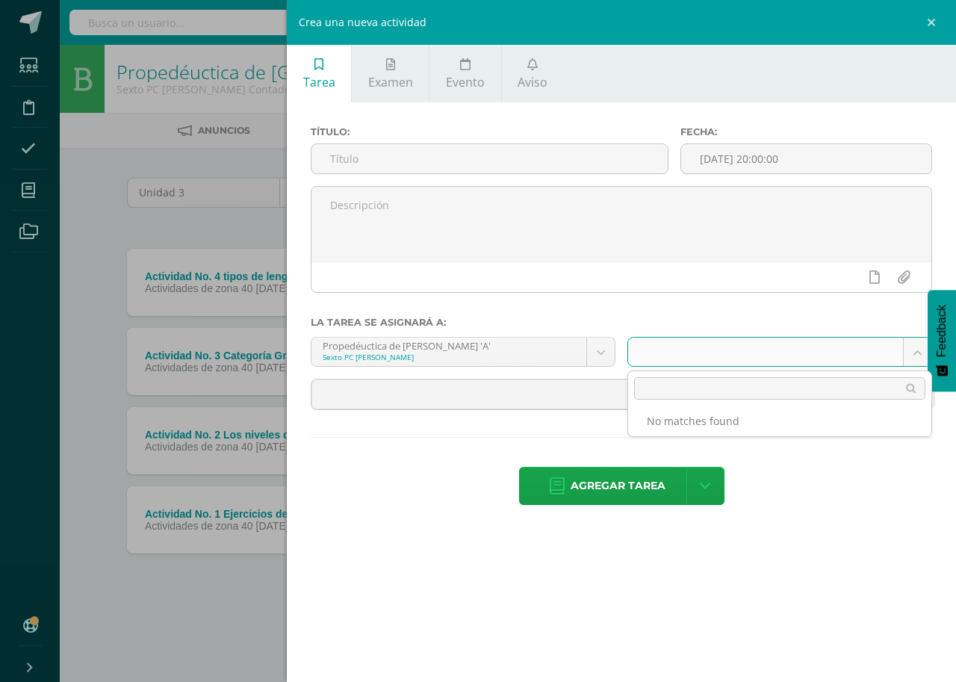
click at [919, 348] on body "Estudiantes Disciplina Asistencia Mis cursos Archivos Soporte Centro de ayuda Ú…" at bounding box center [478, 326] width 956 height 653
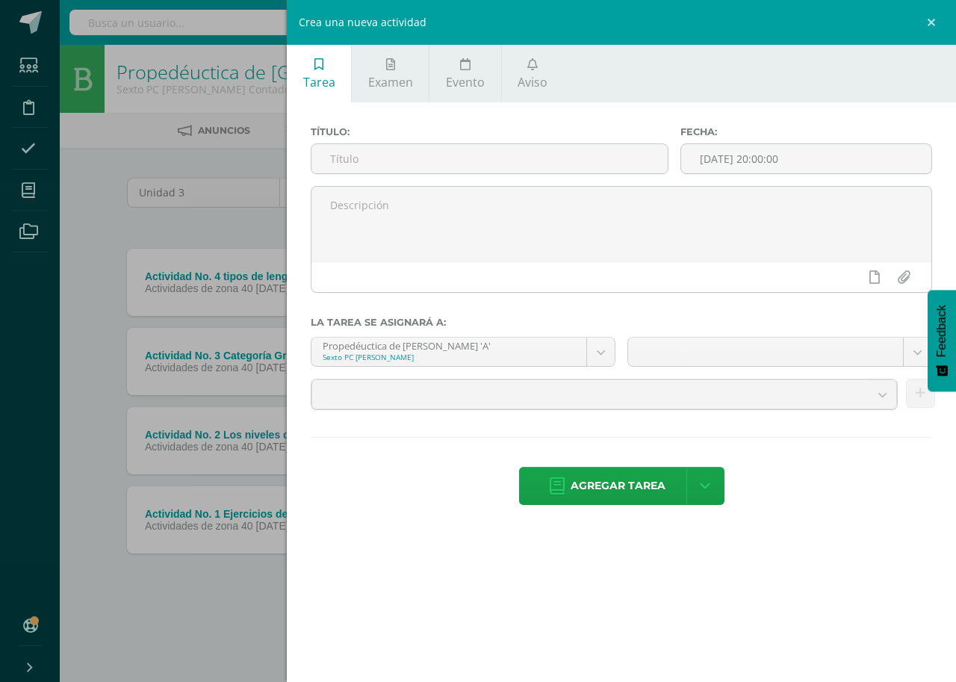
click at [790, 308] on body "Estudiantes Disciplina Asistencia Mis cursos Archivos Soporte Centro de ayuda Ú…" at bounding box center [478, 326] width 956 height 653
click at [933, 21] on link at bounding box center [933, 22] width 45 height 45
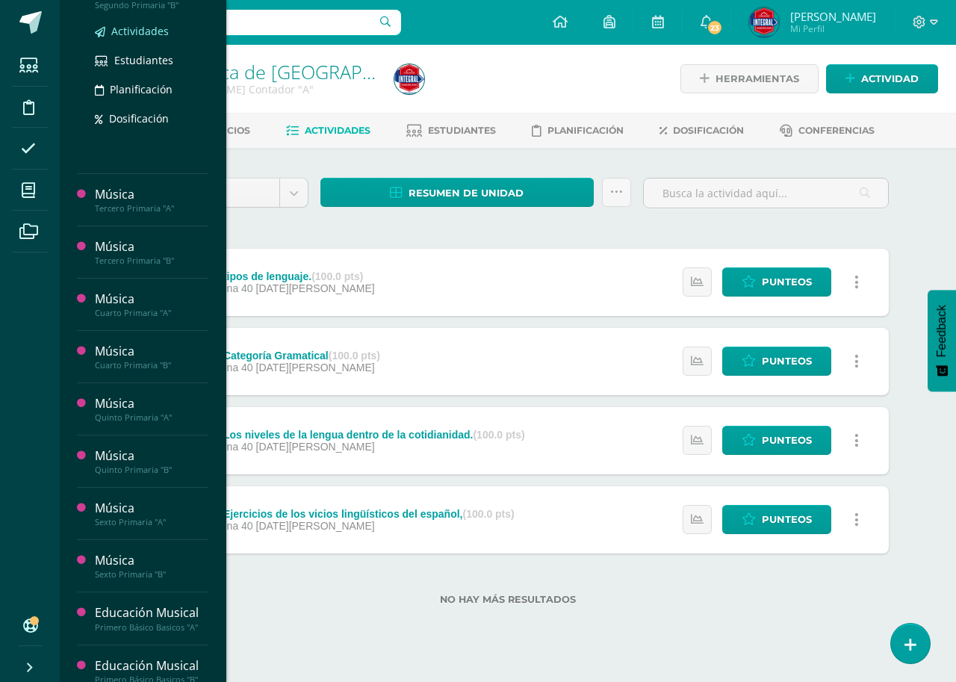
scroll to position [523, 0]
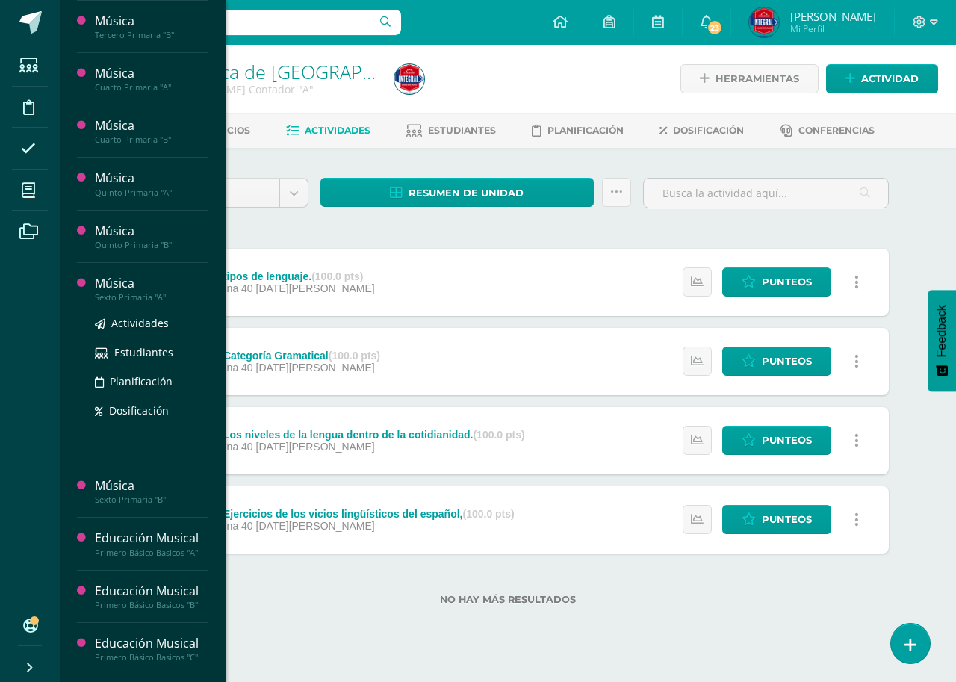
click at [142, 298] on div "Sexto Primaria "A"" at bounding box center [152, 297] width 114 height 10
click at [153, 328] on span "Actividades" at bounding box center [140, 323] width 58 height 14
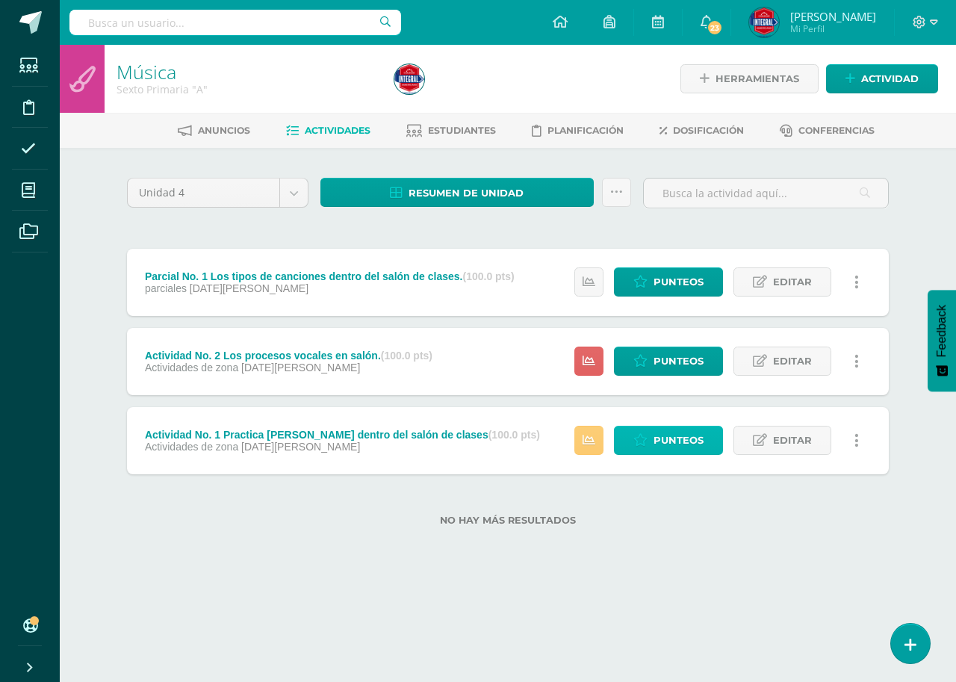
click at [665, 426] on span "Punteos" at bounding box center [678, 440] width 50 height 28
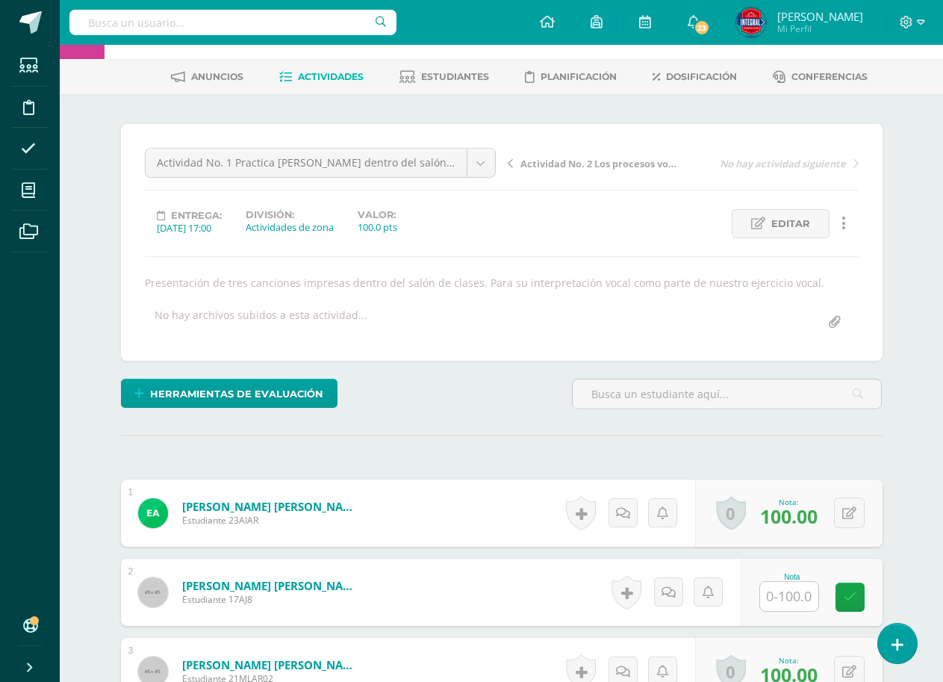
scroll to position [152, 0]
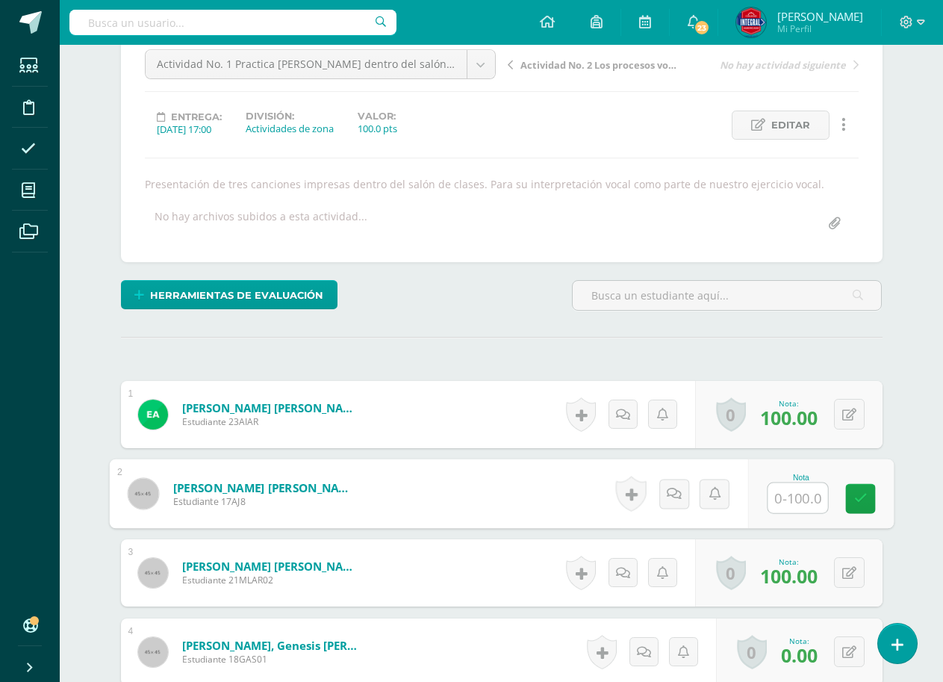
click at [813, 498] on input "text" at bounding box center [798, 498] width 60 height 30
type input "100"
click at [878, 505] on div "Nota 100" at bounding box center [821, 493] width 146 height 69
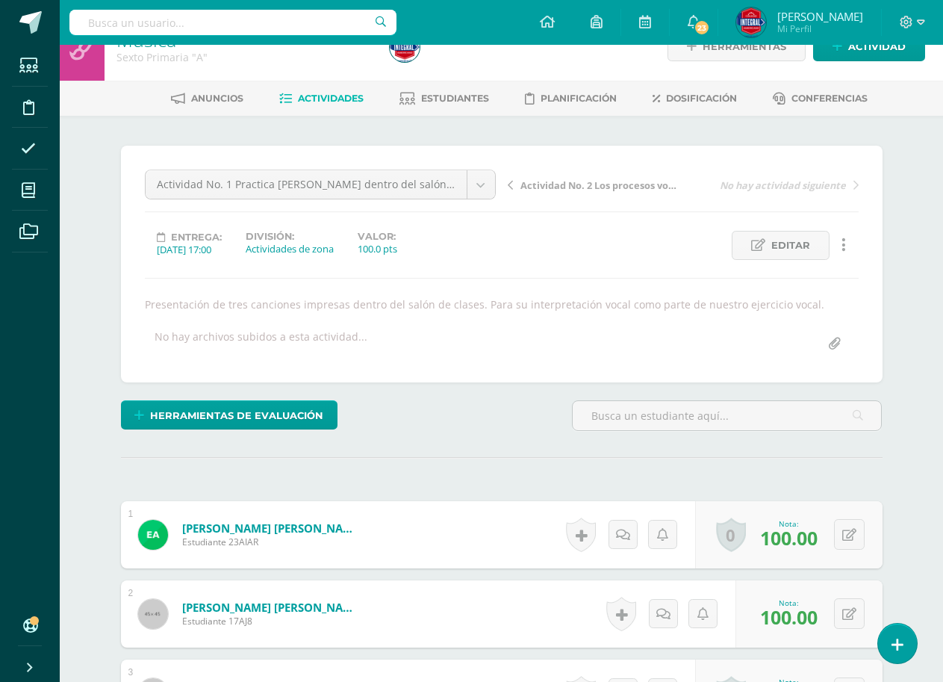
scroll to position [0, 0]
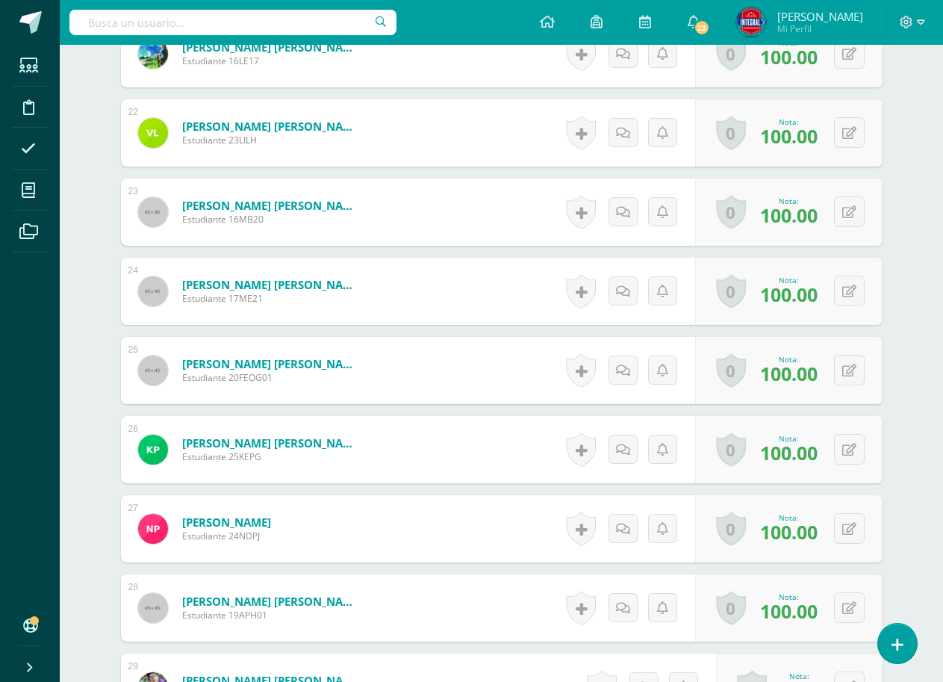
scroll to position [1867, 0]
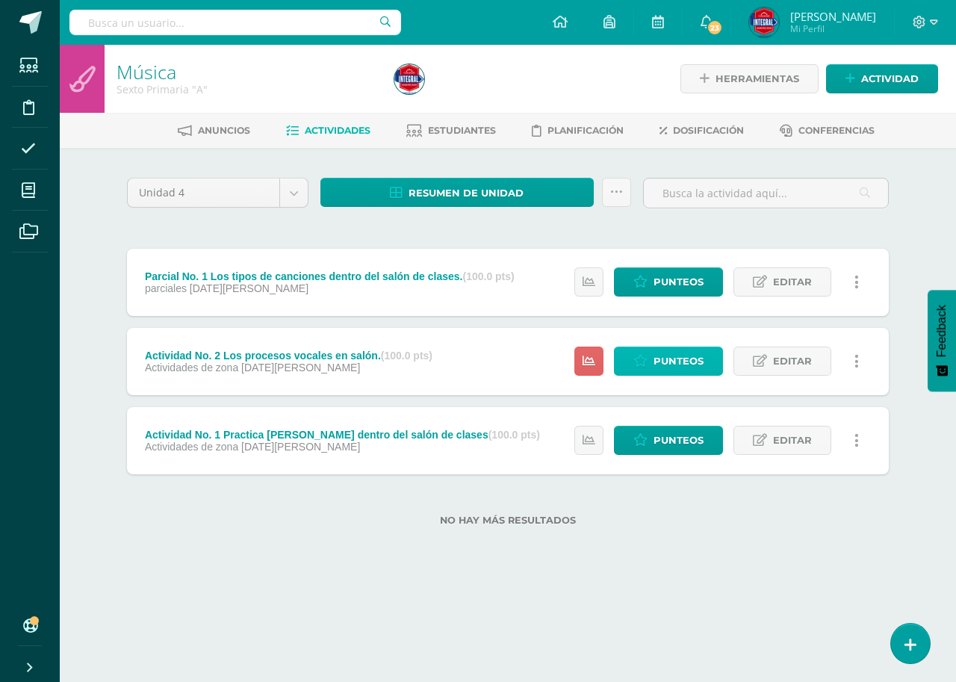
click at [662, 373] on span "Punteos" at bounding box center [678, 361] width 50 height 28
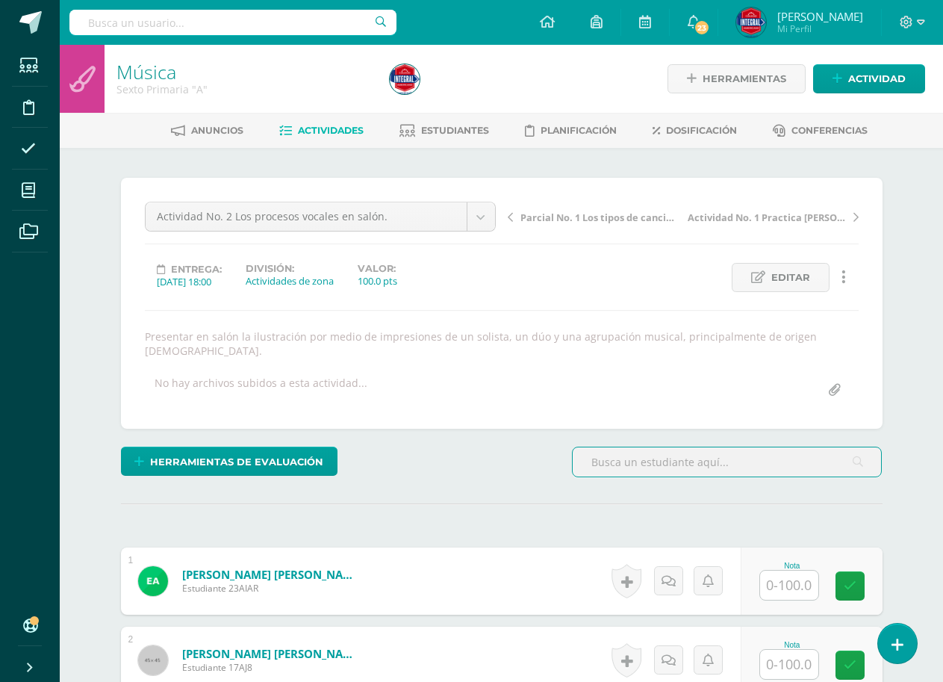
scroll to position [1, 0]
